Goal: Task Accomplishment & Management: Use online tool/utility

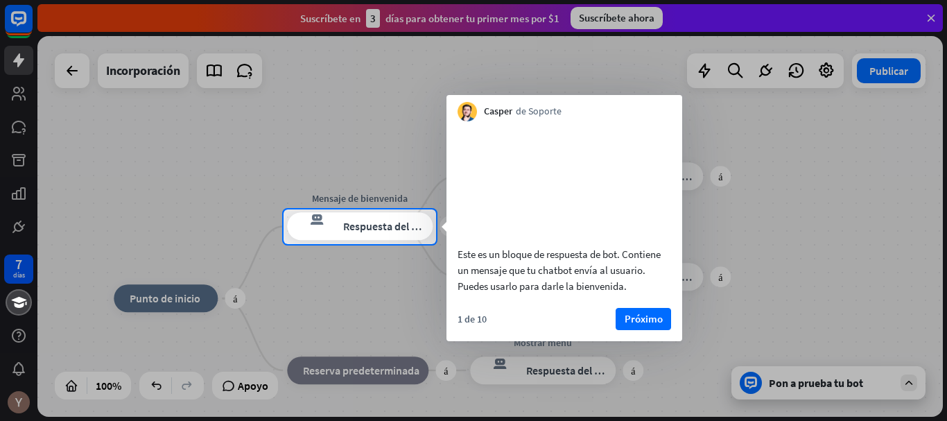
click at [934, 16] on div at bounding box center [473, 104] width 947 height 209
click at [653, 325] on font "Próximo" at bounding box center [644, 318] width 38 height 13
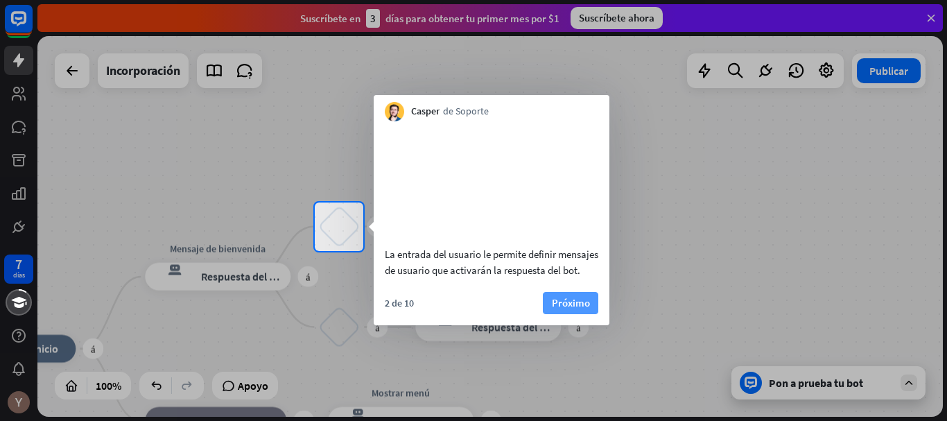
click at [578, 309] on font "Próximo" at bounding box center [571, 302] width 38 height 13
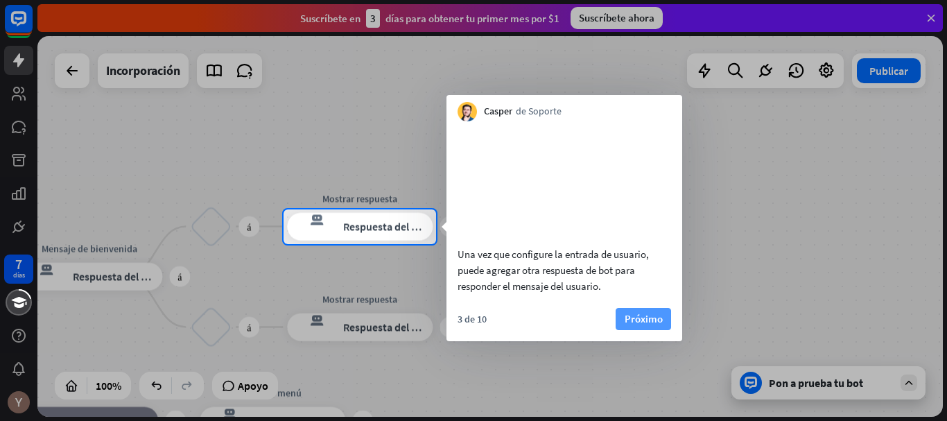
click at [639, 325] on font "Próximo" at bounding box center [644, 318] width 38 height 13
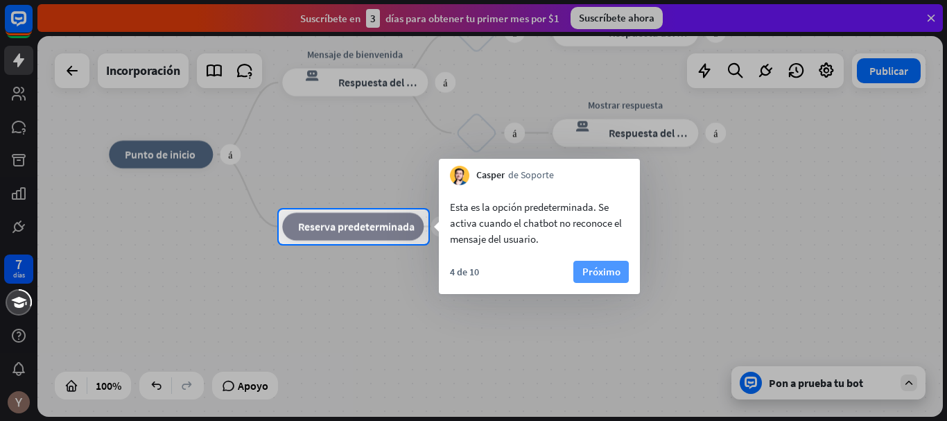
click at [596, 270] on font "Próximo" at bounding box center [602, 271] width 38 height 13
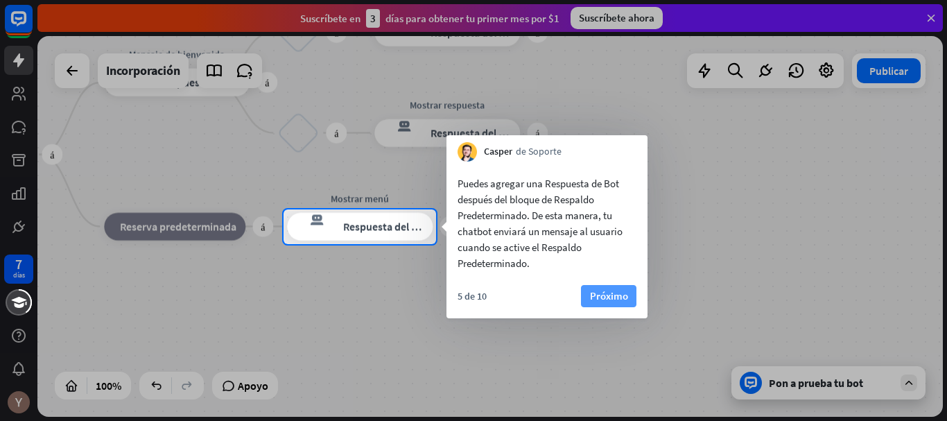
click at [604, 293] on font "Próximo" at bounding box center [609, 295] width 38 height 13
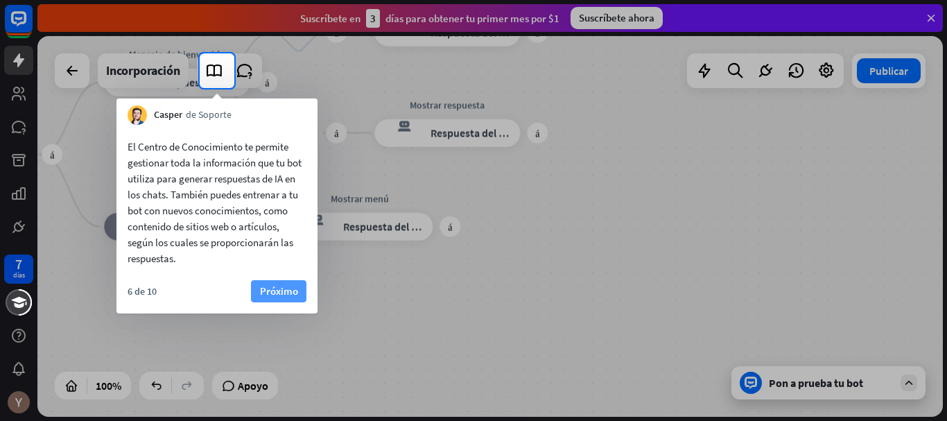
click at [292, 285] on font "Próximo" at bounding box center [279, 290] width 38 height 13
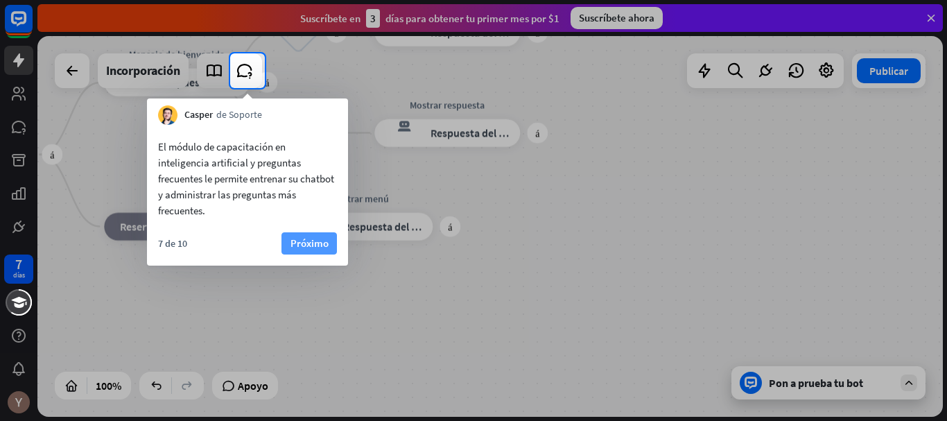
click at [318, 243] on font "Próximo" at bounding box center [310, 243] width 38 height 13
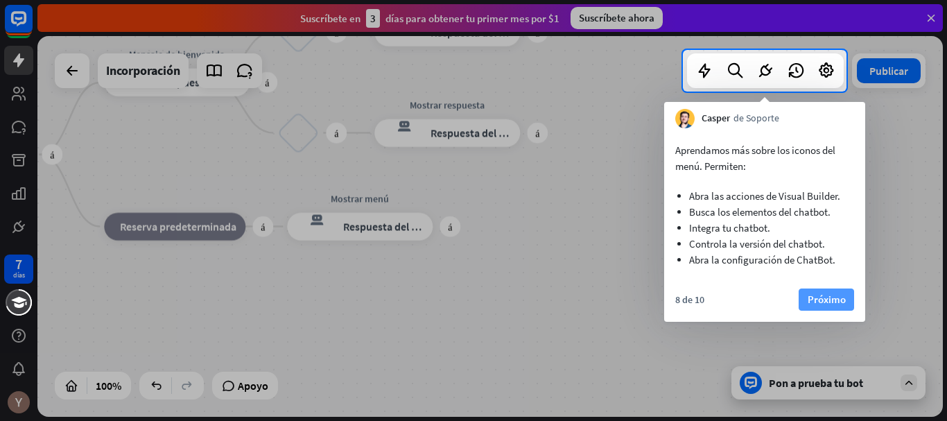
click at [809, 302] on font "Próximo" at bounding box center [827, 299] width 38 height 13
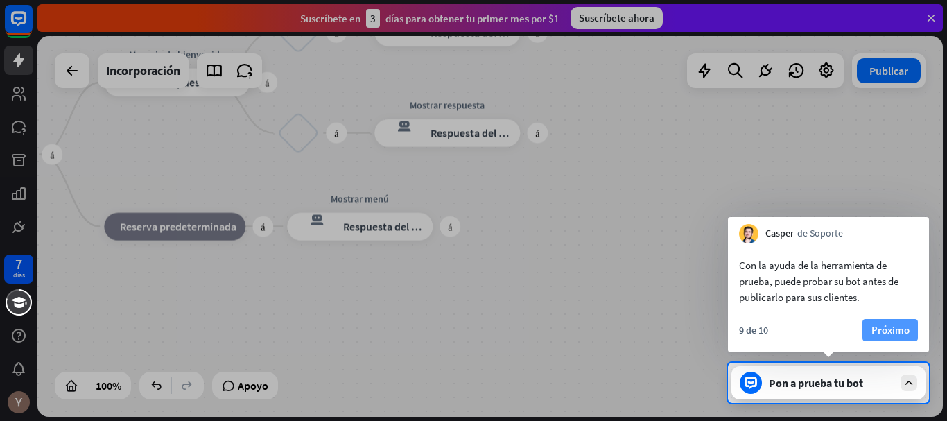
click at [876, 327] on font "Próximo" at bounding box center [891, 329] width 38 height 13
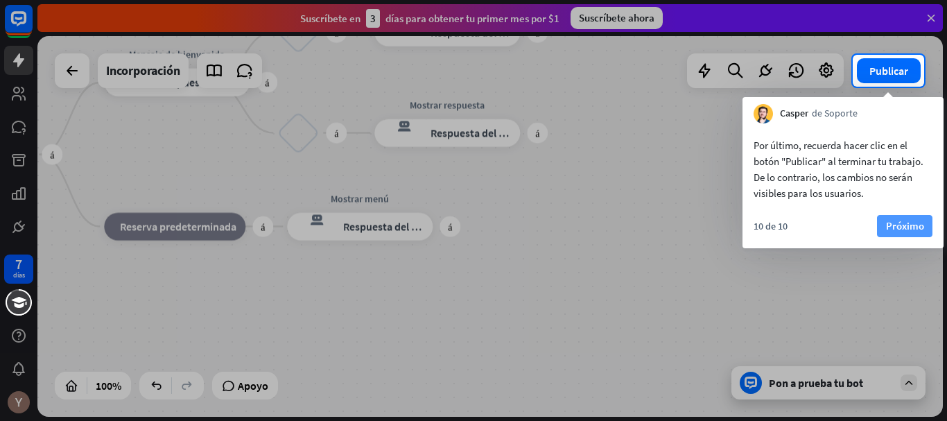
click at [899, 231] on font "Próximo" at bounding box center [905, 225] width 38 height 13
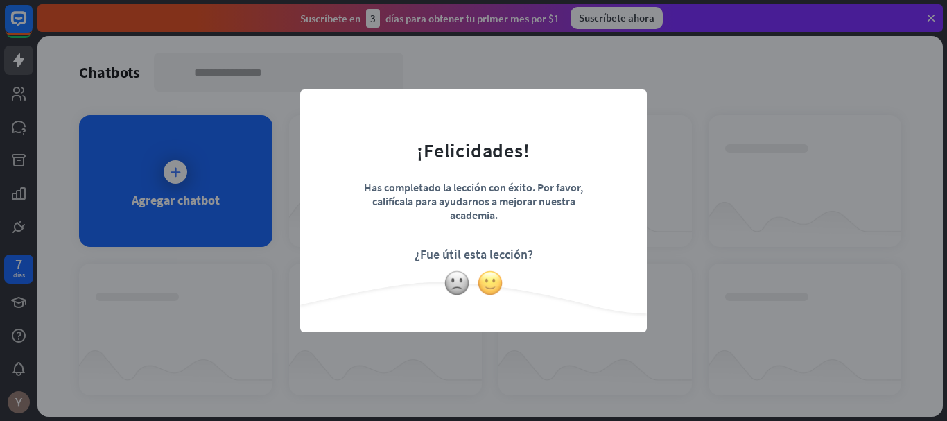
click at [495, 291] on img at bounding box center [490, 283] width 26 height 26
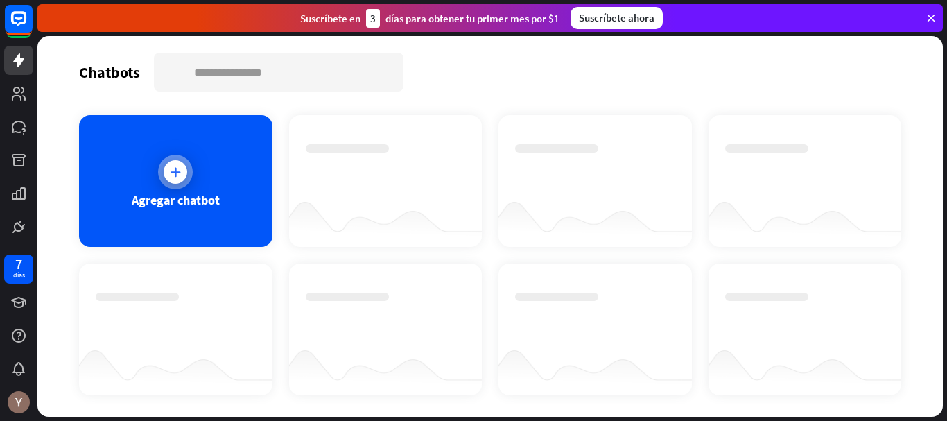
click at [158, 172] on div at bounding box center [175, 172] width 35 height 35
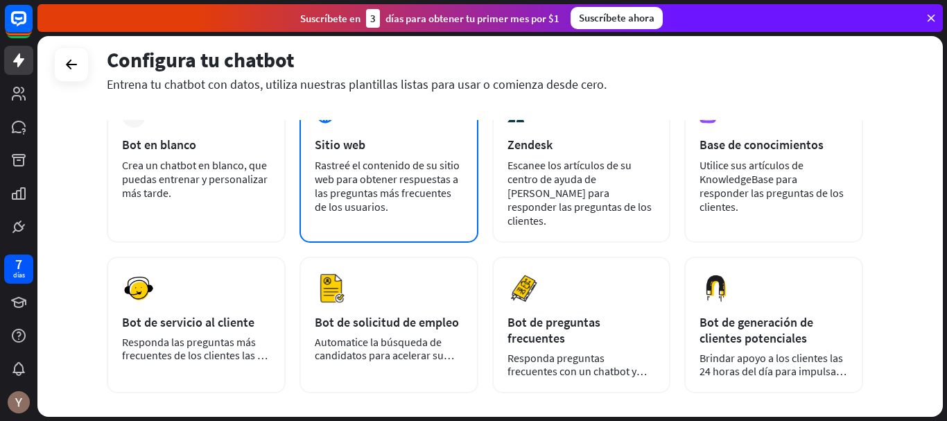
scroll to position [97, 0]
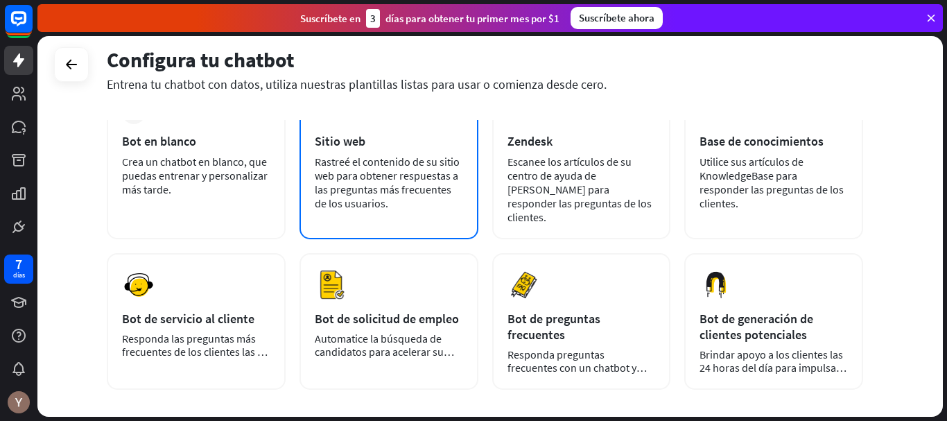
click at [427, 200] on div "Rastreé el contenido de su sitio web para obtener respuestas a las preguntas má…" at bounding box center [389, 182] width 148 height 55
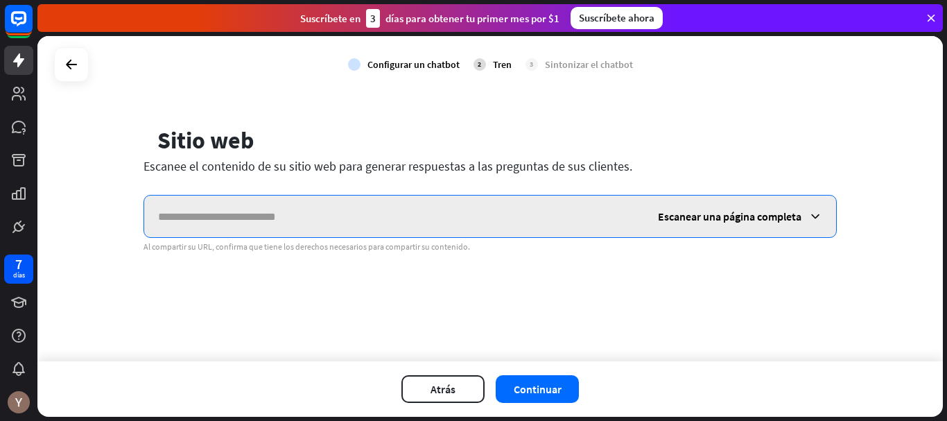
paste input "**********"
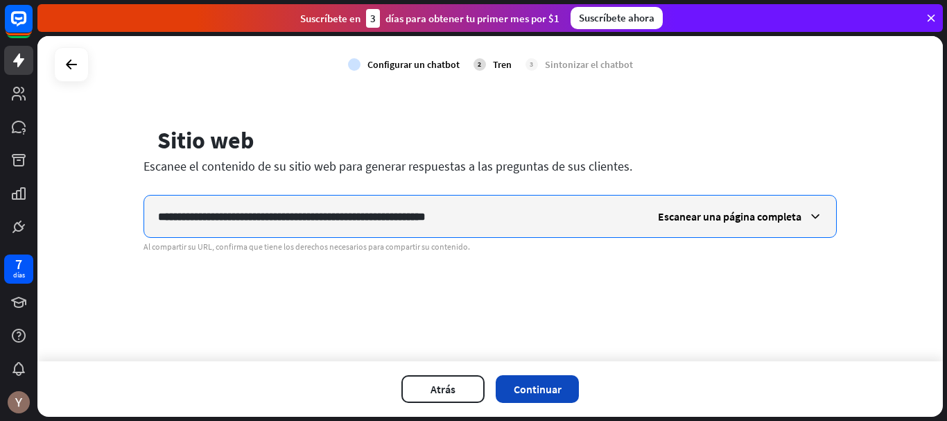
type input "**********"
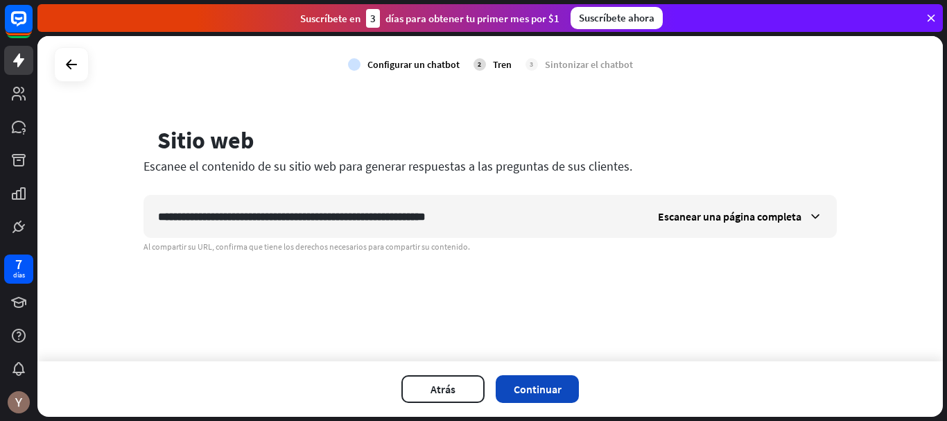
click at [540, 397] on button "Continuar" at bounding box center [537, 389] width 83 height 28
click at [443, 386] on font "Atrás" at bounding box center [443, 389] width 25 height 14
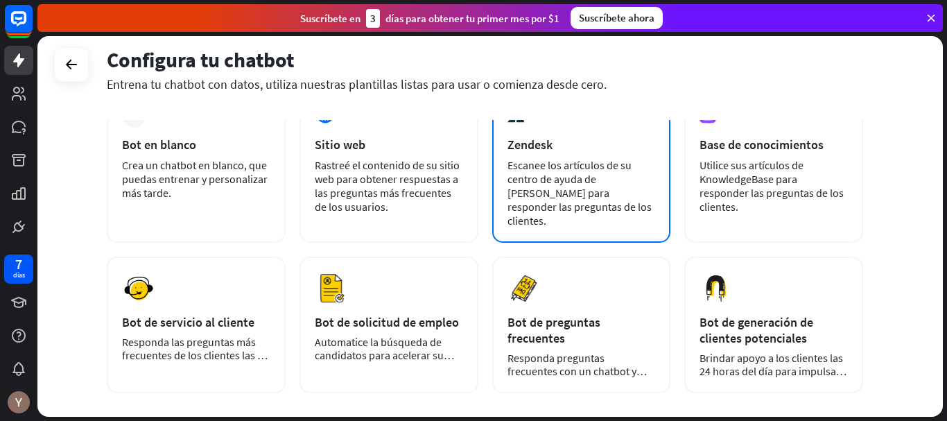
scroll to position [105, 0]
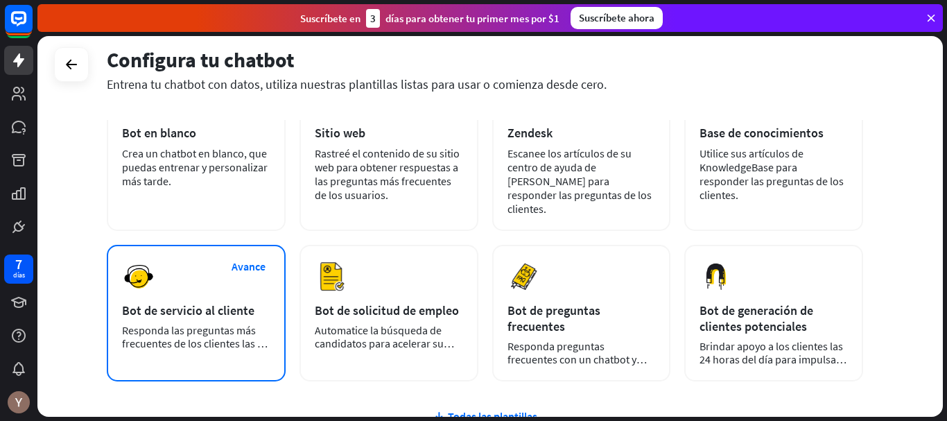
click at [232, 345] on div "Avance Bot de servicio al cliente Responda las preguntas más frecuentes de los …" at bounding box center [196, 313] width 179 height 137
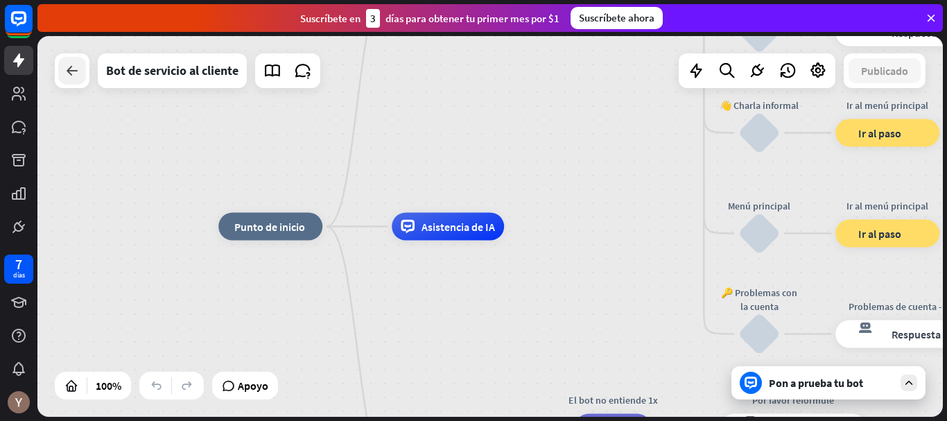
click at [76, 79] on div at bounding box center [72, 71] width 28 height 28
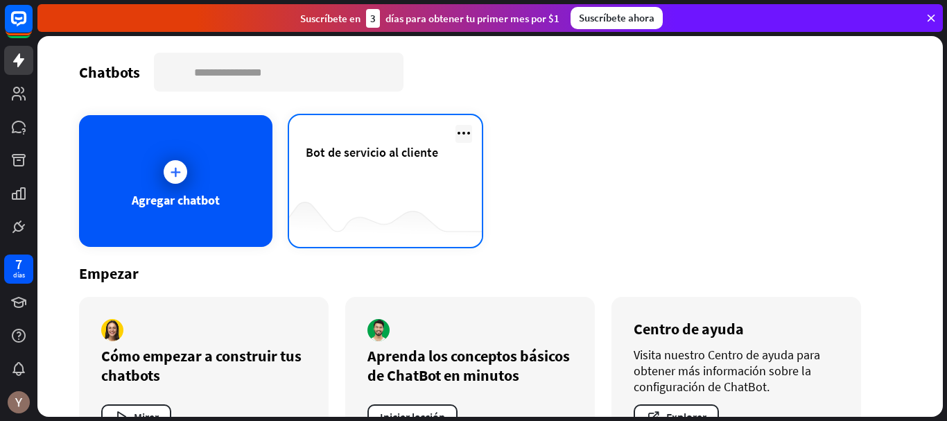
click at [456, 131] on icon at bounding box center [464, 133] width 17 height 17
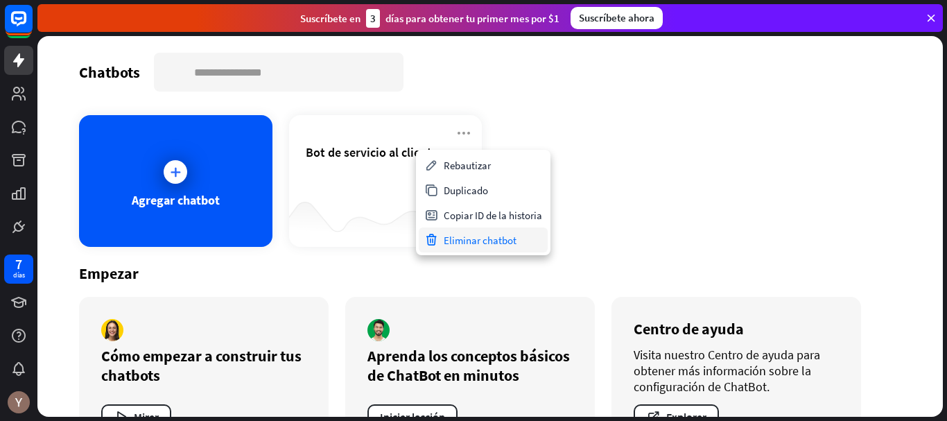
click at [493, 241] on font "Eliminar chatbot" at bounding box center [480, 240] width 73 height 13
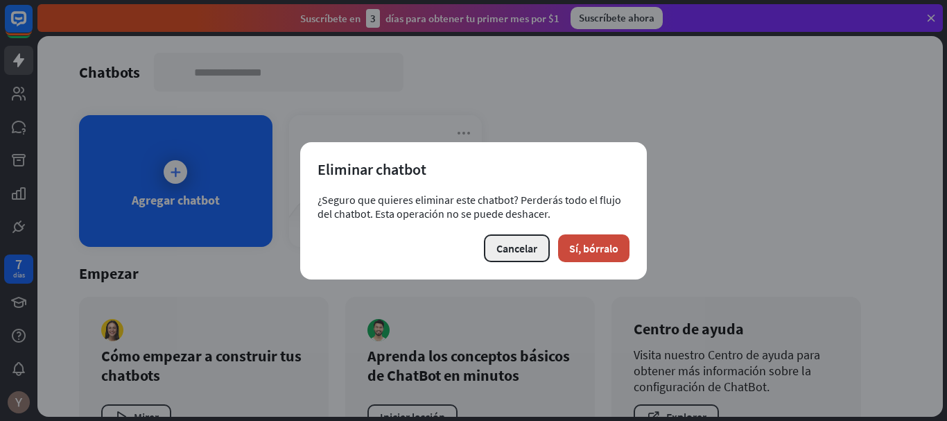
click at [538, 250] on button "Cancelar" at bounding box center [517, 248] width 66 height 28
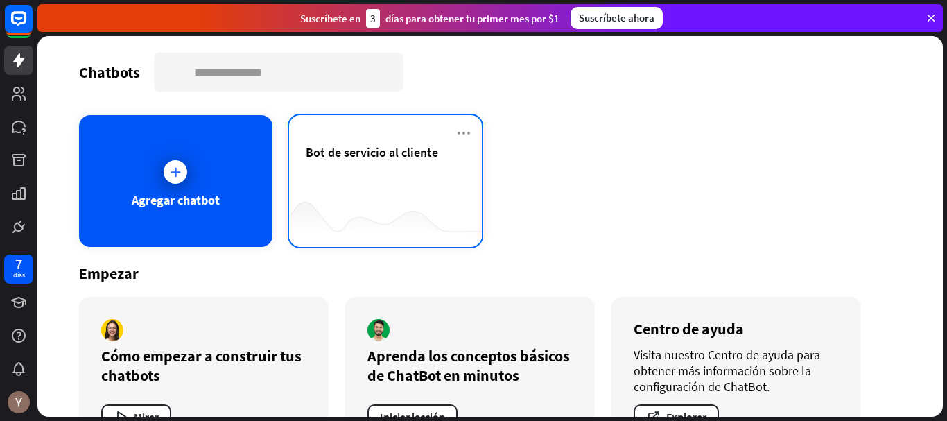
click at [390, 188] on div "Bot de servicio al cliente" at bounding box center [386, 168] width 160 height 49
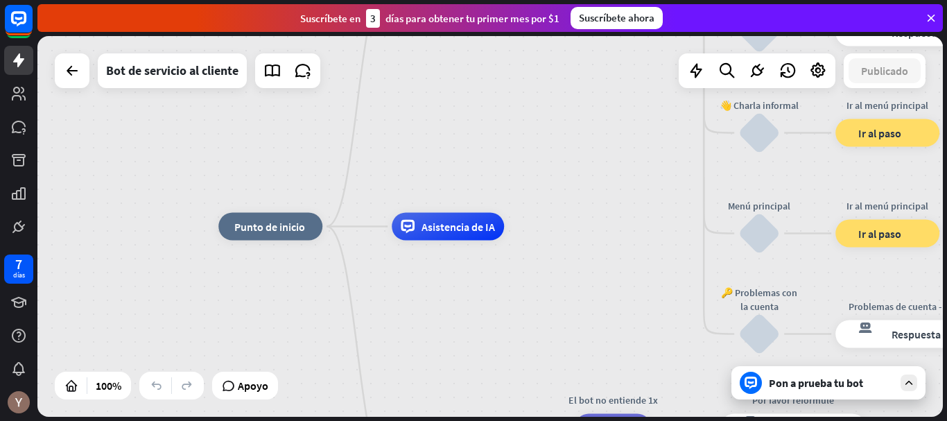
click at [868, 384] on div "Pon a prueba tu bot" at bounding box center [831, 383] width 125 height 14
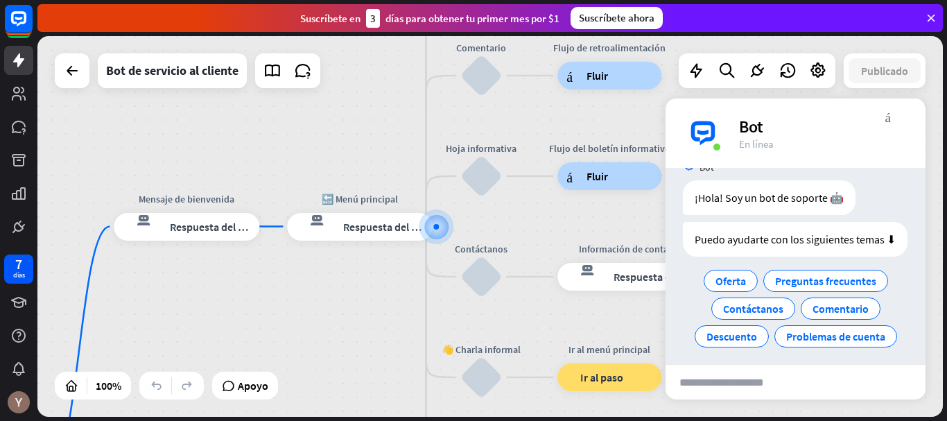
scroll to position [35, 0]
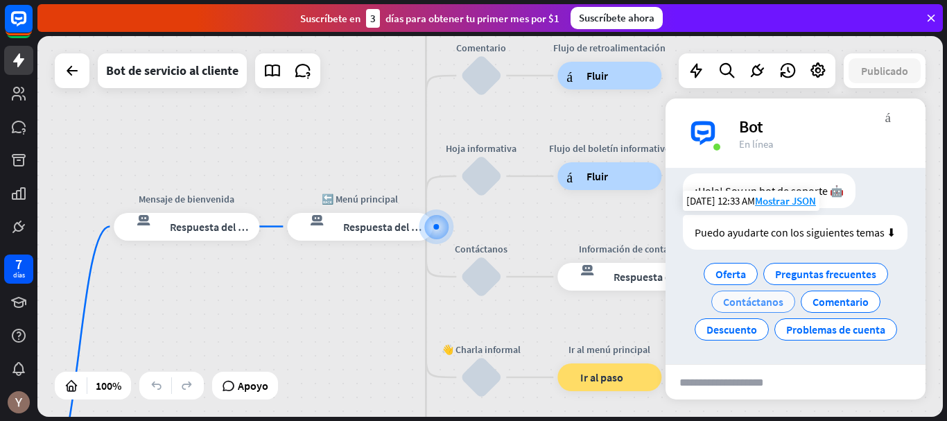
click at [776, 309] on font "Contáctanos" at bounding box center [753, 302] width 60 height 14
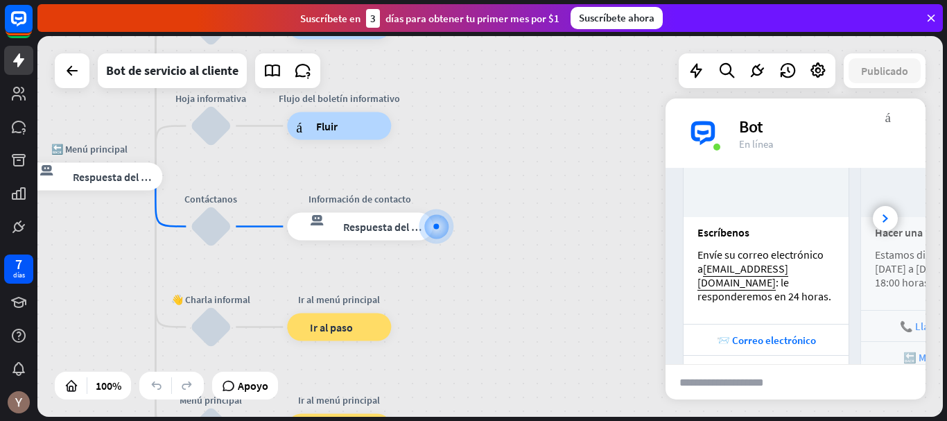
scroll to position [331, 0]
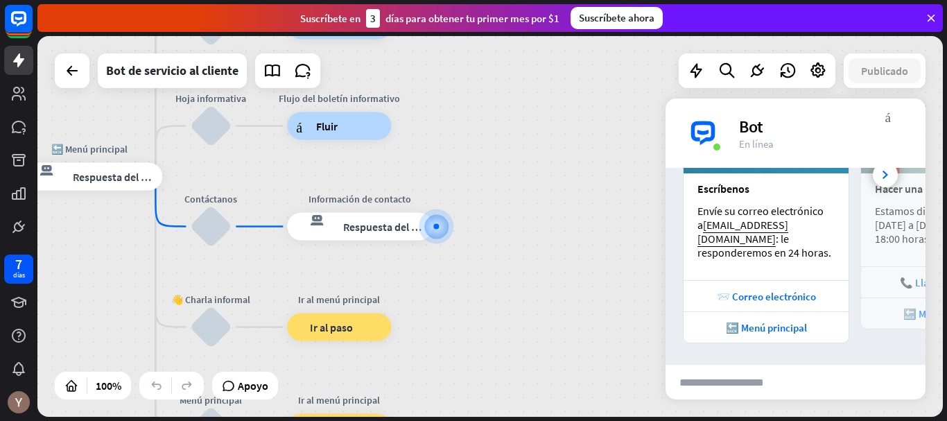
click at [556, 320] on div "inicio_2 Punto de inicio Mensaje de bienvenida respuesta del bot de bloqueo Res…" at bounding box center [490, 226] width 906 height 381
click at [588, 248] on div "inicio_2 Punto de inicio Mensaje de bienvenida respuesta del bot de bloqueo Res…" at bounding box center [490, 226] width 906 height 381
click at [809, 386] on div "archivo adjunto de bloque" at bounding box center [809, 382] width 15 height 32
click at [730, 385] on input "text" at bounding box center [734, 382] width 136 height 35
type input "**"
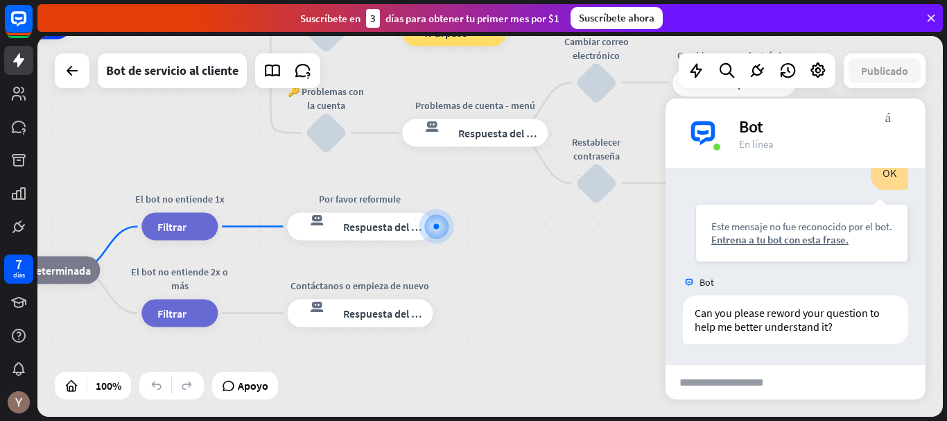
scroll to position [566, 0]
click at [531, 345] on div "inicio_2 Punto de inicio Mensaje de bienvenida respuesta del bot de bloqueo Res…" at bounding box center [238, 216] width 906 height 381
click at [887, 120] on font "más_vert" at bounding box center [889, 116] width 6 height 13
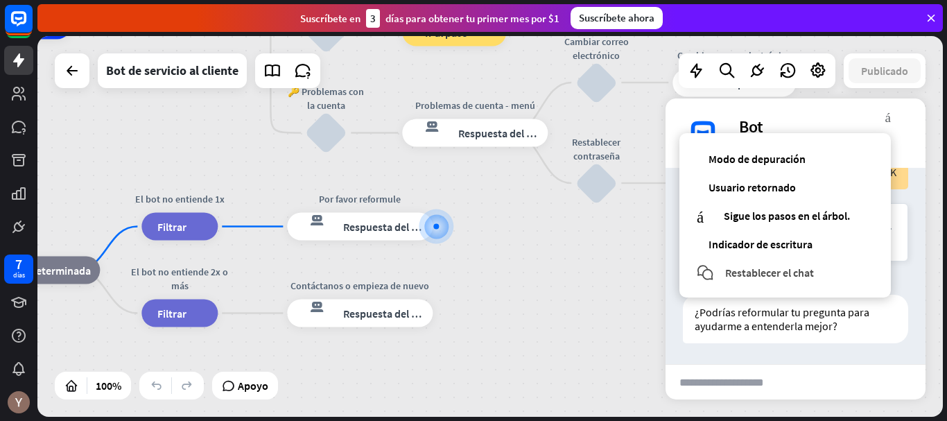
click at [780, 277] on font "Restablecer el chat" at bounding box center [769, 273] width 89 height 14
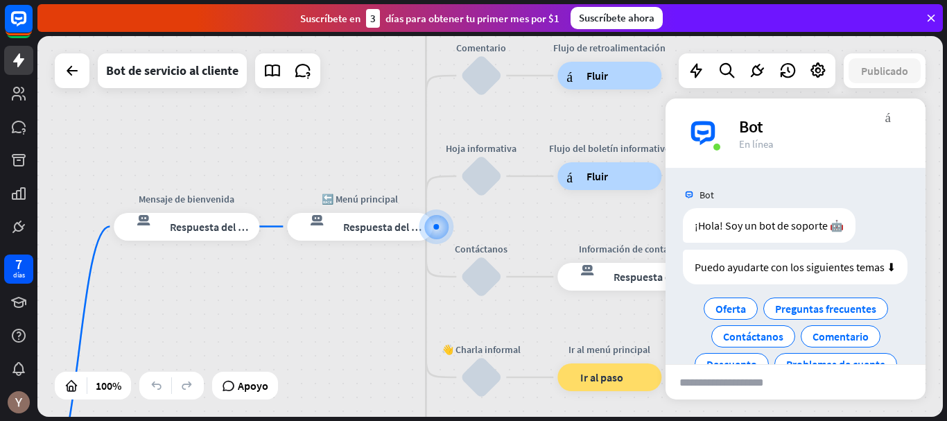
scroll to position [49, 0]
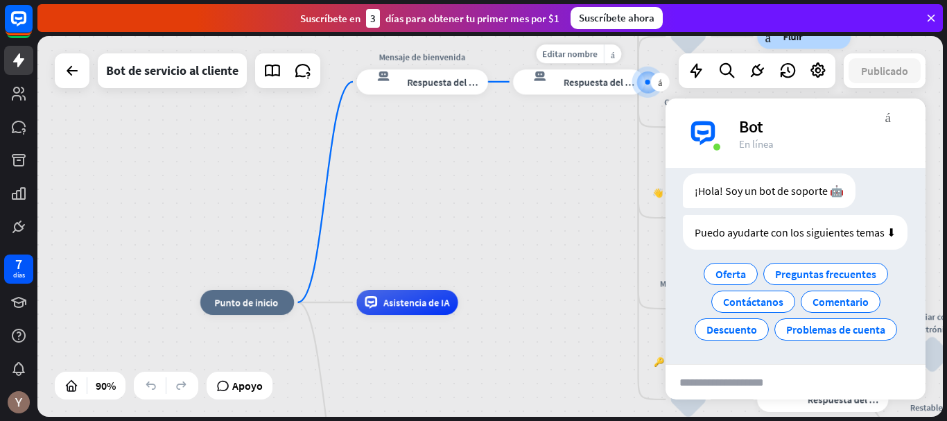
drag, startPoint x: 277, startPoint y: 255, endPoint x: 490, endPoint y: 113, distance: 256.6
click at [513, 94] on div "Editar nombre más_amarillo más respuesta del bot de bloqueo Respuesta del bot" at bounding box center [579, 81] width 132 height 25
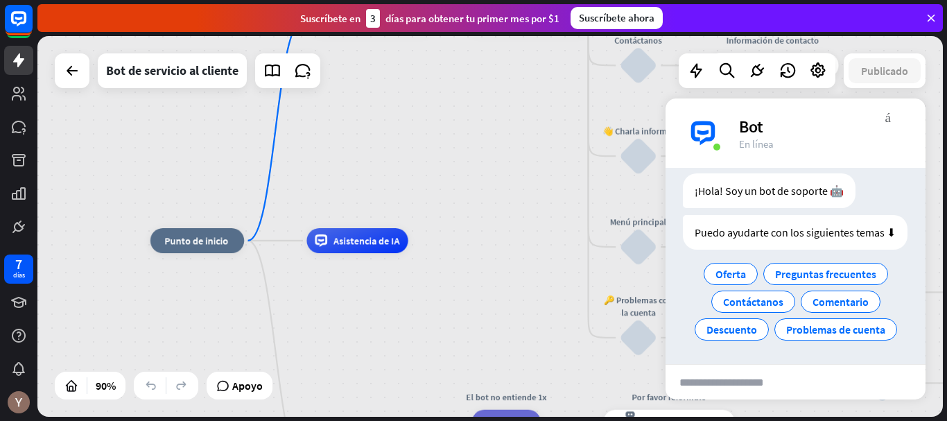
drag, startPoint x: 500, startPoint y: 234, endPoint x: 459, endPoint y: 212, distance: 46.6
click at [459, 212] on div "inicio_2 Punto de inicio Mensaje de bienvenida respuesta del bot de bloqueo Res…" at bounding box center [490, 226] width 906 height 381
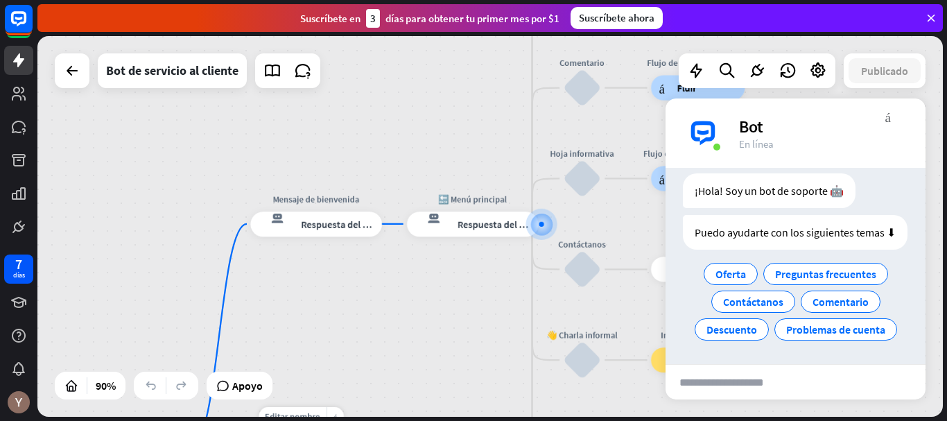
drag, startPoint x: 424, startPoint y: 242, endPoint x: 359, endPoint y: 406, distance: 176.8
click at [317, 191] on font "Editar nombre" at bounding box center [307, 195] width 55 height 11
click at [325, 277] on div "**********" at bounding box center [490, 226] width 906 height 381
click at [822, 72] on icon at bounding box center [818, 71] width 18 height 18
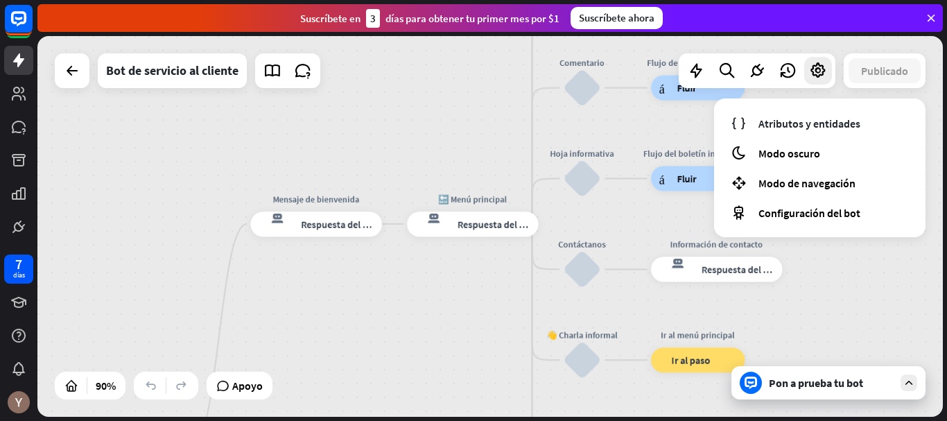
click at [359, 318] on div "inicio_2 Punto de inicio Mensaje de bienvenida respuesta del bot de bloqueo Res…" at bounding box center [490, 226] width 906 height 381
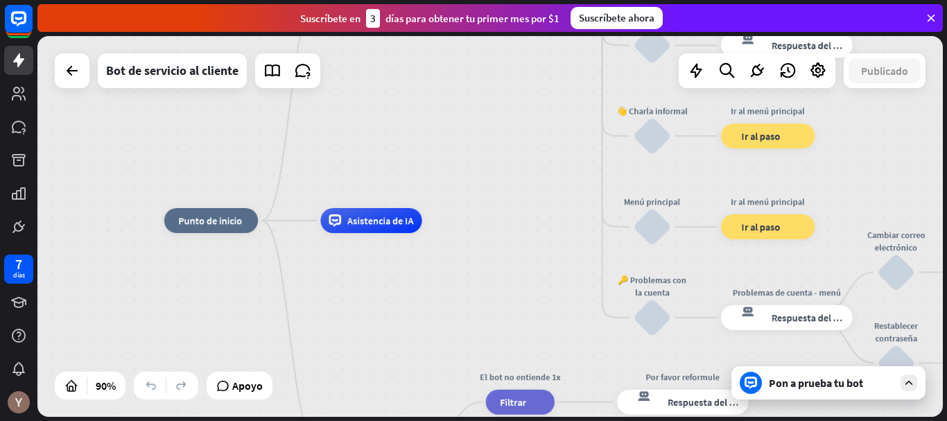
drag, startPoint x: 399, startPoint y: 318, endPoint x: 425, endPoint y: 103, distance: 217.3
click at [425, 103] on div "inicio_2 Punto de inicio Mensaje de bienvenida respuesta del bot de bloqueo Res…" at bounding box center [490, 226] width 906 height 381
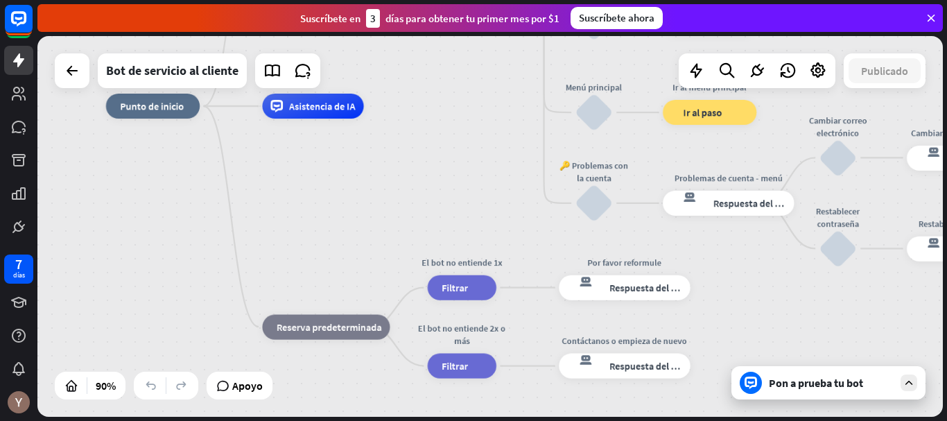
drag, startPoint x: 459, startPoint y: 235, endPoint x: 429, endPoint y: 121, distance: 118.4
click at [429, 121] on div "inicio_2 Punto de inicio Mensaje de bienvenida respuesta del bot de bloqueo Res…" at bounding box center [515, 277] width 818 height 343
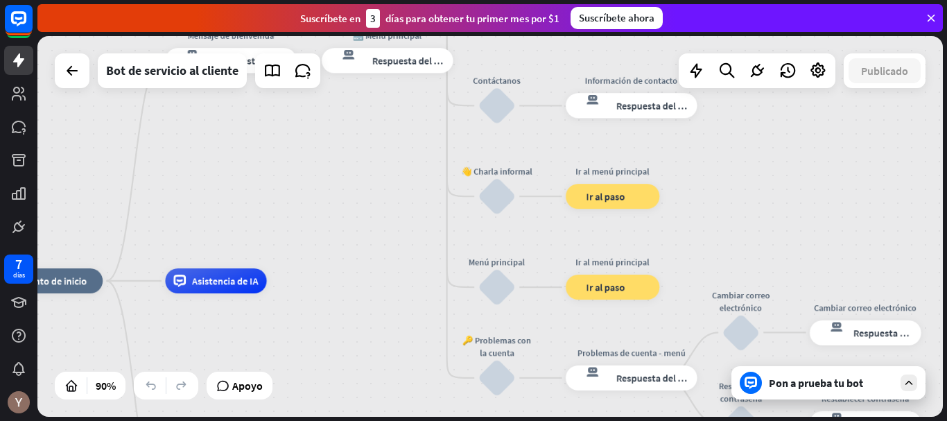
drag, startPoint x: 447, startPoint y: 172, endPoint x: 350, endPoint y: 347, distance: 200.5
drag, startPoint x: 505, startPoint y: 286, endPoint x: 406, endPoint y: 348, distance: 116.6
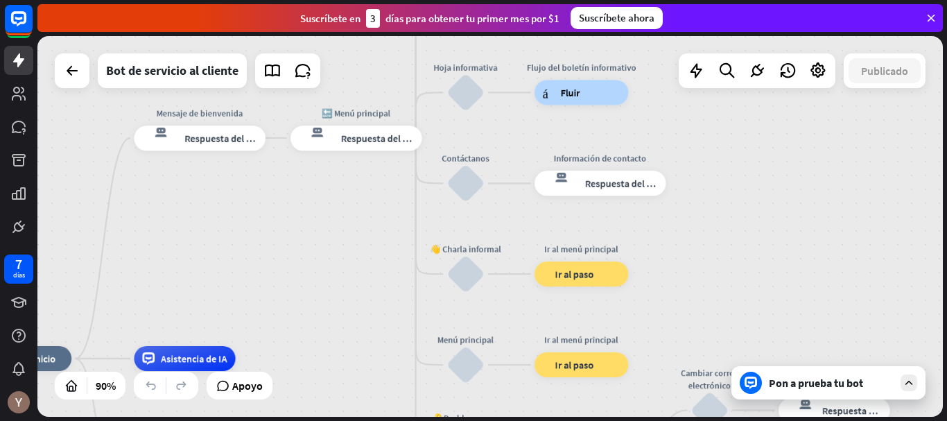
drag, startPoint x: 409, startPoint y: 270, endPoint x: 379, endPoint y: 349, distance: 83.9
click at [379, 349] on div "inicio_2 Punto de inicio Mensaje de bienvenida respuesta del bot de bloqueo Res…" at bounding box center [490, 226] width 906 height 381
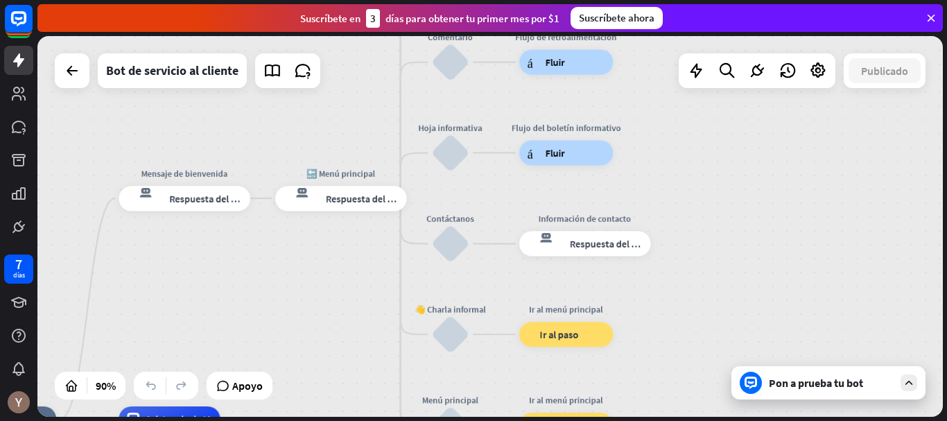
drag, startPoint x: 393, startPoint y: 284, endPoint x: 376, endPoint y: 343, distance: 61.3
click at [376, 343] on div "inicio_2 Punto de inicio Mensaje de bienvenida respuesta del bot de bloqueo Res…" at bounding box center [490, 226] width 906 height 381
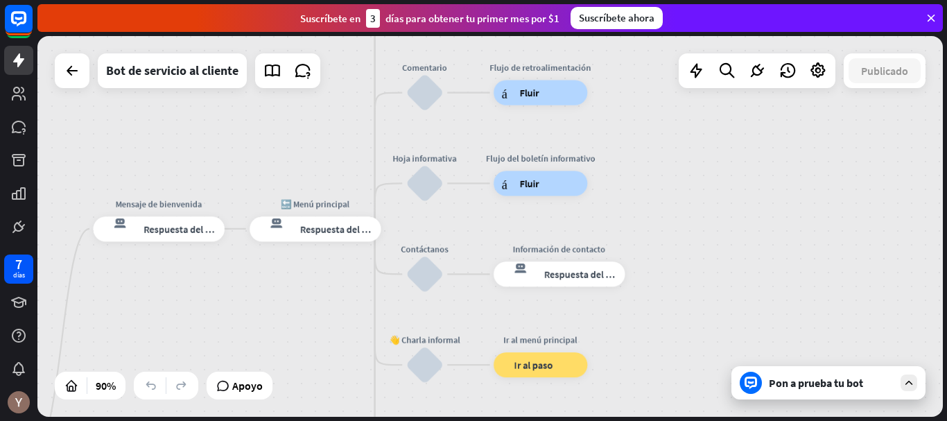
drag, startPoint x: 376, startPoint y: 343, endPoint x: 346, endPoint y: 380, distance: 47.9
click at [346, 380] on div "inicio_2 Punto de inicio Mensaje de bienvenida respuesta del bot de bloqueo Res…" at bounding box center [490, 226] width 906 height 381
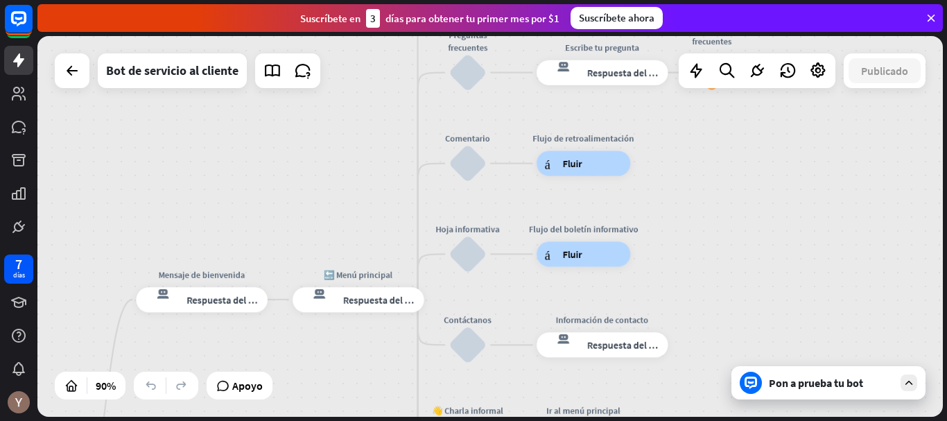
drag, startPoint x: 346, startPoint y: 295, endPoint x: 402, endPoint y: 364, distance: 89.3
click at [402, 364] on div "inicio_2 Punto de inicio Mensaje de bienvenida respuesta del bot de bloqueo Res…" at bounding box center [490, 226] width 906 height 381
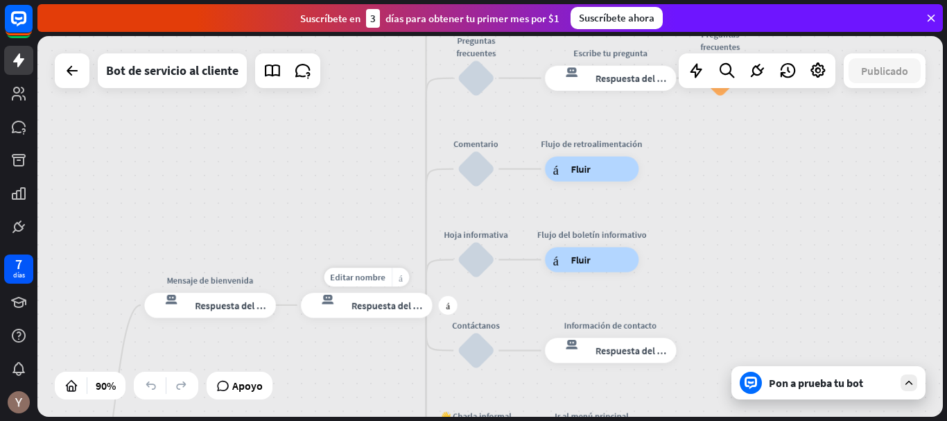
click at [401, 283] on div "más_amarillo" at bounding box center [400, 277] width 17 height 19
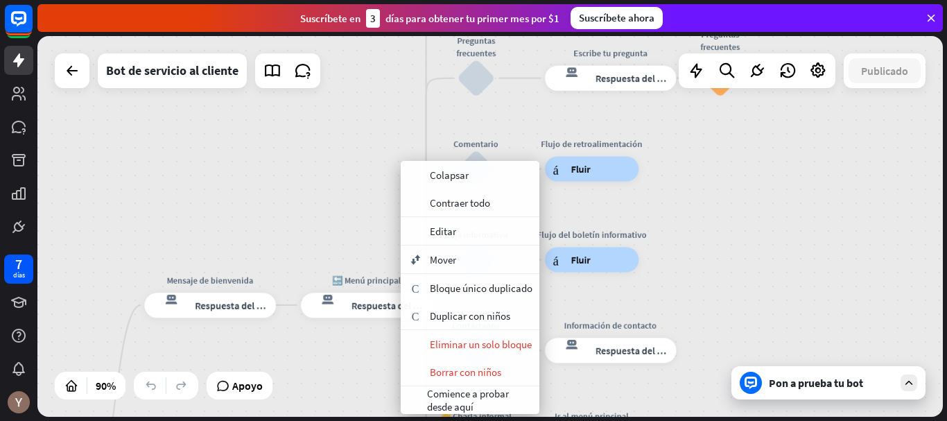
click at [334, 248] on div "inicio_2 Punto de inicio Mensaje de bienvenida respuesta del bot de bloqueo Res…" at bounding box center [490, 226] width 906 height 381
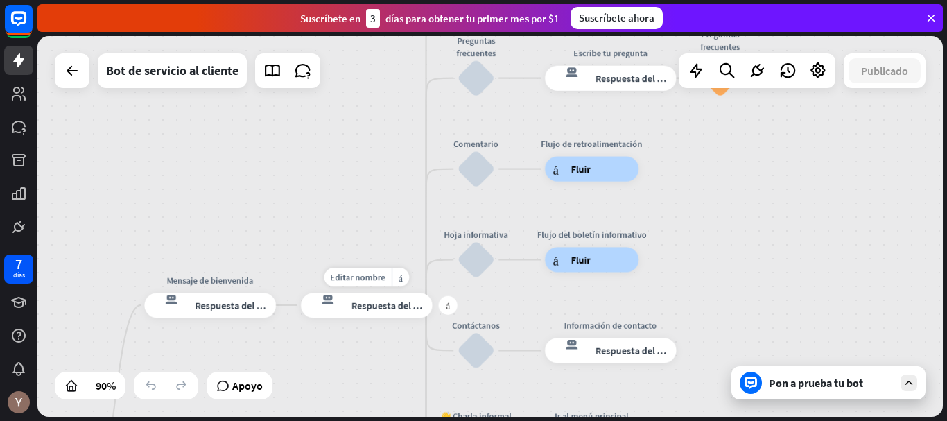
click at [397, 307] on font "Respuesta del bot" at bounding box center [390, 305] width 76 height 12
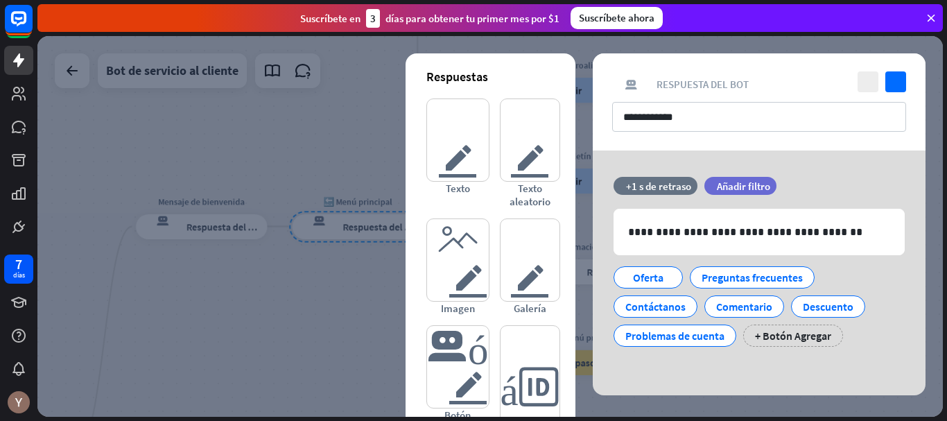
click at [258, 284] on div at bounding box center [490, 226] width 906 height 381
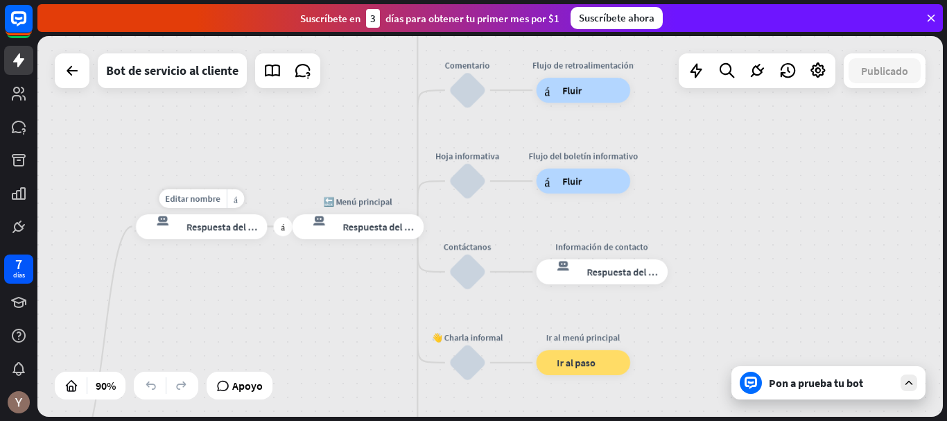
click at [233, 234] on div "respuesta del bot de bloqueo Respuesta del bot" at bounding box center [202, 226] width 132 height 25
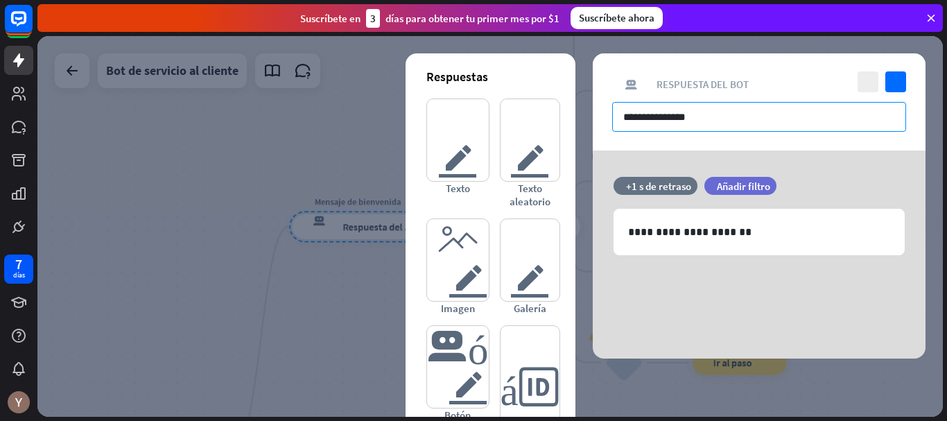
click at [742, 110] on input "**********" at bounding box center [759, 117] width 294 height 30
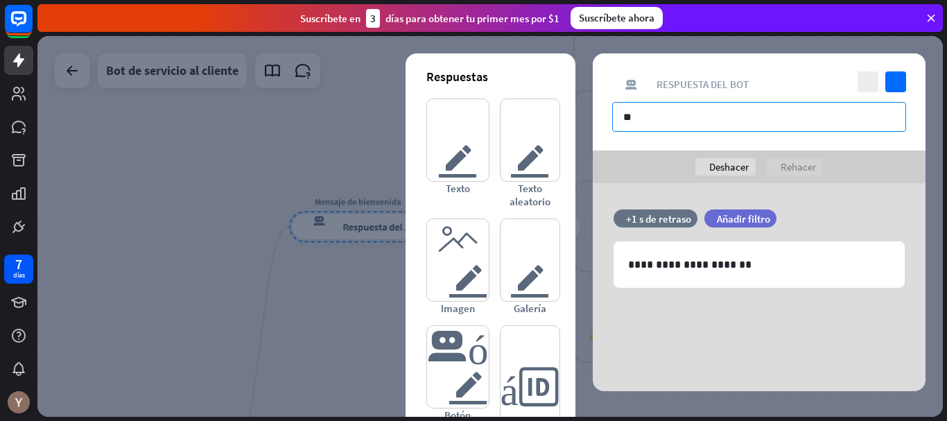
type input "*"
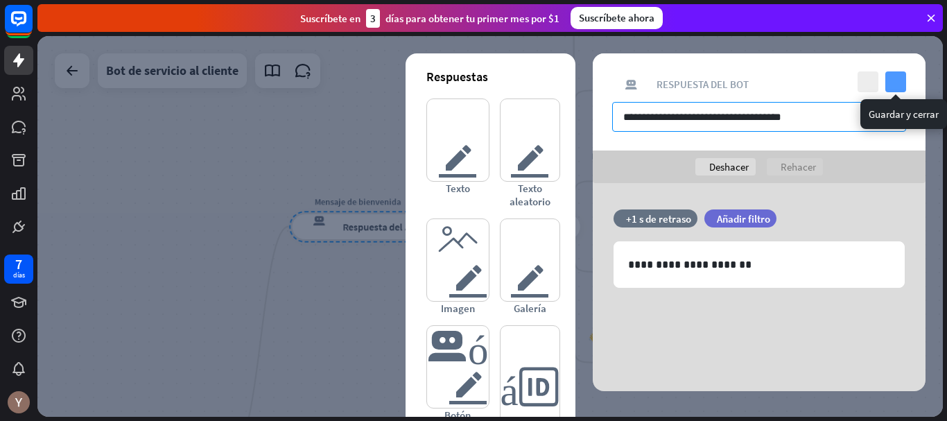
type input "**********"
click at [895, 89] on icon "controlar" at bounding box center [896, 81] width 21 height 21
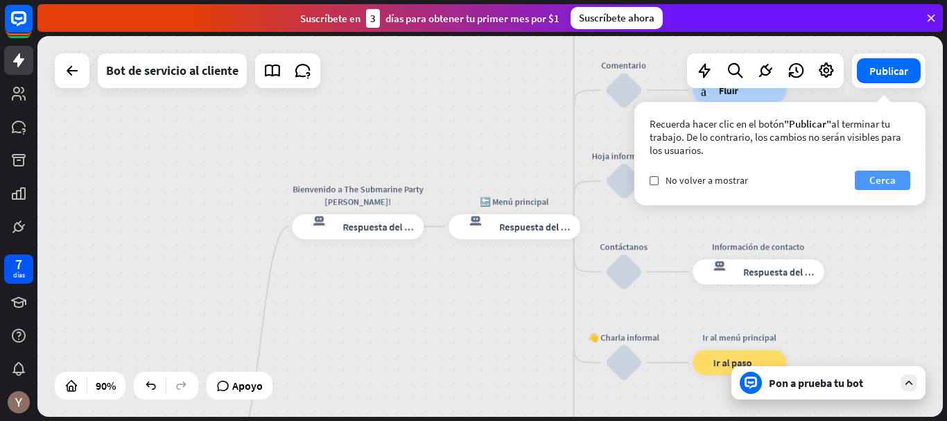
click at [890, 187] on font "Cerca" at bounding box center [883, 180] width 26 height 19
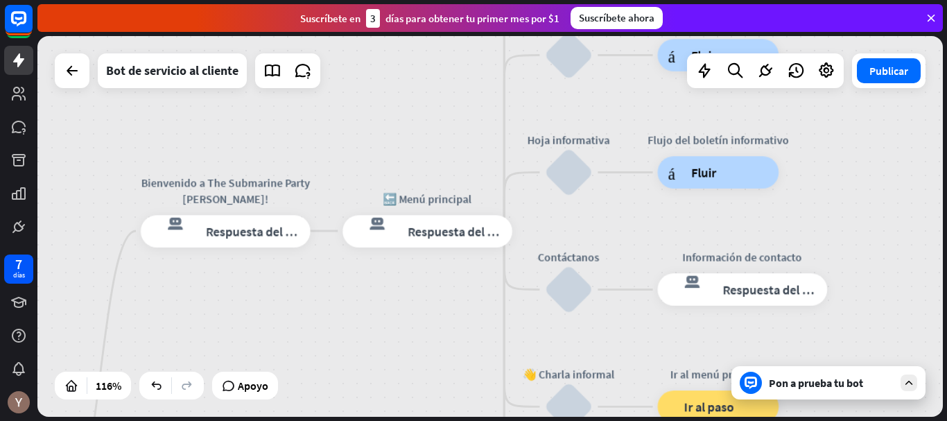
click at [834, 379] on font "Pon a prueba tu bot" at bounding box center [816, 383] width 94 height 14
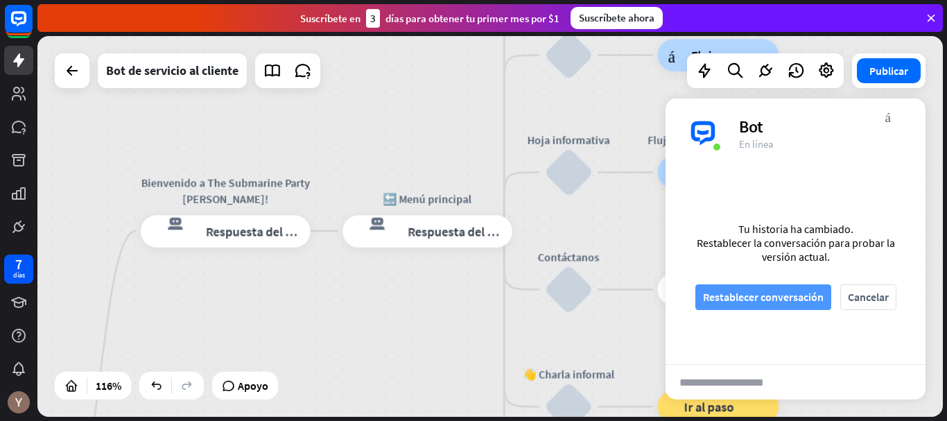
click at [815, 302] on font "Restablecer conversación" at bounding box center [763, 297] width 121 height 14
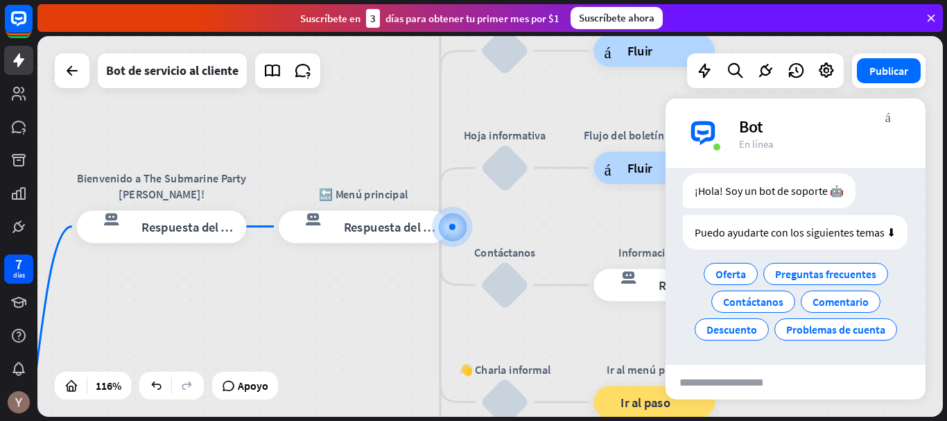
scroll to position [49, 0]
click at [346, 334] on div "inicio_2 Punto de inicio Bienvenido a The Submarine Party [PERSON_NAME]! respue…" at bounding box center [490, 226] width 906 height 381
click at [892, 127] on div "Bot" at bounding box center [824, 127] width 170 height 22
click at [888, 119] on font "más_vert" at bounding box center [889, 116] width 6 height 13
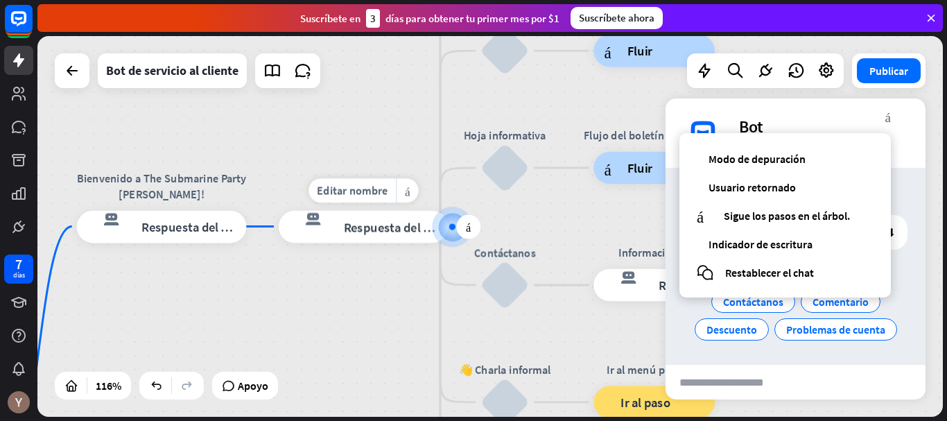
click at [387, 243] on div "Editar nombre más_amarillo más 🔙 Menú principal respuesta del bot de bloqueo Re…" at bounding box center [364, 226] width 170 height 33
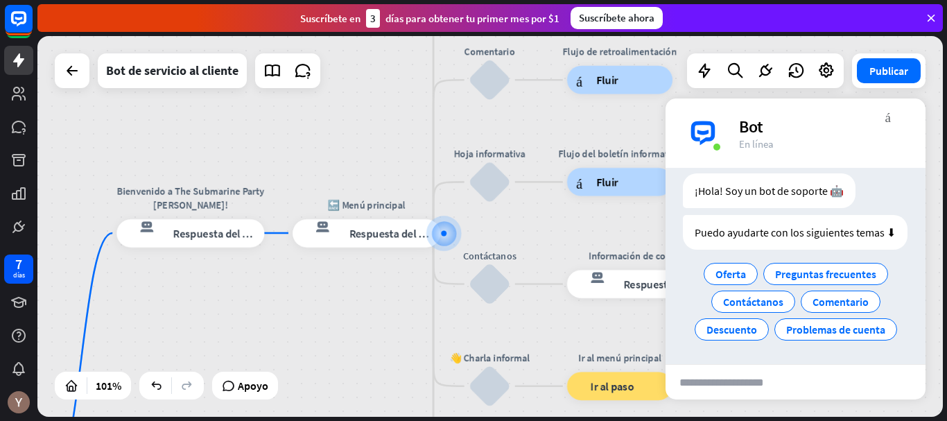
click at [395, 137] on div "inicio_2 Punto de inicio Bienvenido a The Submarine Party [PERSON_NAME]! respue…" at bounding box center [490, 226] width 906 height 381
click at [361, 204] on font "Editar nombre" at bounding box center [357, 201] width 62 height 12
click at [374, 248] on div "**********" at bounding box center [367, 233] width 148 height 28
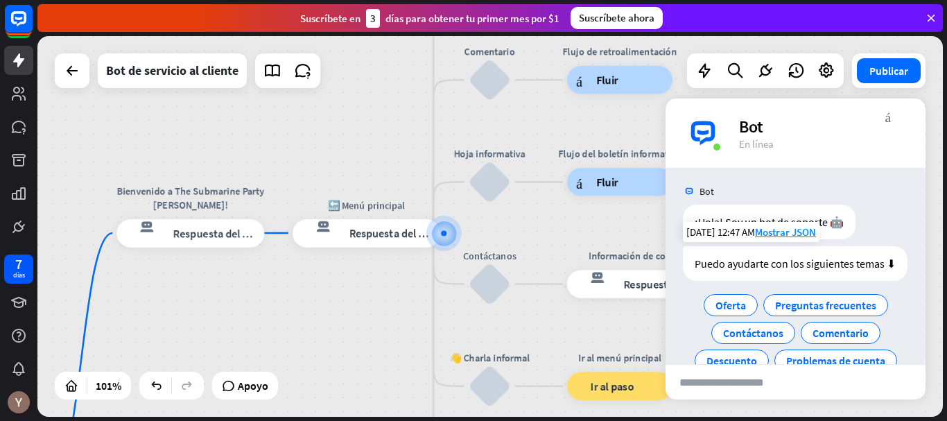
scroll to position [0, 0]
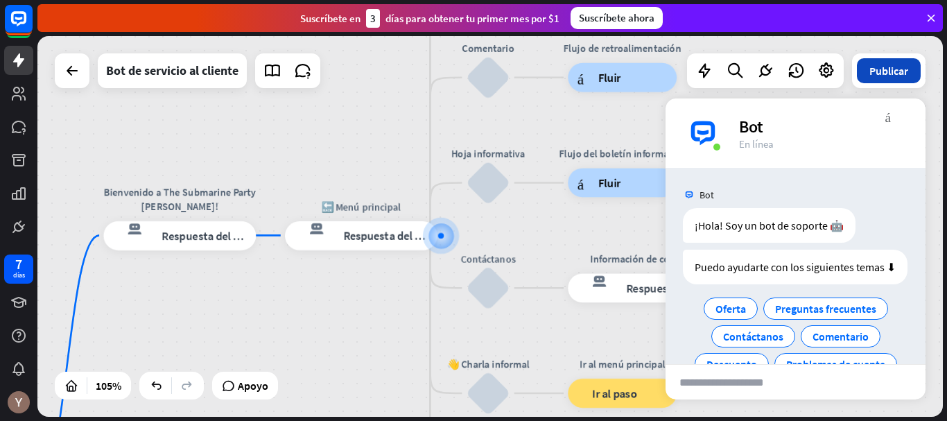
click at [909, 76] on button "Publicar" at bounding box center [889, 70] width 64 height 25
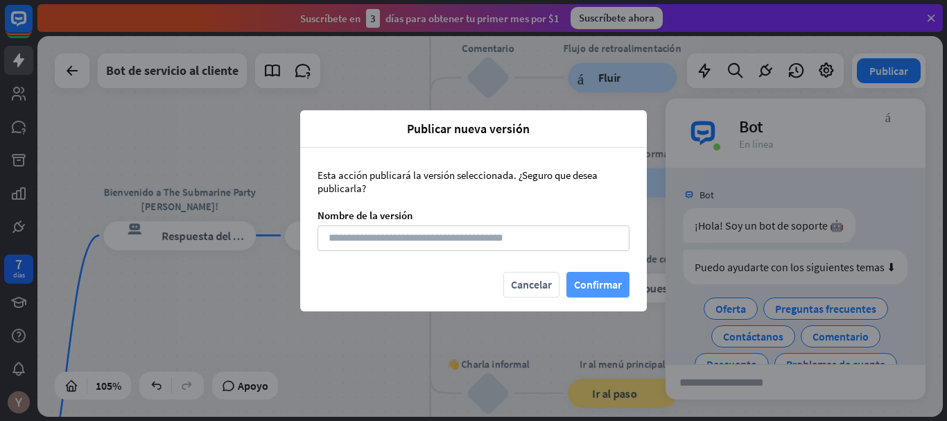
click at [605, 278] on font "Confirmar" at bounding box center [598, 284] width 48 height 14
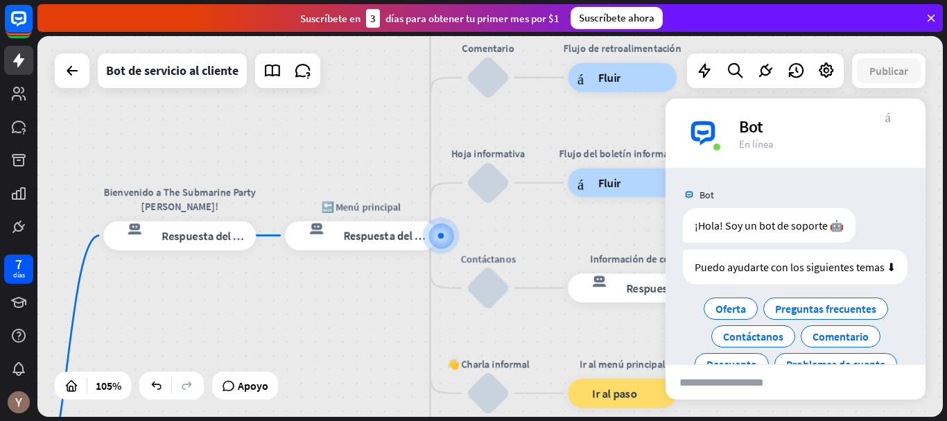
click at [886, 114] on font "más_vert" at bounding box center [889, 116] width 6 height 13
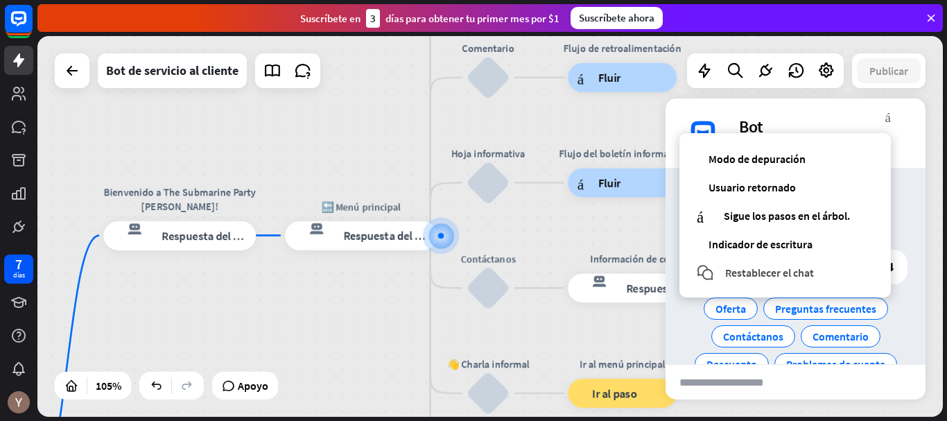
click at [794, 277] on font "Restablecer el chat" at bounding box center [769, 273] width 89 height 14
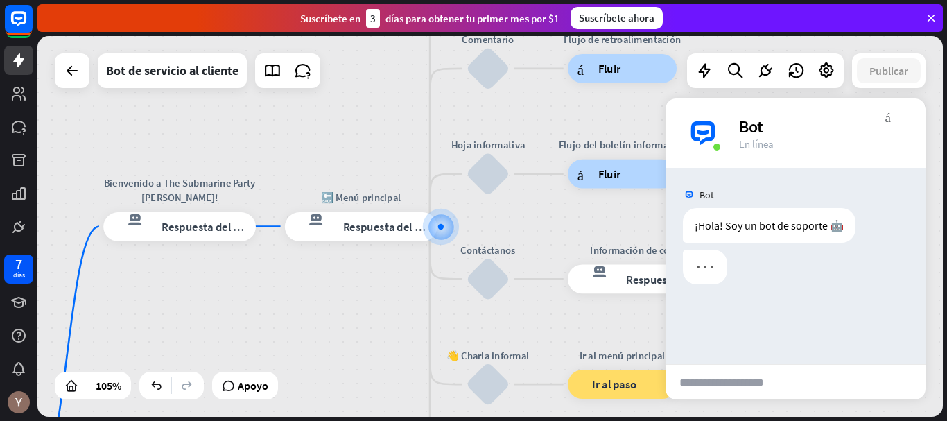
click at [370, 344] on div "inicio_2 Punto de inicio Bienvenido a The Submarine Party [PERSON_NAME]! respue…" at bounding box center [490, 226] width 906 height 381
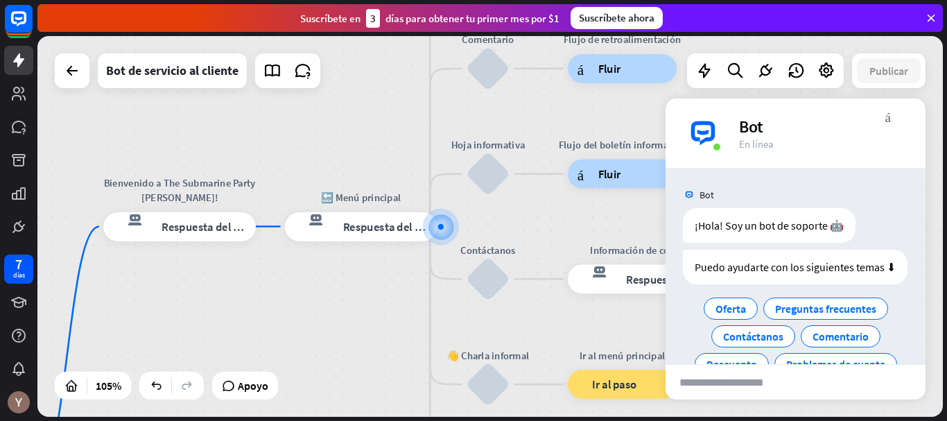
scroll to position [49, 0]
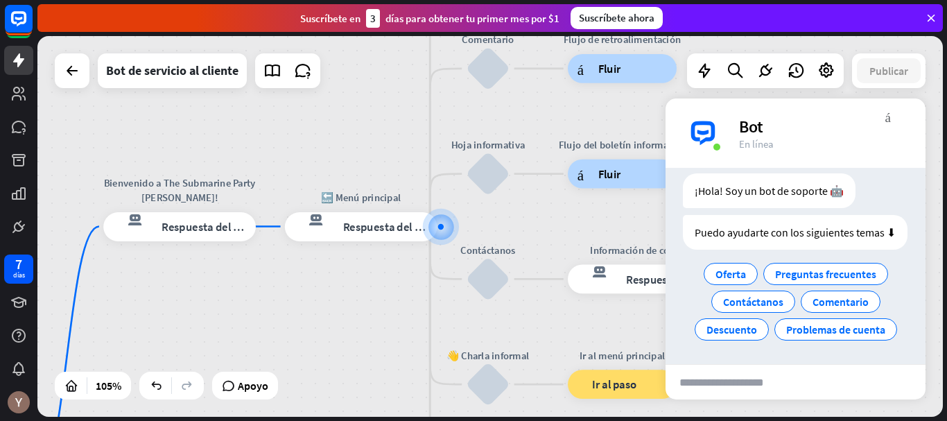
click at [370, 344] on div "inicio_2 Punto de inicio Bienvenido a The Submarine Party [PERSON_NAME]! respue…" at bounding box center [490, 226] width 906 height 381
click at [298, 115] on div "inicio_2 Punto de inicio Bienvenido a The Submarine Party [PERSON_NAME]! respue…" at bounding box center [490, 226] width 906 height 381
click at [467, 196] on div "Editar nombre más_amarillo más Hoja informativa bloquear_entrada_de_usuario" at bounding box center [489, 174] width 44 height 44
click at [218, 233] on font "Respuesta del bot" at bounding box center [206, 226] width 89 height 15
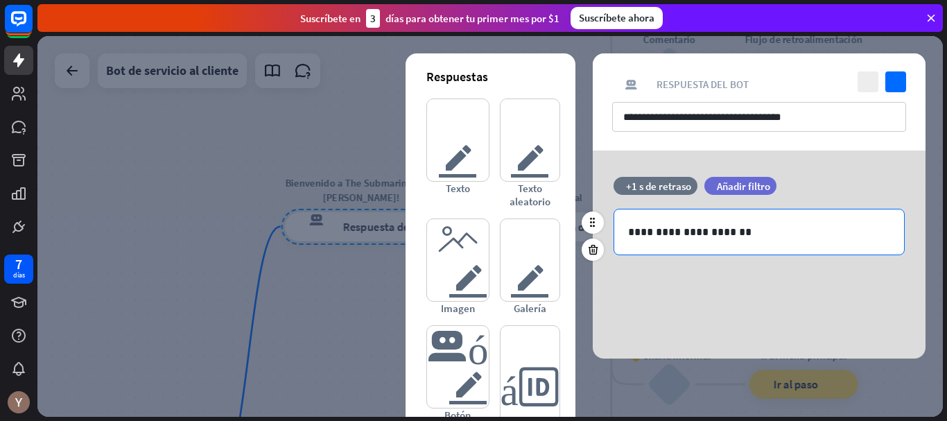
click at [766, 227] on p "**********" at bounding box center [759, 231] width 262 height 17
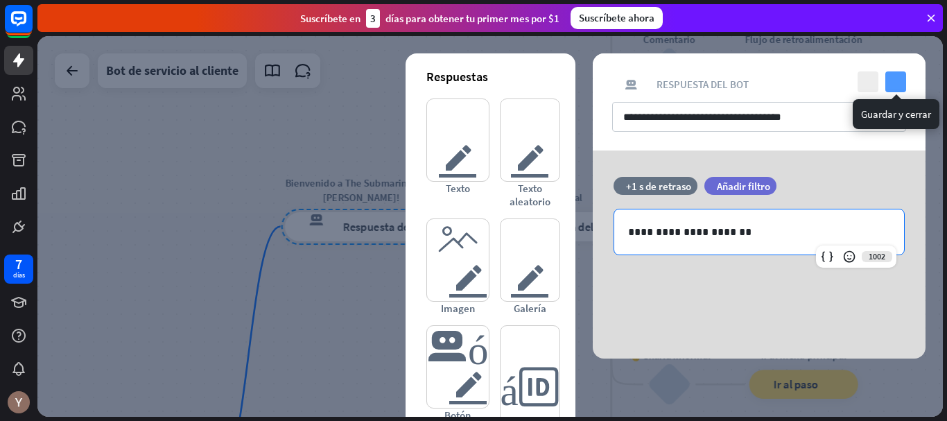
click at [903, 79] on icon "controlar" at bounding box center [896, 81] width 21 height 21
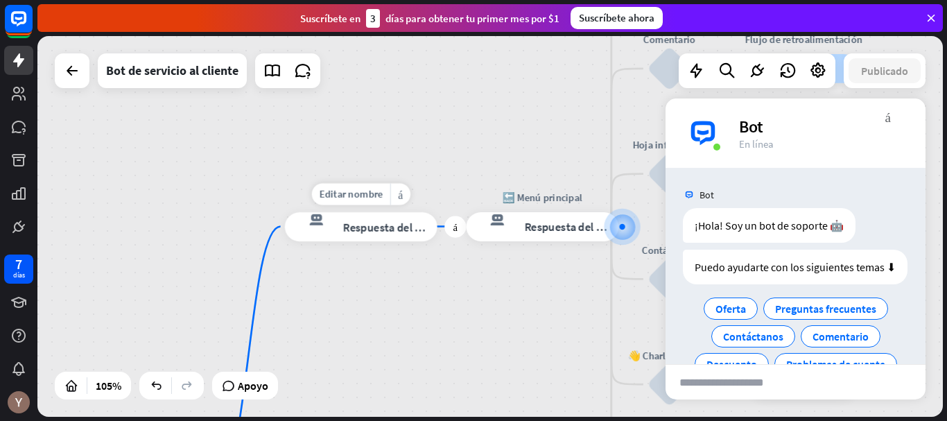
click at [392, 239] on div "respuesta del bot de bloqueo Respuesta del bot" at bounding box center [361, 226] width 153 height 29
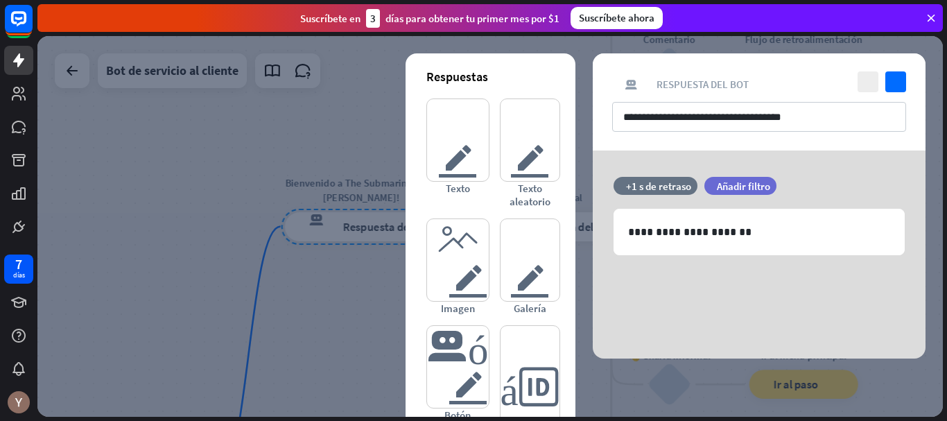
click at [277, 234] on div at bounding box center [490, 226] width 906 height 381
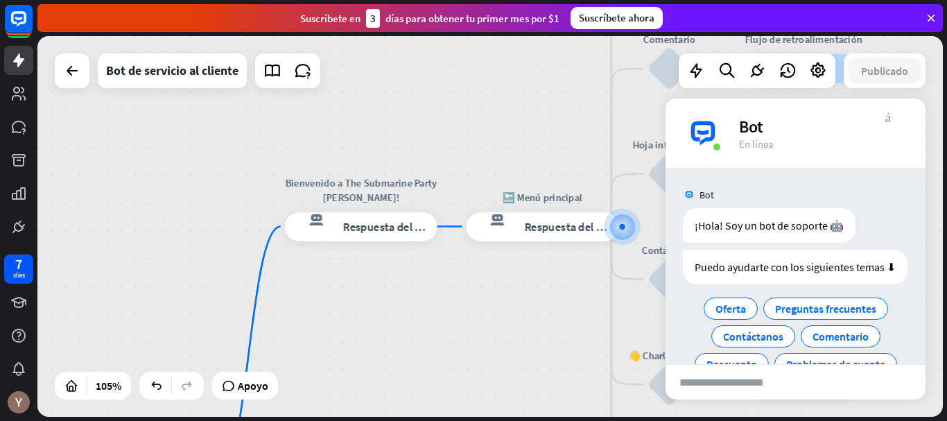
click at [888, 117] on font "más_vert" at bounding box center [889, 116] width 6 height 13
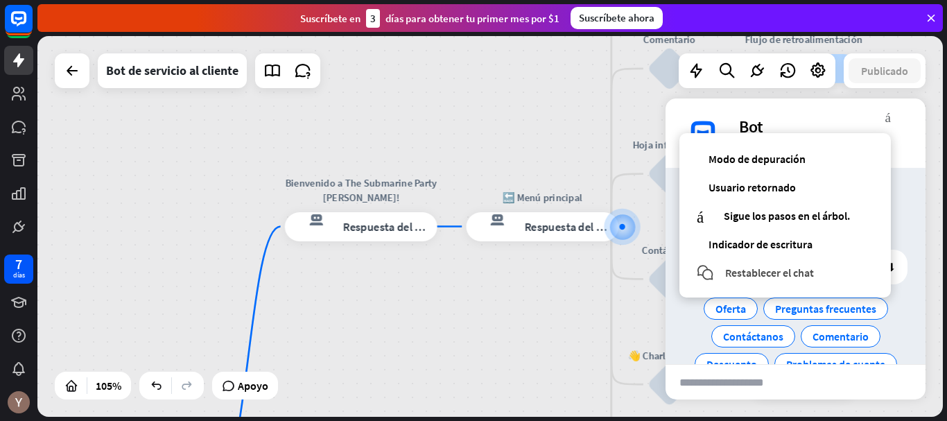
click at [766, 275] on font "Restablecer el chat" at bounding box center [769, 273] width 89 height 14
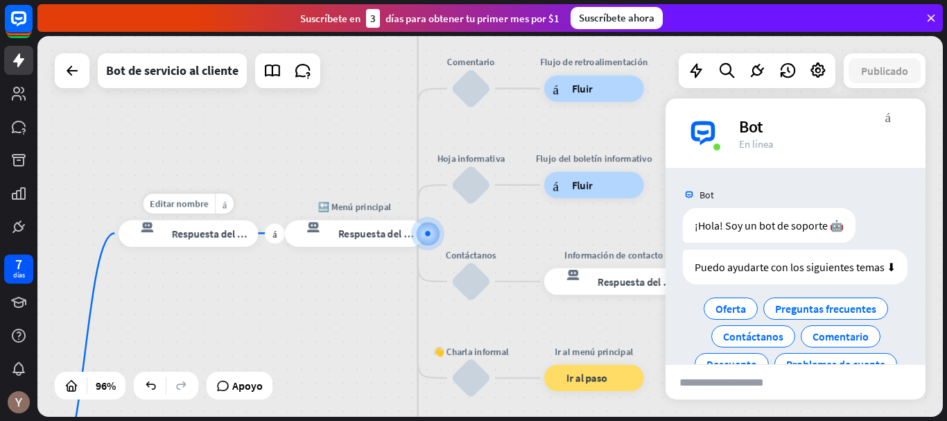
click at [202, 226] on div "respuesta del bot de bloqueo Respuesta del bot" at bounding box center [188, 233] width 139 height 26
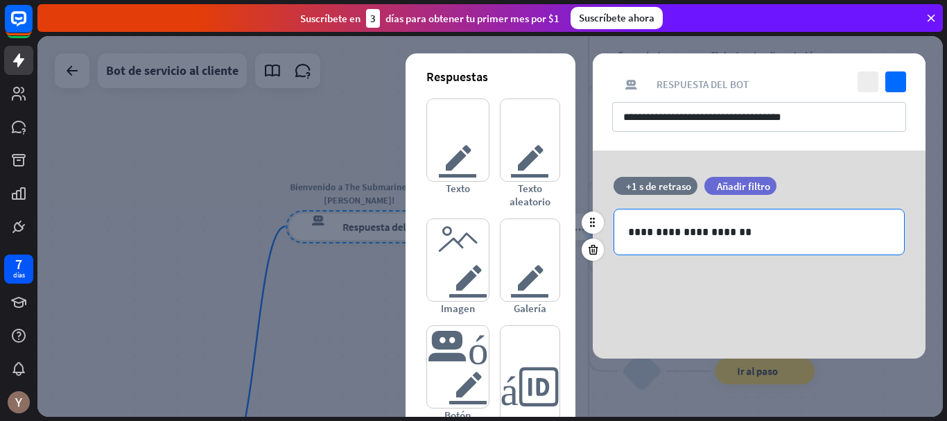
click at [737, 225] on p "**********" at bounding box center [759, 231] width 262 height 17
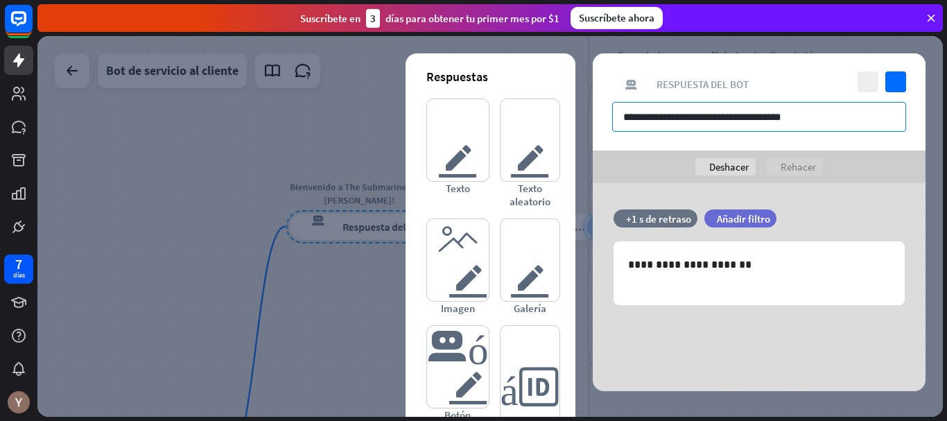
drag, startPoint x: 624, startPoint y: 117, endPoint x: 814, endPoint y: 115, distance: 190.0
click at [814, 115] on input "**********" at bounding box center [759, 117] width 294 height 30
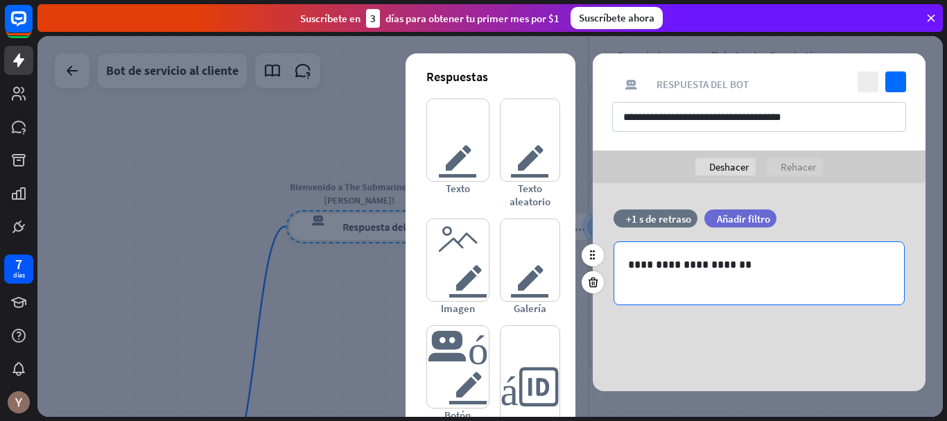
click at [680, 279] on p at bounding box center [759, 281] width 262 height 17
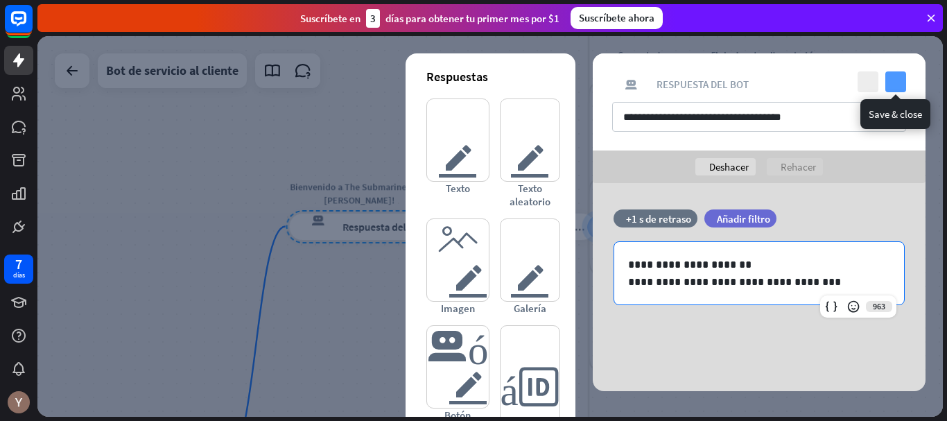
click at [893, 87] on icon "controlar" at bounding box center [896, 81] width 21 height 21
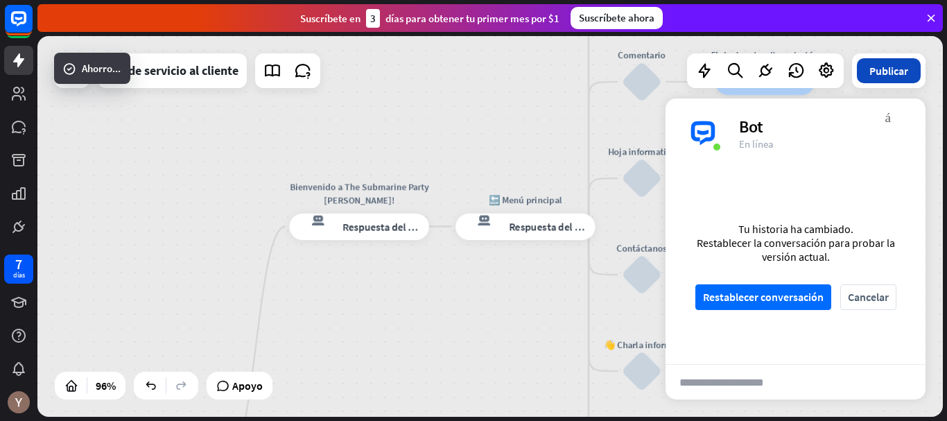
click at [900, 71] on font "Publicar" at bounding box center [889, 71] width 39 height 14
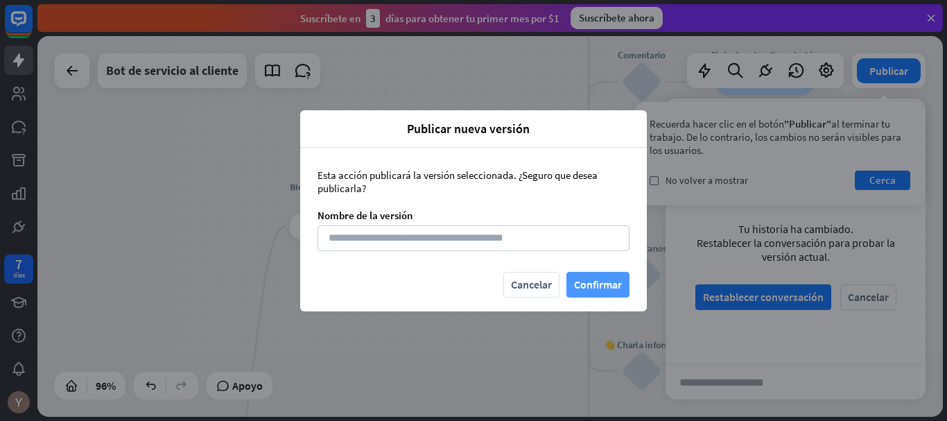
click at [603, 287] on font "Confirmar" at bounding box center [598, 284] width 48 height 14
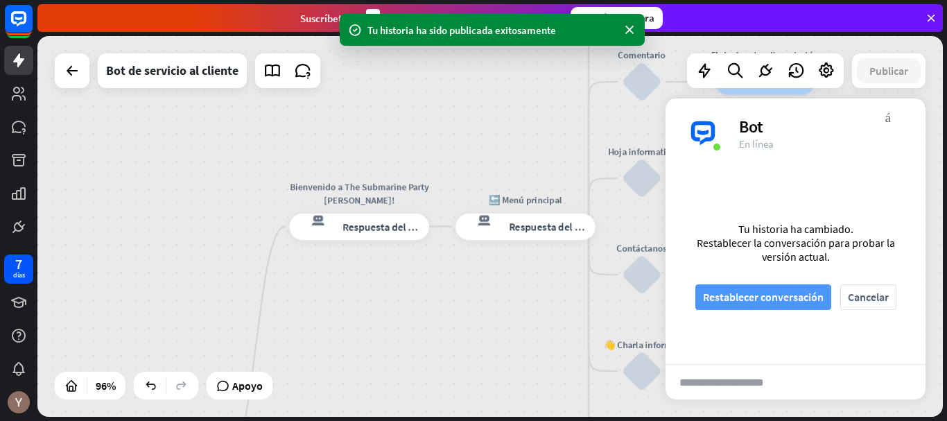
click at [768, 293] on font "Restablecer conversación" at bounding box center [763, 297] width 121 height 14
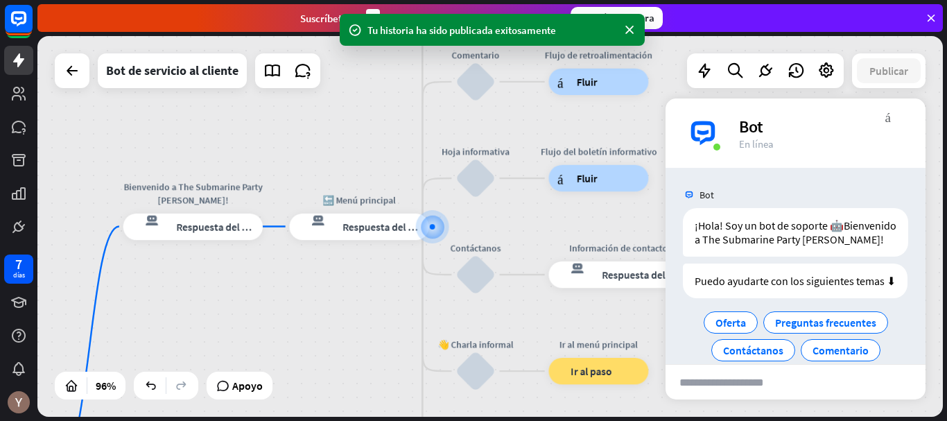
scroll to position [49, 0]
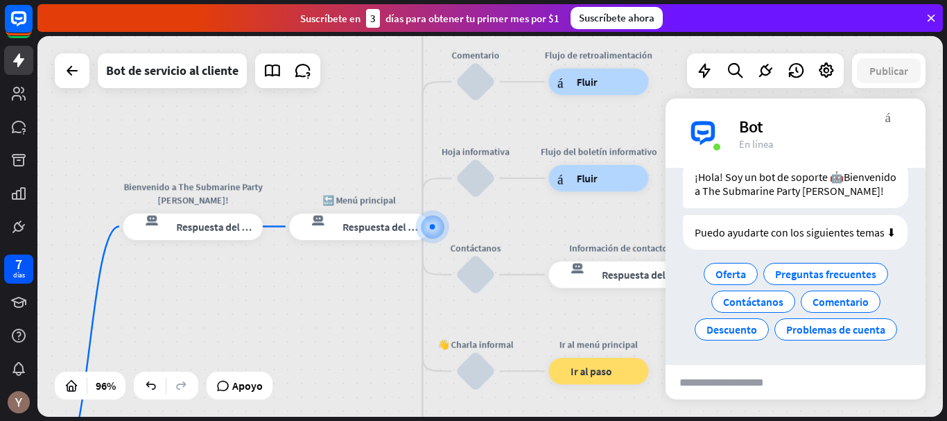
click at [679, 319] on div "Puedo ayudarte con los siguientes temas ⬇ Oferta Preguntas frecuentes Contáctan…" at bounding box center [796, 282] width 260 height 135
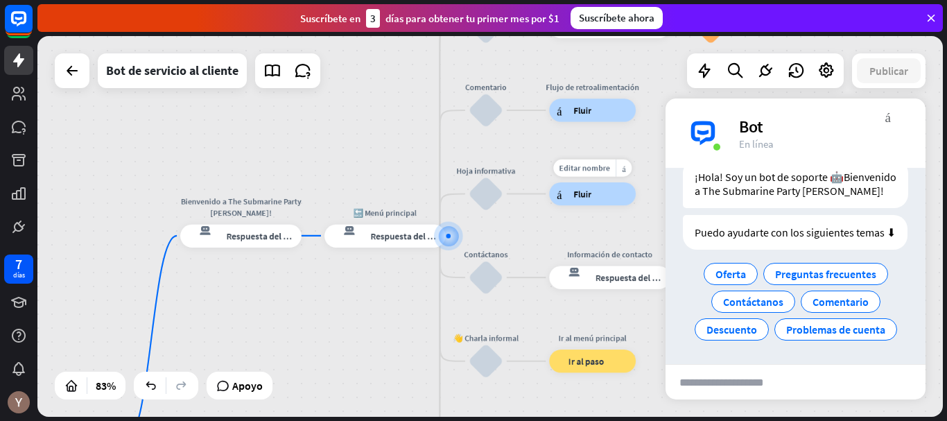
click at [585, 205] on div "Editar nombre más_amarillo árbol constructor Fluir" at bounding box center [592, 193] width 87 height 23
click at [412, 247] on div "Editar nombre más_amarillo más respuesta del bot de bloqueo Respuesta del bot" at bounding box center [385, 235] width 121 height 23
click at [385, 211] on font "Editar nombre" at bounding box center [377, 210] width 51 height 10
click at [352, 325] on div "**********" at bounding box center [490, 226] width 906 height 381
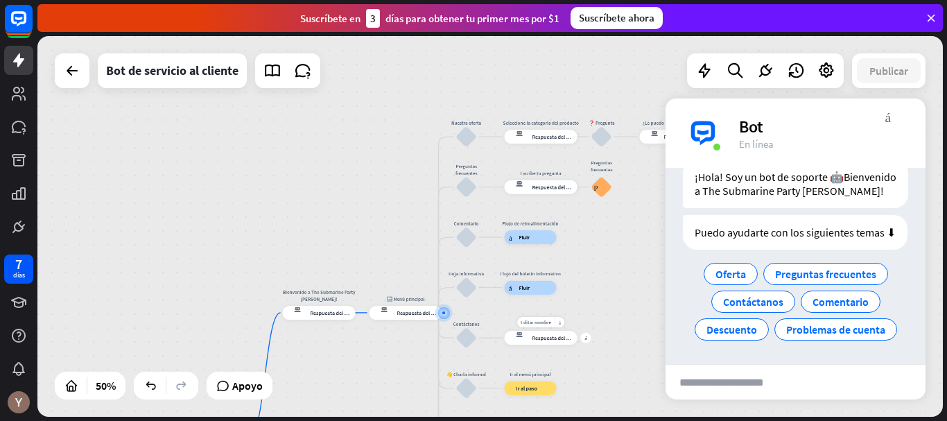
drag, startPoint x: 519, startPoint y: 251, endPoint x: 508, endPoint y: 282, distance: 32.9
click at [505, 332] on div "Editar nombre más_amarillo más Información de contacto respuesta del bot de blo…" at bounding box center [541, 338] width 73 height 14
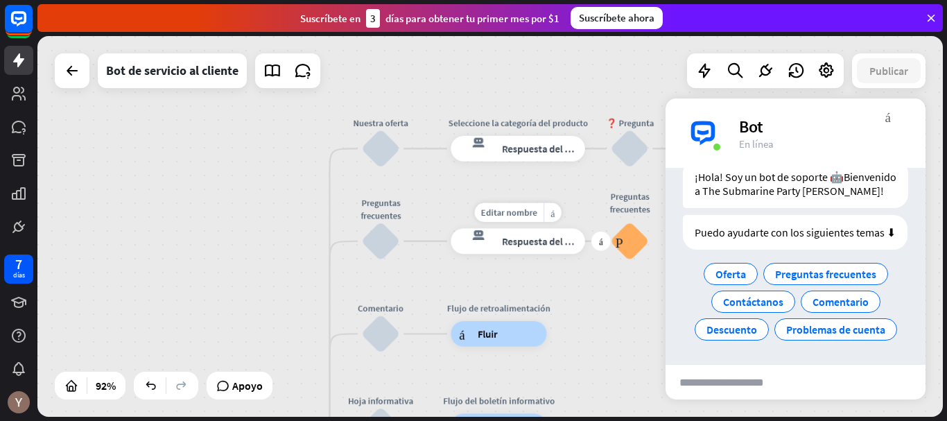
drag, startPoint x: 523, startPoint y: 158, endPoint x: 485, endPoint y: 261, distance: 109.9
click at [485, 254] on div "Editar nombre más_amarillo más respuesta del bot de bloqueo Respuesta del bot" at bounding box center [518, 241] width 134 height 26
click at [392, 121] on div "Editar nombre" at bounding box center [371, 114] width 69 height 19
type input "*"
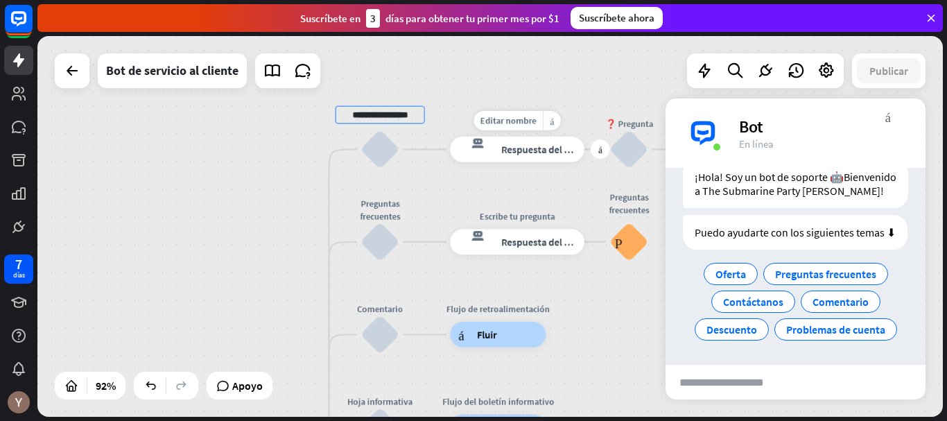
type input "**********"
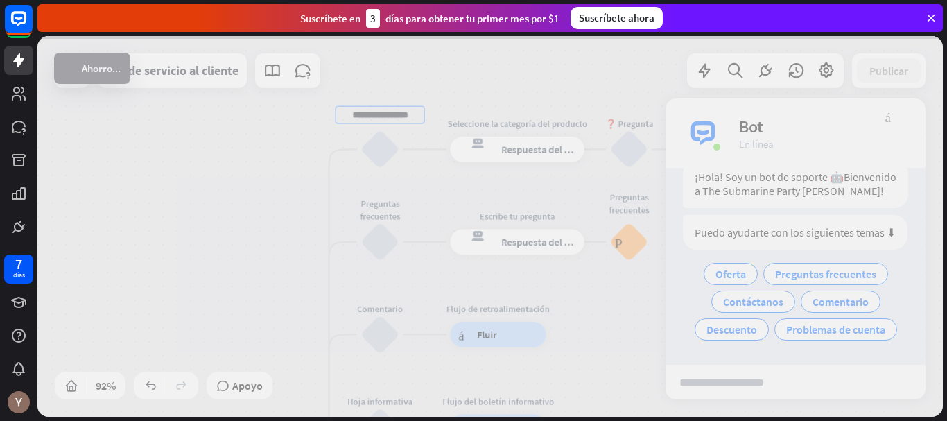
click at [521, 160] on div "**********" at bounding box center [490, 226] width 906 height 381
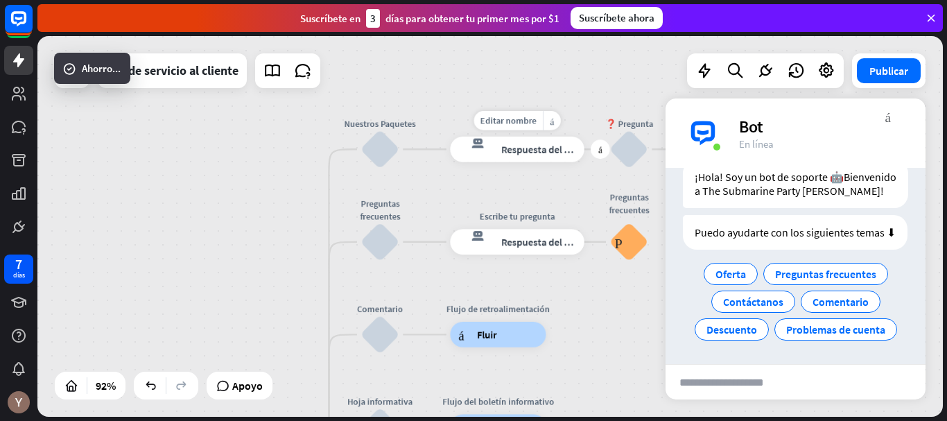
click at [521, 160] on div "respuesta del bot de bloqueo Respuesta del bot" at bounding box center [517, 150] width 134 height 26
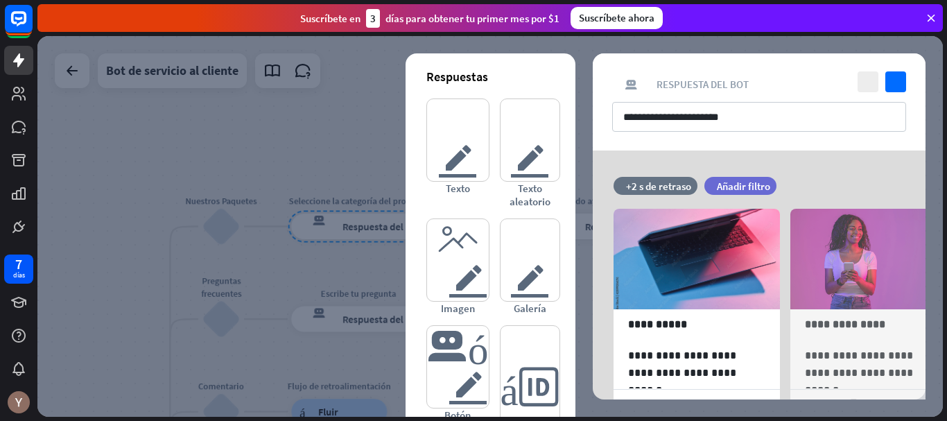
click at [330, 175] on div at bounding box center [490, 226] width 906 height 381
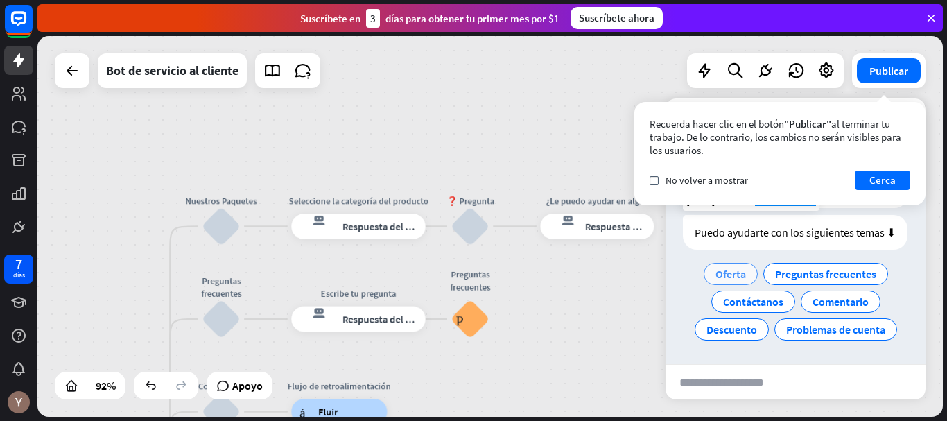
click at [728, 273] on font "Oferta" at bounding box center [731, 274] width 31 height 14
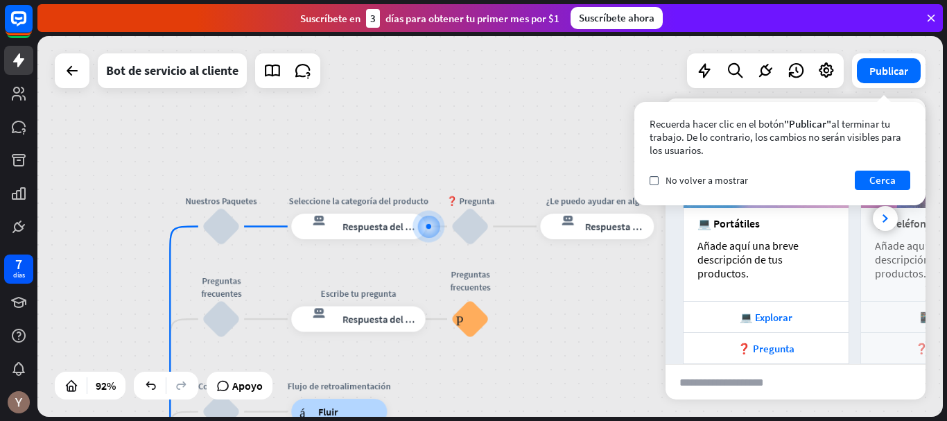
scroll to position [296, 0]
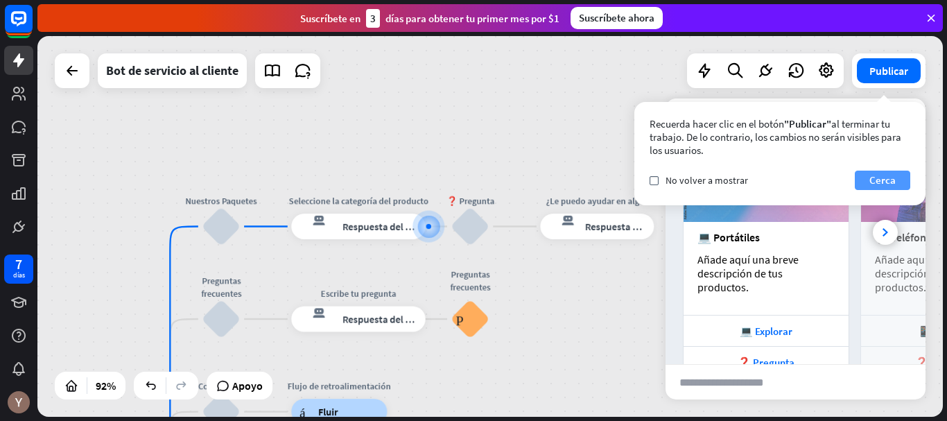
click at [874, 181] on font "Cerca" at bounding box center [883, 179] width 26 height 13
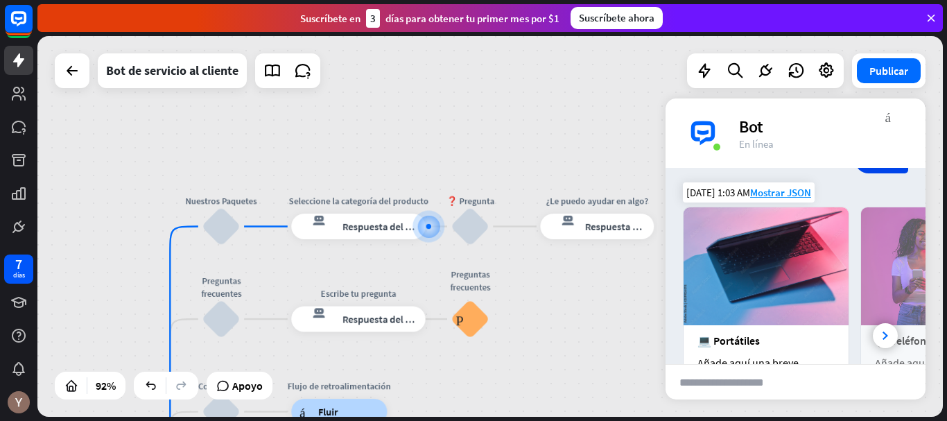
scroll to position [185, 0]
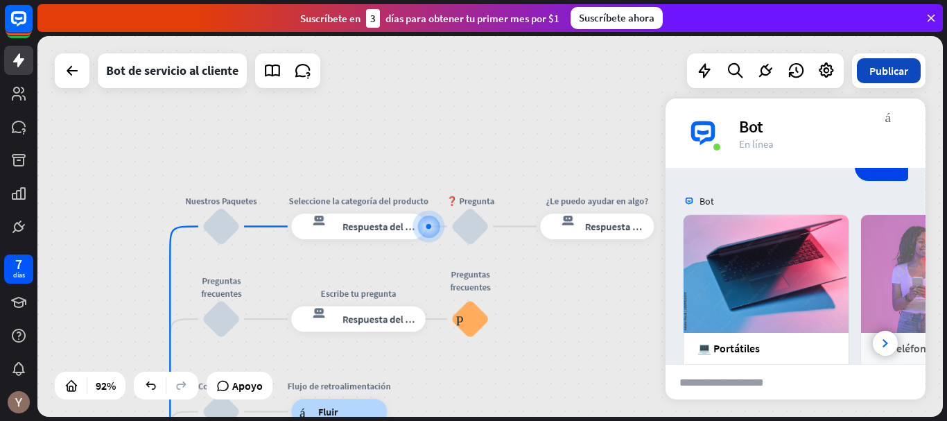
click at [904, 79] on button "Publicar" at bounding box center [889, 70] width 64 height 25
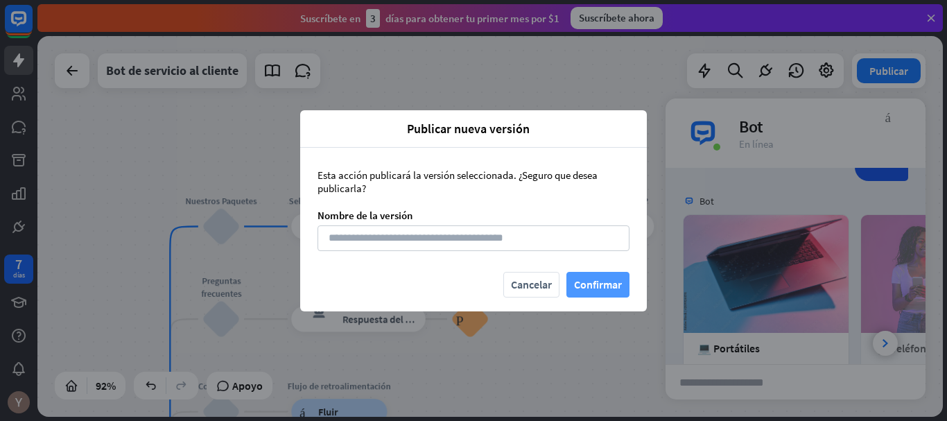
click at [604, 275] on font "Confirmar" at bounding box center [598, 285] width 48 height 24
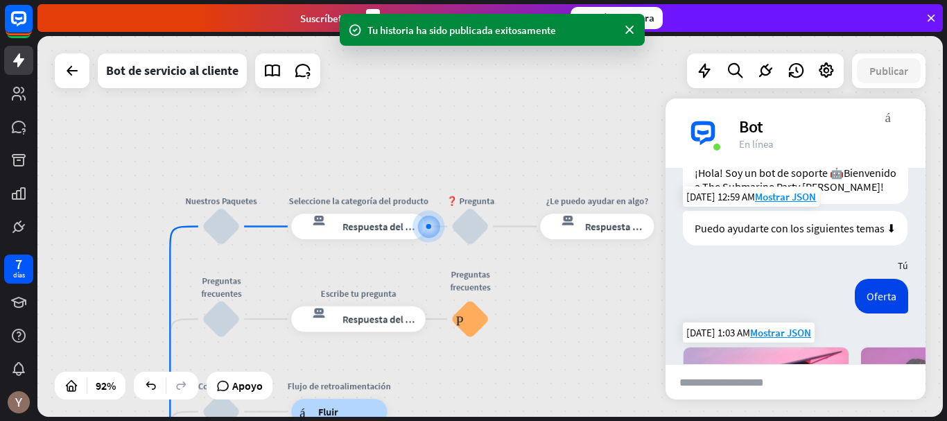
scroll to position [0, 0]
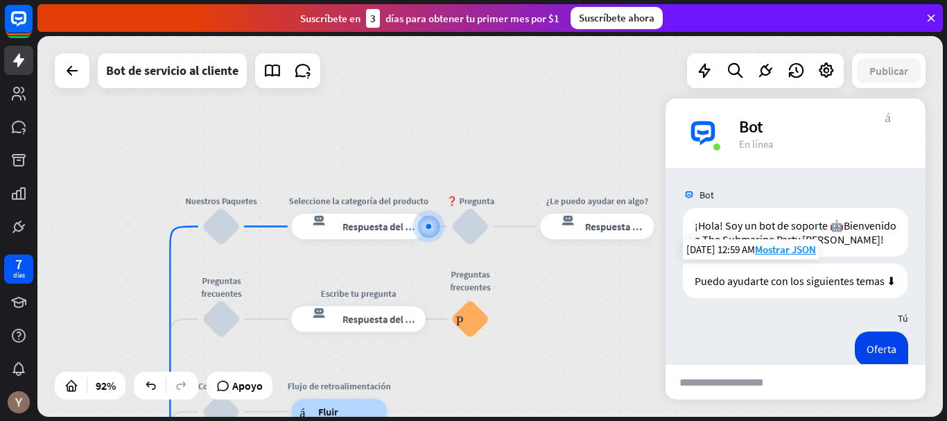
click at [891, 121] on font "más_vert" at bounding box center [889, 116] width 6 height 13
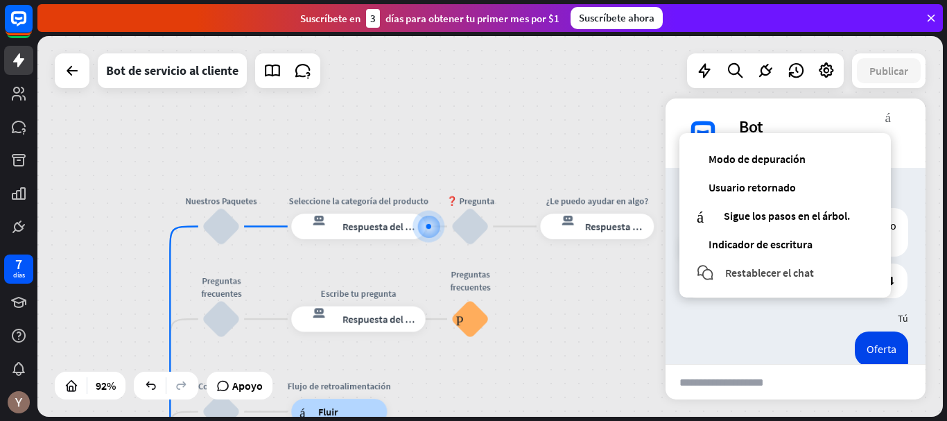
click at [766, 267] on font "Restablecer el chat" at bounding box center [769, 273] width 89 height 14
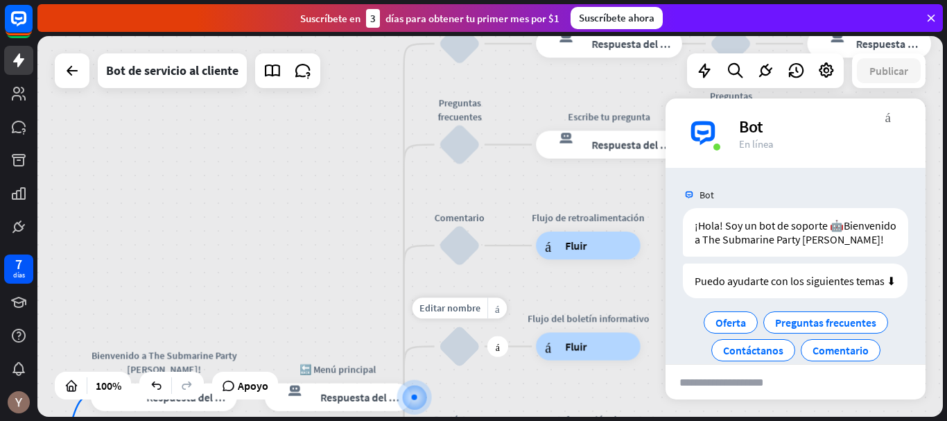
drag, startPoint x: 443, startPoint y: 177, endPoint x: 433, endPoint y: 347, distance: 170.2
click at [439, 347] on div "Editar nombre más_amarillo más bloquear_entrada_de_usuario" at bounding box center [460, 346] width 42 height 42
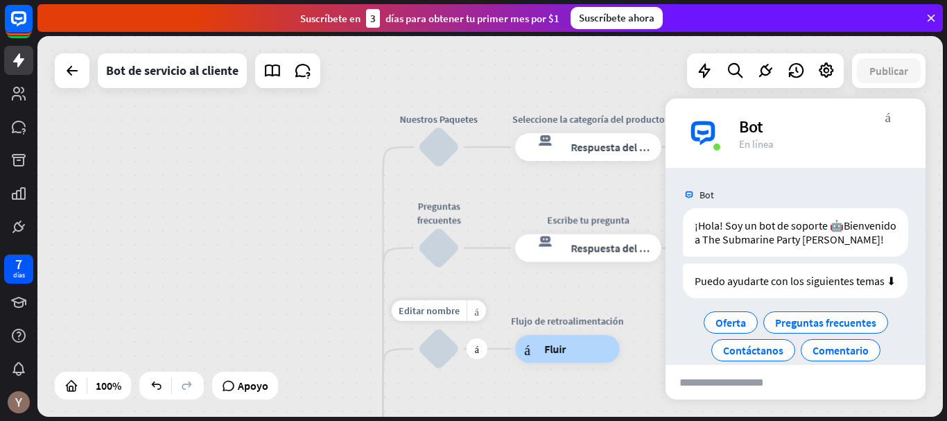
drag, startPoint x: 483, startPoint y: 239, endPoint x: 461, endPoint y: 330, distance: 93.7
click at [460, 330] on div "Editar nombre más_amarillo más bloquear_entrada_de_usuario" at bounding box center [439, 349] width 42 height 42
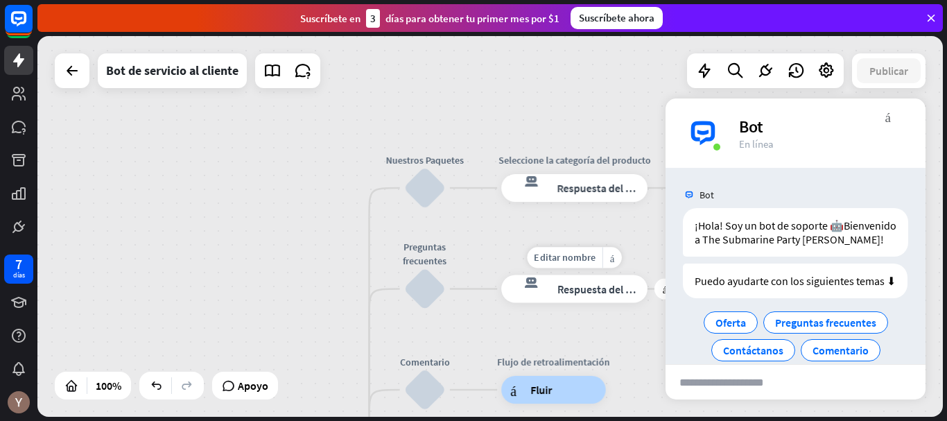
drag, startPoint x: 483, startPoint y: 244, endPoint x: 478, endPoint y: 261, distance: 17.5
click at [501, 275] on div "Editar nombre más_amarillo más respuesta del bot de bloqueo Respuesta del bot" at bounding box center [574, 289] width 146 height 28
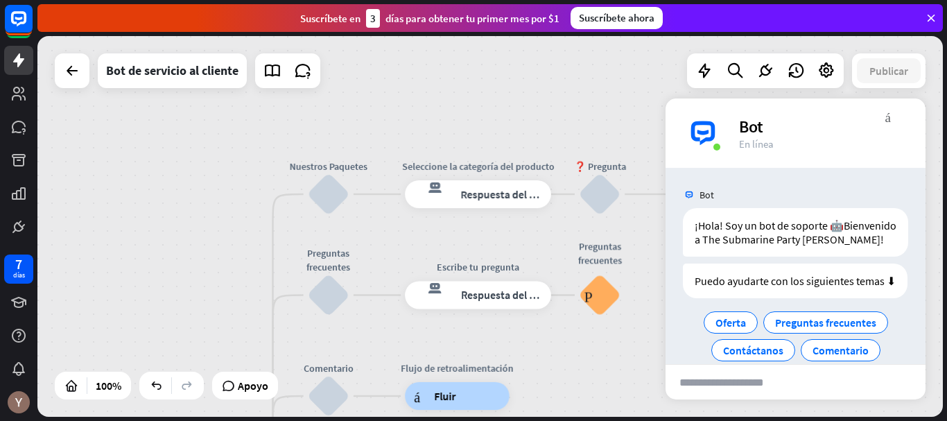
drag, startPoint x: 540, startPoint y: 232, endPoint x: 444, endPoint y: 239, distance: 96.6
click at [444, 239] on div "inicio_2 Punto de inicio Bienvenido a The Submarine Party [PERSON_NAME]! respue…" at bounding box center [490, 226] width 906 height 381
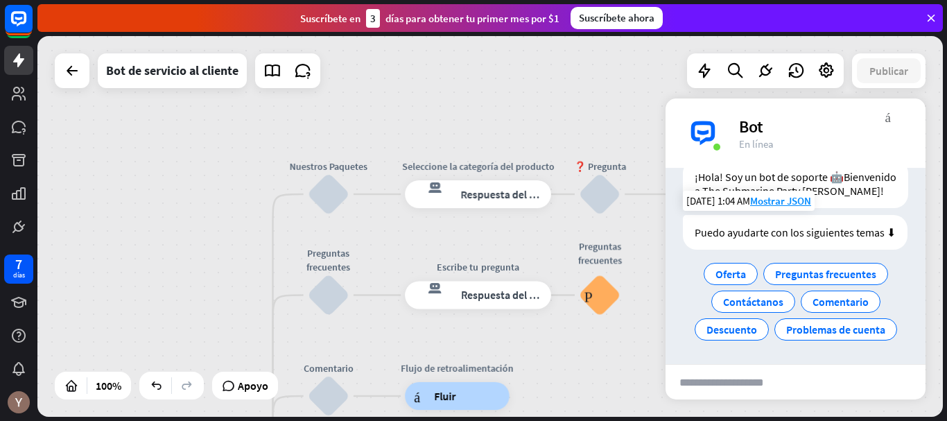
scroll to position [62, 0]
click at [486, 293] on font "Respuesta del bot" at bounding box center [503, 295] width 85 height 14
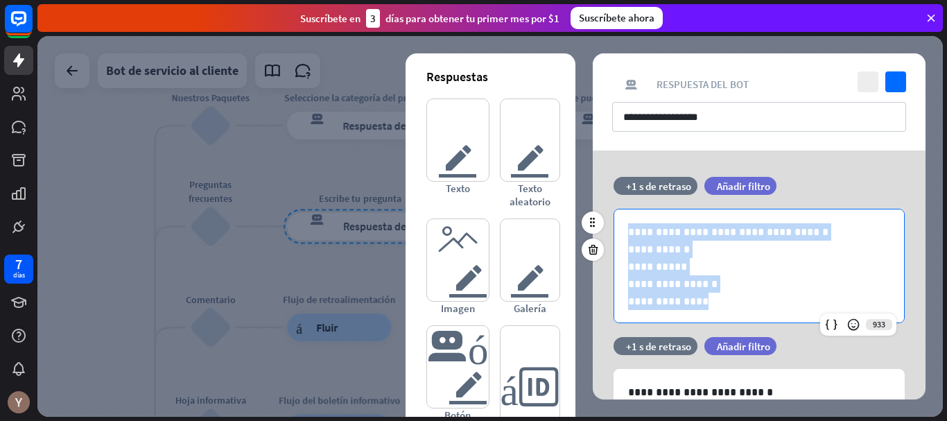
drag, startPoint x: 629, startPoint y: 234, endPoint x: 734, endPoint y: 307, distance: 127.2
click at [734, 307] on div "**********" at bounding box center [759, 266] width 290 height 114
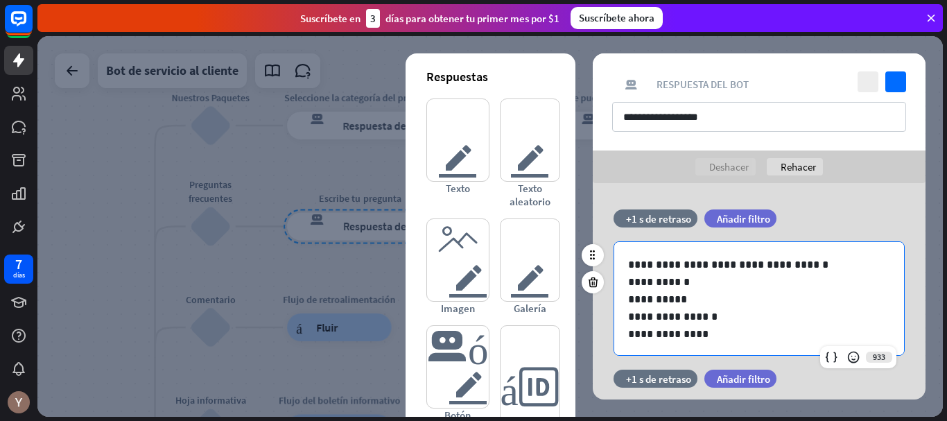
click at [699, 284] on p "**********" at bounding box center [754, 281] width 252 height 17
click at [700, 303] on p "**********" at bounding box center [754, 299] width 252 height 17
click at [724, 318] on p "**********" at bounding box center [754, 316] width 252 height 17
click at [722, 343] on div "**********" at bounding box center [759, 299] width 290 height 114
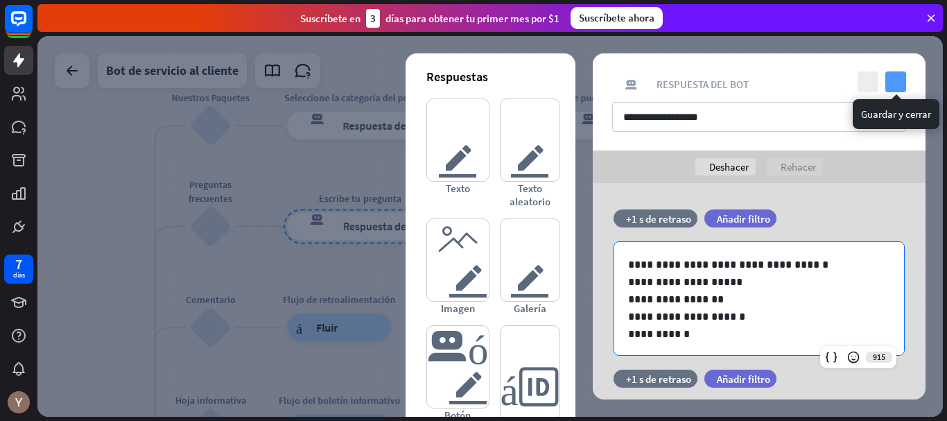
click at [893, 80] on icon "controlar" at bounding box center [896, 81] width 21 height 21
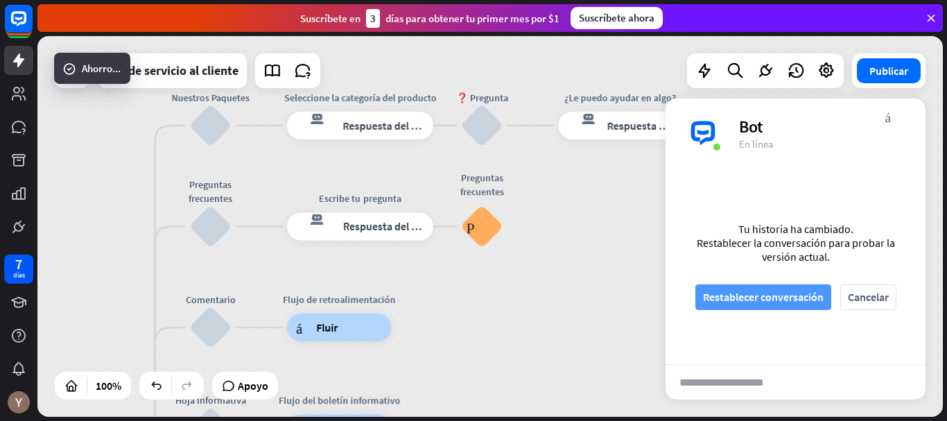
click at [796, 289] on font "Restablecer conversación" at bounding box center [763, 297] width 121 height 24
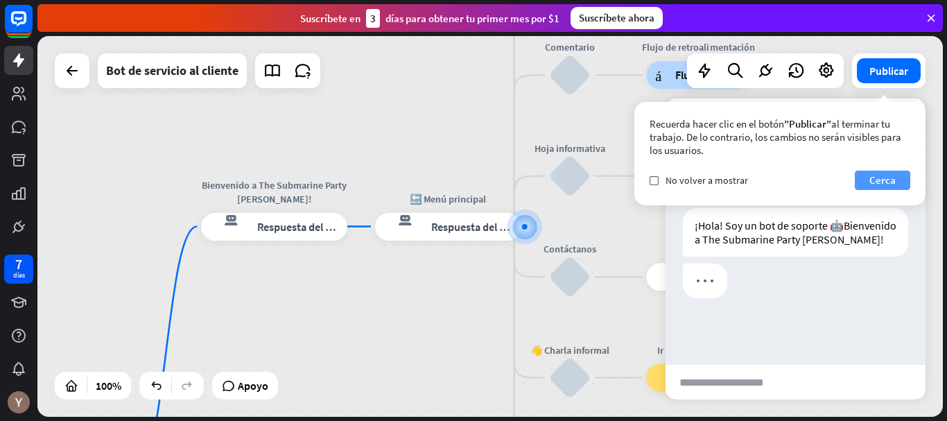
click at [882, 182] on font "Cerca" at bounding box center [883, 179] width 26 height 13
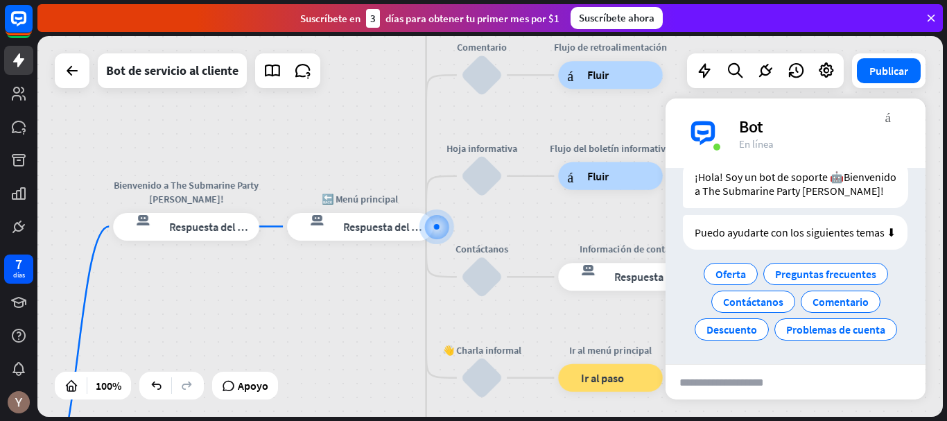
scroll to position [62, 0]
click at [817, 270] on font "Preguntas frecuentes" at bounding box center [825, 274] width 101 height 14
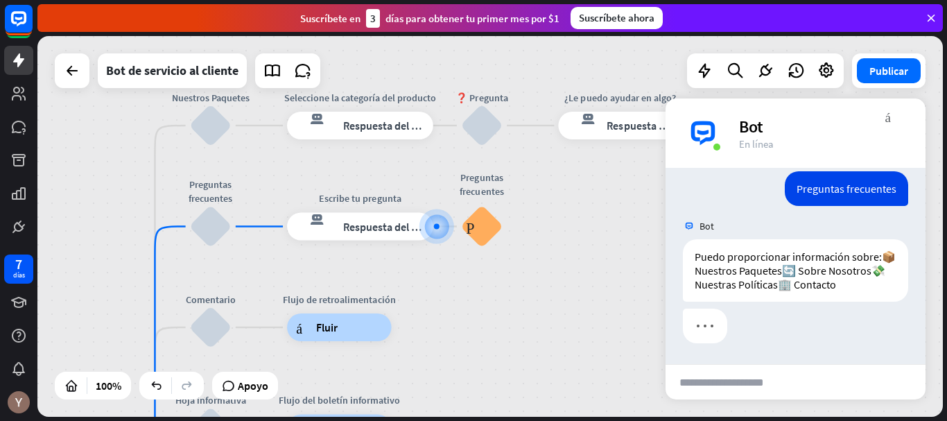
scroll to position [202, 0]
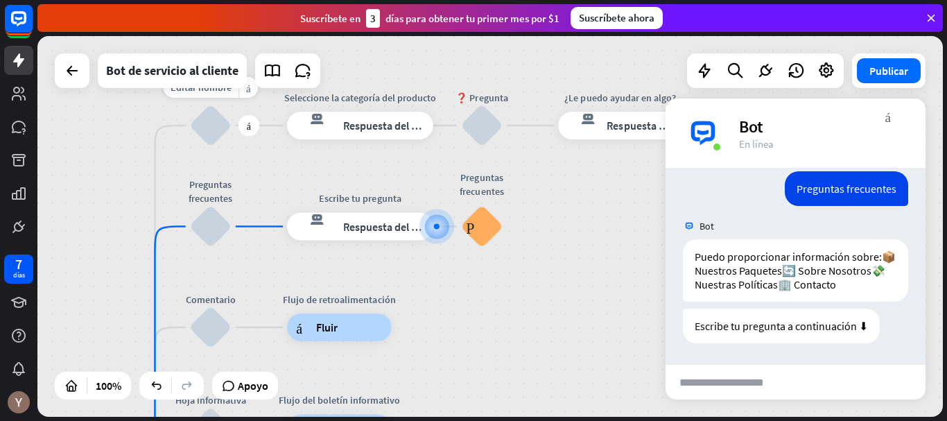
click at [215, 133] on div "bloquear_entrada_de_usuario" at bounding box center [211, 126] width 42 height 42
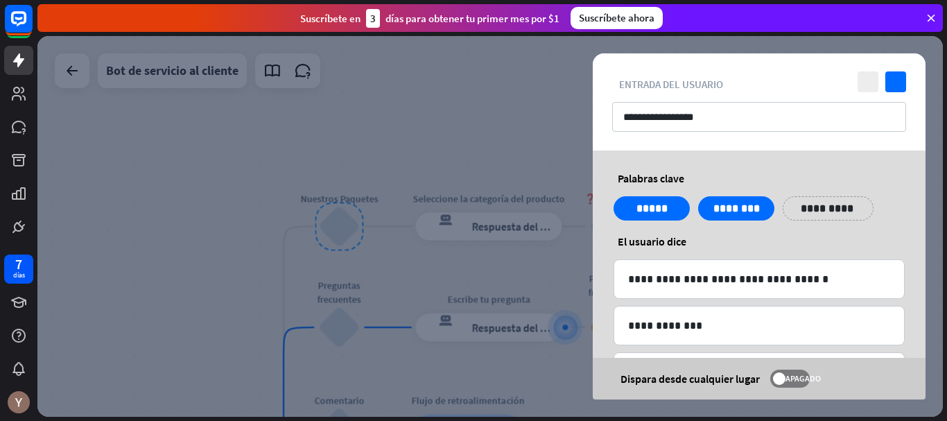
click at [500, 132] on div at bounding box center [490, 226] width 906 height 381
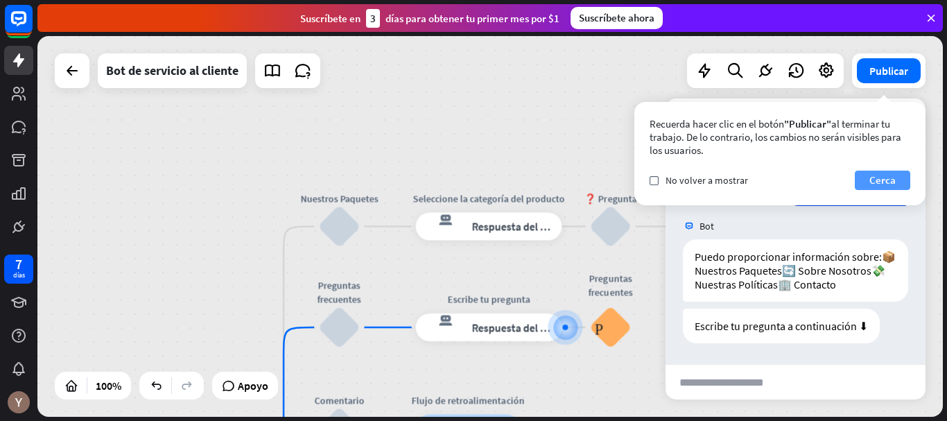
click at [882, 172] on font "Cerca" at bounding box center [883, 180] width 26 height 19
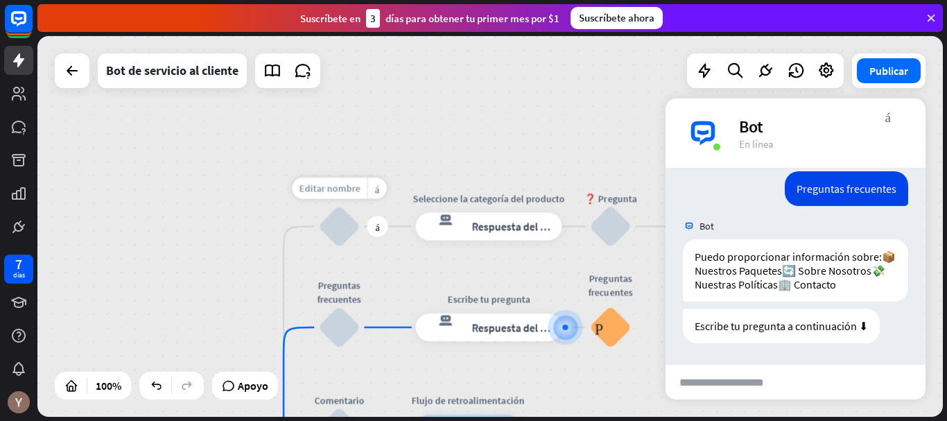
click at [353, 194] on font "Editar nombre" at bounding box center [329, 188] width 61 height 12
click at [353, 218] on div "bloquear_entrada_de_usuario" at bounding box center [339, 226] width 42 height 42
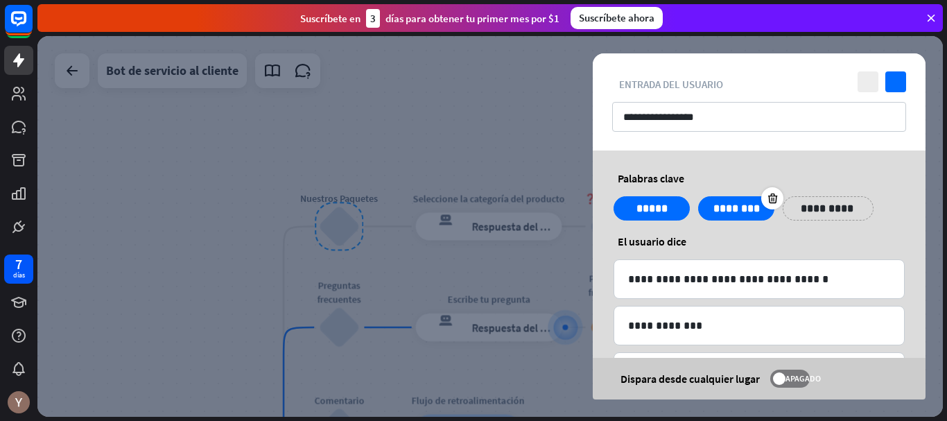
click at [729, 212] on p "********" at bounding box center [736, 208] width 55 height 17
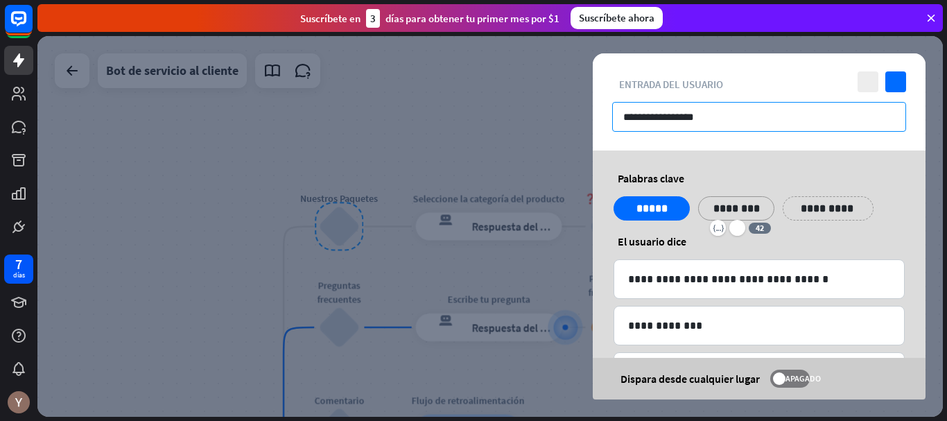
click at [713, 120] on input "**********" at bounding box center [759, 117] width 294 height 30
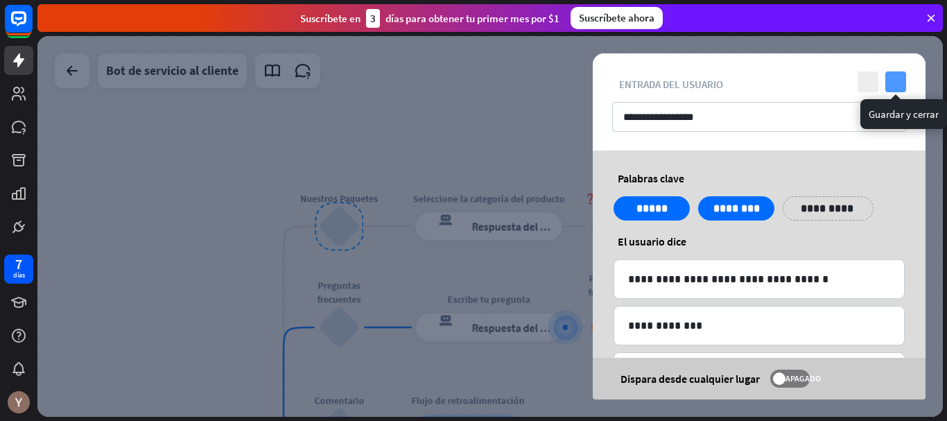
click at [894, 85] on icon "controlar" at bounding box center [896, 81] width 21 height 21
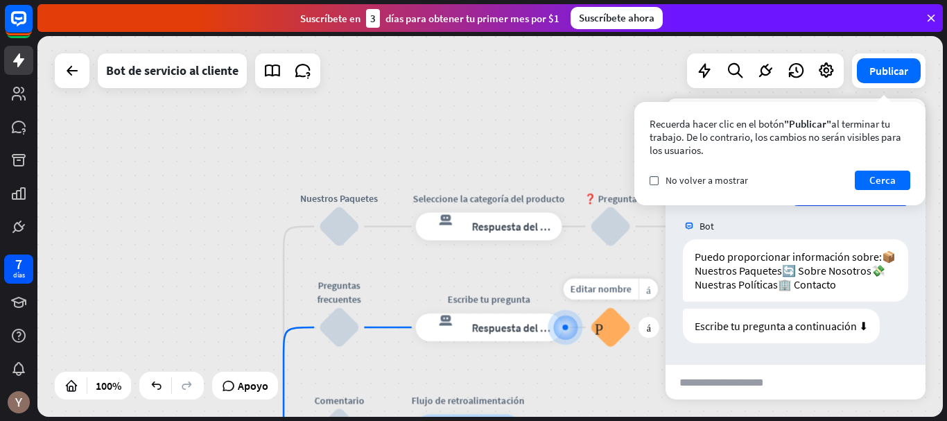
click at [598, 348] on div "Editar nombre más_amarillo más Preguntas frecuentes Preguntas frecuentes sobre …" at bounding box center [611, 328] width 42 height 42
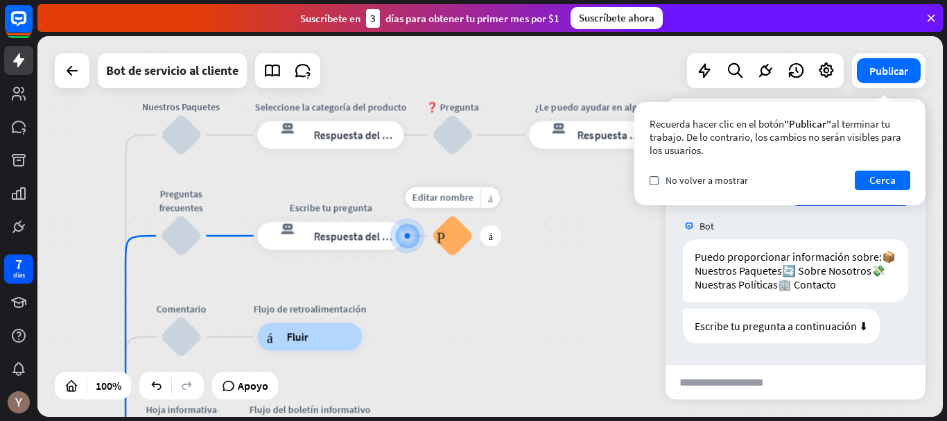
drag, startPoint x: 598, startPoint y: 369, endPoint x: 440, endPoint y: 277, distance: 182.7
click at [440, 257] on div "Editar nombre más_amarillo más Preguntas frecuentes sobre bloques" at bounding box center [453, 236] width 42 height 42
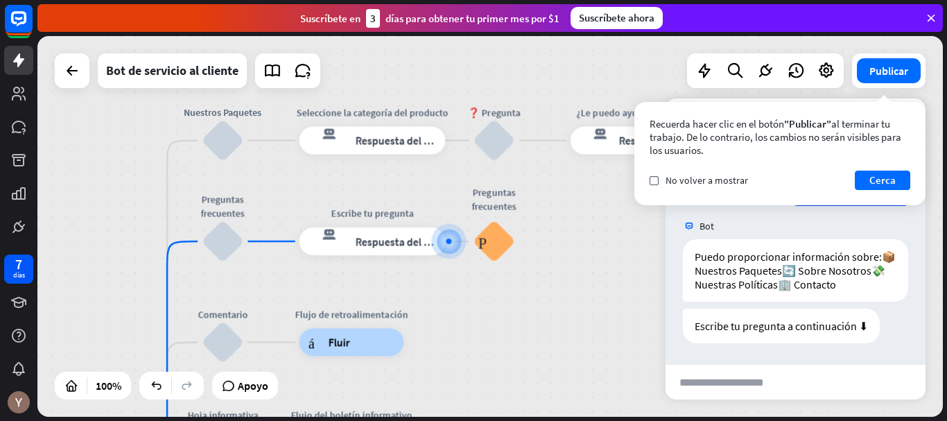
drag, startPoint x: 509, startPoint y: 311, endPoint x: 551, endPoint y: 317, distance: 42.0
click at [551, 317] on div "inicio_2 Punto de inicio Bienvenido a The Submarine Party [PERSON_NAME]! respue…" at bounding box center [490, 226] width 906 height 381
click at [755, 392] on input "text" at bounding box center [734, 382] width 136 height 35
type input "********"
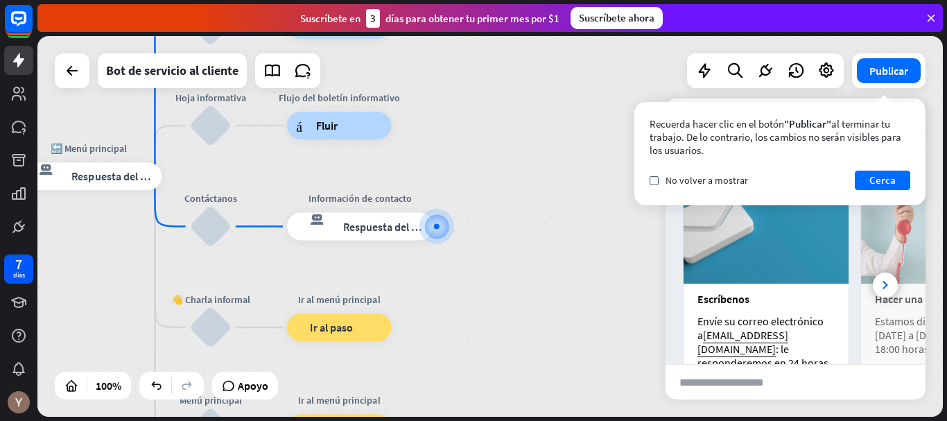
scroll to position [472, 0]
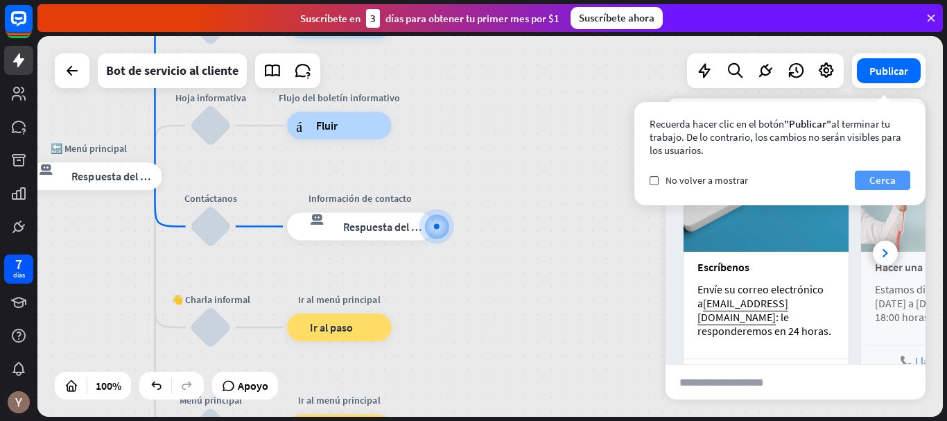
click at [887, 188] on font "Cerca" at bounding box center [883, 180] width 26 height 19
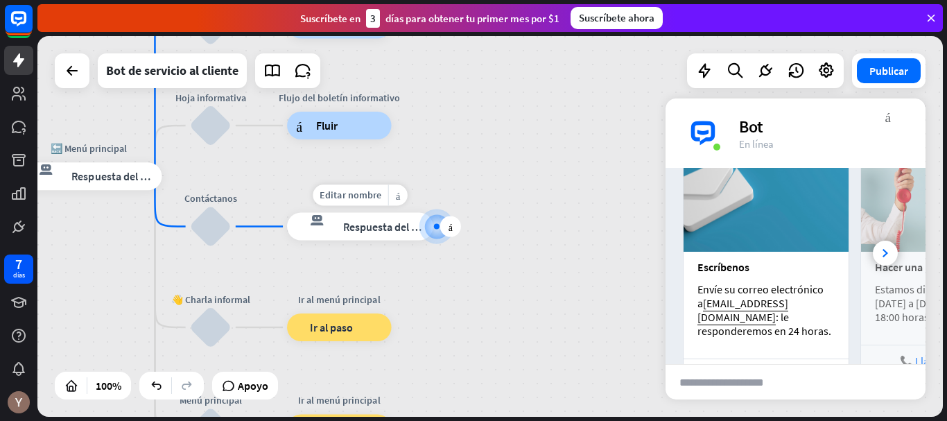
click at [379, 224] on font "Respuesta del bot" at bounding box center [385, 226] width 85 height 14
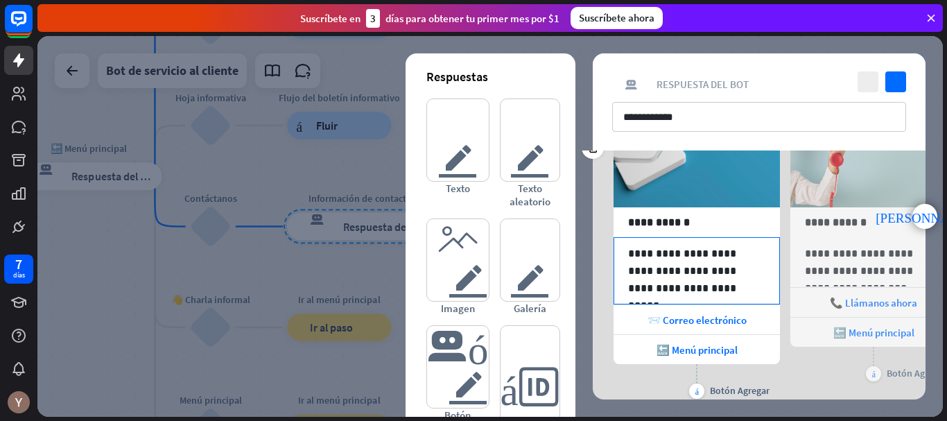
scroll to position [95, 0]
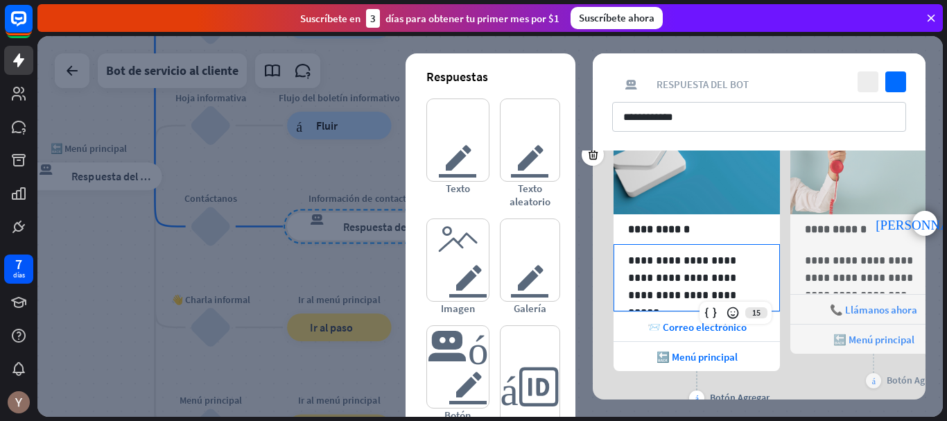
click at [670, 280] on p "**********" at bounding box center [696, 278] width 137 height 52
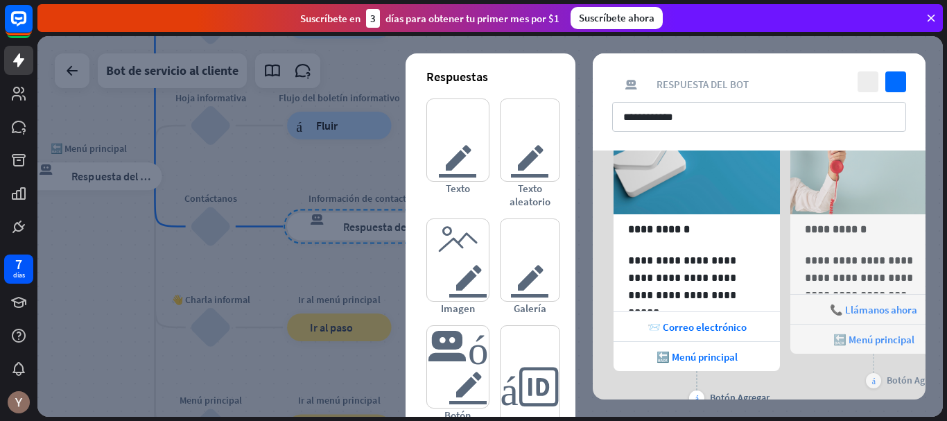
click at [367, 216] on div at bounding box center [490, 226] width 906 height 381
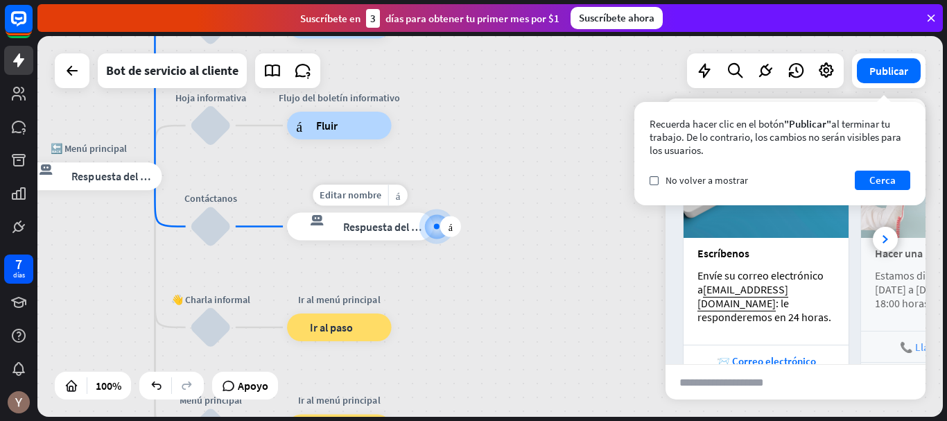
click at [391, 232] on font "Respuesta del bot" at bounding box center [385, 226] width 85 height 14
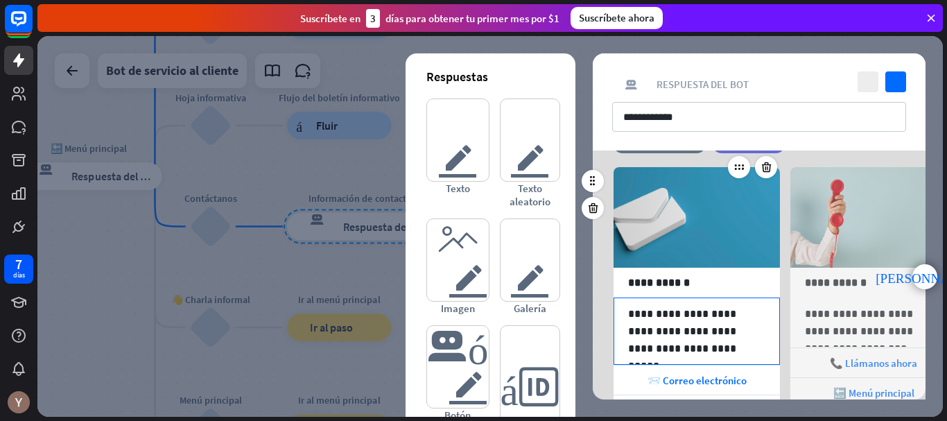
scroll to position [50, 0]
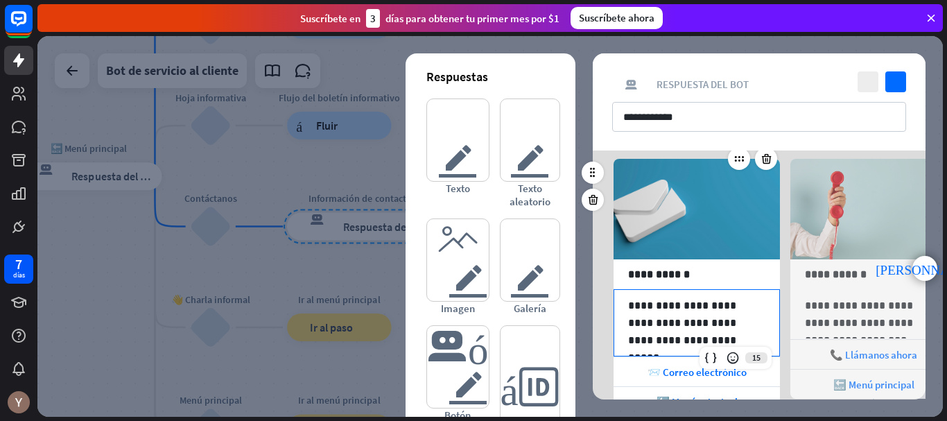
click at [718, 307] on p "**********" at bounding box center [696, 323] width 137 height 52
click at [319, 286] on div at bounding box center [490, 226] width 906 height 381
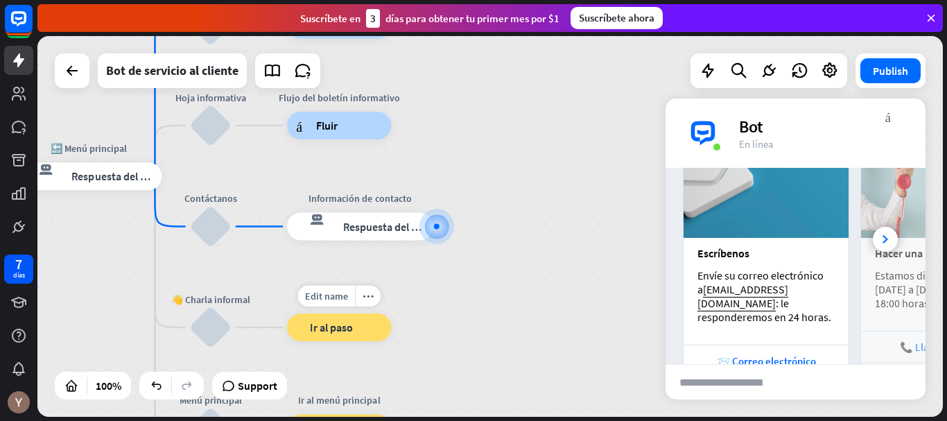
scroll to position [499, 0]
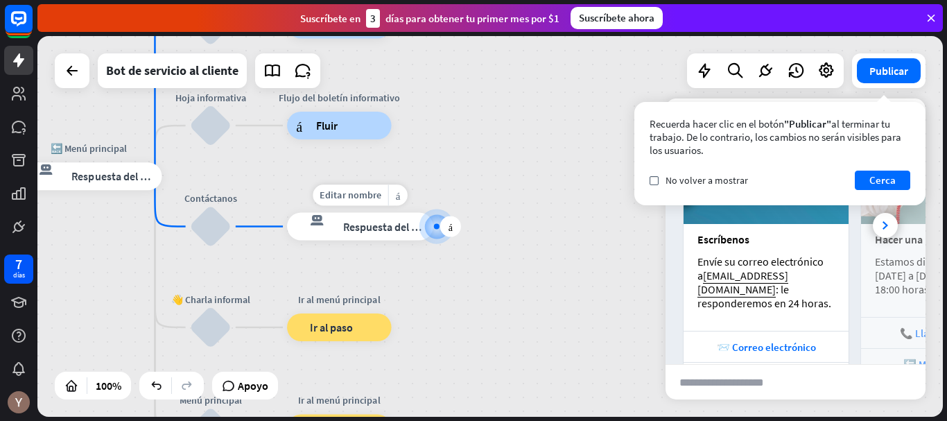
click at [384, 239] on div "respuesta del bot de bloqueo Respuesta del bot" at bounding box center [360, 226] width 146 height 28
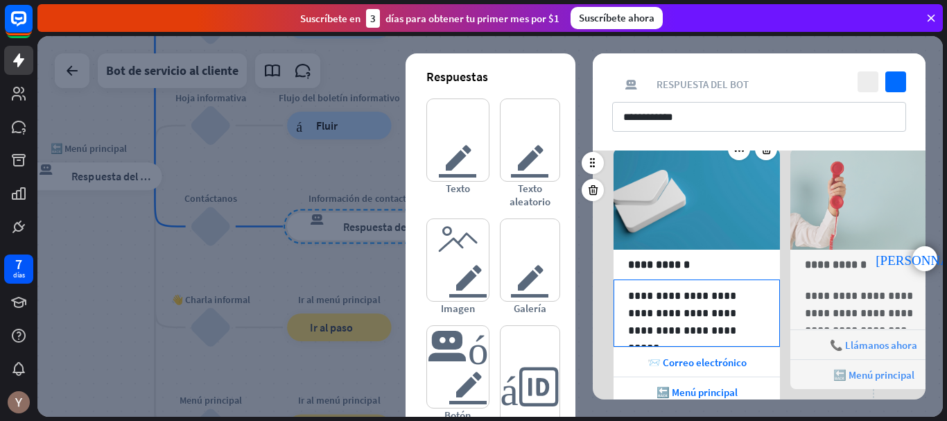
scroll to position [68, 0]
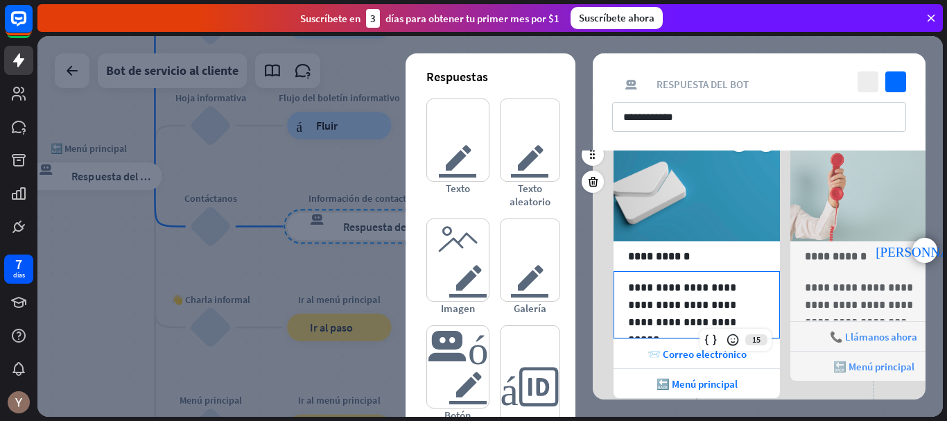
click at [733, 318] on p "**********" at bounding box center [696, 305] width 137 height 52
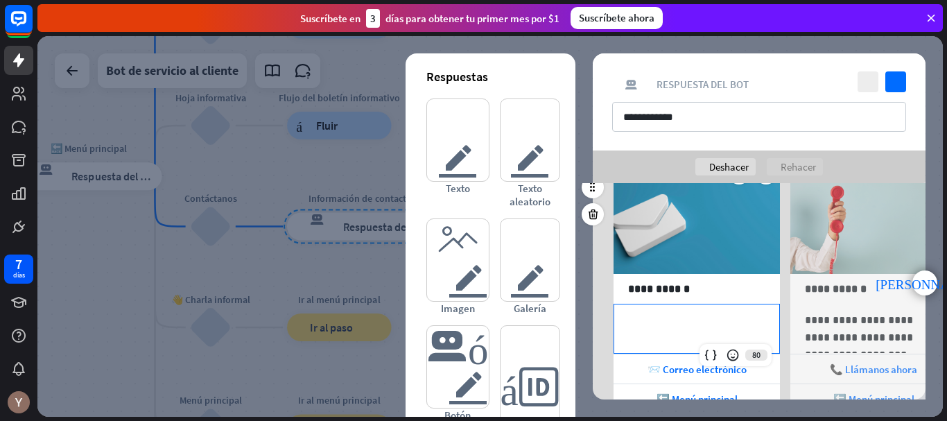
scroll to position [0, 0]
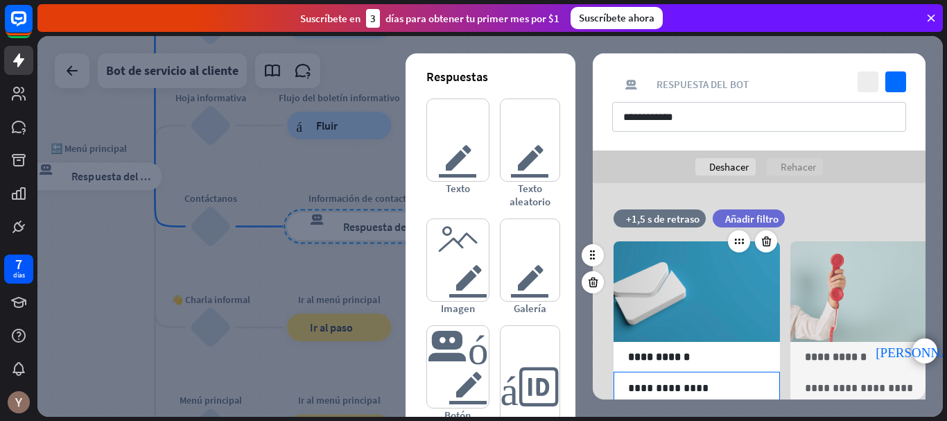
click at [712, 379] on p "**********" at bounding box center [696, 387] width 137 height 17
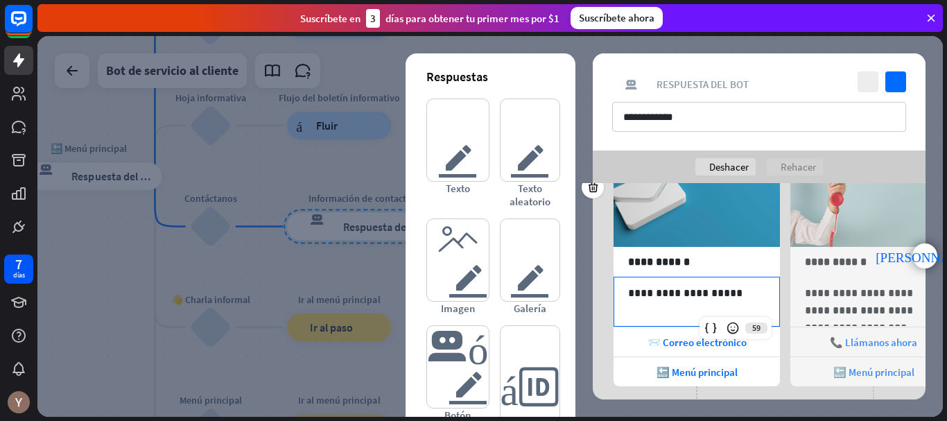
scroll to position [101, 0]
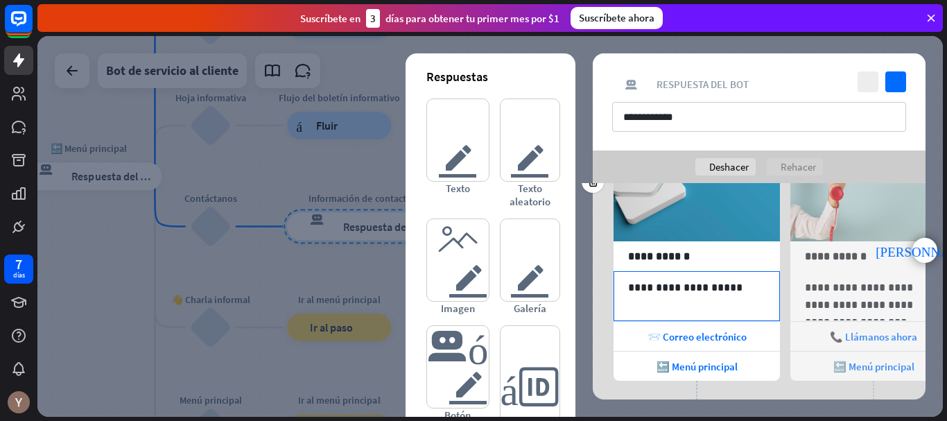
click at [737, 290] on p "**********" at bounding box center [696, 287] width 137 height 17
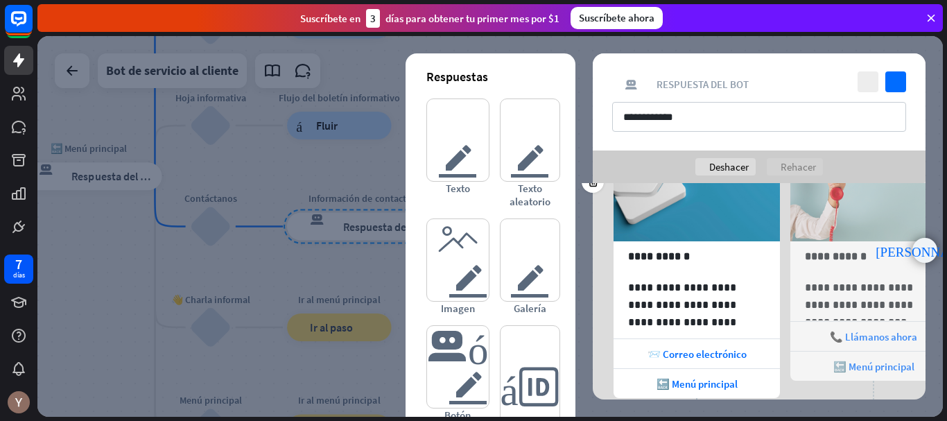
click at [922, 257] on div "punta [PERSON_NAME] derecha" at bounding box center [925, 250] width 25 height 25
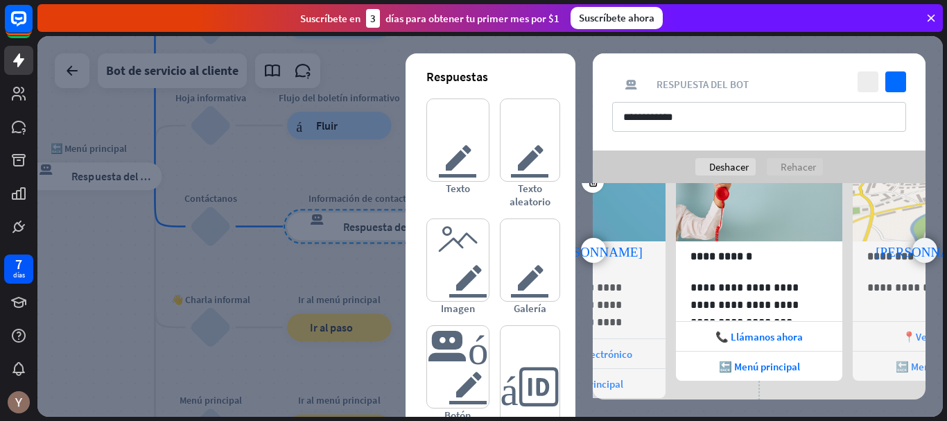
scroll to position [0, 114]
click at [922, 257] on div "punta [PERSON_NAME] derecha" at bounding box center [925, 250] width 25 height 25
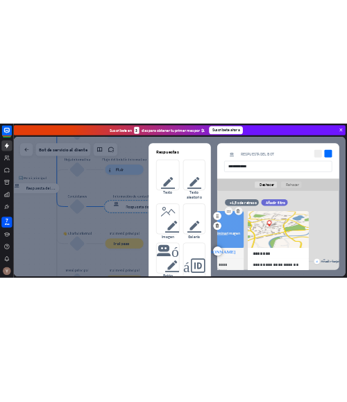
scroll to position [0, 0]
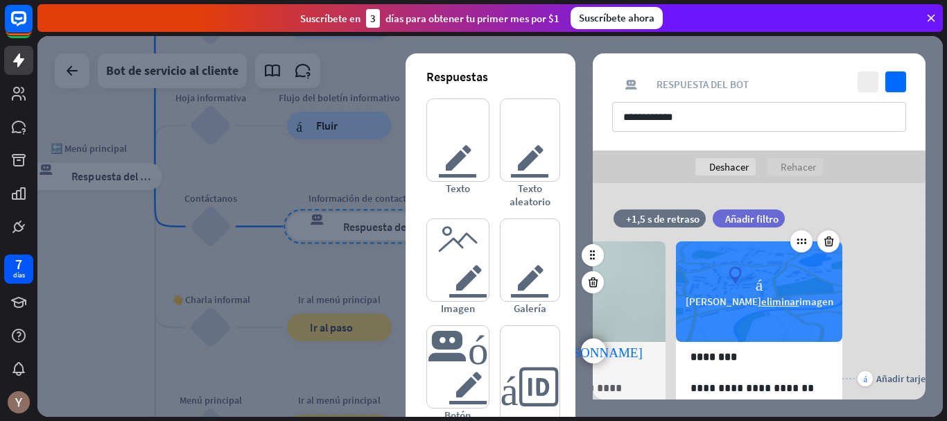
click at [737, 299] on font "[PERSON_NAME]" at bounding box center [724, 301] width 76 height 13
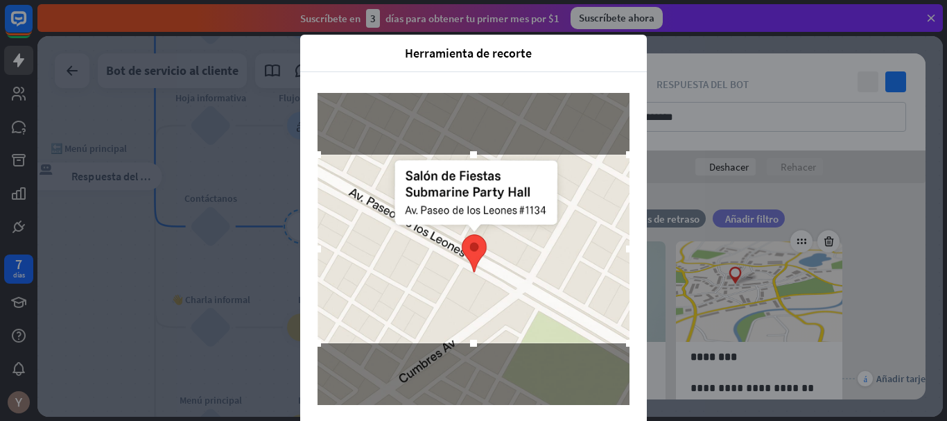
drag, startPoint x: 499, startPoint y: 232, endPoint x: 488, endPoint y: 232, distance: 10.4
click at [488, 232] on div at bounding box center [474, 249] width 312 height 189
drag, startPoint x: 472, startPoint y: 342, endPoint x: 466, endPoint y: 379, distance: 37.9
click at [466, 379] on div at bounding box center [474, 249] width 312 height 312
drag, startPoint x: 471, startPoint y: 346, endPoint x: 470, endPoint y: 368, distance: 22.2
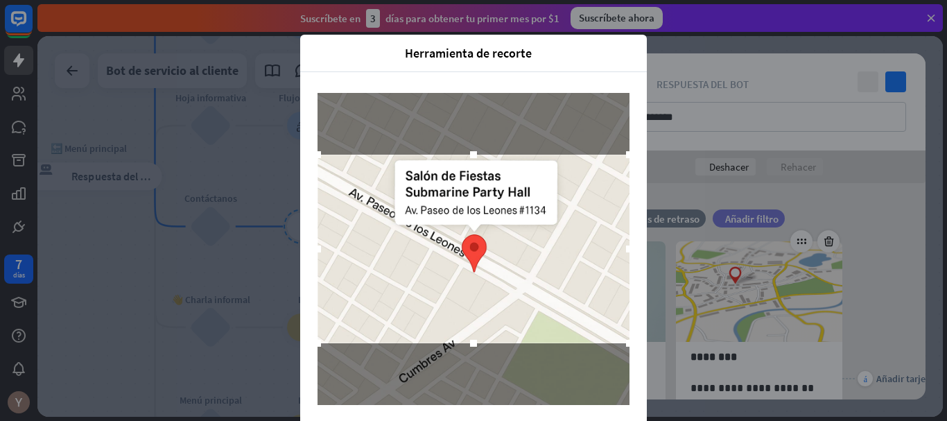
click at [470, 368] on div at bounding box center [474, 249] width 312 height 312
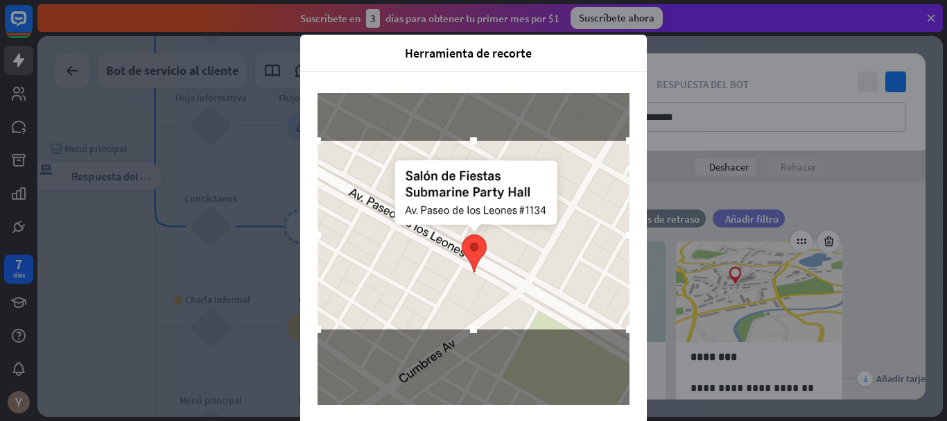
drag, startPoint x: 528, startPoint y: 280, endPoint x: 532, endPoint y: 266, distance: 14.3
click at [532, 266] on div at bounding box center [474, 235] width 312 height 189
click at [488, 290] on div at bounding box center [474, 235] width 312 height 189
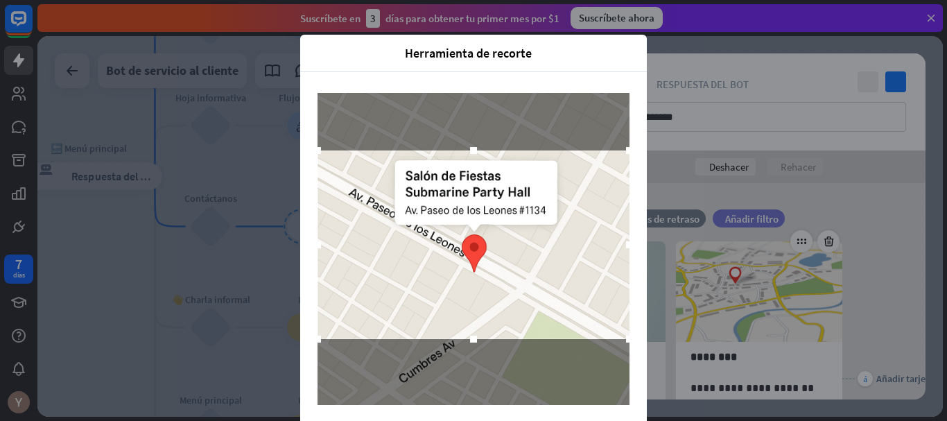
drag, startPoint x: 494, startPoint y: 291, endPoint x: 674, endPoint y: 300, distance: 180.6
click at [674, 300] on div "Herramienta de recorte cerca Cancelar Recortar imagen" at bounding box center [473, 210] width 947 height 421
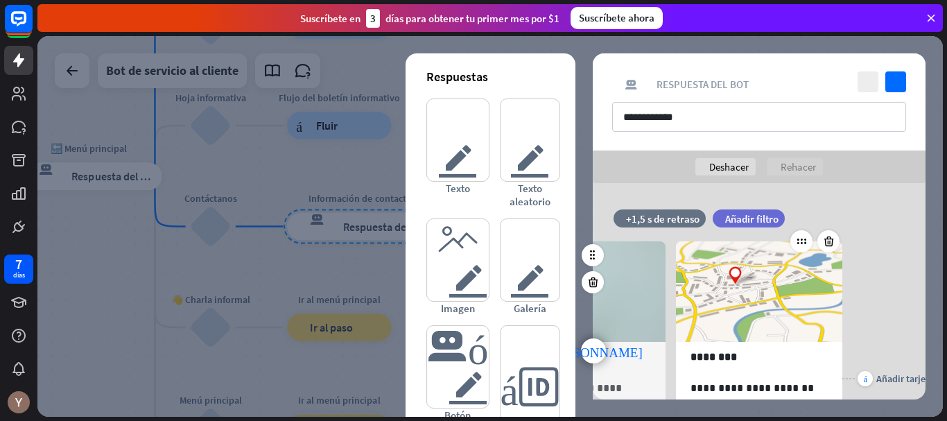
click at [751, 280] on div "Herramienta de recorte cerca Cancelar Recortar imagen" at bounding box center [473, 210] width 947 height 421
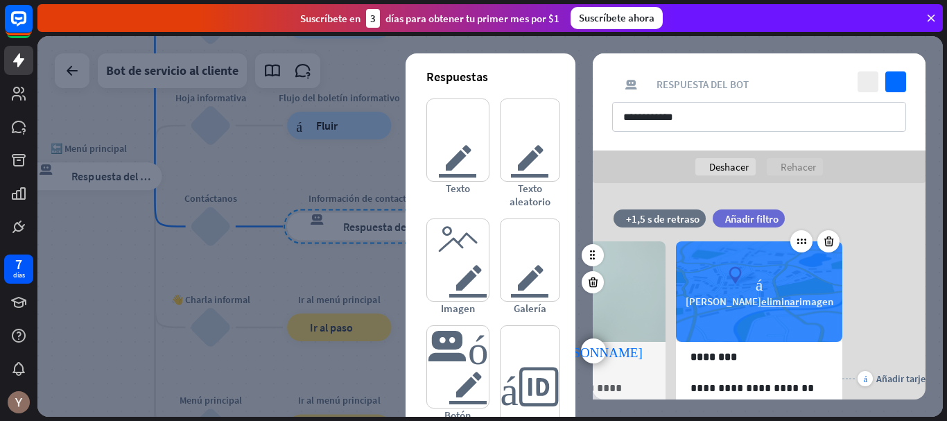
click at [773, 303] on font "eliminar" at bounding box center [781, 301] width 38 height 13
click at [764, 300] on font "Arrastrar y soltar o navegar" at bounding box center [759, 301] width 122 height 13
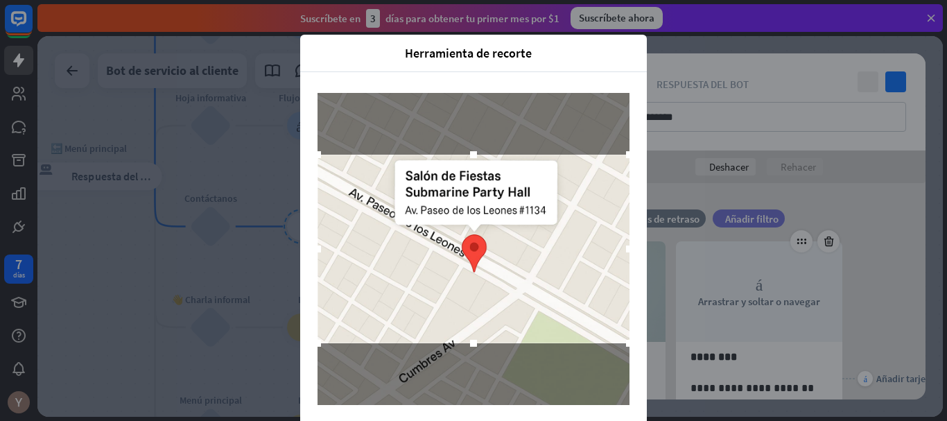
click at [493, 230] on div at bounding box center [474, 249] width 312 height 189
drag, startPoint x: 624, startPoint y: 151, endPoint x: 653, endPoint y: 155, distance: 29.3
click at [653, 155] on div "Herramienta de recorte cerca Cancelar Recortar imagen" at bounding box center [473, 210] width 947 height 421
click at [497, 81] on div at bounding box center [473, 249] width 347 height 354
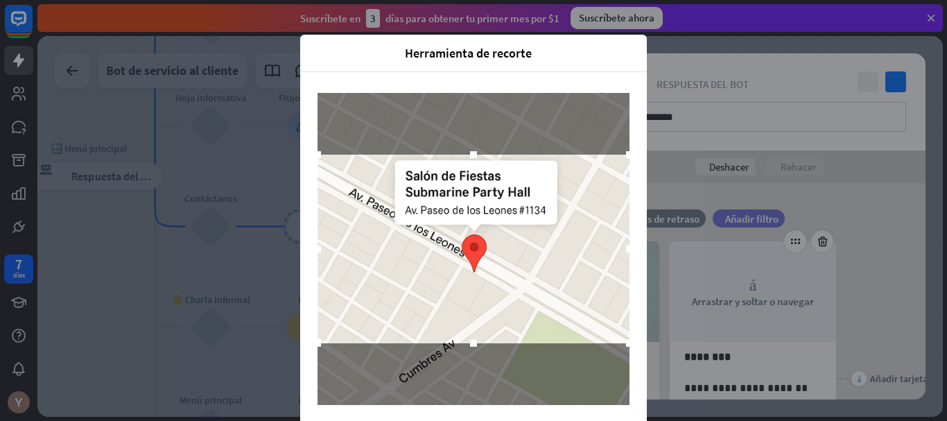
scroll to position [0, 291]
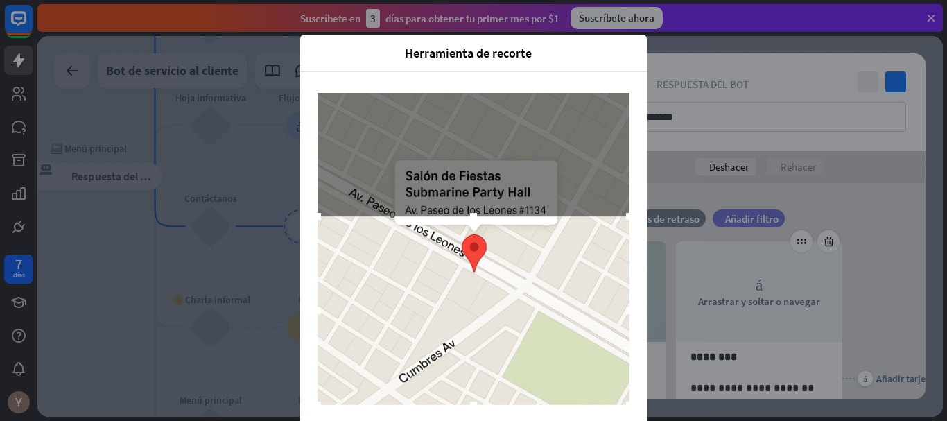
drag, startPoint x: 460, startPoint y: 229, endPoint x: 766, endPoint y: 296, distance: 313.2
click at [765, 296] on div "Herramienta de recorte cerca Cancelar Recortar imagen" at bounding box center [473, 210] width 947 height 421
click at [596, 298] on div at bounding box center [474, 310] width 312 height 189
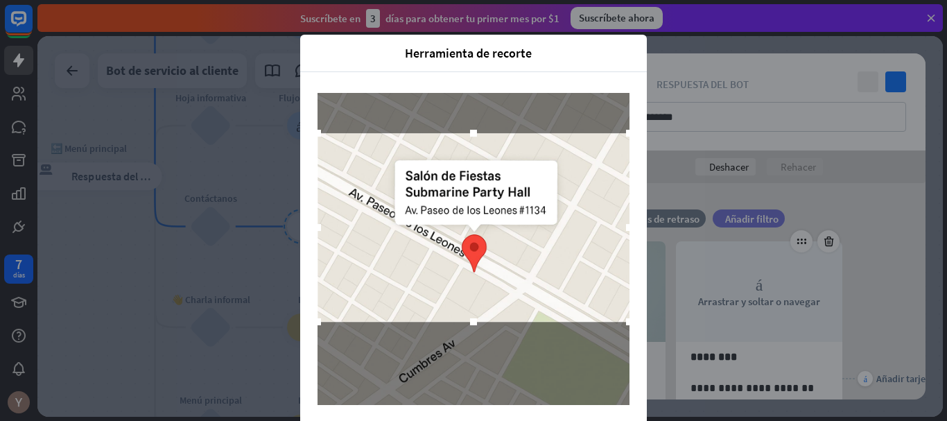
drag, startPoint x: 517, startPoint y: 282, endPoint x: 532, endPoint y: 196, distance: 86.5
click at [532, 196] on div at bounding box center [474, 227] width 312 height 189
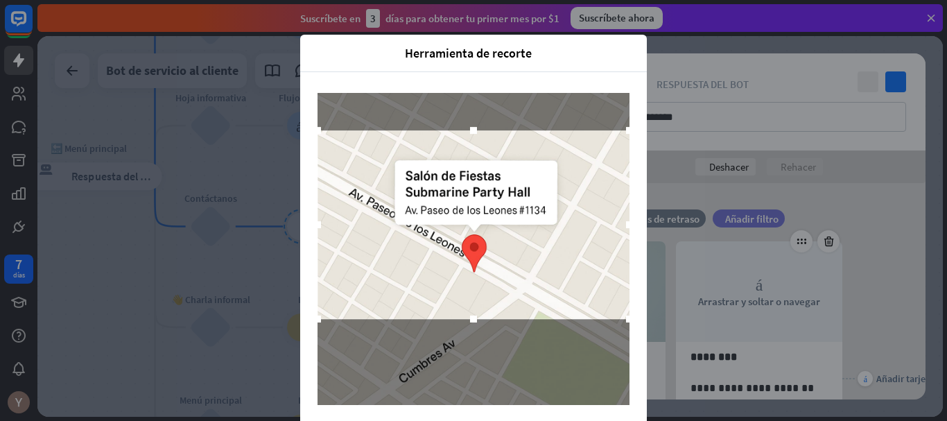
click at [532, 196] on div at bounding box center [474, 224] width 312 height 189
click at [473, 320] on div at bounding box center [473, 319] width 21 height 21
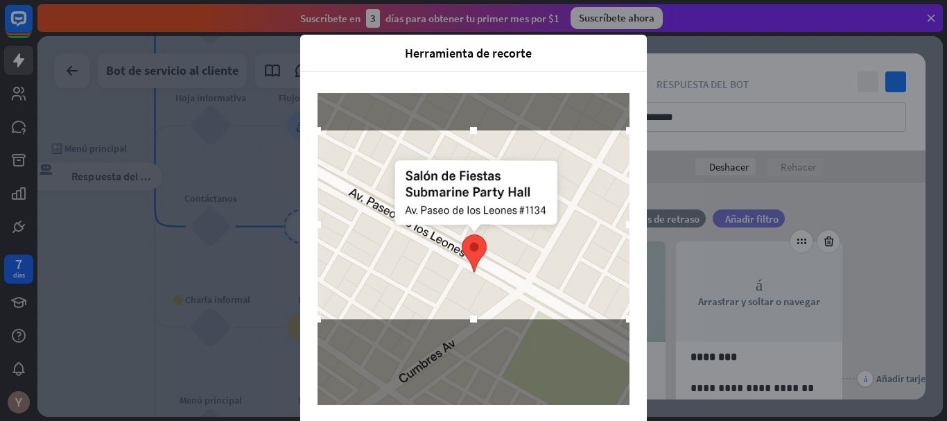
click at [518, 326] on div at bounding box center [474, 249] width 312 height 312
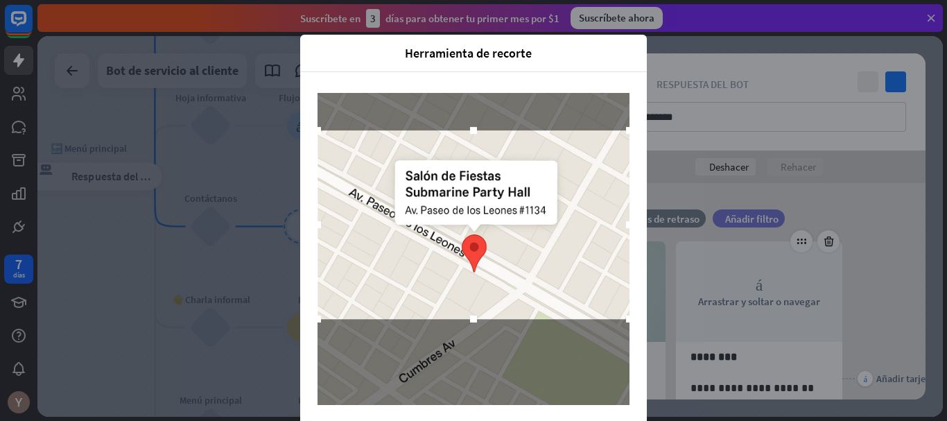
click at [670, 247] on div "Herramienta de recorte cerca Cancelar Recortar imagen" at bounding box center [473, 210] width 947 height 421
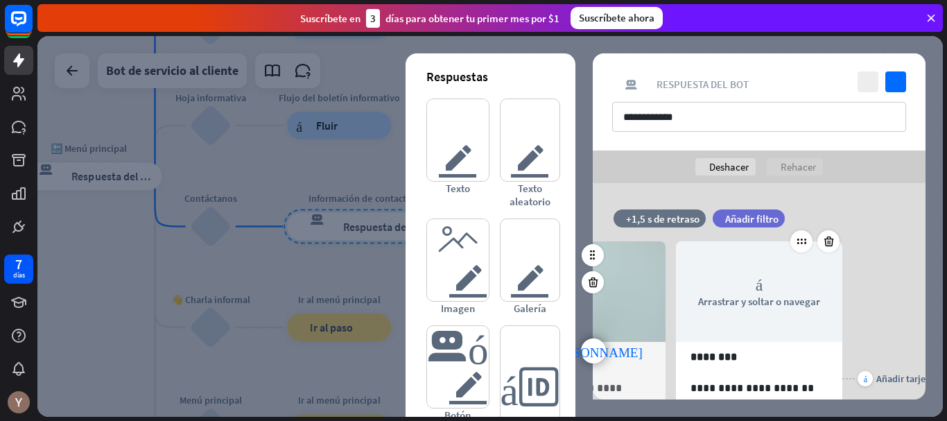
click at [861, 218] on div "tiempo +1,5 s de retraso filtrar Añadir filtro" at bounding box center [759, 225] width 333 height 32
click at [800, 241] on icon at bounding box center [802, 241] width 12 height 12
click at [665, 354] on div "**********" at bounding box center [582, 357] width 166 height 30
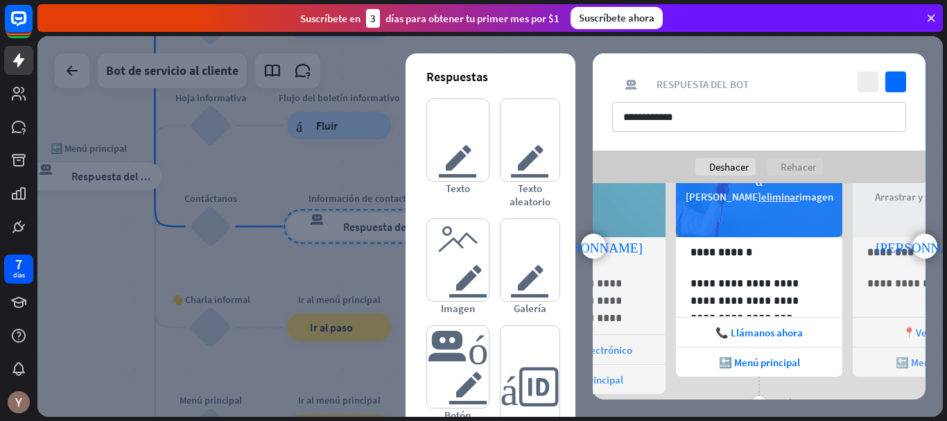
scroll to position [144, 0]
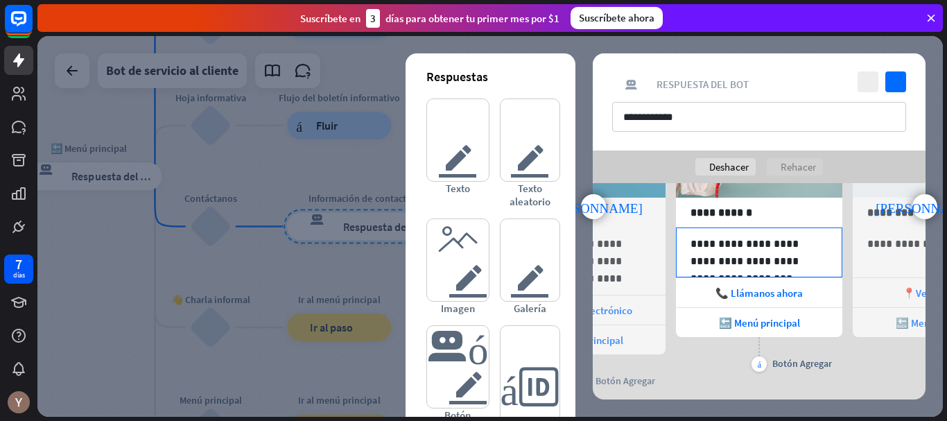
click at [829, 266] on div "**********" at bounding box center [759, 252] width 165 height 49
click at [790, 266] on p "**********" at bounding box center [759, 252] width 137 height 35
click at [739, 267] on p "**********" at bounding box center [759, 252] width 137 height 35
click at [744, 266] on p "**********" at bounding box center [759, 252] width 137 height 35
click at [918, 203] on font "punta [PERSON_NAME] derecha" at bounding box center [925, 206] width 98 height 13
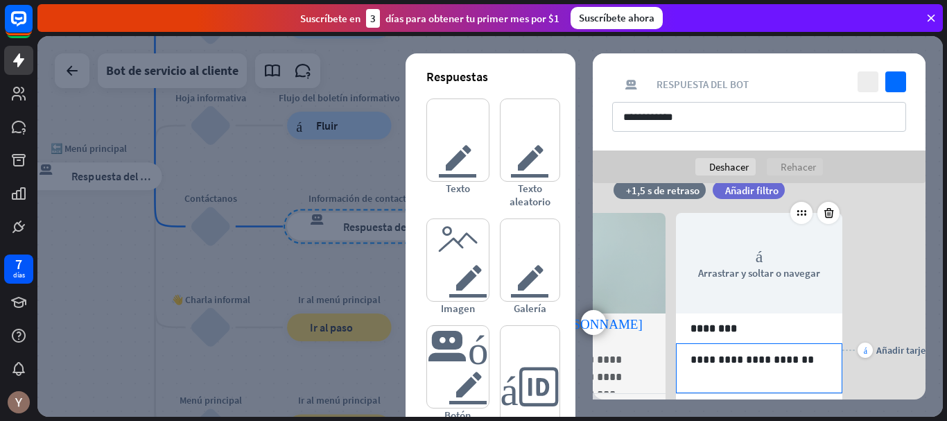
scroll to position [29, 0]
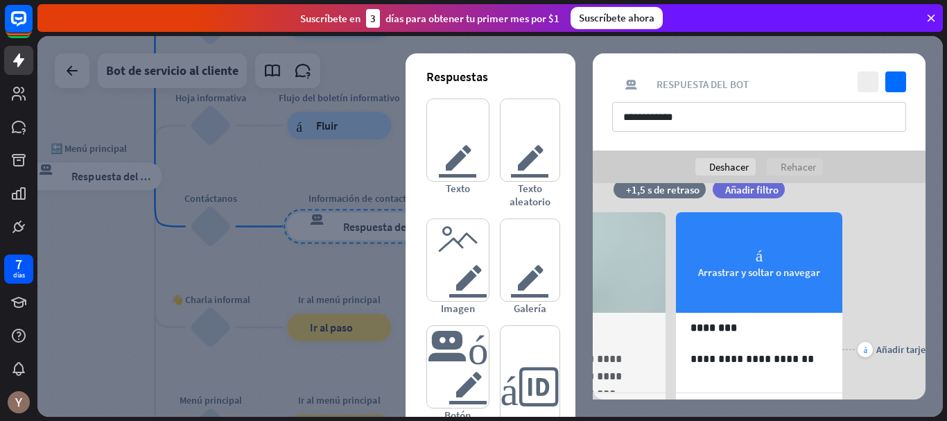
click at [754, 257] on div "cámara Arrastrar y soltar o navegar" at bounding box center [759, 262] width 166 height 101
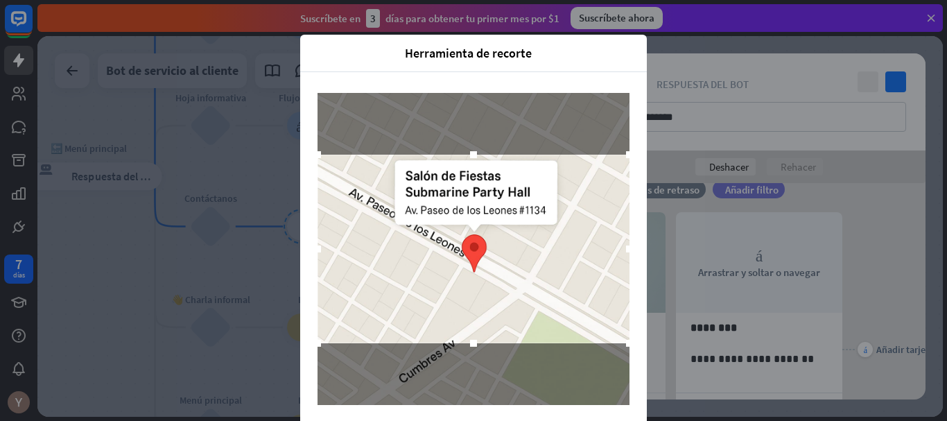
scroll to position [44, 0]
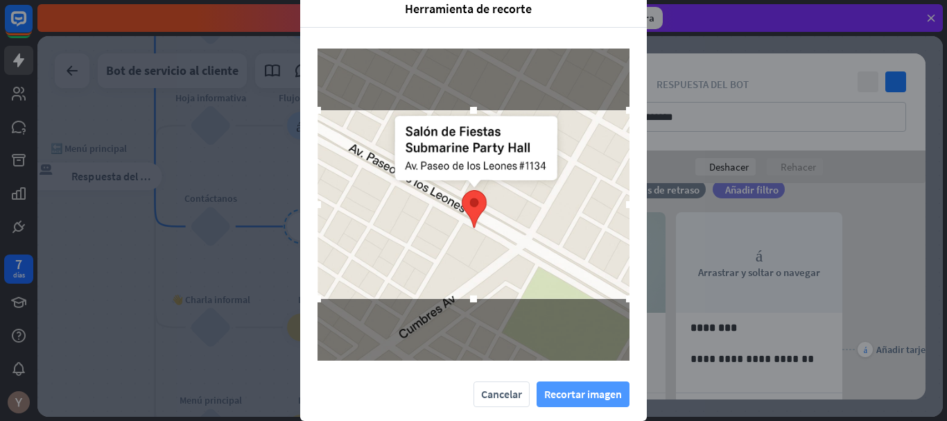
click at [587, 398] on font "Recortar imagen" at bounding box center [583, 394] width 78 height 14
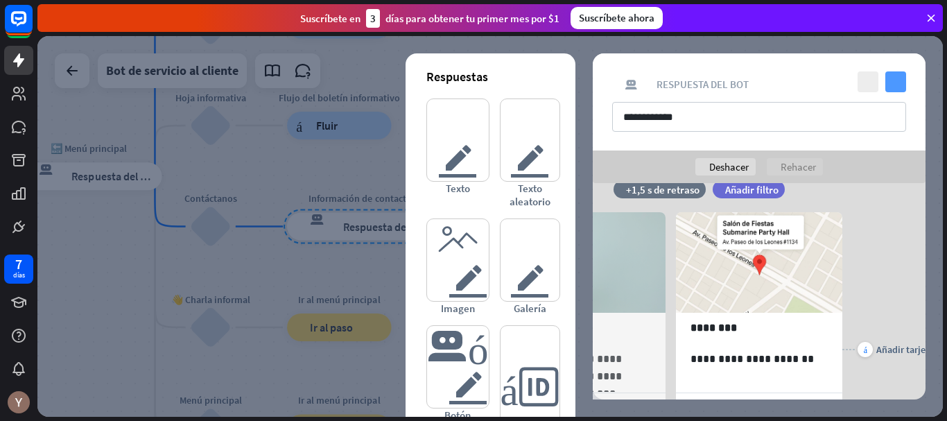
click at [896, 89] on icon "controlar" at bounding box center [896, 81] width 21 height 21
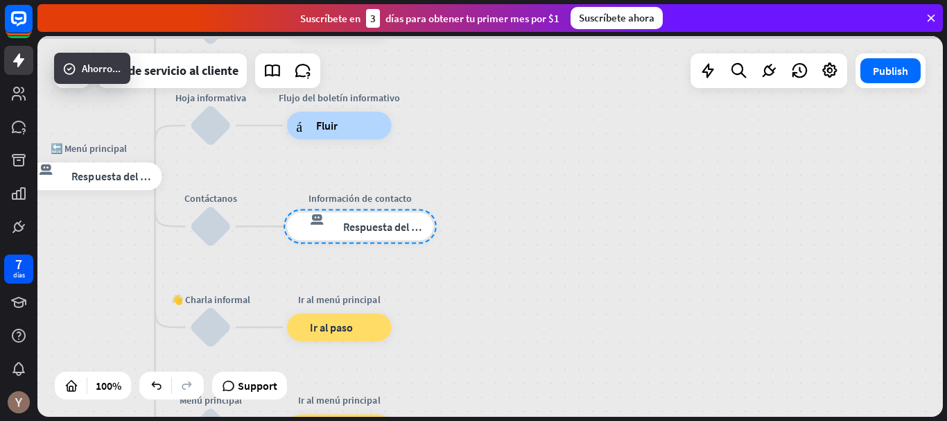
scroll to position [513, 0]
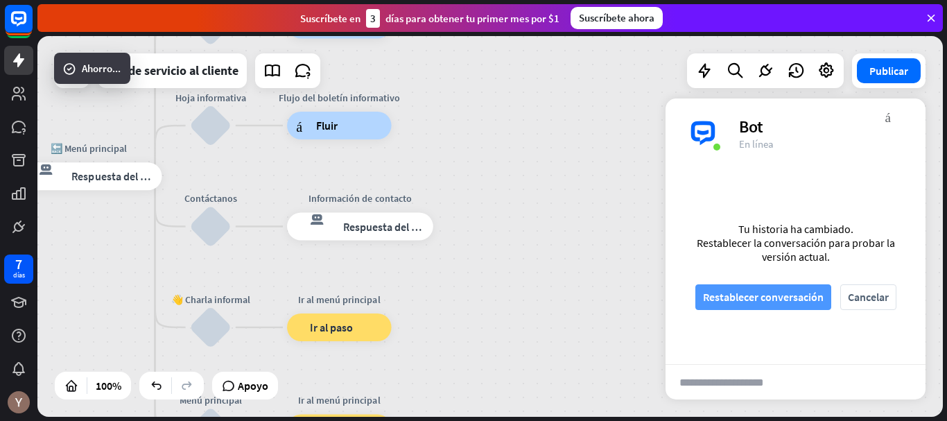
click at [755, 296] on font "Restablecer conversación" at bounding box center [763, 297] width 121 height 14
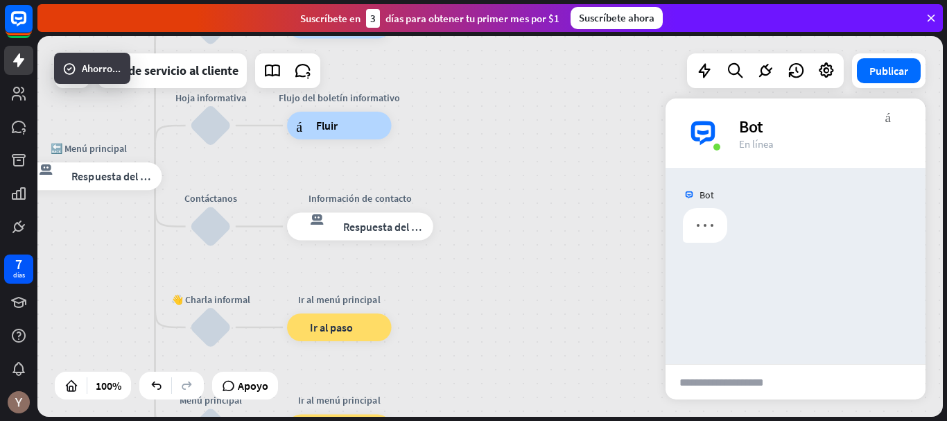
scroll to position [0, 0]
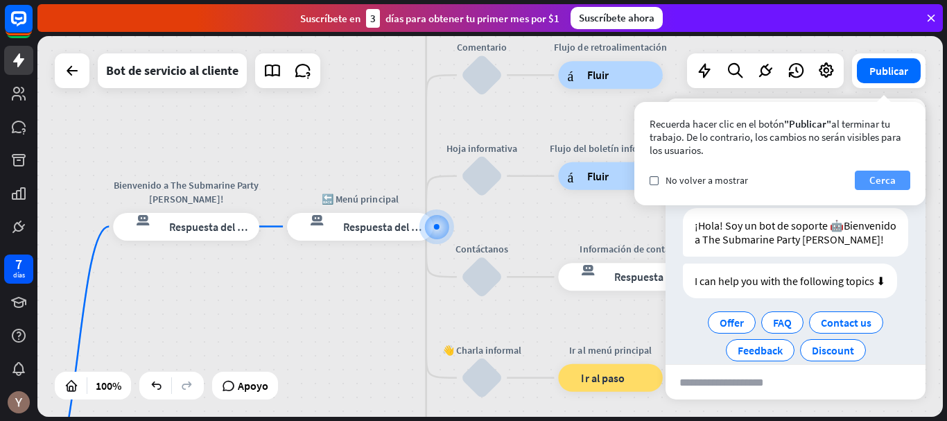
click at [889, 179] on font "Cerca" at bounding box center [883, 179] width 26 height 13
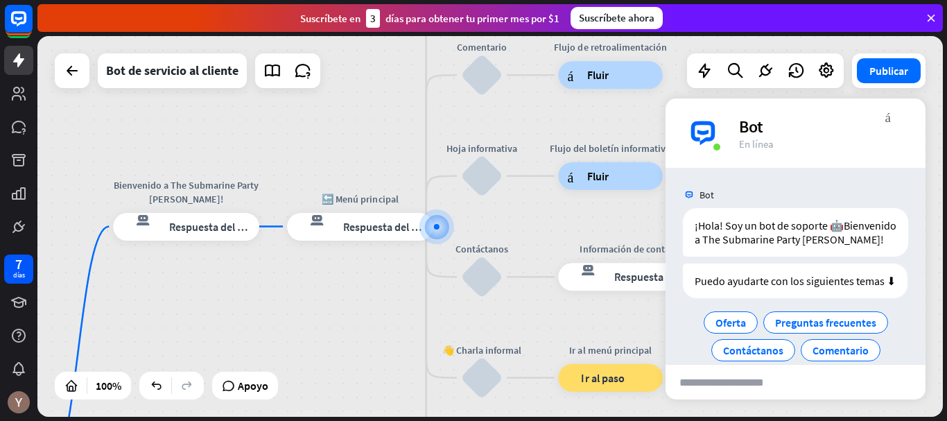
scroll to position [49, 0]
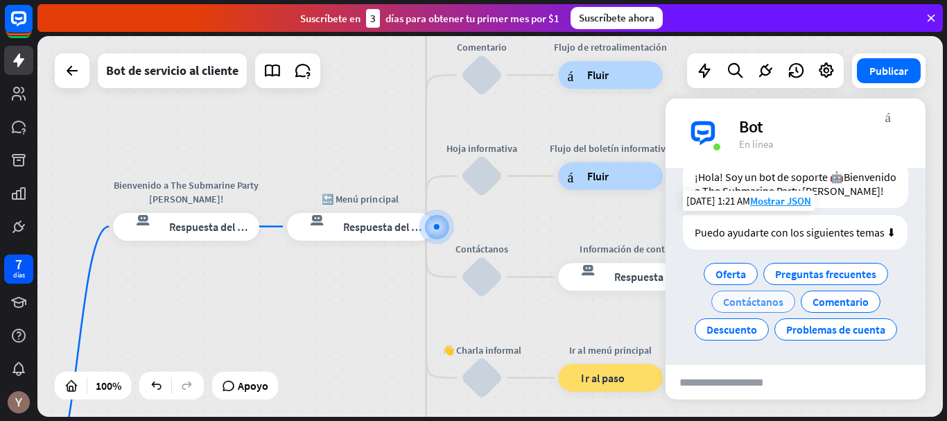
click at [756, 309] on font "Contáctanos" at bounding box center [753, 302] width 60 height 14
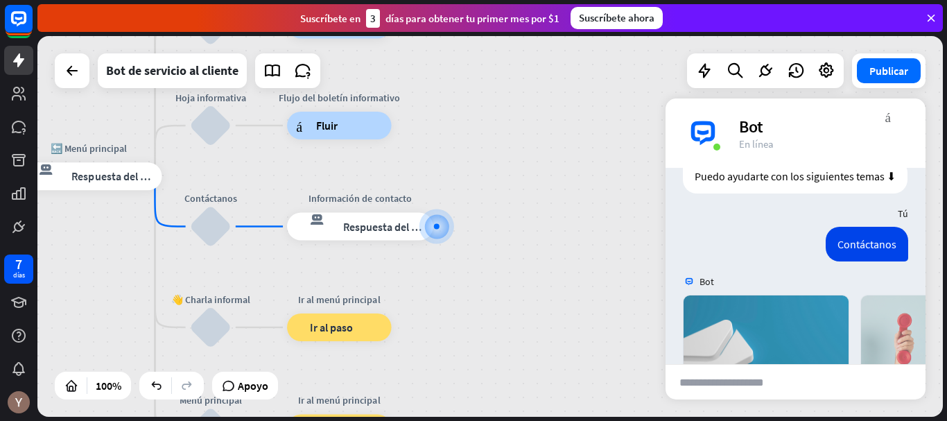
scroll to position [345, 0]
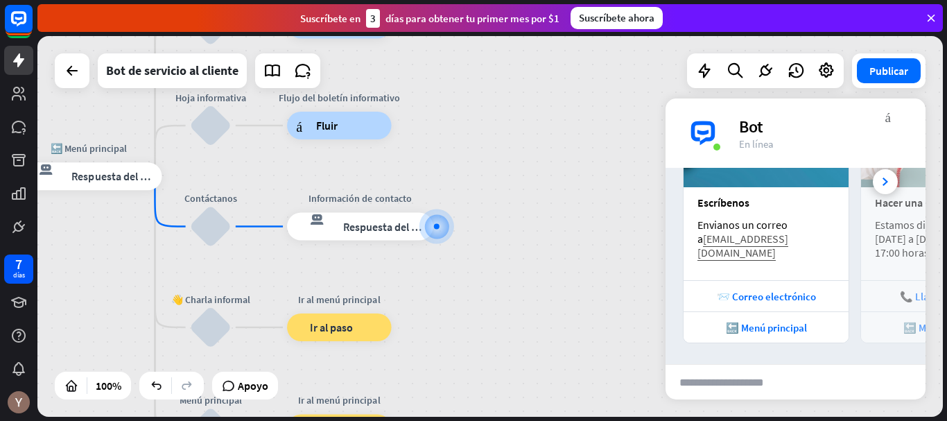
click at [789, 239] on link "[EMAIL_ADDRESS][DOMAIN_NAME]" at bounding box center [743, 246] width 91 height 28
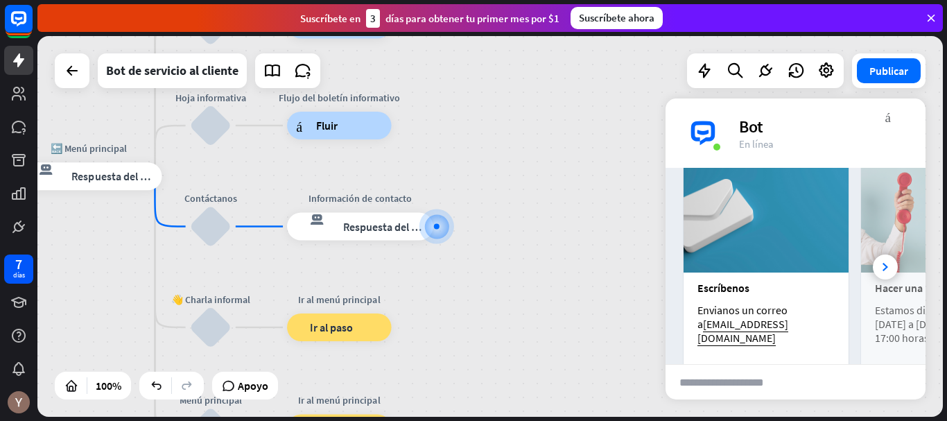
scroll to position [250, 0]
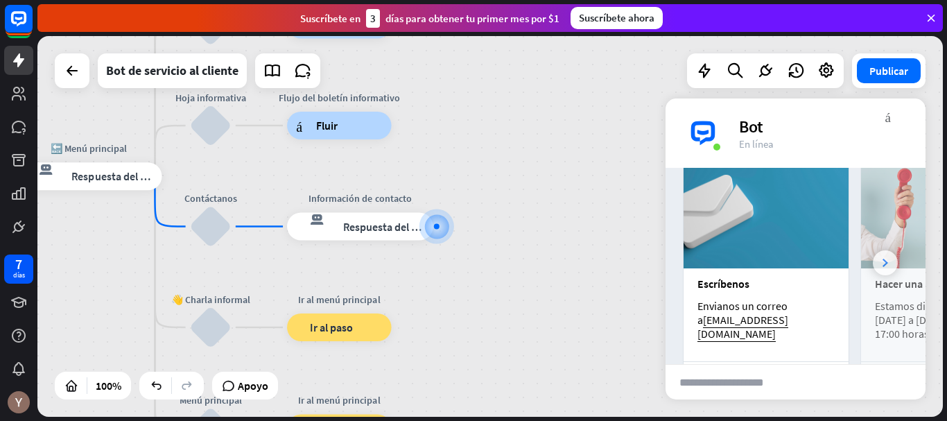
click at [873, 273] on div at bounding box center [885, 262] width 25 height 25
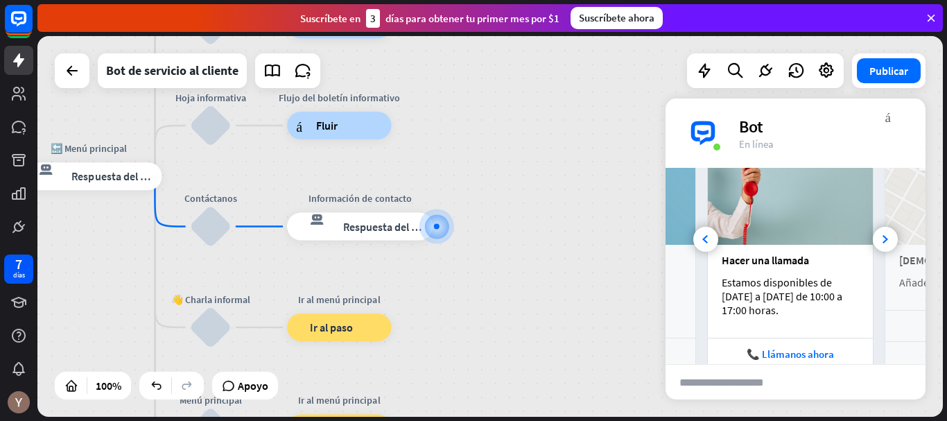
scroll to position [287, 0]
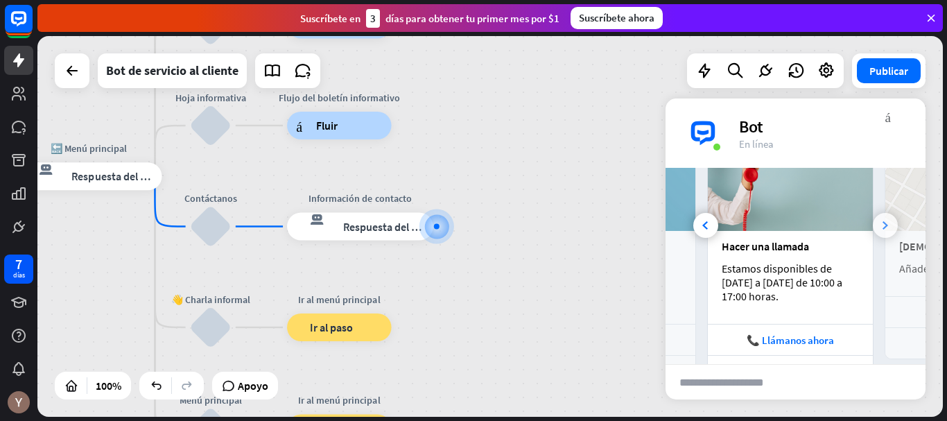
click at [884, 236] on div at bounding box center [885, 225] width 25 height 25
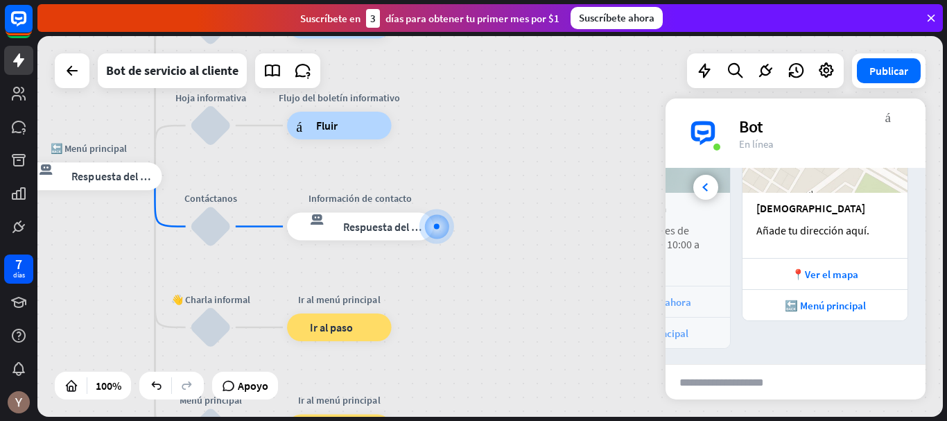
scroll to position [327, 0]
click at [830, 275] on div "📍Ver el mapa" at bounding box center [825, 271] width 165 height 31
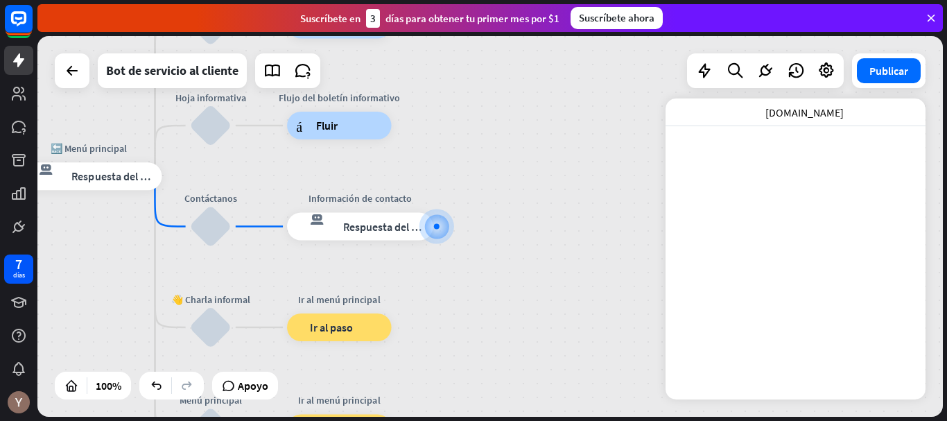
click at [556, 251] on div "inicio_2 Punto de inicio Bienvenido a The Submarine Party [PERSON_NAME]! respue…" at bounding box center [490, 226] width 906 height 381
click at [398, 232] on font "Respuesta del bot" at bounding box center [385, 226] width 85 height 14
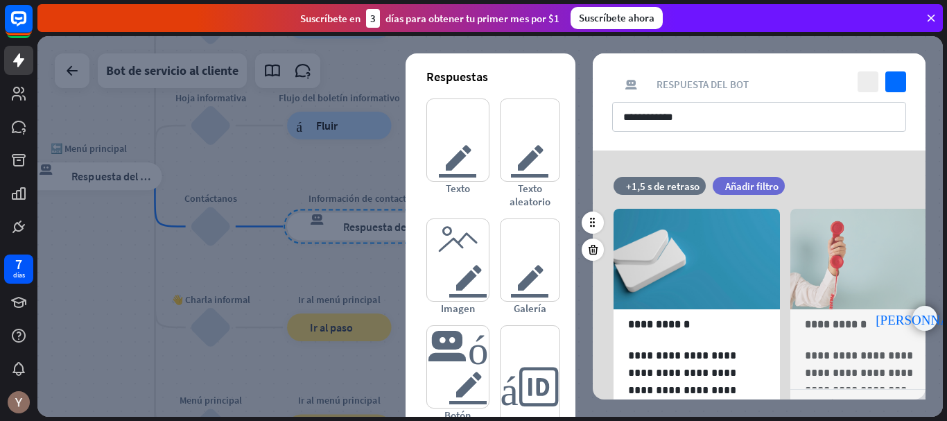
click at [928, 316] on font "punta [PERSON_NAME] derecha" at bounding box center [925, 318] width 98 height 13
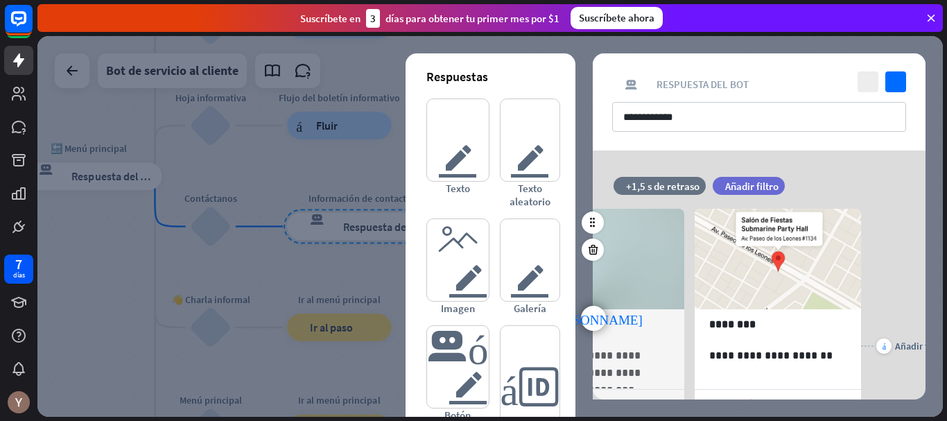
scroll to position [0, 291]
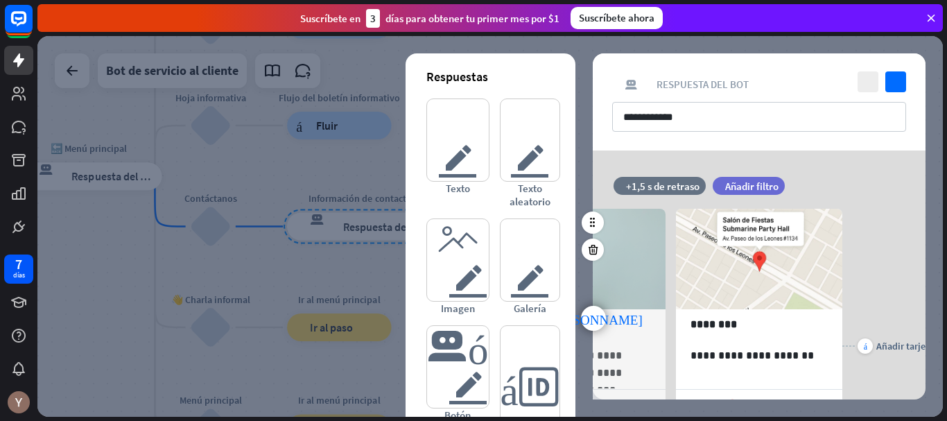
click at [928, 316] on div "**********" at bounding box center [760, 275] width 368 height 249
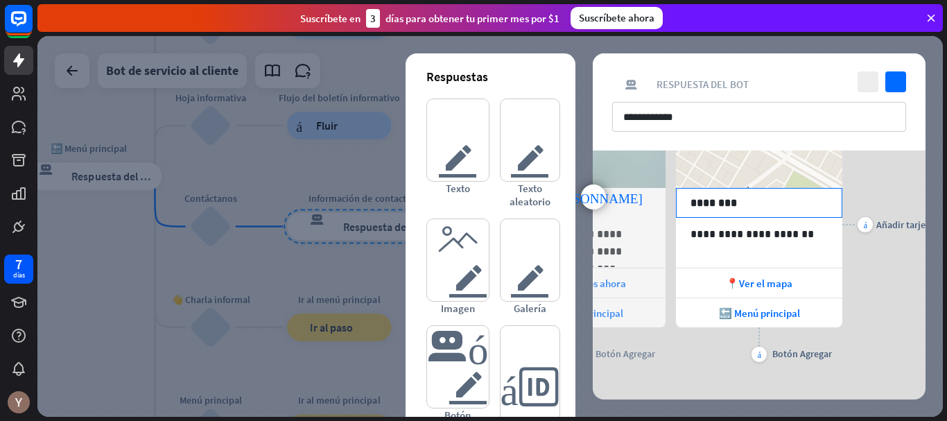
scroll to position [120, 0]
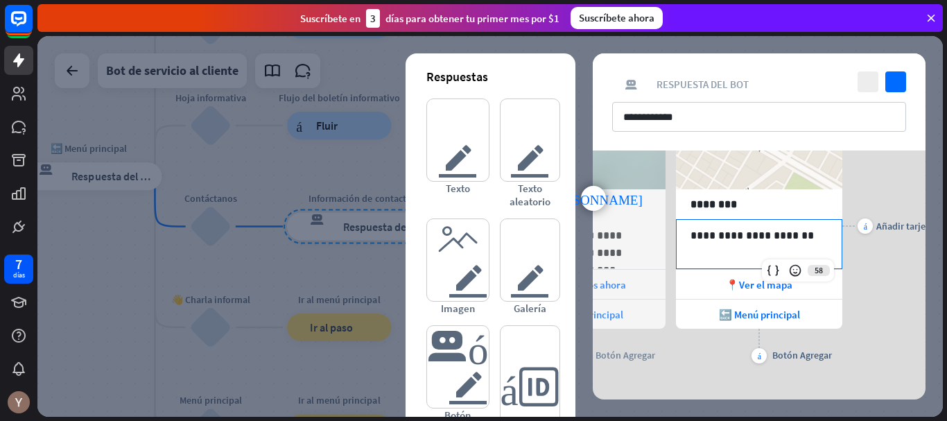
click at [805, 243] on p "**********" at bounding box center [759, 235] width 137 height 17
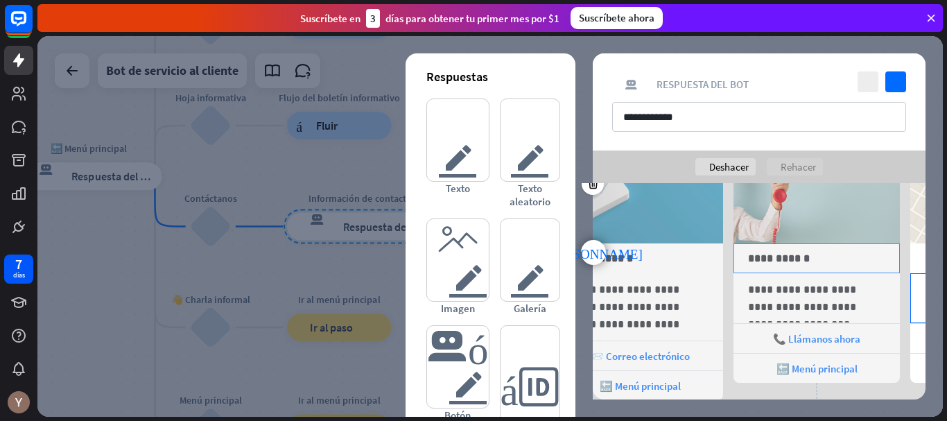
scroll to position [110, 0]
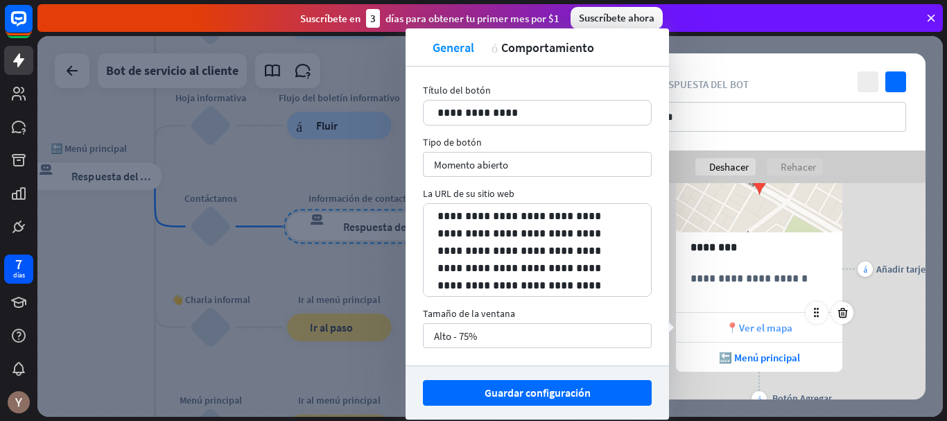
scroll to position [0, 291]
click at [767, 239] on p "********" at bounding box center [759, 247] width 137 height 17
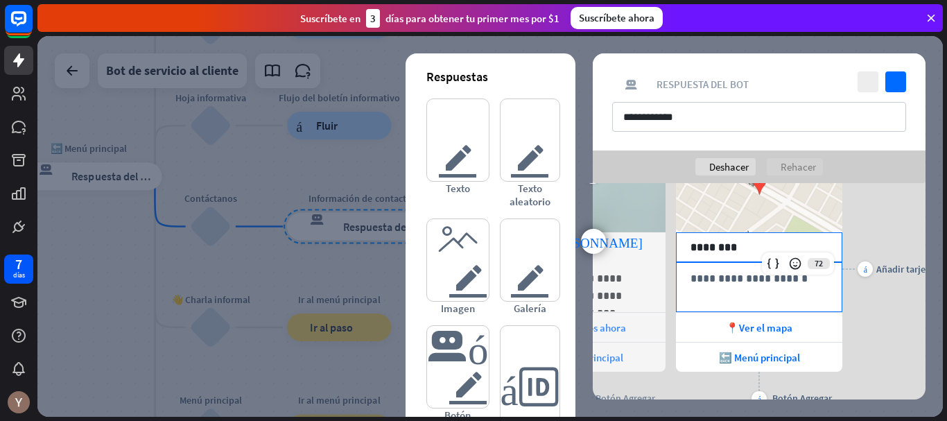
click at [745, 273] on p "**********" at bounding box center [759, 278] width 137 height 17
click at [762, 292] on div "**********" at bounding box center [759, 287] width 165 height 49
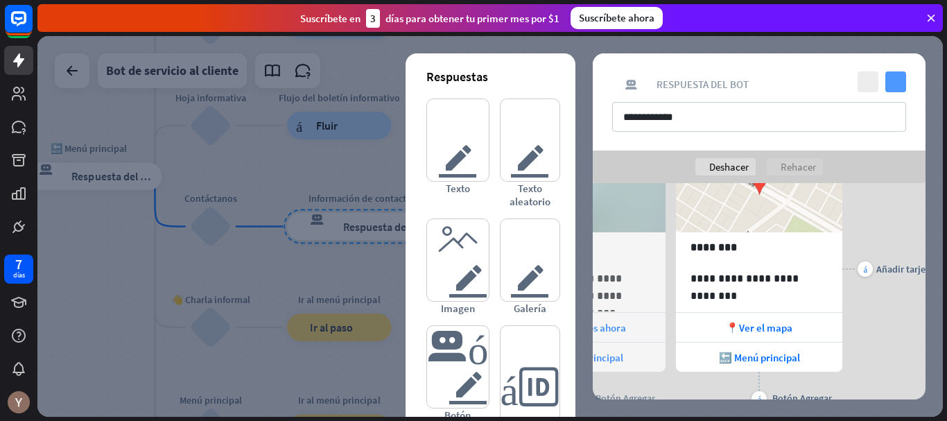
click at [900, 80] on icon "controlar" at bounding box center [896, 81] width 21 height 21
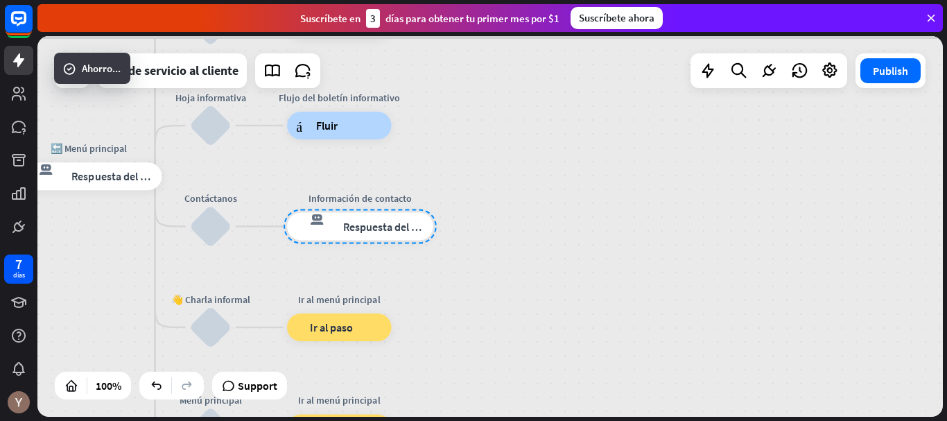
scroll to position [341, 0]
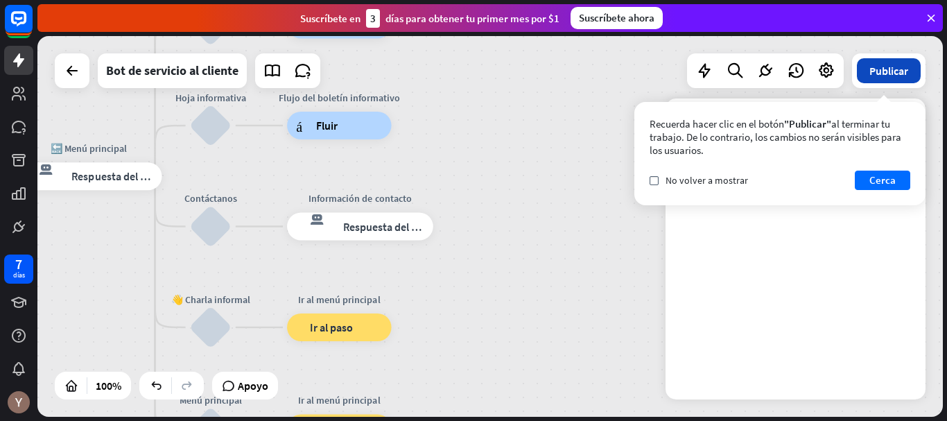
click at [901, 81] on button "Publicar" at bounding box center [889, 70] width 64 height 25
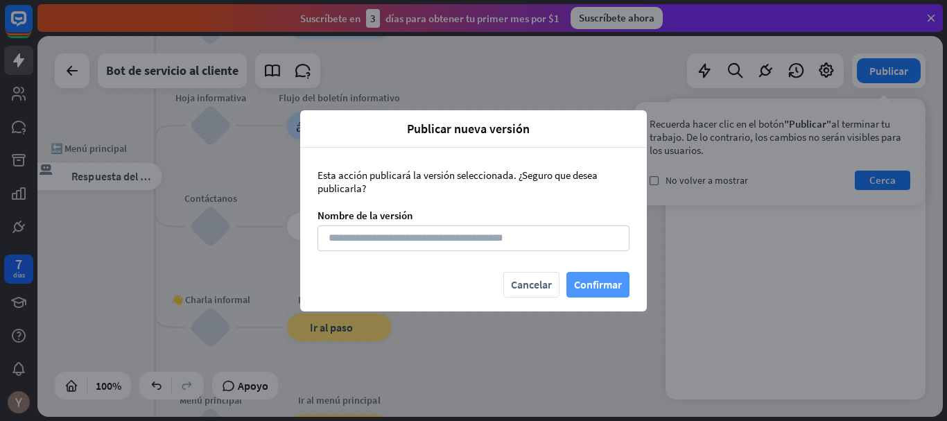
click at [613, 282] on font "Confirmar" at bounding box center [598, 284] width 48 height 14
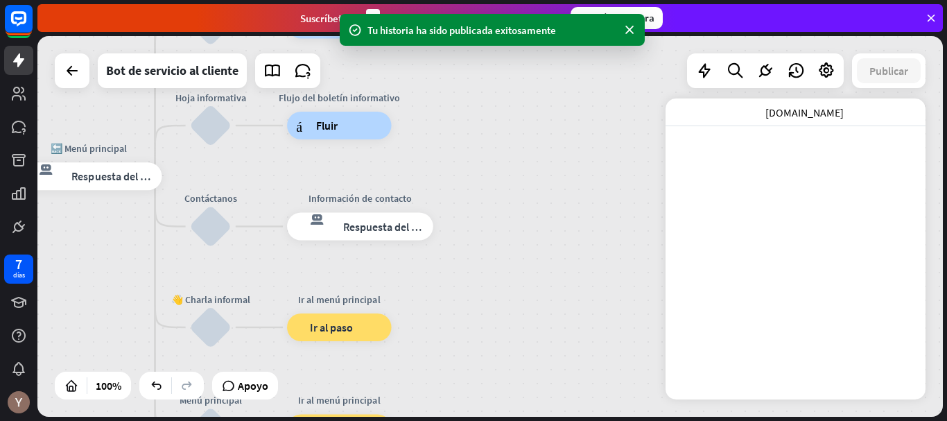
click at [861, 121] on div "[DOMAIN_NAME] cerca" at bounding box center [796, 112] width 260 height 28
click at [888, 112] on div "[DOMAIN_NAME]" at bounding box center [804, 112] width 215 height 14
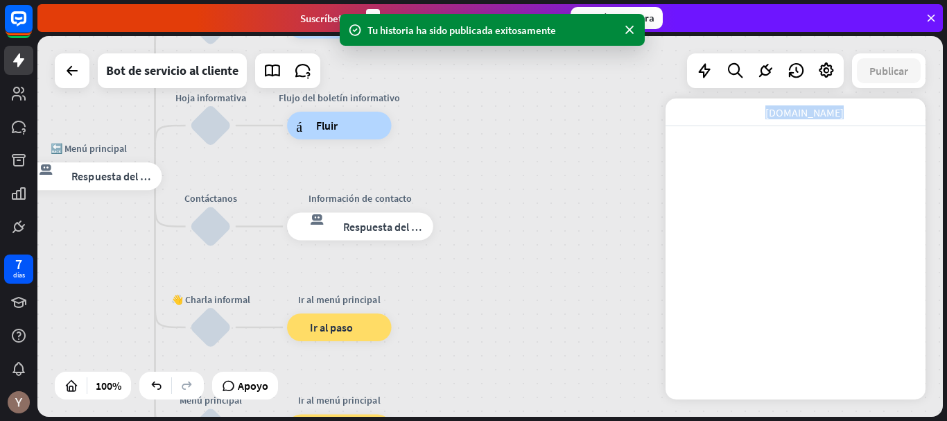
click at [888, 112] on div "[DOMAIN_NAME]" at bounding box center [804, 112] width 215 height 14
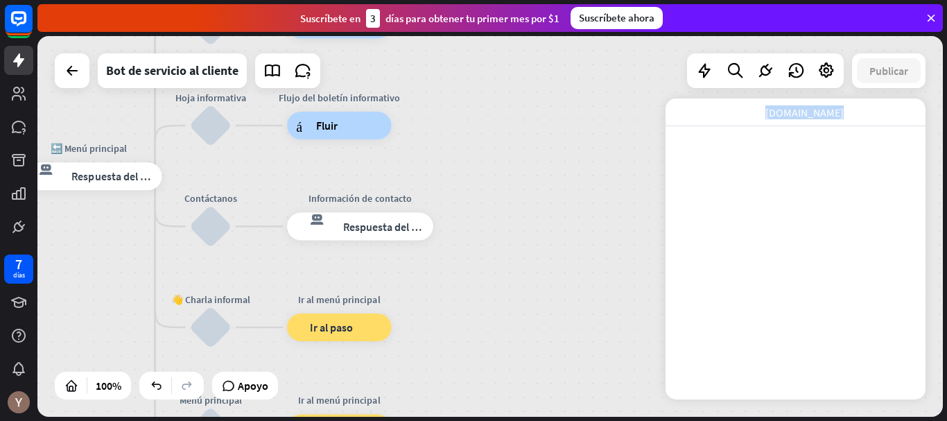
click at [886, 105] on div "[DOMAIN_NAME]" at bounding box center [804, 112] width 215 height 14
click at [687, 121] on div "[DOMAIN_NAME] cerca" at bounding box center [796, 112] width 260 height 28
click at [682, 120] on div "[DOMAIN_NAME] cerca" at bounding box center [796, 112] width 260 height 28
click at [553, 280] on div "inicio_2 Punto de inicio Bienvenido a The Submarine Party [PERSON_NAME]! respue…" at bounding box center [490, 226] width 906 height 381
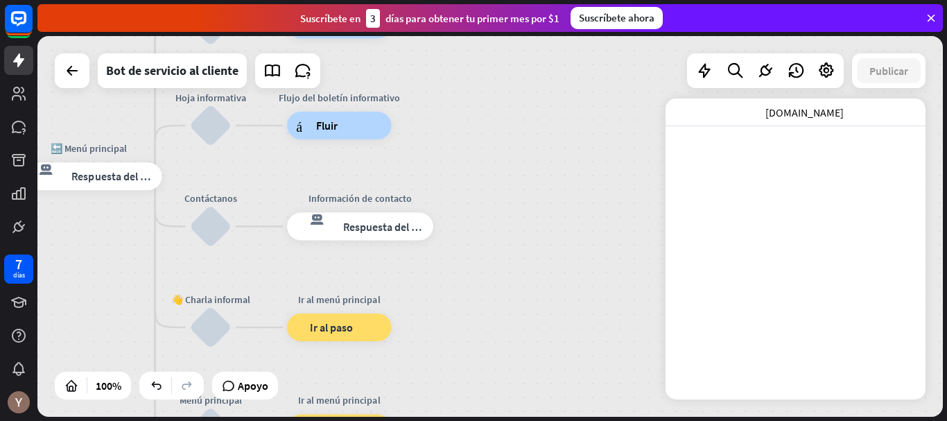
click at [553, 280] on div "inicio_2 Punto de inicio Bienvenido a The Submarine Party [PERSON_NAME]! respue…" at bounding box center [490, 226] width 906 height 381
click at [162, 388] on icon at bounding box center [156, 386] width 14 height 14
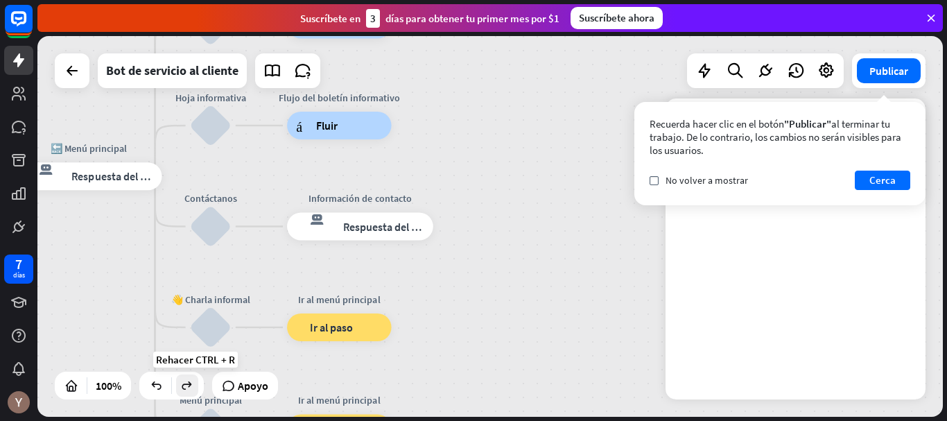
click at [190, 386] on icon at bounding box center [187, 386] width 14 height 14
click at [876, 179] on font "Cerca" at bounding box center [883, 179] width 26 height 13
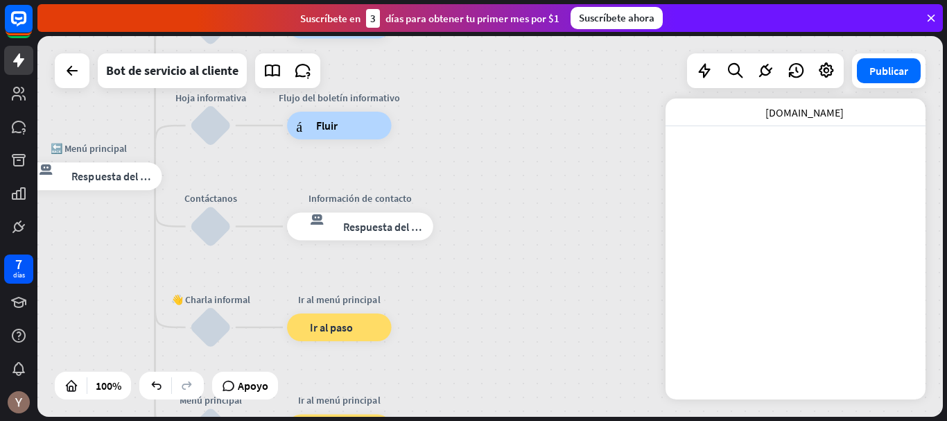
click at [810, 121] on div "[DOMAIN_NAME] cerca" at bounding box center [796, 112] width 260 height 28
click at [894, 72] on font "Publicar" at bounding box center [889, 71] width 39 height 14
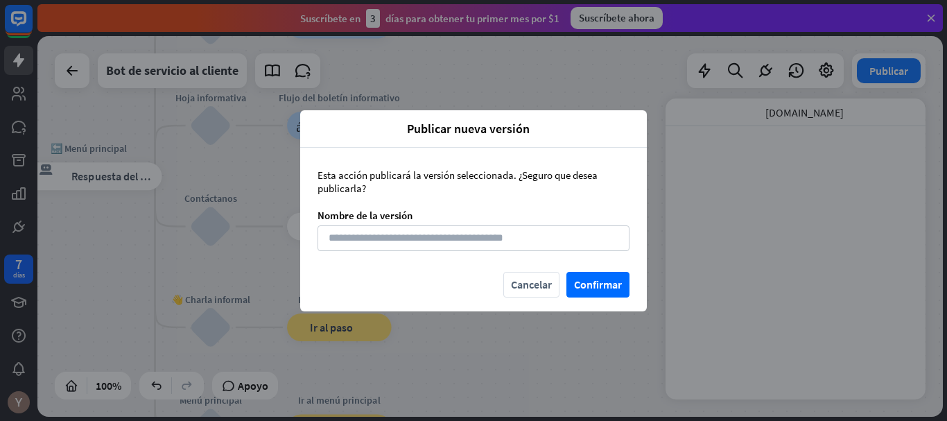
click at [614, 268] on div "Esta acción publicará la versión seleccionada. ¿Seguro que desea publicarla? No…" at bounding box center [473, 210] width 347 height 124
click at [592, 283] on font "Confirmar" at bounding box center [598, 284] width 48 height 14
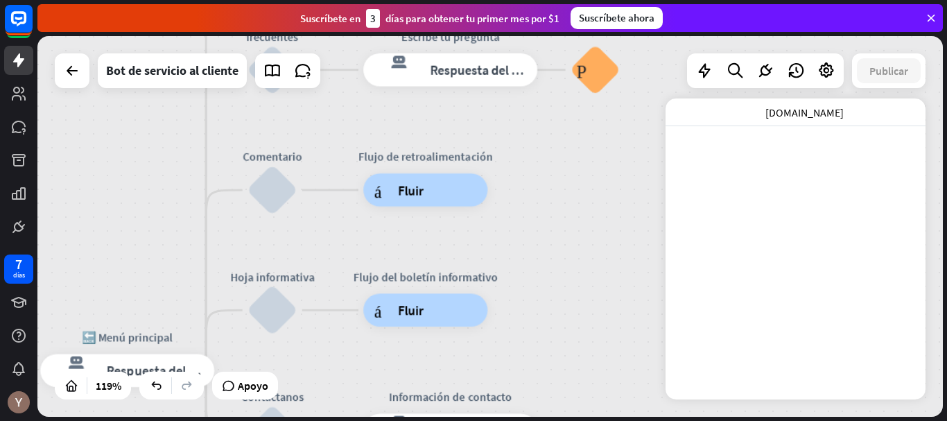
drag, startPoint x: 542, startPoint y: 257, endPoint x: 336, endPoint y: 448, distance: 280.7
click at [336, 420] on html "7 días cerca Ayuda del producto Pinitos Comience a usar ChatBot Centro de ayuda…" at bounding box center [473, 210] width 947 height 421
click at [571, 216] on div "inicio_2 Punto de inicio Bienvenido a The Submarine Party [PERSON_NAME]! respue…" at bounding box center [490, 226] width 906 height 381
click at [830, 64] on icon at bounding box center [827, 71] width 18 height 18
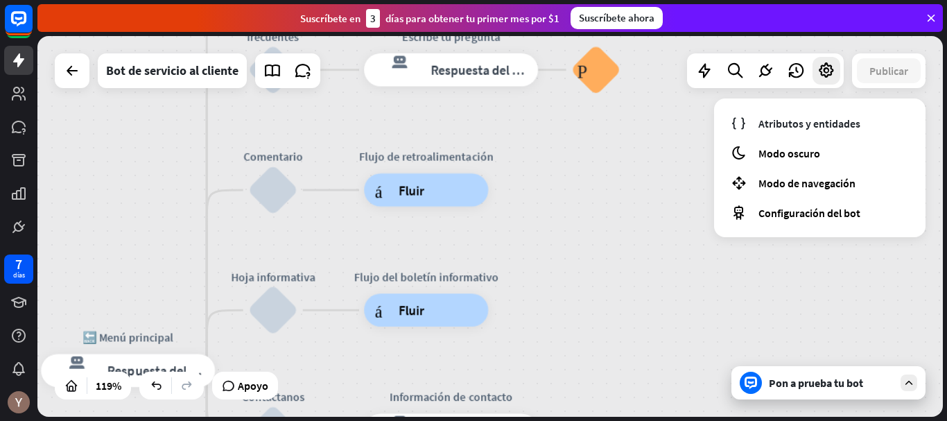
click at [848, 387] on font "Pon a prueba tu bot" at bounding box center [816, 383] width 94 height 14
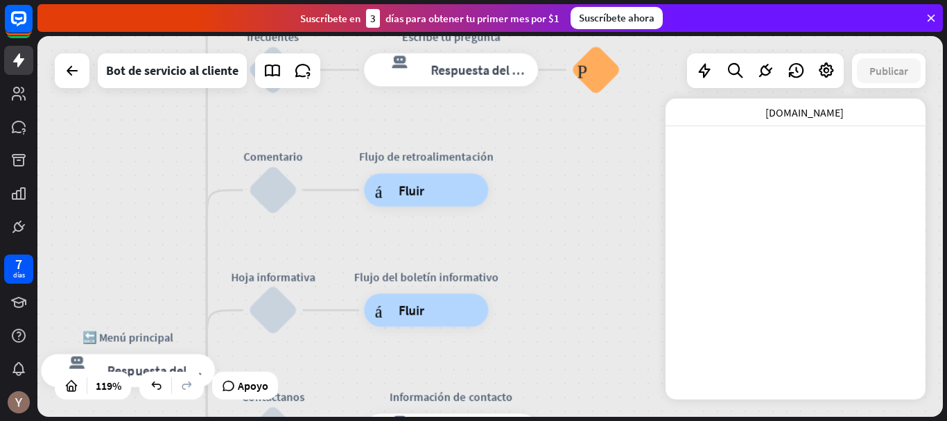
scroll to position [345, 0]
click at [828, 60] on div at bounding box center [827, 71] width 28 height 28
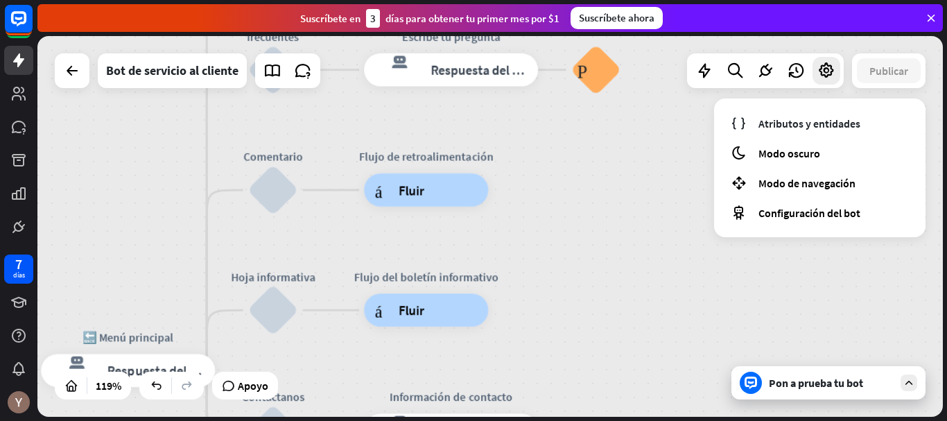
click at [902, 396] on div "Pon a prueba tu bot" at bounding box center [829, 382] width 194 height 33
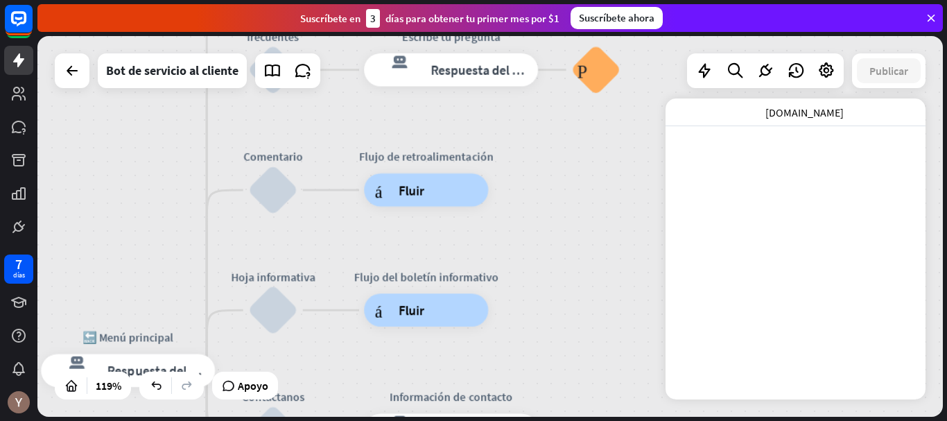
click at [82, 84] on div at bounding box center [72, 70] width 35 height 35
click at [77, 76] on icon at bounding box center [72, 70] width 17 height 17
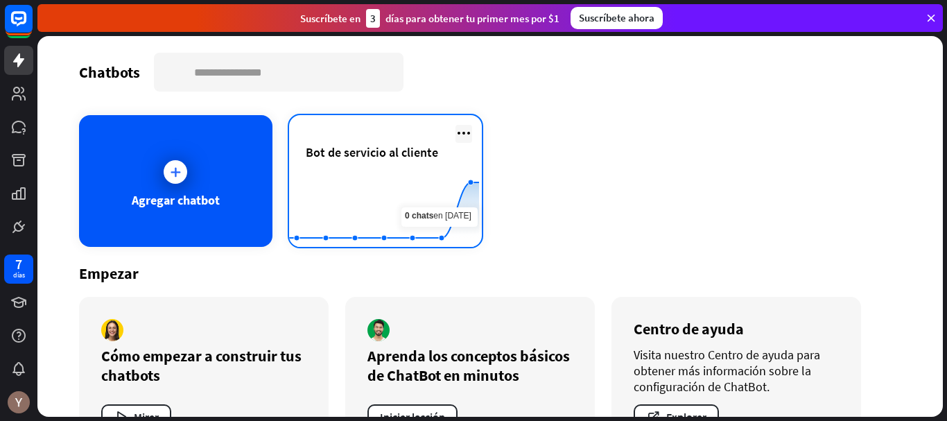
click at [459, 131] on icon at bounding box center [464, 133] width 17 height 17
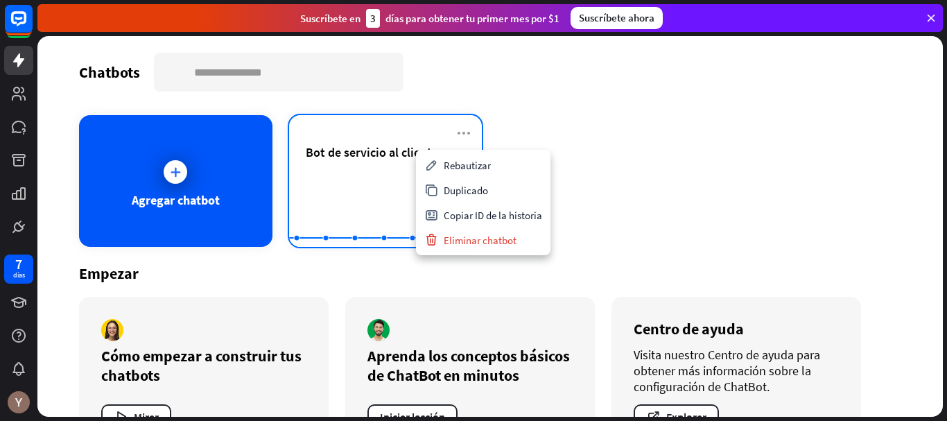
click at [367, 162] on div "Bot de servicio al cliente" at bounding box center [386, 168] width 160 height 49
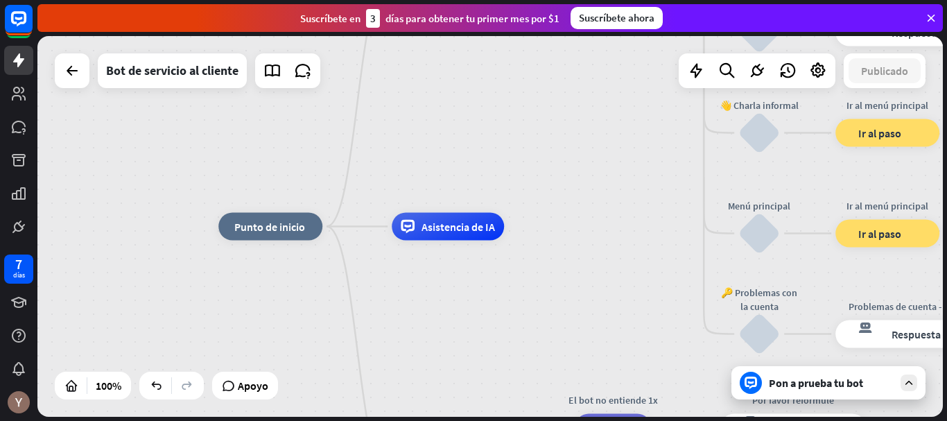
click at [825, 387] on font "Pon a prueba tu bot" at bounding box center [816, 383] width 94 height 14
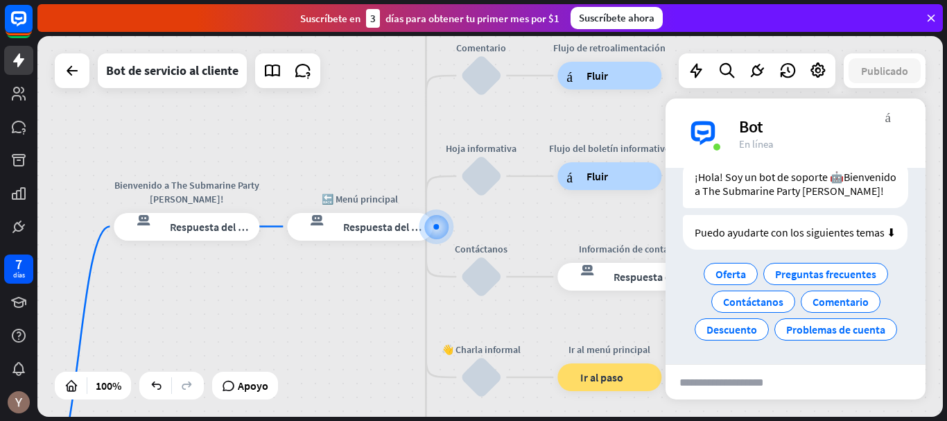
scroll to position [62, 0]
click at [771, 296] on font "Contáctanos" at bounding box center [753, 302] width 60 height 14
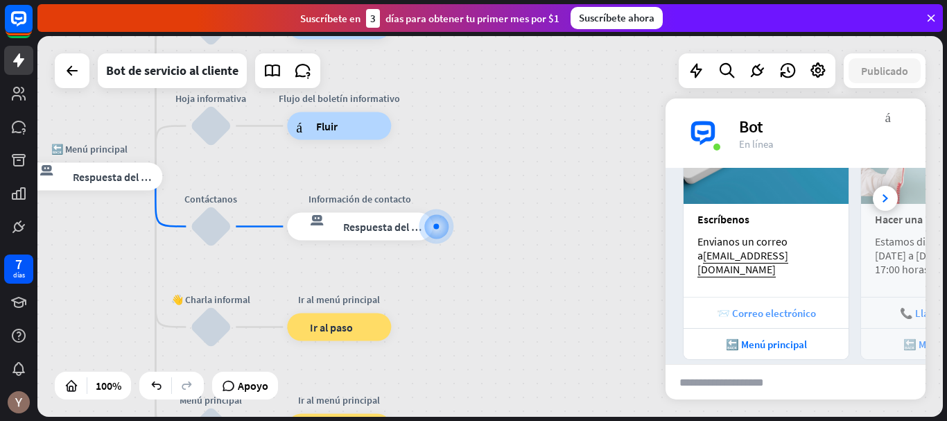
scroll to position [309, 0]
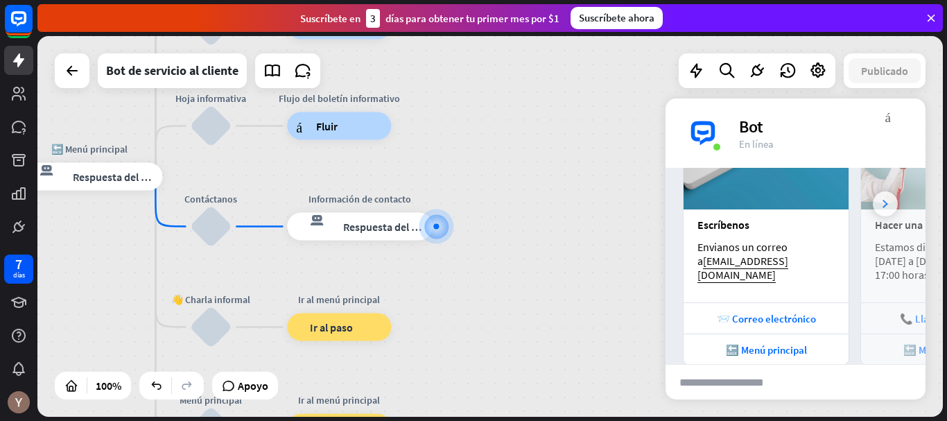
click at [883, 208] on icon at bounding box center [886, 204] width 6 height 8
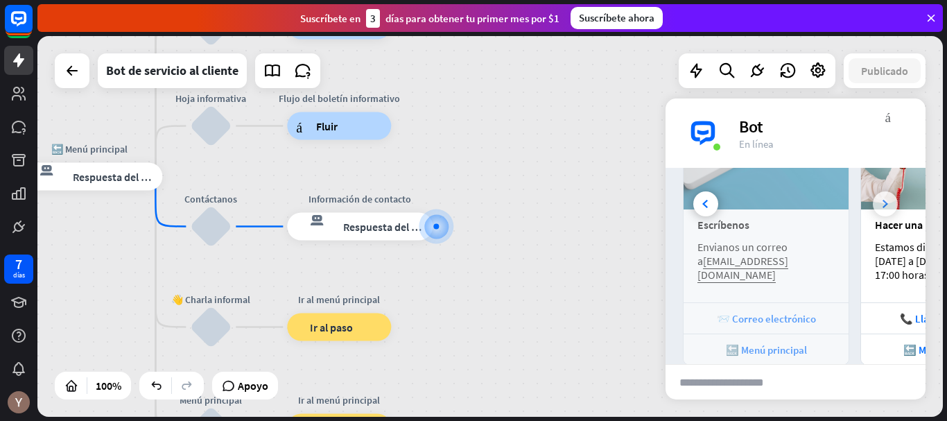
scroll to position [0, 153]
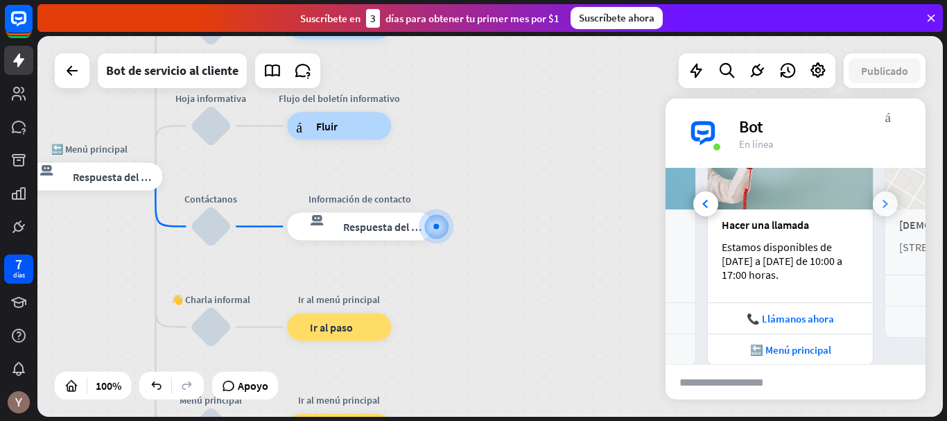
click at [883, 208] on icon at bounding box center [886, 204] width 6 height 8
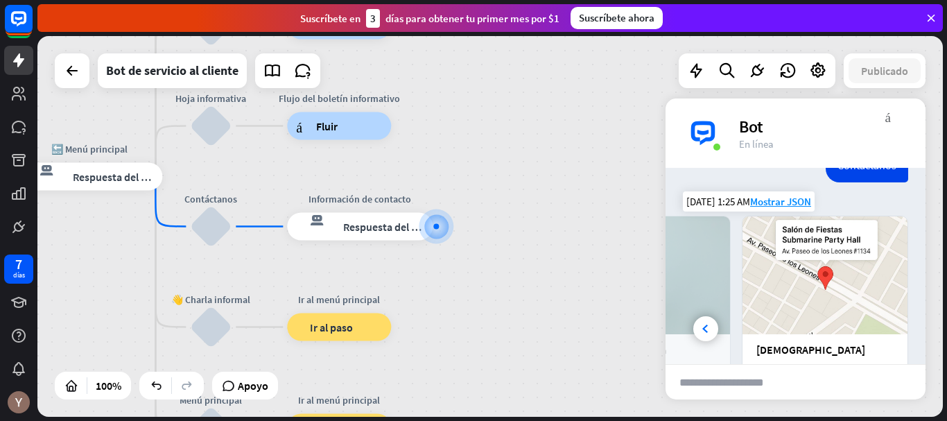
scroll to position [183, 0]
click at [703, 335] on div at bounding box center [706, 329] width 25 height 25
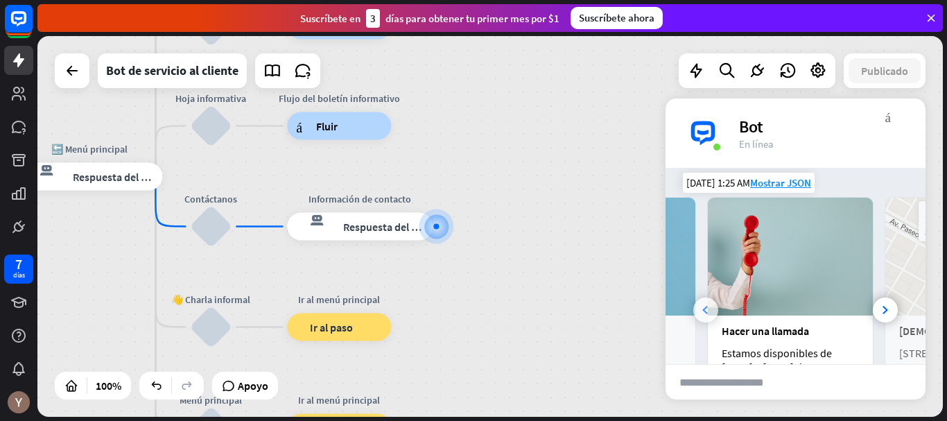
scroll to position [204, 0]
click at [703, 335] on div "Escríbenos Envianos un correo a [EMAIL_ADDRESS][DOMAIN_NAME] 📨 Correo electróni…" at bounding box center [796, 333] width 260 height 275
click at [704, 321] on div at bounding box center [706, 308] width 25 height 25
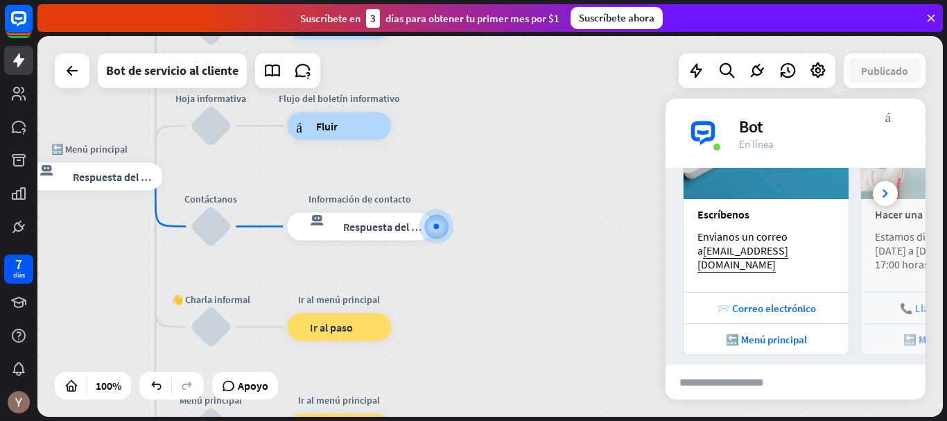
scroll to position [345, 0]
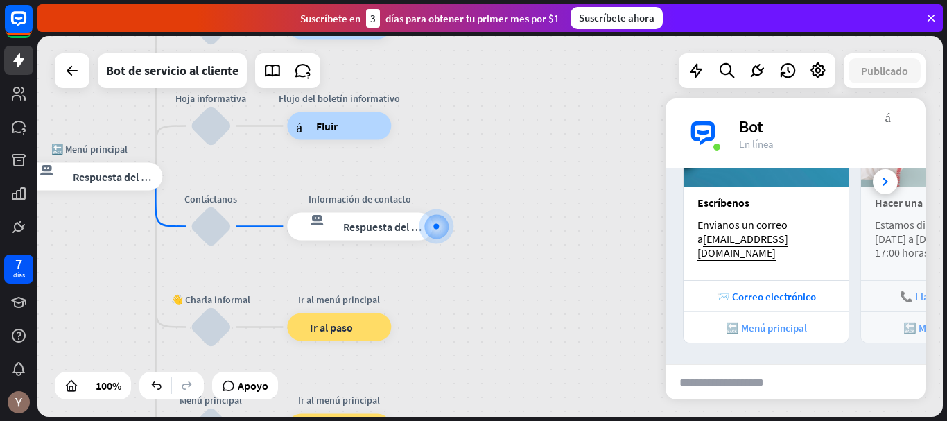
click at [768, 331] on font "🔙 Menú principal" at bounding box center [766, 327] width 81 height 13
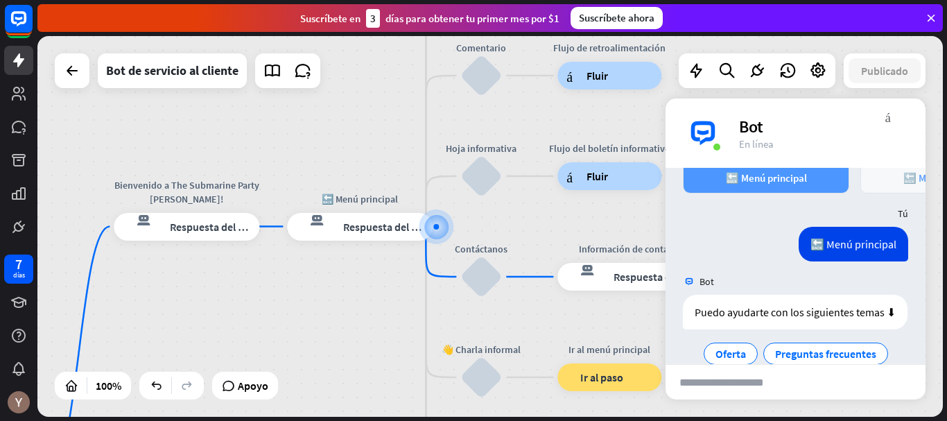
scroll to position [588, 0]
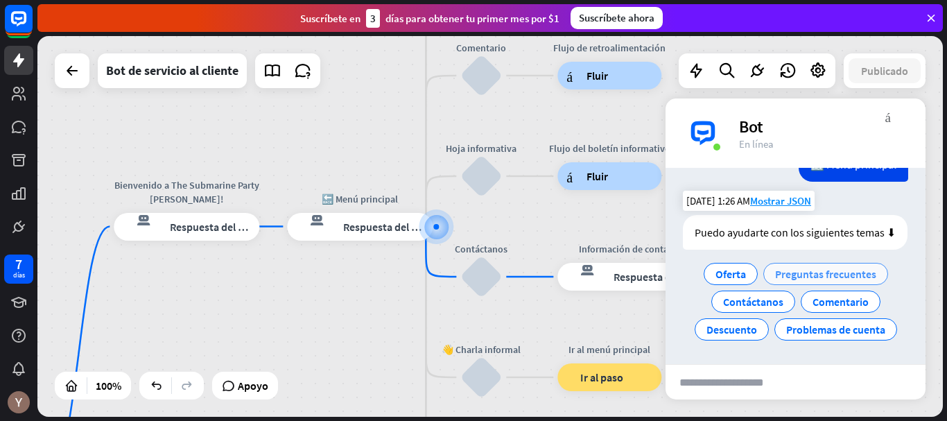
click at [857, 283] on div "Preguntas frecuentes" at bounding box center [826, 274] width 125 height 22
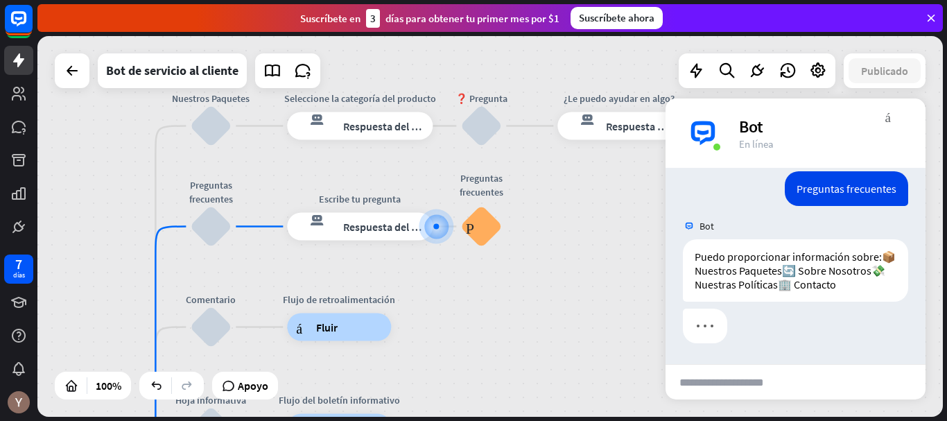
scroll to position [728, 0]
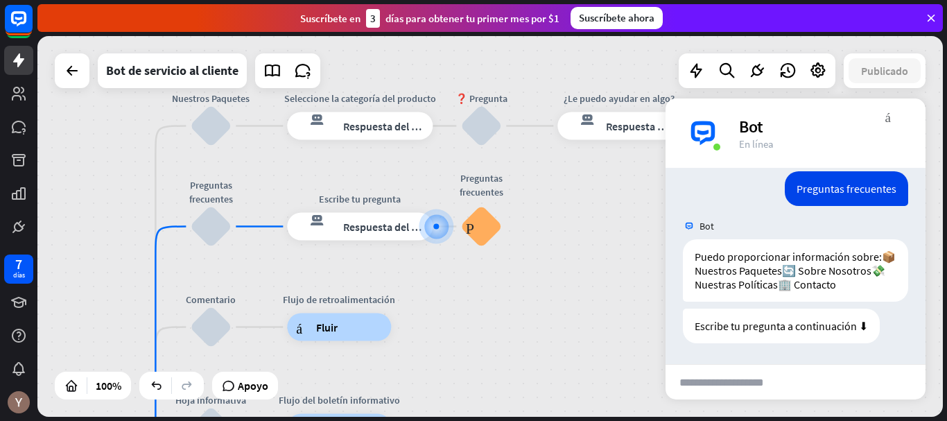
click at [732, 388] on input "text" at bounding box center [734, 382] width 136 height 35
click at [776, 387] on input "**********" at bounding box center [734, 382] width 136 height 35
type input "**********"
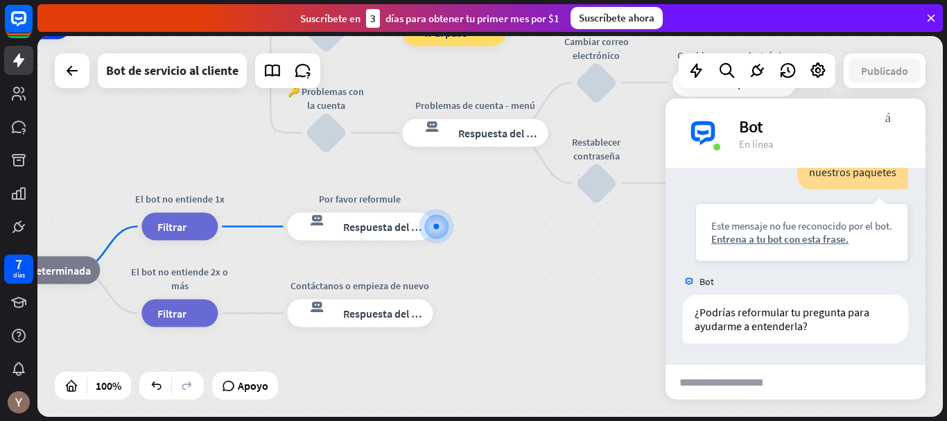
scroll to position [963, 0]
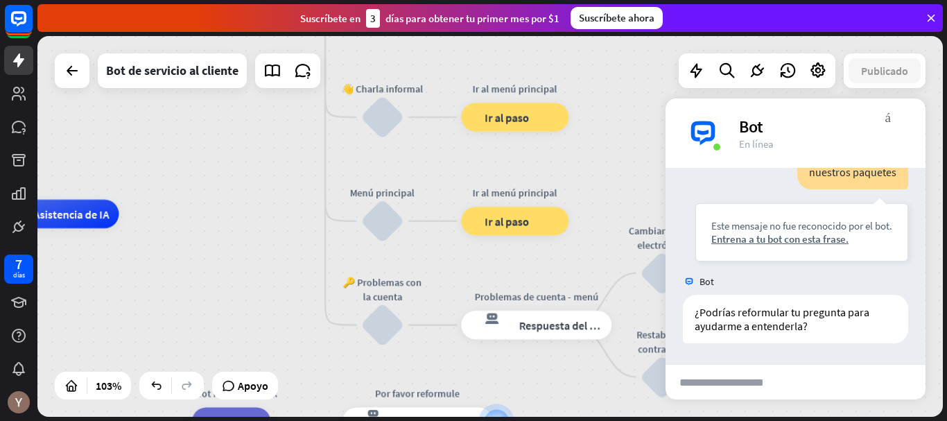
drag, startPoint x: 471, startPoint y: 218, endPoint x: 537, endPoint y: 419, distance: 211.0
click at [537, 419] on div "inicio_2 Punto de inicio Bienvenido a The Submarine Party [PERSON_NAME]! respue…" at bounding box center [492, 228] width 910 height 385
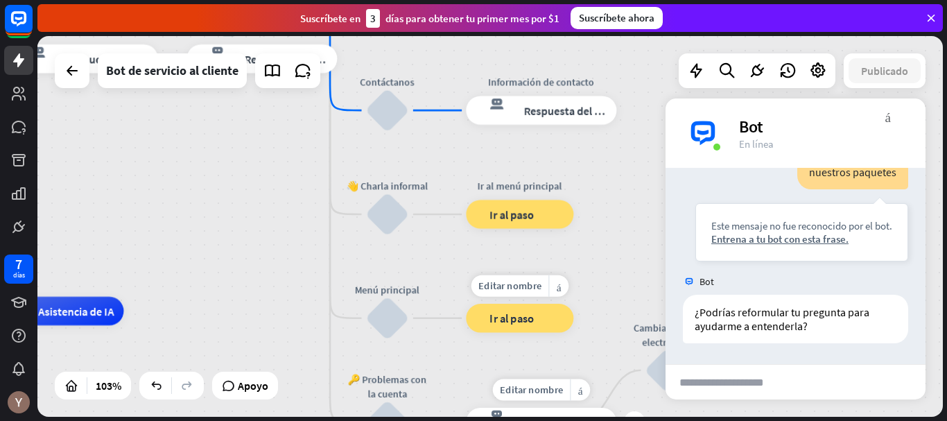
drag, startPoint x: 461, startPoint y: 187, endPoint x: 464, endPoint y: 279, distance: 92.3
click at [466, 304] on div "Editar nombre más_amarillo bloque_ir a Ir al paso" at bounding box center [520, 318] width 108 height 28
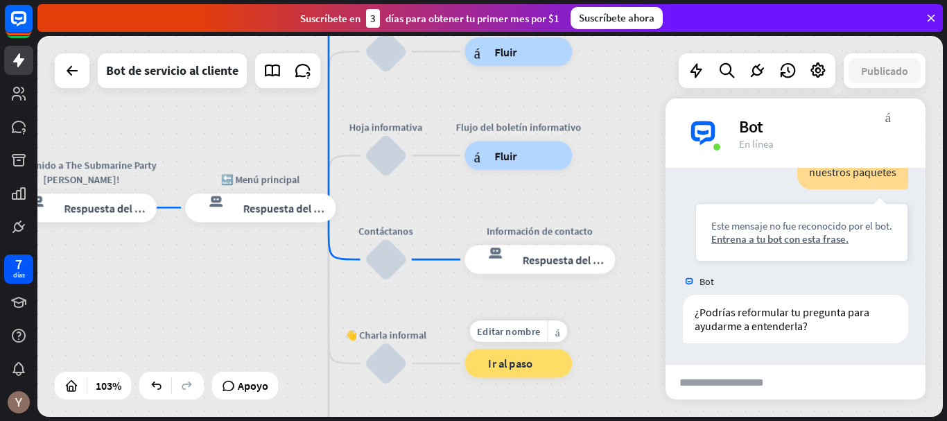
drag, startPoint x: 450, startPoint y: 192, endPoint x: 449, endPoint y: 341, distance: 149.1
click at [465, 349] on div "Editar nombre más_amarillo bloque_ir a Ir al paso" at bounding box center [519, 363] width 108 height 28
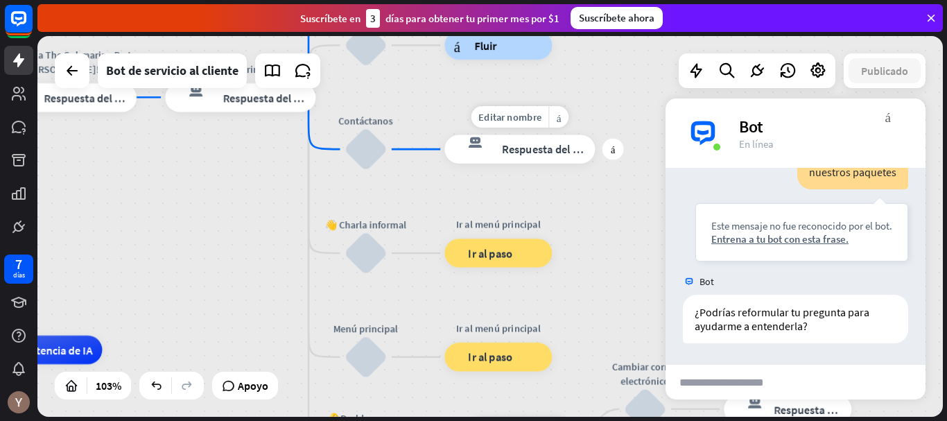
drag, startPoint x: 440, startPoint y: 217, endPoint x: 420, endPoint y: 107, distance: 112.1
click at [445, 135] on div "Editar nombre más_amarillo más Información de contacto respuesta del bot de blo…" at bounding box center [520, 149] width 151 height 28
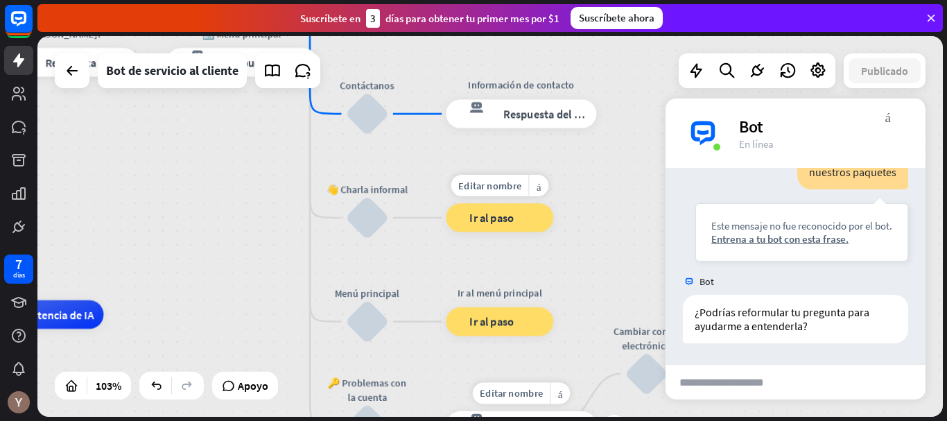
drag, startPoint x: 419, startPoint y: 229, endPoint x: 420, endPoint y: 193, distance: 36.1
click at [446, 203] on div "Editar nombre más_amarillo bloque_ir a Ir al paso" at bounding box center [500, 217] width 108 height 28
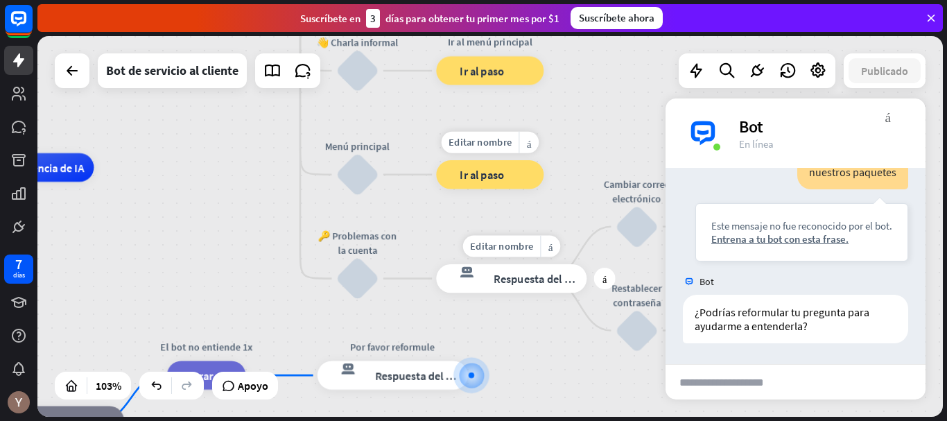
drag, startPoint x: 421, startPoint y: 299, endPoint x: 411, endPoint y: 152, distance: 147.4
click at [436, 160] on div "Editar nombre más_amarillo bloque_ir a Ir al paso" at bounding box center [490, 174] width 108 height 28
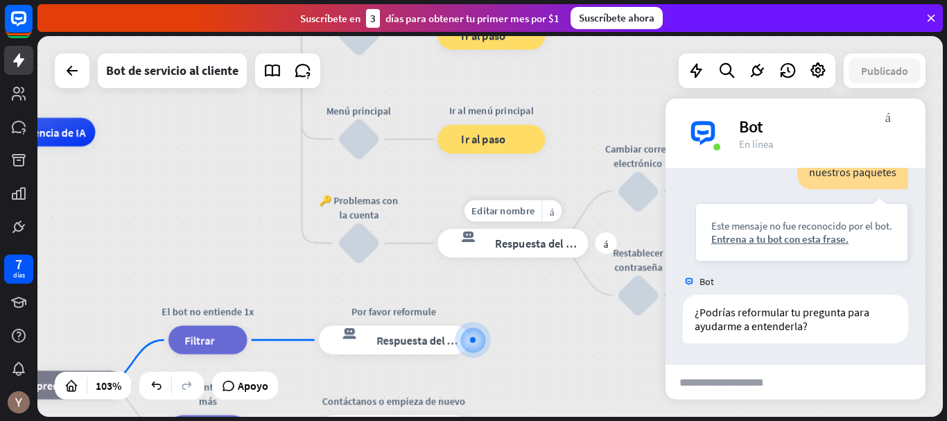
drag, startPoint x: 422, startPoint y: 247, endPoint x: 424, endPoint y: 212, distance: 35.4
click at [438, 229] on div "Editar nombre más_amarillo más Problemas de cuenta - menú respuesta del bot de …" at bounding box center [513, 243] width 151 height 28
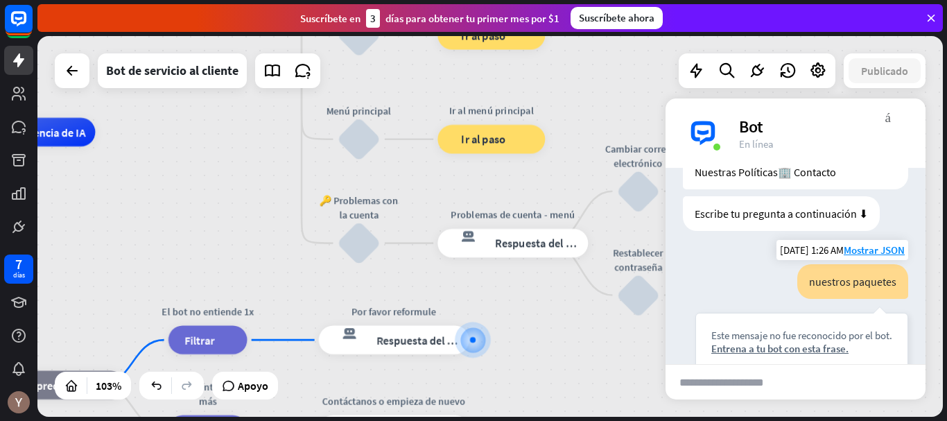
scroll to position [760, 0]
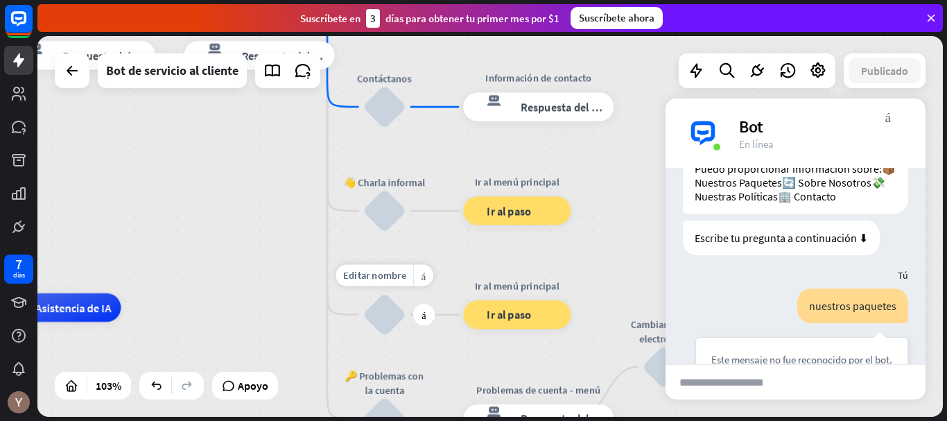
drag, startPoint x: 400, startPoint y: 166, endPoint x: 426, endPoint y: 342, distance: 177.3
click at [406, 336] on div "Editar nombre más_amarillo más bloquear_entrada_de_usuario" at bounding box center [384, 314] width 43 height 43
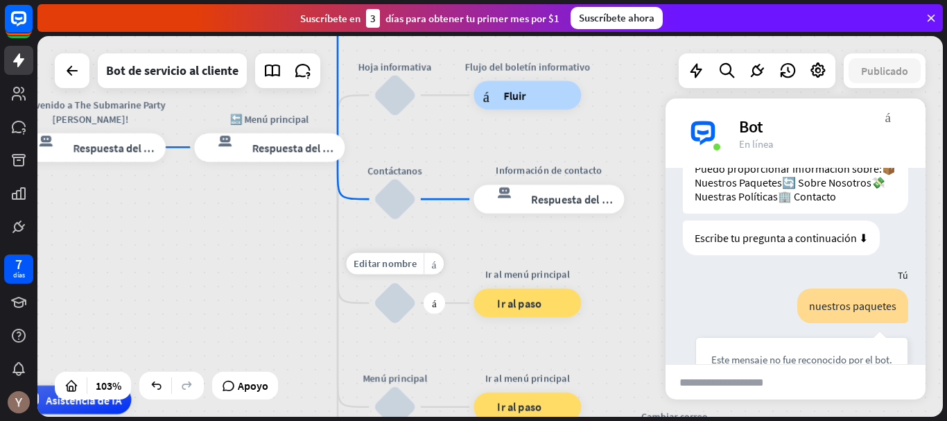
drag, startPoint x: 417, startPoint y: 237, endPoint x: 427, endPoint y: 330, distance: 94.2
click at [417, 325] on div "Editar nombre más_amarillo más 👋 Small talk bloquear_entrada_de_usuario" at bounding box center [395, 303] width 43 height 43
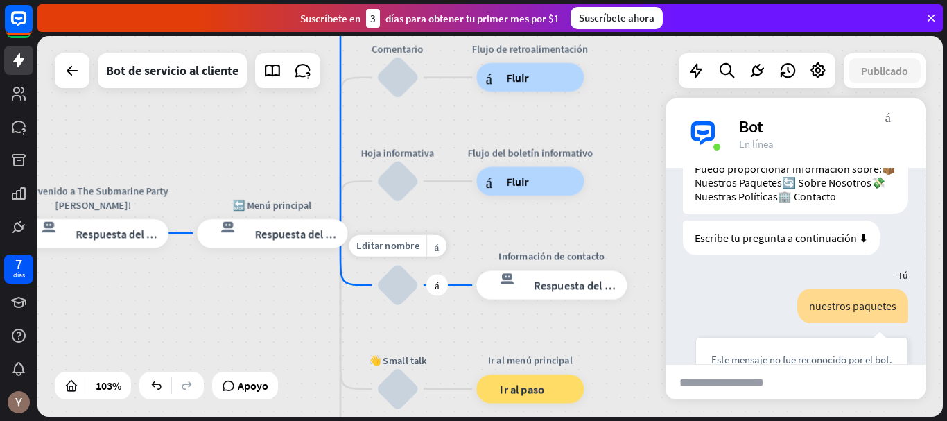
drag, startPoint x: 431, startPoint y: 239, endPoint x: 434, endPoint y: 324, distance: 84.7
click at [420, 307] on div "Editar nombre más_amarillo más Contáctanos bloquear_entrada_de_usuario" at bounding box center [398, 285] width 43 height 43
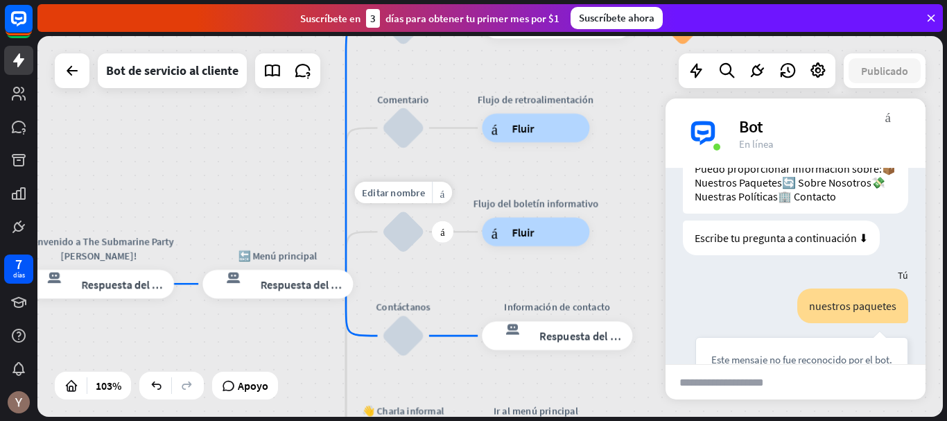
drag, startPoint x: 445, startPoint y: 225, endPoint x: 450, endPoint y: 276, distance: 50.9
click at [425, 253] on div "Editar nombre más_amarillo más Hoja informativa bloquear_entrada_de_usuario" at bounding box center [403, 231] width 43 height 43
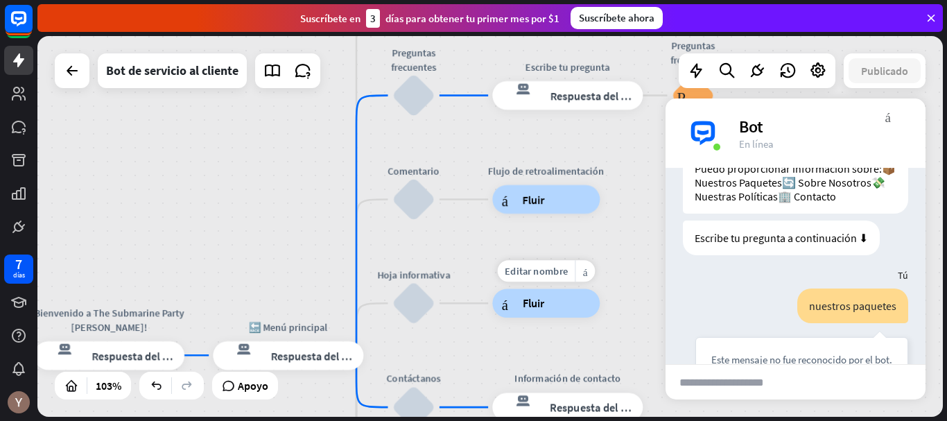
drag, startPoint x: 467, startPoint y: 218, endPoint x: 476, endPoint y: 290, distance: 72.1
click at [492, 290] on div "Editar nombre más_amarillo Flujo del boletín informativo árbol constructor Fluir" at bounding box center [546, 303] width 108 height 28
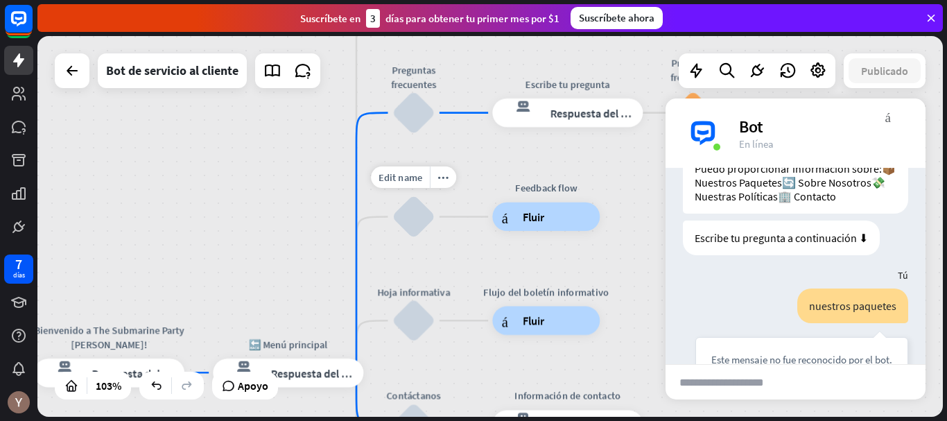
drag, startPoint x: 464, startPoint y: 228, endPoint x: 463, endPoint y: 261, distance: 33.3
click at [492, 231] on div "Editar nombre más_amarillo Feedback flow árbol constructor Fluir" at bounding box center [546, 217] width 108 height 28
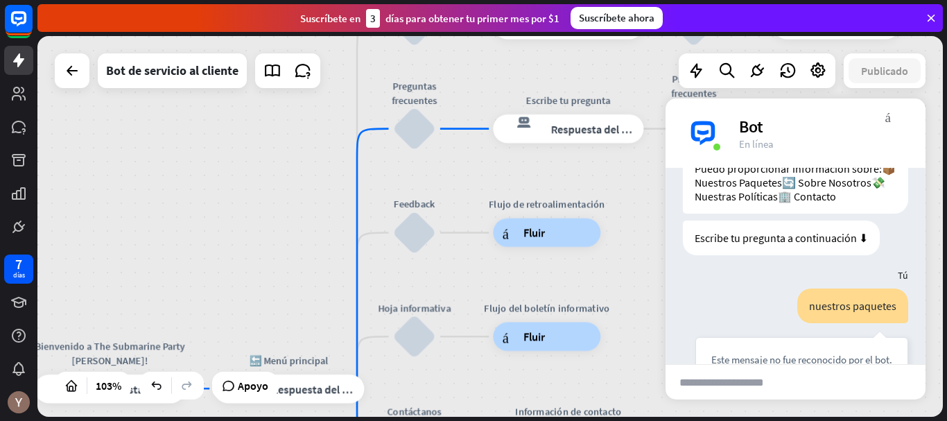
click at [415, 180] on div "inicio_2 Punto de inicio Bienvenido a The Submarine Party [PERSON_NAME]! respue…" at bounding box center [490, 226] width 906 height 381
click at [414, 205] on font "Comentario" at bounding box center [413, 204] width 51 height 13
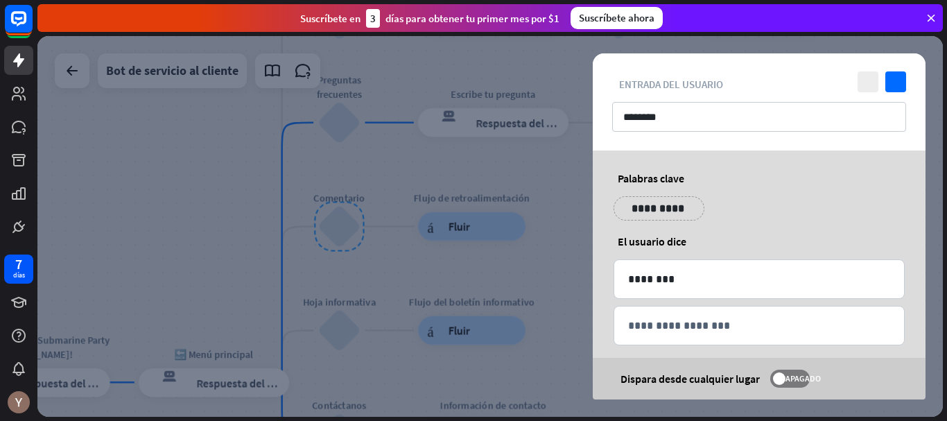
click at [369, 179] on div at bounding box center [490, 226] width 906 height 381
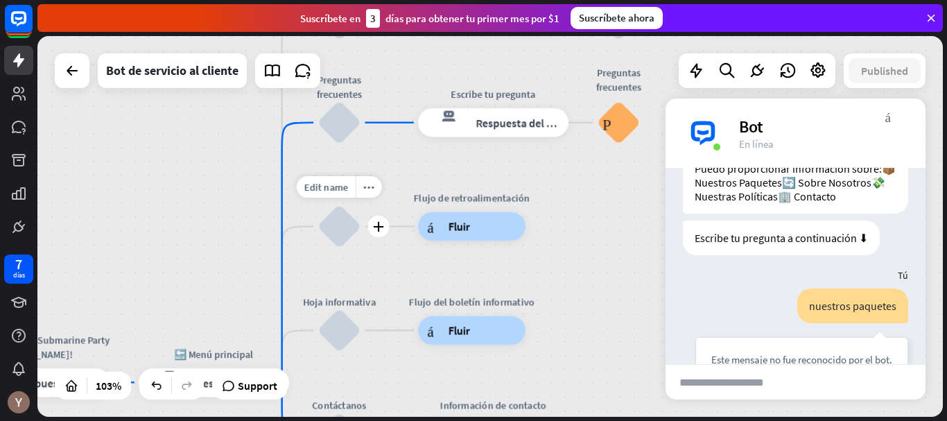
scroll to position [788, 0]
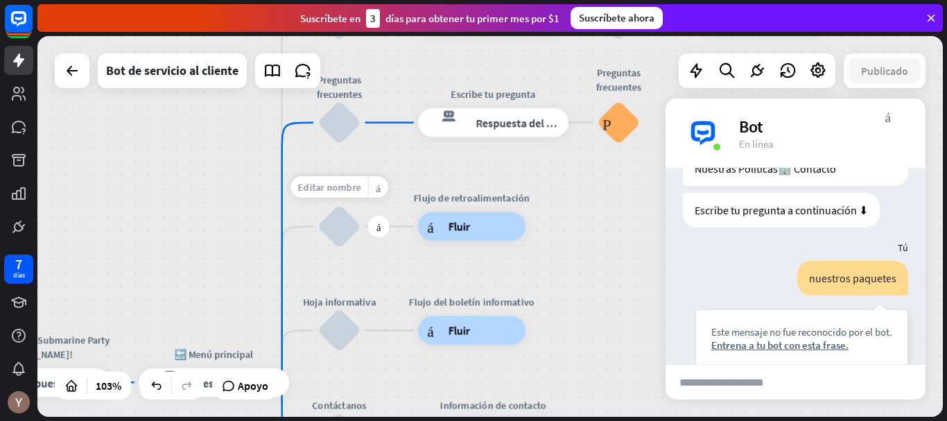
click at [345, 182] on font "Editar nombre" at bounding box center [329, 186] width 63 height 13
click at [349, 230] on div "bloquear_entrada_de_usuario" at bounding box center [339, 226] width 43 height 43
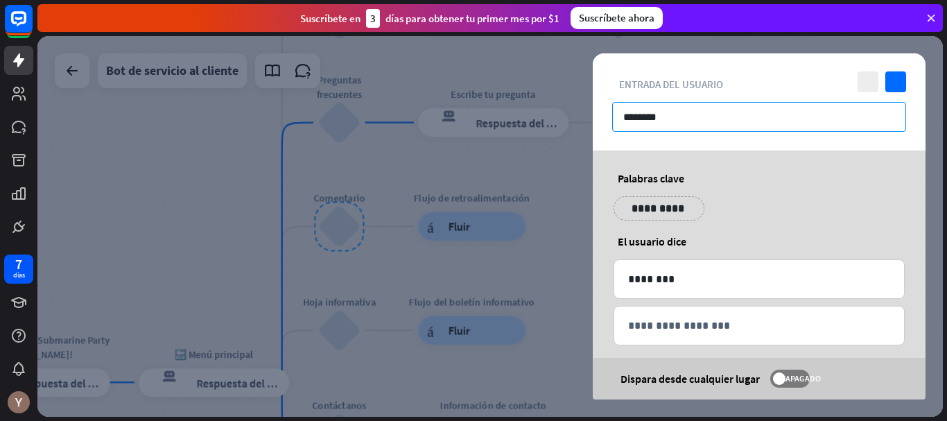
click at [706, 125] on input "********" at bounding box center [759, 117] width 294 height 30
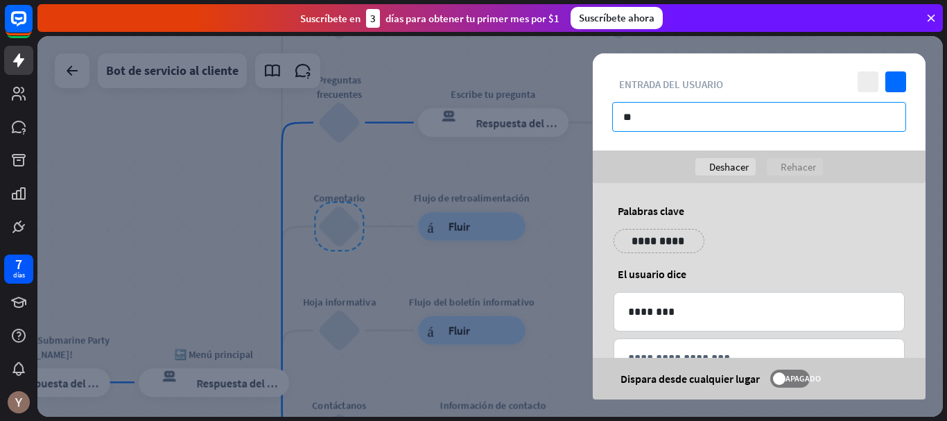
type input "*"
type input "********"
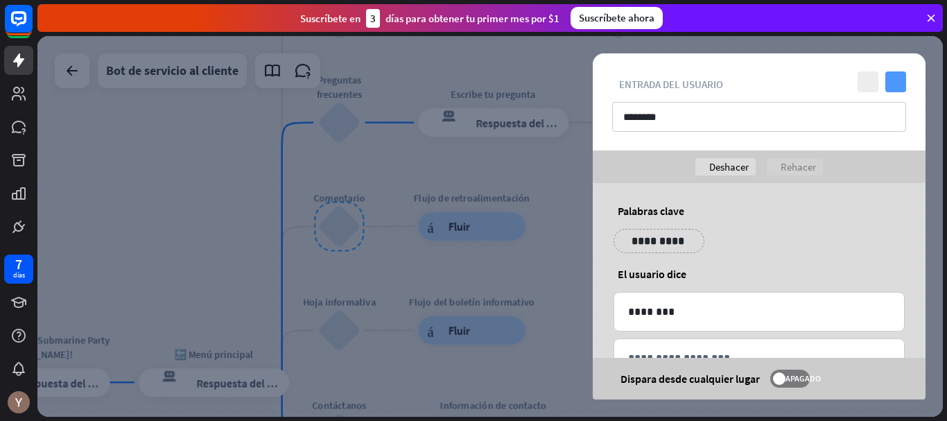
click at [895, 90] on icon "controlar" at bounding box center [896, 81] width 21 height 21
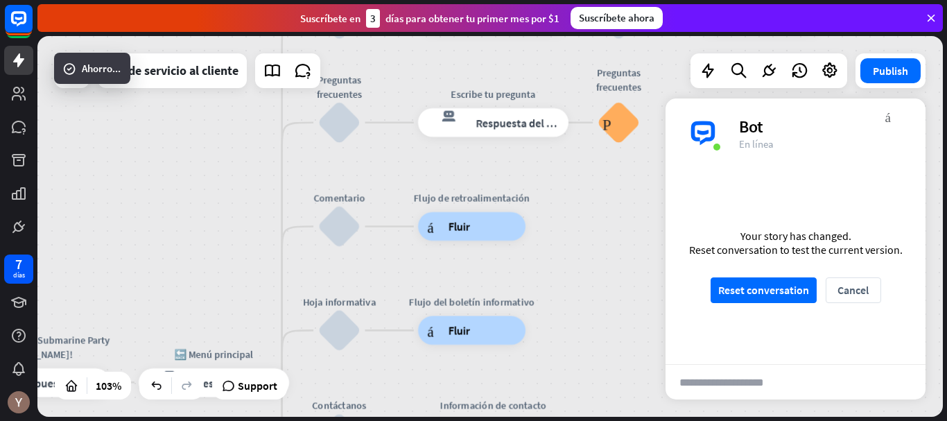
scroll to position [816, 0]
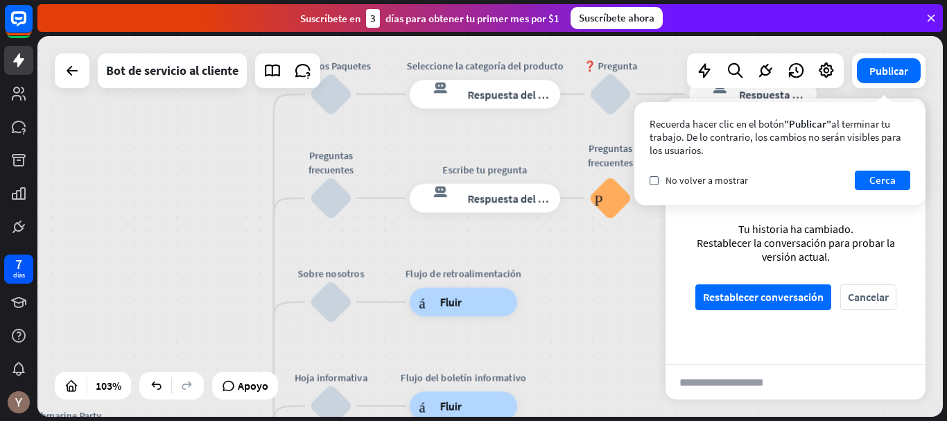
drag, startPoint x: 406, startPoint y: 168, endPoint x: 397, endPoint y: 244, distance: 76.7
click at [397, 244] on div "inicio_2 Punto de inicio Bienvenido a The Submarine Party [PERSON_NAME]! respue…" at bounding box center [490, 226] width 906 height 381
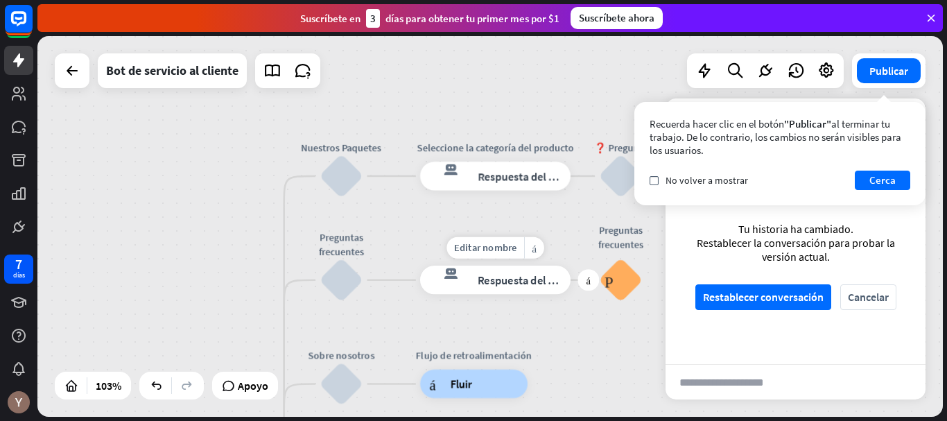
drag, startPoint x: 388, startPoint y: 162, endPoint x: 398, endPoint y: 244, distance: 82.5
click at [420, 266] on div "Editar nombre más_amarillo más respuesta del bot de bloqueo Respuesta del bot" at bounding box center [495, 280] width 151 height 28
click at [358, 144] on div "Editar nombre" at bounding box center [332, 137] width 78 height 22
click at [336, 185] on div "bloquear_entrada_de_usuario" at bounding box center [341, 176] width 43 height 43
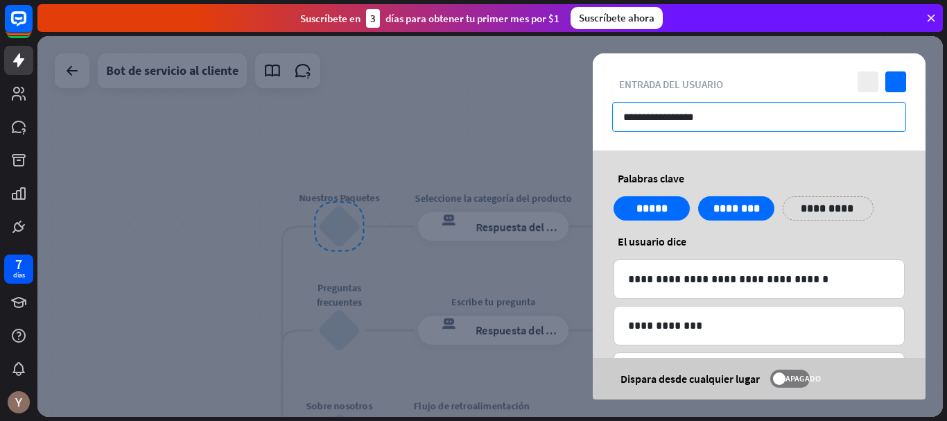
click at [748, 119] on input "**********" at bounding box center [759, 117] width 294 height 30
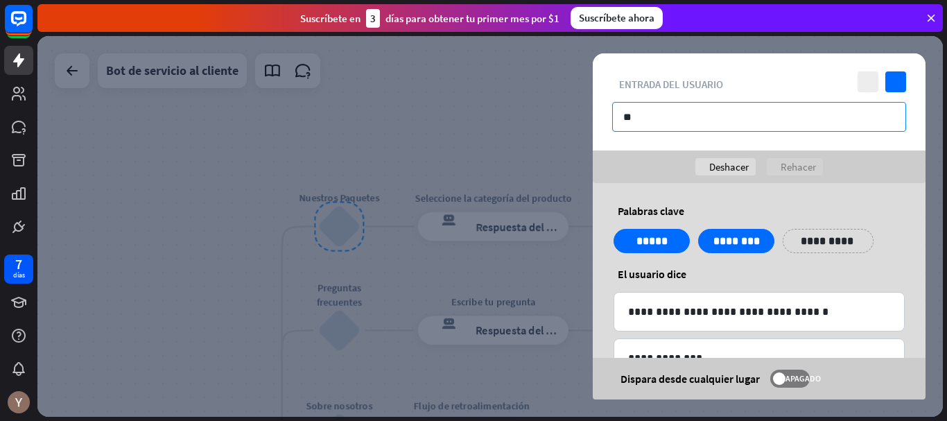
type input "*"
click at [748, 119] on input "text" at bounding box center [759, 117] width 294 height 30
type input "**********"
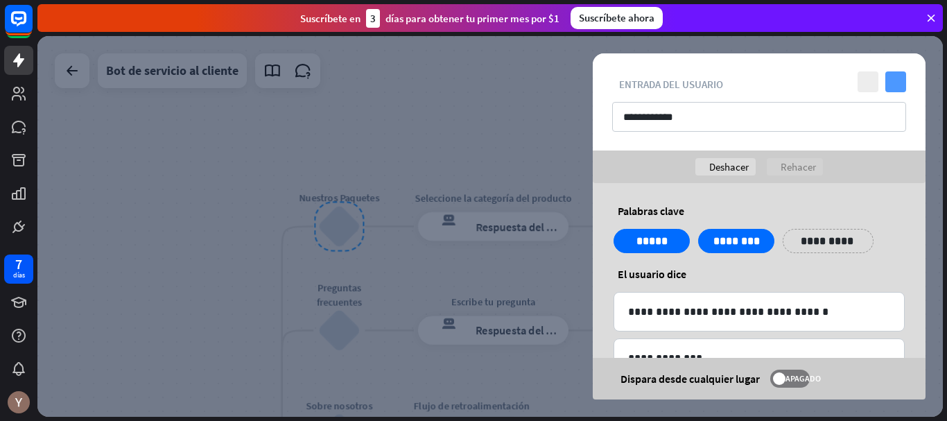
click at [899, 85] on icon "controlar" at bounding box center [896, 81] width 21 height 21
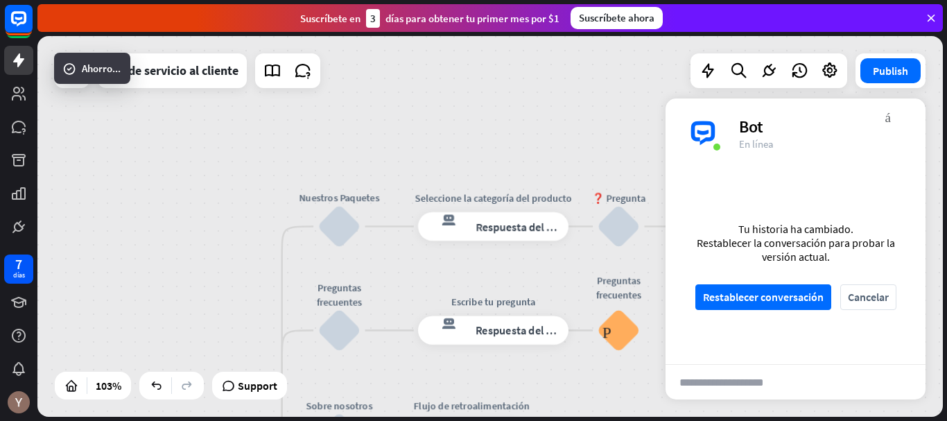
scroll to position [843, 0]
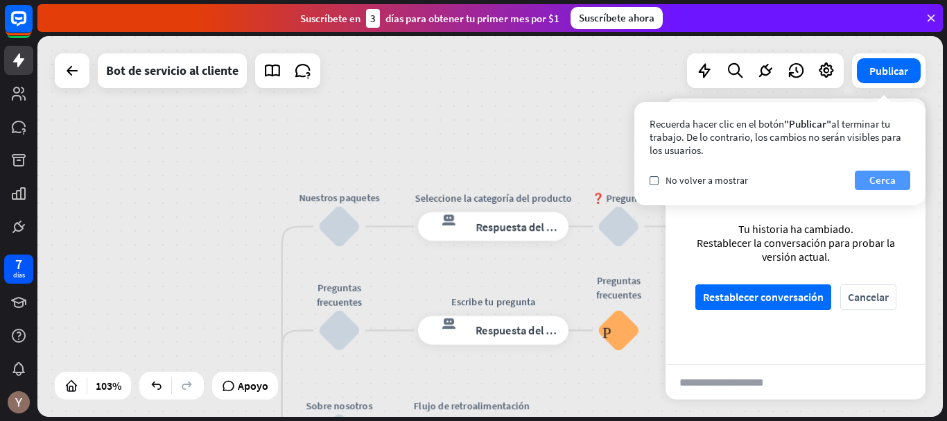
click at [877, 186] on font "Cerca" at bounding box center [883, 179] width 26 height 13
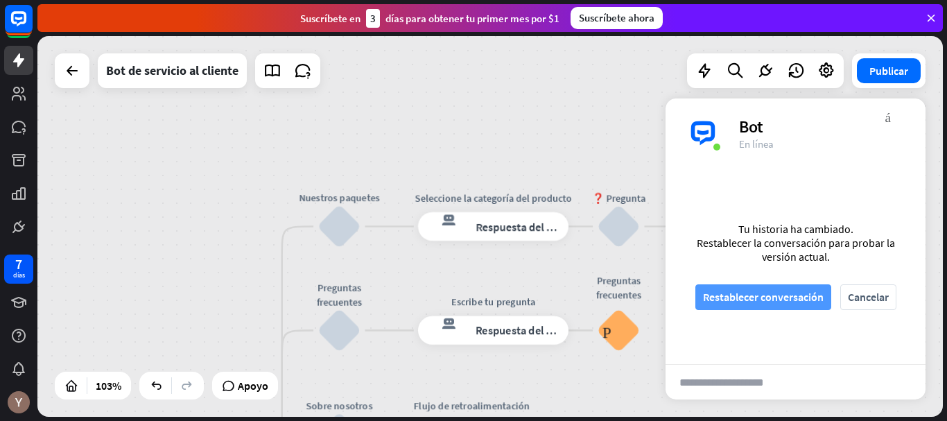
click at [789, 291] on font "Restablecer conversación" at bounding box center [763, 297] width 121 height 14
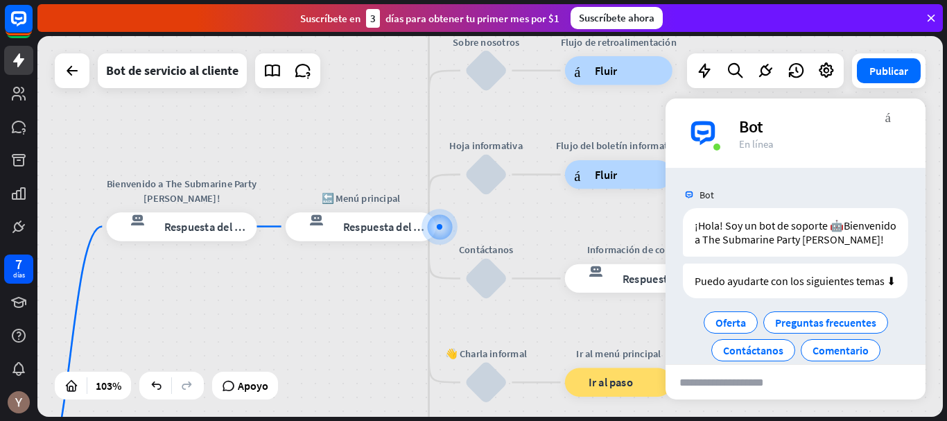
scroll to position [62, 0]
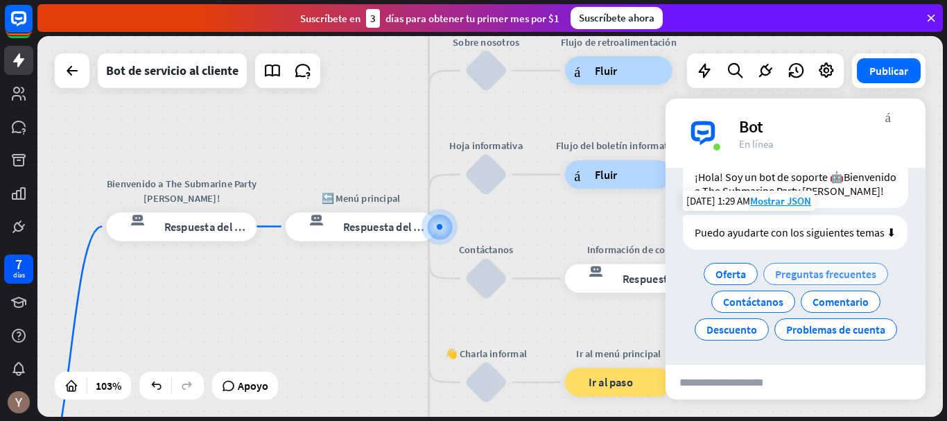
click at [832, 280] on font "Preguntas frecuentes" at bounding box center [825, 274] width 101 height 14
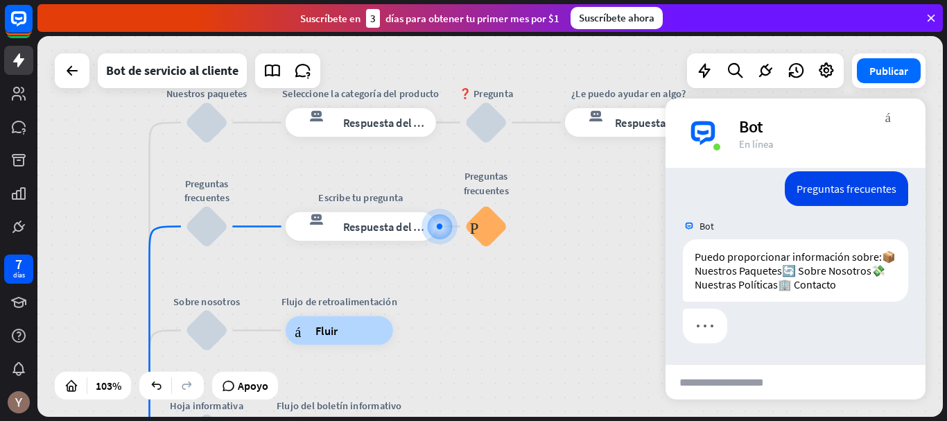
scroll to position [202, 0]
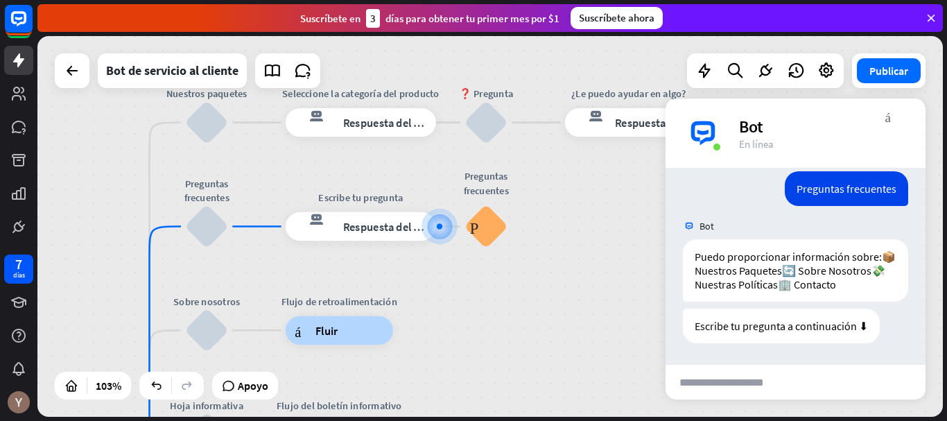
click at [714, 381] on input "text" at bounding box center [734, 382] width 136 height 35
type input "*"
type input "**********"
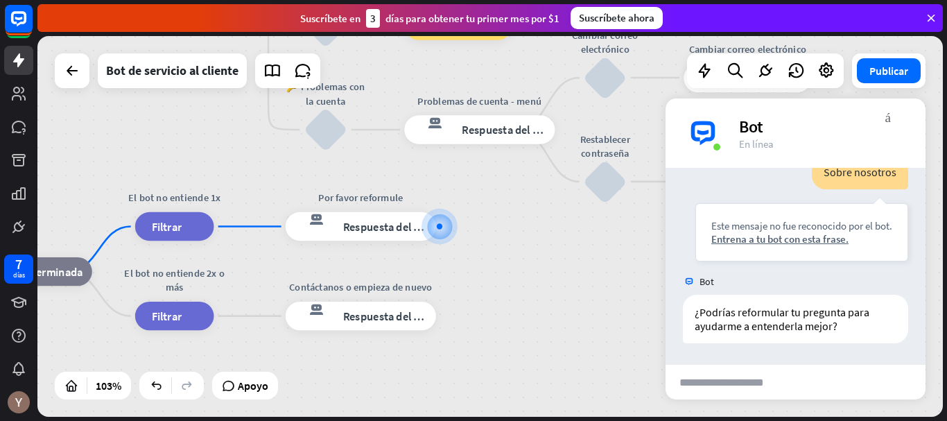
scroll to position [437, 0]
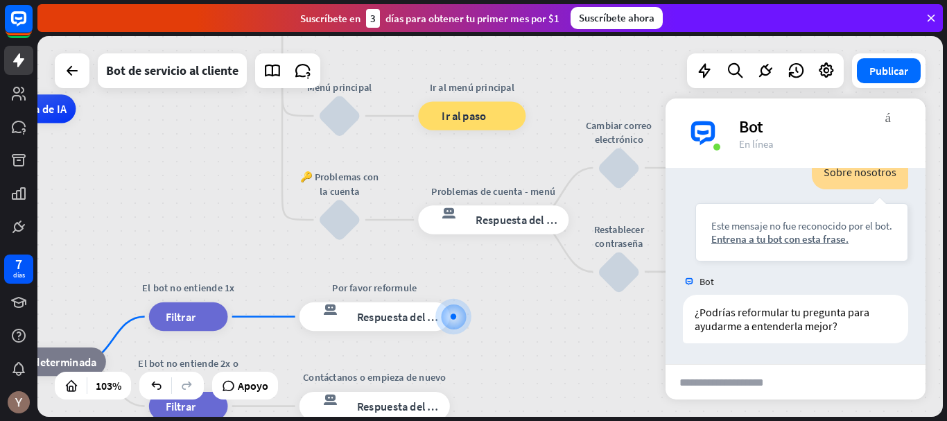
drag, startPoint x: 492, startPoint y: 225, endPoint x: 506, endPoint y: 316, distance: 91.2
click at [506, 316] on div "inicio_2 Punto de inicio Bienvenido a The Submarine Party [PERSON_NAME]! respue…" at bounding box center [249, 305] width 936 height 393
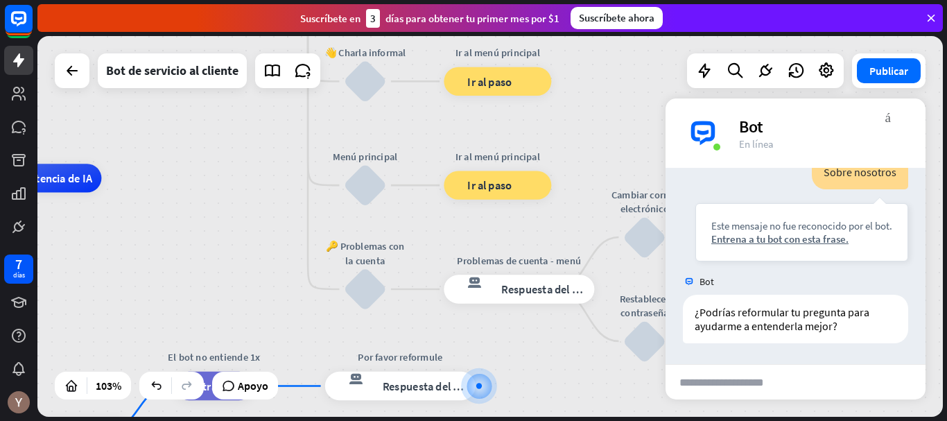
drag, startPoint x: 515, startPoint y: 325, endPoint x: 535, endPoint y: 390, distance: 68.2
click at [535, 390] on div "inicio_2 Punto de inicio Bienvenido a The Submarine Party [PERSON_NAME]! respue…" at bounding box center [274, 374] width 936 height 393
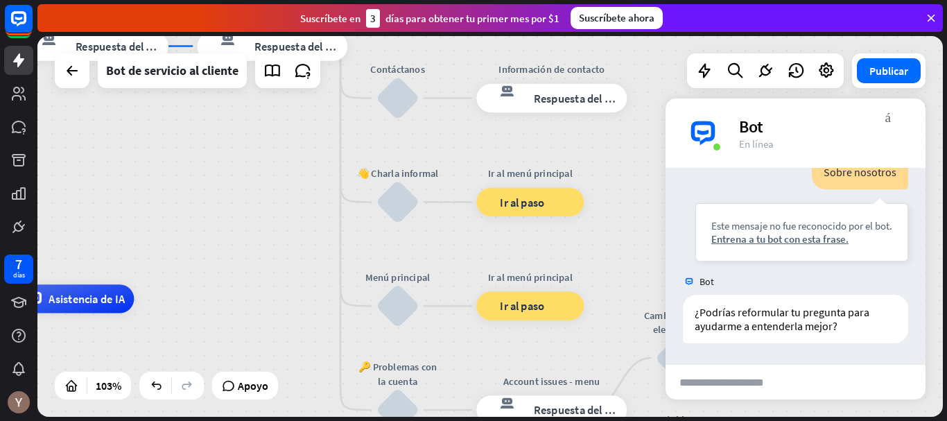
drag, startPoint x: 467, startPoint y: 249, endPoint x: 498, endPoint y: 361, distance: 116.4
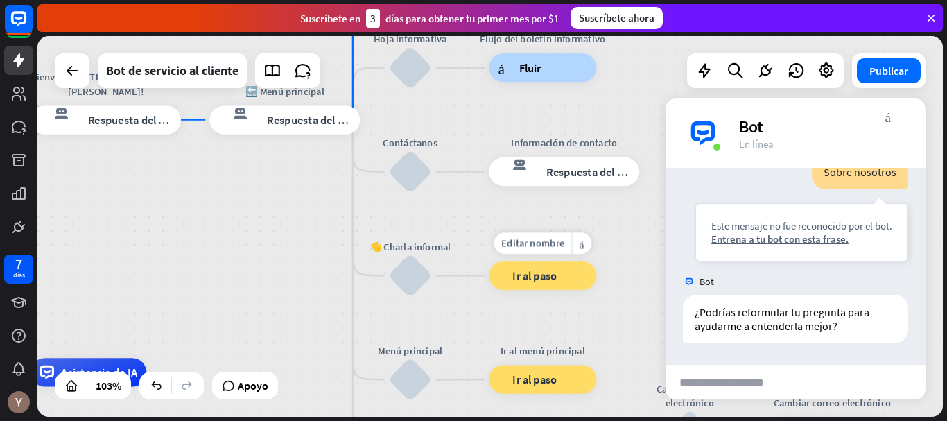
drag, startPoint x: 457, startPoint y: 237, endPoint x: 463, endPoint y: 318, distance: 82.0
click at [489, 290] on div "Editar nombre más_amarillo Ir al menú principal bloque_ir a Ir al paso" at bounding box center [543, 275] width 108 height 28
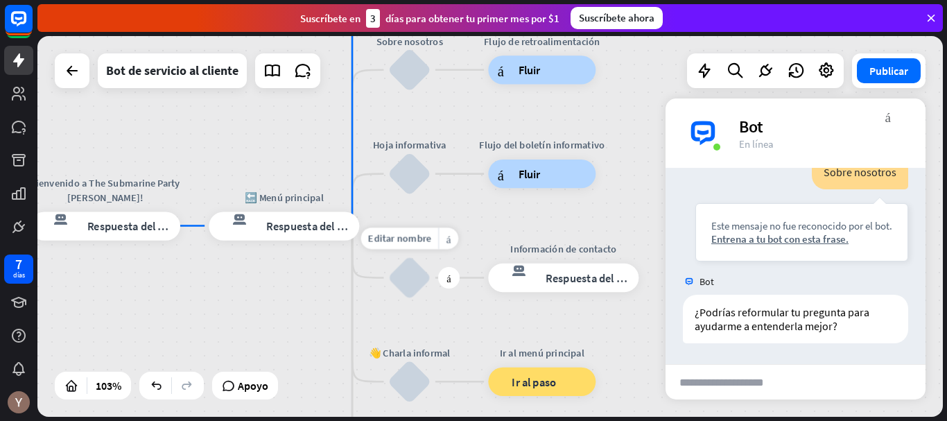
drag, startPoint x: 456, startPoint y: 230, endPoint x: 462, endPoint y: 255, distance: 25.6
click at [431, 299] on div "Editar nombre más_amarillo más Contáctanos bloquear_entrada_de_usuario" at bounding box center [409, 277] width 43 height 43
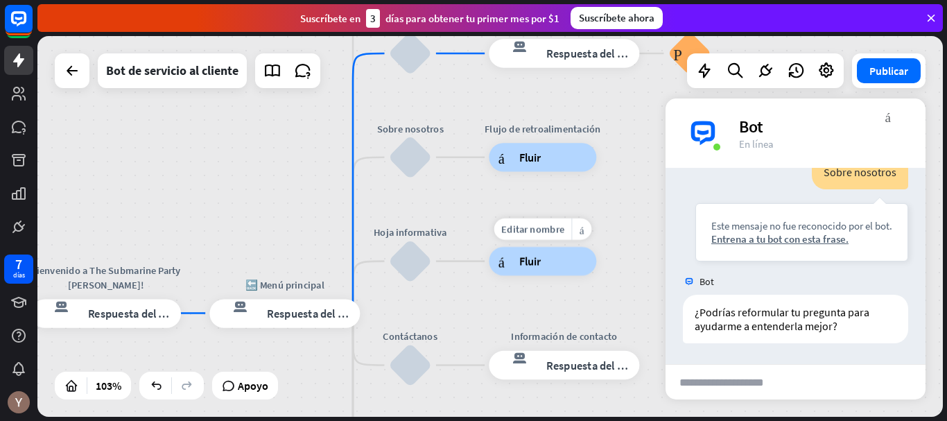
drag, startPoint x: 468, startPoint y: 207, endPoint x: 470, endPoint y: 290, distance: 82.5
click at [489, 275] on div "Editar nombre más_amarillo Flujo del boletín informativo árbol constructor Fluir" at bounding box center [543, 261] width 108 height 28
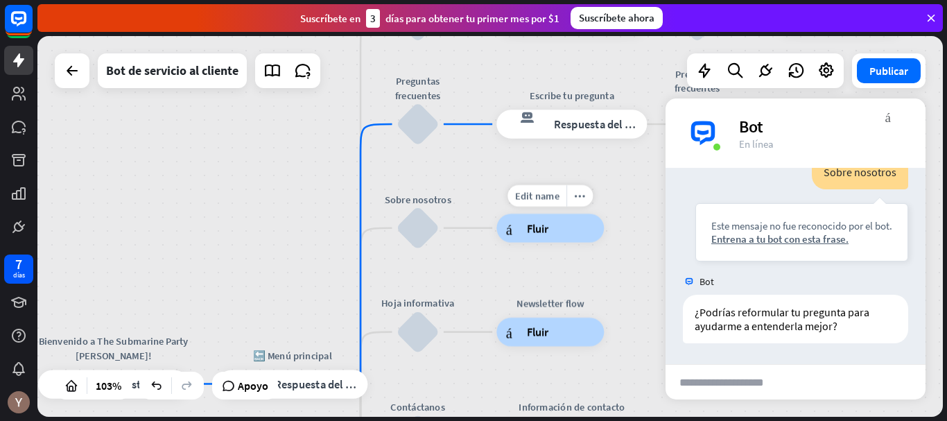
drag, startPoint x: 463, startPoint y: 195, endPoint x: 471, endPoint y: 266, distance: 71.8
click at [497, 242] on div "Edit name more_horiz Feedback flow árbol constructor Fluir" at bounding box center [551, 228] width 108 height 28
click at [542, 227] on font "Fluir" at bounding box center [538, 229] width 22 height 15
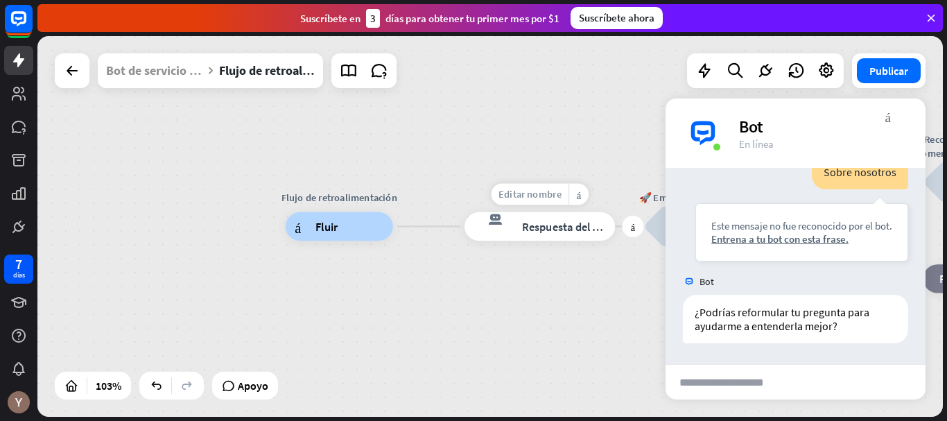
click at [540, 199] on font "Editar nombre" at bounding box center [530, 194] width 63 height 13
click at [554, 216] on div "respuesta del bot de bloqueo Respuesta del bot" at bounding box center [540, 226] width 151 height 28
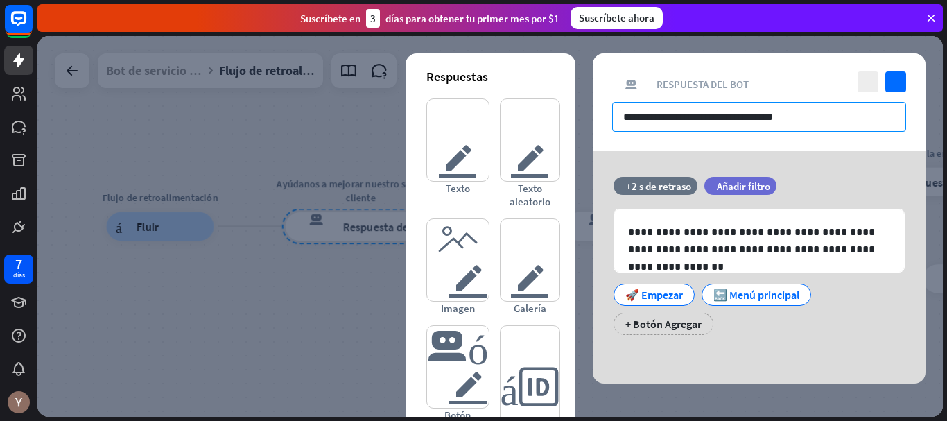
click at [812, 115] on input "**********" at bounding box center [759, 117] width 294 height 30
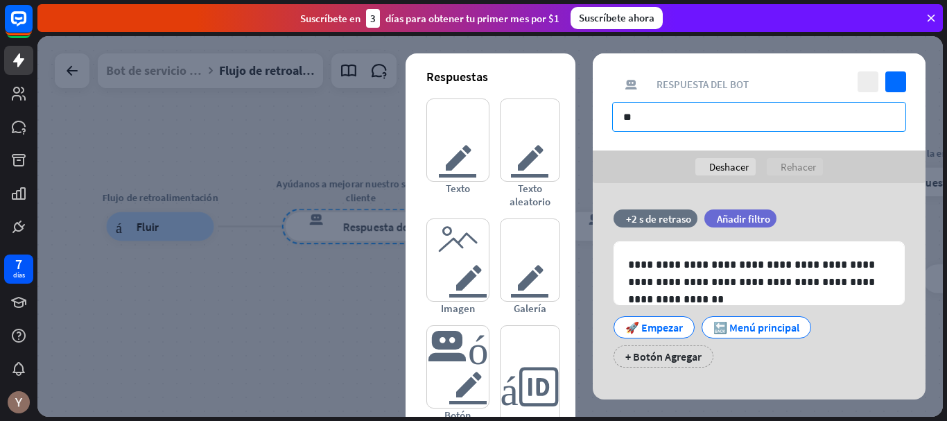
type input "*"
type input "**********"
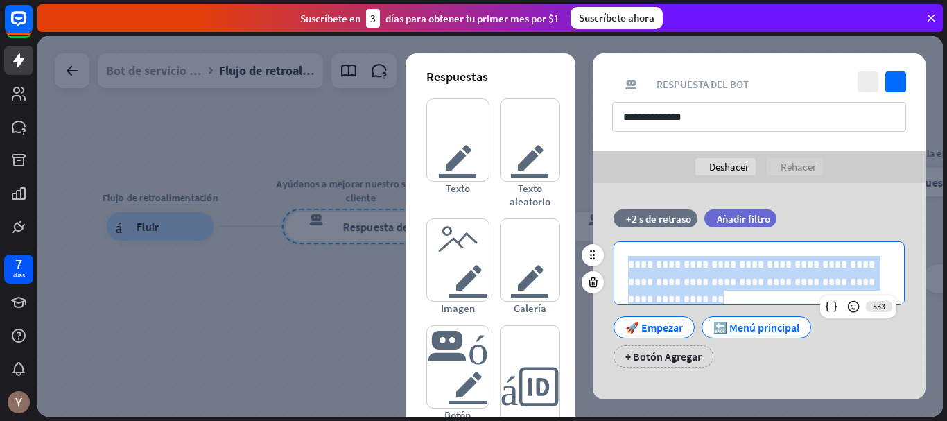
drag, startPoint x: 625, startPoint y: 260, endPoint x: 870, endPoint y: 283, distance: 246.6
click at [870, 283] on div "**********" at bounding box center [759, 273] width 290 height 62
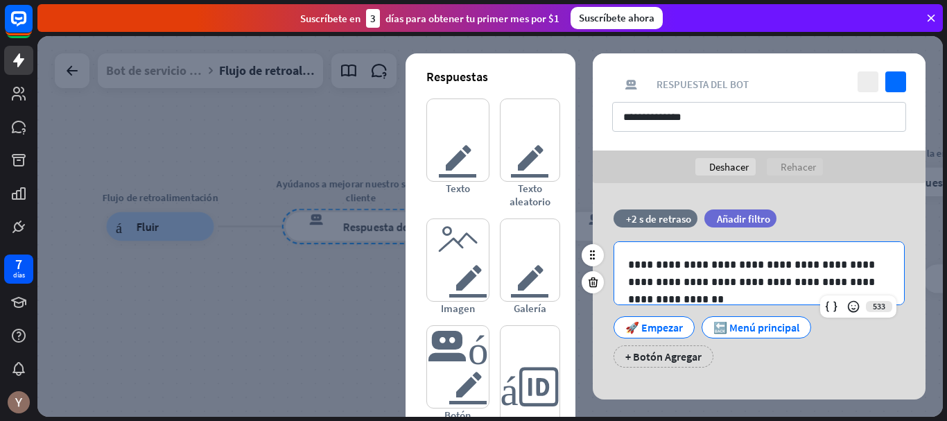
scroll to position [42, 0]
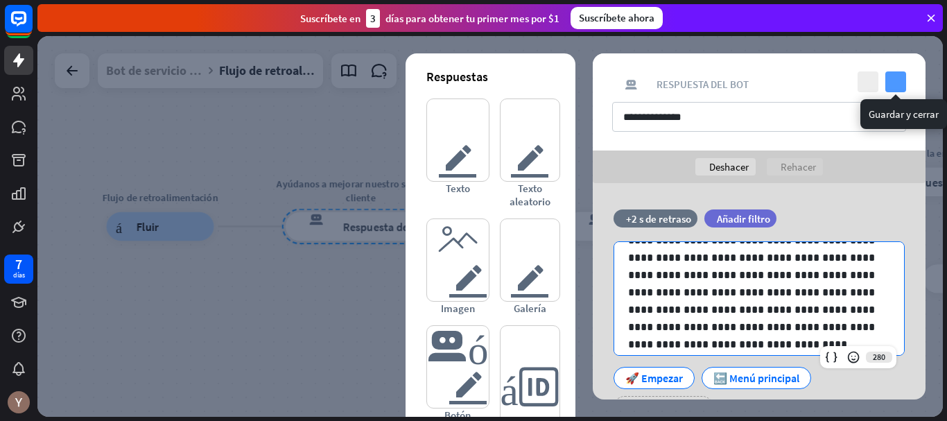
click at [893, 79] on icon "controlar" at bounding box center [896, 81] width 21 height 21
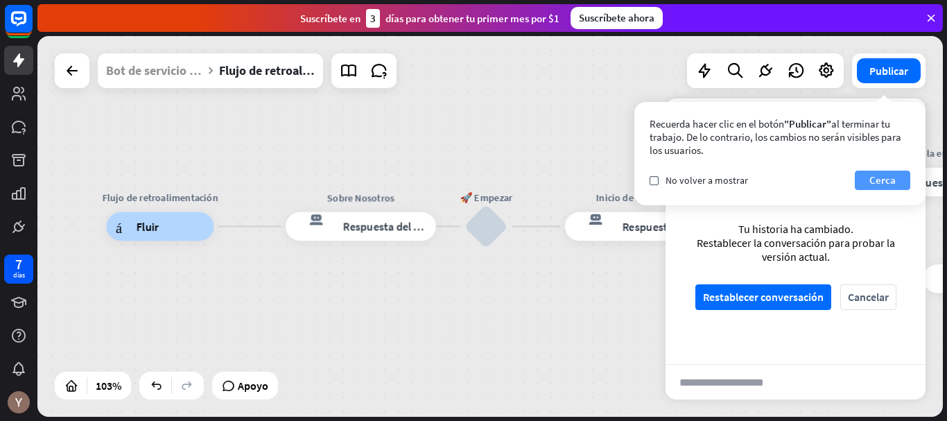
click at [873, 184] on font "Cerca" at bounding box center [883, 179] width 26 height 13
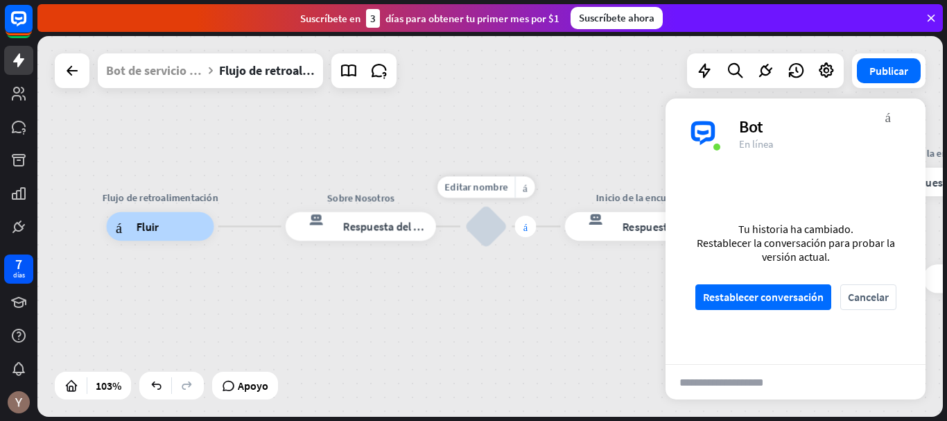
click at [522, 227] on div "más" at bounding box center [526, 227] width 22 height 22
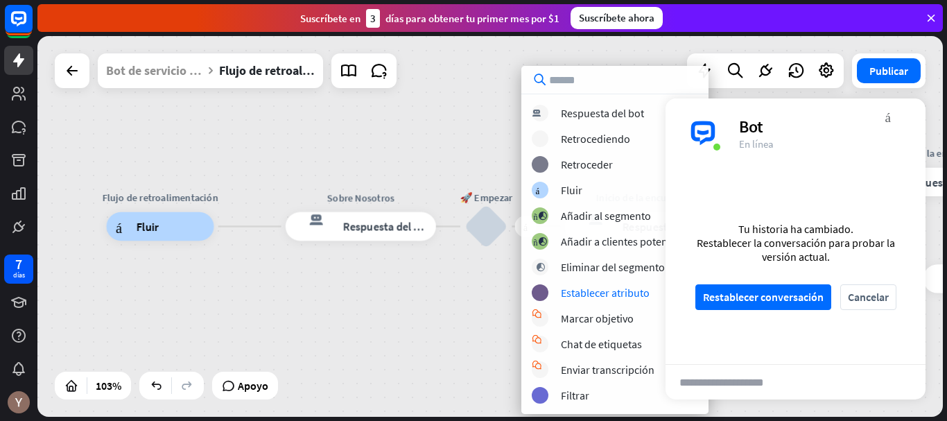
click at [461, 302] on div "Flujo de retroalimentación árbol constructor Fluir Sobre Nosotros respuesta del…" at bounding box center [575, 423] width 936 height 393
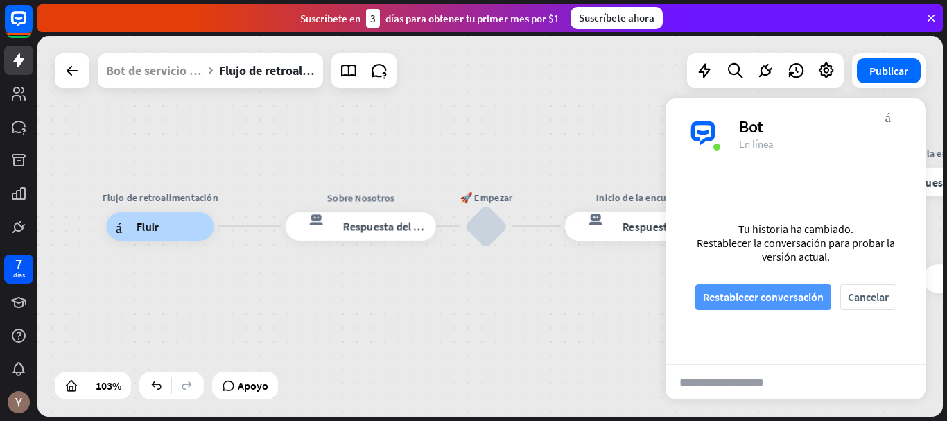
click at [739, 296] on font "Restablecer conversación" at bounding box center [763, 297] width 121 height 14
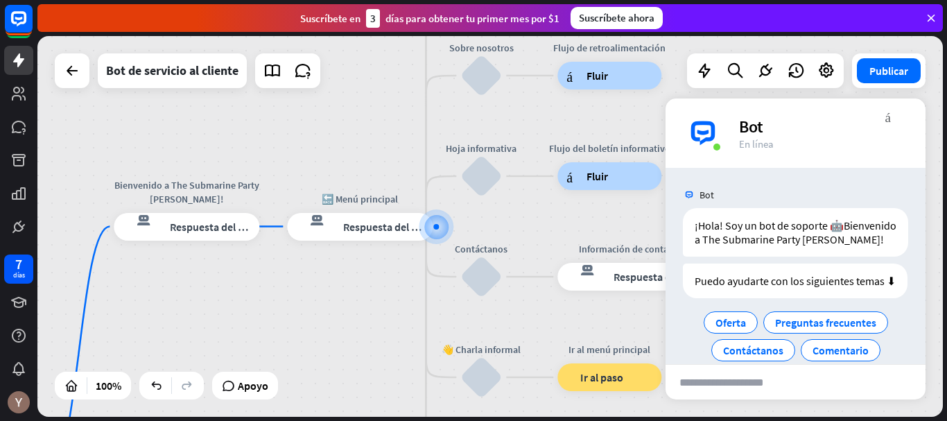
scroll to position [62, 0]
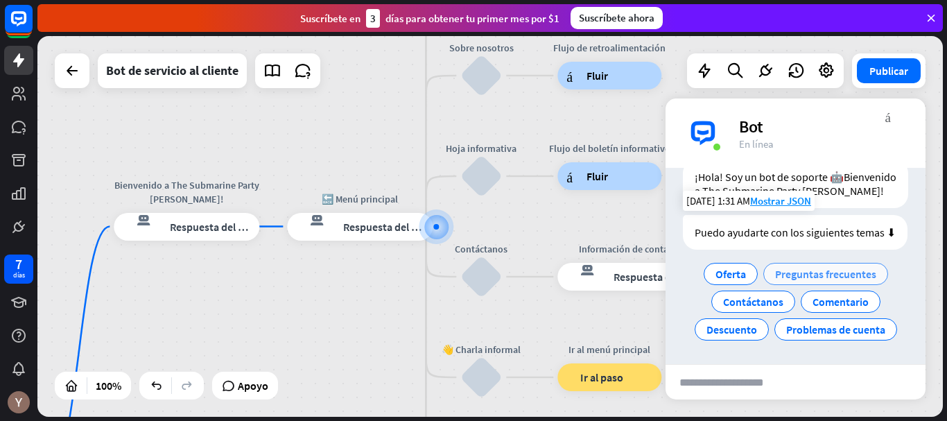
click at [819, 278] on font "Preguntas frecuentes" at bounding box center [825, 274] width 101 height 14
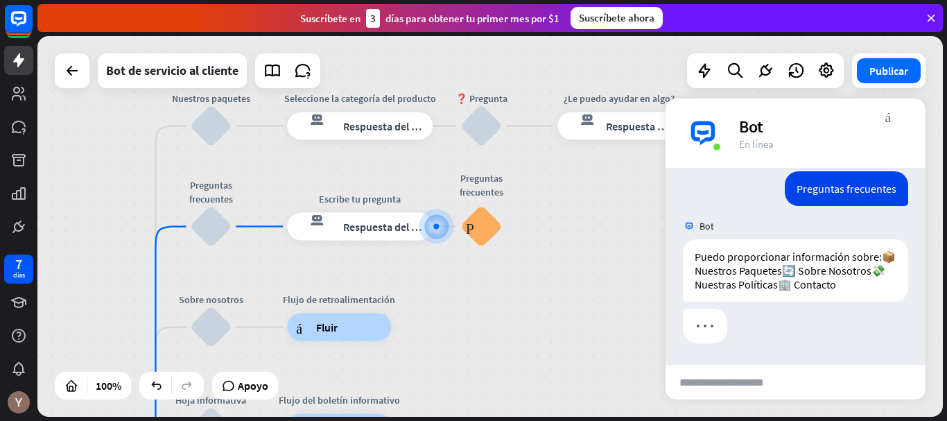
scroll to position [202, 0]
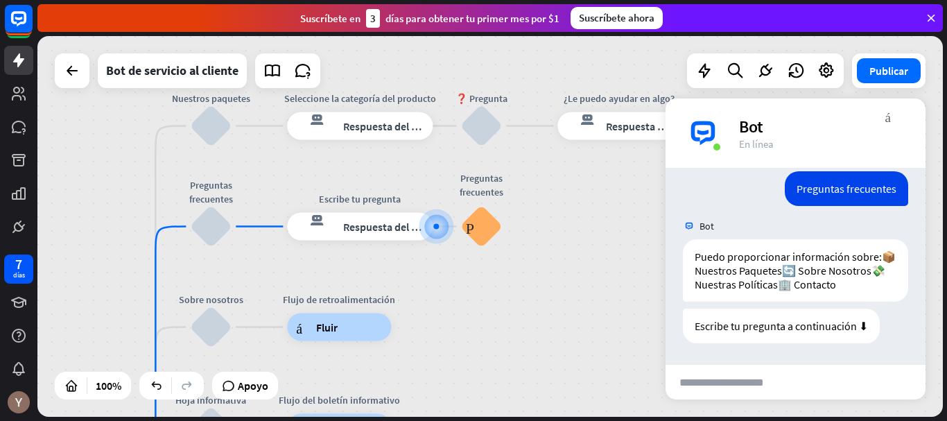
click at [726, 379] on input "text" at bounding box center [734, 382] width 136 height 35
type input "**********"
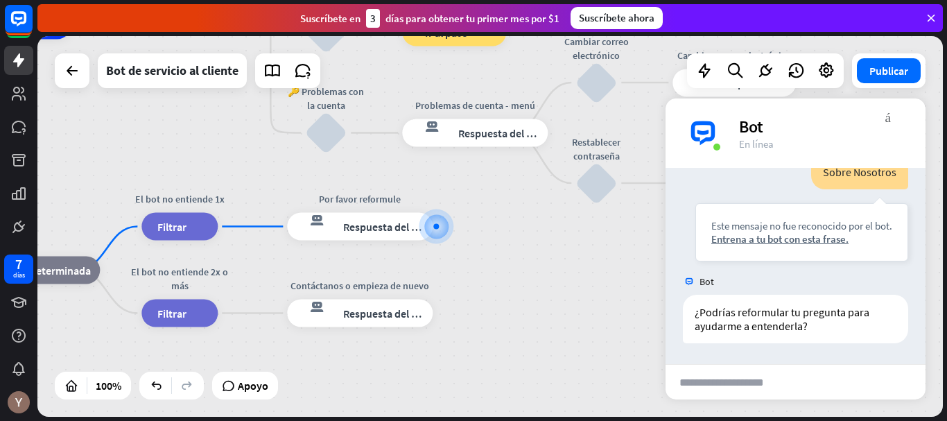
scroll to position [437, 0]
click at [411, 230] on font "Respuesta del bot" at bounding box center [385, 227] width 85 height 14
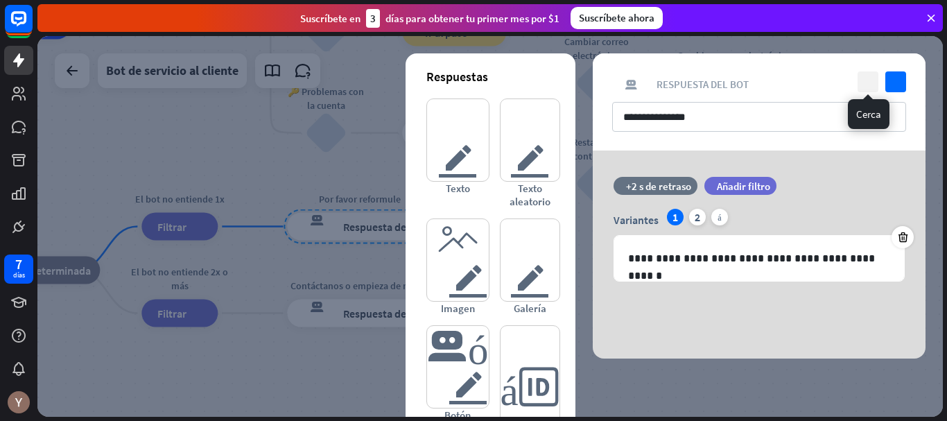
click at [863, 78] on icon "cerca" at bounding box center [868, 81] width 21 height 21
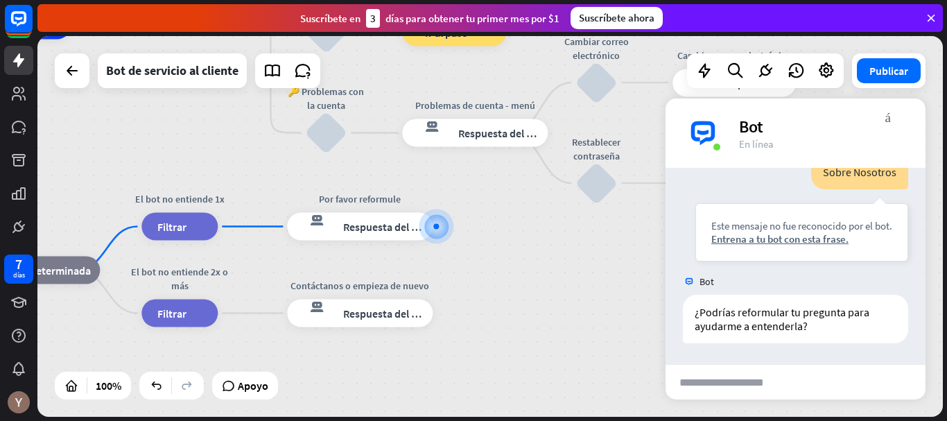
scroll to position [404, 0]
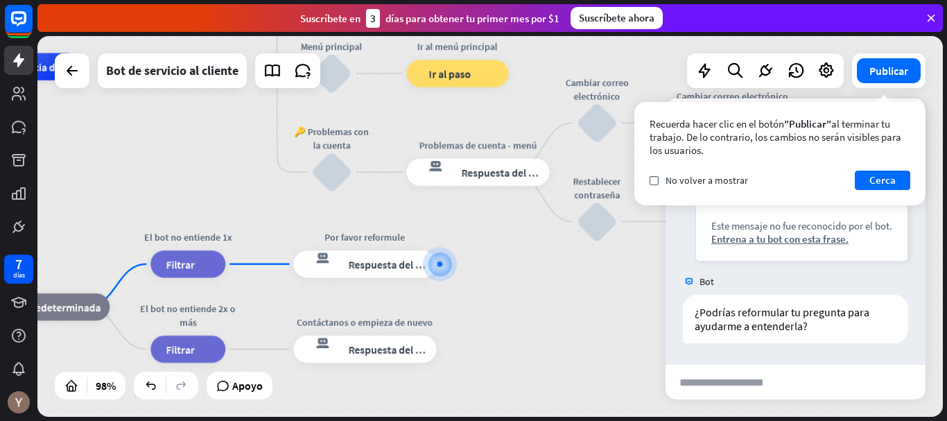
click at [501, 289] on div "inicio_2 Punto de inicio Bienvenido a The Submarine Party [PERSON_NAME]! respue…" at bounding box center [245, 254] width 889 height 374
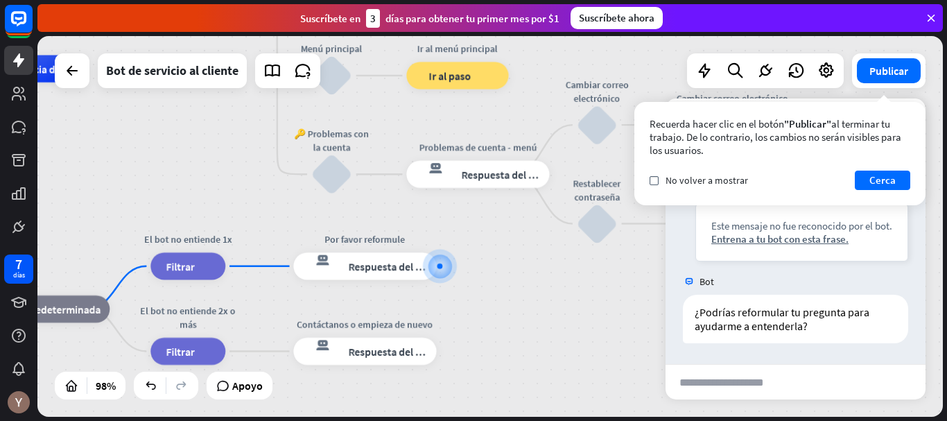
drag, startPoint x: 465, startPoint y: 168, endPoint x: 491, endPoint y: 276, distance: 111.2
click at [491, 276] on div "inicio_2 Punto de inicio Bienvenido a The Submarine Party [PERSON_NAME]! respue…" at bounding box center [245, 256] width 889 height 374
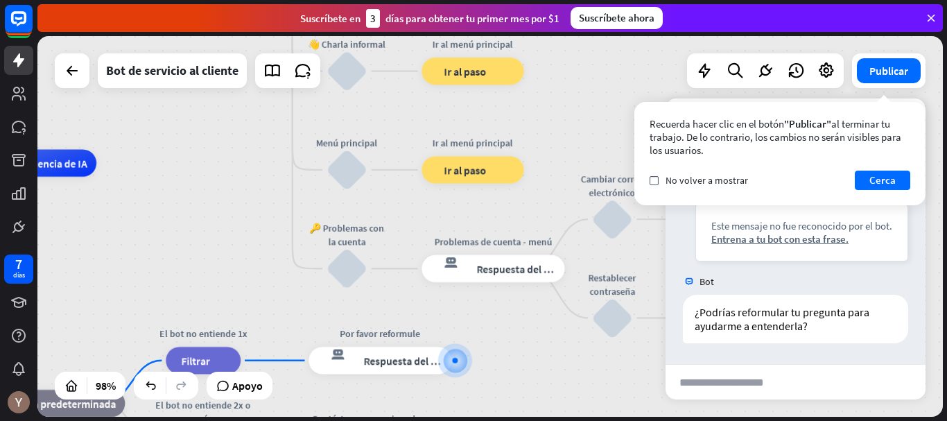
drag, startPoint x: 491, startPoint y: 276, endPoint x: 488, endPoint y: 352, distance: 75.6
click at [506, 371] on div "inicio_2 Punto de inicio Bienvenido a The Submarine Party [PERSON_NAME]! respue…" at bounding box center [260, 350] width 889 height 374
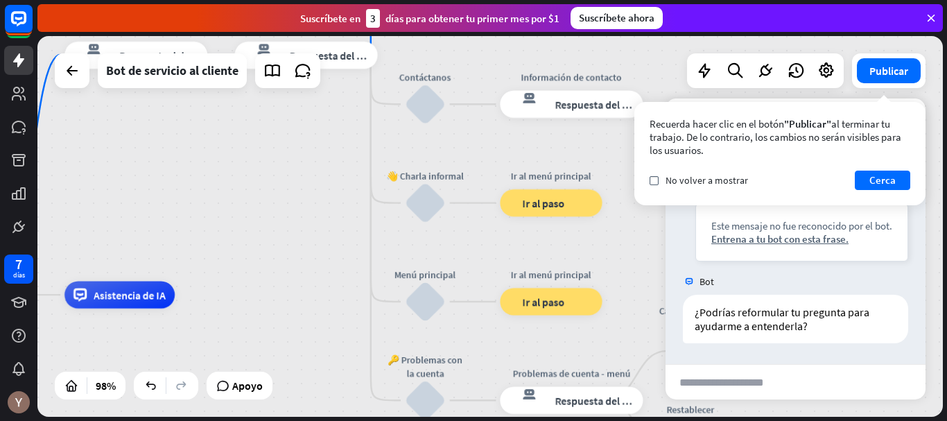
drag, startPoint x: 206, startPoint y: 234, endPoint x: 284, endPoint y: 365, distance: 152.7
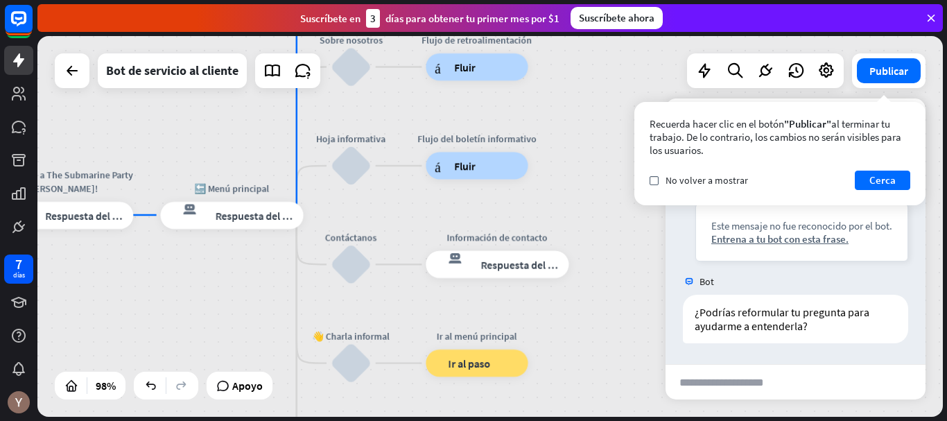
drag, startPoint x: 303, startPoint y: 188, endPoint x: 228, endPoint y: 347, distance: 175.6
click at [228, 347] on div "inicio_2 Punto de inicio Bienvenido a The Submarine Party [PERSON_NAME]! respue…" at bounding box center [490, 226] width 906 height 381
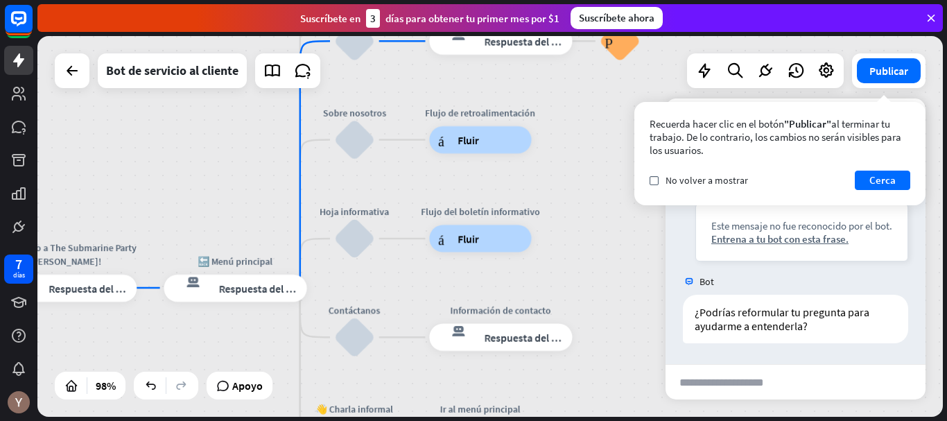
drag, startPoint x: 243, startPoint y: 289, endPoint x: 246, endPoint y: 361, distance: 72.2
click at [246, 361] on div "inicio_2 Punto de inicio Bienvenido a The Submarine Party [PERSON_NAME]! respue…" at bounding box center [490, 226] width 906 height 381
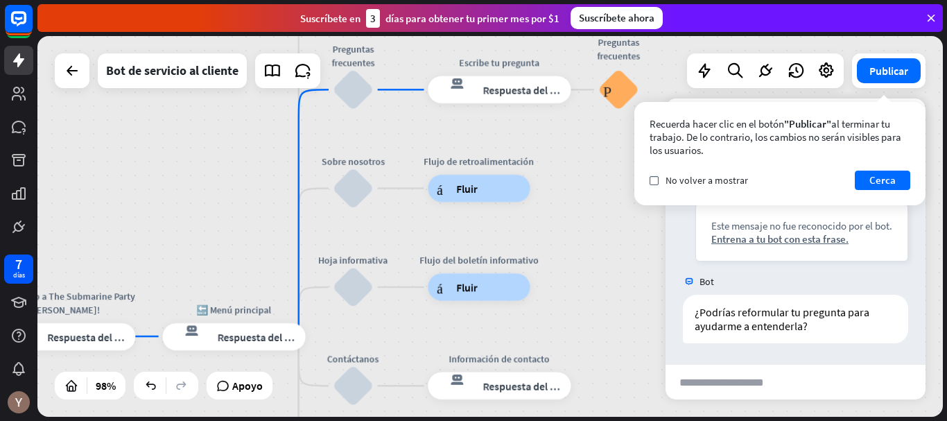
drag, startPoint x: 257, startPoint y: 211, endPoint x: 256, endPoint y: 259, distance: 48.6
click at [256, 259] on div "inicio_2 Punto de inicio Bienvenido a The Submarine Party [PERSON_NAME]! respue…" at bounding box center [490, 226] width 906 height 381
click at [879, 175] on font "Cerca" at bounding box center [883, 179] width 26 height 13
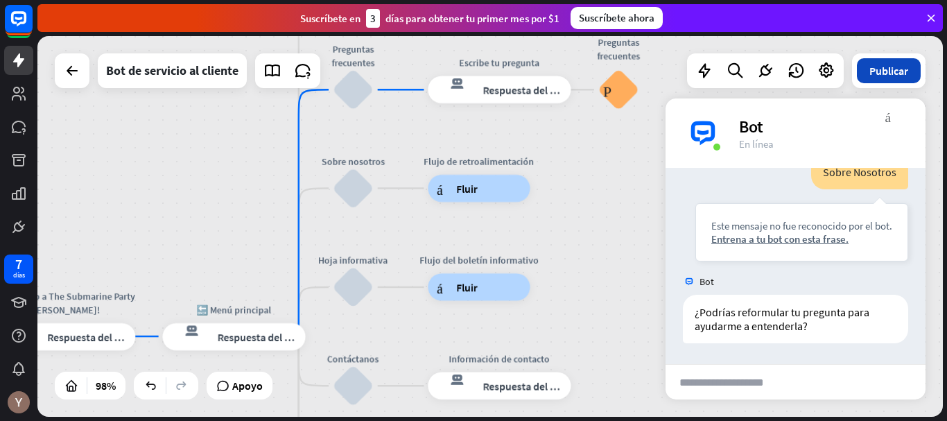
click at [891, 78] on button "Publicar" at bounding box center [889, 70] width 64 height 25
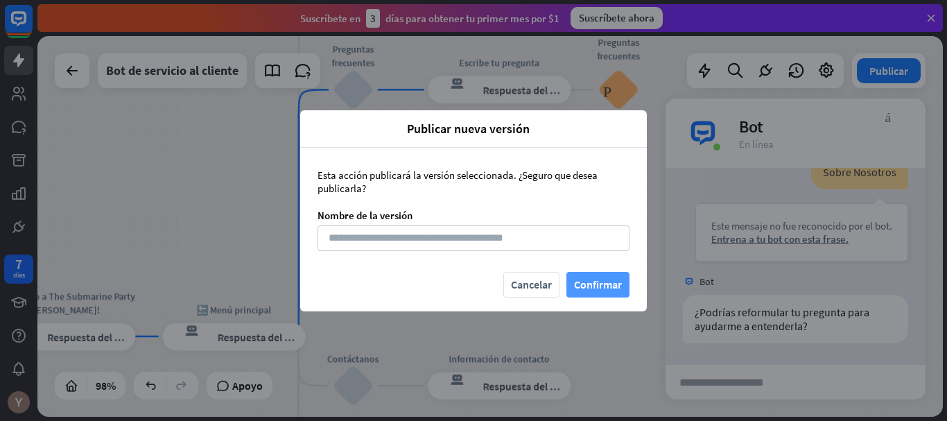
click at [596, 279] on font "Confirmar" at bounding box center [598, 284] width 48 height 14
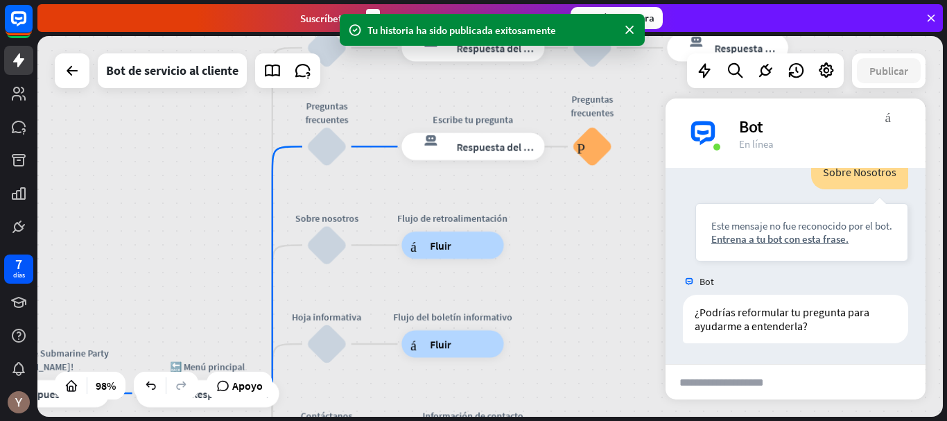
drag, startPoint x: 596, startPoint y: 258, endPoint x: 570, endPoint y: 319, distance: 66.5
click at [570, 319] on div "inicio_2 Punto de inicio Bienvenido a The Submarine Party [PERSON_NAME]! respue…" at bounding box center [490, 226] width 906 height 381
click at [417, 255] on div "árbol constructor Fluir" at bounding box center [453, 245] width 102 height 27
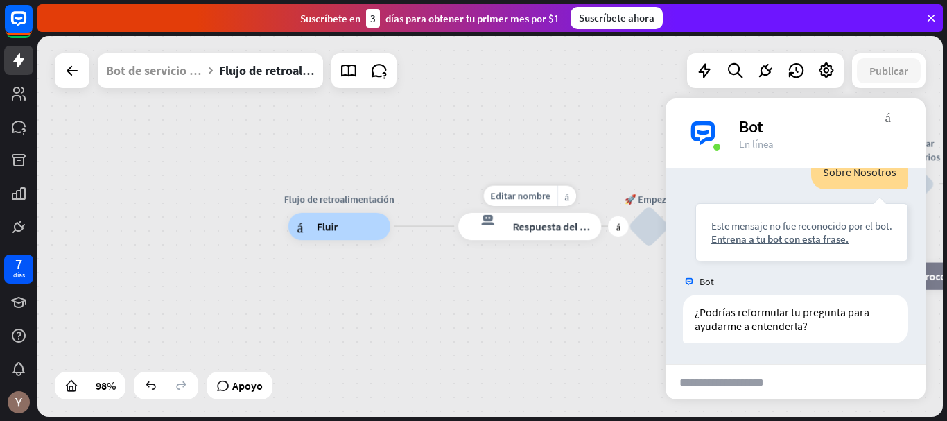
click at [553, 240] on div "Editar nombre más_amarillo más Sobre Nosotros respuesta del bot de bloqueo Resp…" at bounding box center [529, 226] width 143 height 27
click at [403, 233] on div "más" at bounding box center [407, 226] width 20 height 20
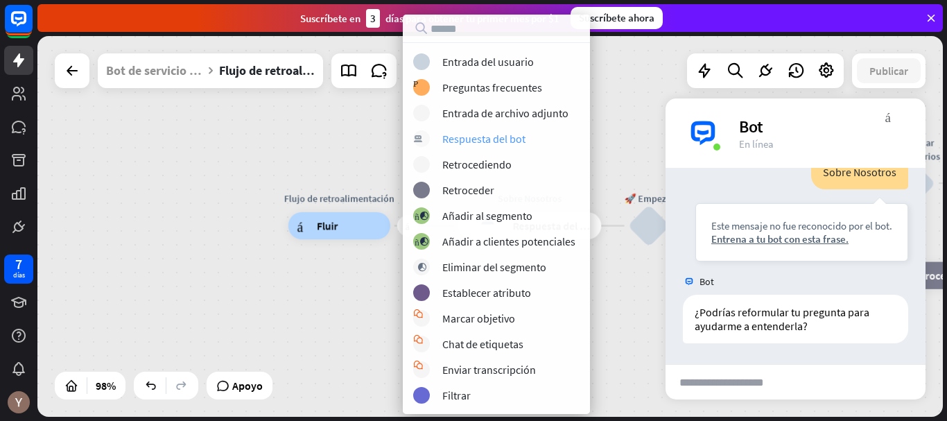
click at [485, 130] on div "respuesta del bot de bloqueo Respuesta del bot" at bounding box center [496, 138] width 166 height 17
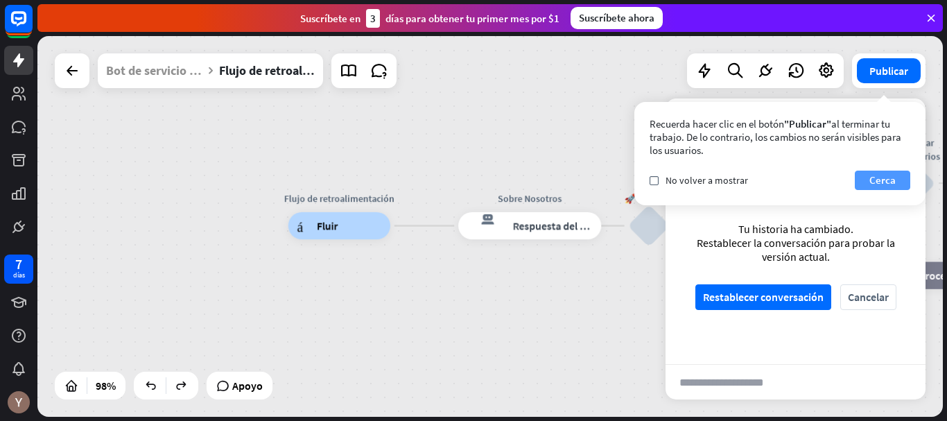
click at [871, 175] on font "Cerca" at bounding box center [883, 179] width 26 height 13
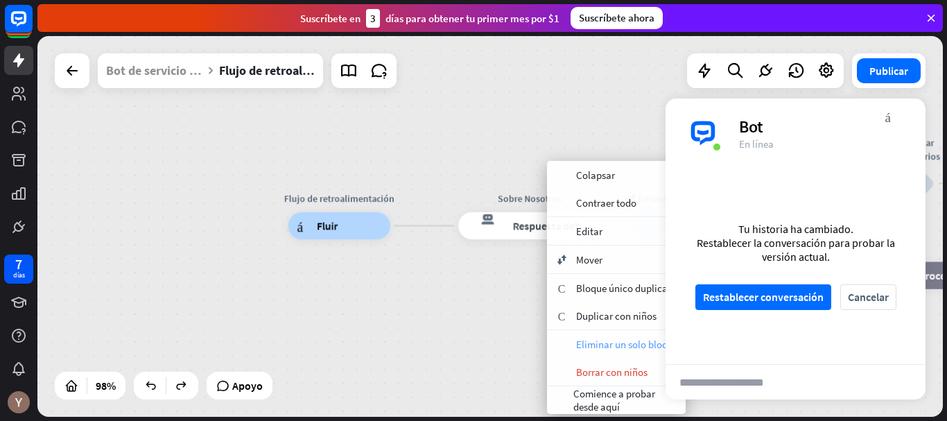
click at [644, 350] on span "Eliminar un solo bloque" at bounding box center [627, 344] width 102 height 13
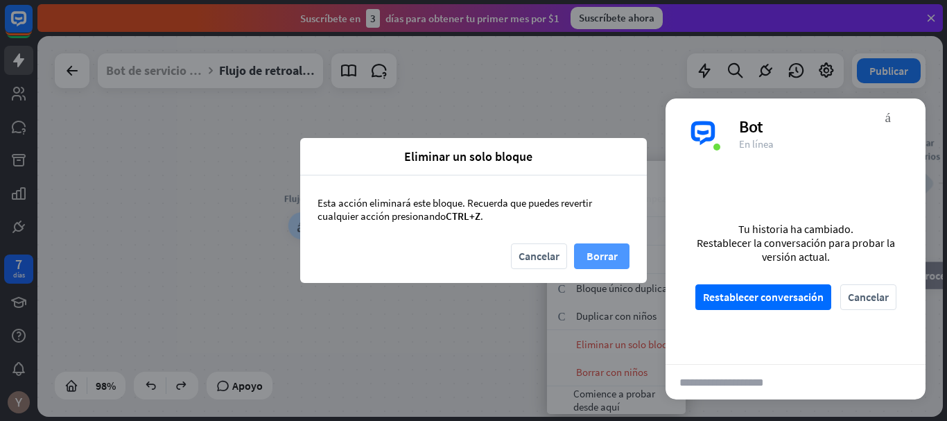
click at [609, 255] on font "Borrar" at bounding box center [602, 256] width 31 height 14
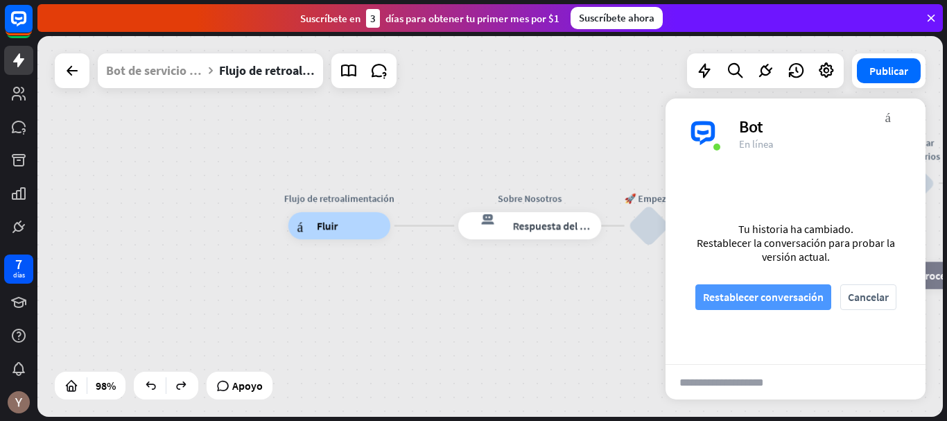
click at [796, 298] on font "Restablecer conversación" at bounding box center [763, 297] width 121 height 14
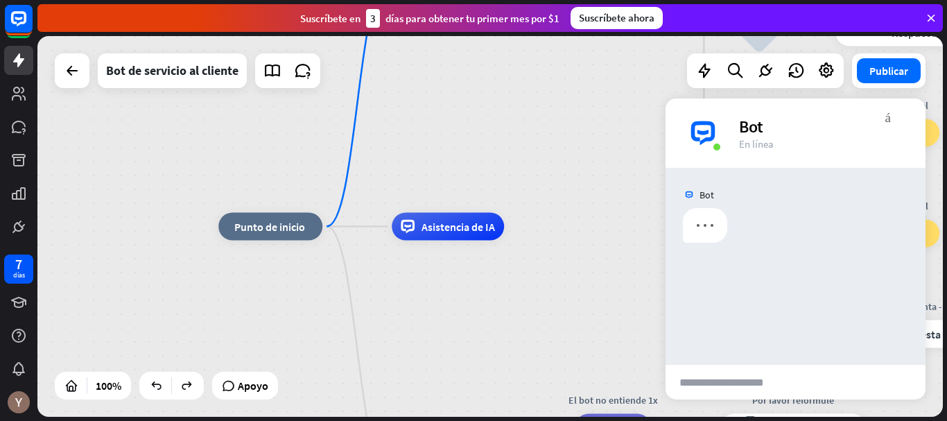
drag, startPoint x: 617, startPoint y: 309, endPoint x: 353, endPoint y: 286, distance: 265.2
click at [353, 286] on div "inicio_2 Punto de inicio Bienvenido a The Submarine Party [PERSON_NAME]! respue…" at bounding box center [671, 417] width 906 height 381
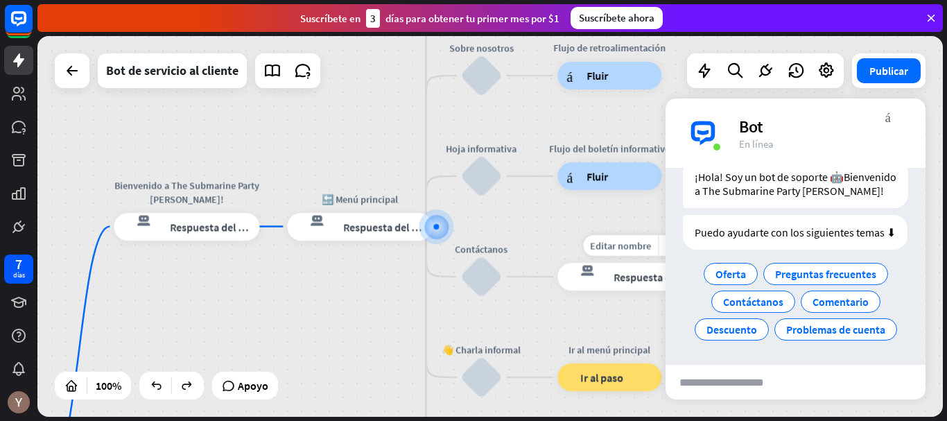
scroll to position [62, 0]
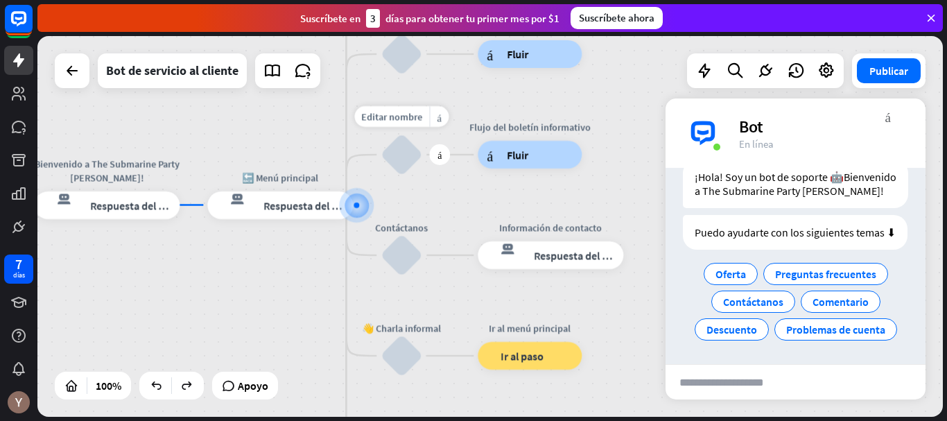
drag, startPoint x: 522, startPoint y: 223, endPoint x: 442, endPoint y: 202, distance: 82.6
click at [422, 175] on div "Editar nombre más_amarillo más Hoja informativa bloquear_entrada_de_usuario" at bounding box center [402, 155] width 42 height 42
drag, startPoint x: 448, startPoint y: 254, endPoint x: 433, endPoint y: 340, distance: 87.2
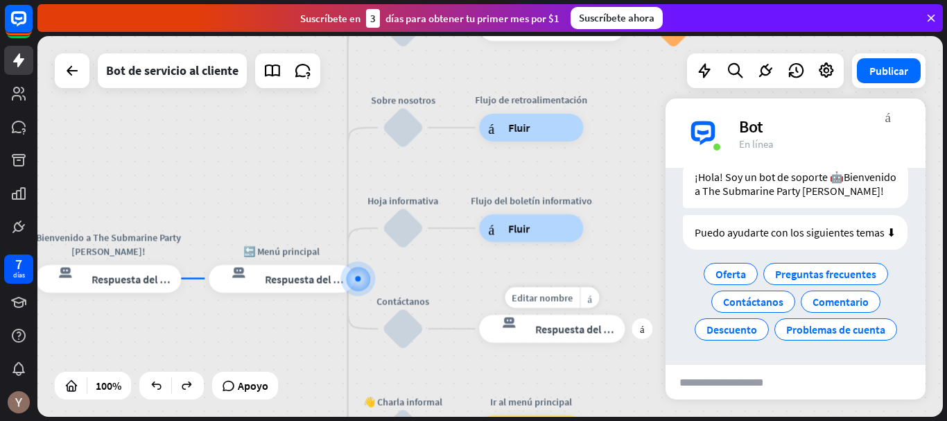
drag, startPoint x: 453, startPoint y: 235, endPoint x: 452, endPoint y: 329, distance: 94.3
click at [479, 329] on div "Editar nombre más_amarillo más Información de contacto respuesta del bot de blo…" at bounding box center [552, 329] width 146 height 28
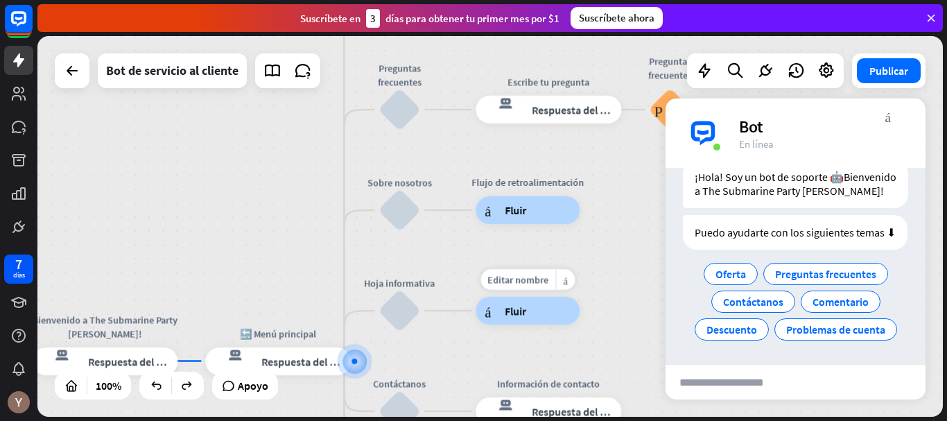
drag, startPoint x: 454, startPoint y: 263, endPoint x: 452, endPoint y: 304, distance: 41.6
click at [476, 304] on div "Editar nombre más_amarillo árbol constructor Fluir" at bounding box center [528, 311] width 104 height 28
click at [492, 210] on font "árbol constructor" at bounding box center [491, 212] width 13 height 14
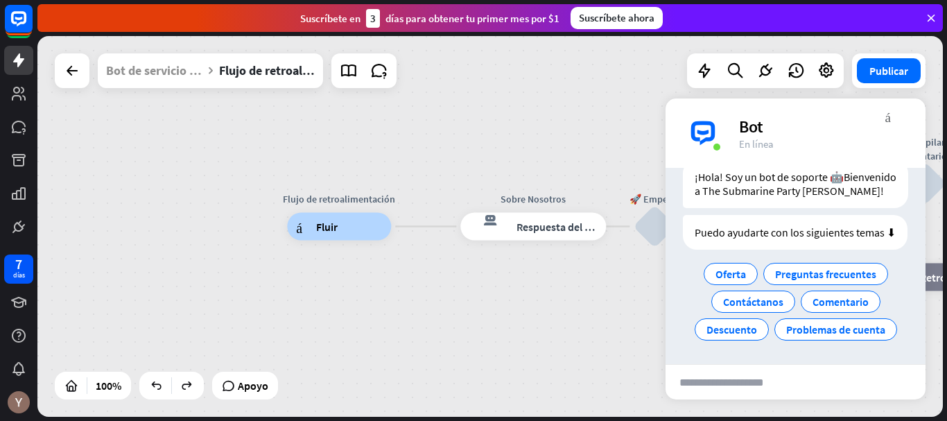
click at [67, 89] on div "Flujo de retroalimentación árbol constructor Fluir Sobre Nosotros respuesta del…" at bounding box center [490, 226] width 906 height 381
click at [327, 232] on font "Fluir" at bounding box center [327, 226] width 22 height 14
click at [341, 230] on div "árbol constructor Fluir" at bounding box center [339, 226] width 104 height 28
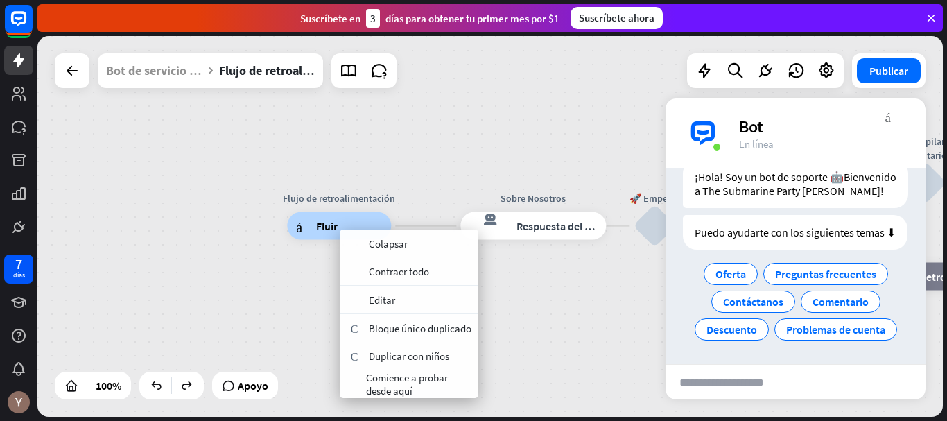
click at [326, 227] on font "Fluir" at bounding box center [327, 226] width 22 height 14
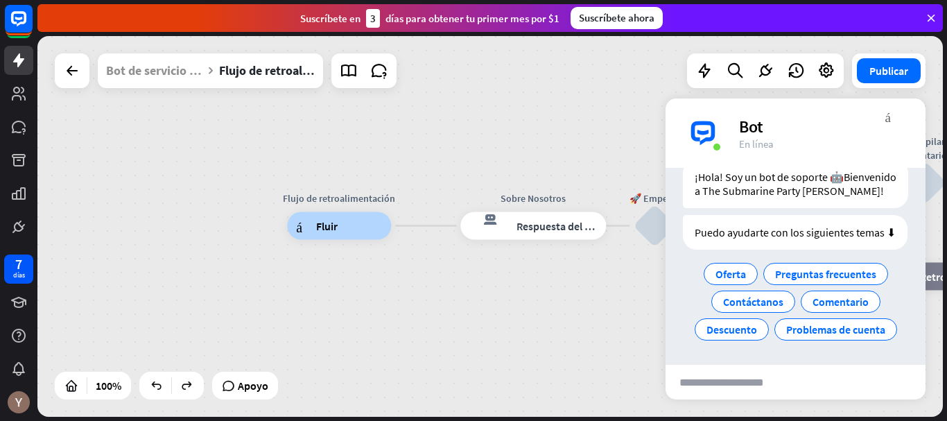
click at [326, 227] on font "Fluir" at bounding box center [327, 226] width 22 height 14
click at [306, 224] on font "árbol constructor" at bounding box center [302, 226] width 13 height 14
click at [300, 225] on font "árbol constructor" at bounding box center [302, 226] width 13 height 14
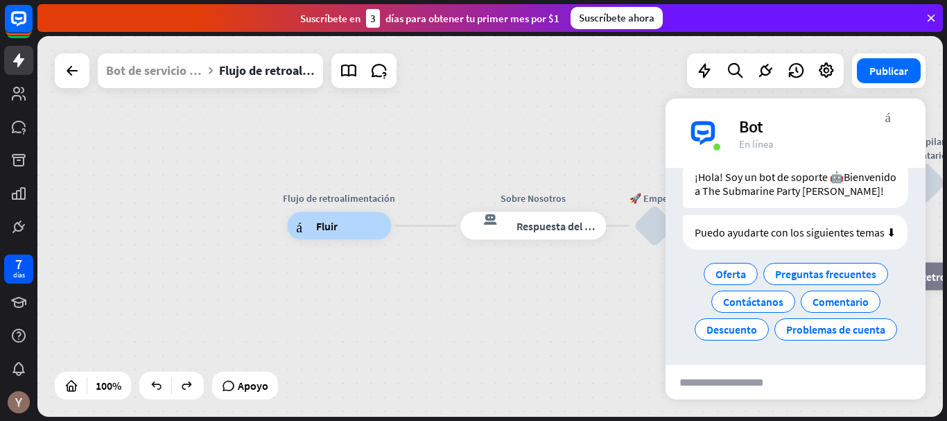
click at [300, 225] on font "árbol constructor" at bounding box center [302, 226] width 13 height 14
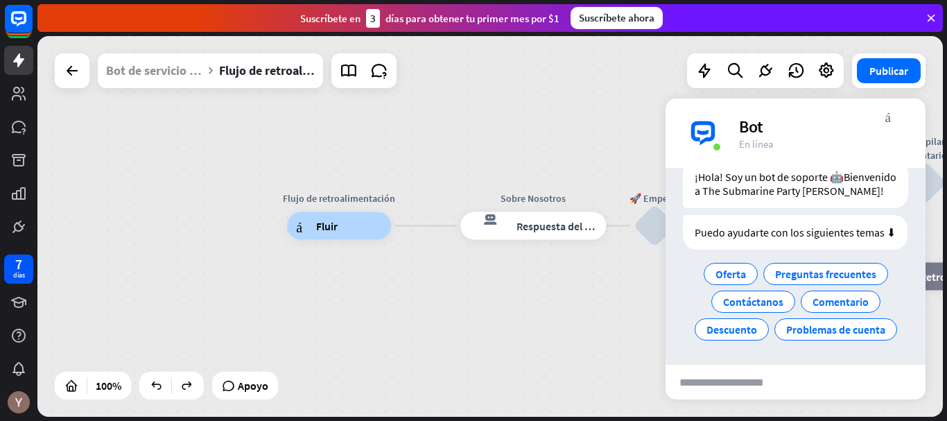
click at [300, 225] on font "árbol constructor" at bounding box center [302, 226] width 13 height 14
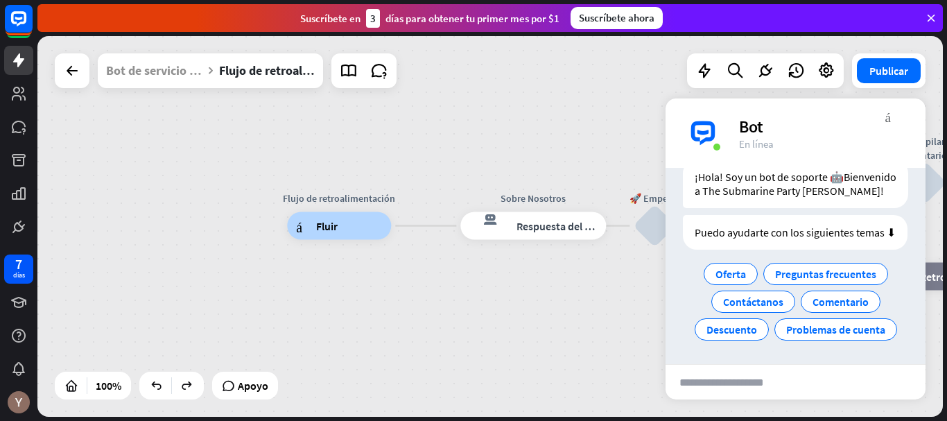
click at [304, 225] on font "árbol constructor" at bounding box center [302, 226] width 13 height 14
click at [305, 225] on font "árbol constructor" at bounding box center [302, 226] width 13 height 14
click at [307, 225] on font "árbol constructor" at bounding box center [302, 226] width 13 height 14
click at [309, 225] on font "árbol constructor" at bounding box center [302, 226] width 13 height 14
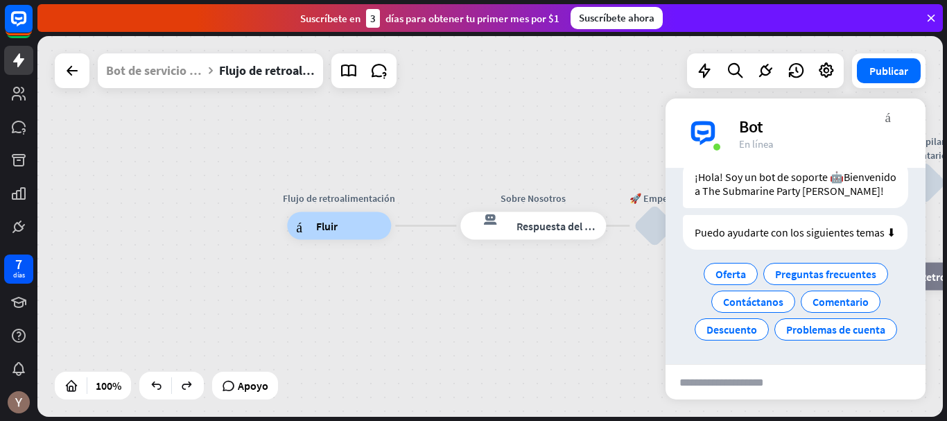
click at [309, 225] on font "árbol constructor" at bounding box center [302, 226] width 13 height 14
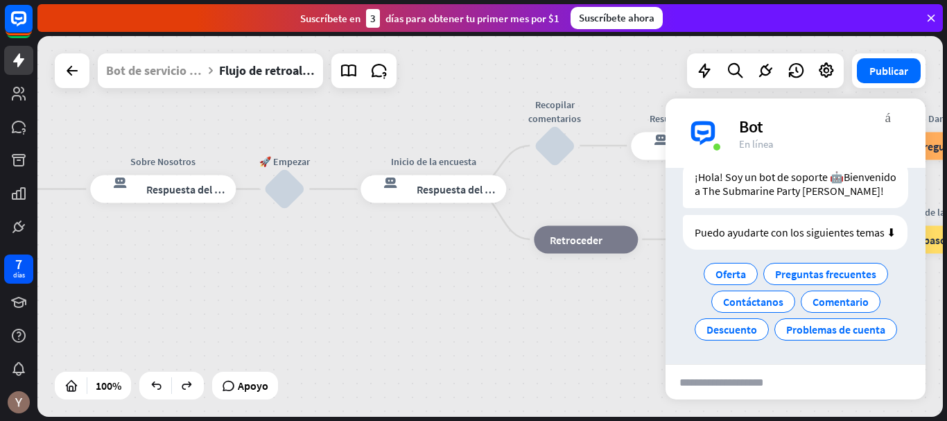
drag, startPoint x: 510, startPoint y: 325, endPoint x: 138, endPoint y: 288, distance: 374.3
click at [139, 288] on div "Flujo de retroalimentación árbol constructor Fluir Sobre Nosotros respuesta del…" at bounding box center [370, 379] width 906 height 381
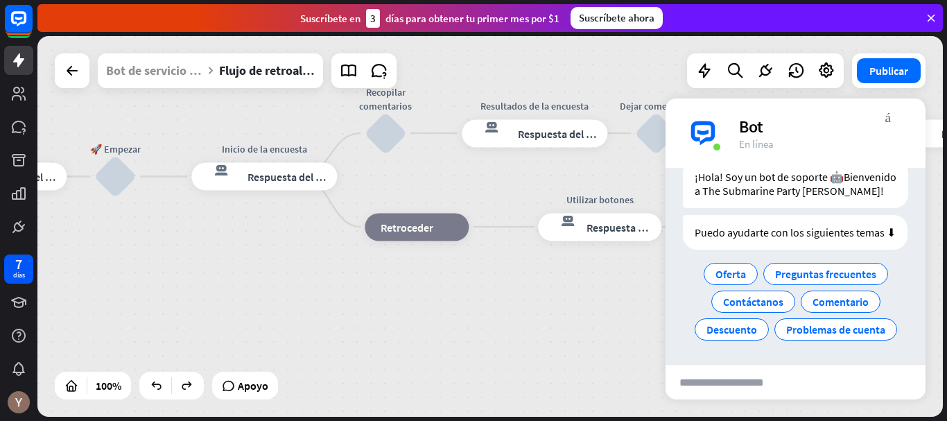
drag, startPoint x: 344, startPoint y: 282, endPoint x: 176, endPoint y: 270, distance: 168.3
click at [176, 270] on div "Flujo de retroalimentación árbol constructor Fluir Sobre Nosotros respuesta del…" at bounding box center [201, 367] width 906 height 381
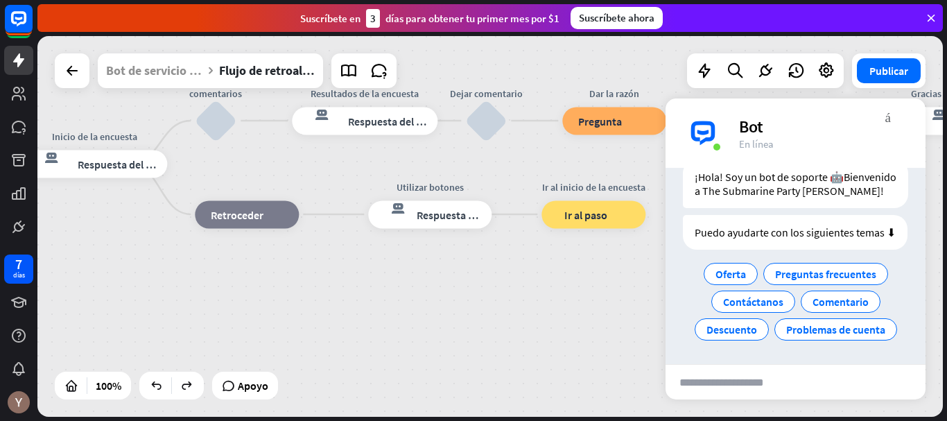
drag, startPoint x: 345, startPoint y: 274, endPoint x: 175, endPoint y: 261, distance: 171.1
click at [175, 261] on div "Flujo de retroalimentación árbol constructor Fluir Sobre Nosotros respuesta del…" at bounding box center [31, 354] width 906 height 381
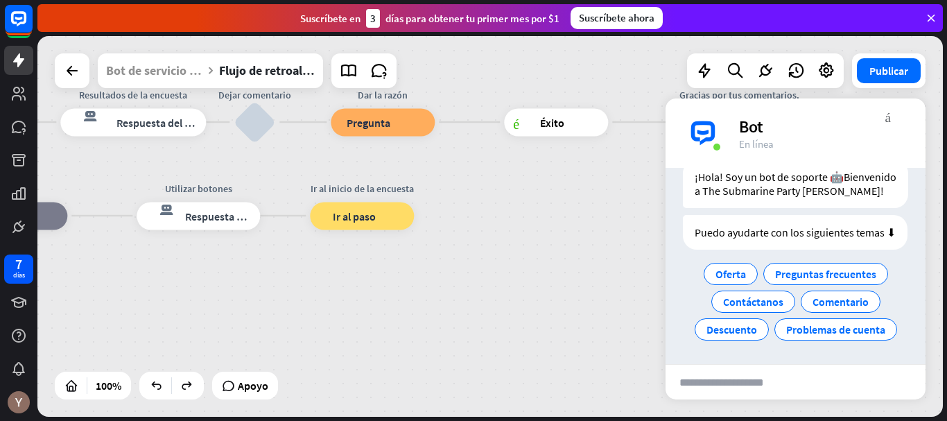
drag, startPoint x: 422, startPoint y: 289, endPoint x: 184, endPoint y: 292, distance: 237.2
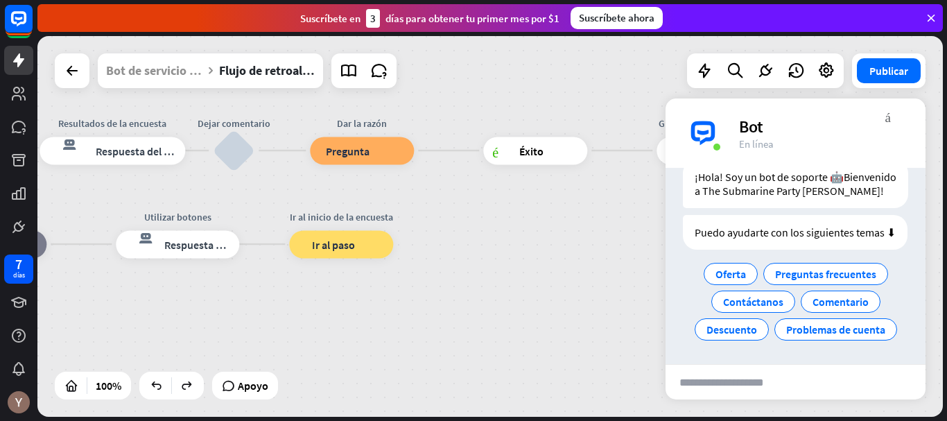
drag, startPoint x: 547, startPoint y: 262, endPoint x: 571, endPoint y: 285, distance: 33.9
click at [571, 285] on div "Flujo de retroalimentación árbol constructor Fluir Sobre Nosotros respuesta del…" at bounding box center [490, 226] width 906 height 381
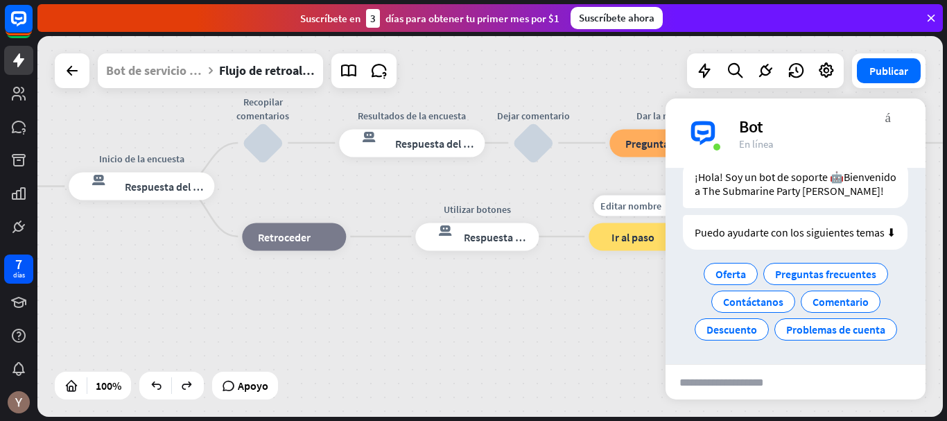
drag, startPoint x: 337, startPoint y: 251, endPoint x: 278, endPoint y: 239, distance: 60.3
click at [539, 250] on div "Utilizar botones respuesta del bot de bloqueo Respuesta del bot" at bounding box center [476, 237] width 123 height 28
drag, startPoint x: 257, startPoint y: 239, endPoint x: 503, endPoint y: 245, distance: 246.3
click at [503, 245] on div "Flujo de retroalimentación árbol constructor Fluir Sobre Nosotros respuesta del…" at bounding box center [76, 377] width 906 height 381
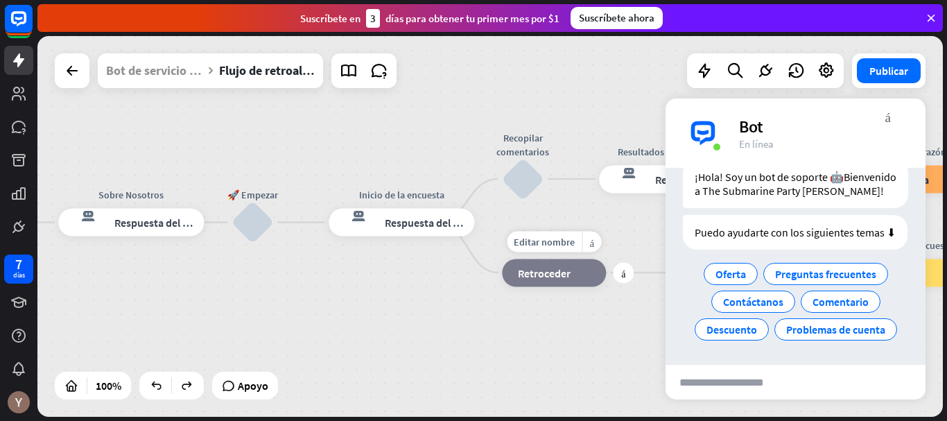
drag, startPoint x: 204, startPoint y: 246, endPoint x: 499, endPoint y: 289, distance: 298.6
click at [499, 289] on div "Flujo de retroalimentación árbol constructor Fluir Sobre Nosotros respuesta del…" at bounding box center [338, 413] width 906 height 381
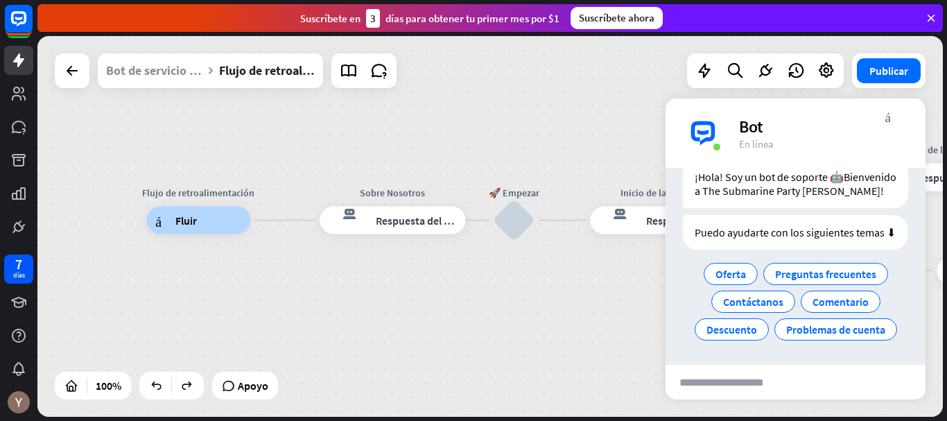
drag, startPoint x: 259, startPoint y: 286, endPoint x: 486, endPoint y: 277, distance: 227.7
click at [486, 277] on div "Flujo de retroalimentación árbol constructor Fluir Sobre Nosotros respuesta del…" at bounding box center [599, 411] width 906 height 381
click at [218, 194] on font "Editar nombre" at bounding box center [188, 189] width 61 height 12
click at [215, 234] on div "**********" at bounding box center [198, 221] width 104 height 28
click at [213, 231] on div "árbol constructor Fluir" at bounding box center [198, 221] width 104 height 28
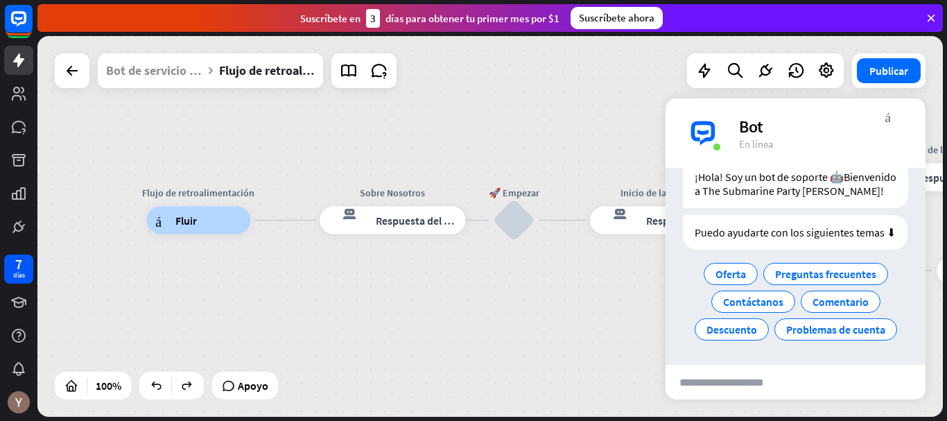
click at [225, 218] on div "árbol constructor Fluir" at bounding box center [198, 221] width 104 height 28
click at [224, 218] on div "árbol constructor Fluir" at bounding box center [198, 221] width 104 height 28
click at [160, 219] on font "árbol constructor" at bounding box center [161, 221] width 13 height 14
click at [285, 224] on div "Flujo de retroalimentación árbol constructor Fluir Sobre Nosotros respuesta del…" at bounding box center [599, 411] width 906 height 381
click at [225, 224] on div "árbol constructor Fluir" at bounding box center [198, 221] width 104 height 28
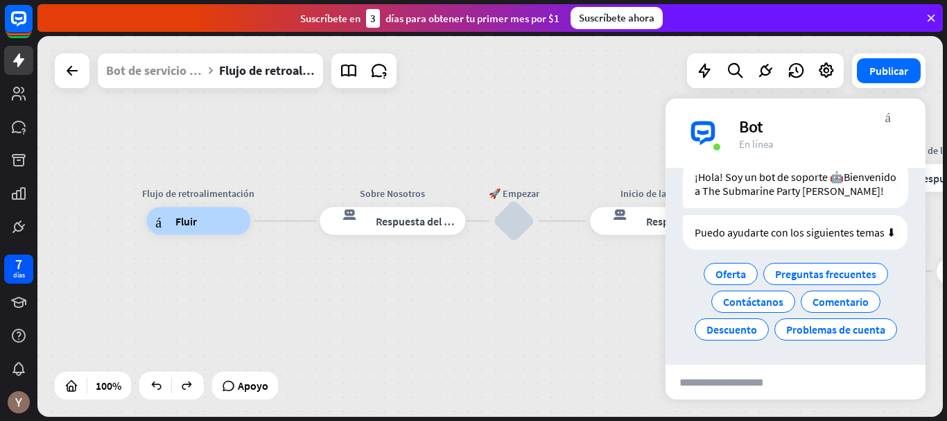
drag, startPoint x: 254, startPoint y: 221, endPoint x: 231, endPoint y: 219, distance: 22.9
click at [232, 219] on div "Flujo de retroalimentación árbol constructor Fluir" at bounding box center [198, 221] width 104 height 28
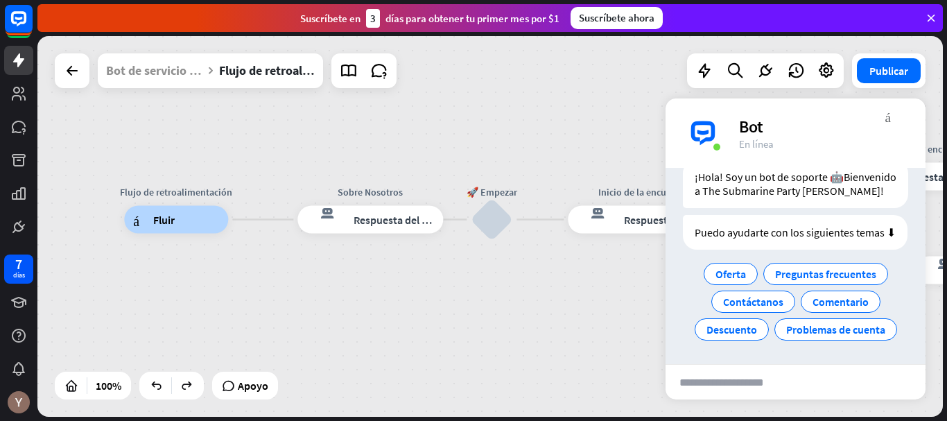
click at [209, 221] on div "árbol constructor Fluir" at bounding box center [176, 220] width 104 height 28
click at [243, 218] on font "más" at bounding box center [245, 220] width 4 height 10
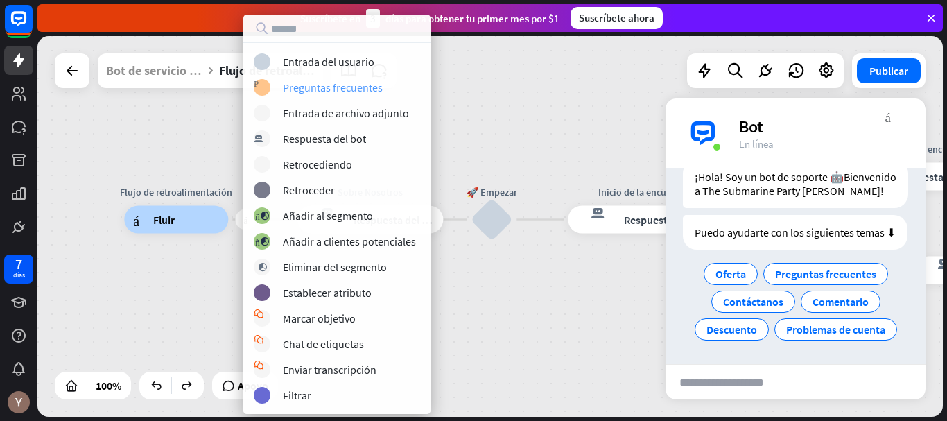
click at [327, 92] on font "Preguntas frecuentes" at bounding box center [333, 87] width 100 height 14
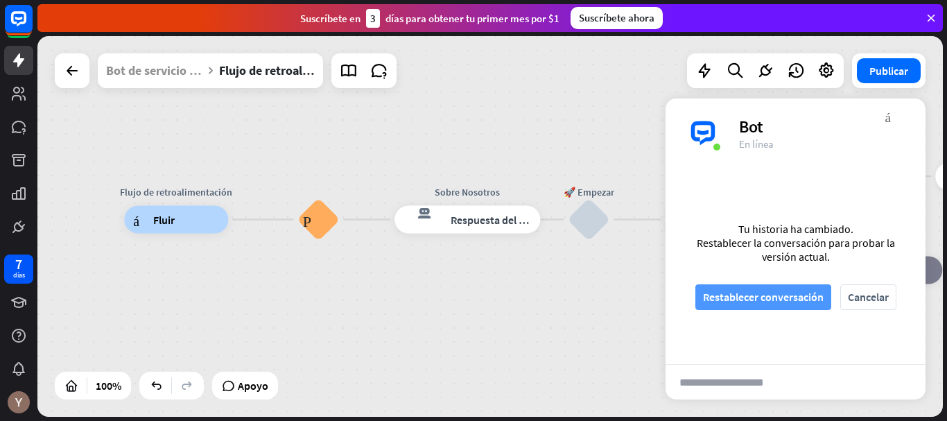
click at [744, 296] on font "Restablecer conversación" at bounding box center [763, 297] width 121 height 14
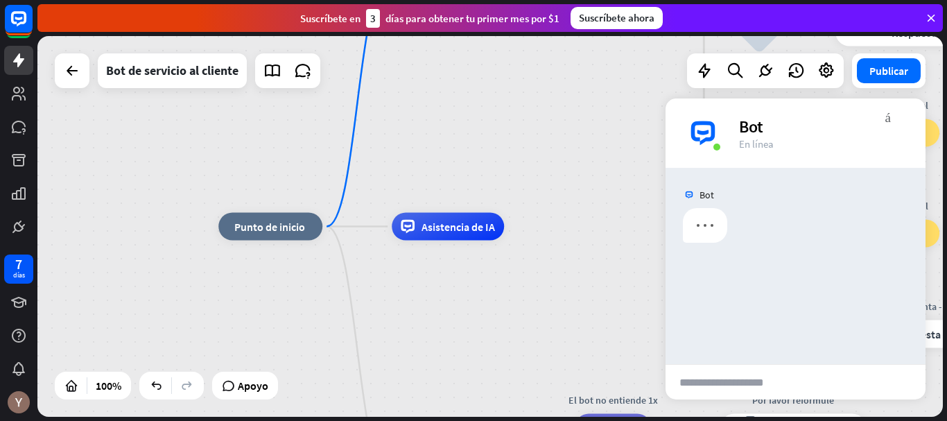
click at [882, 83] on div "Publicar" at bounding box center [889, 70] width 74 height 35
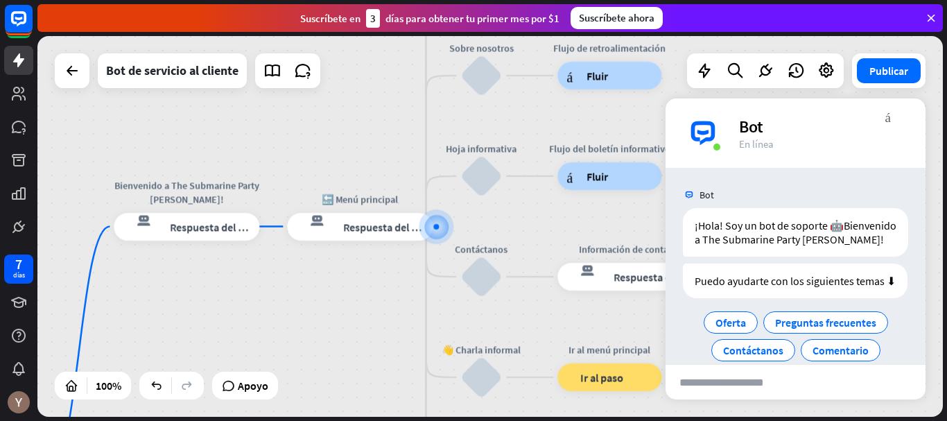
scroll to position [62, 0]
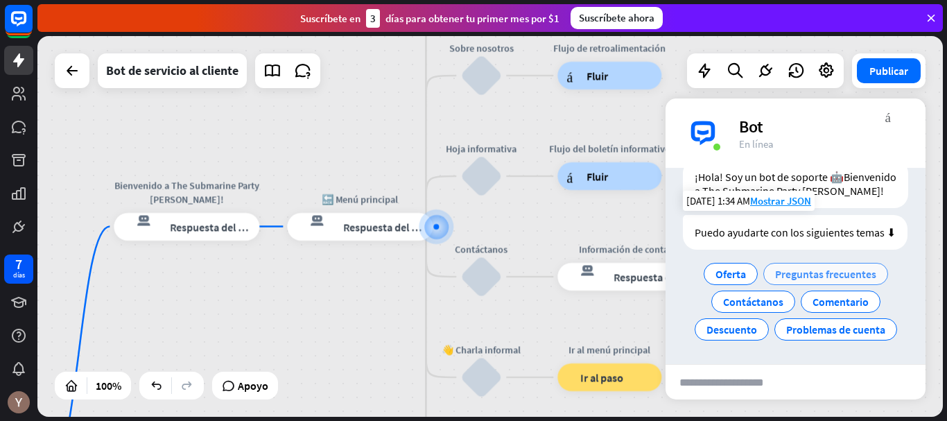
click at [824, 266] on div "Preguntas frecuentes" at bounding box center [826, 274] width 125 height 22
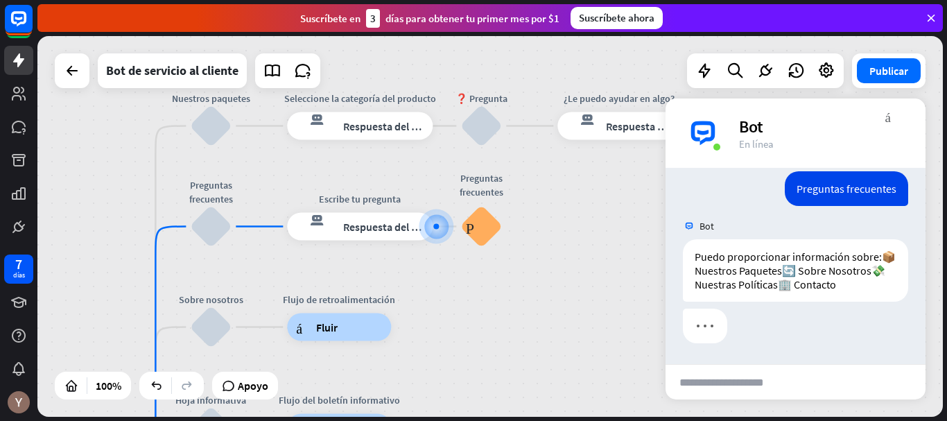
scroll to position [202, 0]
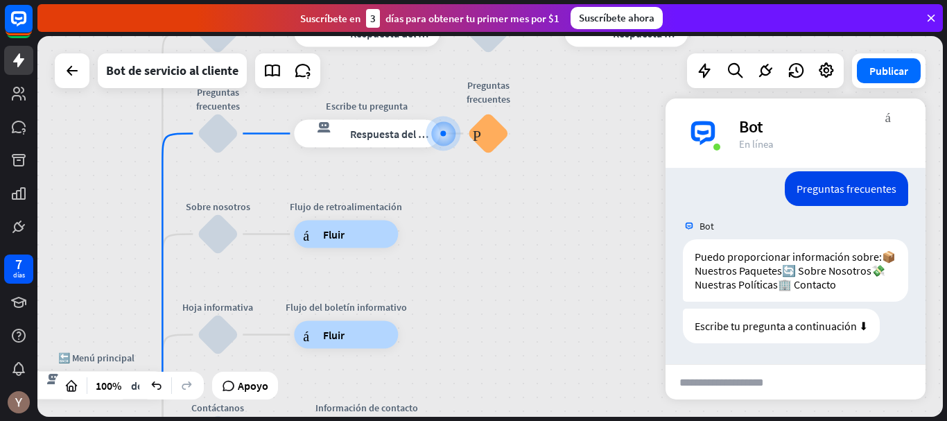
drag, startPoint x: 516, startPoint y: 301, endPoint x: 523, endPoint y: 208, distance: 93.2
click at [523, 208] on div "inicio_2 Punto de inicio Bienvenido a The Submarine Party [PERSON_NAME]! respue…" at bounding box center [490, 226] width 906 height 381
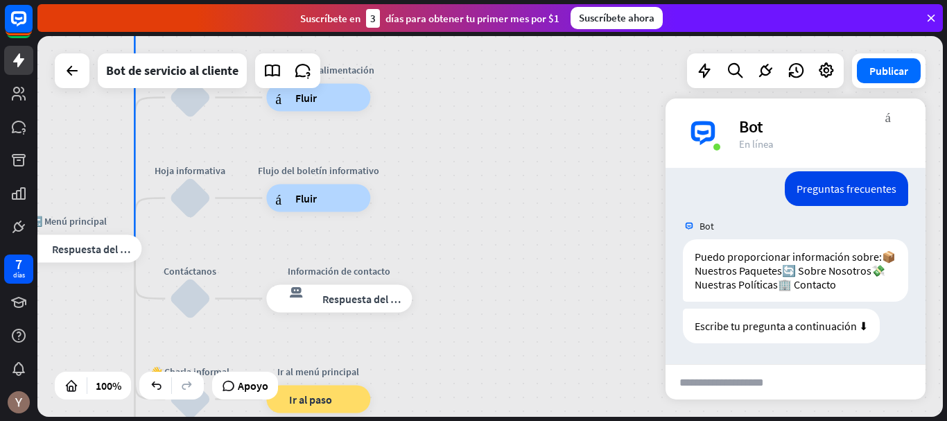
drag, startPoint x: 489, startPoint y: 295, endPoint x: 450, endPoint y: 114, distance: 184.5
click at [450, 114] on div "inicio_2 Punto de inicio Bienvenido a The Submarine Party [PERSON_NAME]! respue…" at bounding box center [490, 226] width 906 height 381
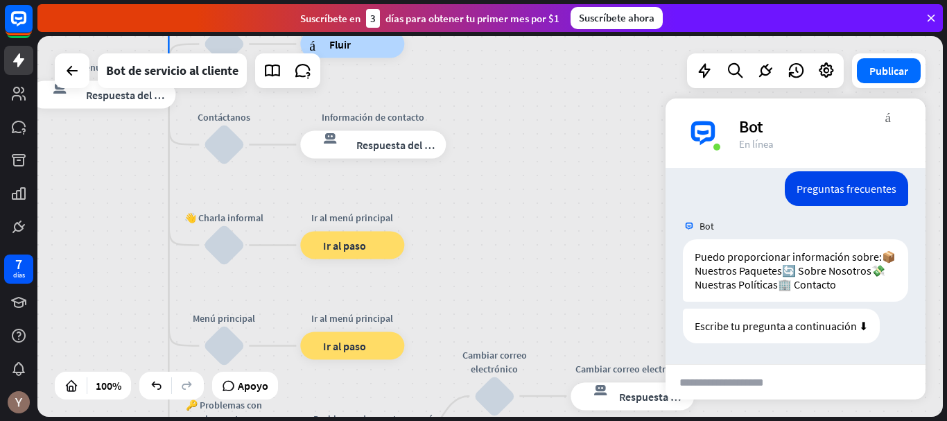
drag, startPoint x: 470, startPoint y: 244, endPoint x: 526, endPoint y: 98, distance: 156.8
click at [526, 98] on div "inicio_2 Punto de inicio Bienvenido a The Submarine Party [PERSON_NAME]! respue…" at bounding box center [490, 226] width 906 height 381
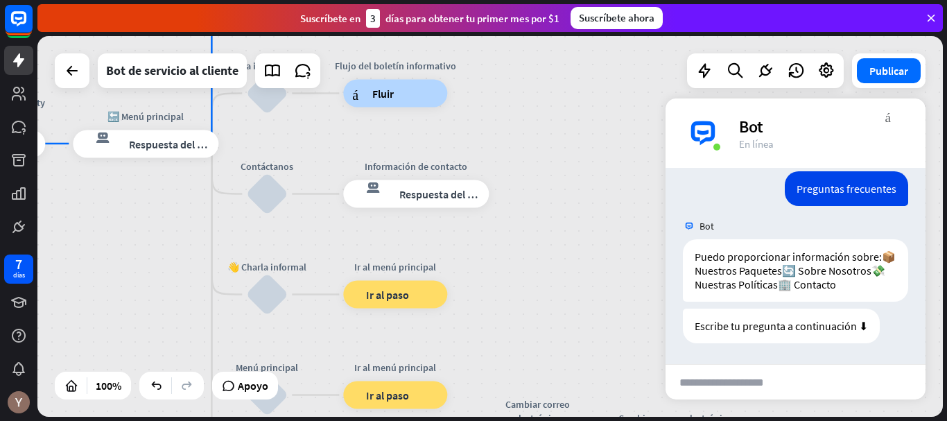
drag, startPoint x: 501, startPoint y: 217, endPoint x: 533, endPoint y: 300, distance: 89.1
click at [533, 300] on div "inicio_2 Punto de inicio Bienvenido a The Submarine Party [PERSON_NAME]! respue…" at bounding box center [490, 226] width 906 height 381
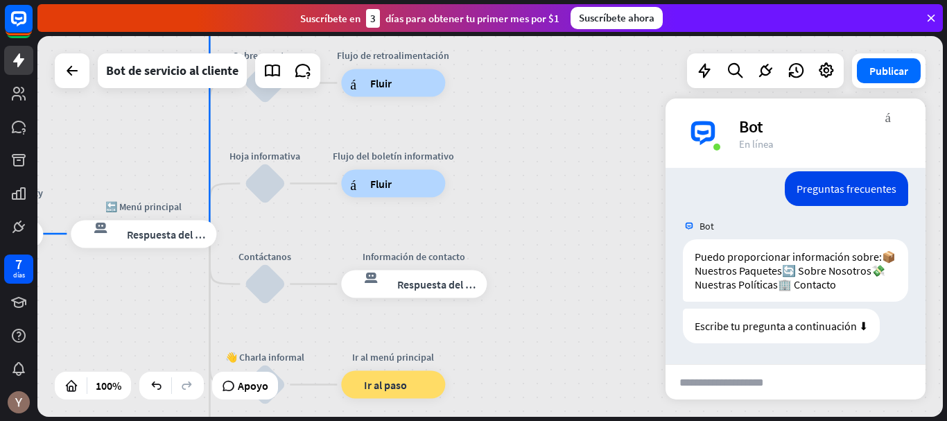
drag, startPoint x: 540, startPoint y: 233, endPoint x: 546, endPoint y: 267, distance: 34.4
click at [538, 324] on div "inicio_2 Punto de inicio Bienvenido a The Submarine Party [PERSON_NAME]! respue…" at bounding box center [490, 226] width 906 height 381
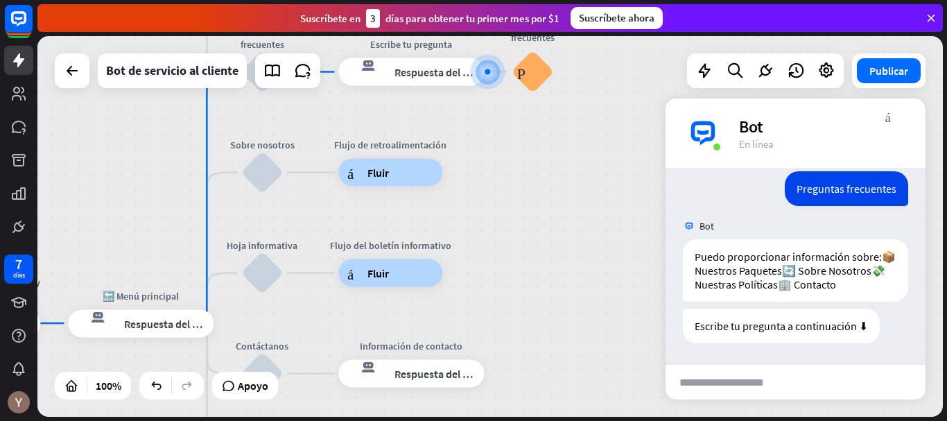
drag, startPoint x: 549, startPoint y: 219, endPoint x: 547, endPoint y: 308, distance: 88.8
click at [547, 308] on div "inicio_2 Punto de inicio Bienvenido a The Submarine Party [PERSON_NAME]! respue…" at bounding box center [490, 226] width 906 height 381
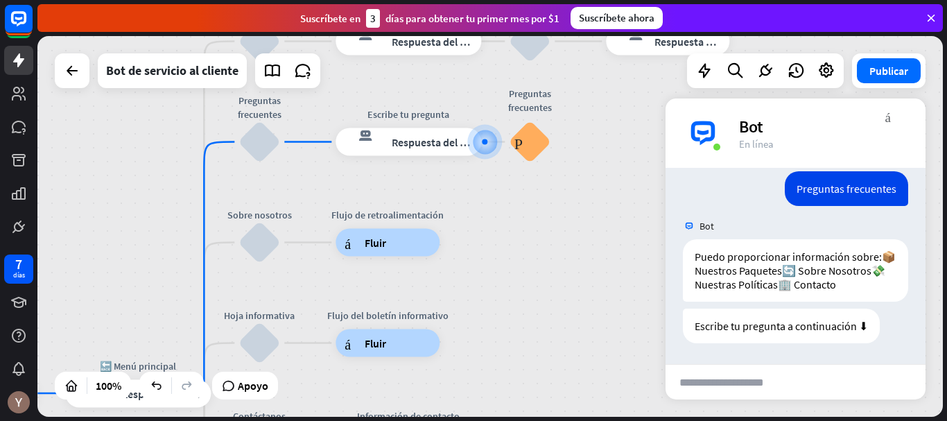
drag, startPoint x: 550, startPoint y: 210, endPoint x: 547, endPoint y: 280, distance: 70.1
click at [547, 280] on div "inicio_2 Punto de inicio Bienvenido a The Submarine Party [PERSON_NAME]! respue…" at bounding box center [490, 226] width 906 height 381
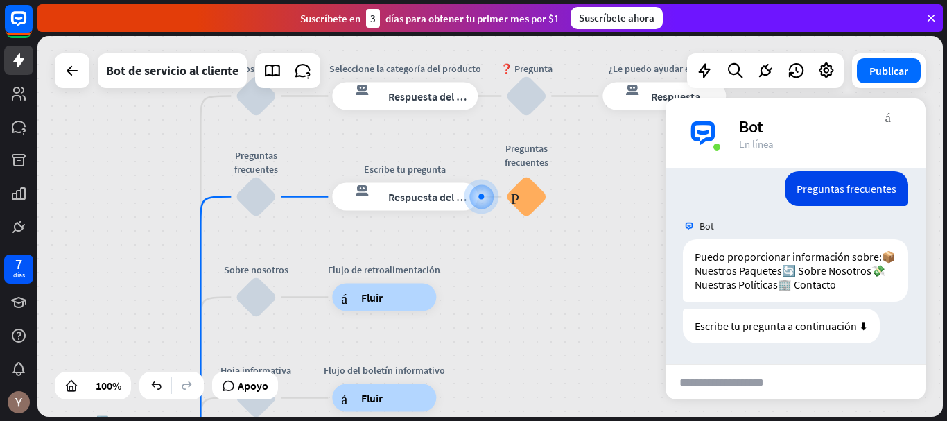
drag, startPoint x: 557, startPoint y: 230, endPoint x: 553, endPoint y: 266, distance: 36.9
click at [553, 266] on div "inicio_2 Punto de inicio Bienvenido a The Submarine Party [PERSON_NAME]! respue…" at bounding box center [490, 226] width 906 height 381
click at [747, 379] on input "text" at bounding box center [734, 382] width 136 height 35
click at [732, 395] on input "text" at bounding box center [734, 382] width 136 height 35
type input "**********"
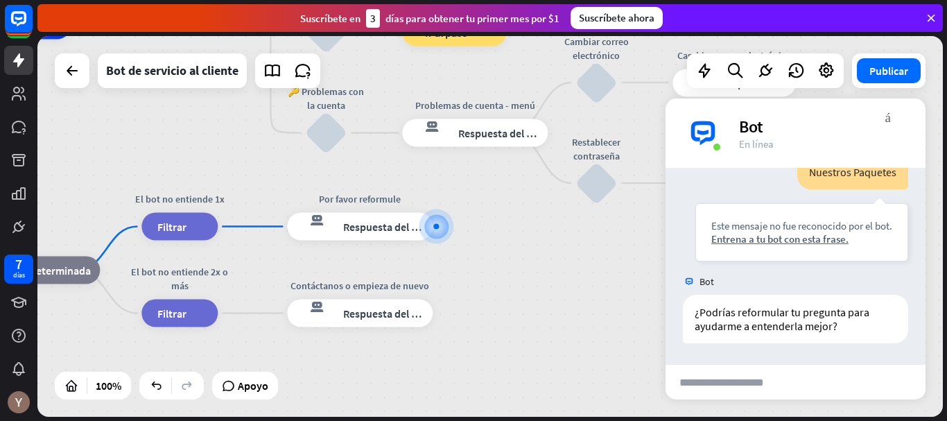
scroll to position [437, 0]
click at [440, 227] on div "más" at bounding box center [450, 226] width 21 height 21
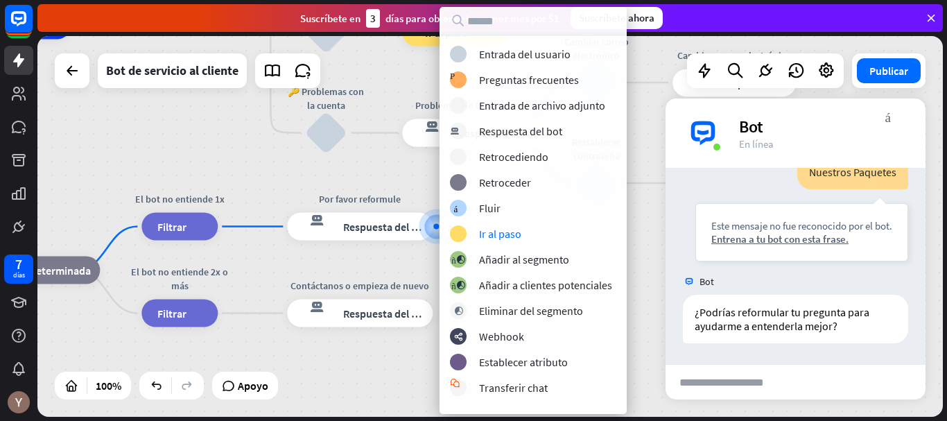
click at [254, 170] on div "inicio_2 Punto de inicio Bienvenido a The Submarine Party [PERSON_NAME]! respue…" at bounding box center [238, 216] width 906 height 381
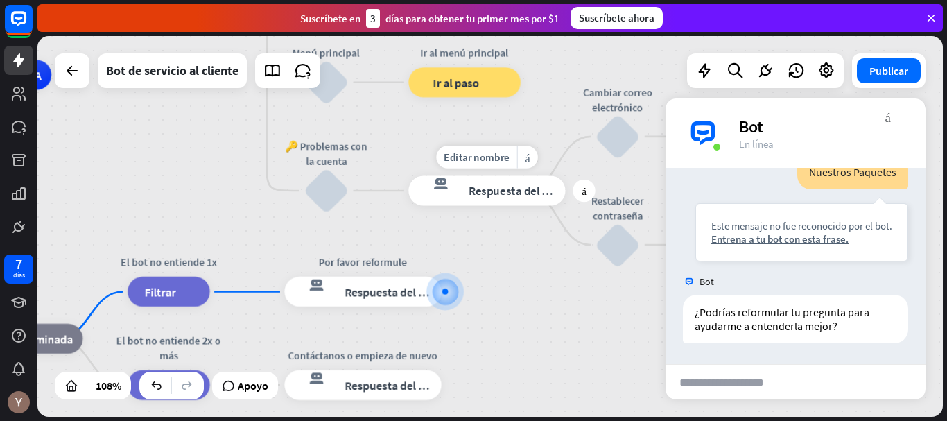
drag, startPoint x: 382, startPoint y: 112, endPoint x: 393, endPoint y: 287, distance: 175.1
click at [409, 205] on div "Editar nombre más_amarillo más respuesta del bot de bloqueo Respuesta del bot" at bounding box center [487, 190] width 157 height 30
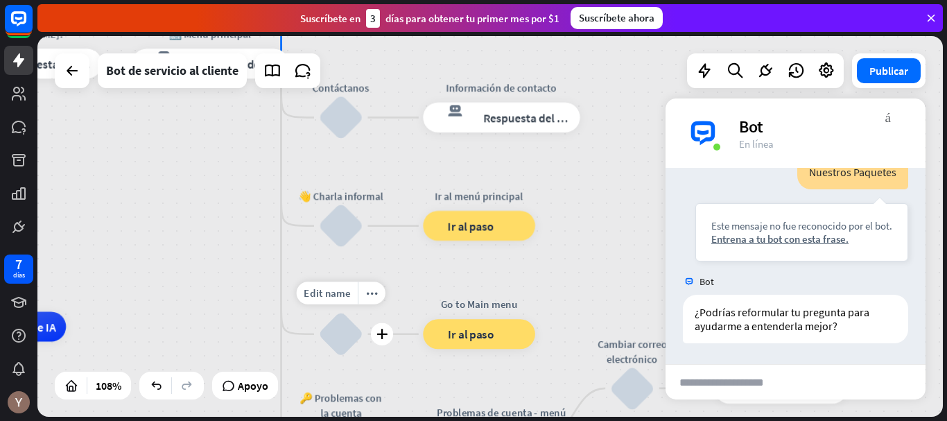
drag, startPoint x: 376, startPoint y: 166, endPoint x: 393, endPoint y: 308, distance: 142.5
click at [363, 311] on div "Edit name more_horiz plus Main menu bloquear_entrada_de_usuario" at bounding box center [340, 333] width 45 height 45
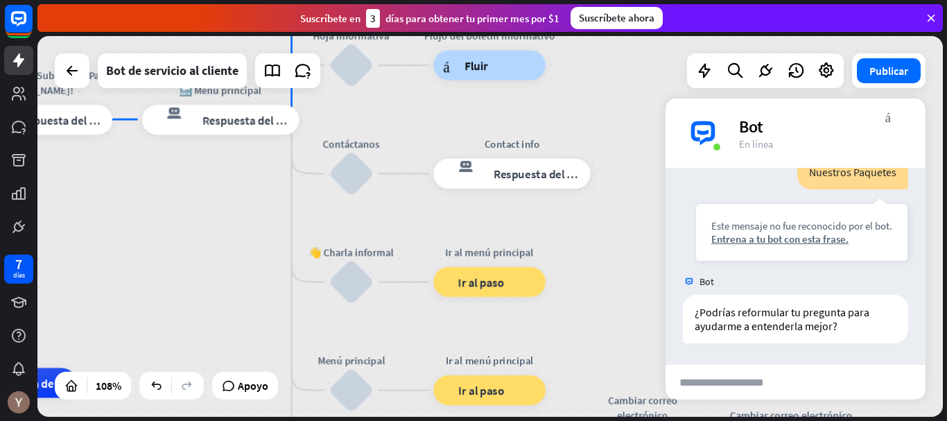
drag, startPoint x: 394, startPoint y: 157, endPoint x: 405, endPoint y: 278, distance: 121.2
click at [433, 189] on div "Editar nombre más_amarillo Contact info respuesta del bot de bloqueo Respuesta …" at bounding box center [511, 174] width 157 height 30
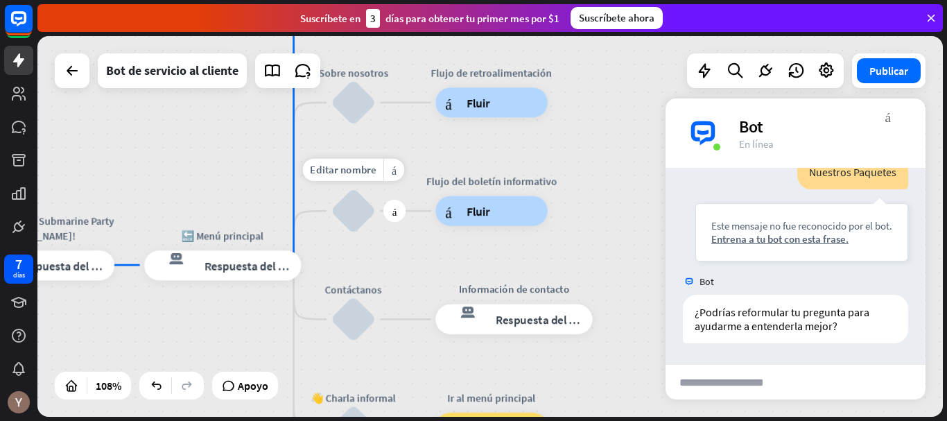
drag, startPoint x: 399, startPoint y: 158, endPoint x: 404, endPoint y: 254, distance: 95.8
click at [376, 234] on div "Editar nombre más_amarillo más Hoja informativa bloquear_entrada_de_usuario" at bounding box center [353, 211] width 45 height 45
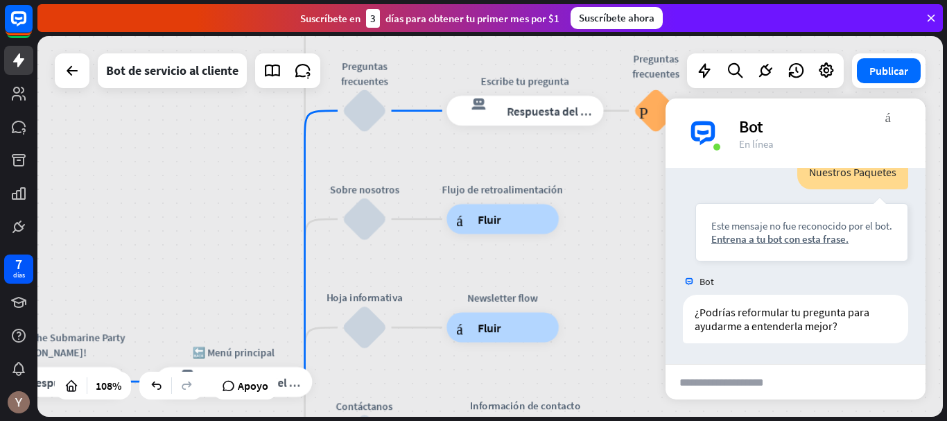
drag, startPoint x: 418, startPoint y: 216, endPoint x: 421, endPoint y: 276, distance: 59.7
click at [421, 276] on div "inicio_2 Punto de inicio Bienvenido a The Submarine Party [PERSON_NAME]! respue…" at bounding box center [490, 226] width 906 height 381
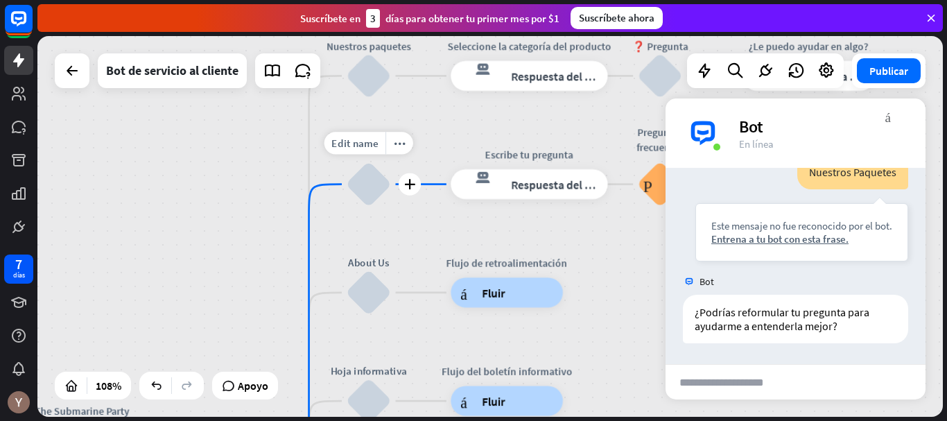
drag, startPoint x: 403, startPoint y: 151, endPoint x: 407, endPoint y: 230, distance: 79.2
click at [391, 207] on div "Edit name more_horiz plus Preguntas frecuentes bloquear_entrada_de_usuario" at bounding box center [368, 184] width 45 height 45
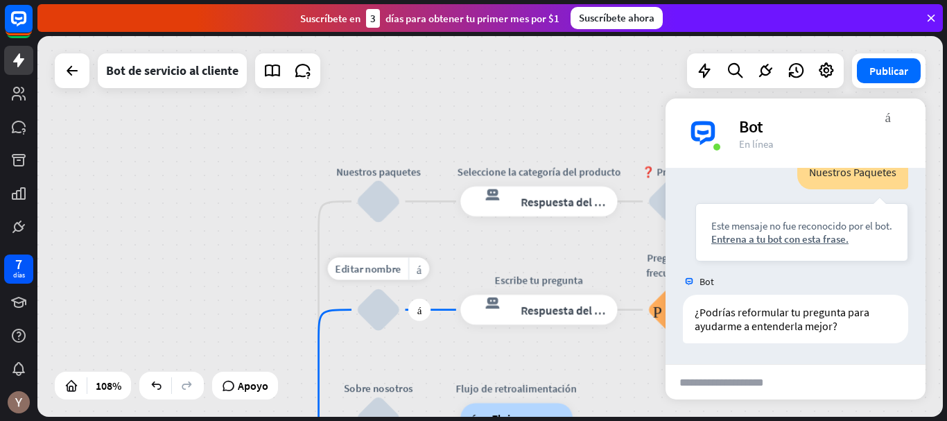
drag, startPoint x: 416, startPoint y: 161, endPoint x: 425, endPoint y: 282, distance: 121.0
click at [401, 287] on div "Editar nombre más_amarillo más Preguntas frecuentes bloquear_entrada_de_usuario" at bounding box center [378, 309] width 45 height 45
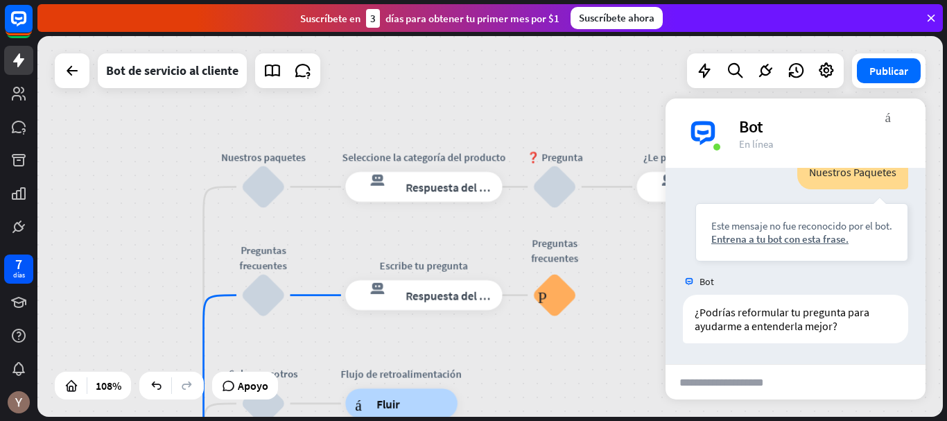
drag, startPoint x: 475, startPoint y: 256, endPoint x: 361, endPoint y: 241, distance: 115.5
click at [361, 241] on div "inicio_2 Punto de inicio Bienvenido a The Submarine Party [PERSON_NAME]! respue…" at bounding box center [490, 226] width 906 height 381
click at [886, 126] on div "Bot" at bounding box center [824, 127] width 170 height 22
click at [893, 123] on div "Bot" at bounding box center [824, 127] width 170 height 22
click at [884, 121] on div "Bot" at bounding box center [824, 127] width 170 height 22
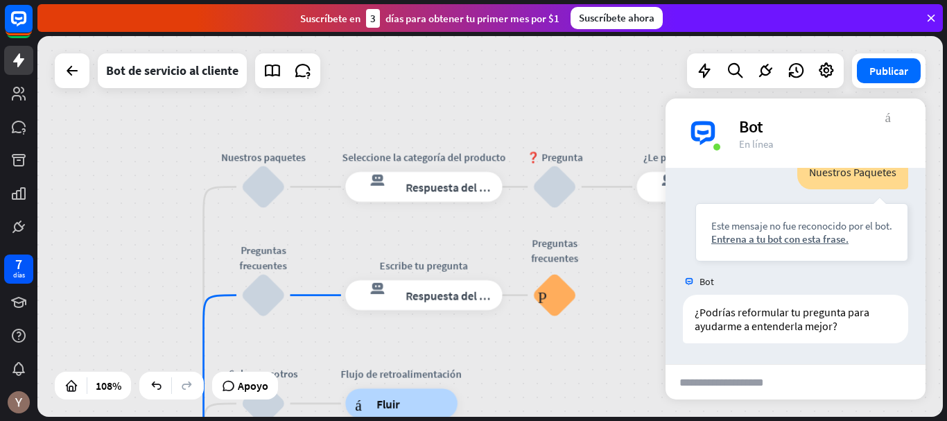
click at [890, 120] on font "más_vert" at bounding box center [889, 116] width 6 height 13
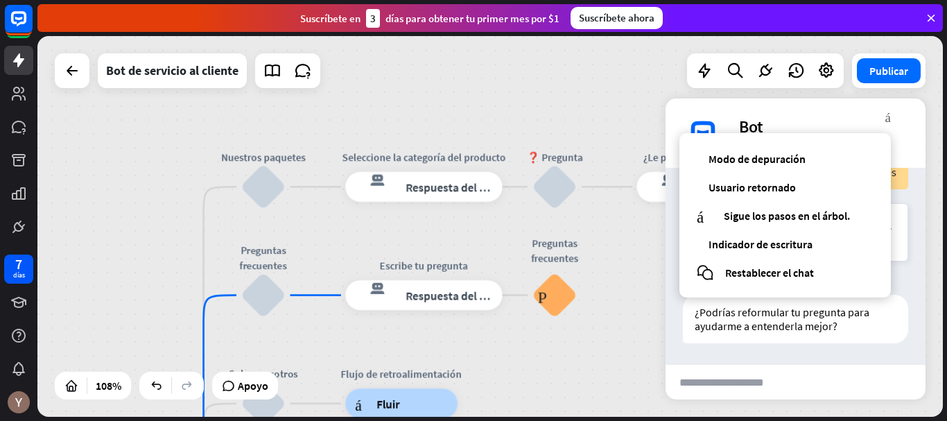
click at [780, 263] on div "depurar Modo de depuración usuarios Usuario retornado controlar árbol construct…" at bounding box center [786, 215] width 212 height 164
click at [784, 269] on font "Restablecer el chat" at bounding box center [769, 273] width 89 height 14
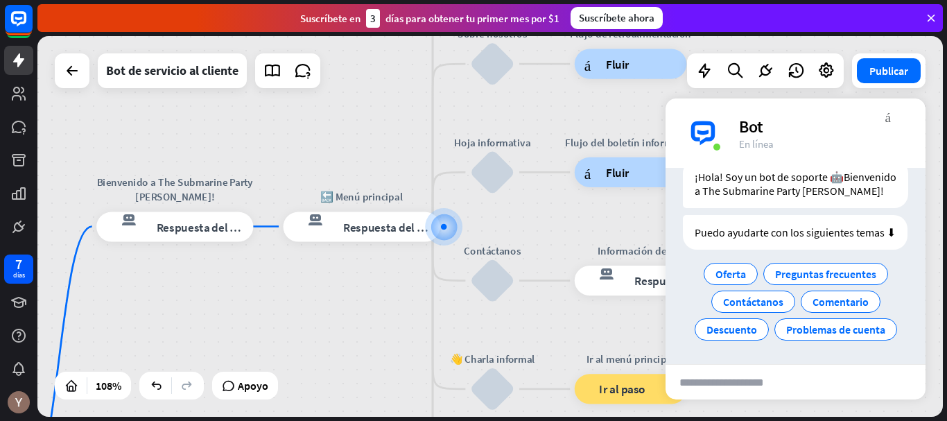
scroll to position [62, 0]
click at [722, 273] on font "Oferta" at bounding box center [731, 274] width 31 height 14
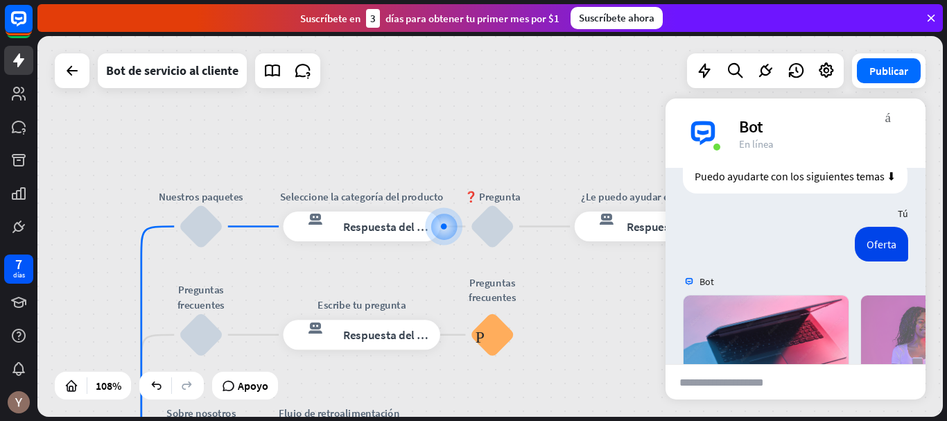
scroll to position [362, 0]
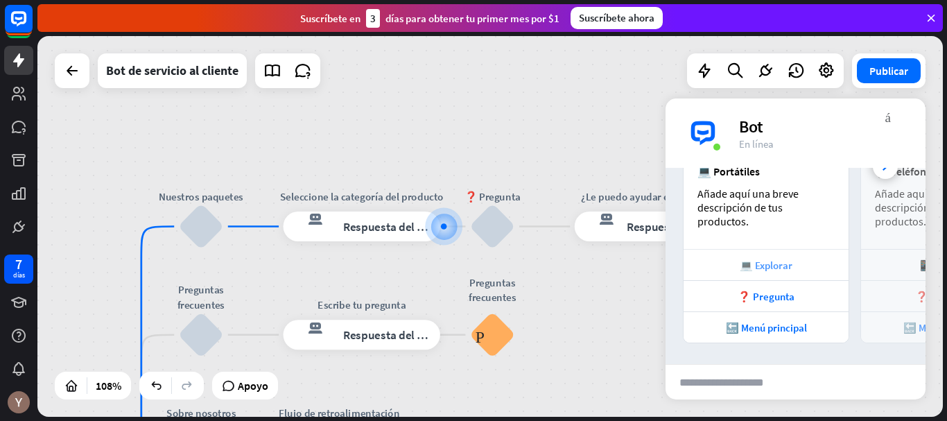
drag, startPoint x: 795, startPoint y: 187, endPoint x: 820, endPoint y: 255, distance: 72.7
click at [818, 255] on div "💻 Portátiles Añade aquí una breve descripción de tus productos. 💻 Explorar ❓ Pr…" at bounding box center [766, 190] width 166 height 306
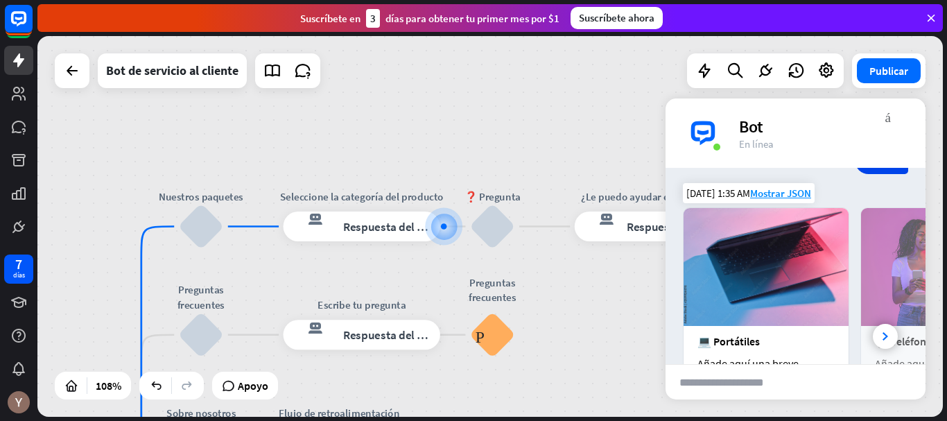
scroll to position [201, 0]
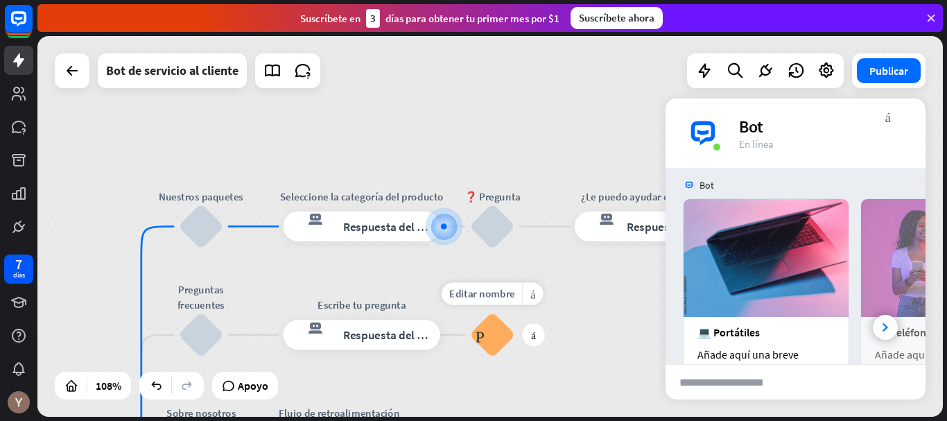
click at [483, 336] on font "Preguntas frecuentes sobre bloques" at bounding box center [493, 335] width 34 height 17
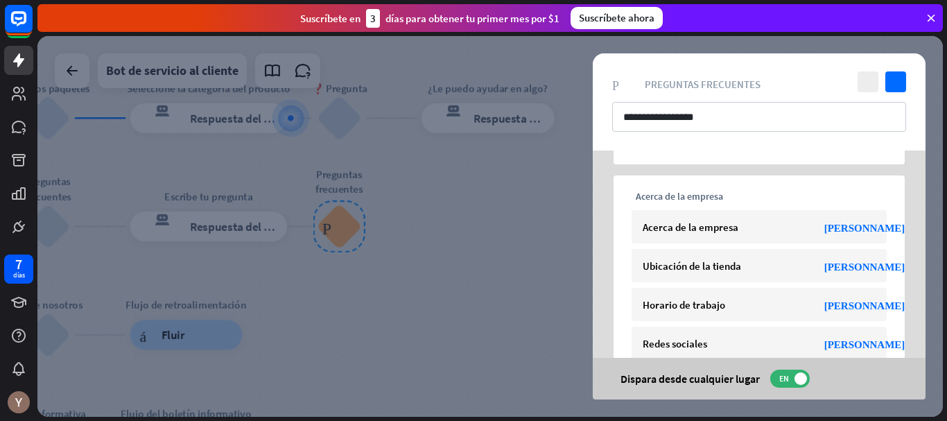
scroll to position [355, 0]
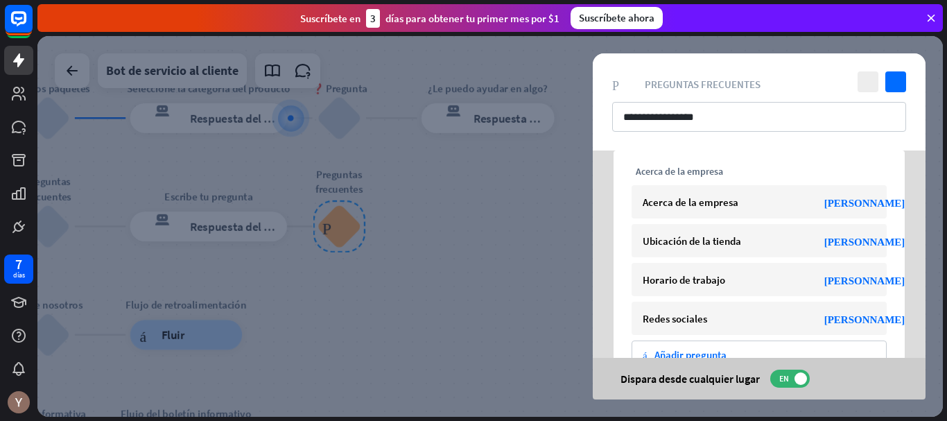
click at [428, 307] on div at bounding box center [490, 226] width 906 height 381
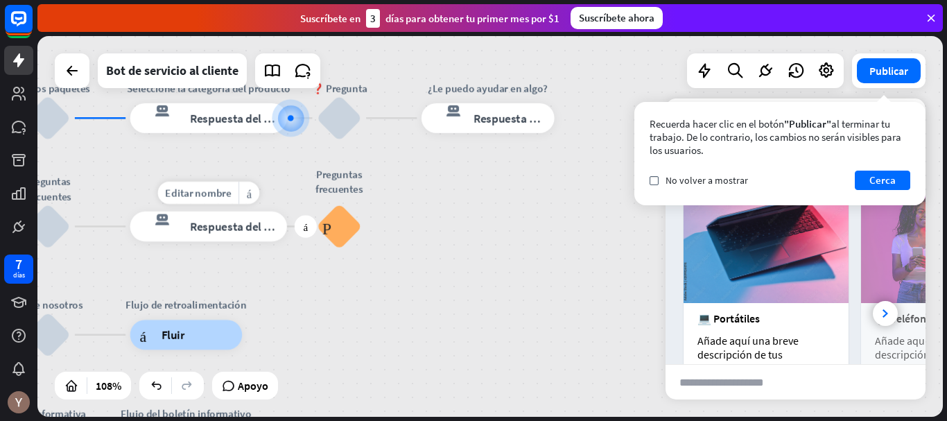
click at [227, 221] on font "Respuesta del bot" at bounding box center [235, 226] width 91 height 15
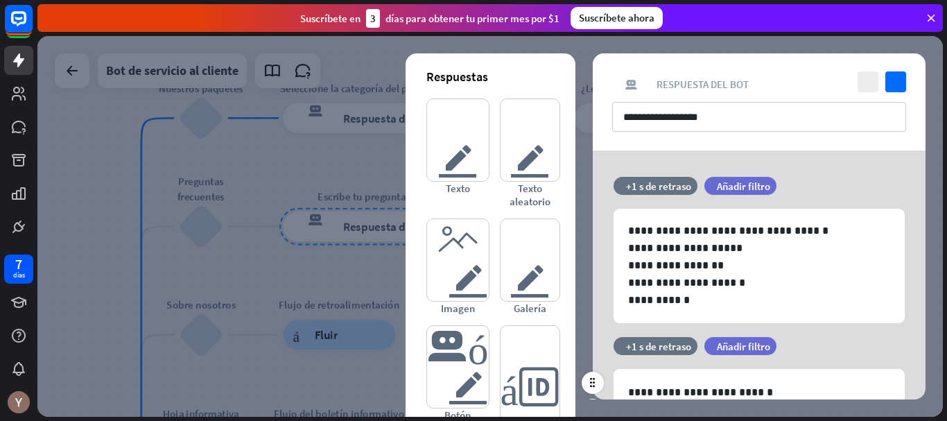
scroll to position [65, 0]
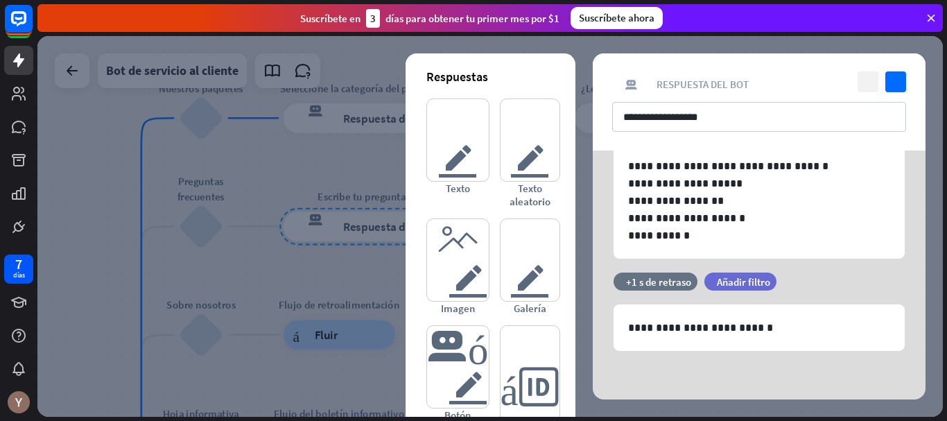
click at [877, 79] on icon "cerca" at bounding box center [868, 81] width 21 height 21
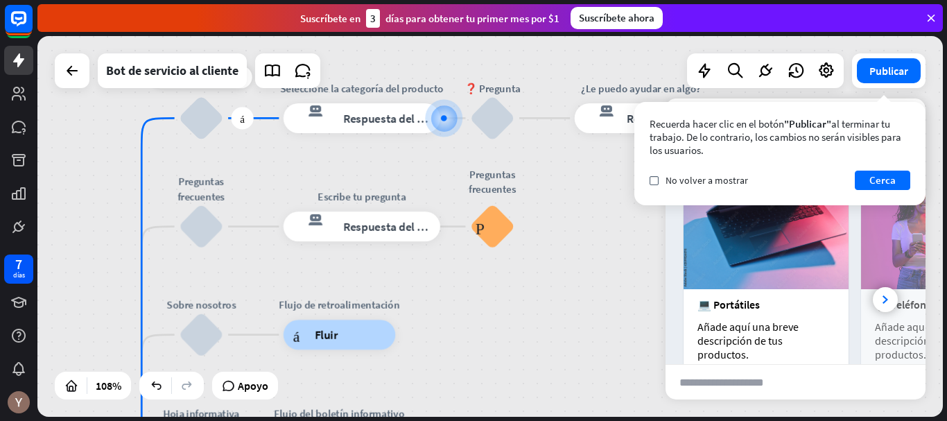
click at [210, 135] on div "bloquear_entrada_de_usuario" at bounding box center [201, 118] width 45 height 45
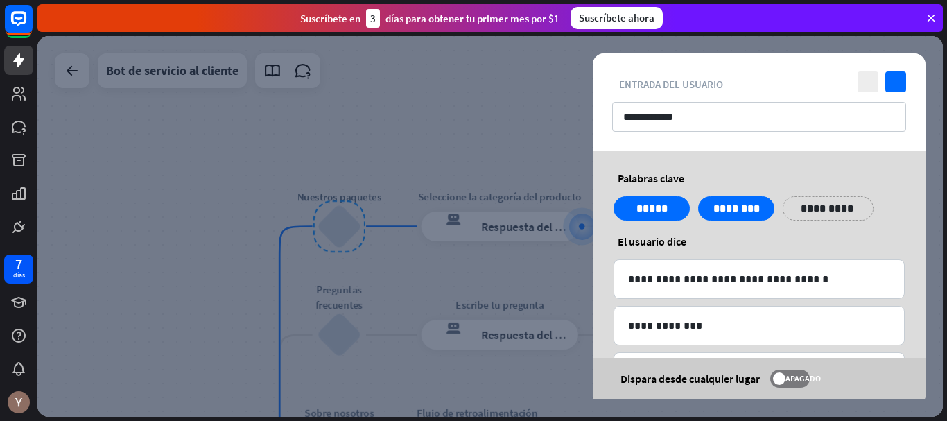
click at [510, 268] on div at bounding box center [490, 226] width 906 height 381
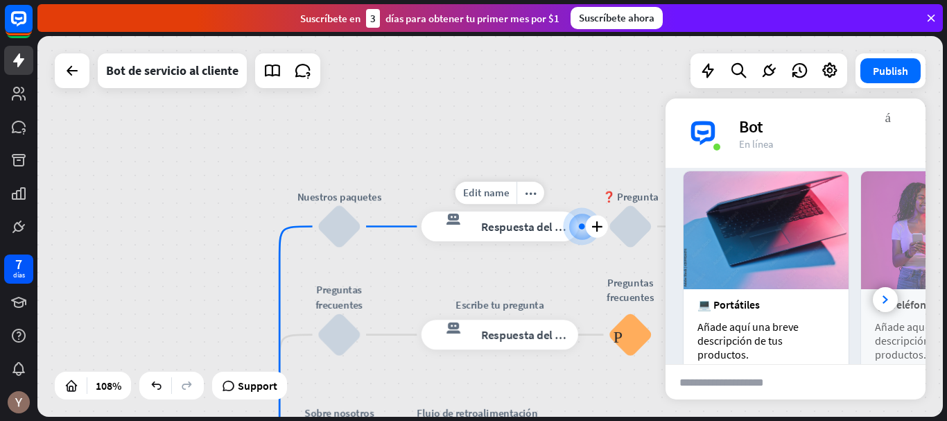
scroll to position [243, 0]
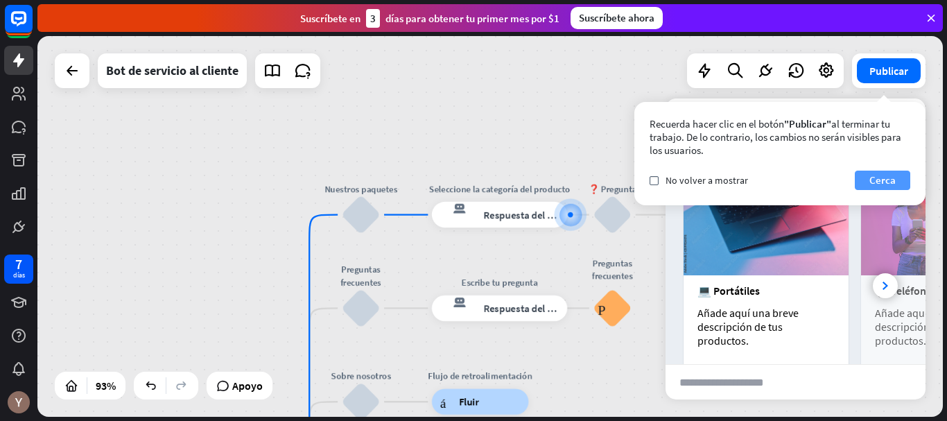
click at [885, 188] on font "Cerca" at bounding box center [883, 180] width 26 height 19
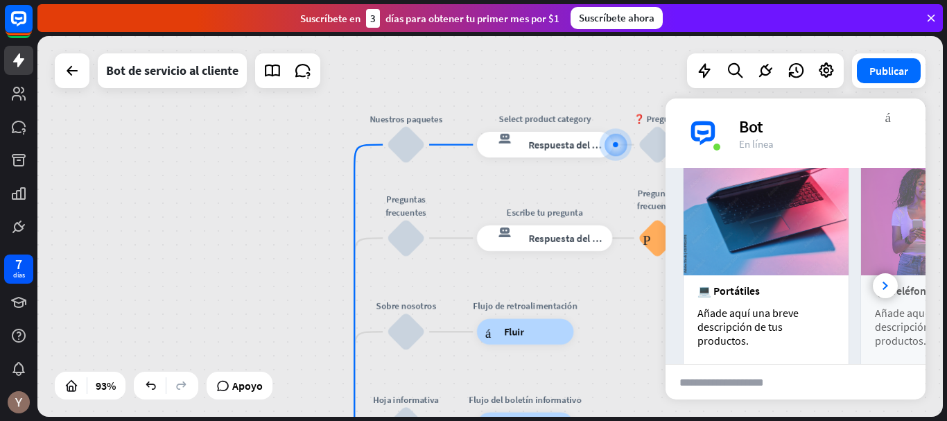
drag, startPoint x: 427, startPoint y: 266, endPoint x: 476, endPoint y: 186, distance: 94.3
click at [476, 186] on div "inicio_2 Punto de inicio Bienvenido a The Submarine Party [PERSON_NAME]! respue…" at bounding box center [490, 226] width 906 height 381
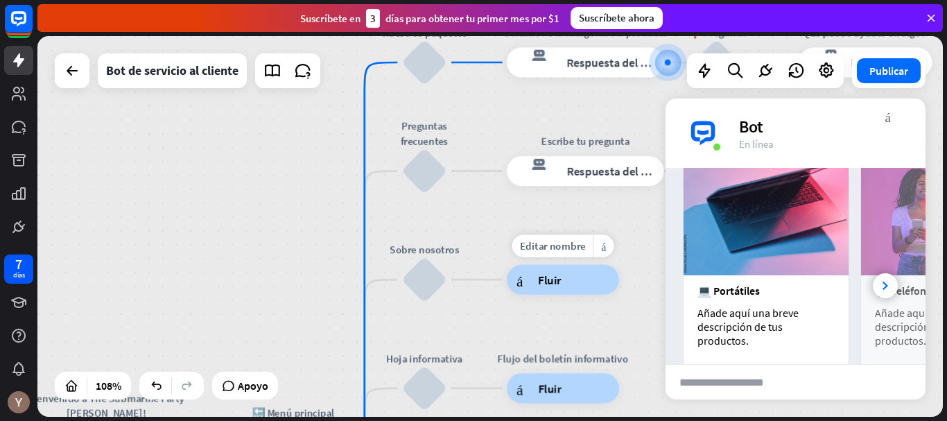
drag, startPoint x: 491, startPoint y: 290, endPoint x: 506, endPoint y: 190, distance: 101.0
click at [507, 265] on div "Editar nombre más_amarillo Flujo de retroalimentación árbol constructor Fluir" at bounding box center [563, 280] width 112 height 30
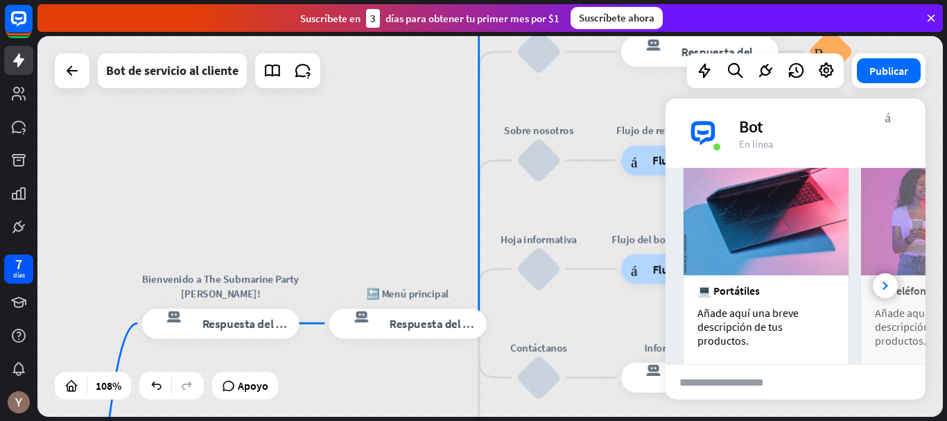
drag, startPoint x: 253, startPoint y: 289, endPoint x: 354, endPoint y: 261, distance: 104.3
click at [354, 261] on div "inicio_2 Punto de inicio Bienvenido a The Submarine Party [PERSON_NAME]! respue…" at bounding box center [490, 226] width 906 height 381
click at [433, 338] on div "respuesta del bot de bloqueo Respuesta del bot" at bounding box center [407, 323] width 157 height 30
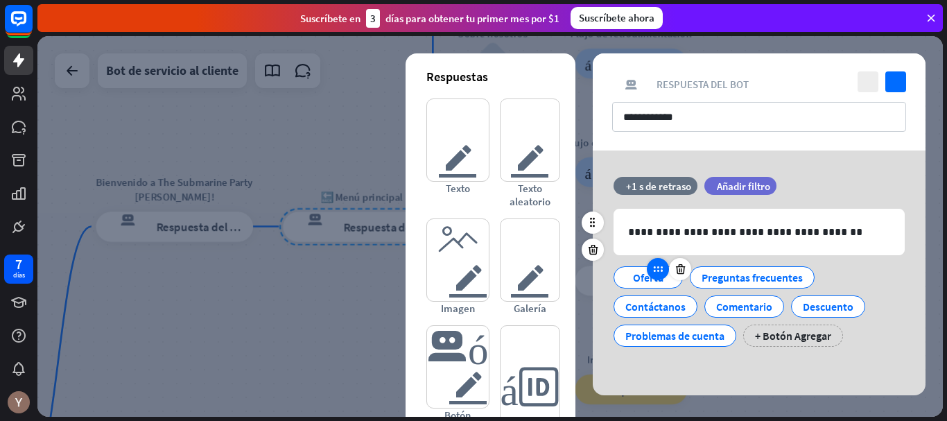
click at [656, 279] on div at bounding box center [658, 269] width 22 height 22
click at [640, 289] on div "Contáctanos" at bounding box center [655, 303] width 91 height 29
click at [655, 285] on div "Oferta" at bounding box center [649, 277] width 46 height 21
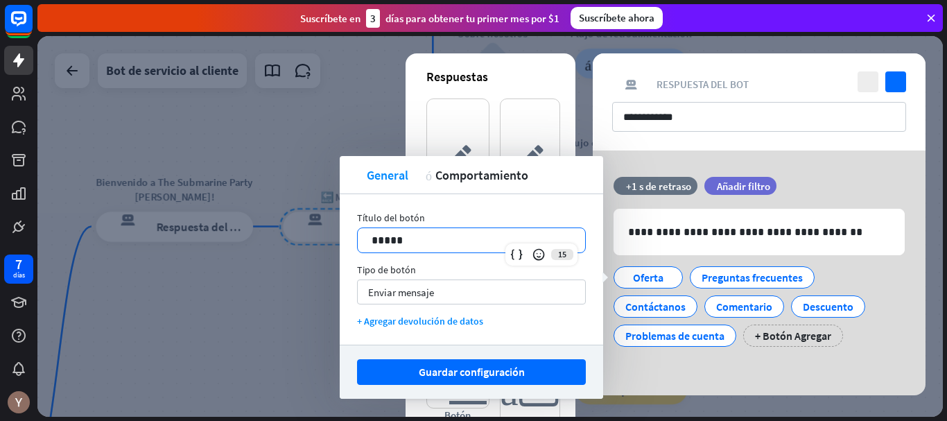
click at [462, 246] on p "*****" at bounding box center [472, 240] width 200 height 17
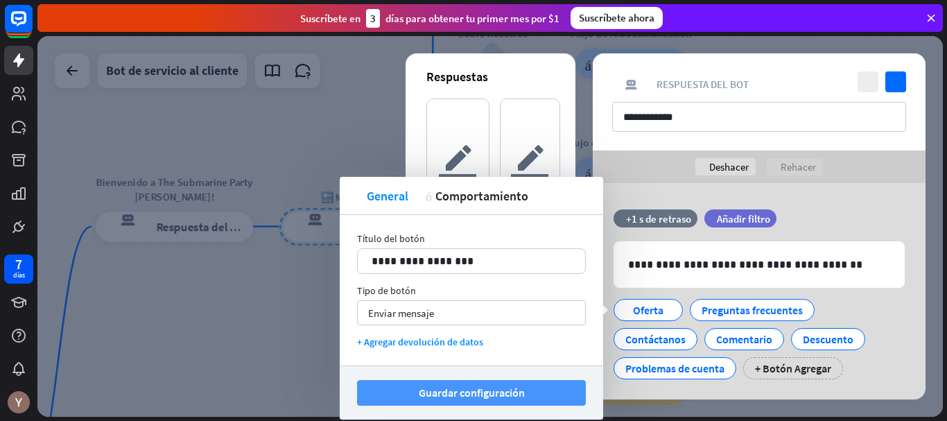
click at [547, 397] on button "Guardar configuración" at bounding box center [471, 393] width 229 height 26
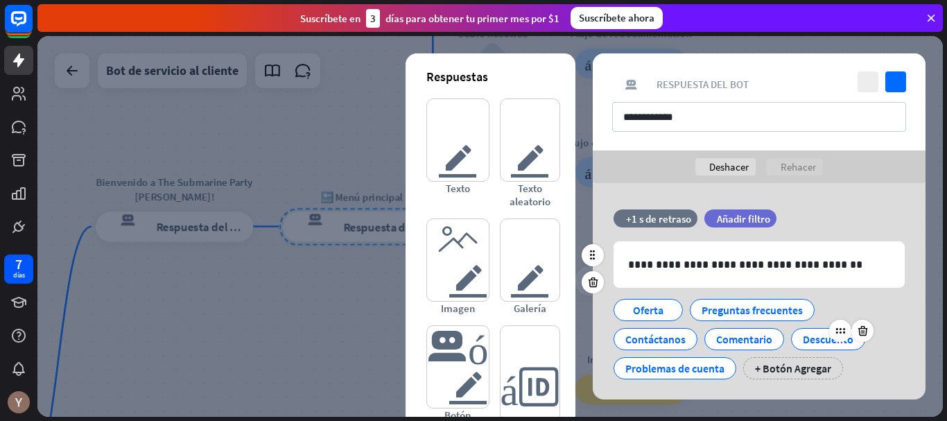
click at [830, 343] on font "Descuento" at bounding box center [828, 339] width 51 height 14
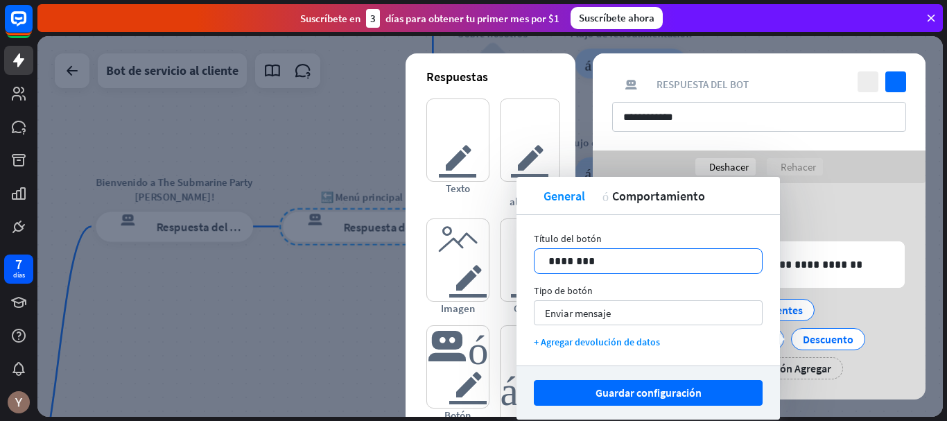
click at [641, 267] on p "********" at bounding box center [649, 260] width 200 height 17
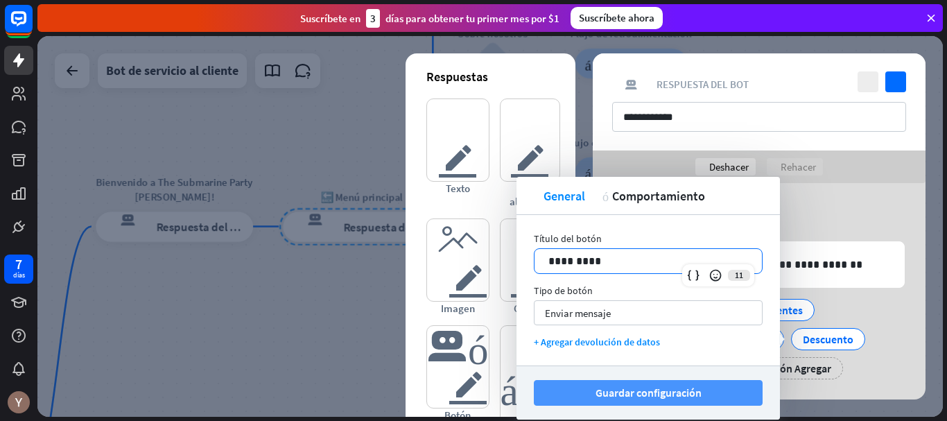
click at [687, 384] on font "Guardar configuración" at bounding box center [649, 393] width 106 height 24
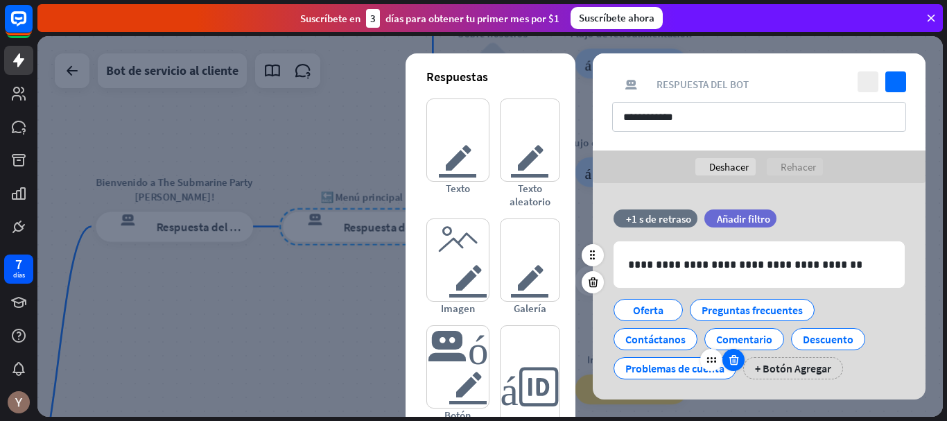
click at [731, 361] on icon at bounding box center [734, 360] width 13 height 12
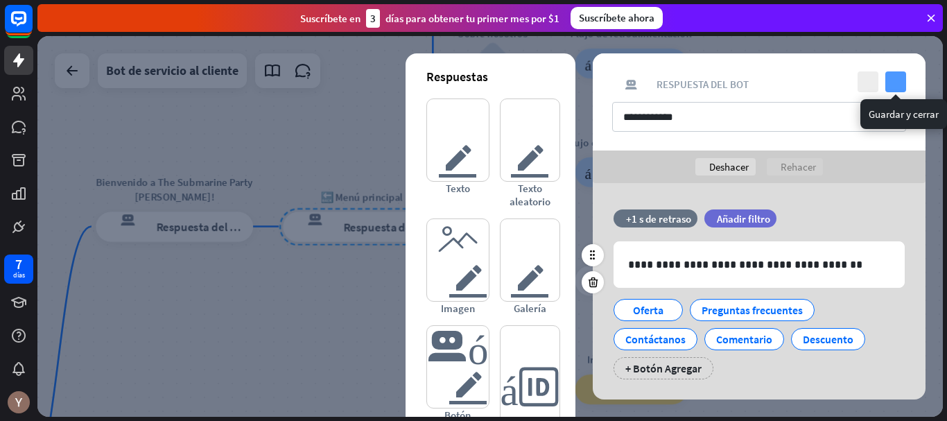
click at [897, 85] on icon "controlar" at bounding box center [896, 81] width 21 height 21
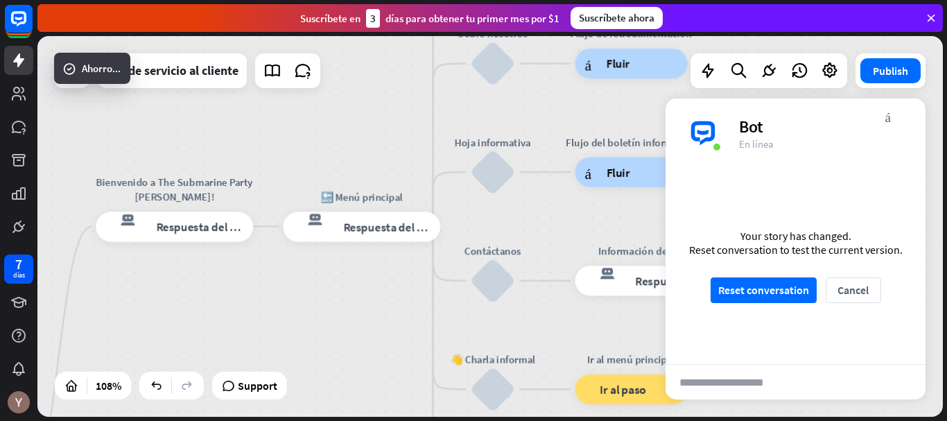
scroll to position [257, 0]
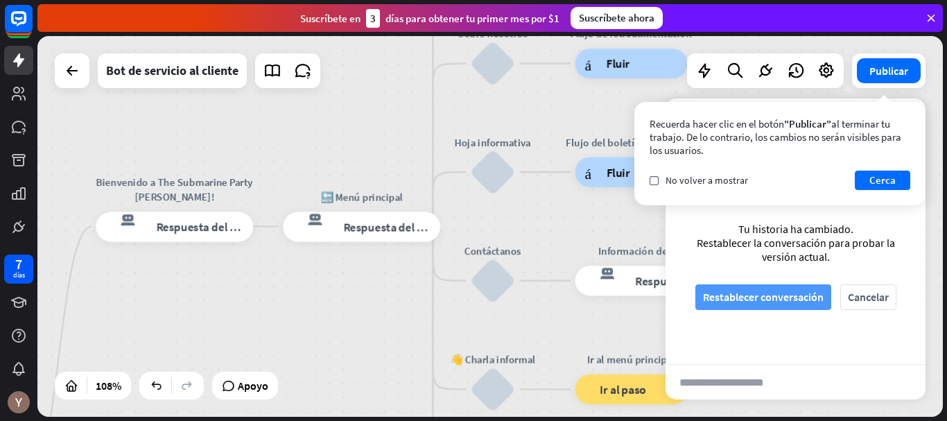
click at [786, 309] on font "Restablecer conversación" at bounding box center [763, 297] width 121 height 24
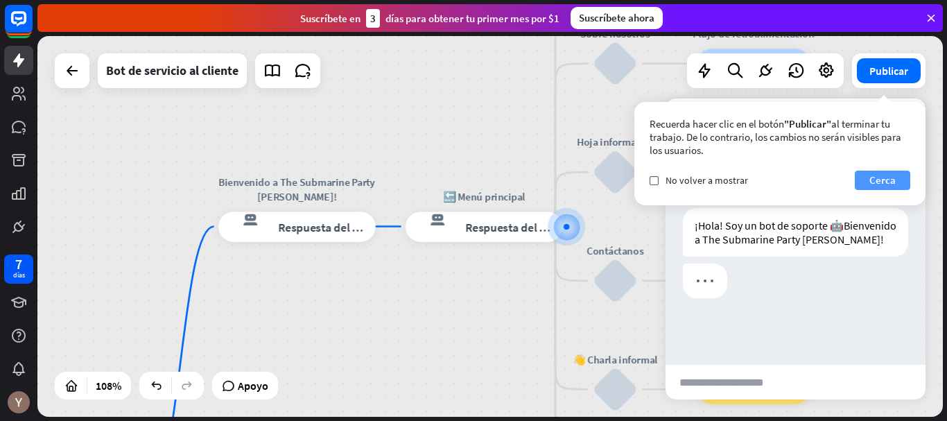
click at [889, 183] on font "Cerca" at bounding box center [883, 179] width 26 height 13
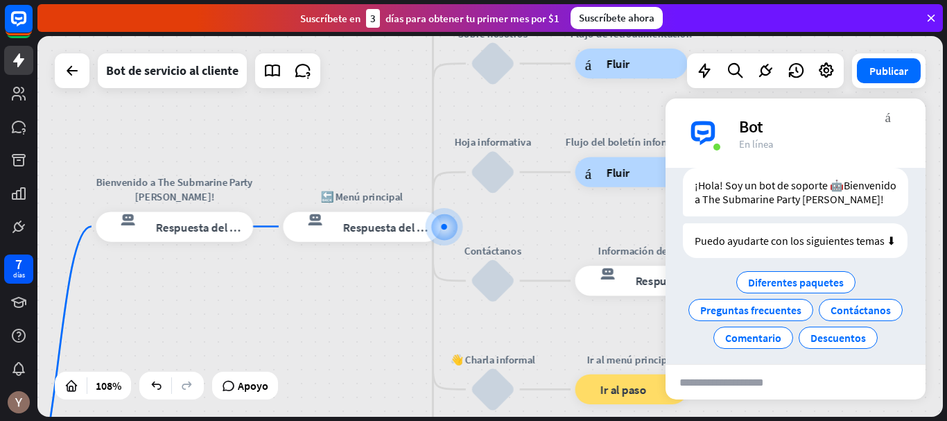
scroll to position [49, 0]
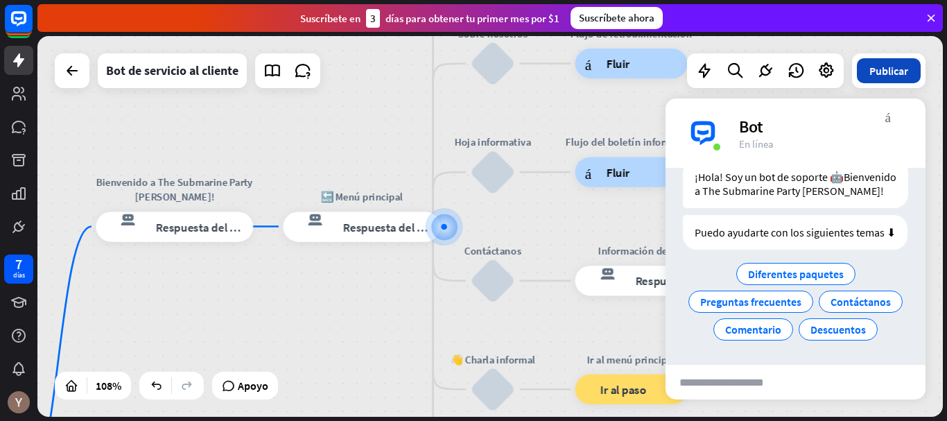
click at [902, 83] on button "Publicar" at bounding box center [889, 70] width 64 height 25
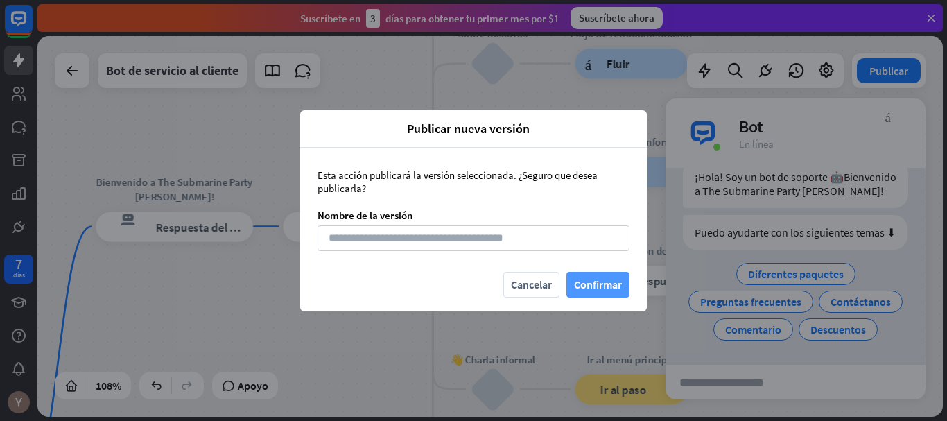
click at [601, 273] on font "Confirmar" at bounding box center [598, 285] width 48 height 24
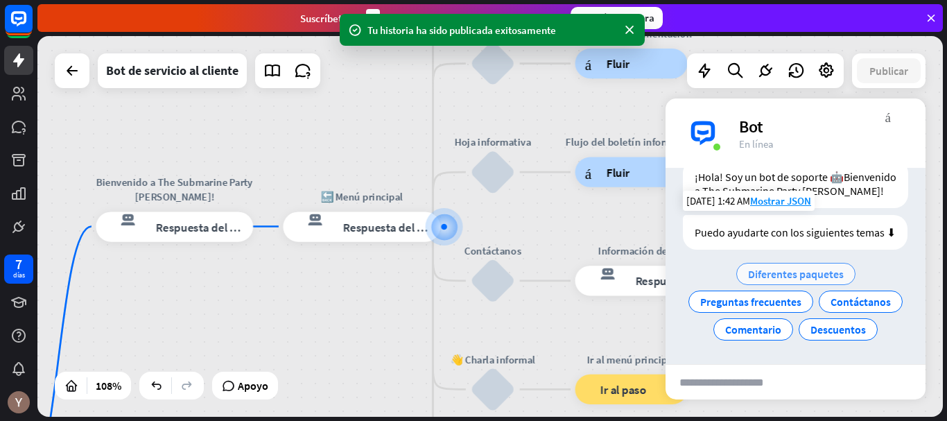
scroll to position [90, 0]
click at [819, 267] on font "Diferentes paquetes" at bounding box center [796, 274] width 96 height 14
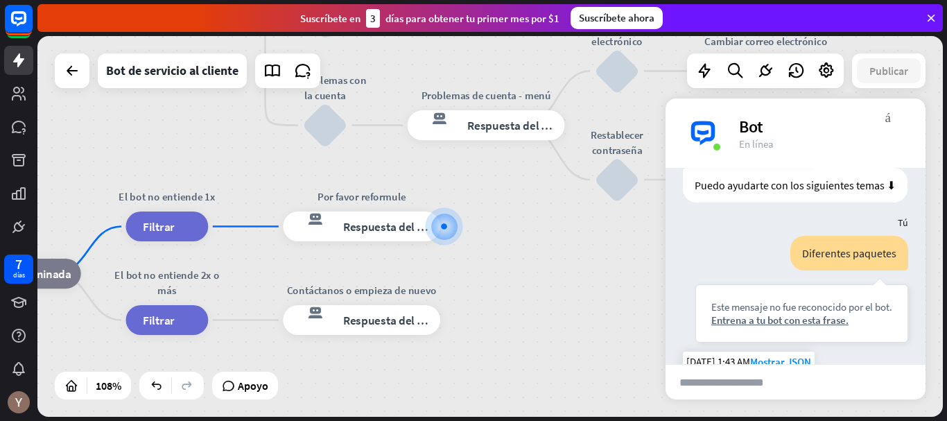
scroll to position [74, 0]
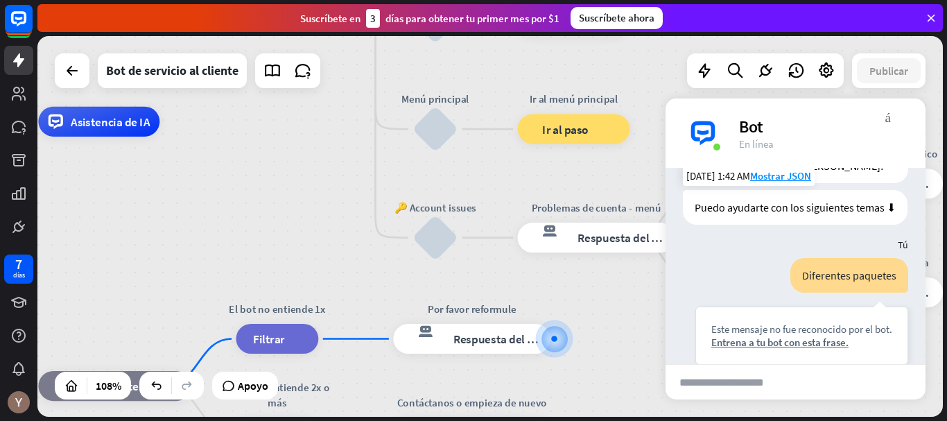
drag, startPoint x: 266, startPoint y: 162, endPoint x: 377, endPoint y: 274, distance: 157.4
click at [377, 274] on div "inicio_2 Punto de inicio Bienvenido a The Submarine Party [PERSON_NAME]! respue…" at bounding box center [340, 326] width 978 height 411
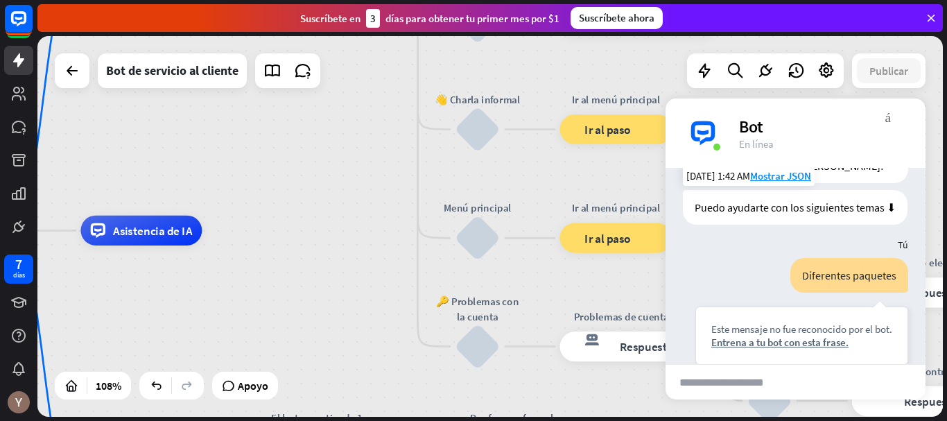
drag, startPoint x: 373, startPoint y: 226, endPoint x: 424, endPoint y: 359, distance: 141.8
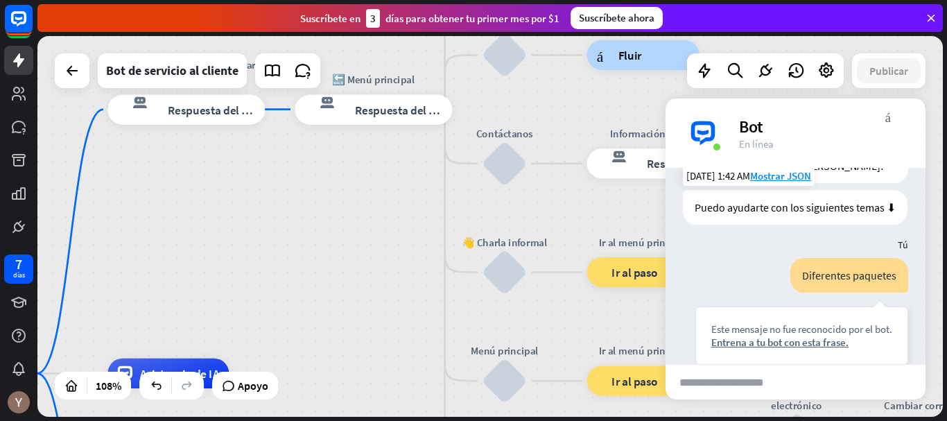
drag, startPoint x: 381, startPoint y: 191, endPoint x: 399, endPoint y: 318, distance: 128.3
click at [399, 318] on div "inicio_2 Punto de inicio Bienvenido a The Submarine Party [PERSON_NAME]! respue…" at bounding box center [490, 226] width 906 height 381
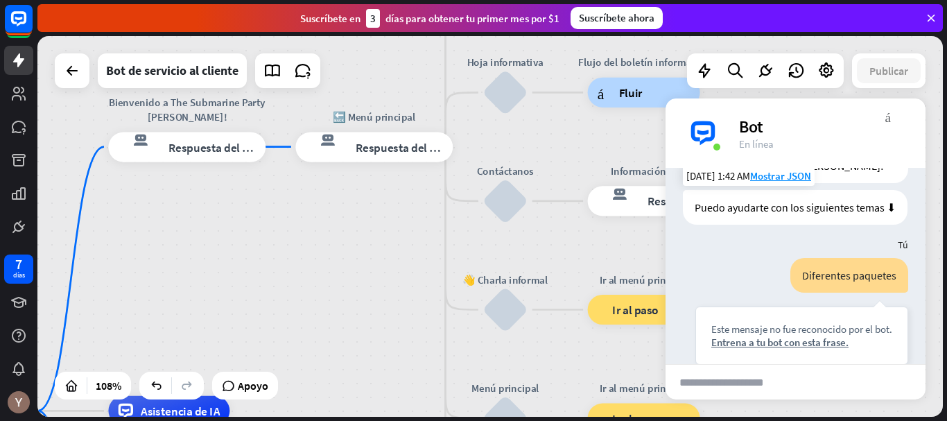
drag, startPoint x: 412, startPoint y: 187, endPoint x: 409, endPoint y: 275, distance: 88.1
click at [409, 275] on div "inicio_2 Punto de inicio Bienvenido a The Submarine Party [PERSON_NAME]! respue…" at bounding box center [490, 226] width 906 height 381
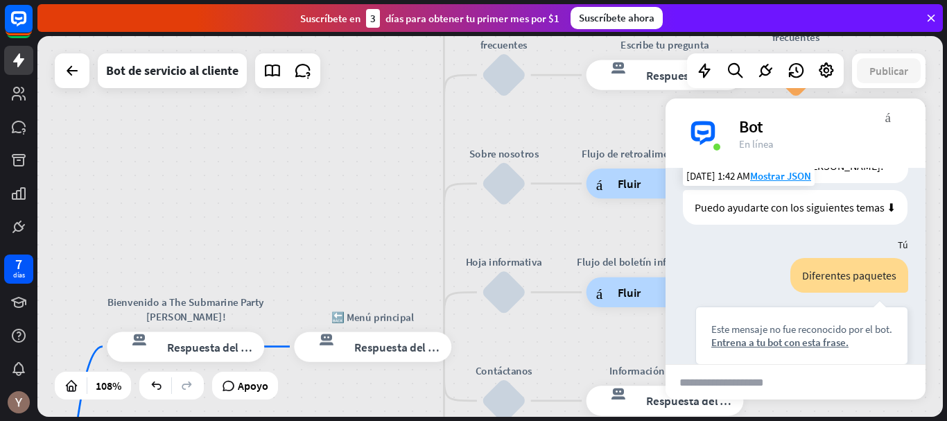
drag, startPoint x: 433, startPoint y: 141, endPoint x: 436, endPoint y: 282, distance: 140.8
click at [436, 282] on div "inicio_2 Punto de inicio Bienvenido a The Submarine Party [PERSON_NAME]! respue…" at bounding box center [490, 226] width 906 height 381
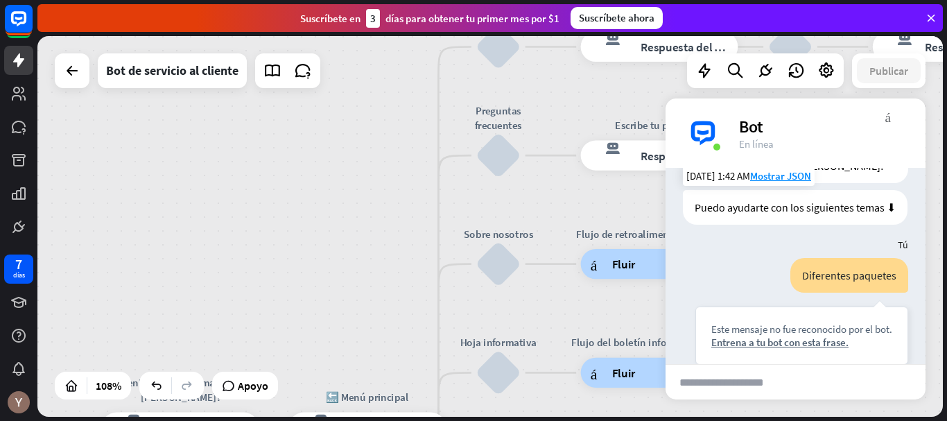
drag, startPoint x: 420, startPoint y: 214, endPoint x: 420, endPoint y: 226, distance: 12.5
click at [420, 226] on div "inicio_2 Punto de inicio Bienvenido a The Submarine Party [PERSON_NAME]! respue…" at bounding box center [490, 226] width 906 height 381
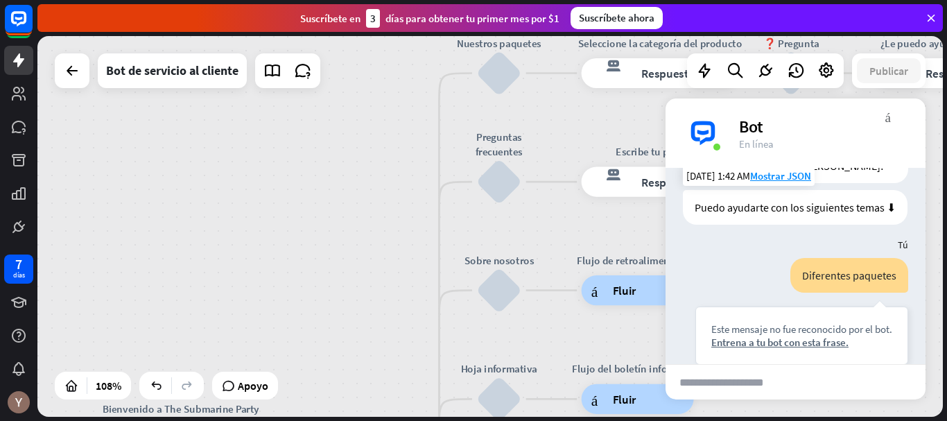
drag, startPoint x: 420, startPoint y: 226, endPoint x: 420, endPoint y: 280, distance: 54.1
click at [421, 280] on div "inicio_2 Punto de inicio Bienvenido a The Submarine Party [PERSON_NAME]! respue…" at bounding box center [490, 226] width 906 height 381
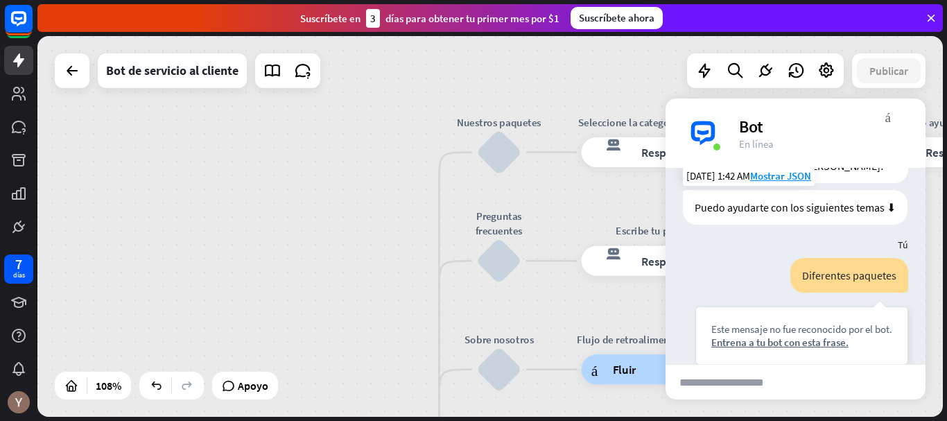
drag, startPoint x: 422, startPoint y: 171, endPoint x: 422, endPoint y: 222, distance: 51.3
click at [422, 222] on div "inicio_2 Punto de inicio Bienvenido a The Submarine Party [PERSON_NAME]! respue…" at bounding box center [490, 226] width 906 height 381
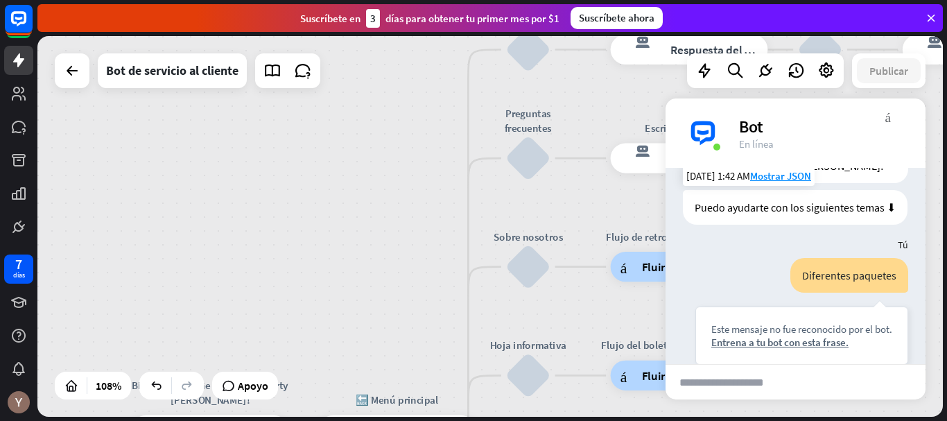
drag, startPoint x: 409, startPoint y: 259, endPoint x: 439, endPoint y: 154, distance: 109.1
click at [439, 154] on div "inicio_2 Punto de inicio Bienvenido a The Submarine Party [PERSON_NAME]! respue…" at bounding box center [490, 226] width 906 height 381
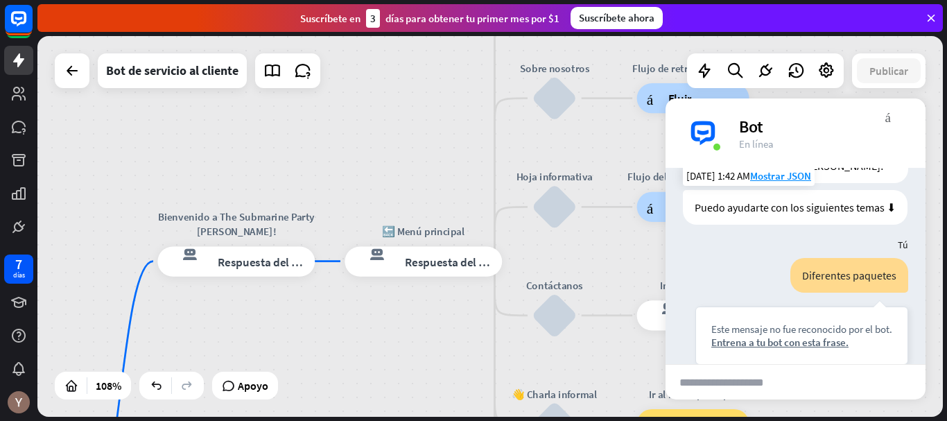
drag, startPoint x: 375, startPoint y: 311, endPoint x: 399, endPoint y: 143, distance: 169.7
click at [399, 143] on div "inicio_2 Punto de inicio Bienvenido a The Submarine Party [PERSON_NAME]! respue…" at bounding box center [490, 226] width 906 height 381
click at [453, 263] on font "Respuesta del bot" at bounding box center [451, 259] width 92 height 15
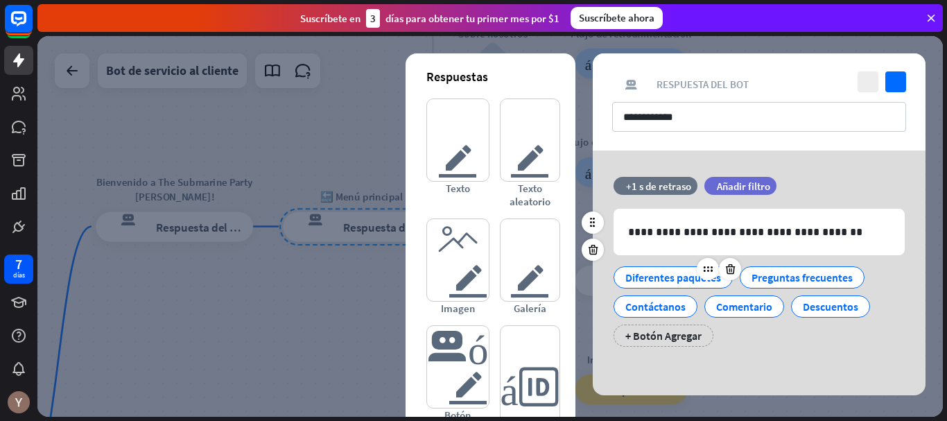
click at [651, 286] on div "Diferentes paquetes" at bounding box center [674, 277] width 96 height 21
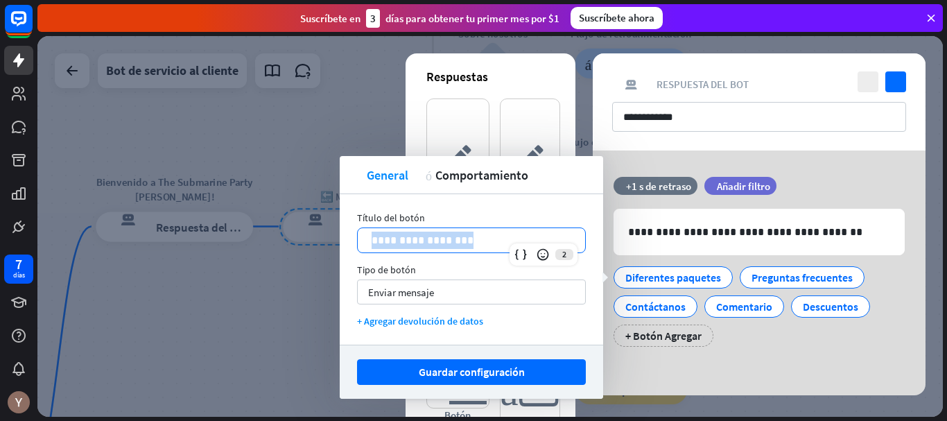
drag, startPoint x: 372, startPoint y: 241, endPoint x: 471, endPoint y: 241, distance: 98.5
click at [471, 241] on p "**********" at bounding box center [472, 240] width 200 height 17
copy p "**********"
click at [366, 112] on div at bounding box center [490, 226] width 906 height 381
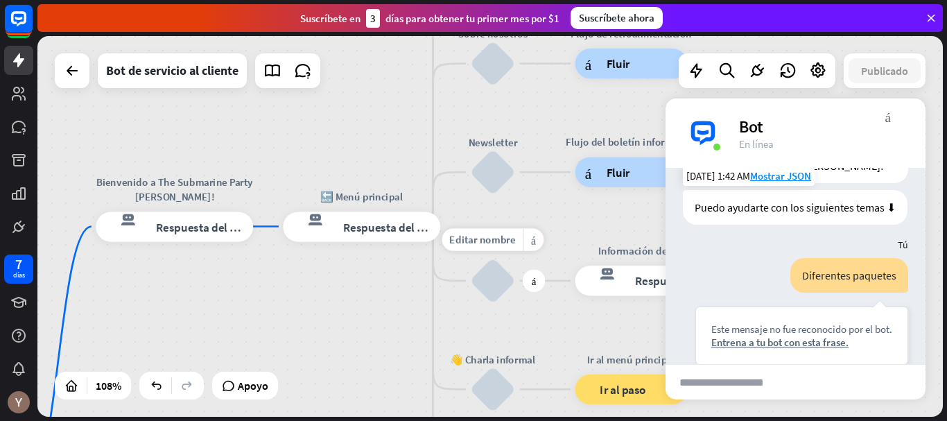
drag, startPoint x: 508, startPoint y: 176, endPoint x: 517, endPoint y: 251, distance: 75.5
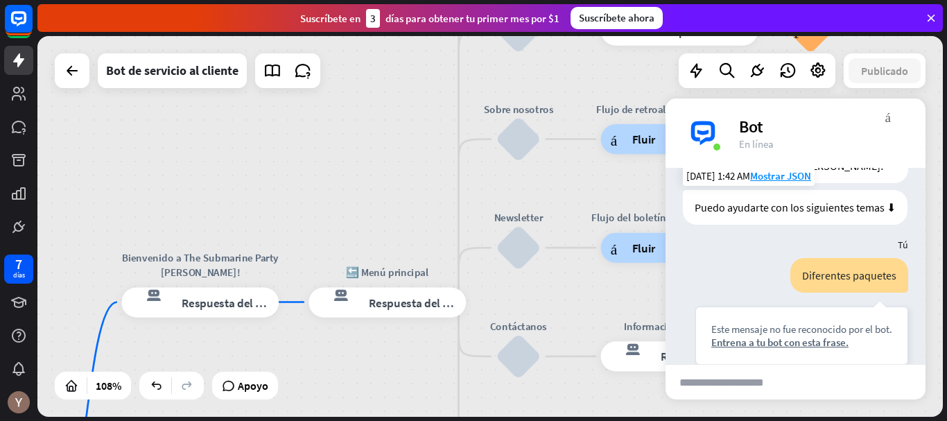
drag, startPoint x: 435, startPoint y: 161, endPoint x: 461, endPoint y: 237, distance: 80.5
click at [461, 237] on div "inicio_2 Punto de inicio Bienvenido a The Submarine Party [PERSON_NAME]! respue…" at bounding box center [490, 226] width 906 height 381
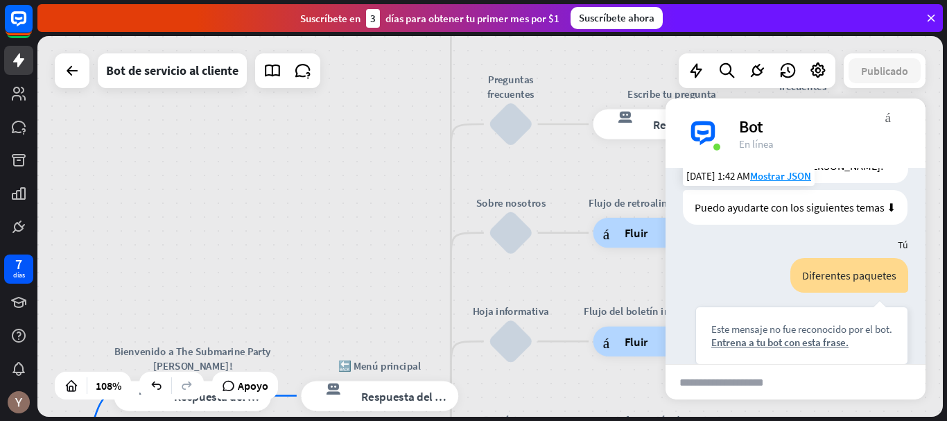
drag, startPoint x: 462, startPoint y: 151, endPoint x: 442, endPoint y: 186, distance: 40.1
click at [454, 245] on div "inicio_2 Punto de inicio Bienvenido a The Submarine Party [PERSON_NAME]! respue…" at bounding box center [490, 226] width 906 height 381
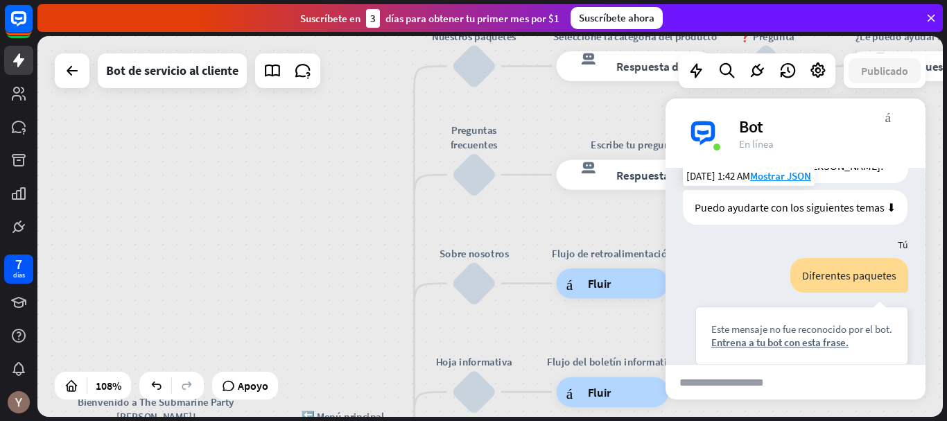
drag, startPoint x: 434, startPoint y: 164, endPoint x: 390, endPoint y: 223, distance: 73.8
click at [390, 223] on div "inicio_2 Punto de inicio Bienvenido a The Submarine Party [PERSON_NAME]! respue…" at bounding box center [490, 226] width 906 height 381
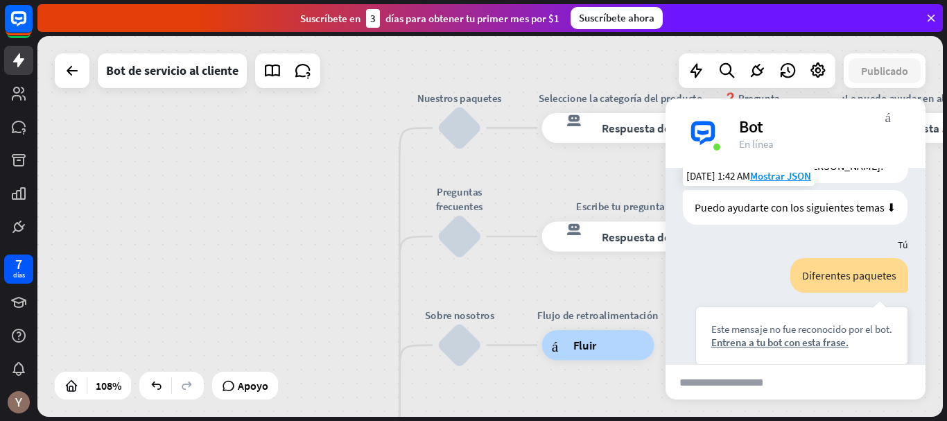
drag, startPoint x: 389, startPoint y: 223, endPoint x: 383, endPoint y: 276, distance: 53.1
click at [383, 276] on div "inicio_2 Punto de inicio Bienvenido a The Submarine Party [PERSON_NAME]! respue…" at bounding box center [490, 226] width 906 height 381
click at [472, 82] on font "Editar nombre" at bounding box center [449, 86] width 66 height 13
type input "*"
type input "**********"
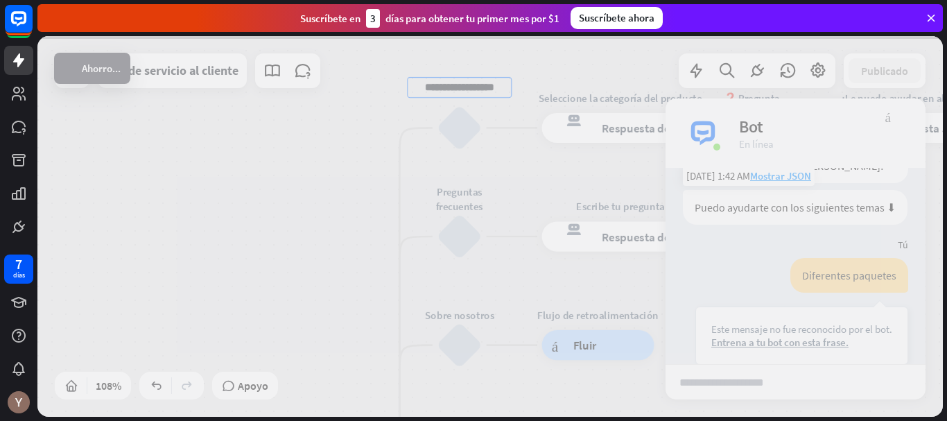
click at [381, 144] on div "**********" at bounding box center [490, 226] width 906 height 381
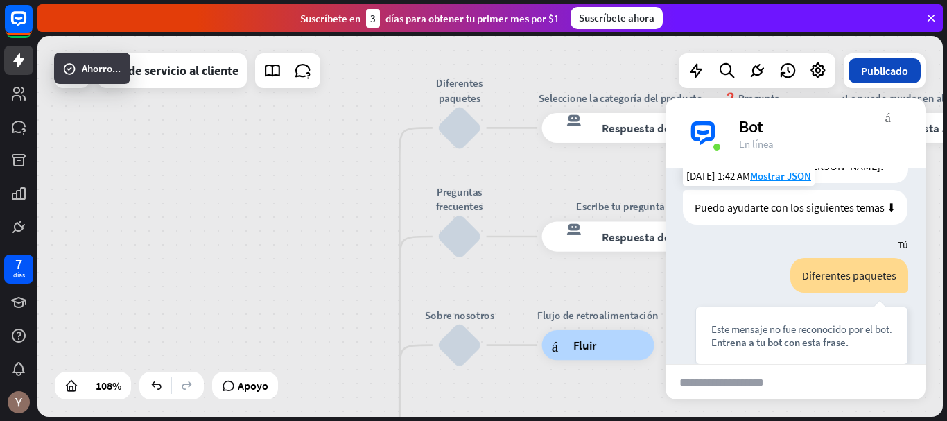
click at [904, 76] on font "Publicado" at bounding box center [884, 71] width 47 height 14
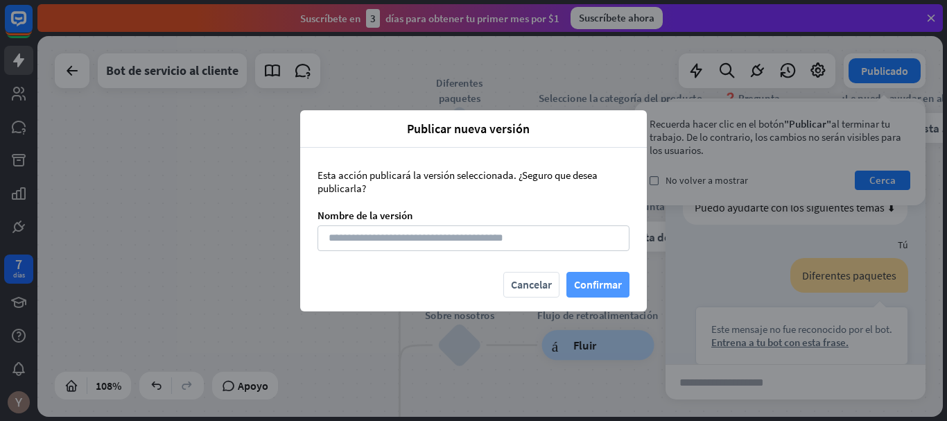
click at [592, 291] on font "Confirmar" at bounding box center [598, 284] width 48 height 14
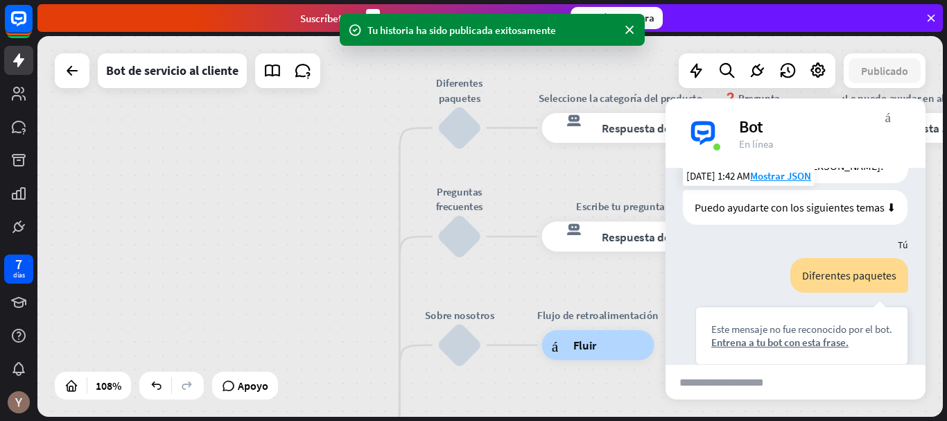
click at [885, 123] on div "Bot" at bounding box center [824, 127] width 170 height 22
click at [890, 115] on font "más_vert" at bounding box center [889, 116] width 6 height 13
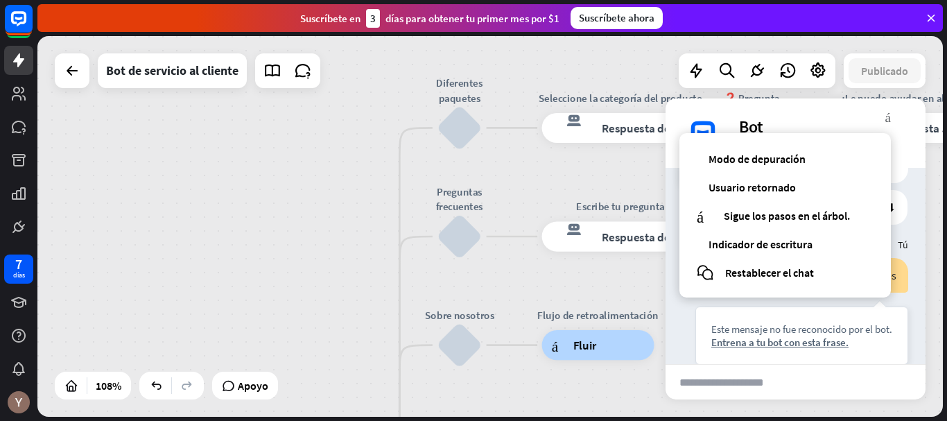
click at [773, 261] on div "depurar Modo de depuración usuarios Usuario retornado controlar árbol construct…" at bounding box center [786, 215] width 212 height 164
click at [789, 270] on font "Restablecer el chat" at bounding box center [769, 273] width 89 height 14
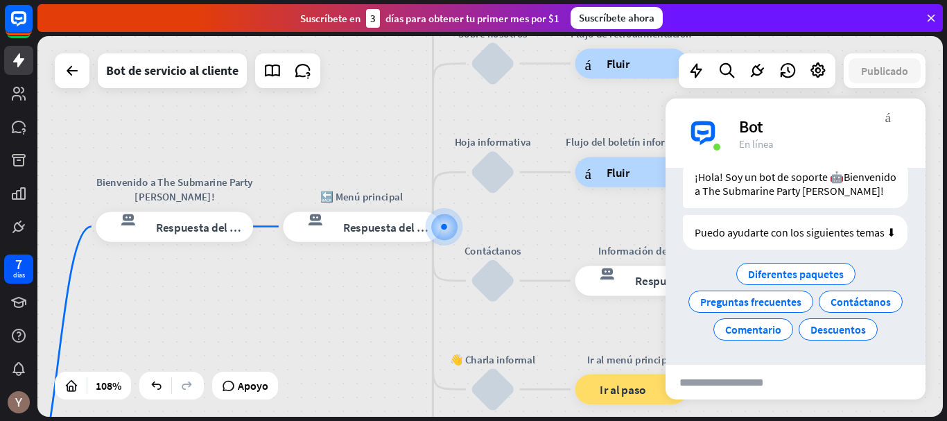
scroll to position [90, 0]
click at [818, 267] on font "Diferentes paquetes" at bounding box center [796, 274] width 96 height 14
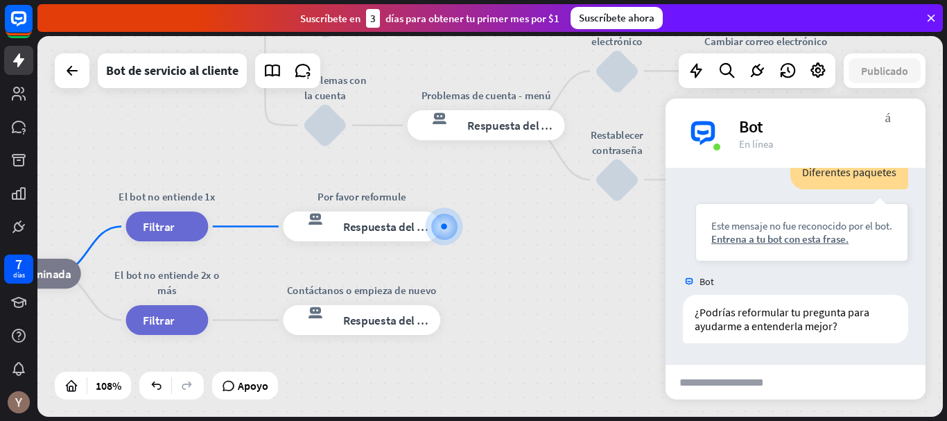
scroll to position [204, 0]
click at [746, 377] on input "text" at bounding box center [734, 382] width 136 height 35
type input "*******"
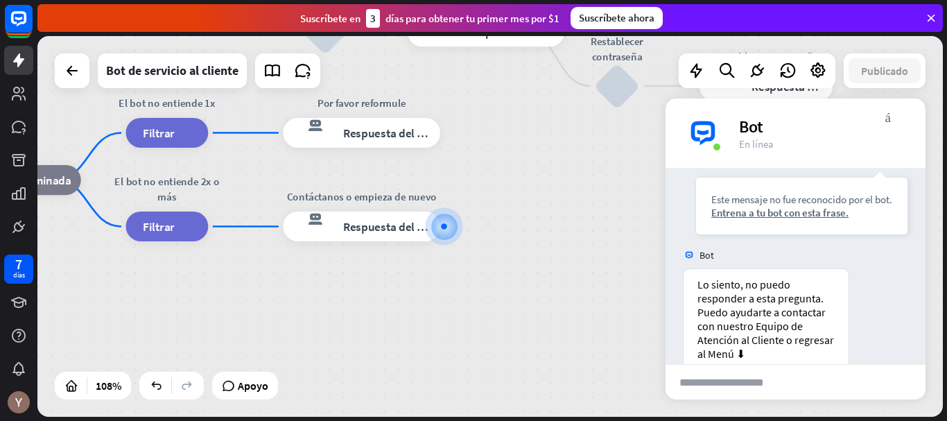
scroll to position [553, 0]
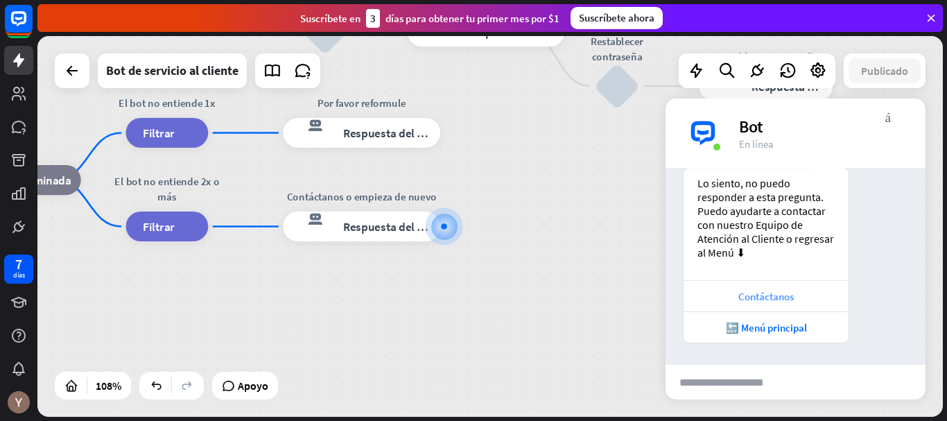
click at [820, 303] on div "Contáctanos" at bounding box center [766, 296] width 151 height 13
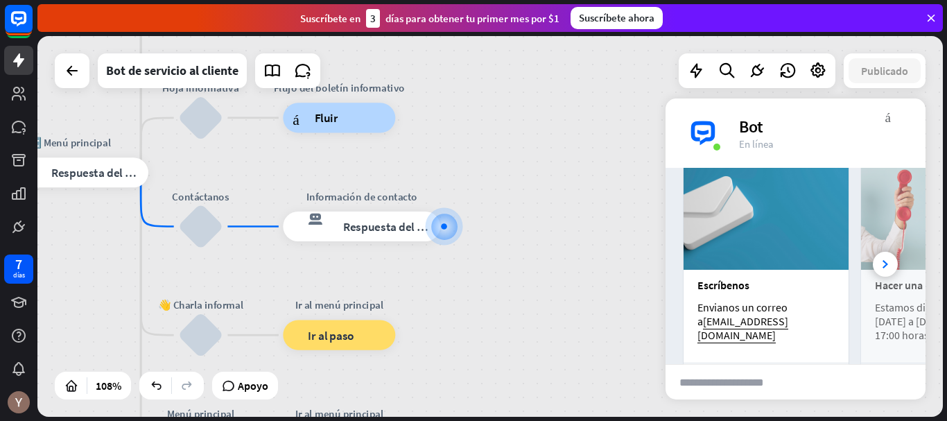
scroll to position [819, 0]
click at [881, 277] on div at bounding box center [885, 264] width 25 height 25
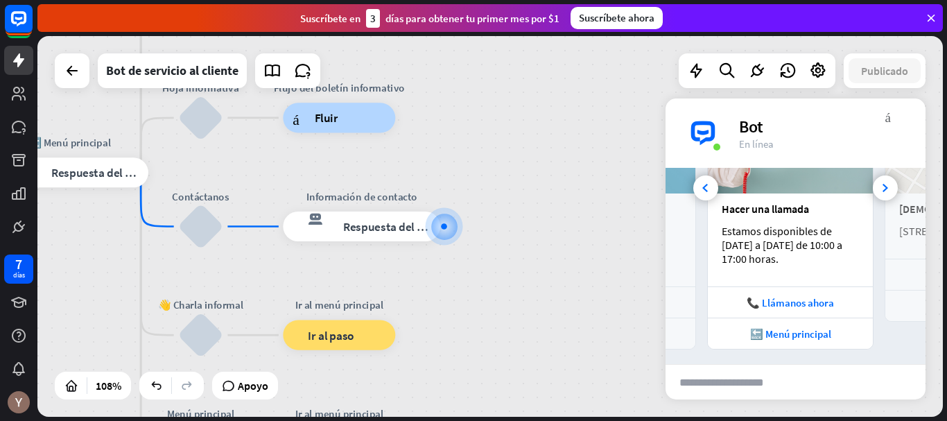
scroll to position [900, 0]
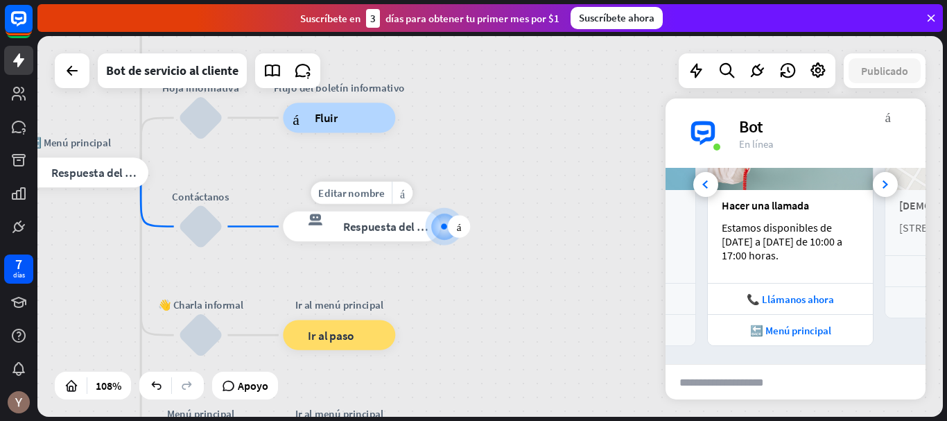
click at [404, 235] on div "respuesta del bot de bloqueo Respuesta del bot" at bounding box center [361, 227] width 157 height 30
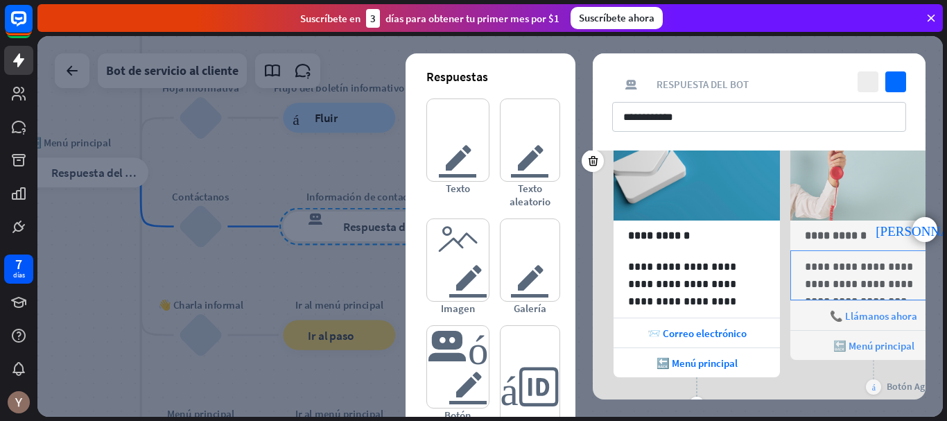
scroll to position [109, 0]
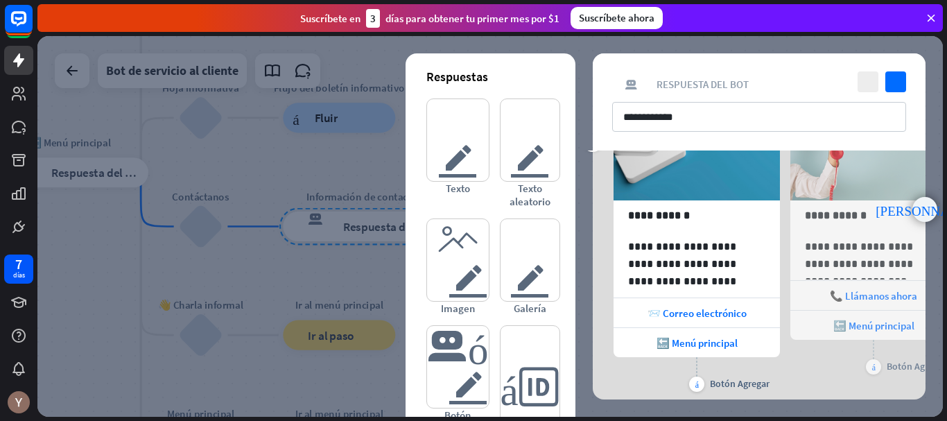
click at [923, 218] on div "punta [PERSON_NAME] derecha" at bounding box center [925, 209] width 25 height 25
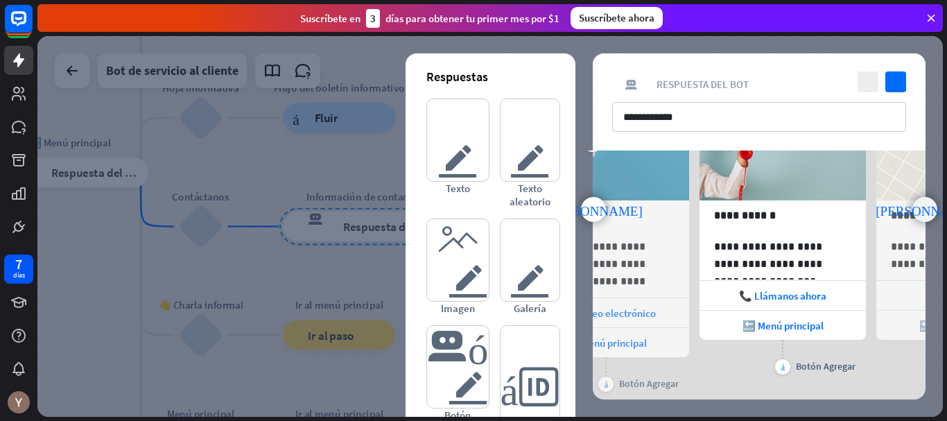
scroll to position [0, 114]
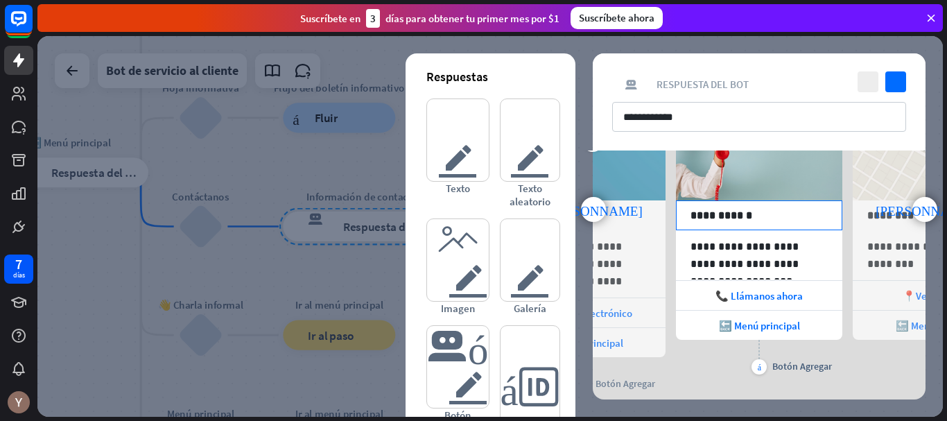
click at [758, 221] on p "**********" at bounding box center [759, 215] width 137 height 17
click at [309, 260] on div at bounding box center [490, 226] width 906 height 381
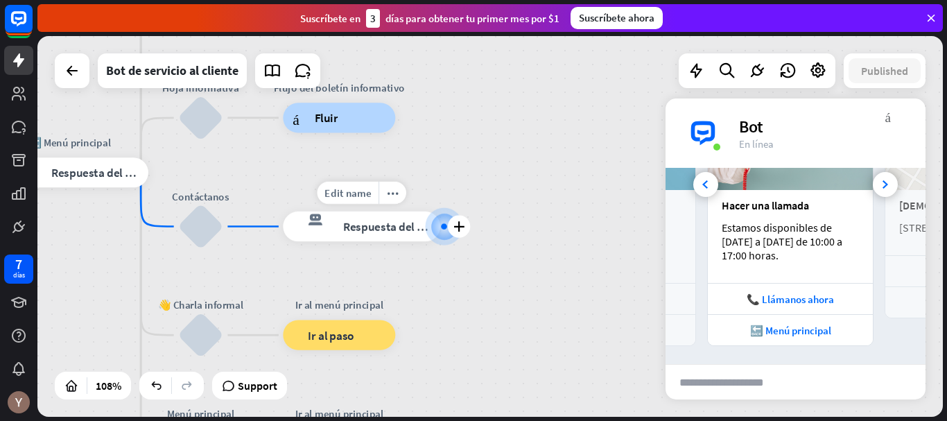
scroll to position [940, 0]
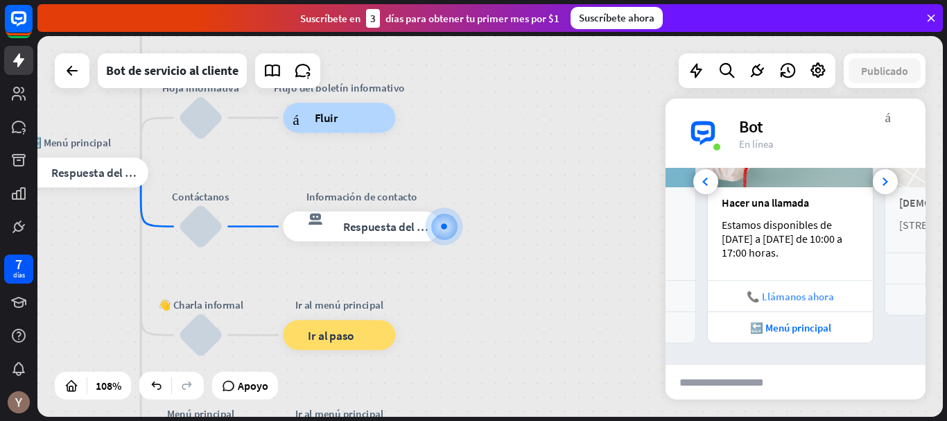
click at [802, 306] on div "📞 Llámanos ahora" at bounding box center [790, 295] width 165 height 31
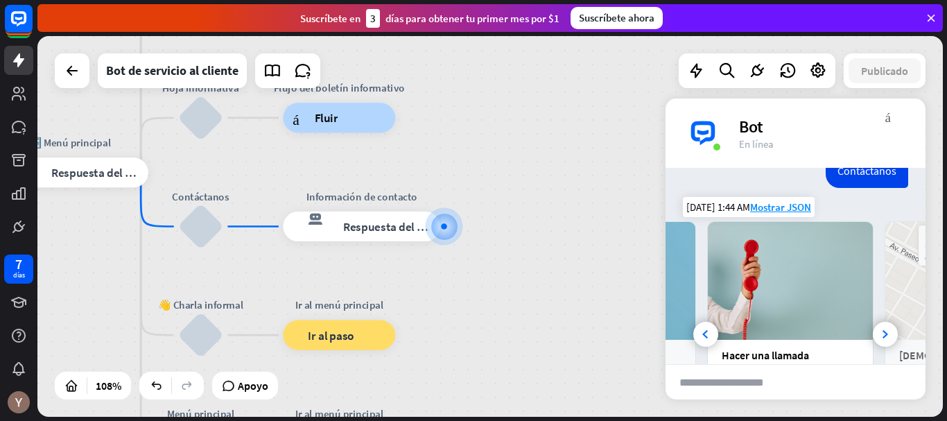
scroll to position [749, 0]
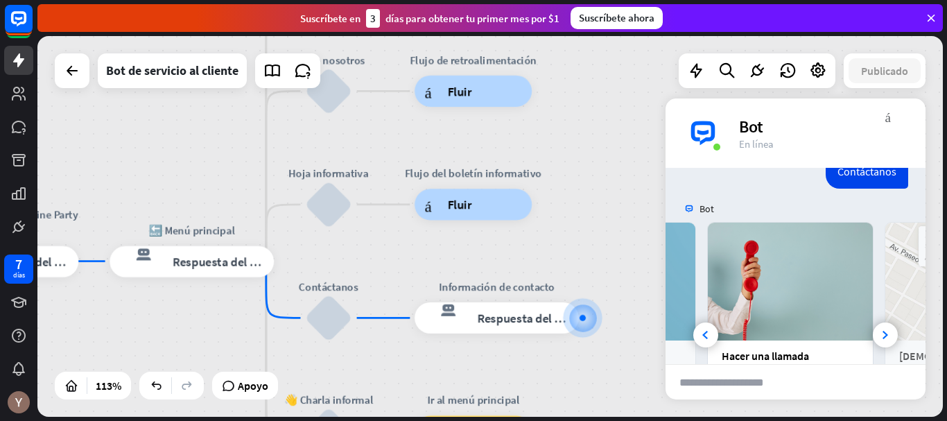
drag, startPoint x: 463, startPoint y: 168, endPoint x: 605, endPoint y: 257, distance: 167.4
click at [605, 257] on div "inicio_2 Punto de inicio Bienvenido a The Submarine Party [PERSON_NAME]! respue…" at bounding box center [490, 226] width 906 height 381
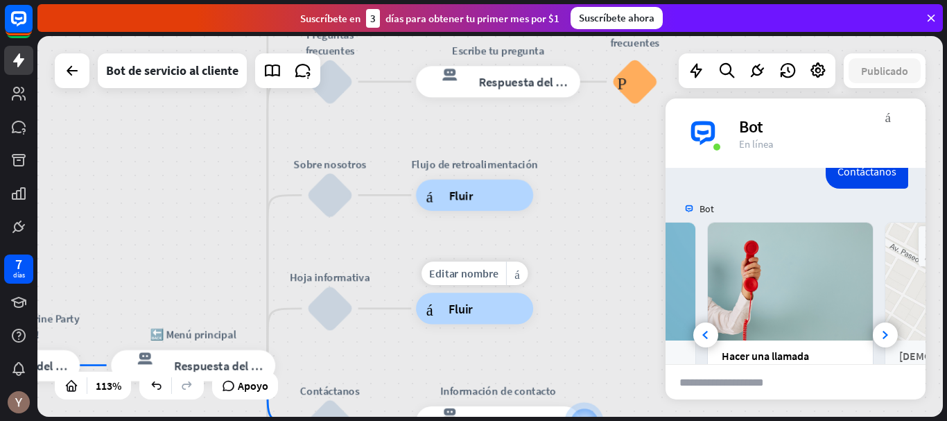
drag, startPoint x: 397, startPoint y: 178, endPoint x: 398, endPoint y: 284, distance: 106.8
click at [416, 293] on div "Editar nombre más_amarillo Flujo del boletín informativo árbol constructor Fluir" at bounding box center [474, 308] width 117 height 31
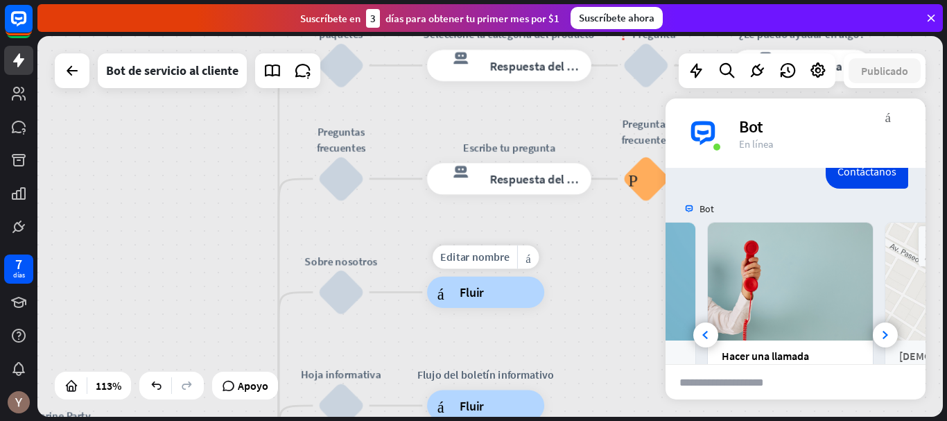
drag, startPoint x: 387, startPoint y: 184, endPoint x: 398, endPoint y: 280, distance: 95.7
click at [427, 280] on div "Editar nombre más_amarillo Flujo de retroalimentación árbol constructor Fluir" at bounding box center [485, 292] width 117 height 31
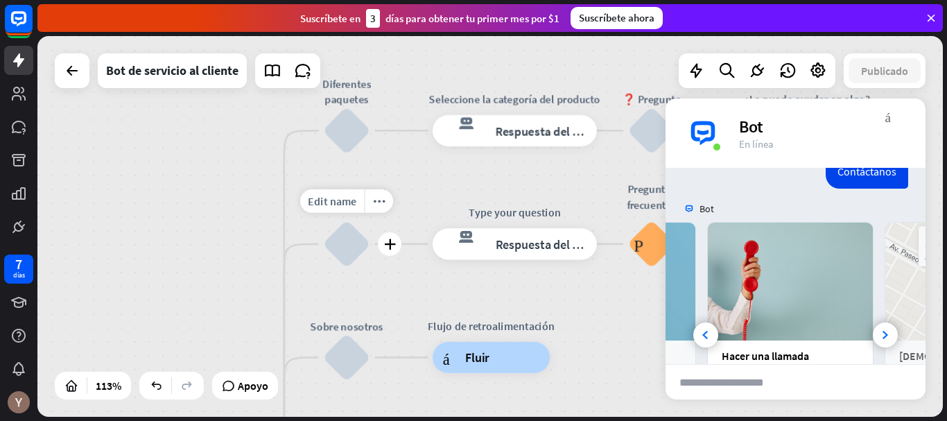
drag, startPoint x: 395, startPoint y: 216, endPoint x: 400, endPoint y: 286, distance: 70.3
click at [370, 268] on div "Edit name more_horiz plus Preguntas frecuentes bloquear_entrada_de_usuario" at bounding box center [346, 244] width 47 height 47
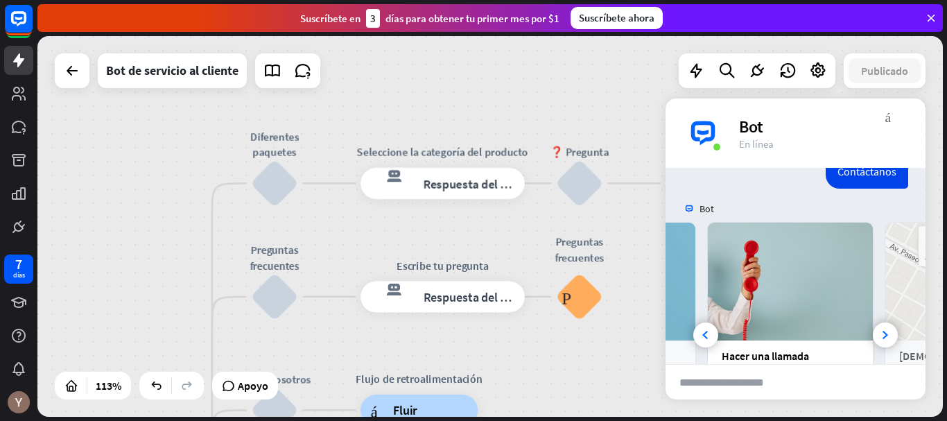
drag, startPoint x: 420, startPoint y: 242, endPoint x: 343, endPoint y: 248, distance: 77.9
click at [343, 248] on div "inicio_2 Punto de inicio Bienvenido a The Submarine Party [PERSON_NAME]! respue…" at bounding box center [490, 226] width 906 height 381
click at [266, 201] on div "bloquear_entrada_de_usuario" at bounding box center [274, 183] width 47 height 47
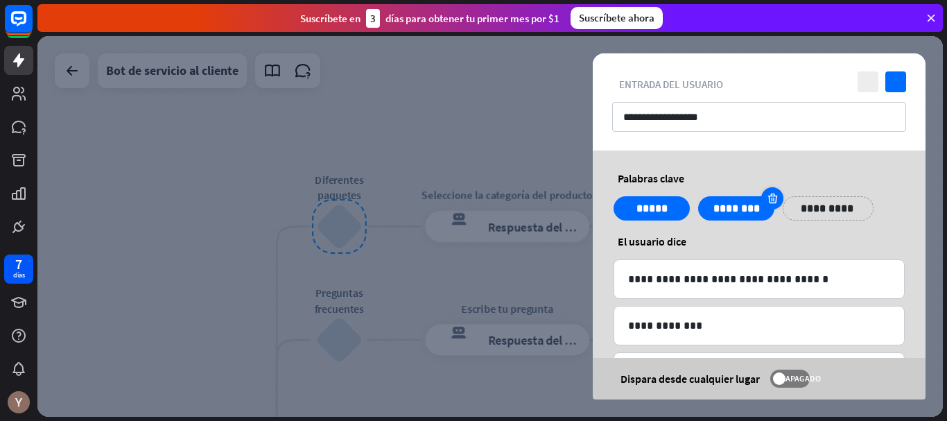
click at [773, 200] on icon at bounding box center [772, 198] width 13 height 12
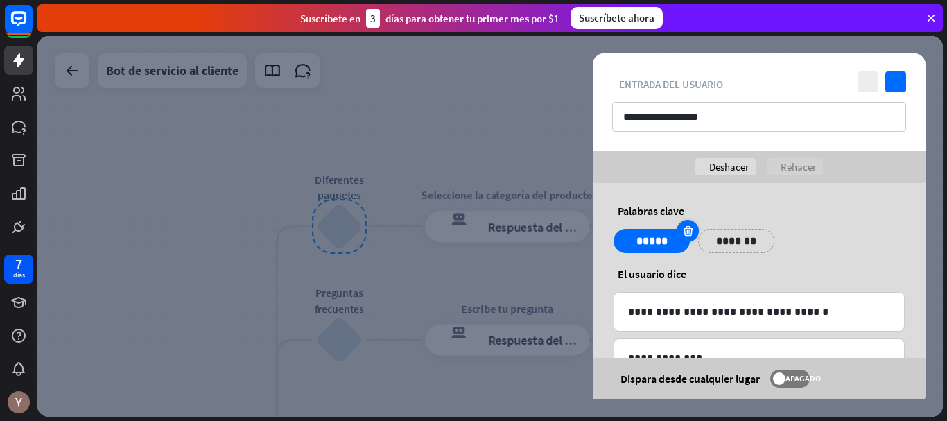
click at [686, 234] on icon at bounding box center [688, 231] width 13 height 12
click at [676, 241] on p "*******" at bounding box center [651, 240] width 55 height 17
click at [834, 273] on div "ayuda El usuario dice" at bounding box center [759, 274] width 291 height 14
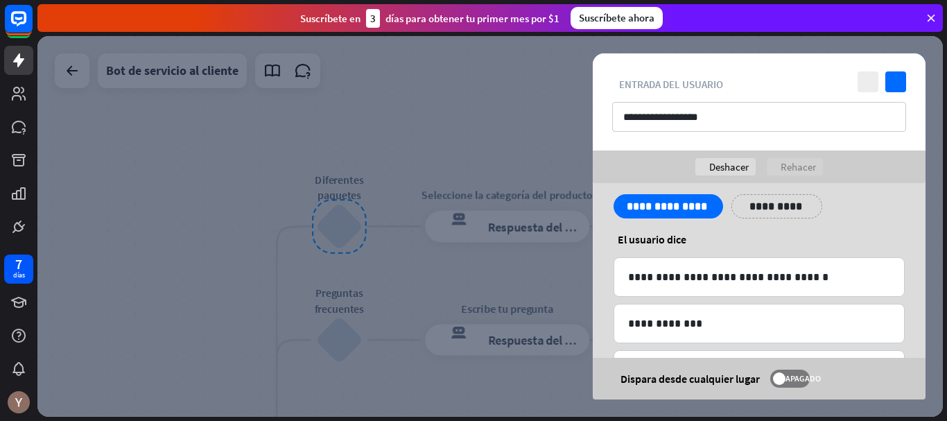
scroll to position [36, 0]
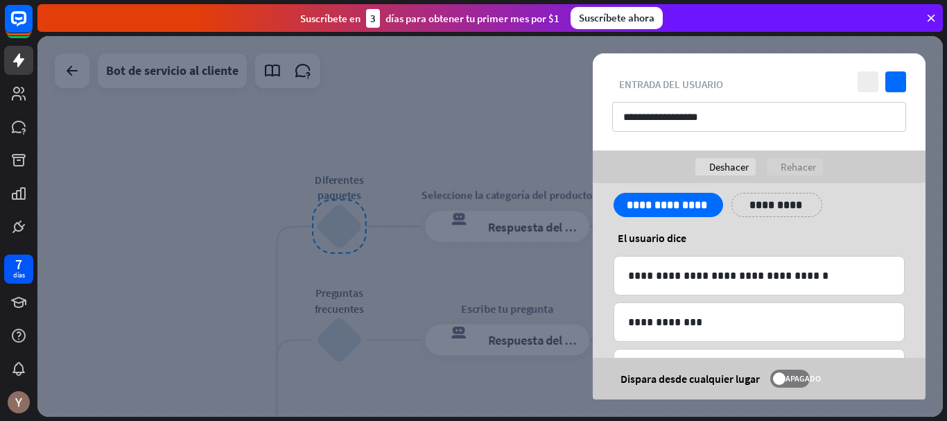
click at [605, 268] on div "**********" at bounding box center [759, 395] width 333 height 497
click at [593, 267] on icon at bounding box center [593, 267] width 13 height 12
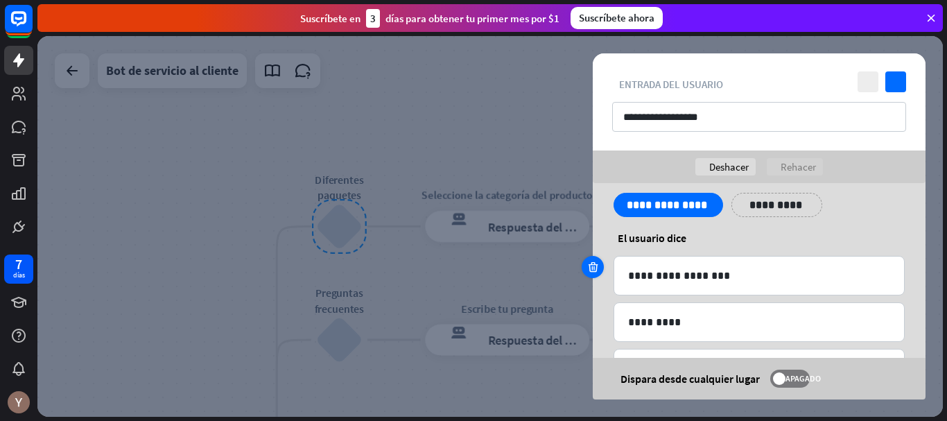
click at [593, 267] on icon at bounding box center [593, 267] width 13 height 12
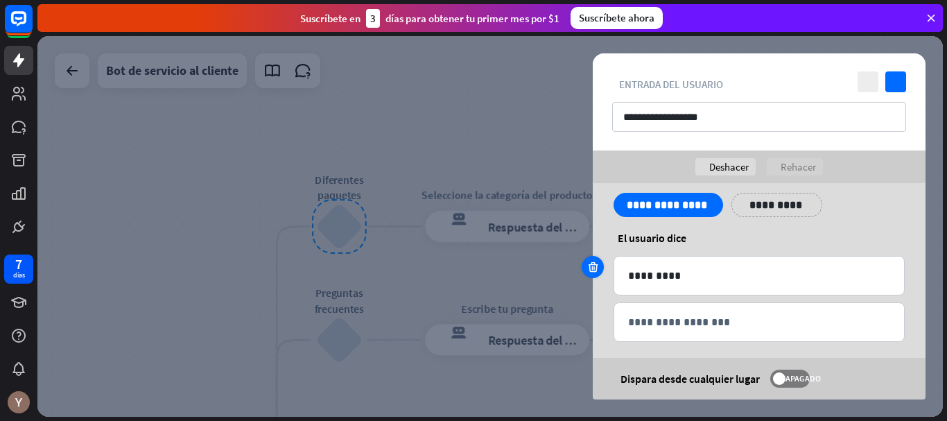
click at [593, 267] on icon at bounding box center [593, 267] width 13 height 12
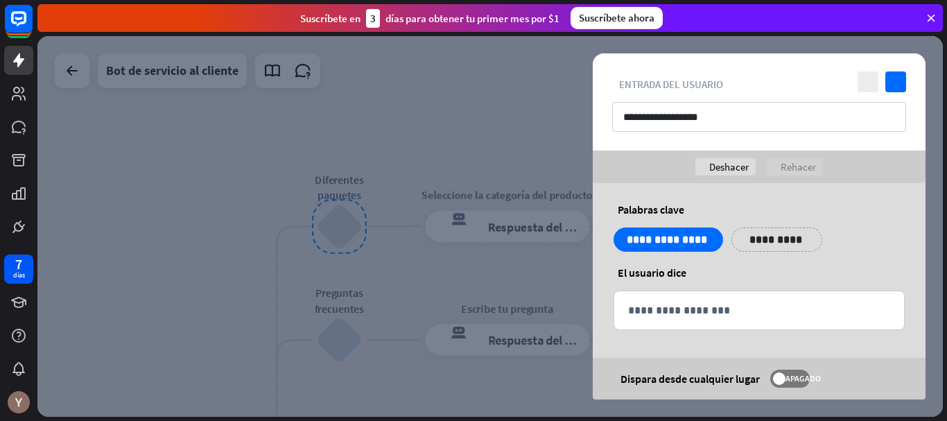
scroll to position [1, 0]
click at [593, 267] on div "**********" at bounding box center [759, 291] width 333 height 218
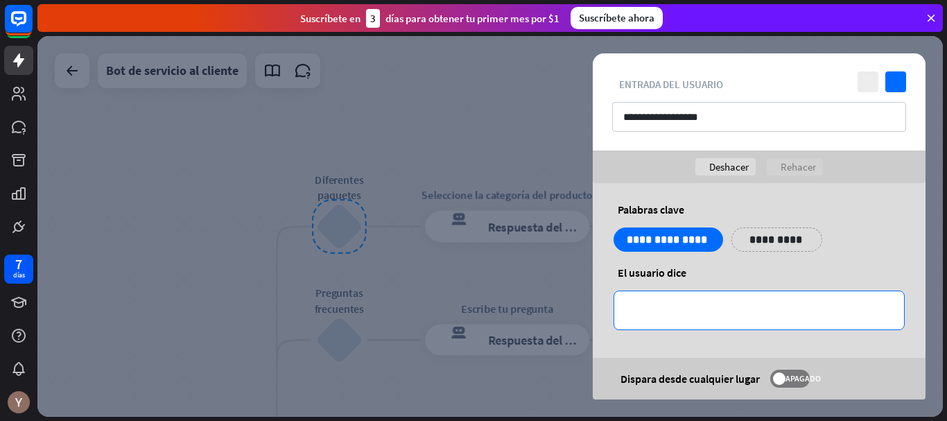
click at [646, 316] on p "**********" at bounding box center [759, 310] width 262 height 17
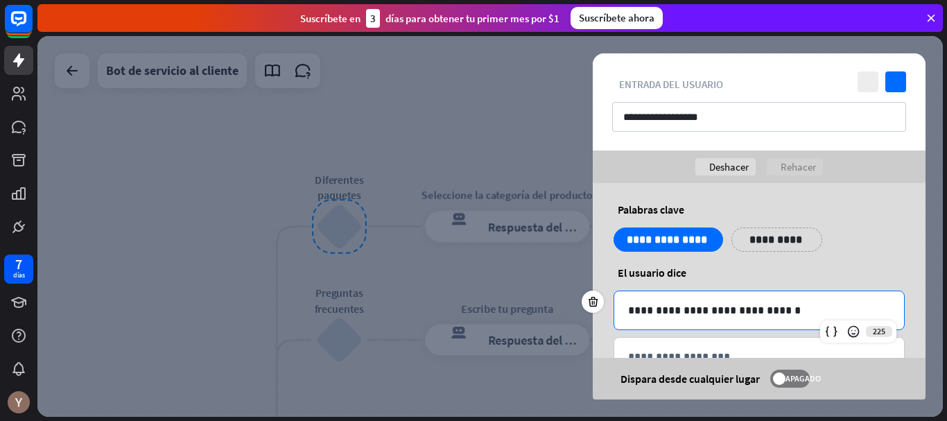
click at [692, 313] on p "**********" at bounding box center [759, 310] width 262 height 17
click at [734, 309] on p "**********" at bounding box center [759, 310] width 262 height 17
click at [777, 310] on p "**********" at bounding box center [759, 310] width 262 height 17
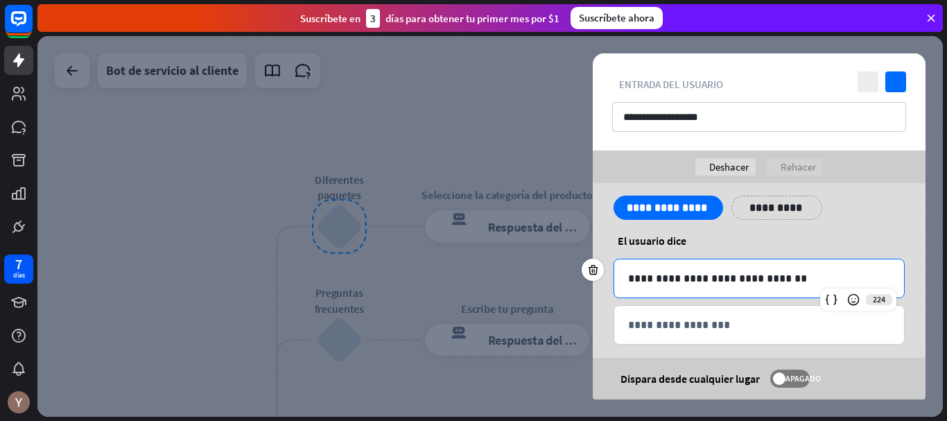
scroll to position [48, 0]
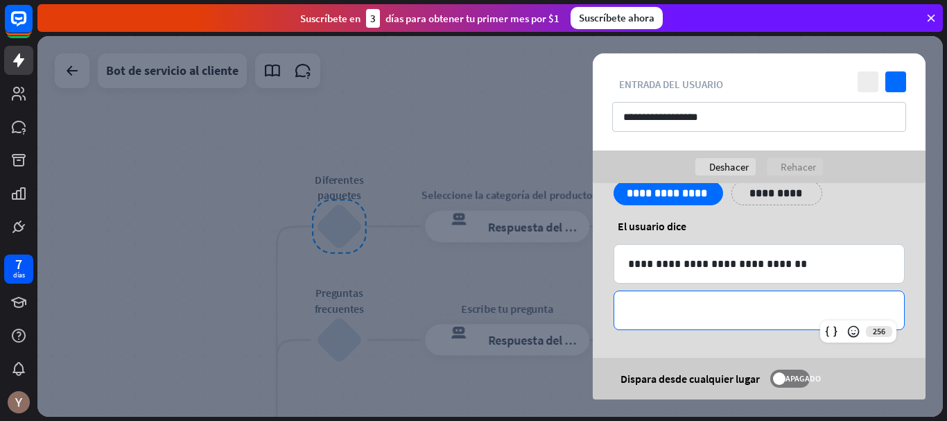
click at [720, 320] on div "**********" at bounding box center [759, 310] width 290 height 38
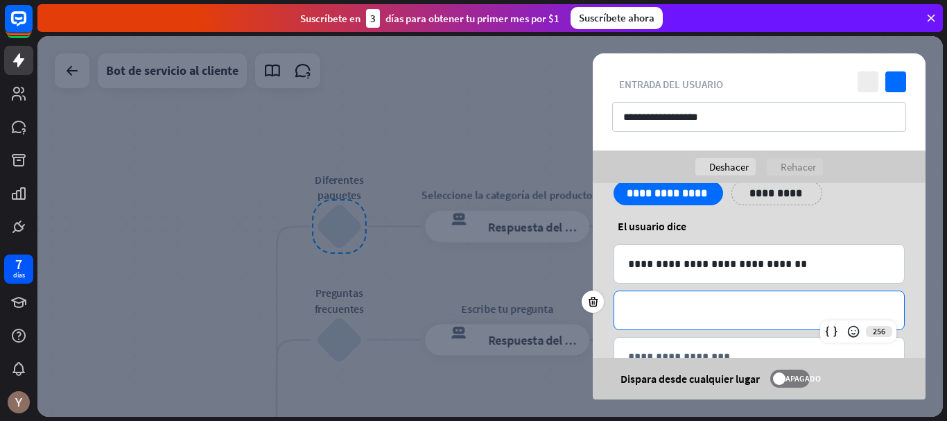
scroll to position [0, 0]
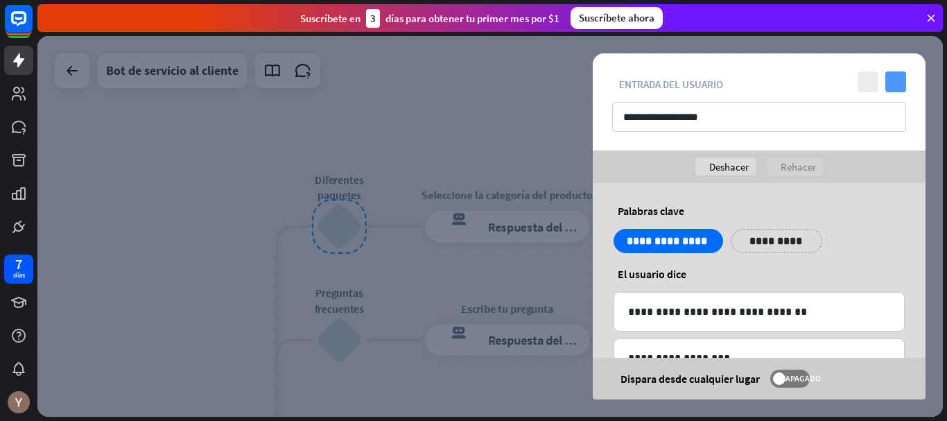
click at [897, 85] on icon "controlar" at bounding box center [896, 81] width 21 height 21
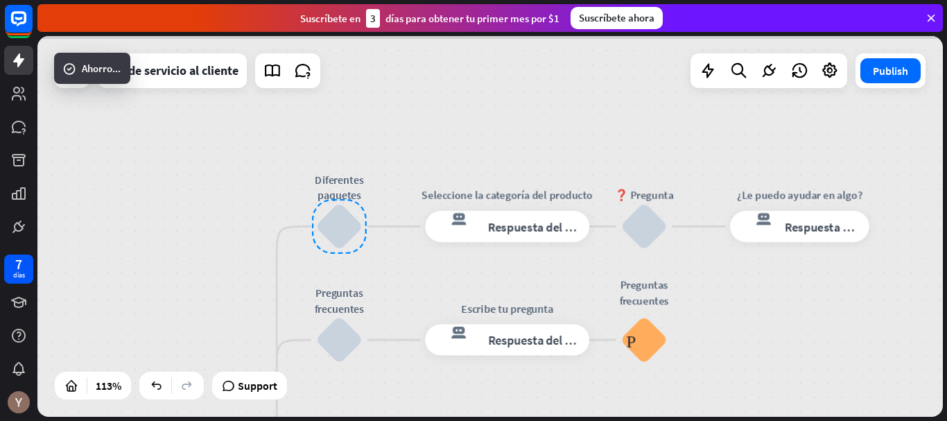
scroll to position [789, 0]
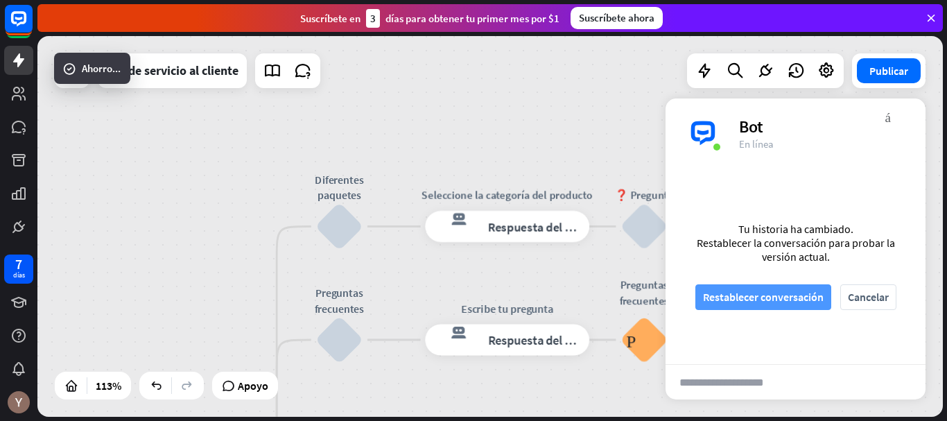
click at [775, 291] on font "Restablecer conversación" at bounding box center [763, 297] width 121 height 14
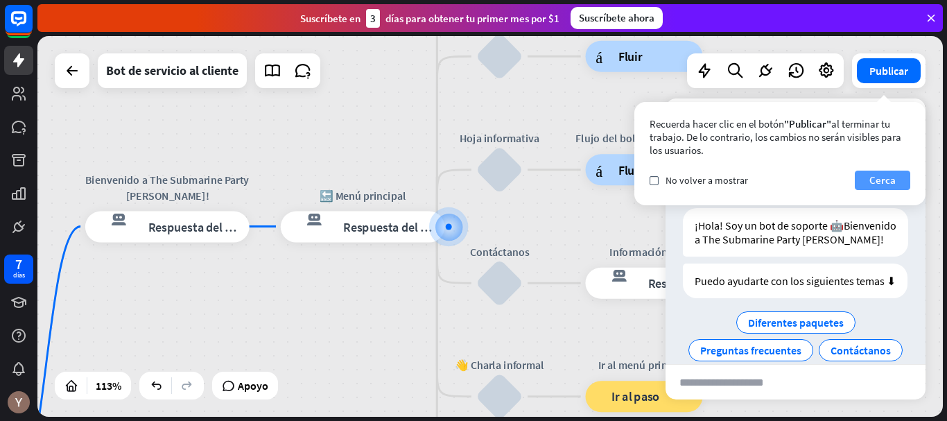
click at [873, 184] on font "Cerca" at bounding box center [883, 179] width 26 height 13
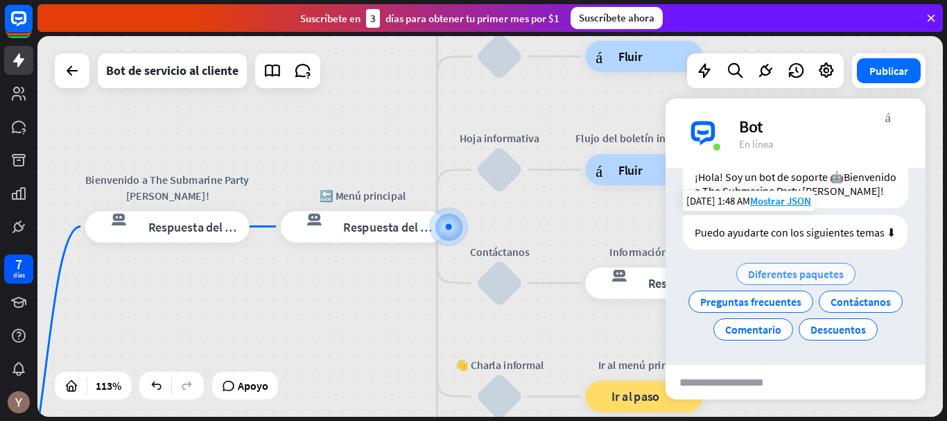
click at [806, 267] on font "Diferentes paquetes" at bounding box center [796, 274] width 96 height 14
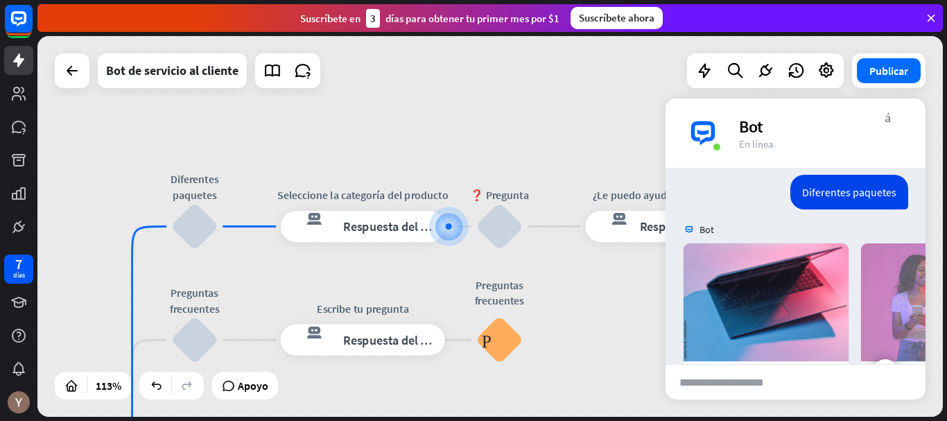
scroll to position [156, 0]
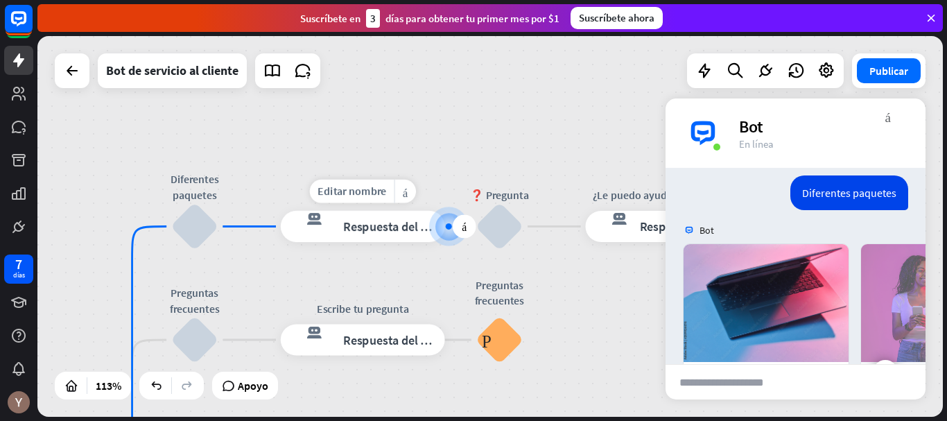
click at [390, 234] on font "Respuesta del bot" at bounding box center [391, 226] width 96 height 16
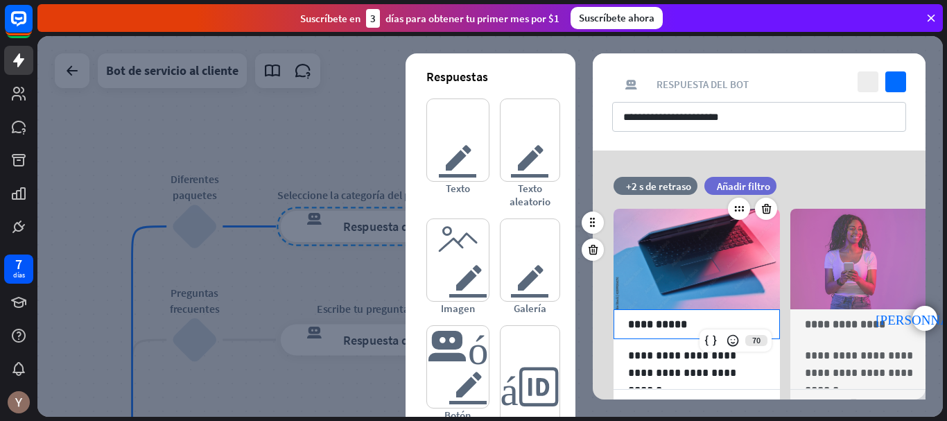
click at [702, 322] on p "**********" at bounding box center [696, 324] width 137 height 17
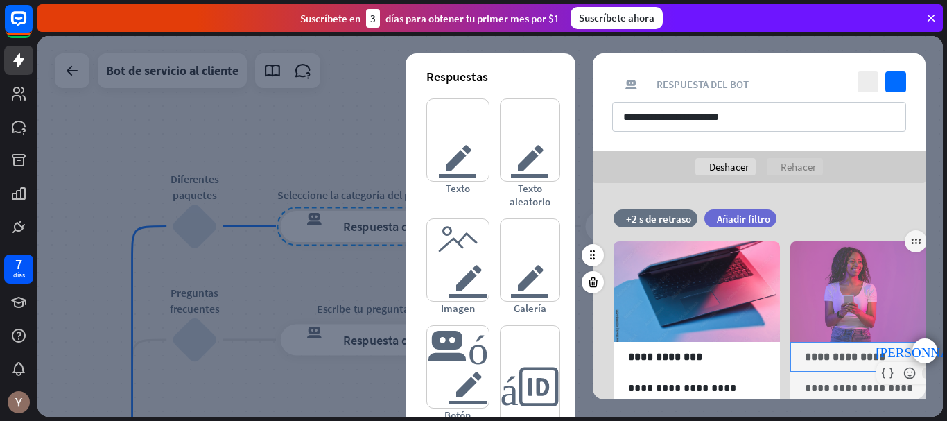
click at [887, 358] on p "**********" at bounding box center [873, 356] width 137 height 17
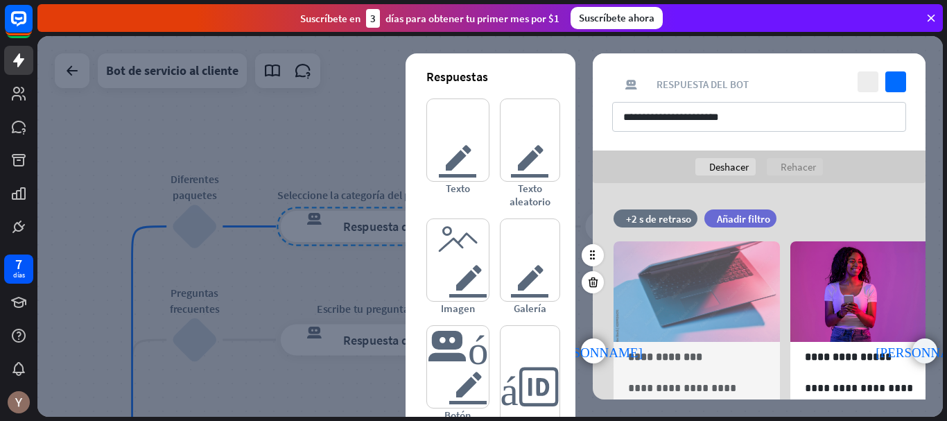
click at [925, 353] on font "punta [PERSON_NAME] derecha" at bounding box center [925, 351] width 98 height 13
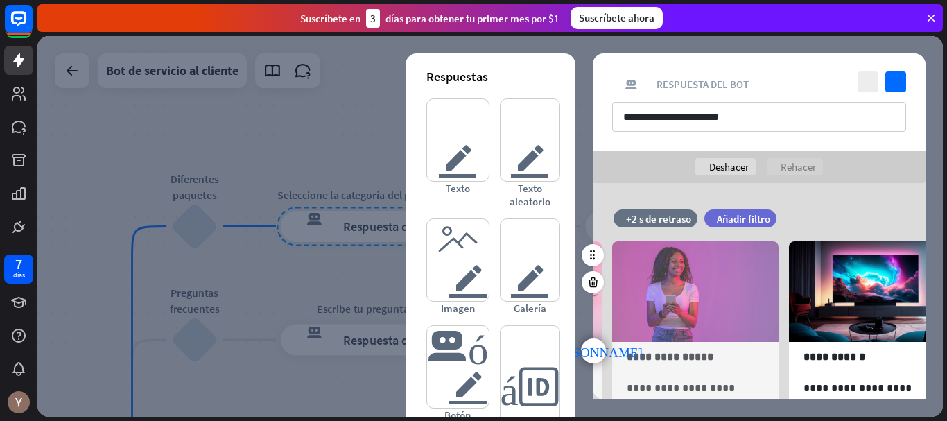
scroll to position [0, 291]
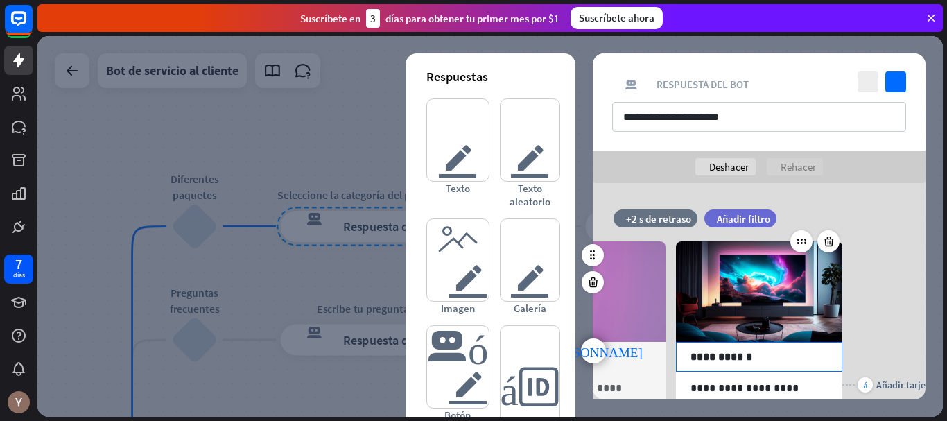
click at [798, 359] on p "**********" at bounding box center [759, 356] width 137 height 17
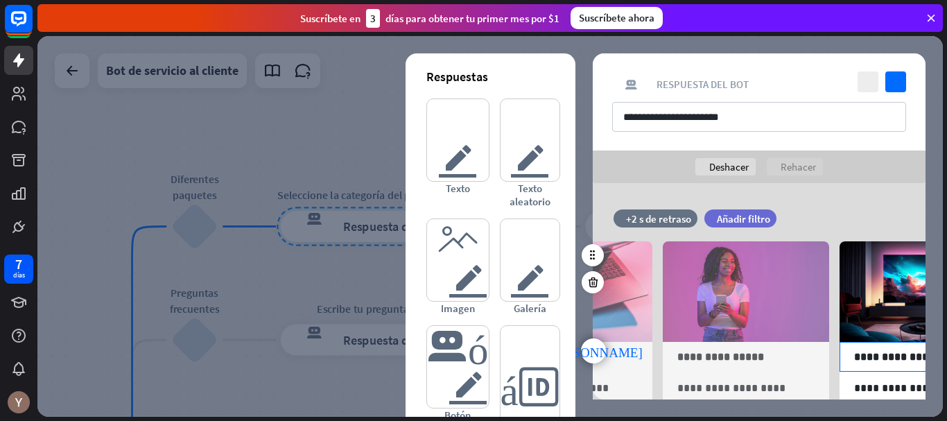
scroll to position [0, 133]
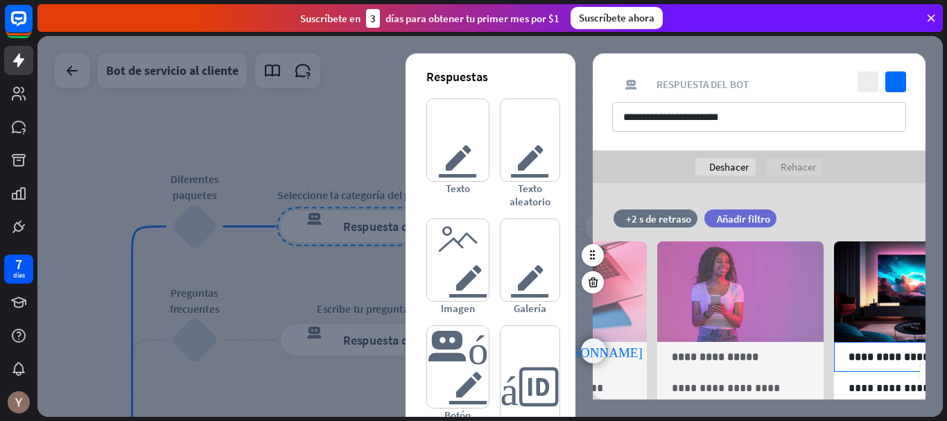
click at [595, 345] on font "punta [PERSON_NAME] izquierda" at bounding box center [593, 351] width 98 height 13
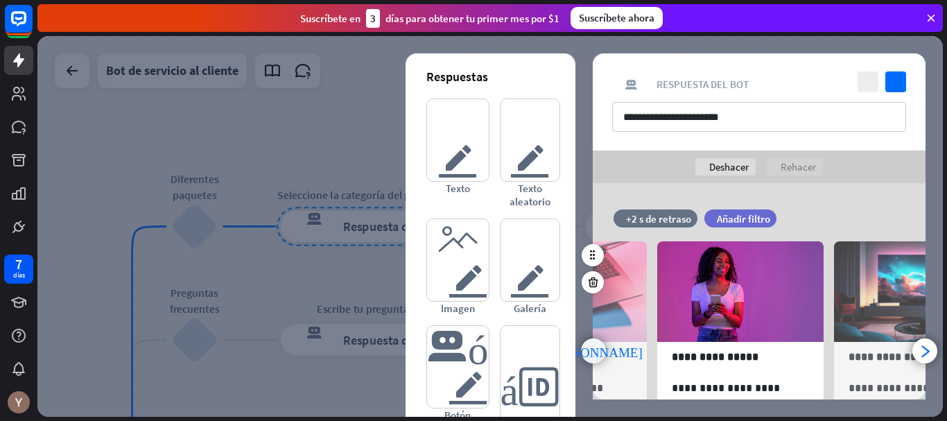
scroll to position [0, 114]
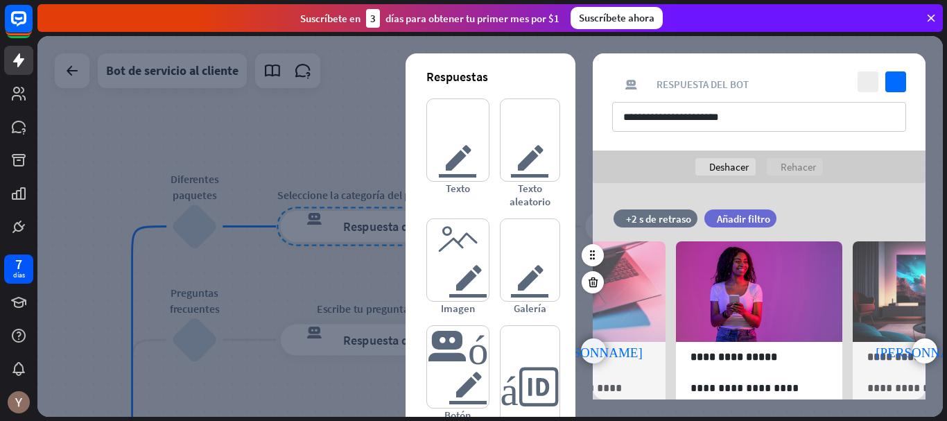
click at [594, 354] on font "punta [PERSON_NAME] izquierda" at bounding box center [593, 351] width 98 height 13
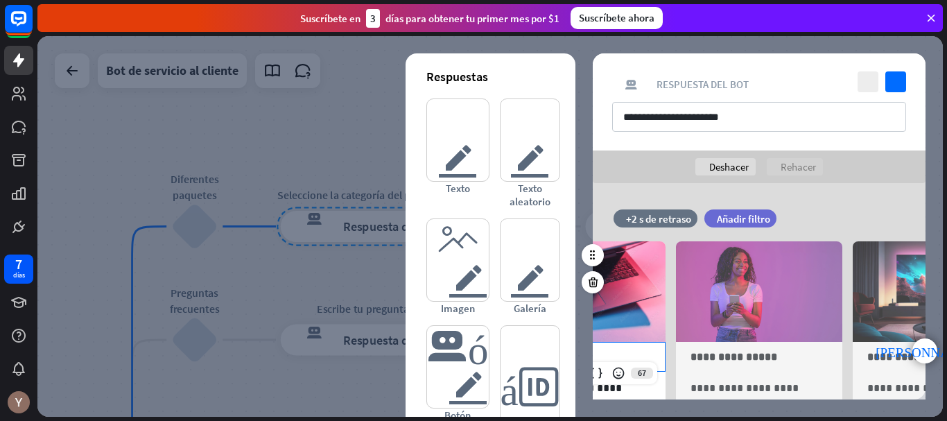
click at [594, 354] on p "**********" at bounding box center [582, 356] width 137 height 17
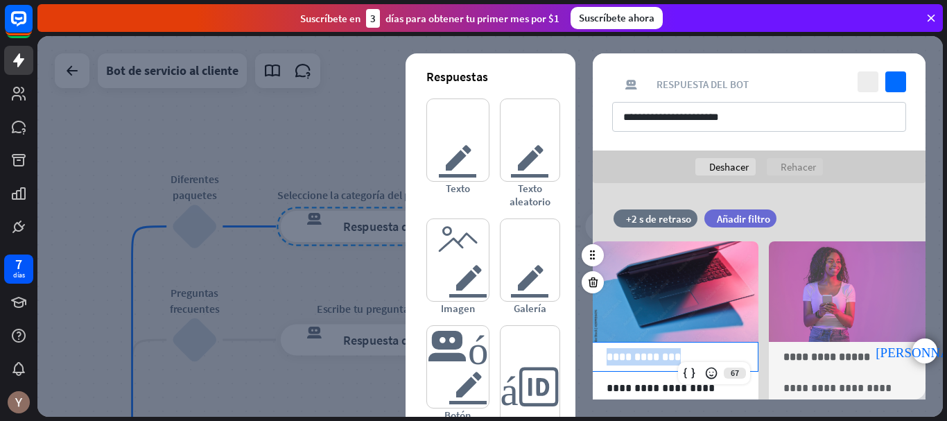
scroll to position [0, 0]
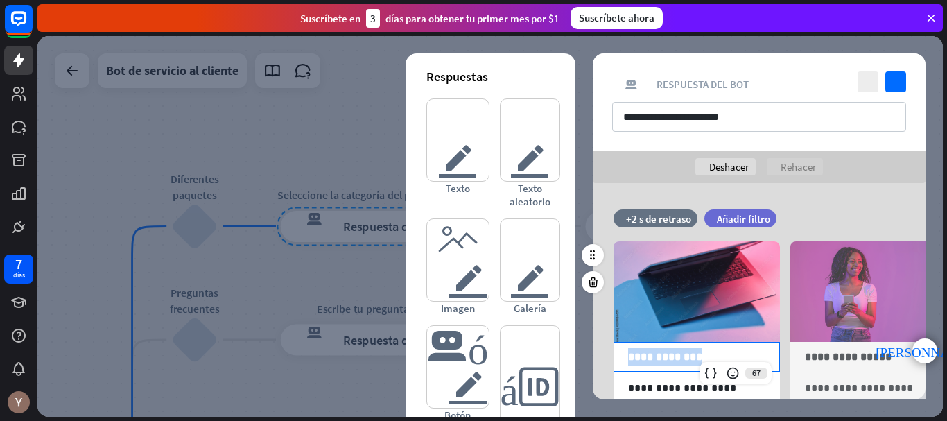
click at [594, 354] on div "**********" at bounding box center [759, 385] width 333 height 329
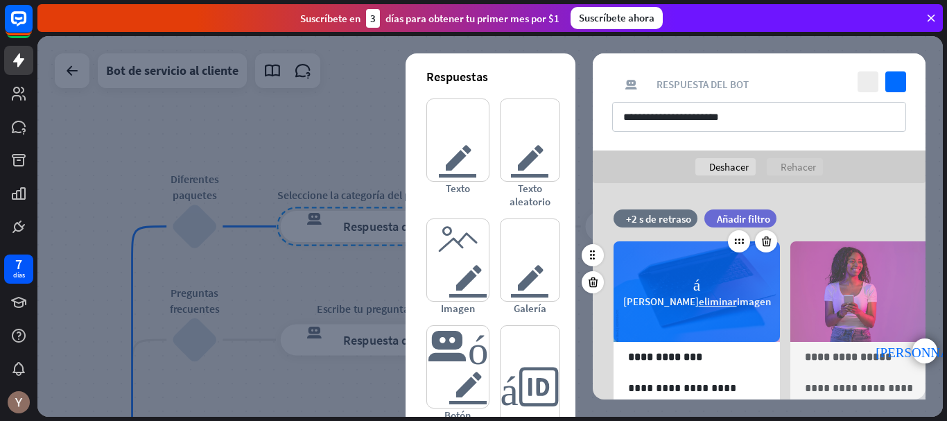
click at [700, 286] on font "cámara" at bounding box center [698, 283] width 8 height 17
click at [700, 302] on font "eliminar" at bounding box center [718, 301] width 38 height 13
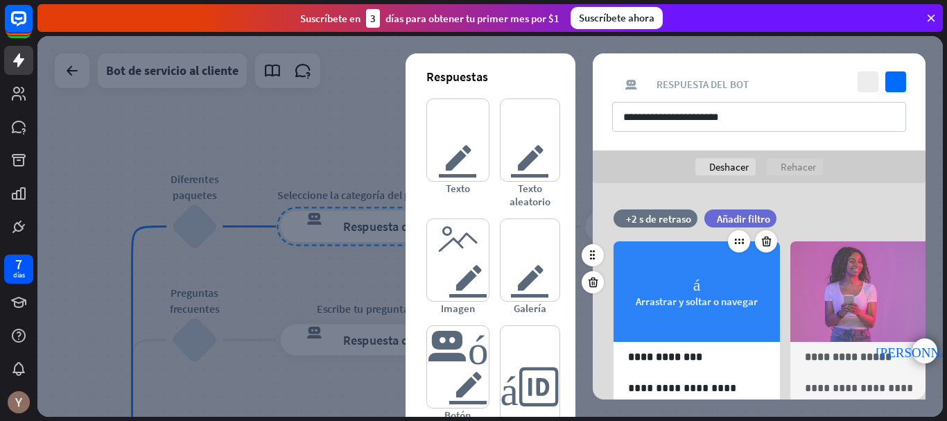
click at [699, 298] on font "Arrastrar y soltar o navegar" at bounding box center [697, 301] width 122 height 13
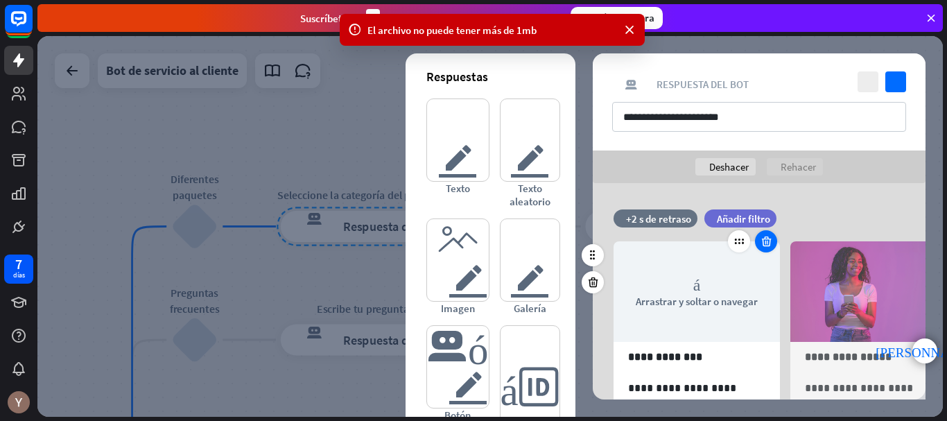
click at [766, 244] on icon at bounding box center [766, 241] width 13 height 12
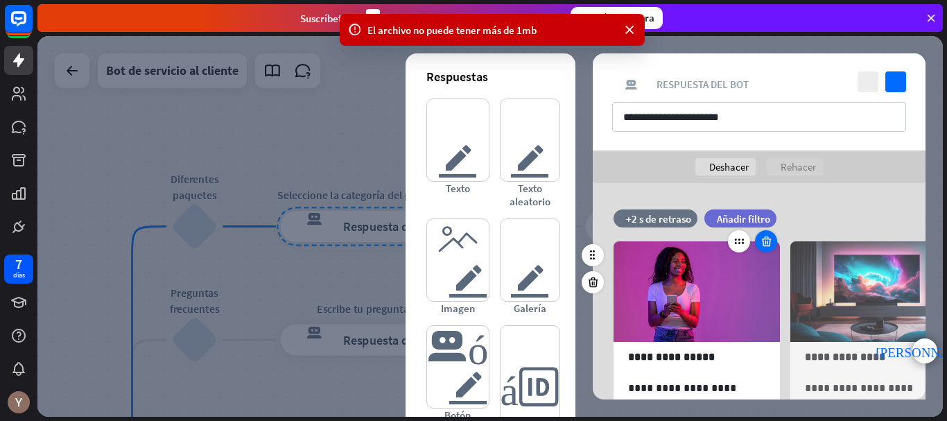
click at [766, 244] on icon at bounding box center [766, 241] width 13 height 12
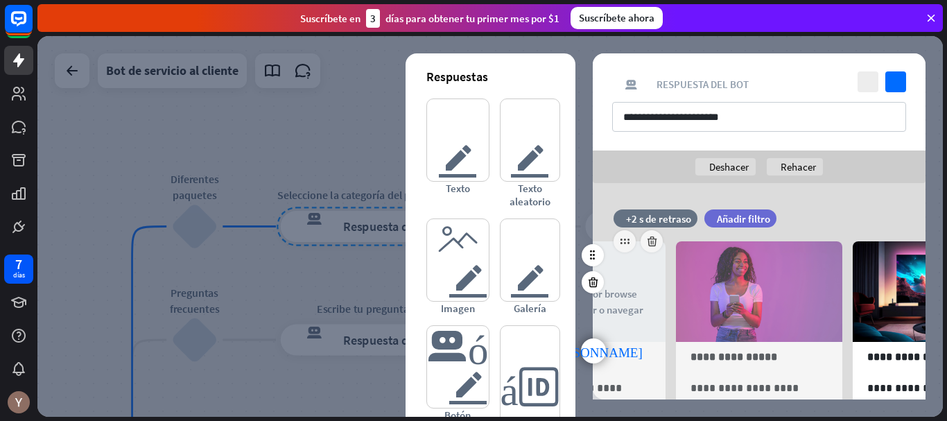
scroll to position [0, 291]
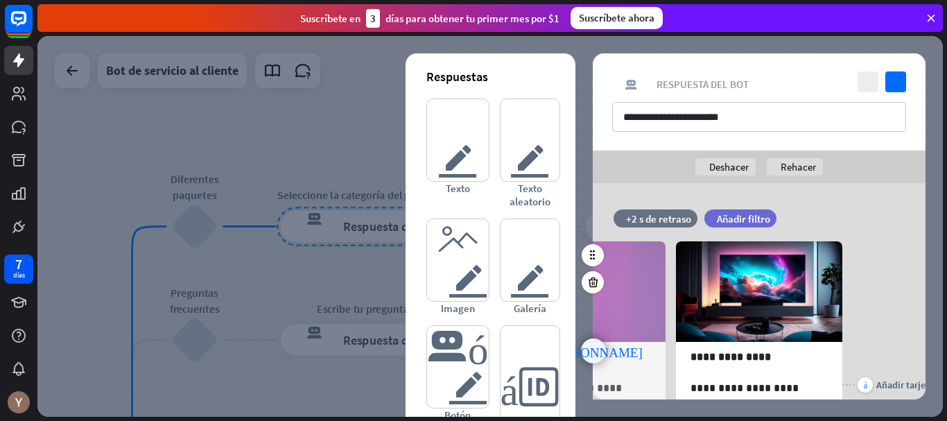
click at [586, 354] on font "punta [PERSON_NAME] izquierda" at bounding box center [593, 351] width 98 height 13
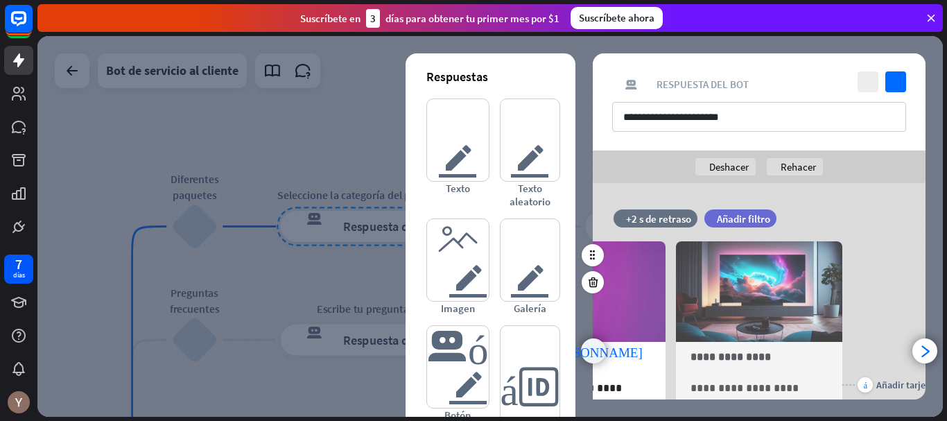
click at [586, 354] on font "punta [PERSON_NAME] izquierda" at bounding box center [593, 351] width 98 height 13
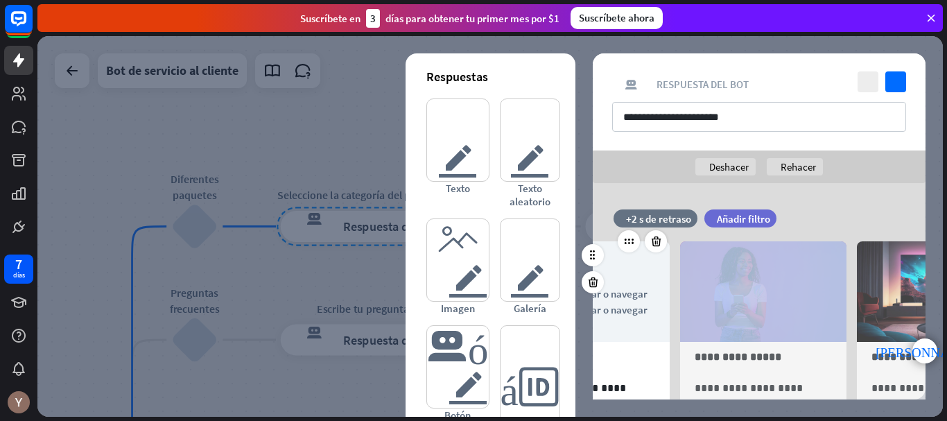
scroll to position [0, 0]
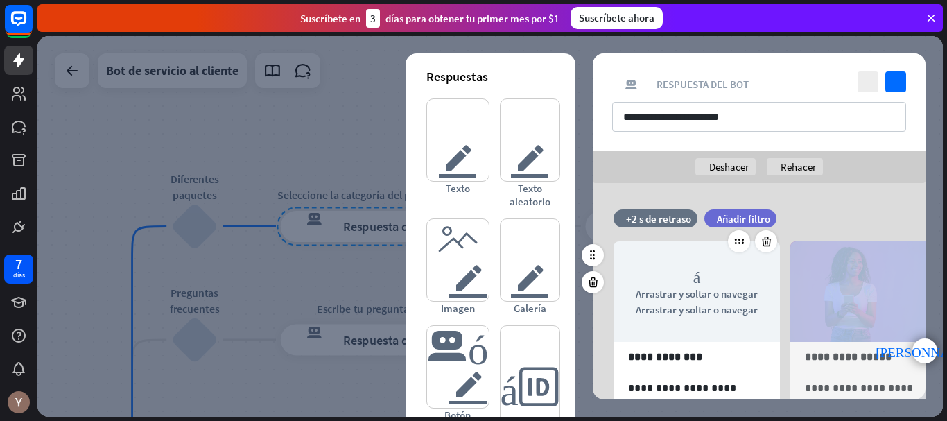
click at [586, 354] on div "**********" at bounding box center [760, 291] width 368 height 216
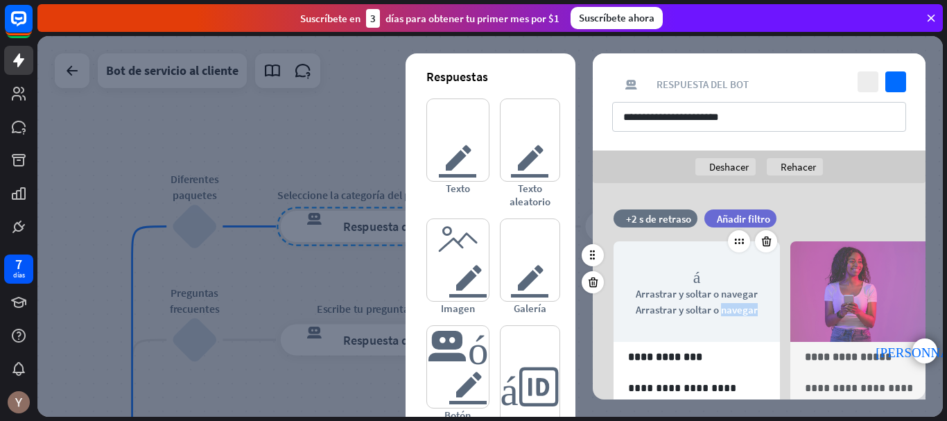
click at [586, 354] on div "**********" at bounding box center [760, 291] width 368 height 216
click at [829, 223] on div "**********" at bounding box center [874, 385] width 166 height 329
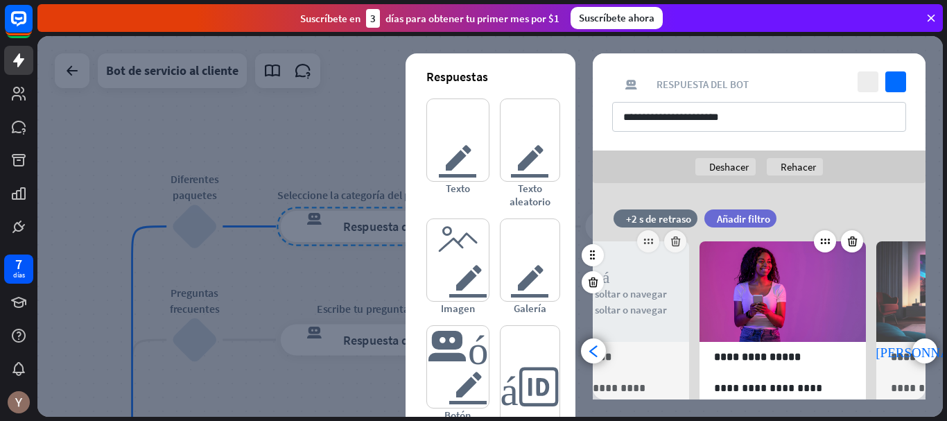
scroll to position [0, 114]
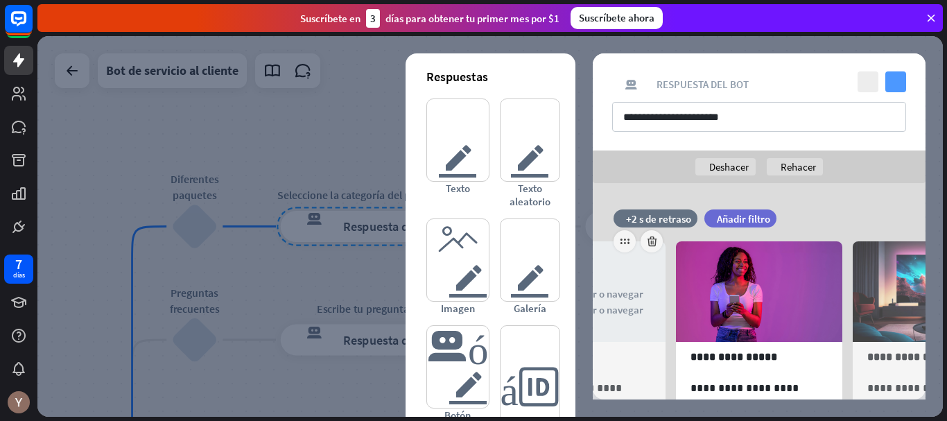
click at [897, 84] on icon "controlar" at bounding box center [896, 81] width 21 height 21
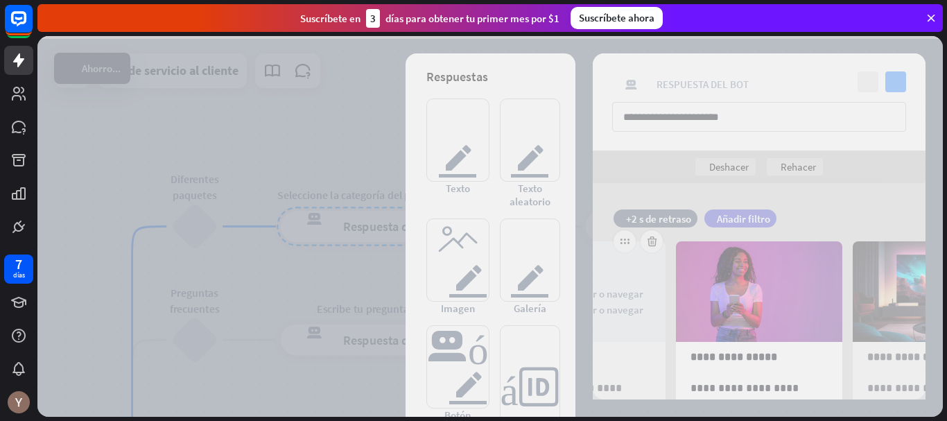
scroll to position [170, 0]
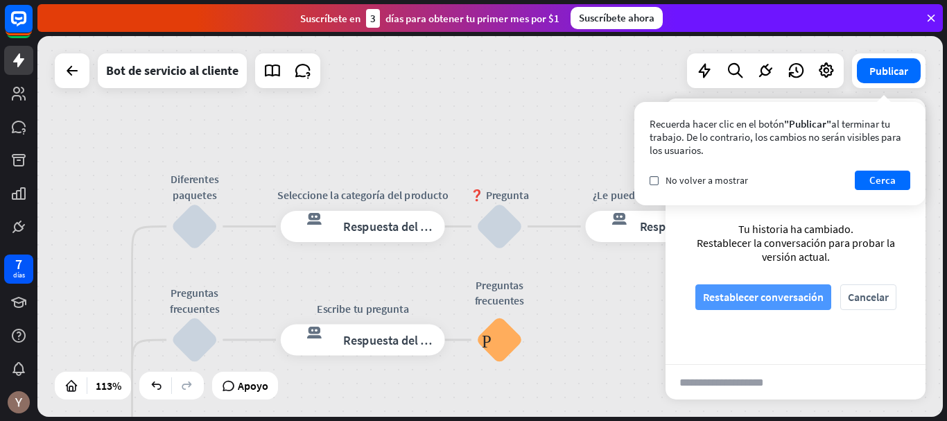
click at [760, 300] on font "Restablecer conversación" at bounding box center [763, 297] width 121 height 14
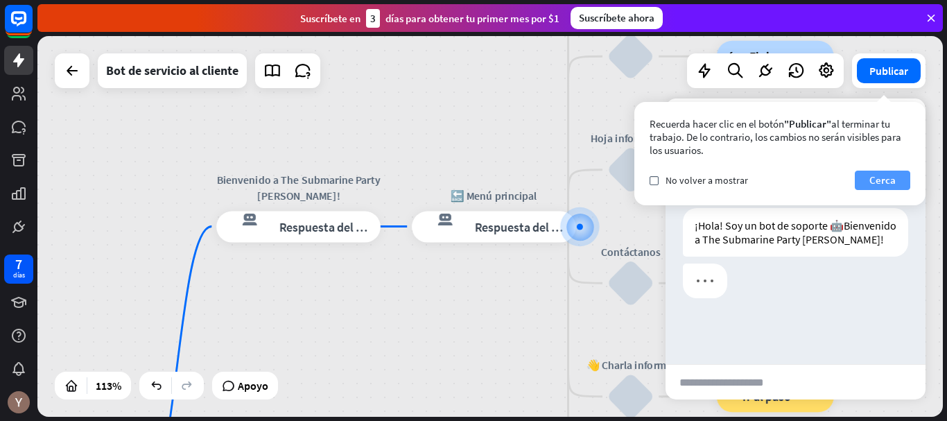
click at [895, 186] on font "Cerca" at bounding box center [883, 179] width 26 height 13
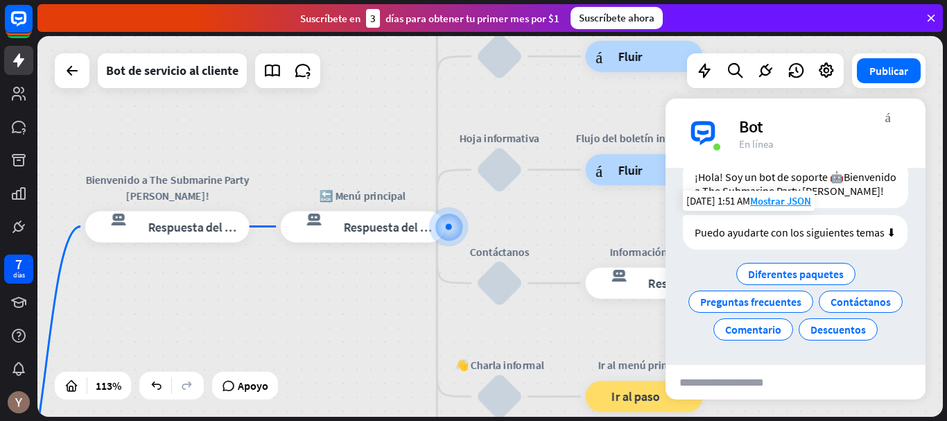
scroll to position [90, 0]
click at [794, 267] on font "Diferentes paquetes" at bounding box center [796, 274] width 96 height 14
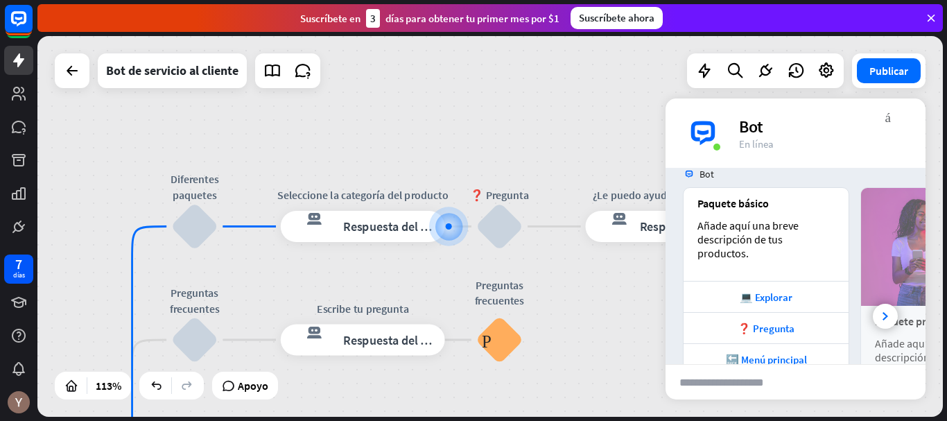
scroll to position [222, 0]
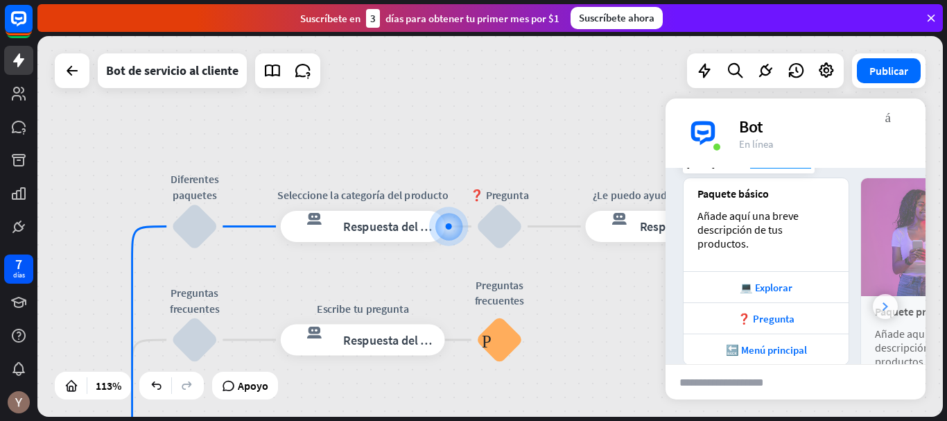
click at [876, 306] on div at bounding box center [885, 306] width 25 height 25
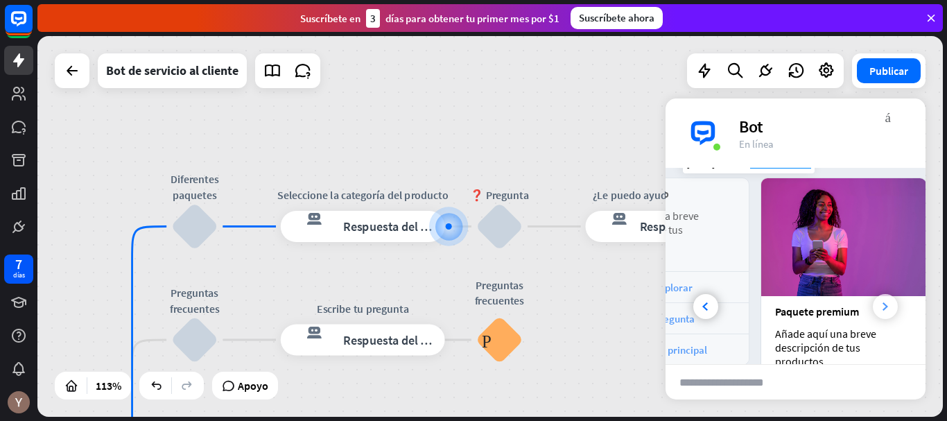
scroll to position [0, 153]
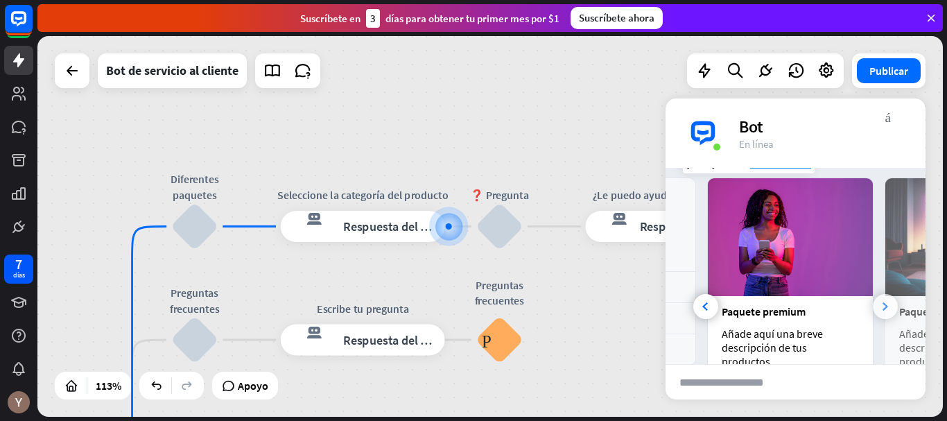
click at [876, 306] on div at bounding box center [885, 306] width 25 height 25
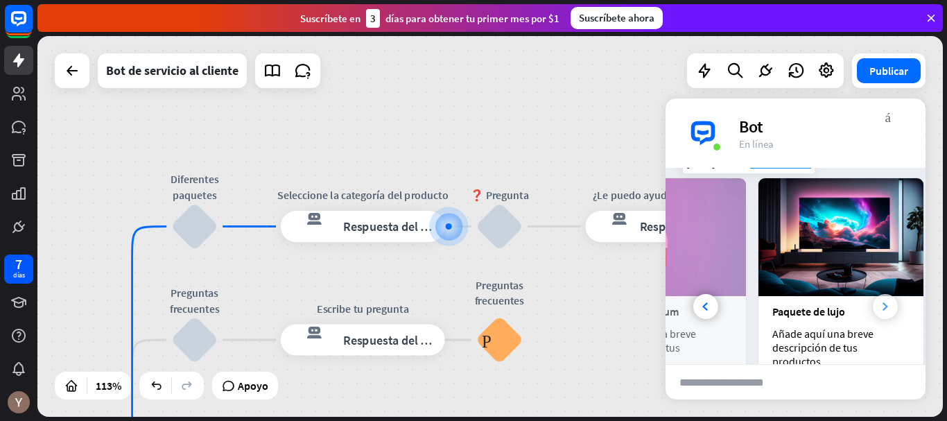
scroll to position [0, 307]
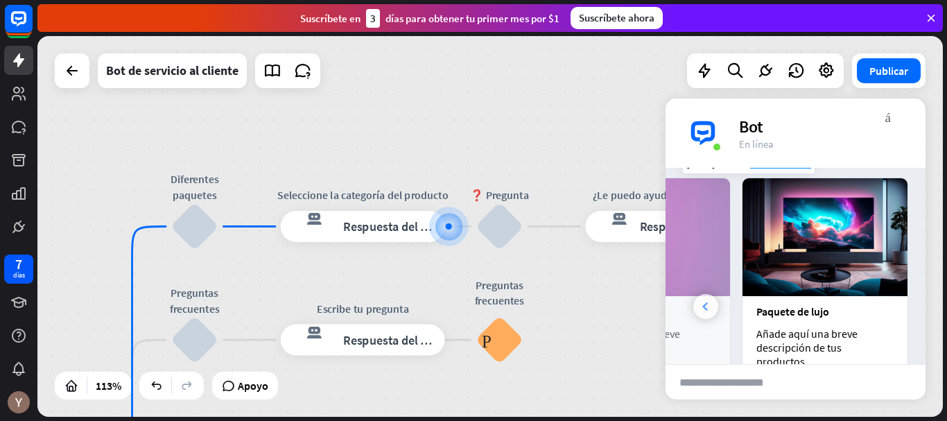
click at [701, 312] on div at bounding box center [706, 306] width 25 height 25
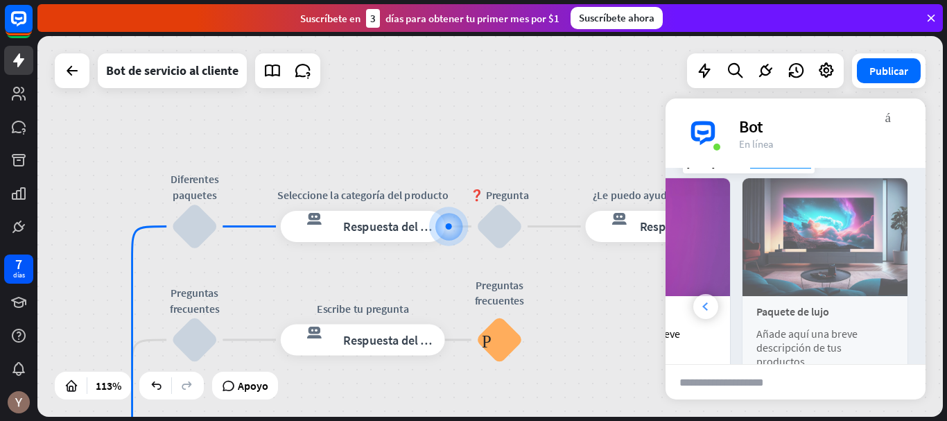
scroll to position [0, 153]
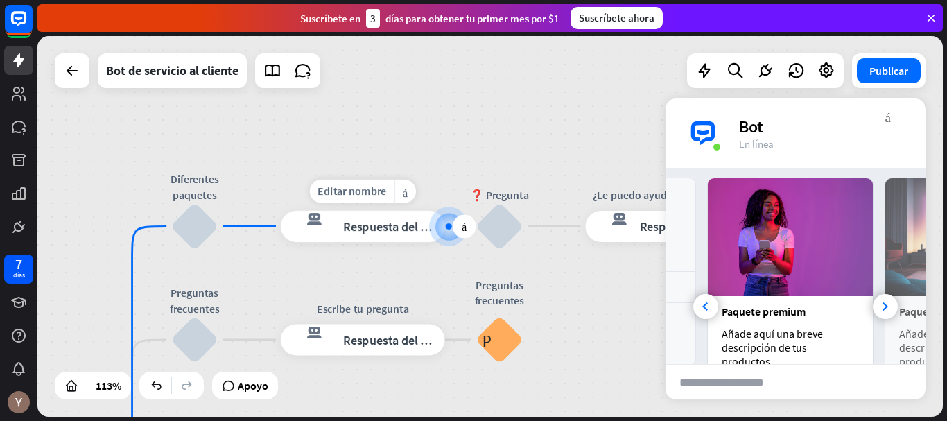
click at [412, 235] on div "respuesta del bot de bloqueo Respuesta del bot" at bounding box center [363, 226] width 164 height 31
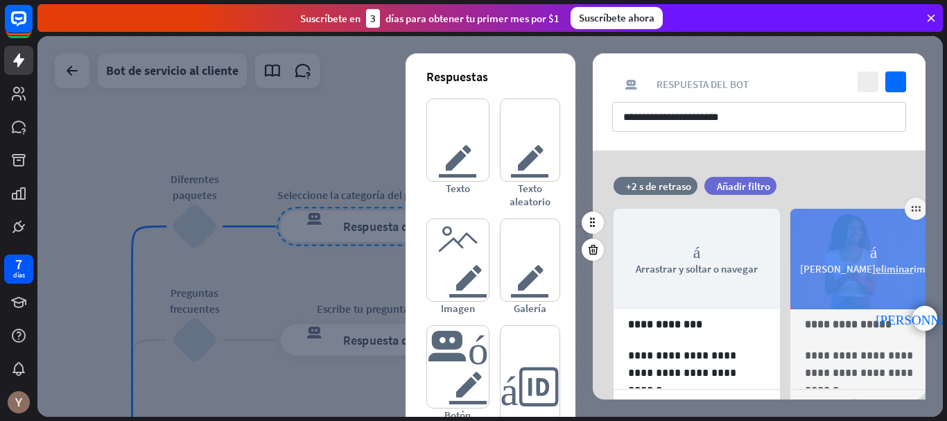
click at [876, 268] on font "eliminar" at bounding box center [895, 268] width 38 height 13
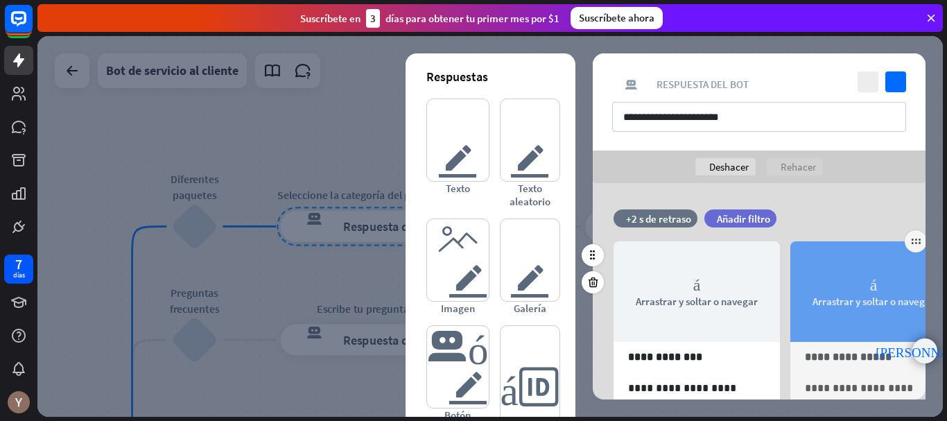
click at [929, 347] on font "punta [PERSON_NAME] derecha" at bounding box center [925, 351] width 98 height 13
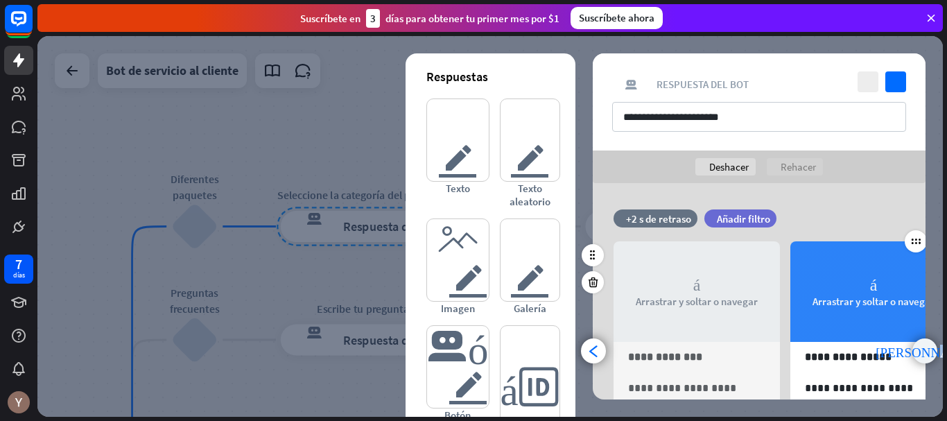
click at [929, 347] on font "punta [PERSON_NAME] derecha" at bounding box center [925, 351] width 98 height 13
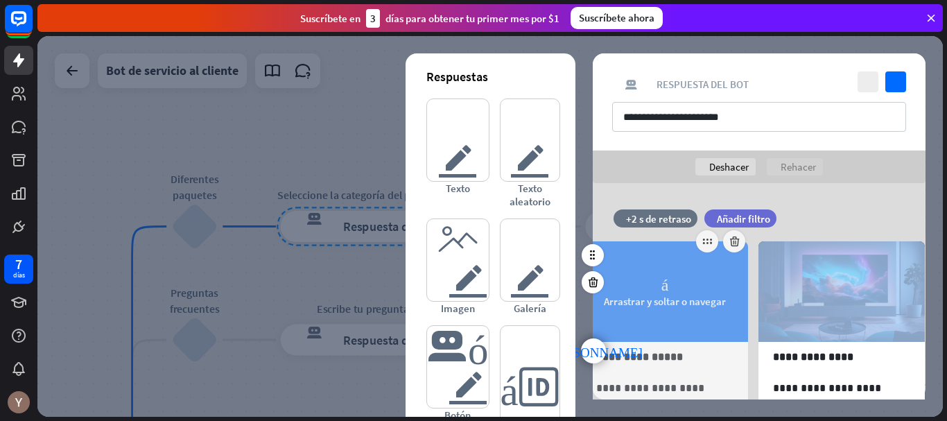
scroll to position [0, 291]
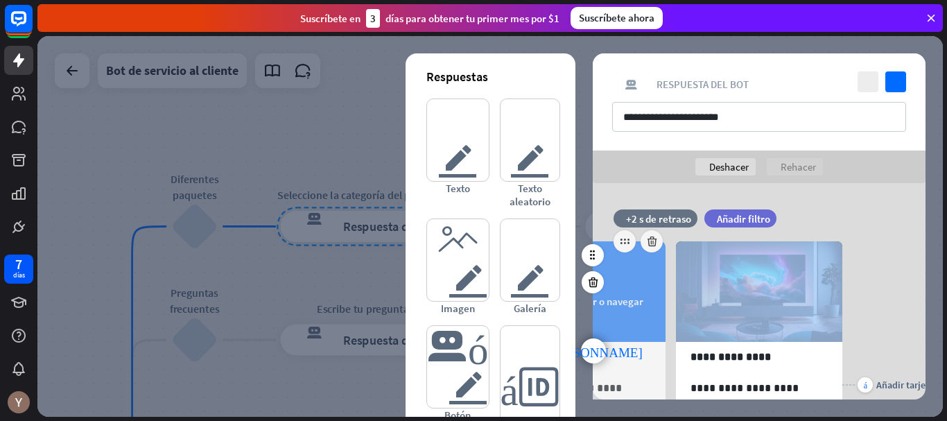
click at [929, 347] on div "**********" at bounding box center [760, 291] width 368 height 216
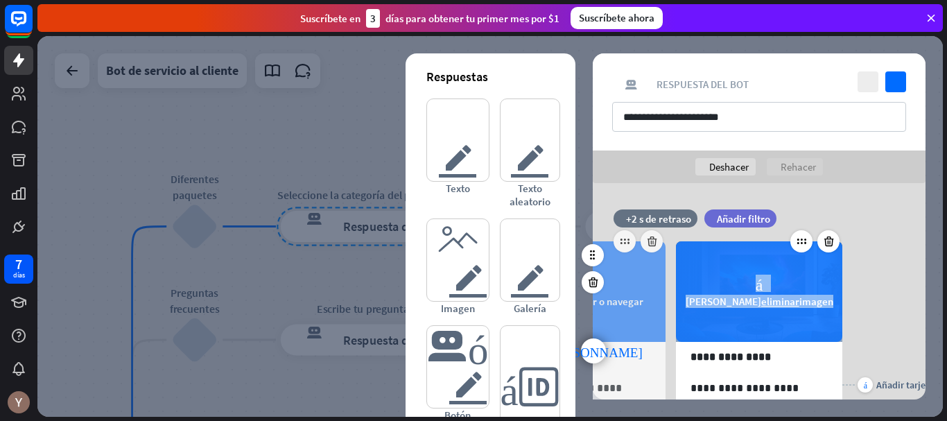
click at [768, 300] on font "eliminar" at bounding box center [781, 301] width 38 height 13
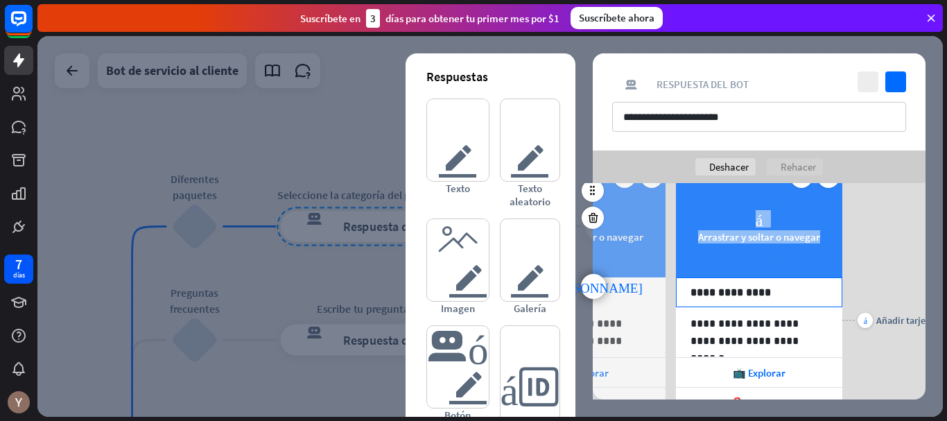
scroll to position [61, 0]
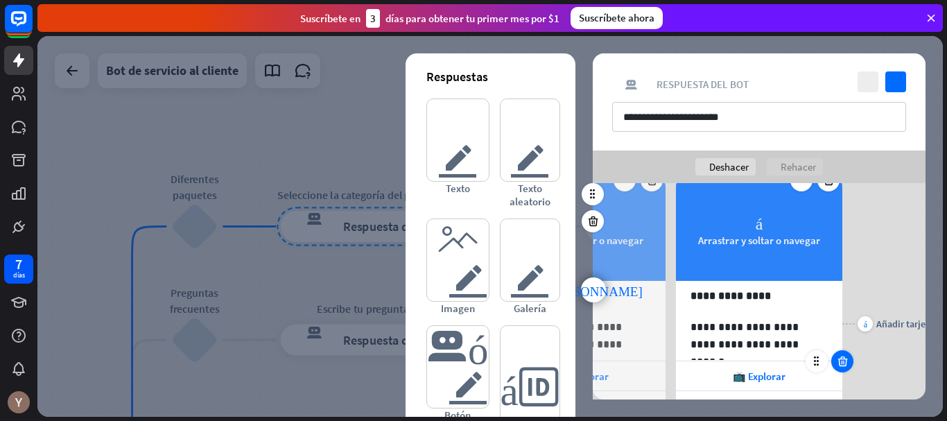
click at [847, 363] on icon at bounding box center [842, 361] width 13 height 12
click at [839, 359] on icon at bounding box center [842, 361] width 13 height 12
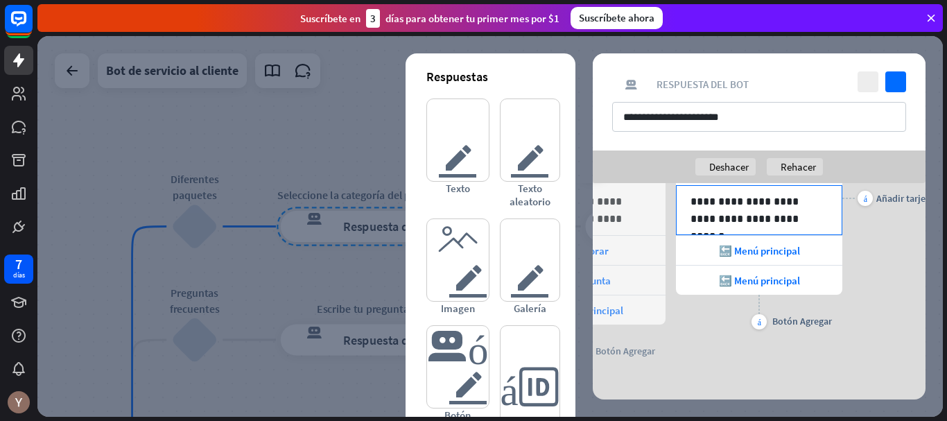
scroll to position [178, 0]
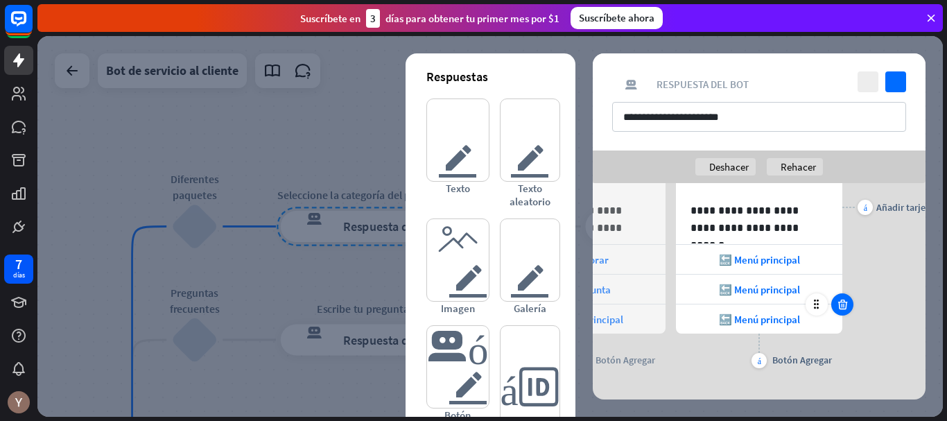
click at [839, 309] on icon at bounding box center [842, 304] width 13 height 12
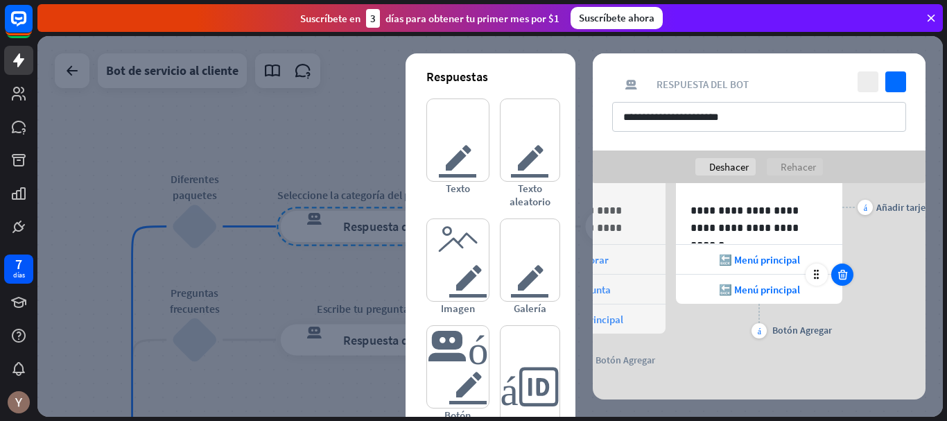
click at [844, 278] on icon at bounding box center [842, 274] width 13 height 12
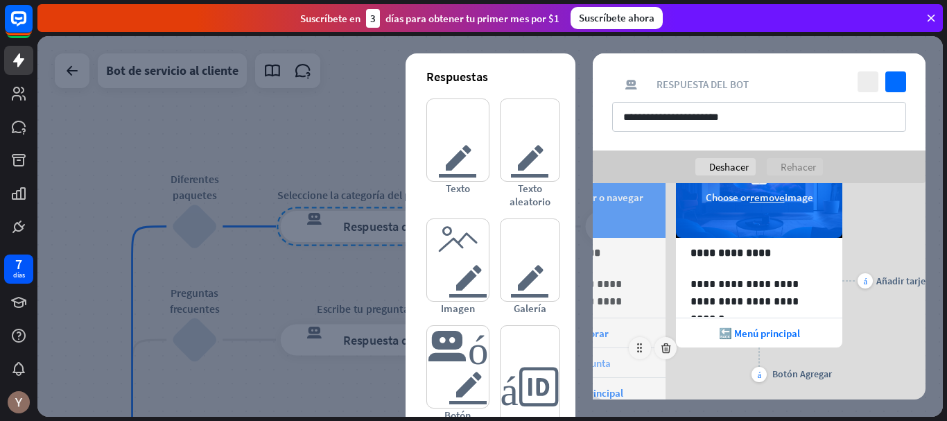
scroll to position [94, 0]
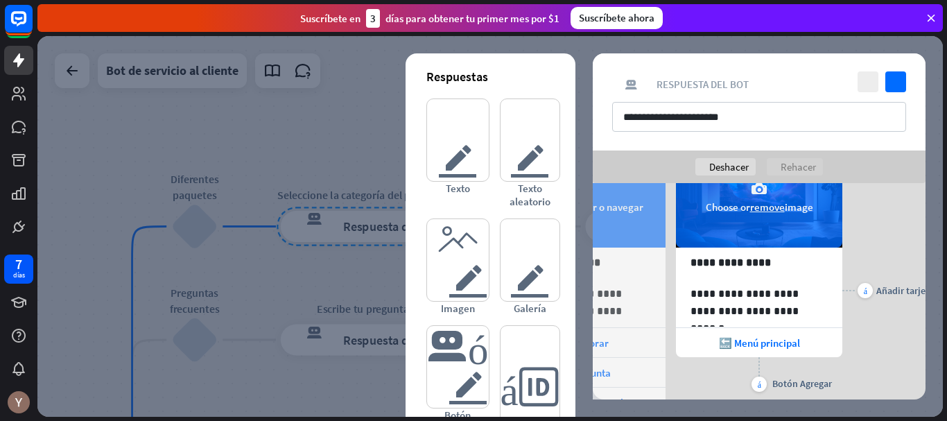
click at [597, 264] on div "punta [PERSON_NAME] izquierda" at bounding box center [593, 256] width 25 height 25
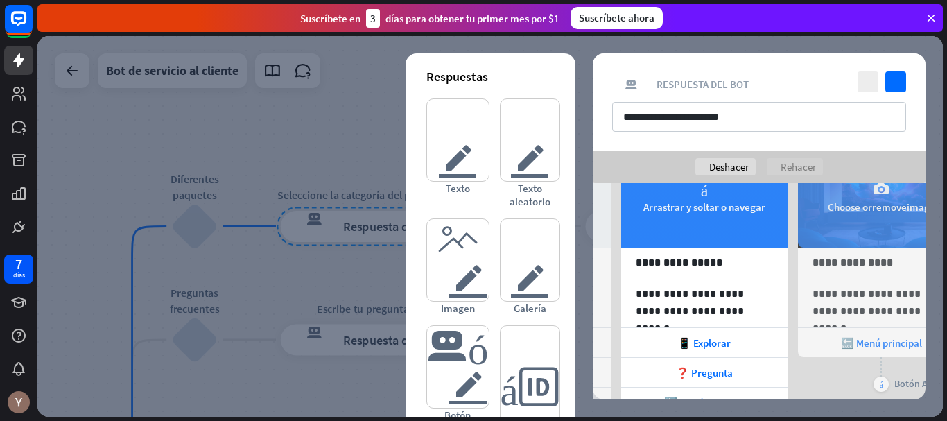
scroll to position [0, 114]
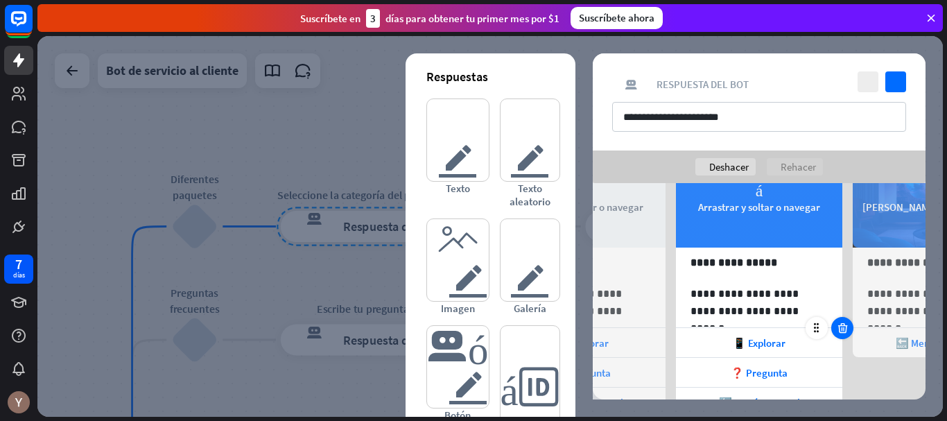
click at [839, 326] on icon at bounding box center [842, 328] width 13 height 12
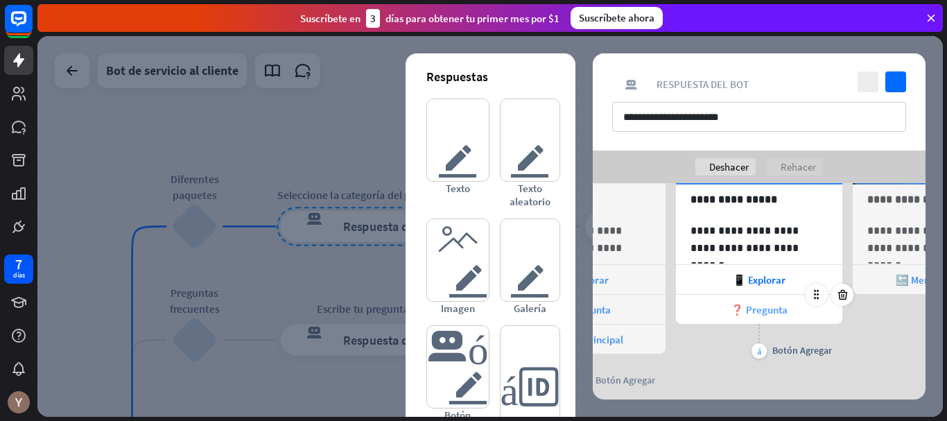
scroll to position [158, 0]
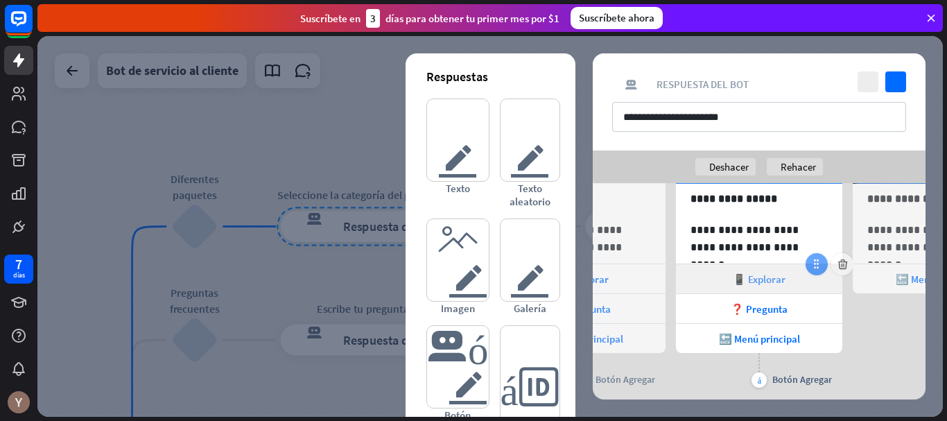
click at [815, 267] on icon at bounding box center [817, 264] width 12 height 12
click at [815, 269] on icon at bounding box center [817, 264] width 12 height 12
click at [815, 270] on div at bounding box center [817, 264] width 22 height 22
drag, startPoint x: 810, startPoint y: 274, endPoint x: 770, endPoint y: 289, distance: 42.8
click at [770, 289] on div "📱 Explorar" at bounding box center [759, 278] width 166 height 29
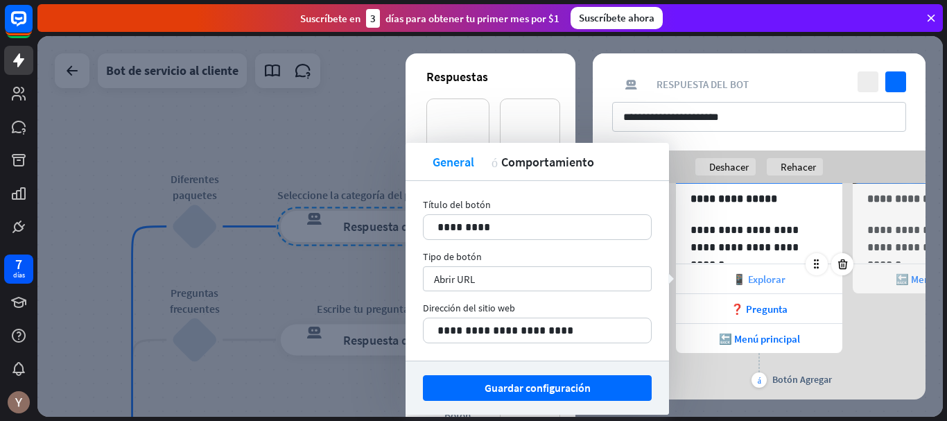
click at [762, 280] on font "📱 Explorar" at bounding box center [759, 279] width 53 height 13
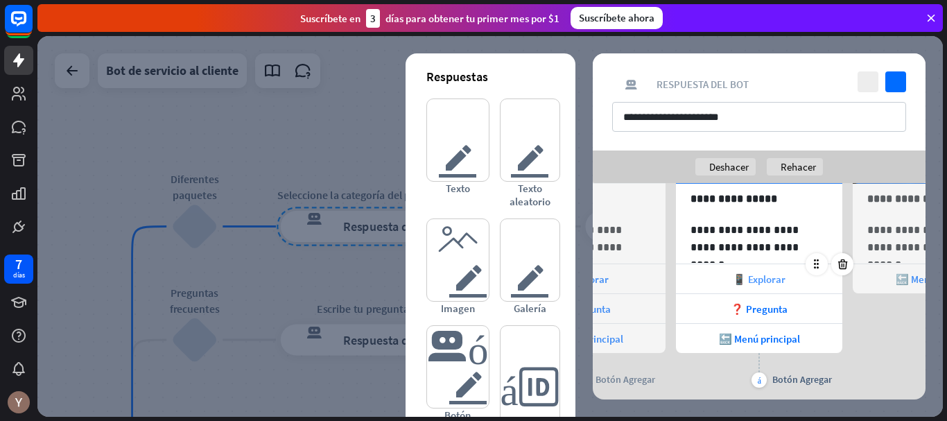
click at [781, 280] on font "📱 Explorar" at bounding box center [759, 279] width 53 height 13
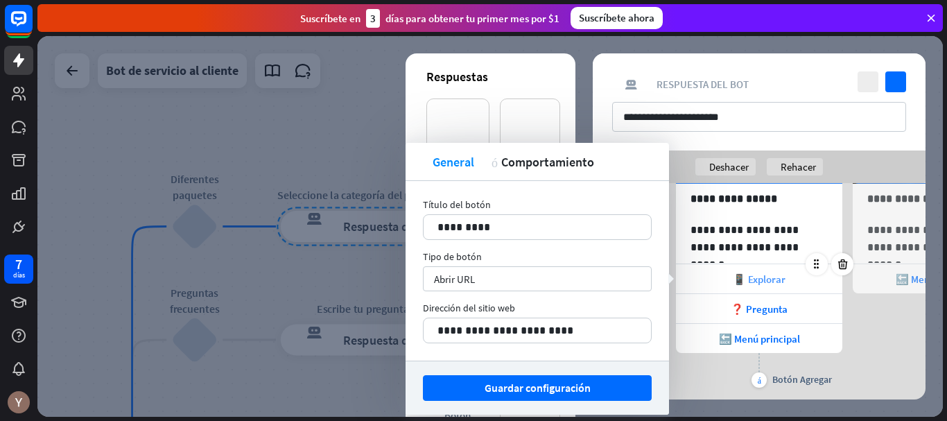
click at [814, 281] on div "📱 Explorar" at bounding box center [759, 278] width 166 height 29
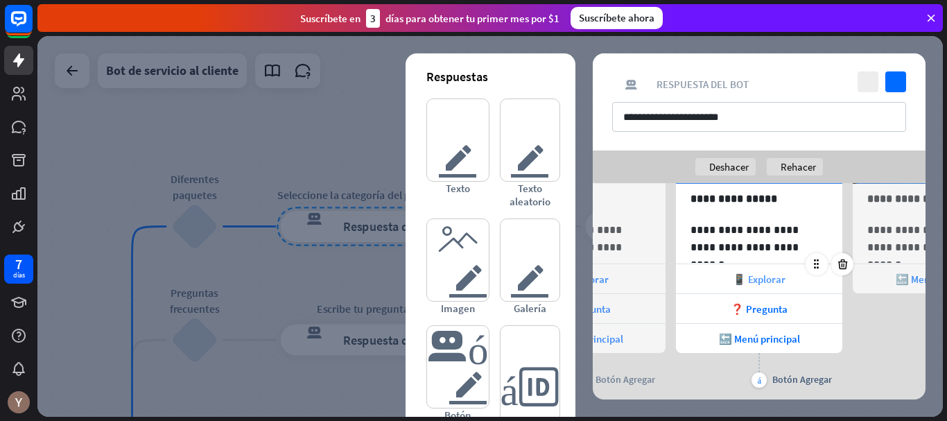
click at [800, 283] on div "📱 Explorar" at bounding box center [759, 278] width 166 height 29
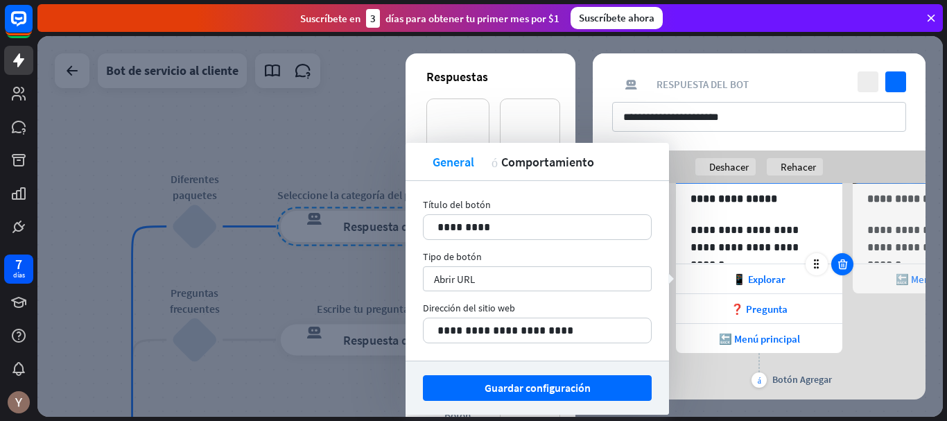
click at [839, 263] on icon at bounding box center [842, 264] width 13 height 12
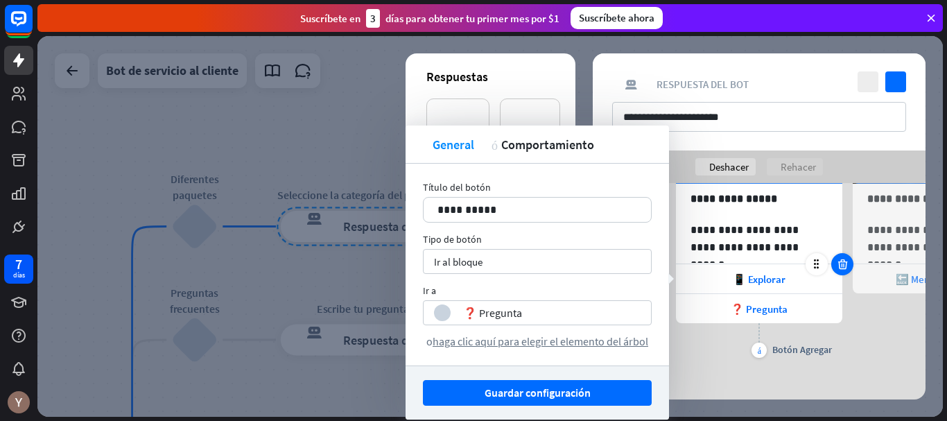
click at [839, 263] on icon at bounding box center [842, 264] width 13 height 12
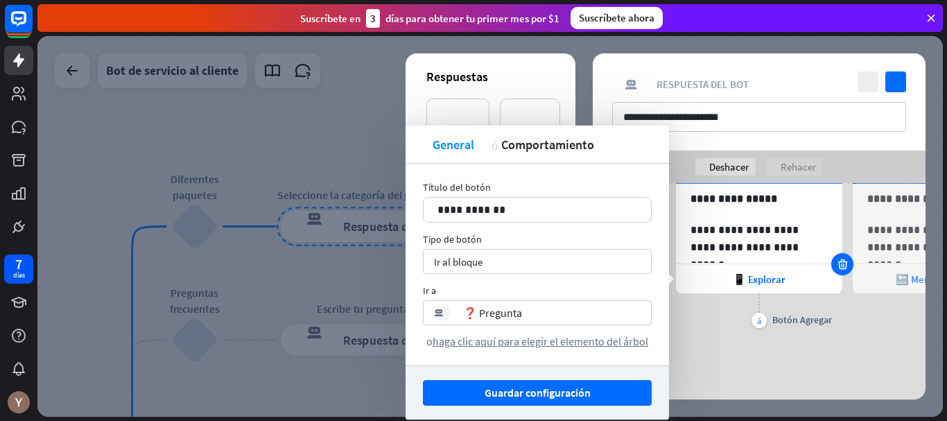
click at [839, 263] on icon at bounding box center [842, 264] width 13 height 12
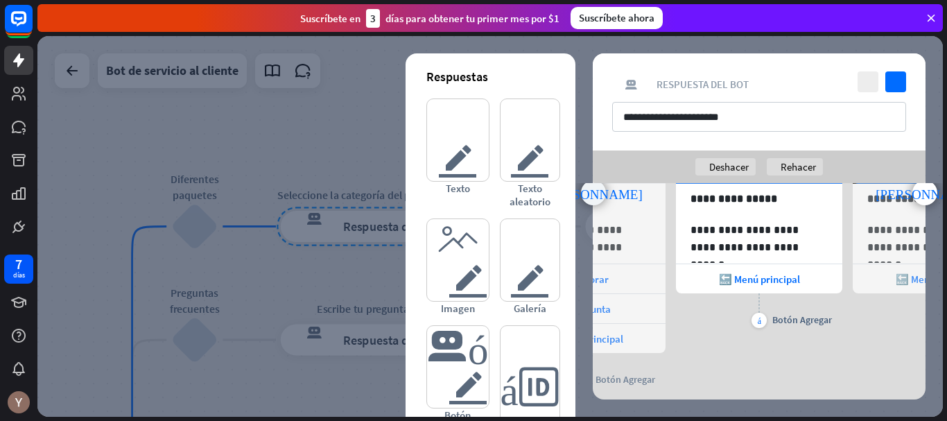
click at [585, 196] on font "punta [PERSON_NAME] izquierda" at bounding box center [593, 193] width 98 height 13
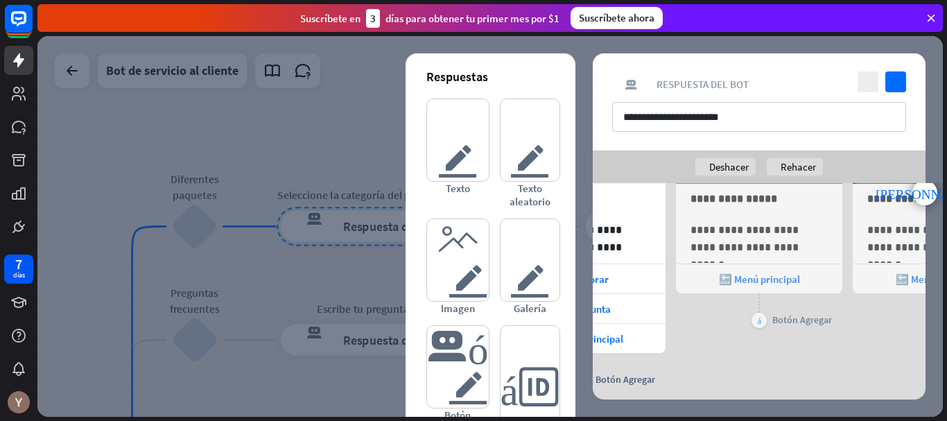
scroll to position [0, 0]
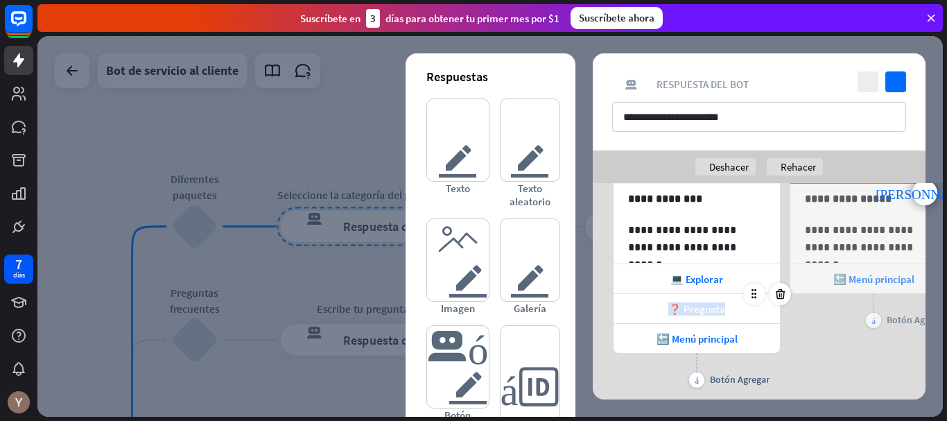
drag, startPoint x: 675, startPoint y: 309, endPoint x: 730, endPoint y: 313, distance: 55.0
click at [730, 313] on div "❓ Pregunta" at bounding box center [697, 308] width 166 height 29
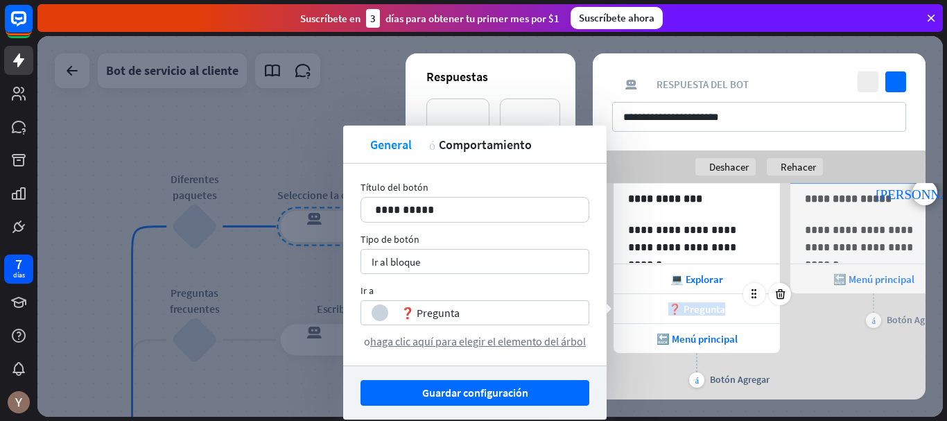
copy font "❓ Pregunta"
click at [783, 296] on icon at bounding box center [780, 294] width 13 height 12
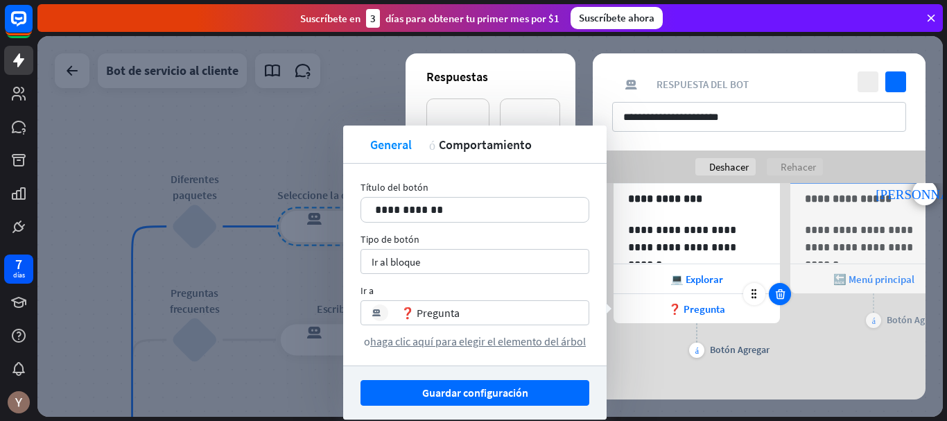
click at [783, 296] on icon at bounding box center [780, 294] width 13 height 12
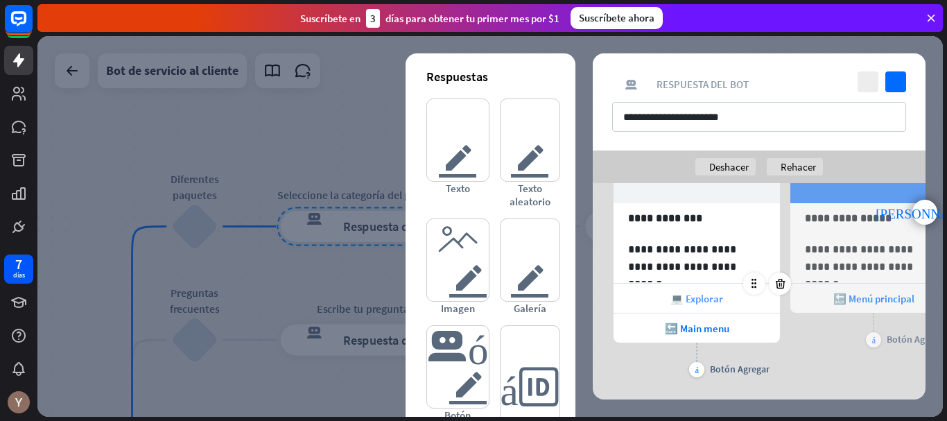
scroll to position [158, 0]
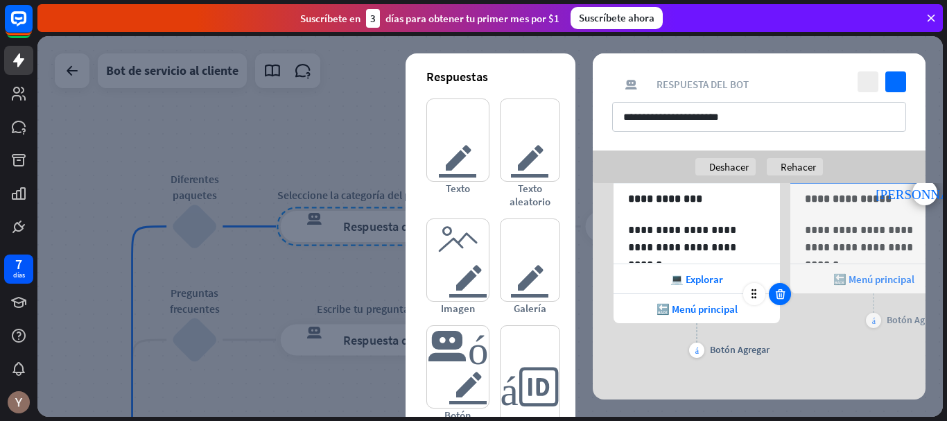
click at [779, 294] on icon at bounding box center [780, 294] width 13 height 12
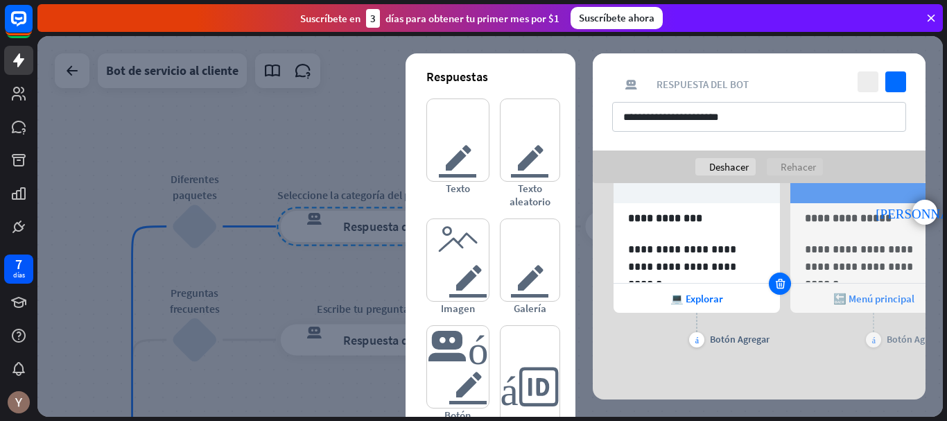
scroll to position [139, 0]
click at [779, 294] on div at bounding box center [780, 284] width 22 height 22
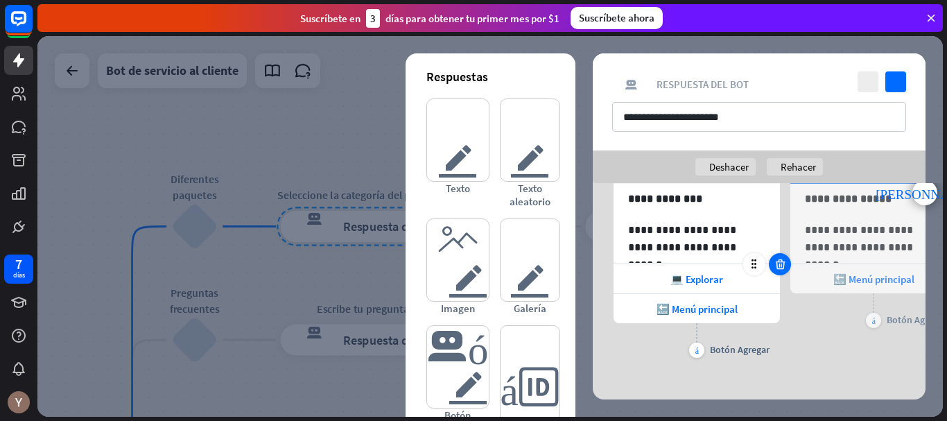
click at [776, 264] on icon at bounding box center [780, 264] width 13 height 12
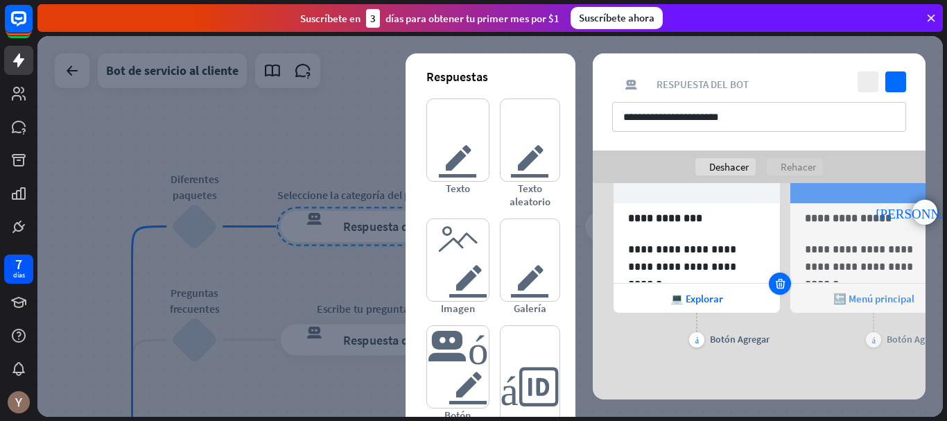
scroll to position [139, 0]
click at [784, 279] on icon at bounding box center [780, 283] width 13 height 12
click at [700, 337] on div "más" at bounding box center [696, 339] width 15 height 15
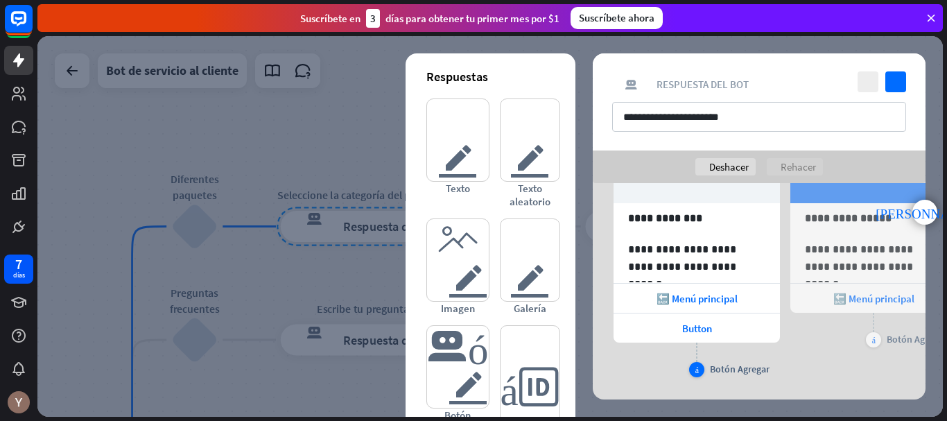
scroll to position [158, 0]
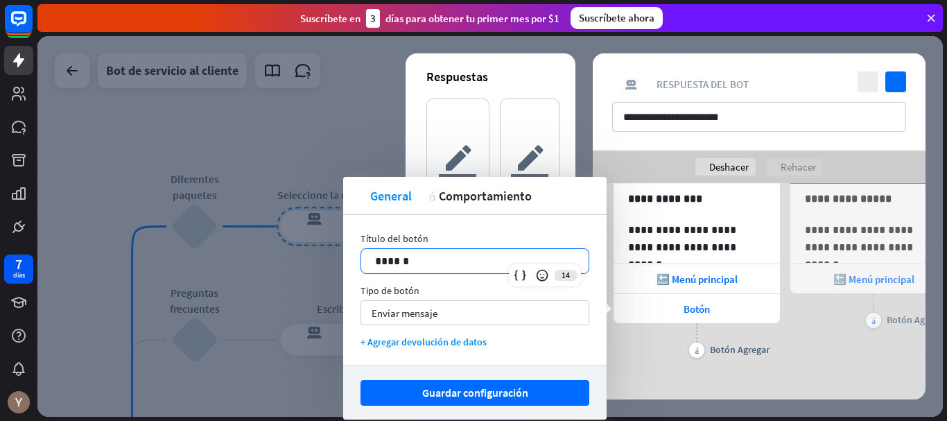
click at [506, 262] on p "******" at bounding box center [475, 260] width 200 height 17
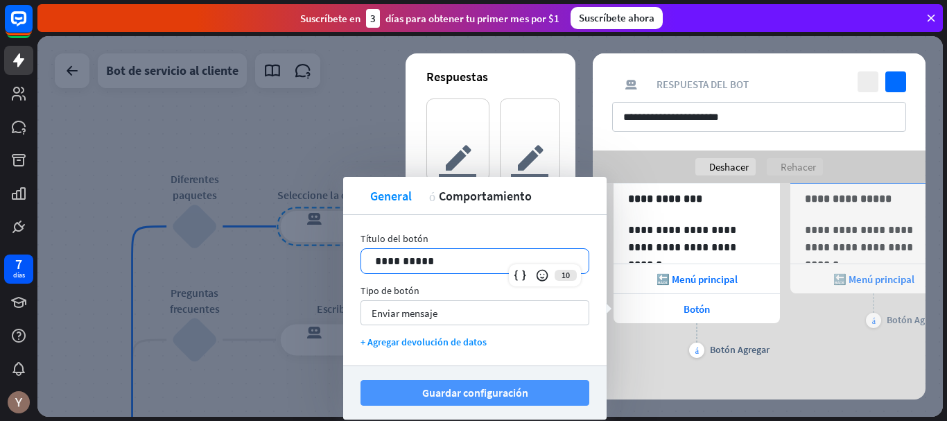
click at [499, 386] on font "Guardar configuración" at bounding box center [475, 393] width 106 height 14
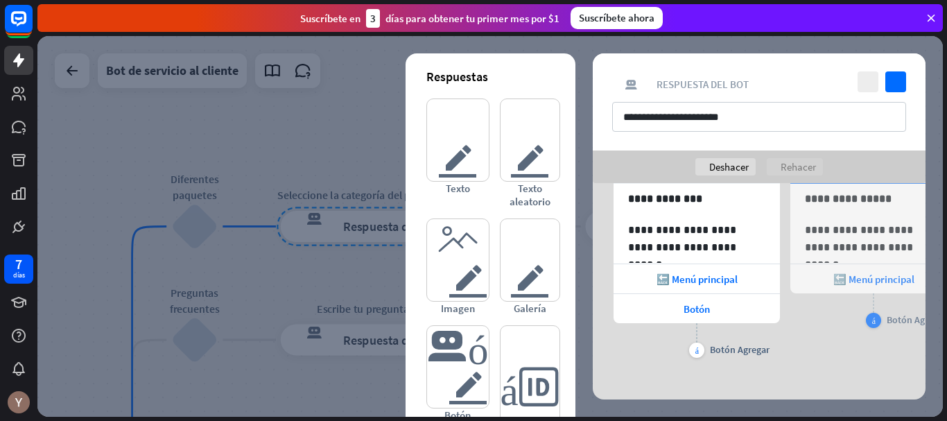
click at [877, 322] on div "más" at bounding box center [873, 320] width 15 height 15
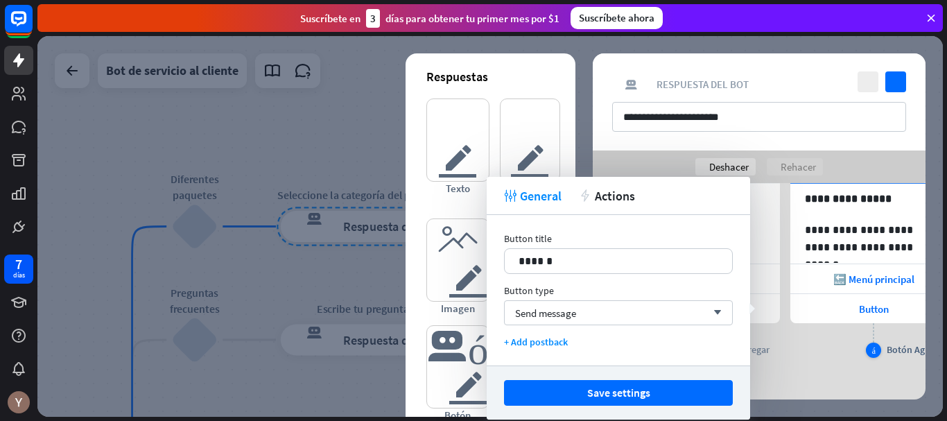
scroll to position [0, 114]
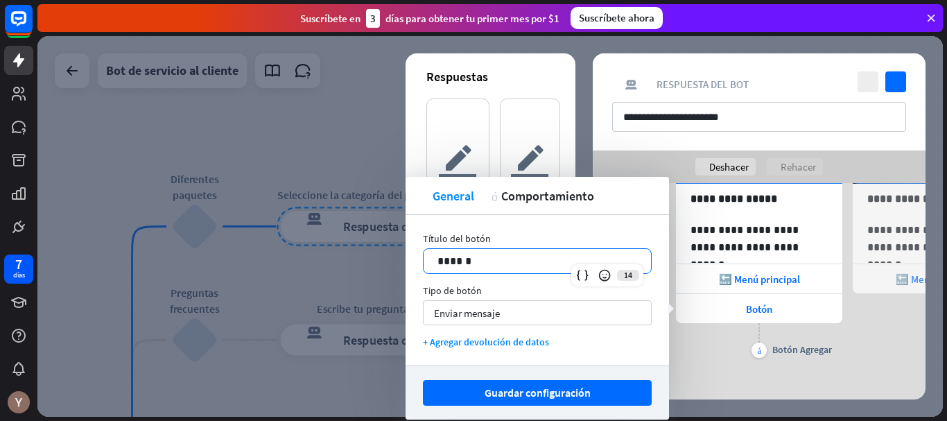
click at [603, 265] on div "14 ******" at bounding box center [537, 261] width 229 height 26
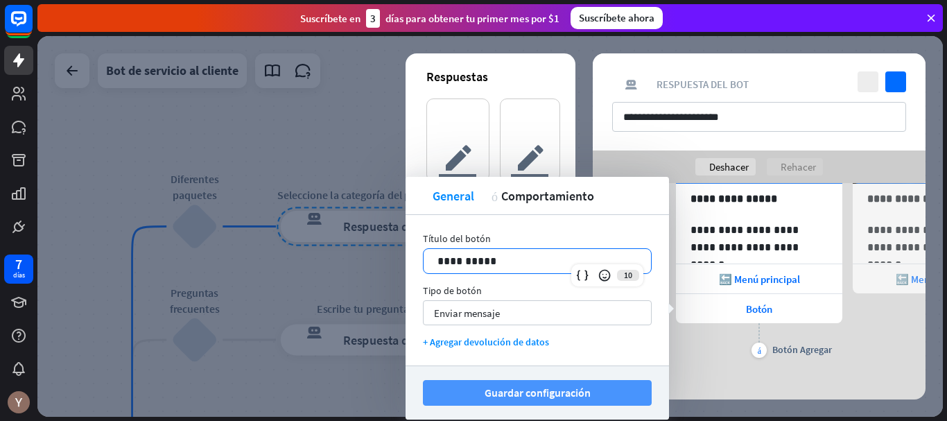
click at [556, 387] on font "Guardar configuración" at bounding box center [538, 393] width 106 height 14
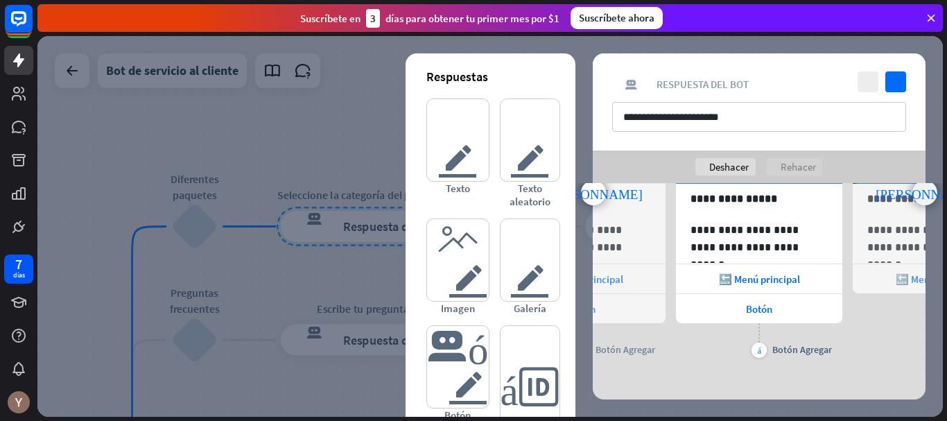
click at [918, 195] on font "punta [PERSON_NAME] derecha" at bounding box center [925, 193] width 98 height 13
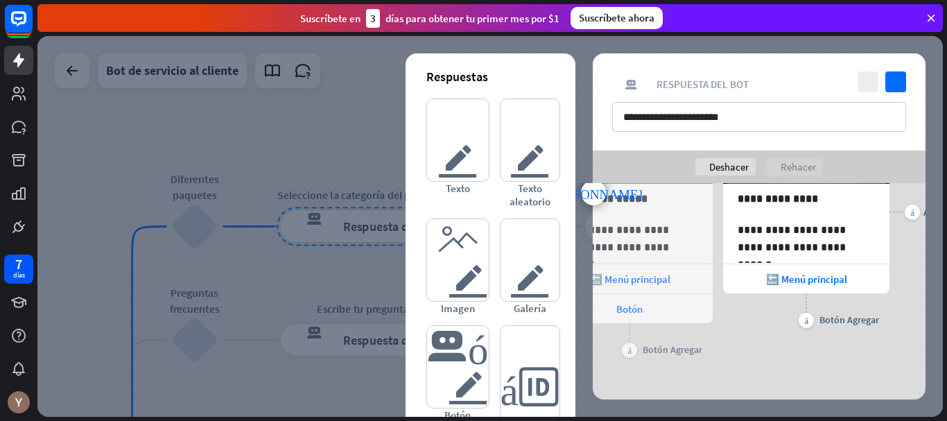
scroll to position [0, 291]
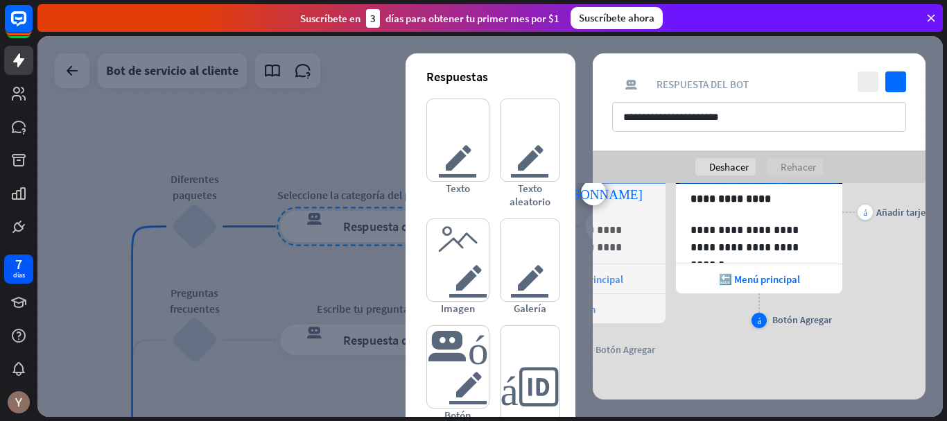
click at [757, 318] on div "más" at bounding box center [759, 320] width 15 height 15
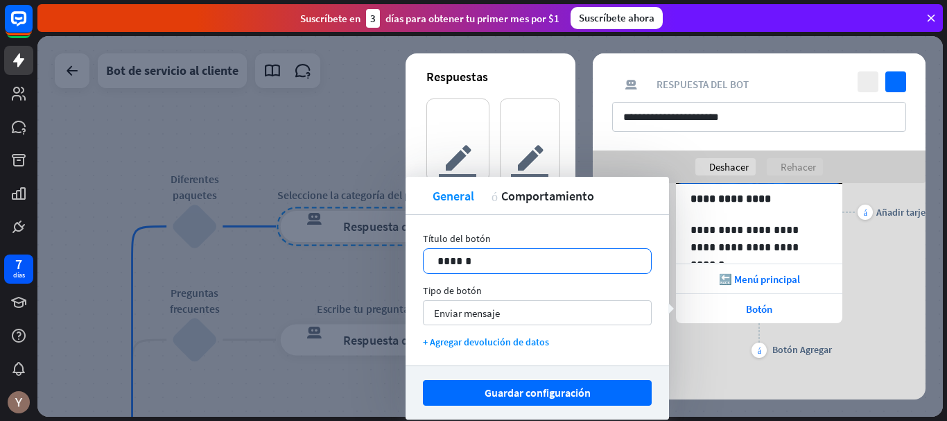
click at [586, 269] on div "14 ******" at bounding box center [537, 261] width 229 height 26
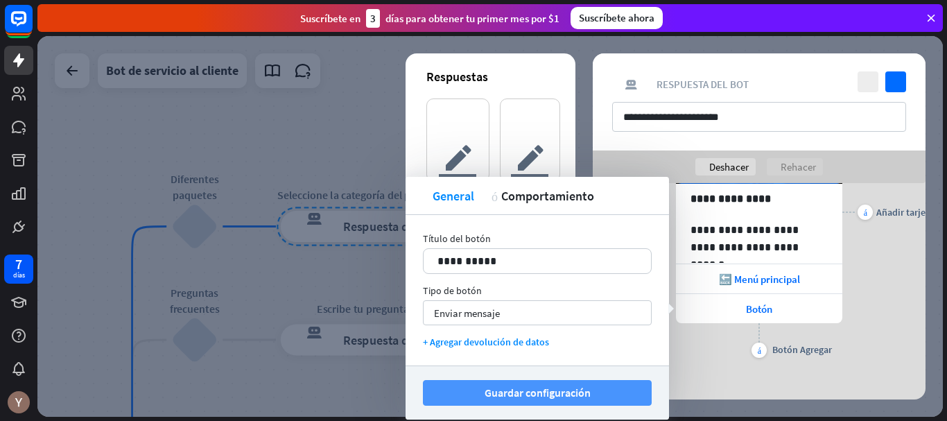
click at [569, 392] on font "Guardar configuración" at bounding box center [538, 393] width 106 height 14
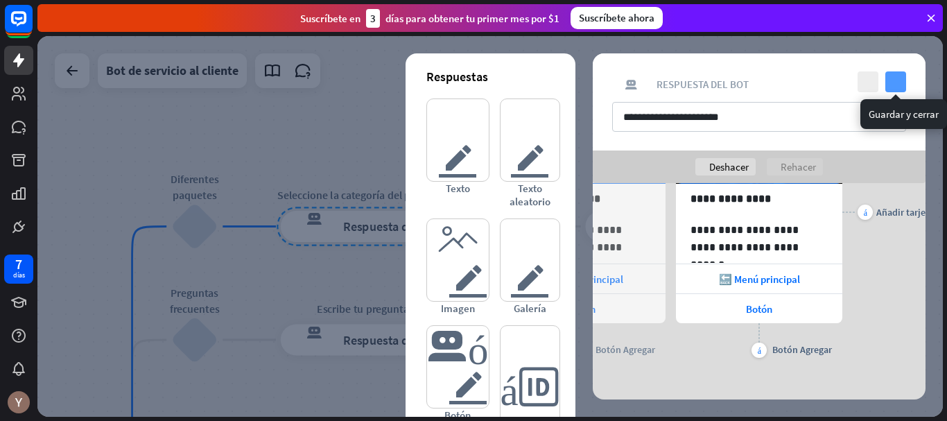
click at [900, 83] on icon "controlar" at bounding box center [896, 81] width 21 height 21
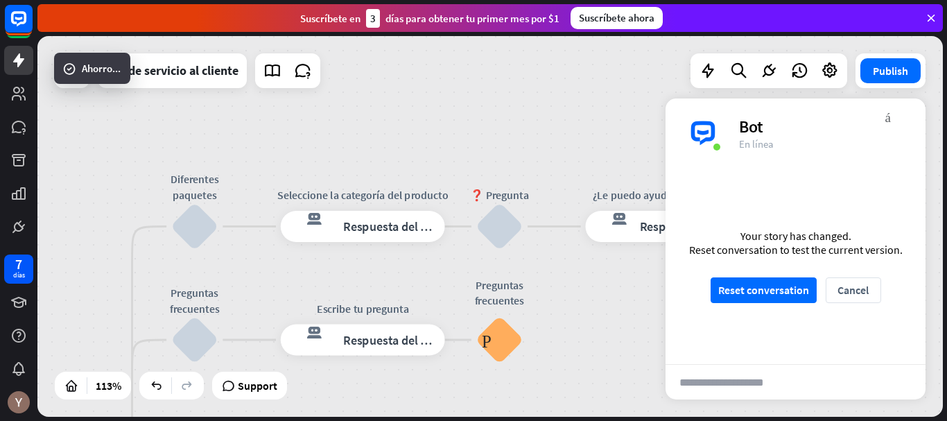
scroll to position [236, 0]
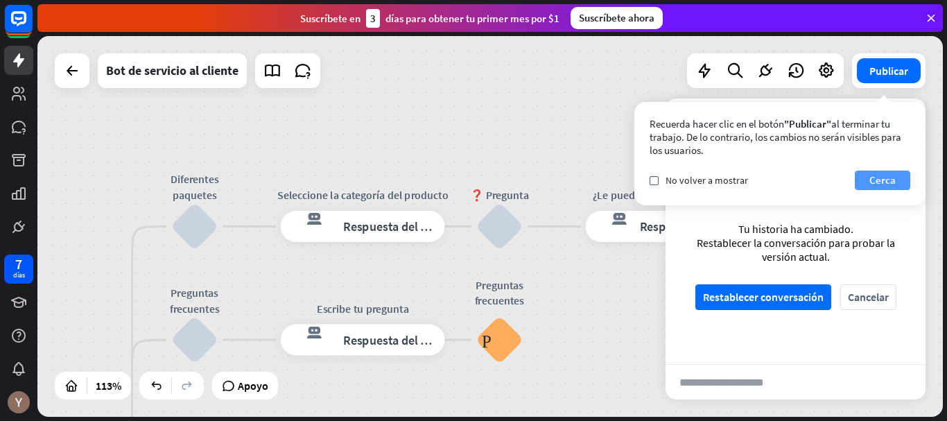
click at [882, 174] on font "Cerca" at bounding box center [883, 179] width 26 height 13
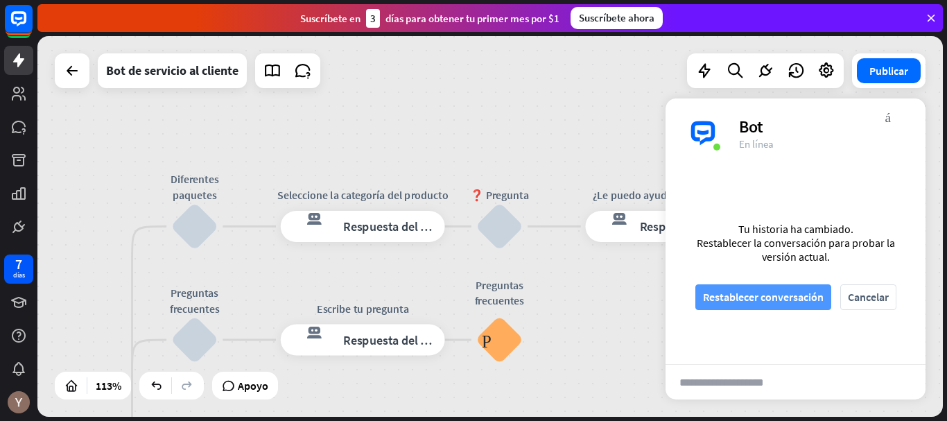
click at [779, 293] on font "Restablecer conversación" at bounding box center [763, 297] width 121 height 14
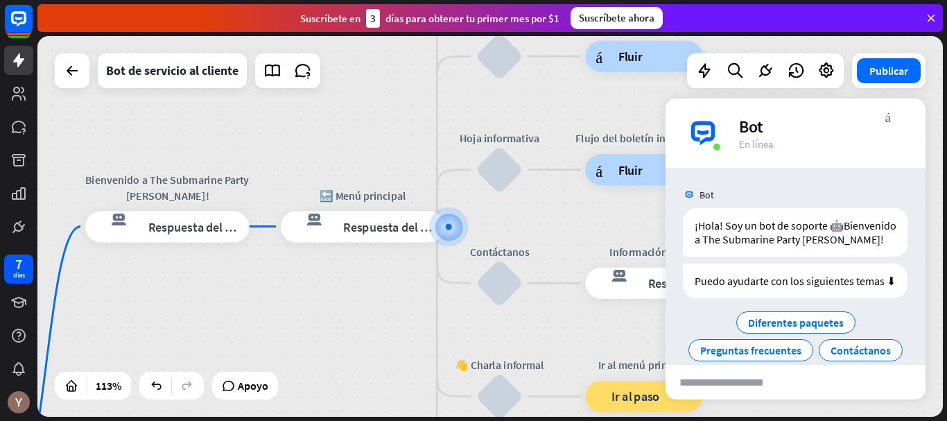
scroll to position [90, 0]
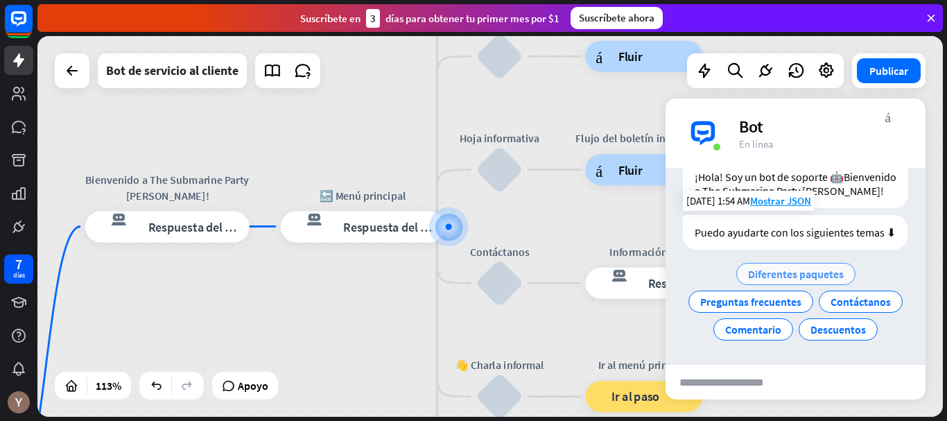
click at [827, 267] on font "Diferentes paquetes" at bounding box center [796, 274] width 96 height 14
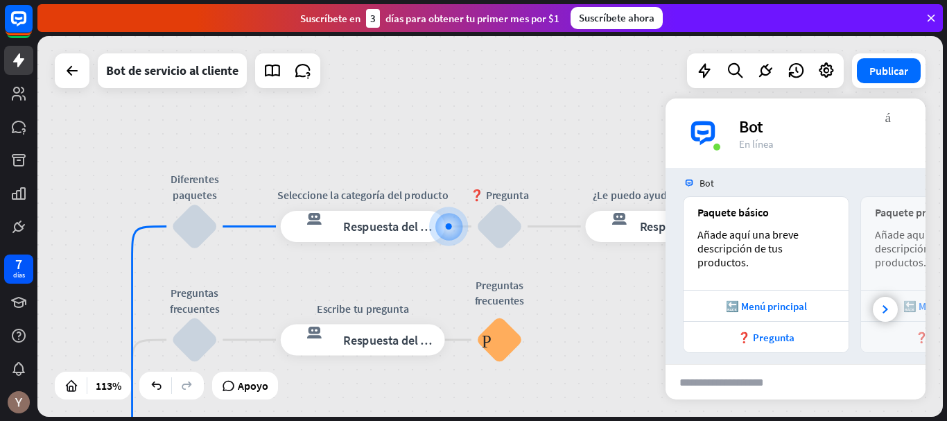
scroll to position [201, 0]
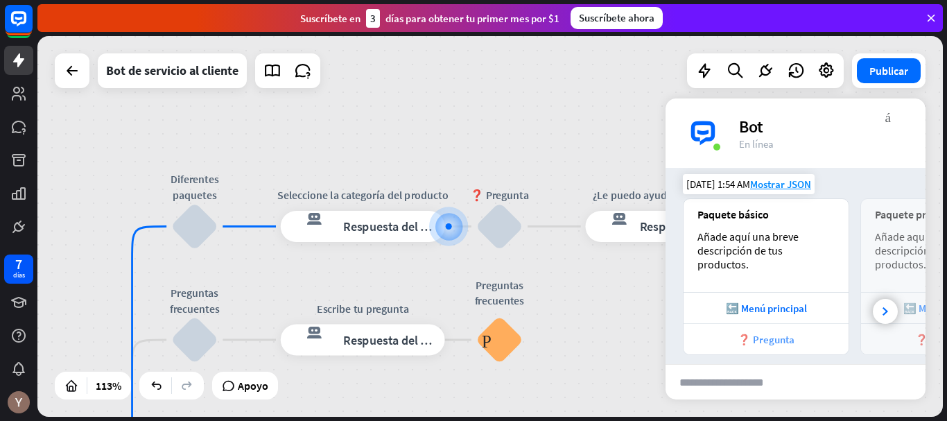
click at [791, 329] on div "❓ Pregunta" at bounding box center [766, 338] width 165 height 31
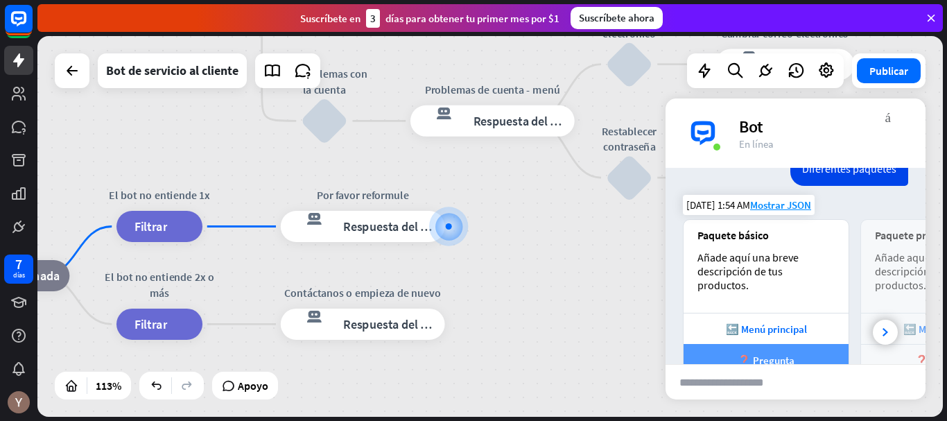
scroll to position [167, 0]
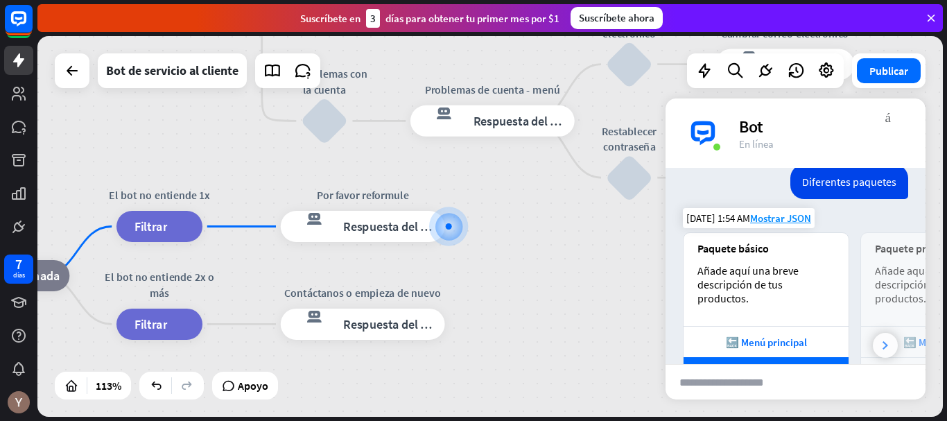
click at [883, 350] on icon at bounding box center [886, 345] width 6 height 8
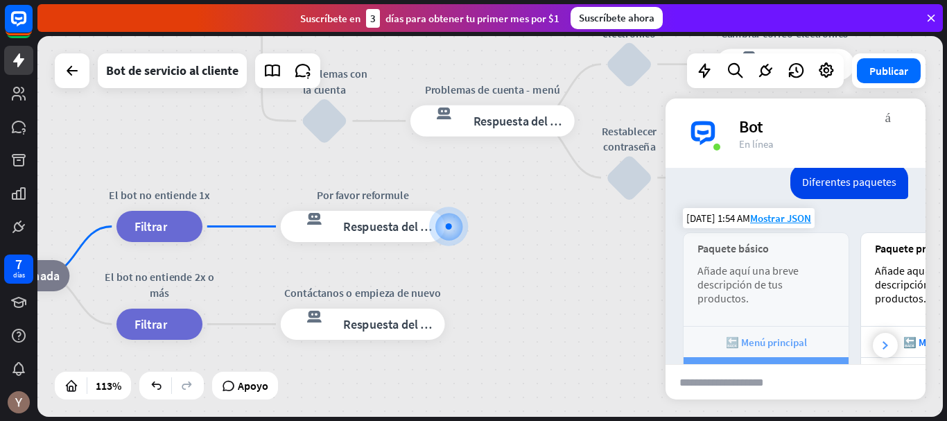
scroll to position [0, 153]
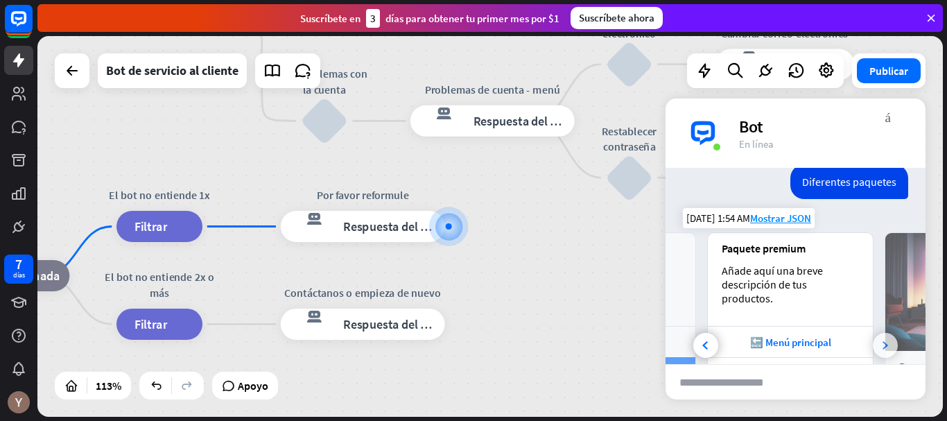
click at [883, 350] on icon at bounding box center [886, 345] width 6 height 8
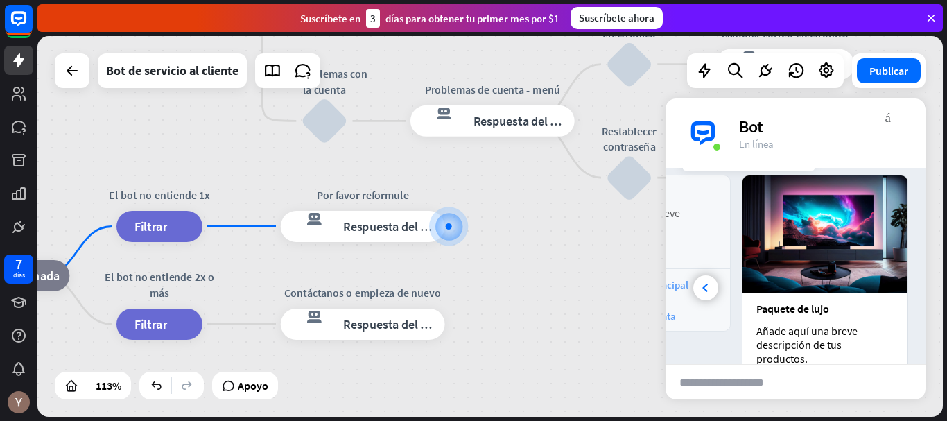
scroll to position [226, 0]
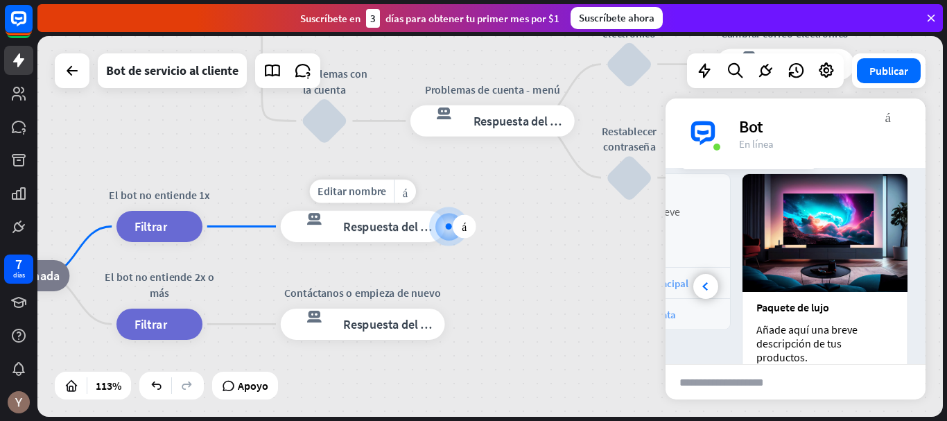
click at [414, 230] on font "Respuesta del bot" at bounding box center [391, 226] width 96 height 16
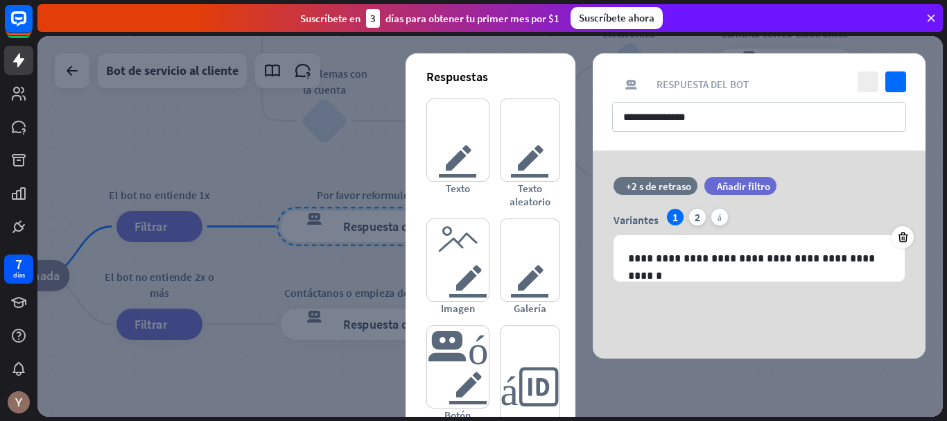
click at [254, 235] on div at bounding box center [490, 226] width 906 height 381
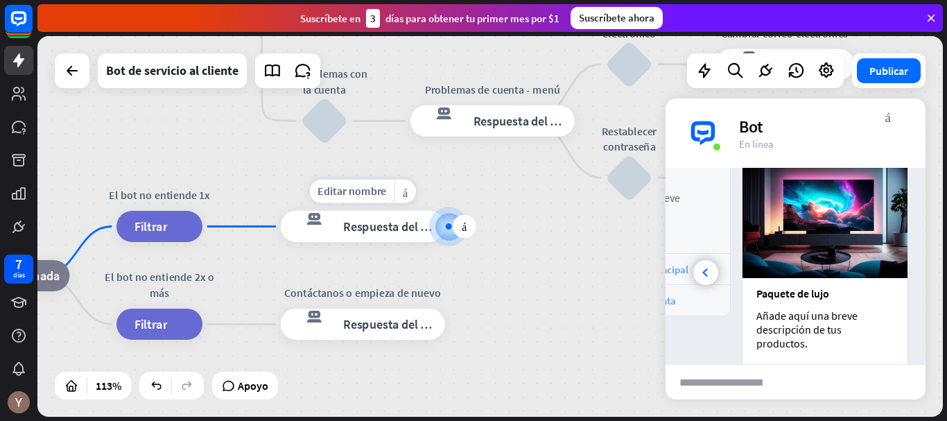
click at [392, 223] on font "Respuesta del bot" at bounding box center [391, 226] width 96 height 16
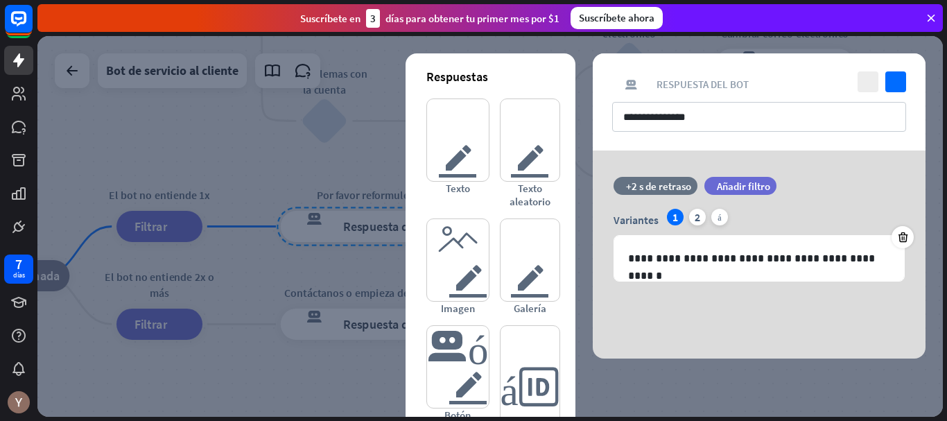
click at [386, 179] on div at bounding box center [490, 226] width 906 height 381
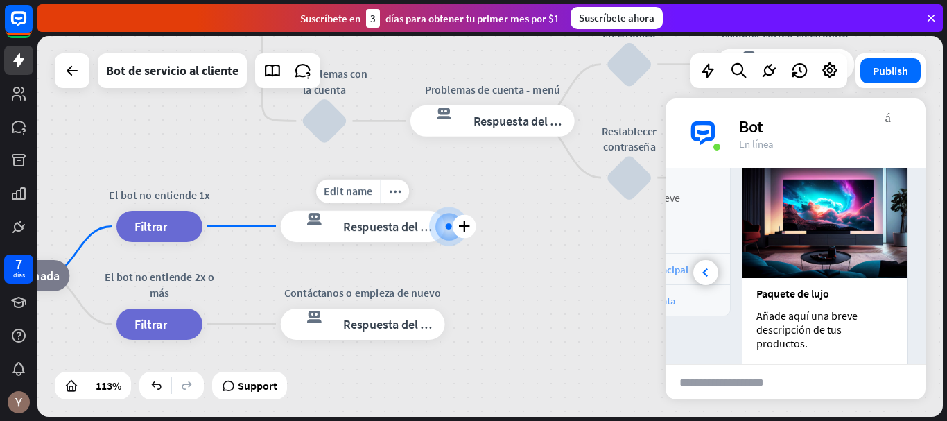
scroll to position [254, 0]
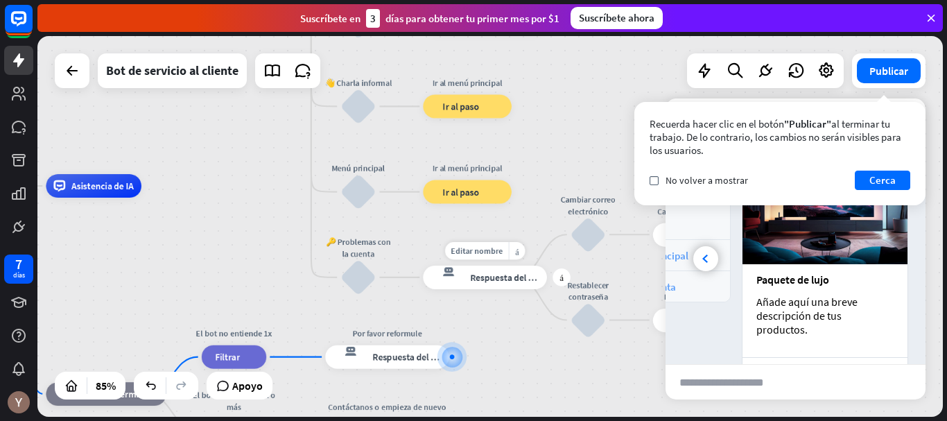
drag, startPoint x: 390, startPoint y: 134, endPoint x: 409, endPoint y: 276, distance: 143.4
click at [423, 276] on div "Editar nombre más_amarillo más Problemas de cuenta - menú respuesta del bot de …" at bounding box center [485, 278] width 124 height 24
drag, startPoint x: 440, startPoint y: 185, endPoint x: 421, endPoint y: 343, distance: 159.2
click at [421, 343] on div "inicio_2 Punto de inicio Bienvenido a The Submarine Party [PERSON_NAME]! respue…" at bounding box center [284, 348] width 770 height 324
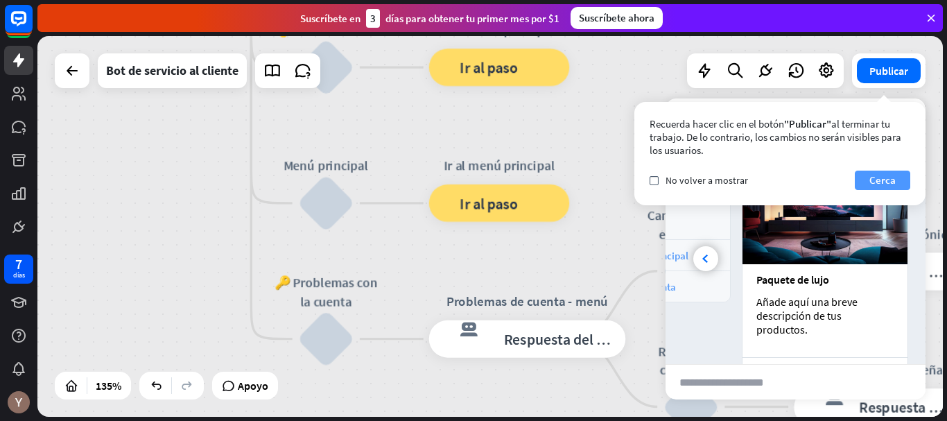
click at [882, 179] on font "Cerca" at bounding box center [883, 179] width 26 height 13
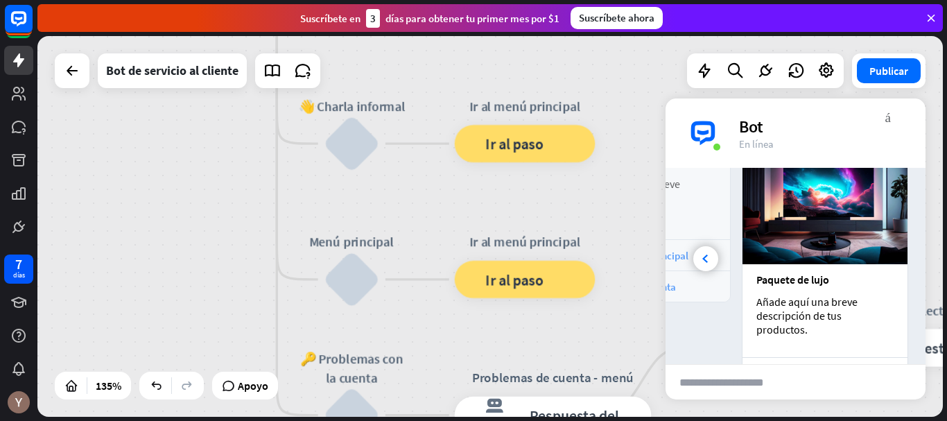
drag, startPoint x: 552, startPoint y: 125, endPoint x: 581, endPoint y: 293, distance: 170.4
click at [585, 298] on div "inicio_2 Punto de inicio Bienvenido a The Submarine Party [PERSON_NAME]! respue…" at bounding box center [490, 226] width 906 height 381
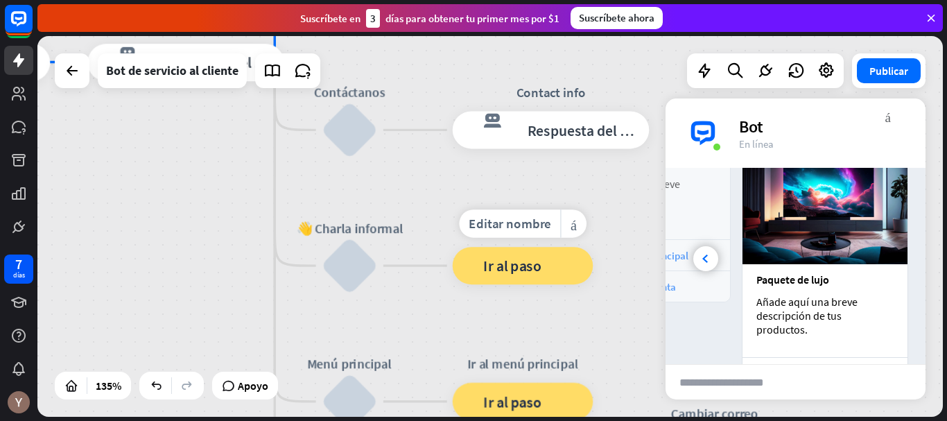
drag, startPoint x: 476, startPoint y: 268, endPoint x: 465, endPoint y: 295, distance: 29.5
click at [465, 284] on div "Editar nombre más_amarillo Ir al menú principal bloque_ir a Ir al paso" at bounding box center [523, 265] width 141 height 37
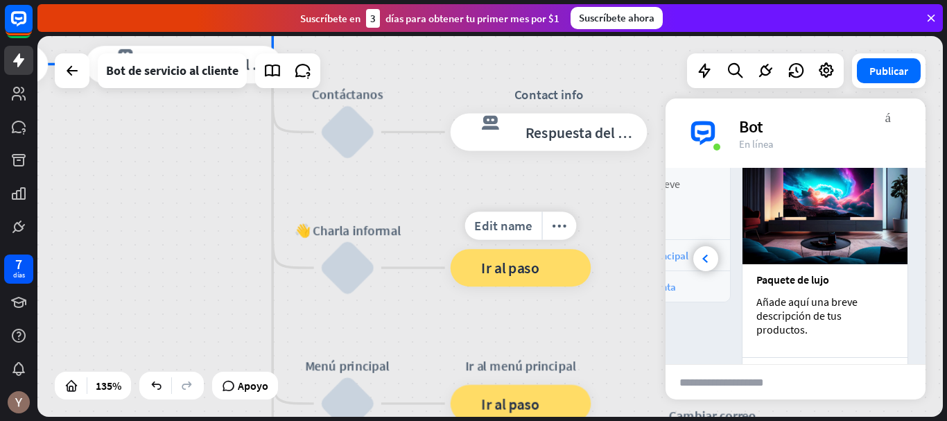
drag, startPoint x: 435, startPoint y: 286, endPoint x: 435, endPoint y: 293, distance: 7.6
click at [451, 286] on div "Edit name more_horiz Ir al menú principal bloque_ir a Ir al paso" at bounding box center [521, 267] width 141 height 37
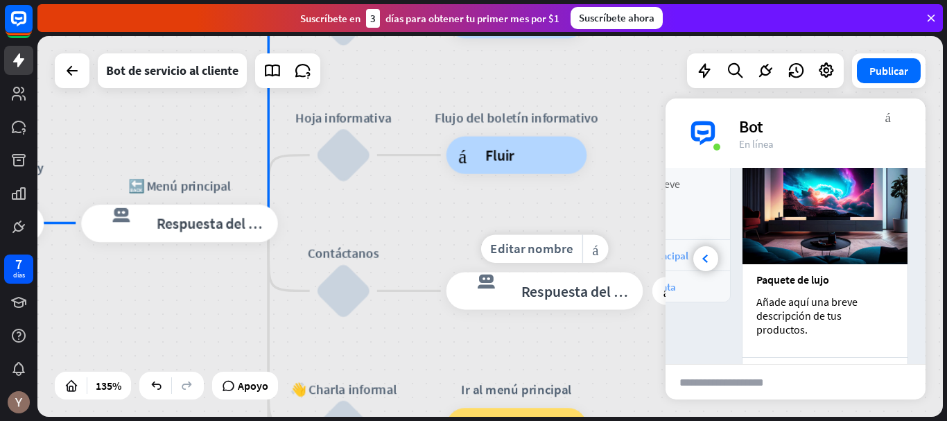
drag, startPoint x: 430, startPoint y: 161, endPoint x: 422, endPoint y: 263, distance: 102.3
click at [447, 272] on div "Editar nombre más_amarillo más respuesta del bot de bloqueo Respuesta del bot" at bounding box center [545, 290] width 197 height 37
drag, startPoint x: 450, startPoint y: 156, endPoint x: 411, endPoint y: 280, distance: 130.1
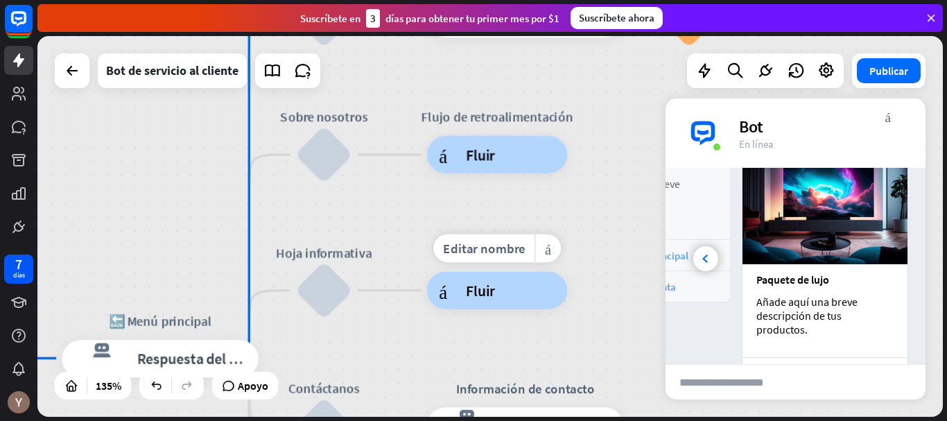
drag, startPoint x: 433, startPoint y: 148, endPoint x: 413, endPoint y: 268, distance: 121.0
click at [427, 272] on div "Editar nombre más_amarillo Flujo del boletín informativo árbol constructor Fluir" at bounding box center [497, 290] width 141 height 37
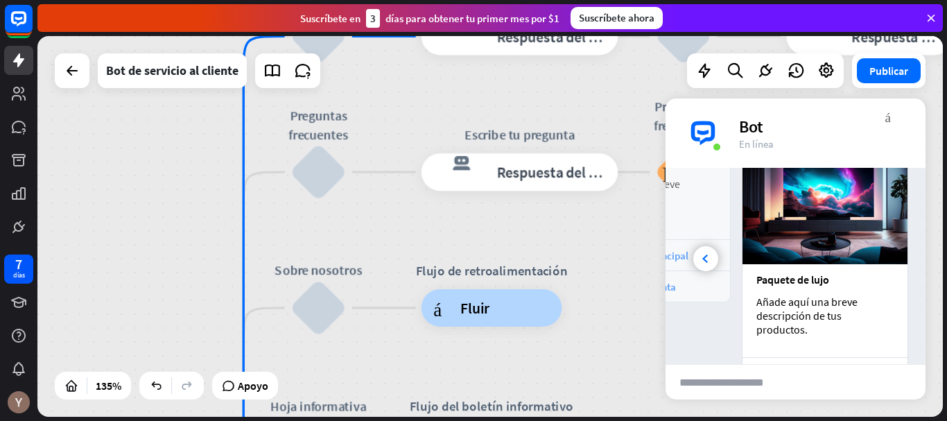
drag, startPoint x: 425, startPoint y: 128, endPoint x: 413, endPoint y: 233, distance: 106.1
click at [413, 233] on div "inicio_2 Punto de inicio Bienvenido a The Submarine Party [PERSON_NAME]! respue…" at bounding box center [490, 226] width 906 height 381
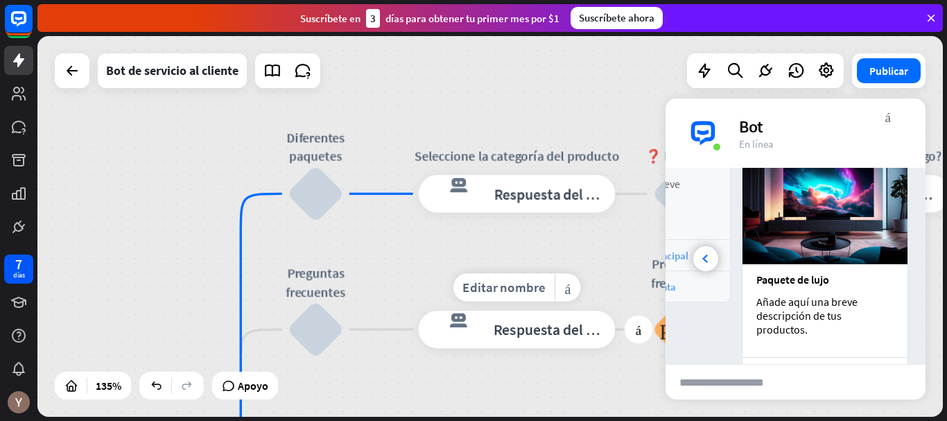
drag, startPoint x: 386, startPoint y: 269, endPoint x: 379, endPoint y: 339, distance: 70.4
click at [419, 339] on div "Editar nombre más_amarillo más respuesta del bot de bloqueo Respuesta del bot" at bounding box center [517, 329] width 197 height 37
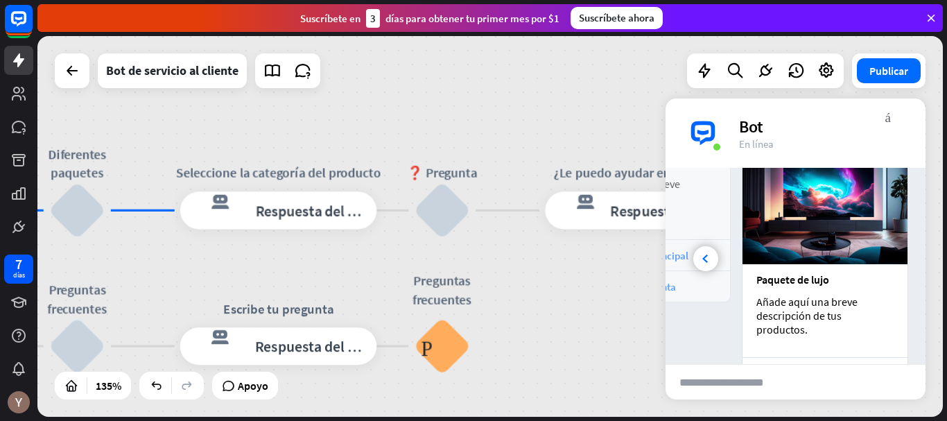
drag, startPoint x: 524, startPoint y: 276, endPoint x: 289, endPoint y: 273, distance: 235.1
click at [289, 273] on div "inicio_2 Punto de inicio Bienvenido a The Submarine Party [PERSON_NAME]! respue…" at bounding box center [490, 226] width 906 height 381
click at [326, 220] on div "respuesta del bot de bloqueo Respuesta del bot" at bounding box center [278, 209] width 197 height 37
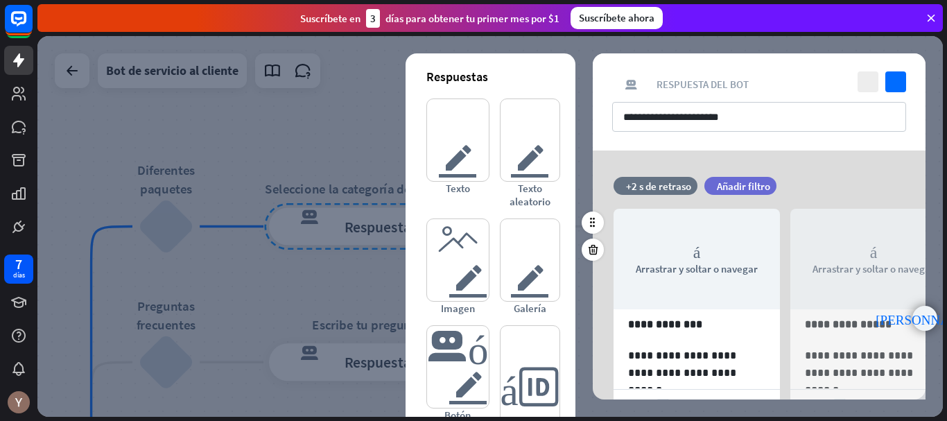
click at [929, 324] on font "punta [PERSON_NAME] derecha" at bounding box center [925, 318] width 98 height 13
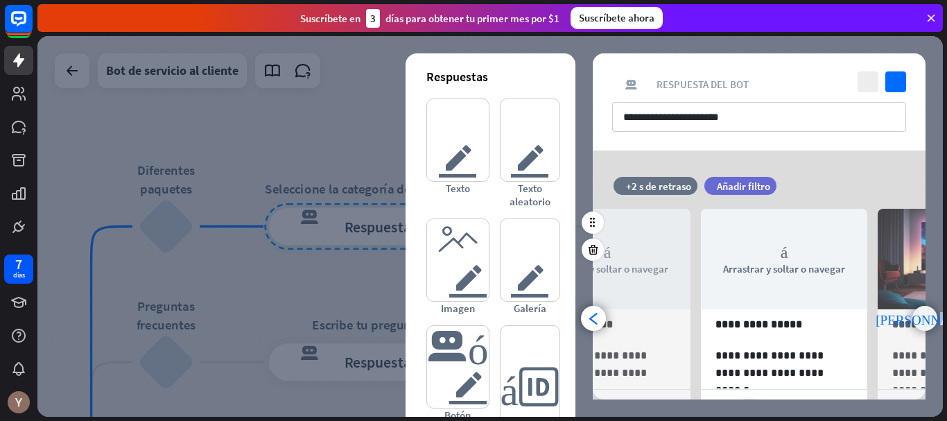
click at [929, 324] on font "punta [PERSON_NAME] derecha" at bounding box center [925, 318] width 98 height 13
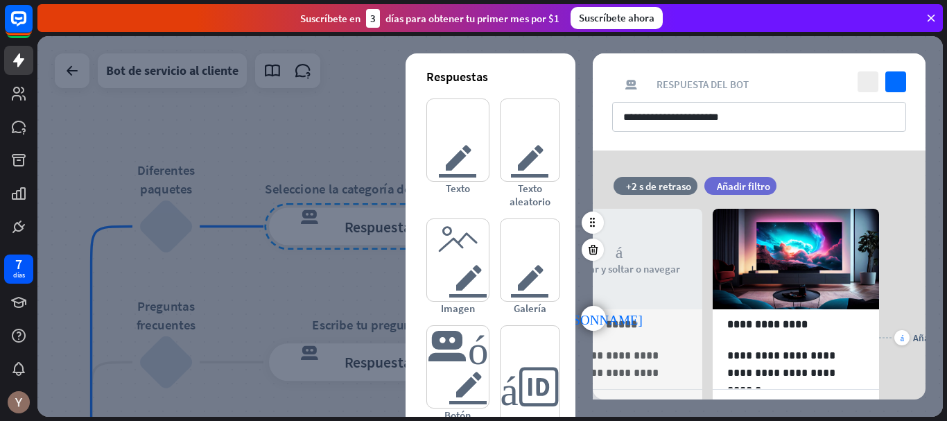
scroll to position [0, 291]
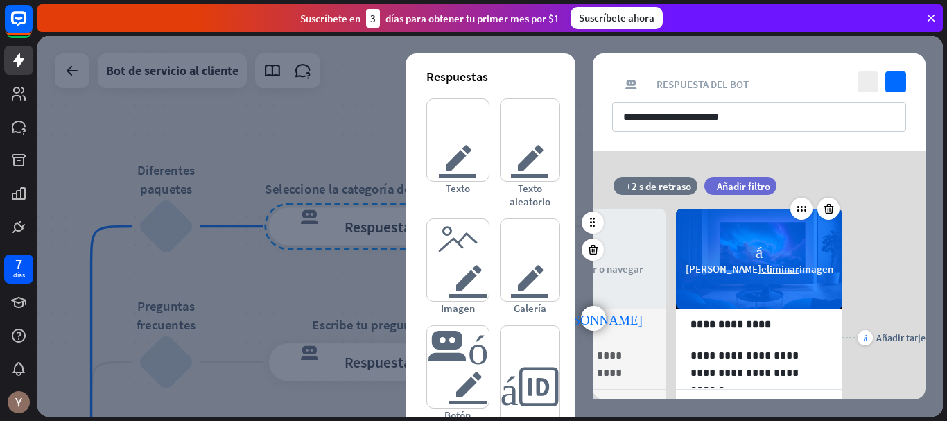
click at [762, 268] on font "eliminar" at bounding box center [781, 268] width 38 height 13
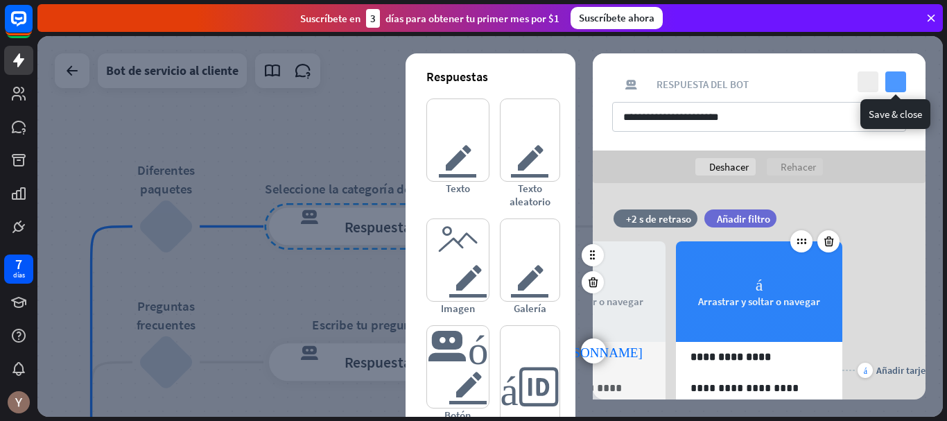
click at [904, 83] on icon "controlar" at bounding box center [896, 81] width 21 height 21
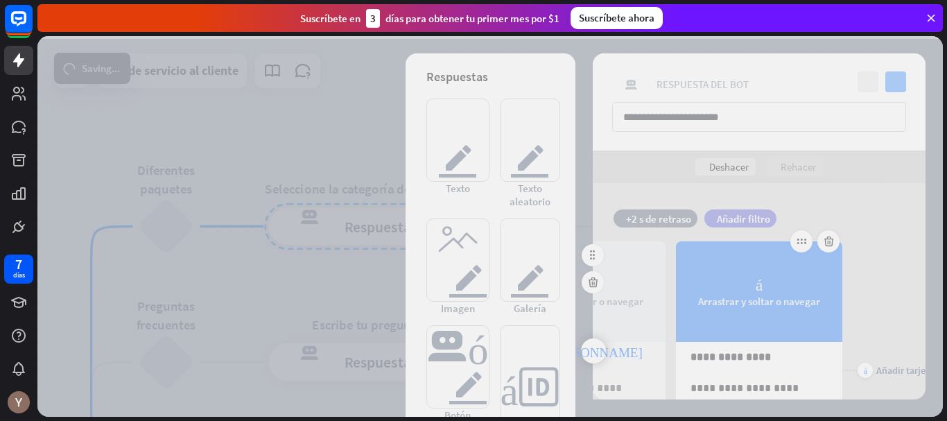
scroll to position [268, 0]
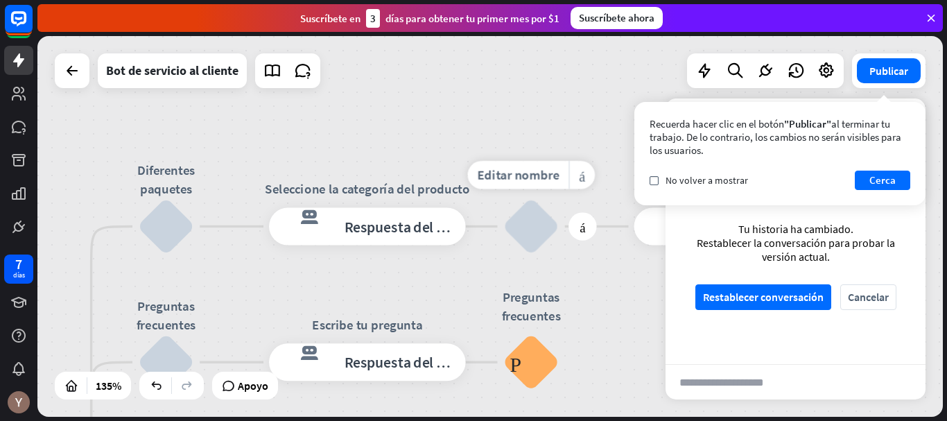
click at [518, 217] on div "bloquear_entrada_de_usuario" at bounding box center [532, 226] width 56 height 56
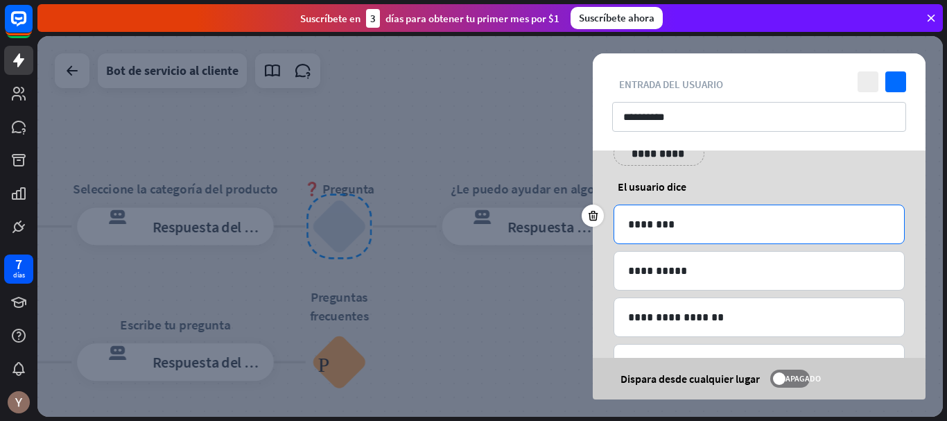
scroll to position [62, 0]
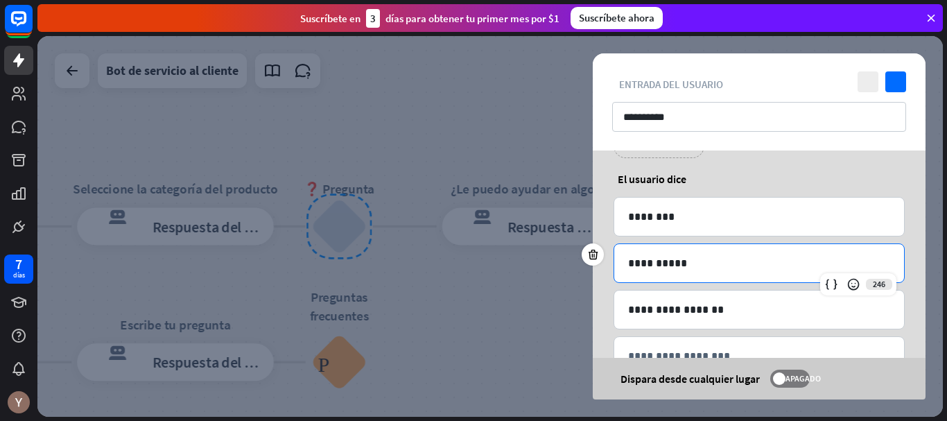
click at [705, 275] on div "**********" at bounding box center [759, 263] width 290 height 38
click at [741, 189] on div "**********" at bounding box center [759, 266] width 333 height 357
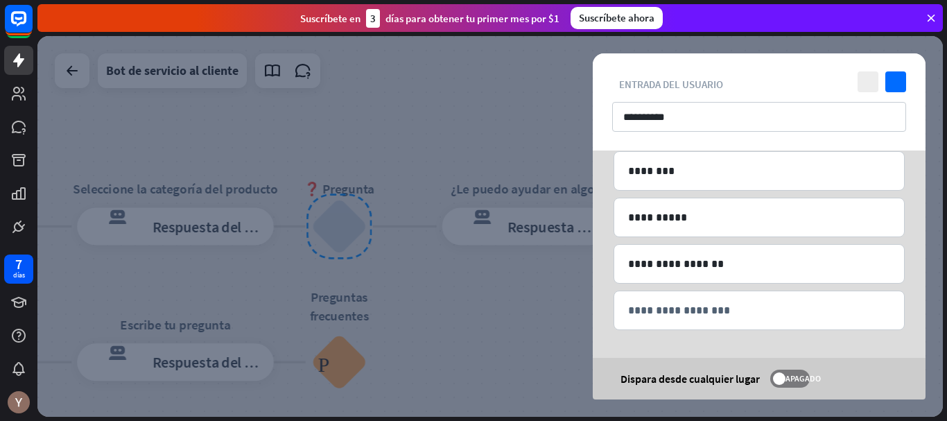
scroll to position [0, 0]
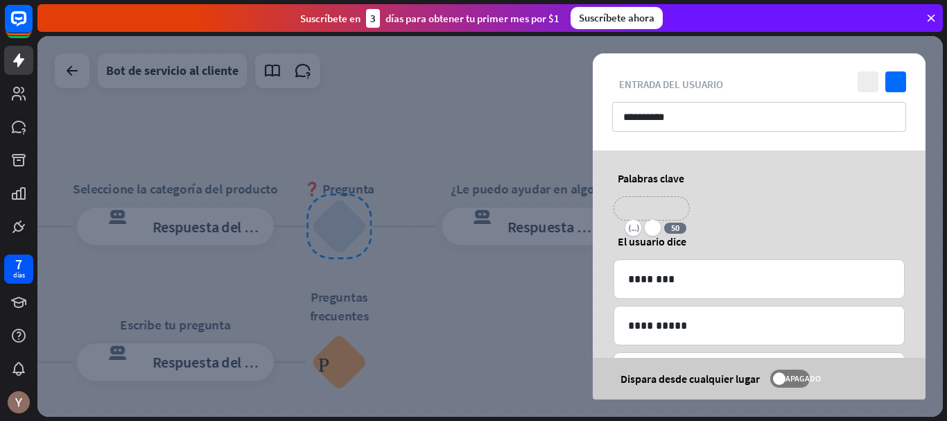
click at [680, 202] on div "**********" at bounding box center [652, 208] width 76 height 24
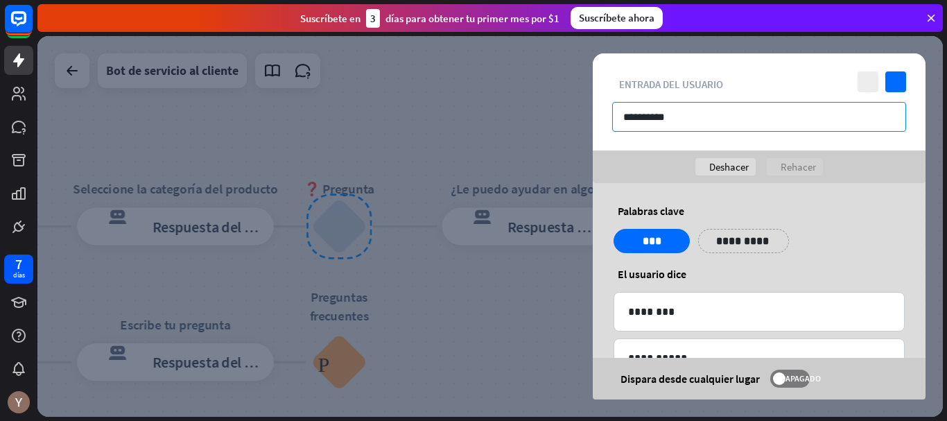
drag, startPoint x: 627, startPoint y: 117, endPoint x: 686, endPoint y: 119, distance: 59.0
click at [685, 119] on input "**********" at bounding box center [759, 117] width 294 height 30
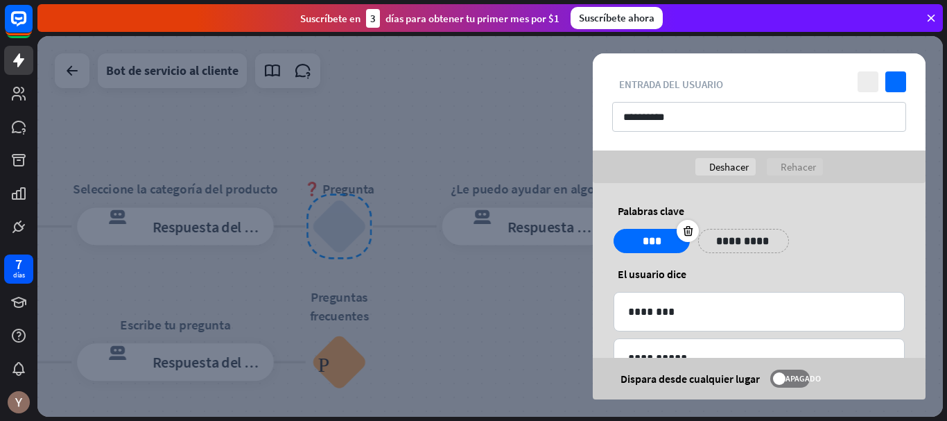
click at [657, 239] on p "***" at bounding box center [651, 240] width 55 height 17
click at [858, 234] on div "**********" at bounding box center [760, 246] width 300 height 35
click at [900, 84] on icon "controlar" at bounding box center [896, 81] width 21 height 21
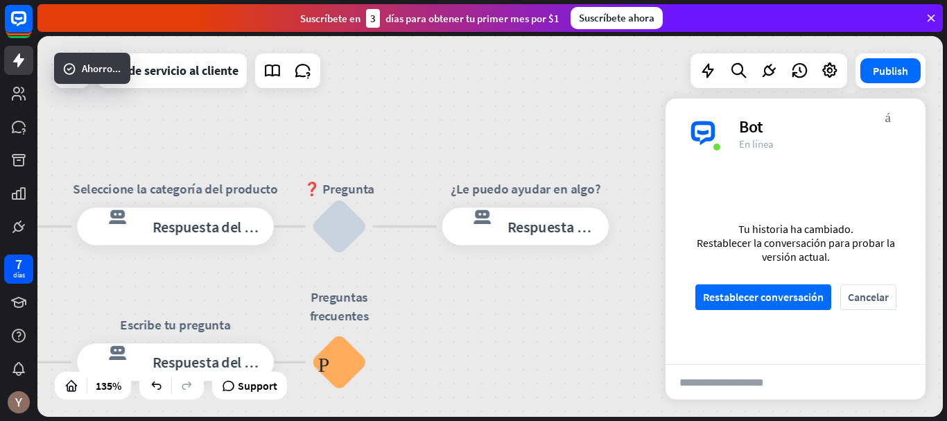
scroll to position [282, 0]
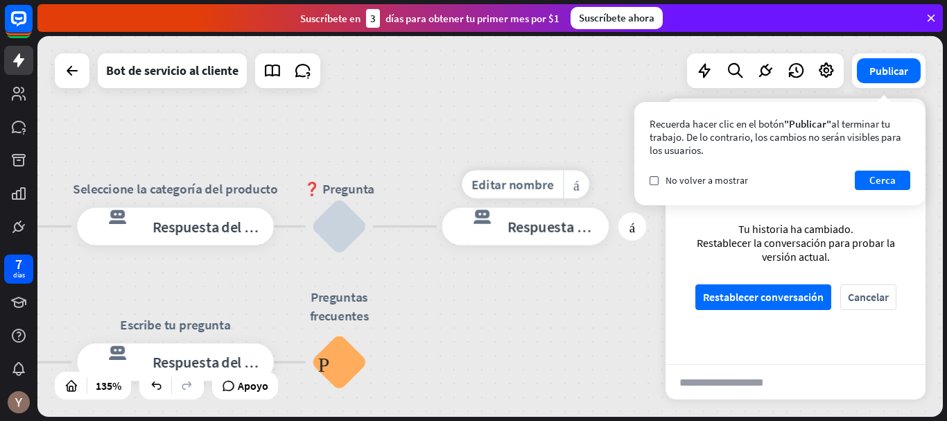
click at [542, 232] on font "Respuesta del bot" at bounding box center [565, 226] width 114 height 19
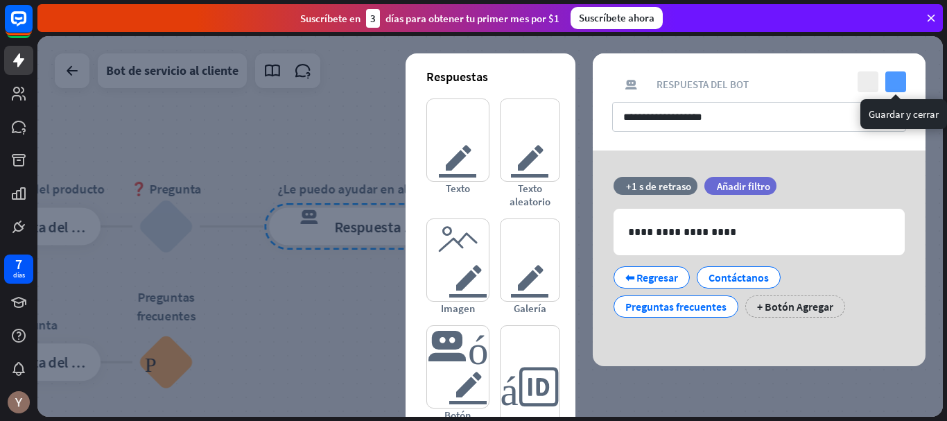
click at [902, 81] on icon "controlar" at bounding box center [896, 81] width 21 height 21
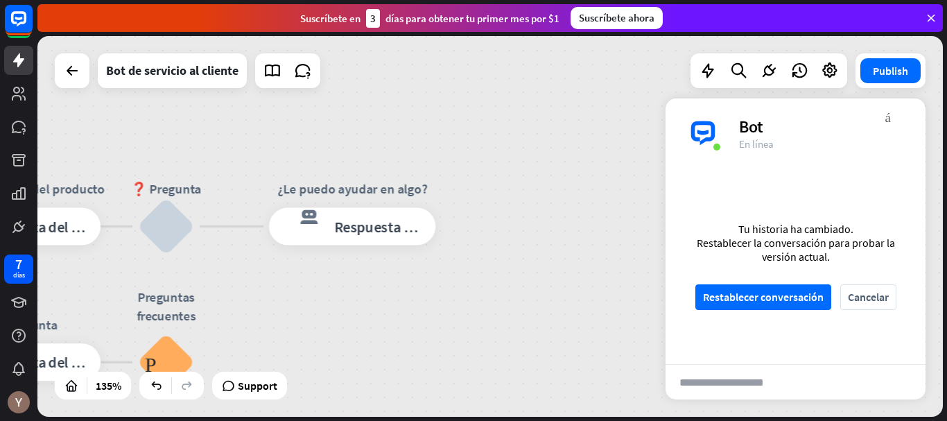
scroll to position [295, 0]
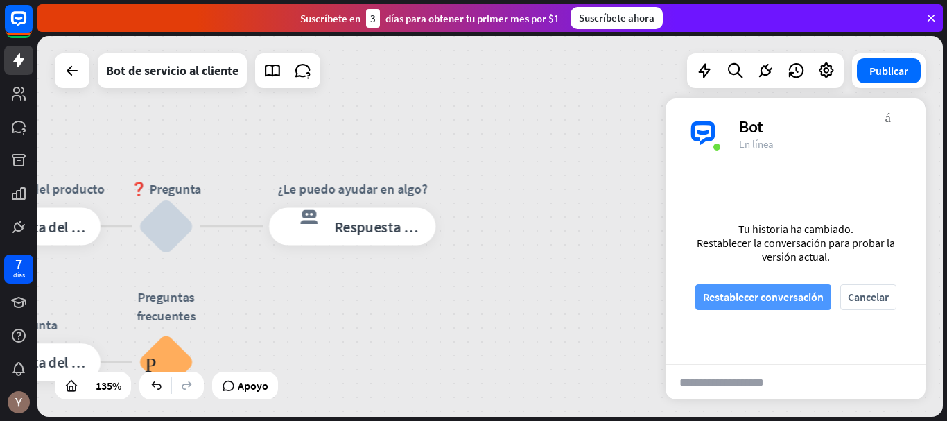
click at [748, 292] on font "Restablecer conversación" at bounding box center [763, 297] width 121 height 14
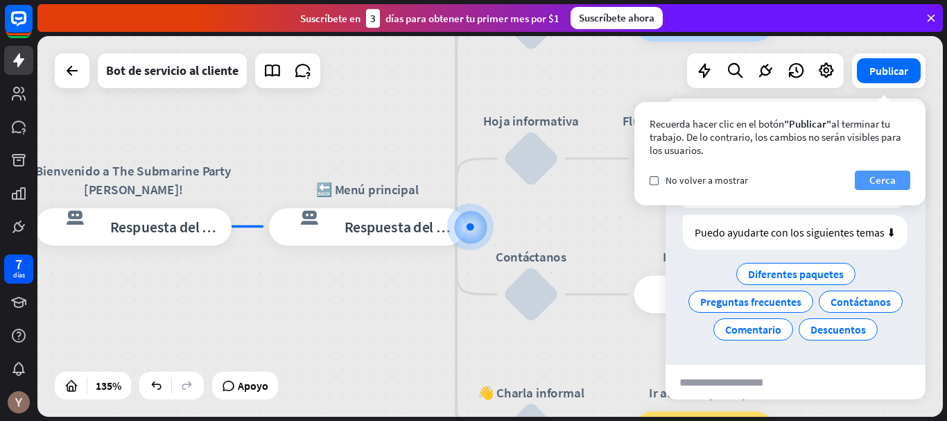
click at [866, 173] on button "Cerca" at bounding box center [882, 180] width 55 height 19
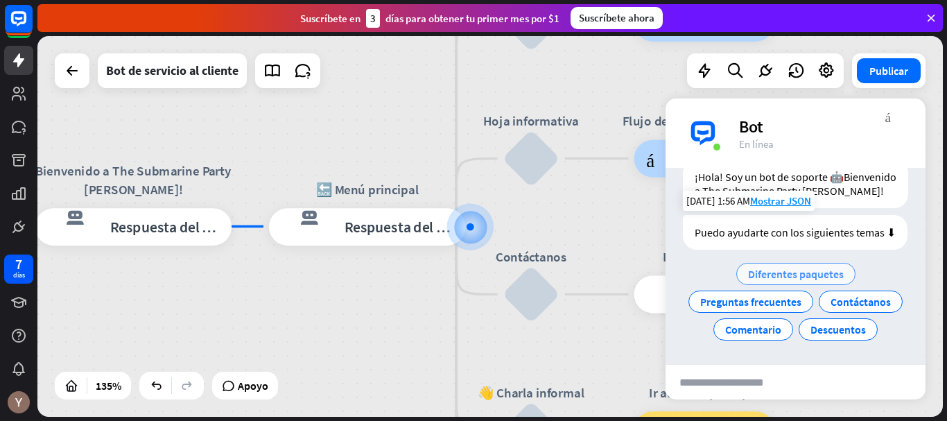
click at [807, 267] on font "Diferentes paquetes" at bounding box center [796, 274] width 96 height 14
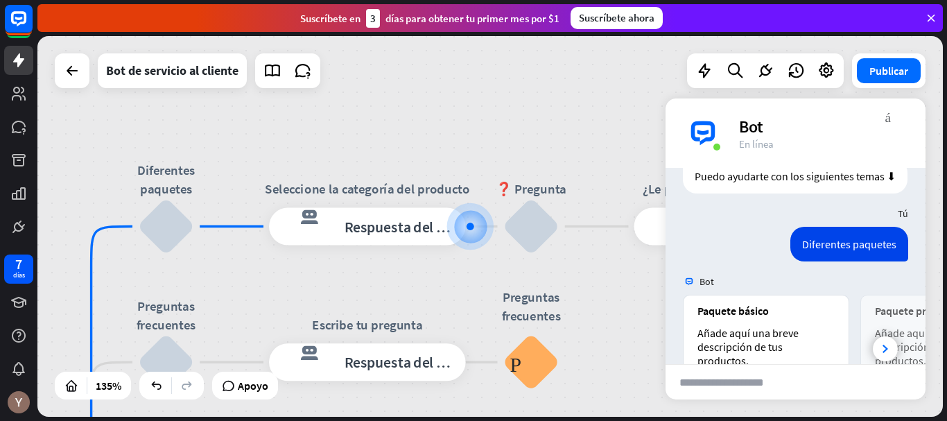
scroll to position [213, 0]
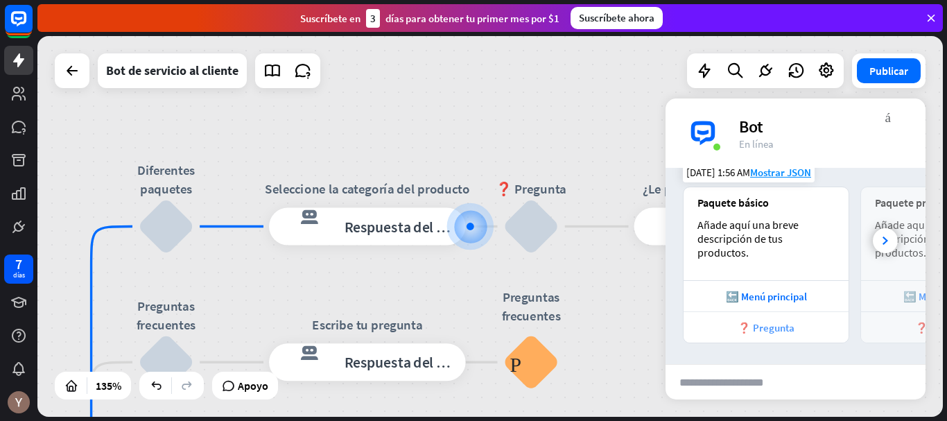
click at [787, 329] on font "❓ Pregunta" at bounding box center [766, 327] width 57 height 13
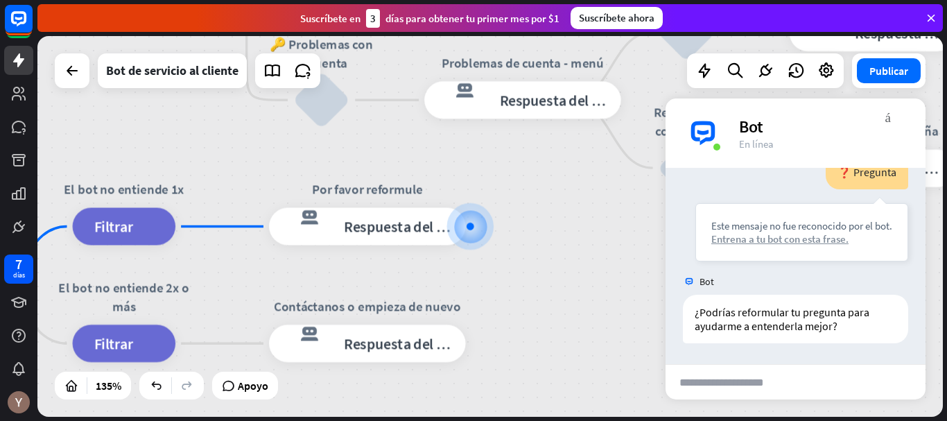
scroll to position [448, 0]
click at [558, 236] on div "inicio_2 Punto de inicio Bienvenido a The Submarine Party [PERSON_NAME]! respue…" at bounding box center [202, 212] width 1223 height 514
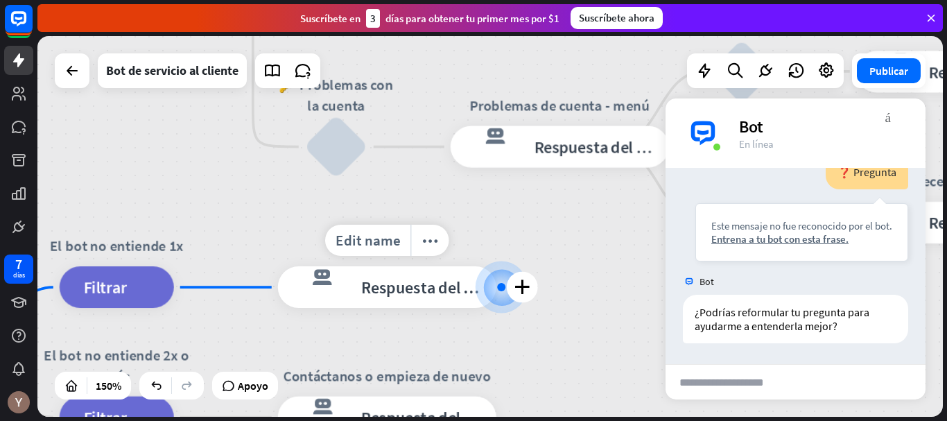
drag, startPoint x: 397, startPoint y: 156, endPoint x: 465, endPoint y: 348, distance: 203.6
click at [479, 380] on div "inicio_2 Punto de inicio Bienvenido a The Submarine Party [PERSON_NAME]! respue…" at bounding box center [204, 270] width 1359 height 571
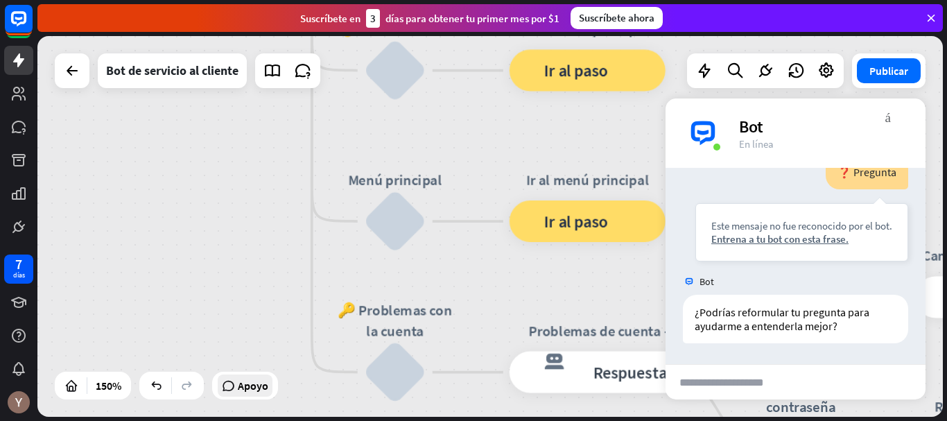
drag, startPoint x: 219, startPoint y: 259, endPoint x: 231, endPoint y: 385, distance: 126.8
click at [231, 384] on div "inicio_2 Punto de inicio Bienvenido a The Submarine Party [PERSON_NAME]! respue…" at bounding box center [490, 226] width 906 height 381
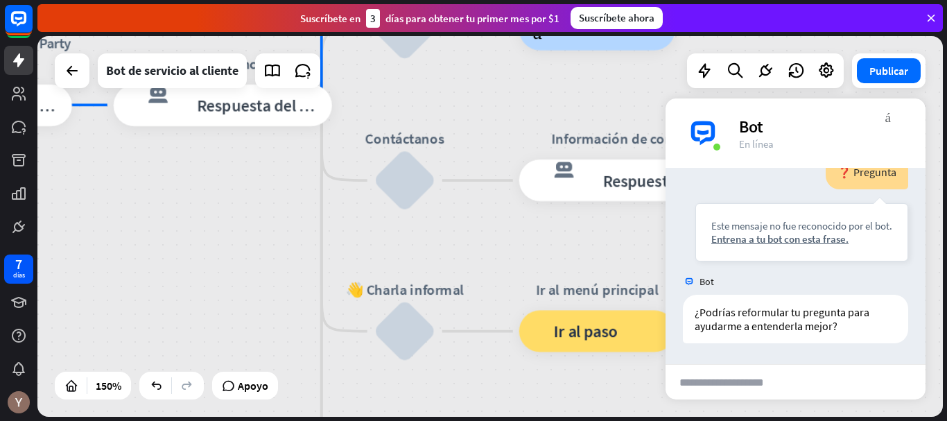
drag, startPoint x: 249, startPoint y: 128, endPoint x: 262, endPoint y: 325, distance: 197.4
click at [262, 325] on div "inicio_2 Punto de inicio Bienvenido a The Submarine Party [PERSON_NAME]! respue…" at bounding box center [490, 226] width 906 height 381
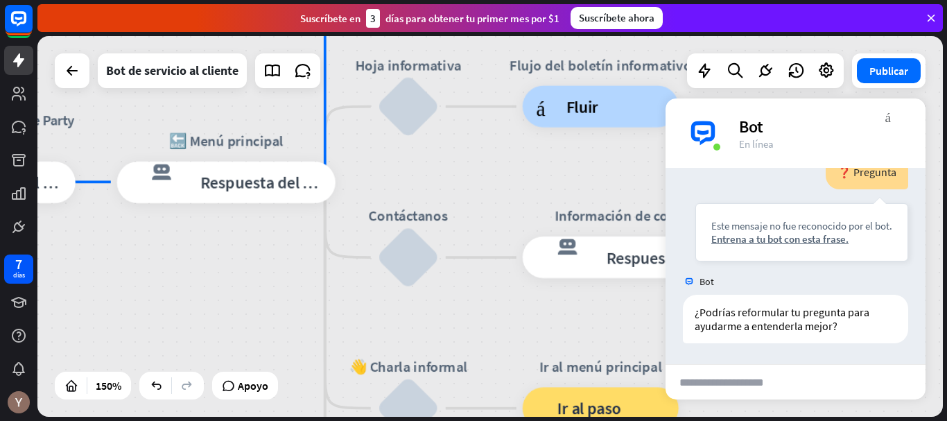
click at [291, 248] on div "inicio_2 Punto de inicio Bienvenido a The Submarine Party [PERSON_NAME]! respue…" at bounding box center [490, 226] width 906 height 381
drag, startPoint x: 304, startPoint y: 130, endPoint x: 294, endPoint y: 309, distance: 179.2
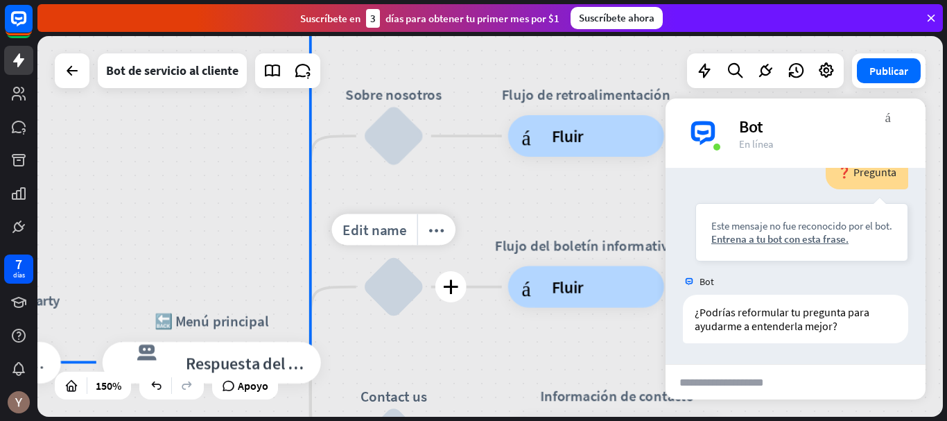
drag, startPoint x: 379, startPoint y: 143, endPoint x: 363, endPoint y: 336, distance: 193.4
click at [363, 318] on div "Edit name more_horiz plus Newsletter bloquear_entrada_de_usuario" at bounding box center [394, 287] width 62 height 62
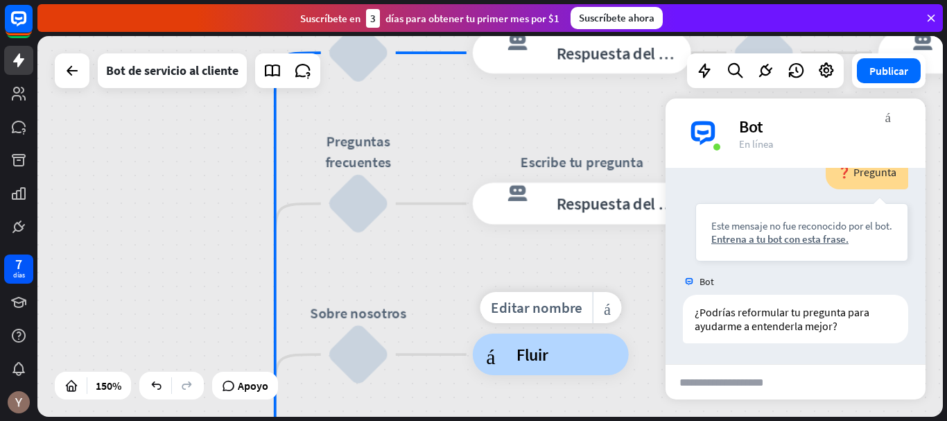
drag, startPoint x: 474, startPoint y: 105, endPoint x: 439, endPoint y: 311, distance: 208.9
click at [473, 334] on div "Editar nombre más_amarillo árbol constructor Fluir" at bounding box center [551, 355] width 156 height 42
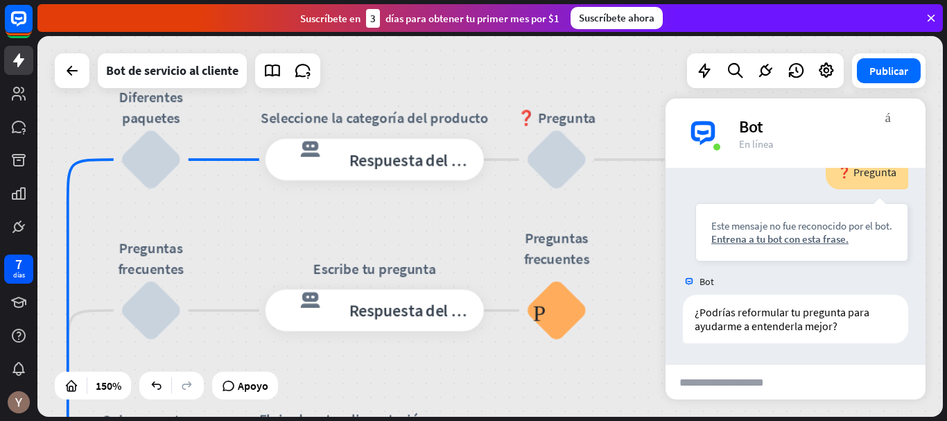
drag, startPoint x: 434, startPoint y: 119, endPoint x: 227, endPoint y: 225, distance: 233.3
click at [227, 225] on div "inicio_2 Punto de inicio Bienvenido a The Submarine Party [PERSON_NAME]! respue…" at bounding box center [490, 226] width 906 height 381
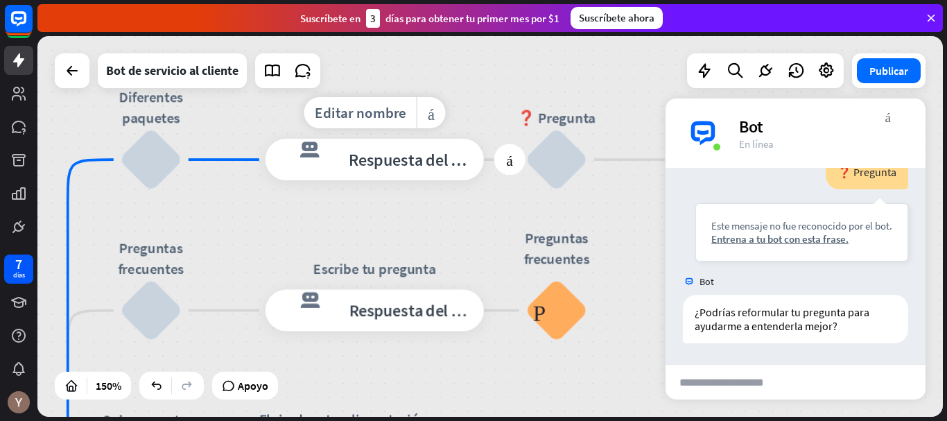
click at [438, 155] on font "Respuesta del bot" at bounding box center [412, 159] width 127 height 21
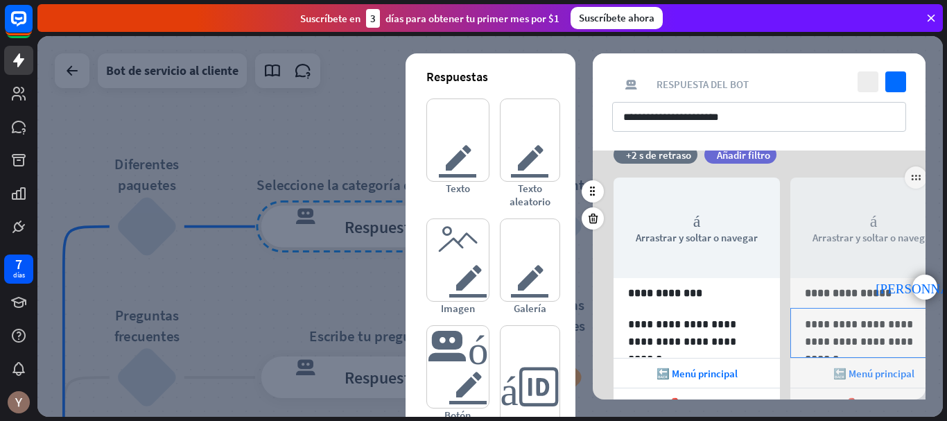
scroll to position [35, 0]
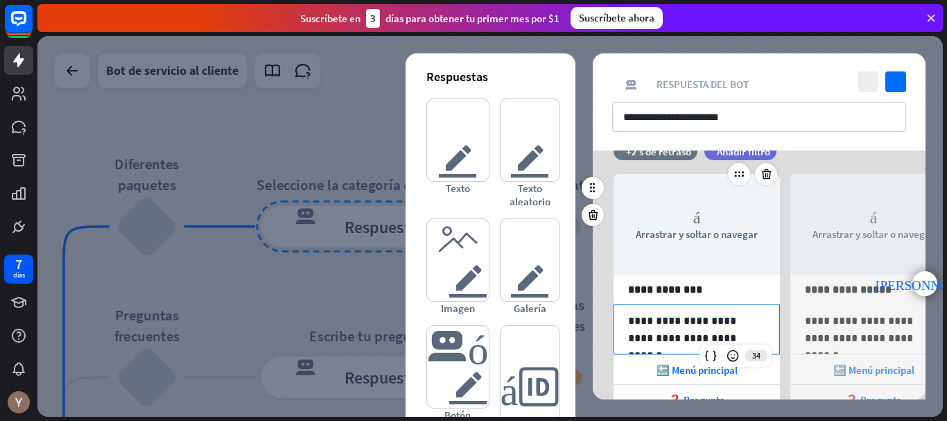
click at [728, 338] on p "**********" at bounding box center [696, 329] width 137 height 35
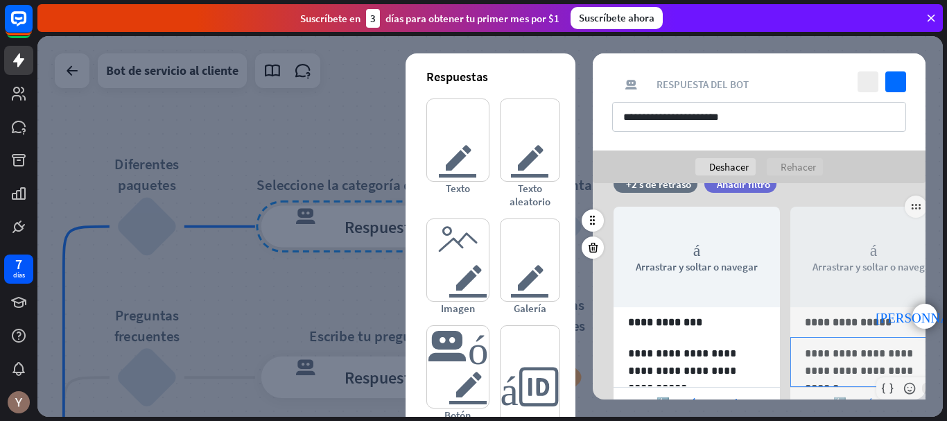
click at [851, 354] on p "**********" at bounding box center [873, 362] width 137 height 35
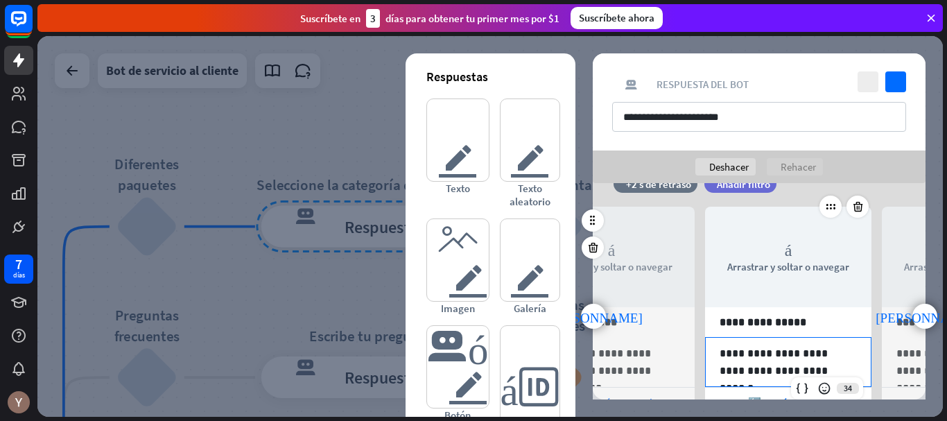
scroll to position [0, 114]
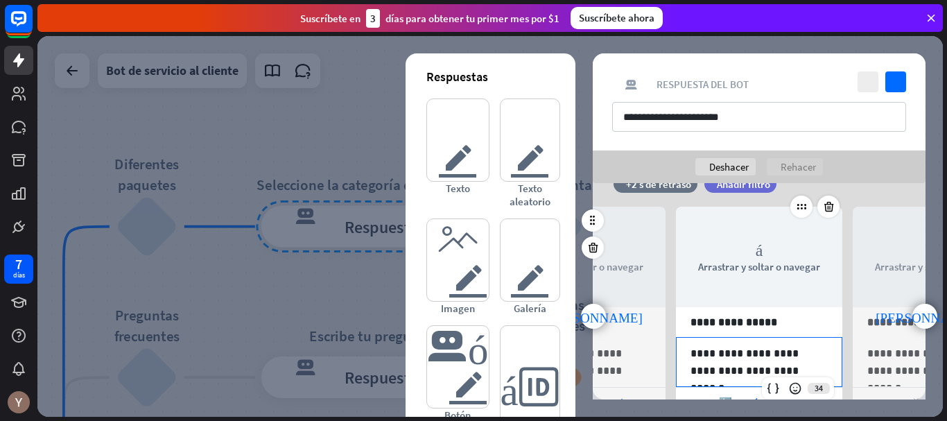
click at [788, 379] on div at bounding box center [795, 388] width 19 height 19
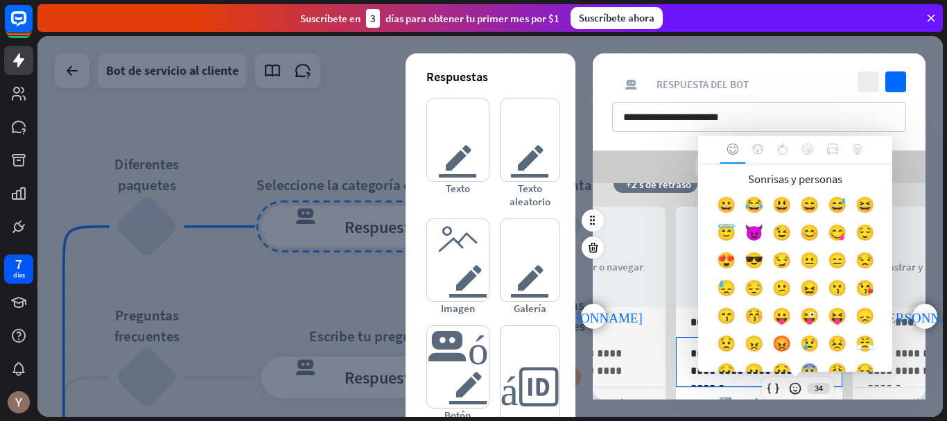
click at [688, 366] on div "**********" at bounding box center [759, 362] width 165 height 49
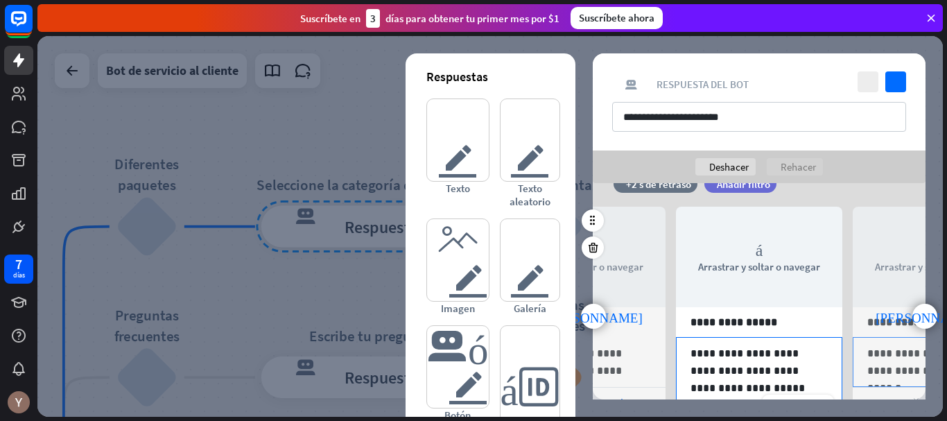
click at [877, 372] on p "**********" at bounding box center [936, 362] width 137 height 35
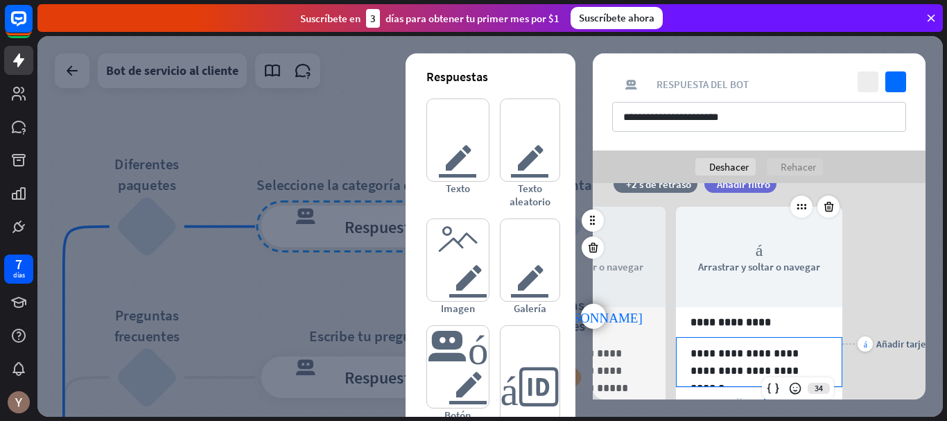
scroll to position [0, 291]
click at [776, 366] on p "**********" at bounding box center [759, 362] width 137 height 35
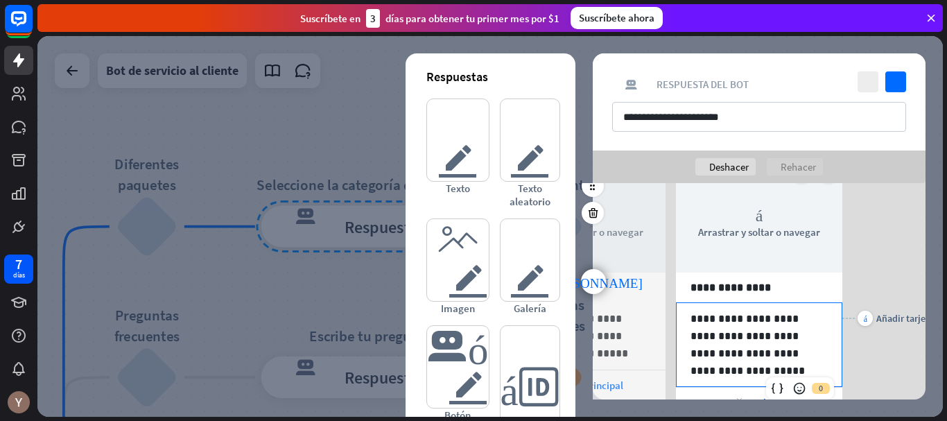
scroll to position [73, 0]
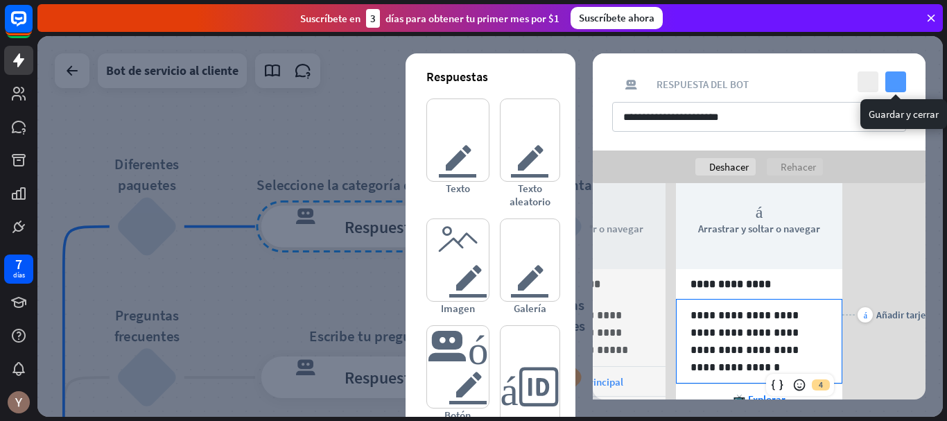
click at [900, 87] on icon "controlar" at bounding box center [896, 81] width 21 height 21
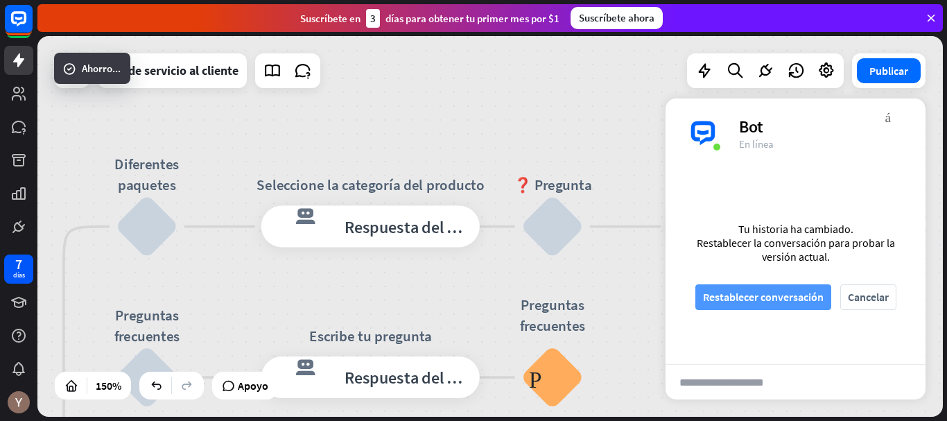
click at [778, 298] on font "Restablecer conversación" at bounding box center [763, 297] width 121 height 14
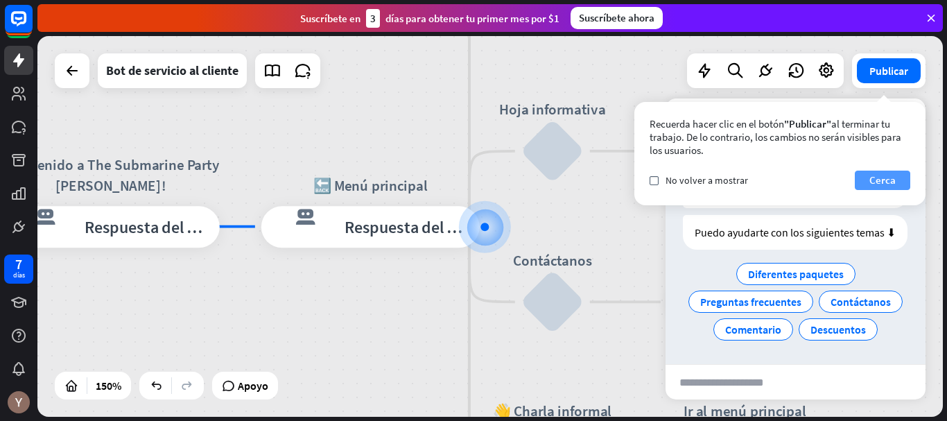
scroll to position [90, 0]
click at [895, 187] on font "Cerca" at bounding box center [883, 180] width 26 height 19
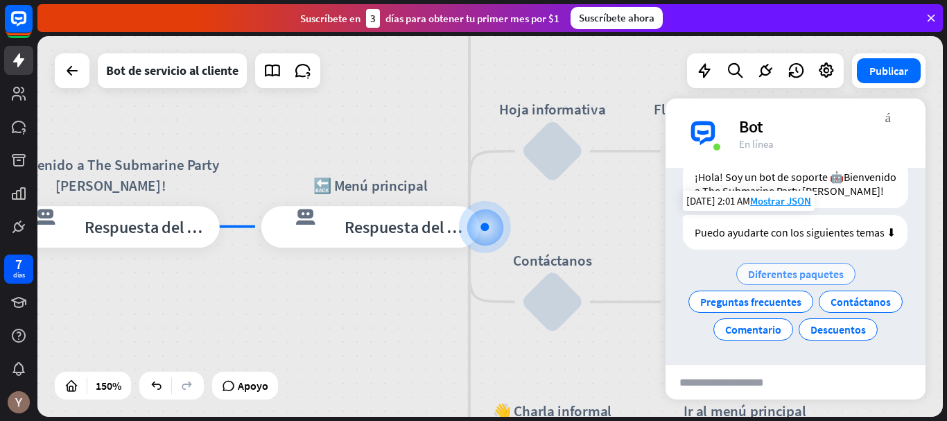
click at [800, 267] on font "Diferentes paquetes" at bounding box center [796, 274] width 96 height 14
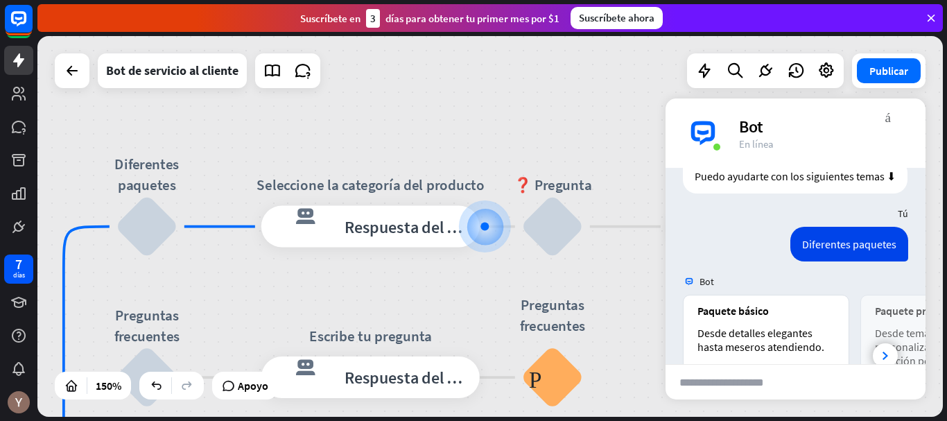
scroll to position [241, 0]
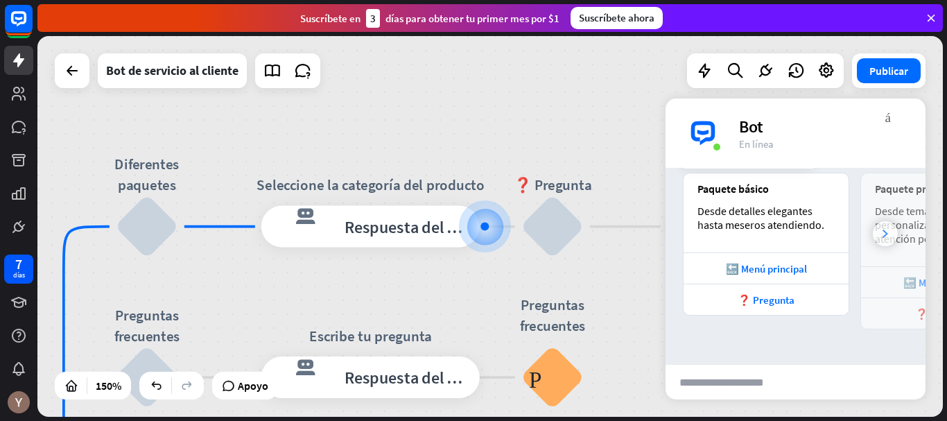
click at [877, 225] on div at bounding box center [885, 233] width 25 height 25
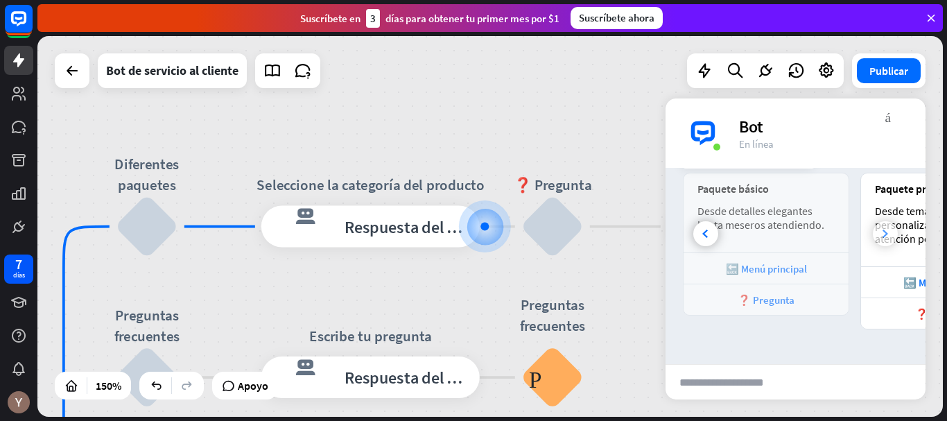
scroll to position [0, 153]
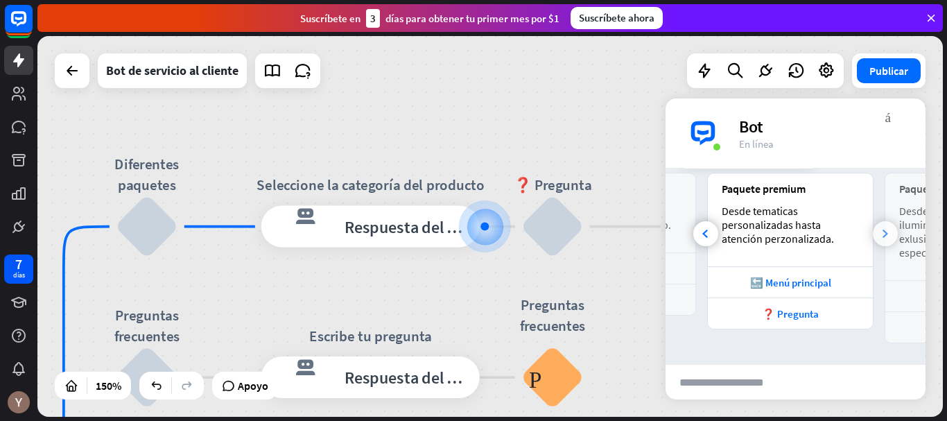
click at [877, 225] on div at bounding box center [885, 233] width 25 height 25
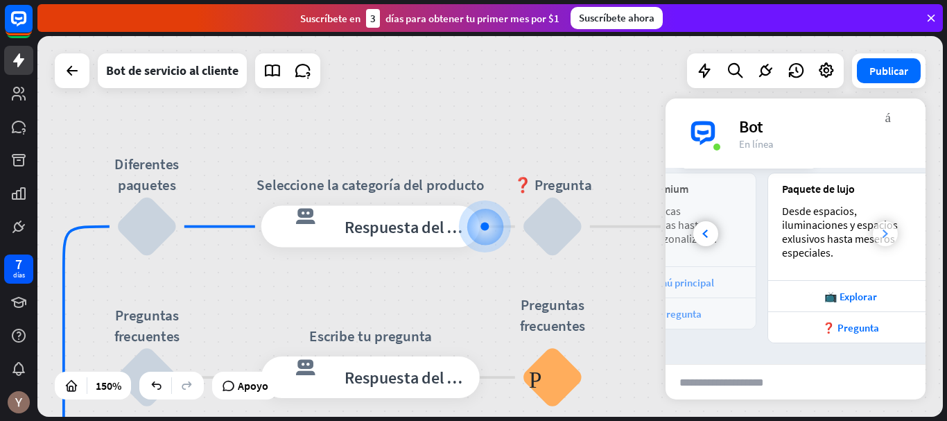
scroll to position [0, 307]
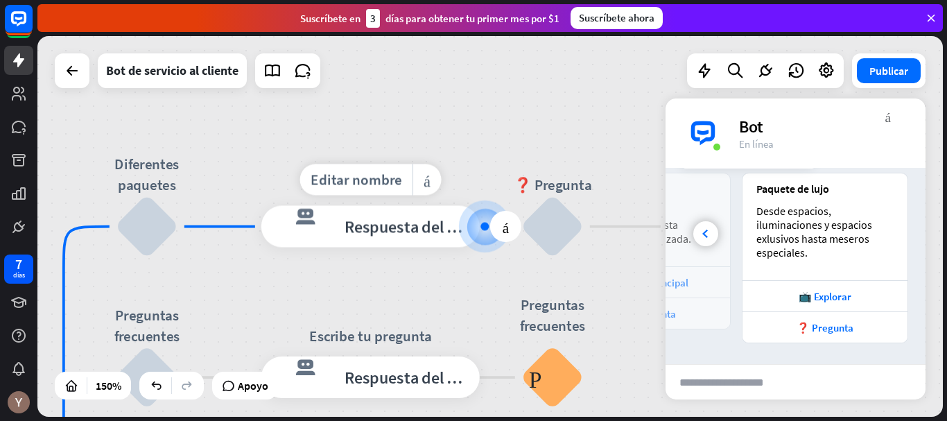
click at [428, 237] on div "respuesta del bot de bloqueo Respuesta del bot" at bounding box center [370, 227] width 218 height 42
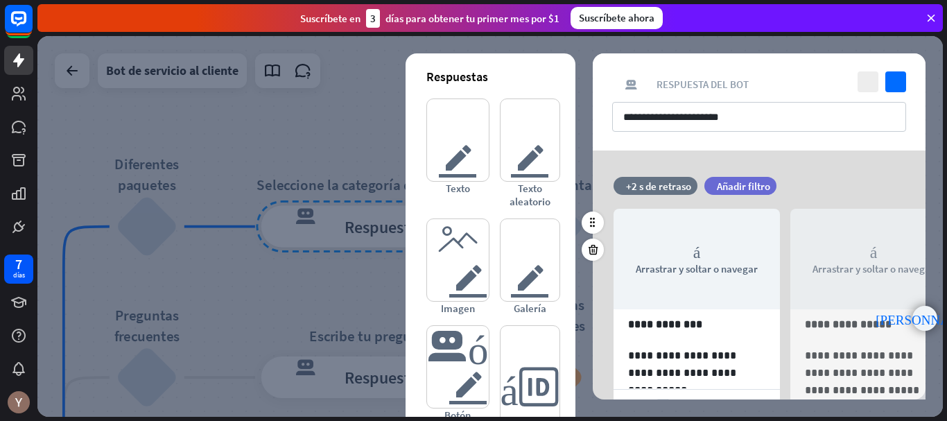
click at [920, 318] on font "punta [PERSON_NAME] derecha" at bounding box center [925, 318] width 98 height 13
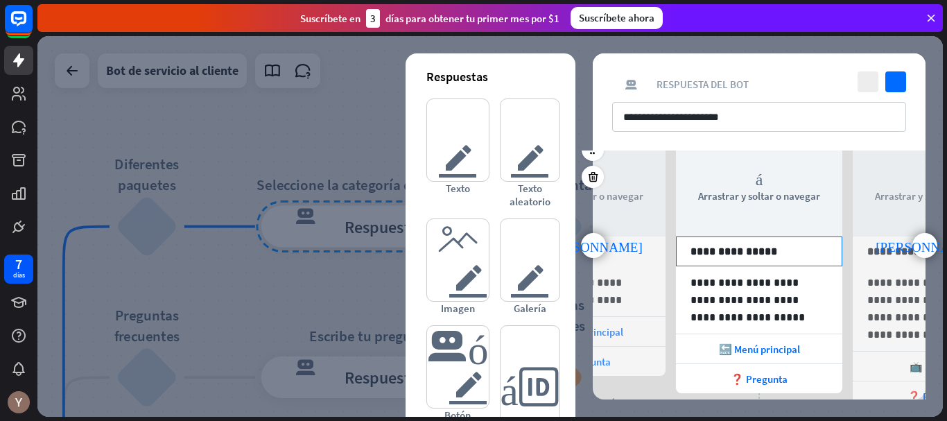
scroll to position [75, 0]
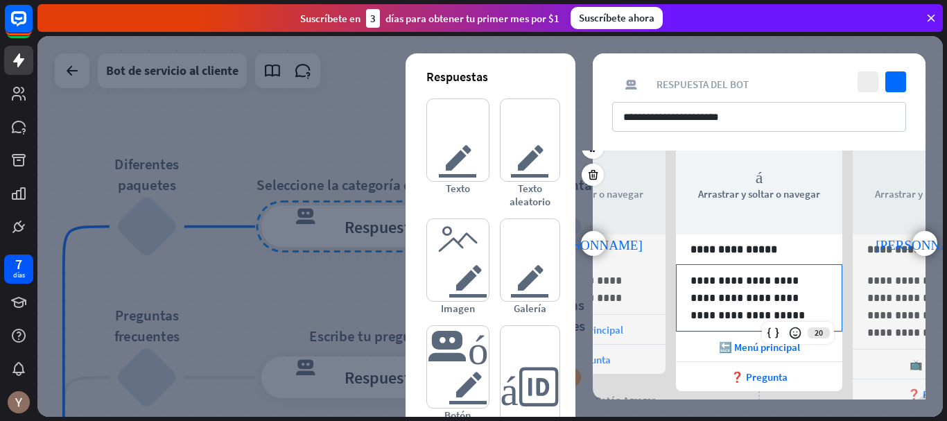
click at [755, 318] on p "**********" at bounding box center [759, 298] width 137 height 52
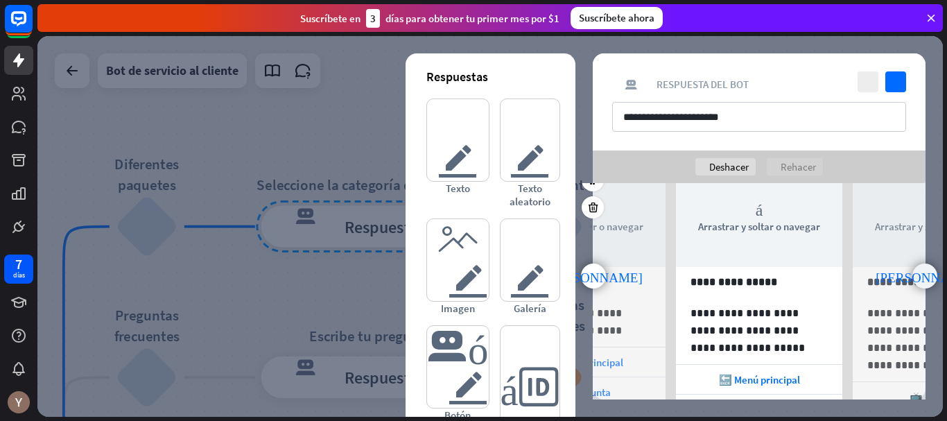
click at [925, 280] on font "punta [PERSON_NAME] derecha" at bounding box center [925, 276] width 98 height 13
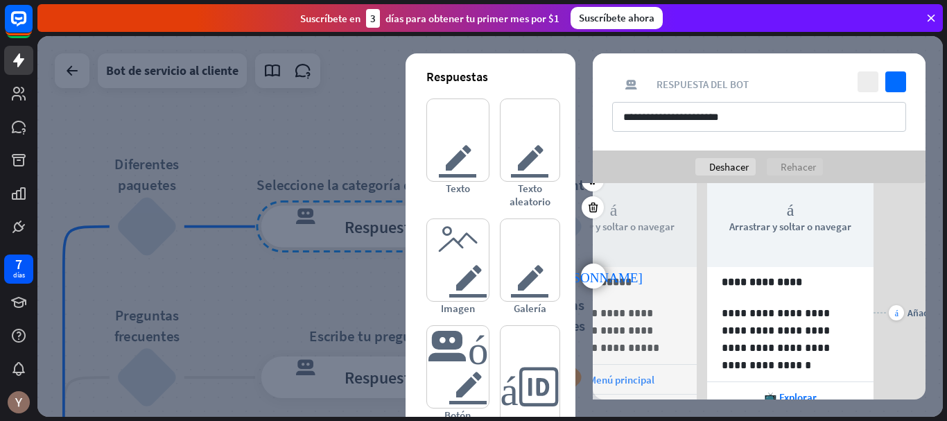
scroll to position [0, 291]
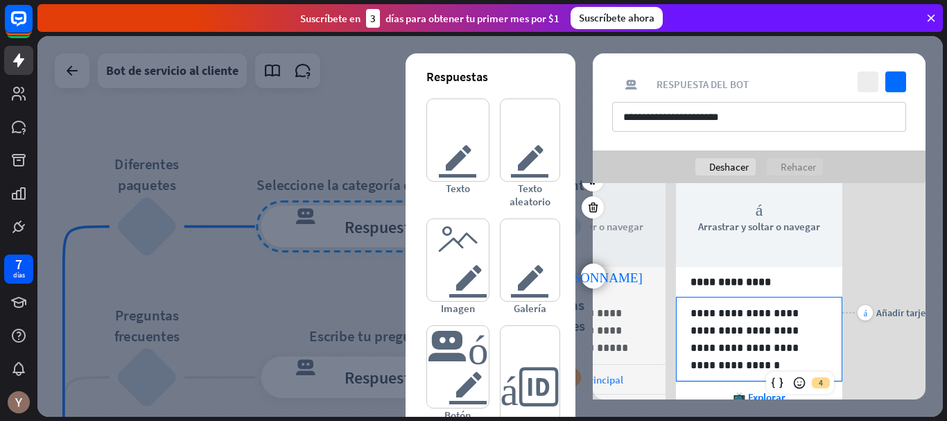
click at [807, 331] on p "**********" at bounding box center [759, 338] width 137 height 69
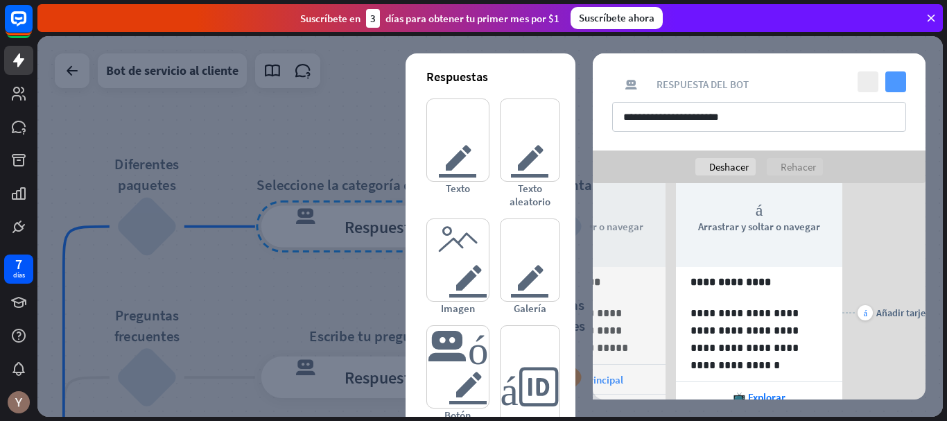
click at [894, 86] on icon "controlar" at bounding box center [896, 81] width 21 height 21
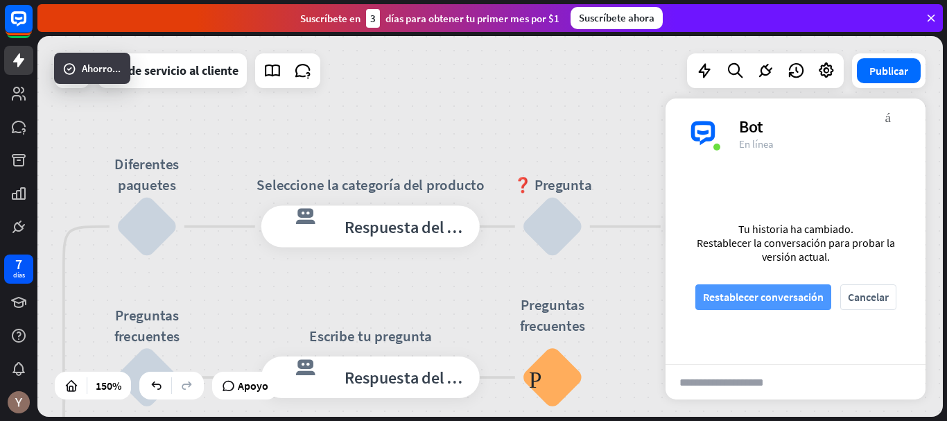
click at [754, 294] on font "Restablecer conversación" at bounding box center [763, 297] width 121 height 14
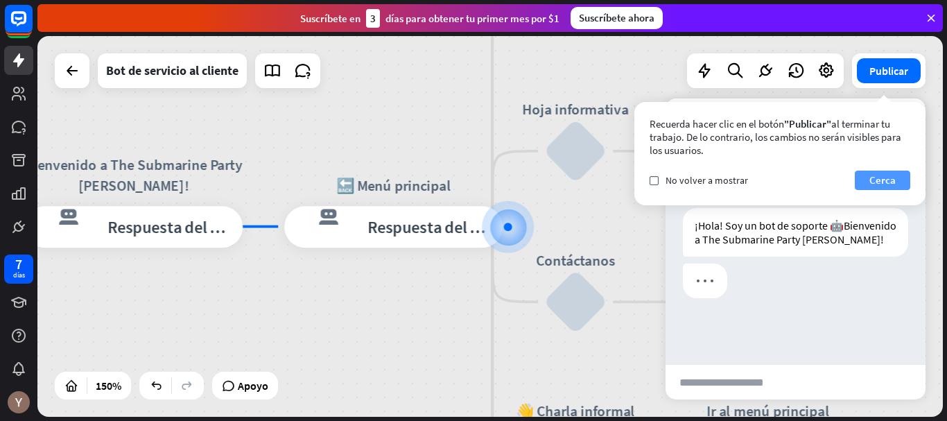
click at [886, 187] on font "Cerca" at bounding box center [883, 180] width 26 height 19
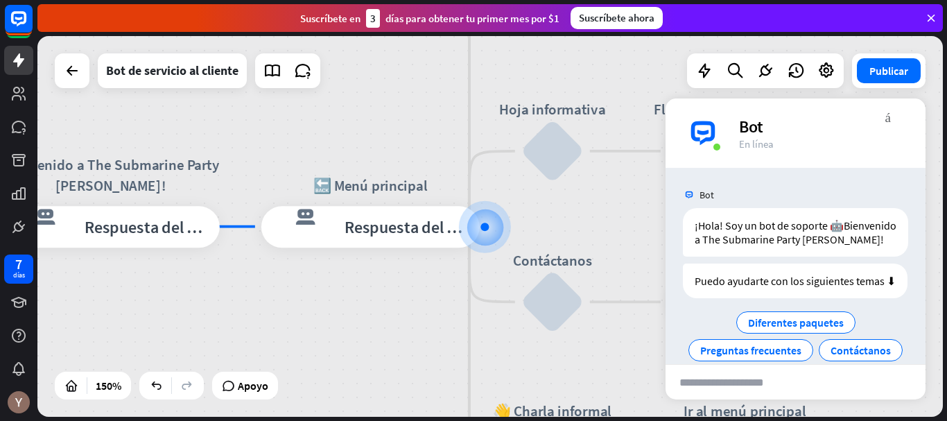
scroll to position [90, 0]
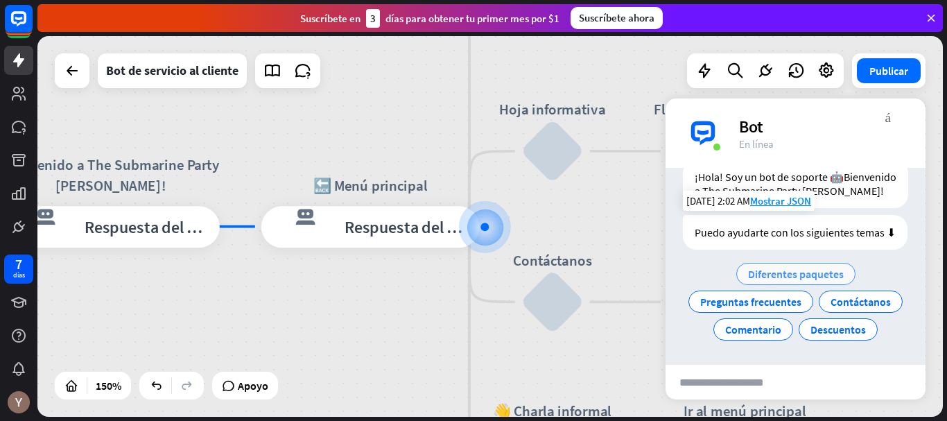
click at [810, 267] on font "Diferentes paquetes" at bounding box center [796, 274] width 96 height 14
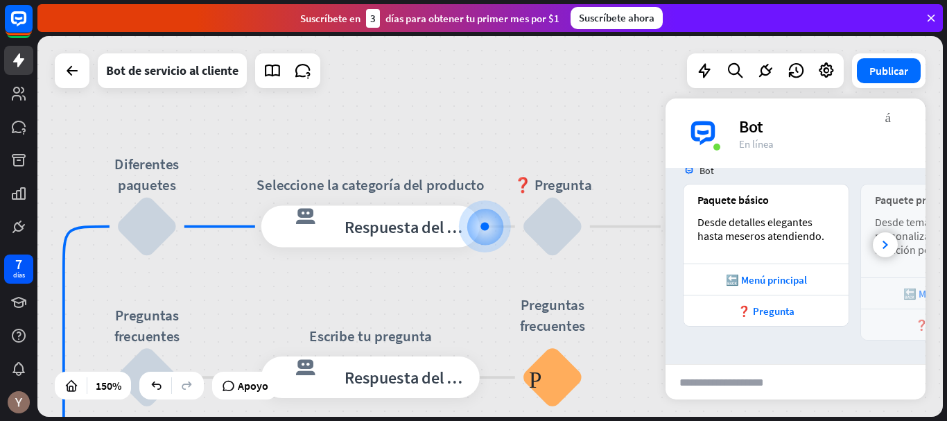
scroll to position [241, 0]
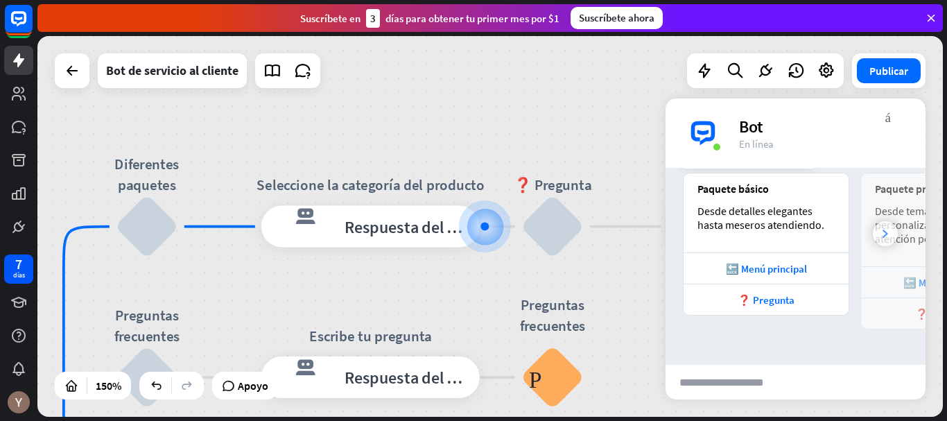
click at [883, 237] on icon at bounding box center [886, 234] width 6 height 8
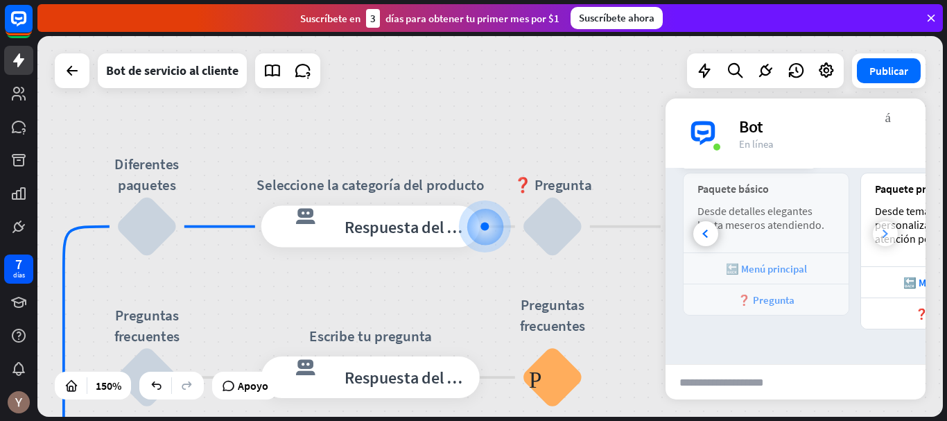
scroll to position [0, 153]
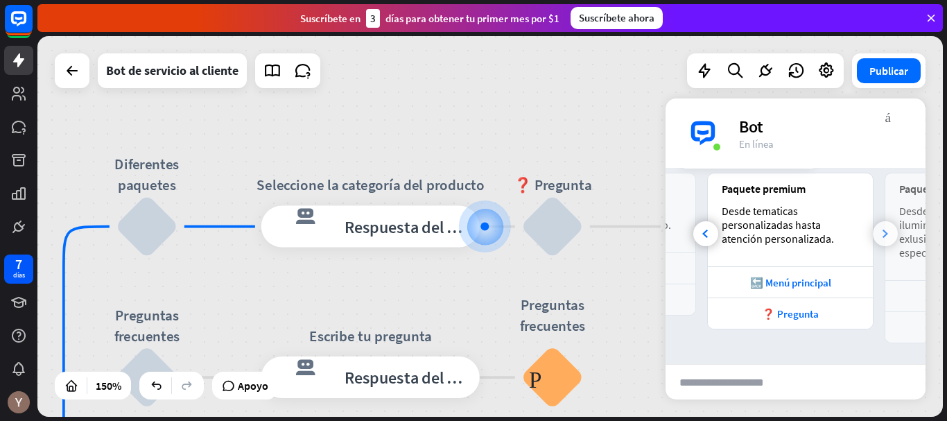
click at [883, 237] on icon at bounding box center [886, 234] width 6 height 8
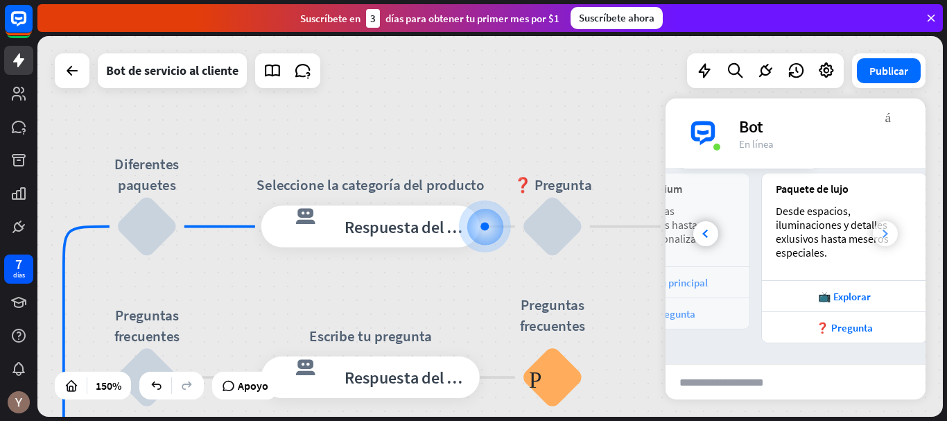
scroll to position [0, 307]
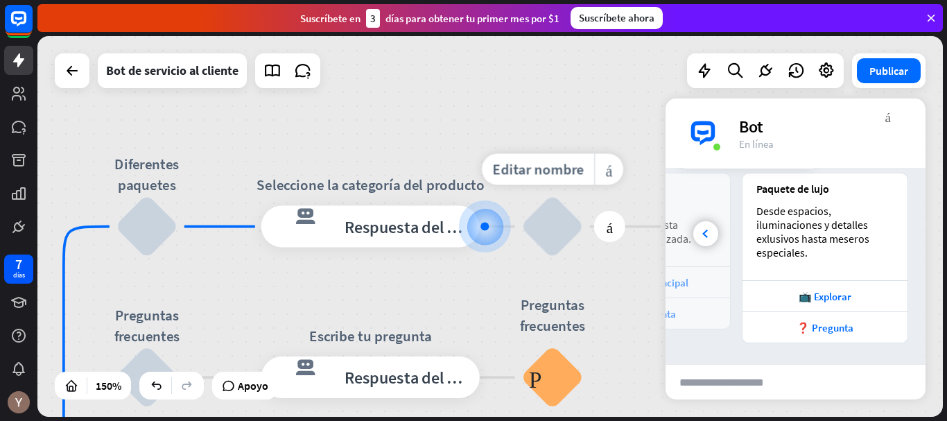
click at [560, 235] on div "bloquear_entrada_de_usuario" at bounding box center [553, 227] width 62 height 62
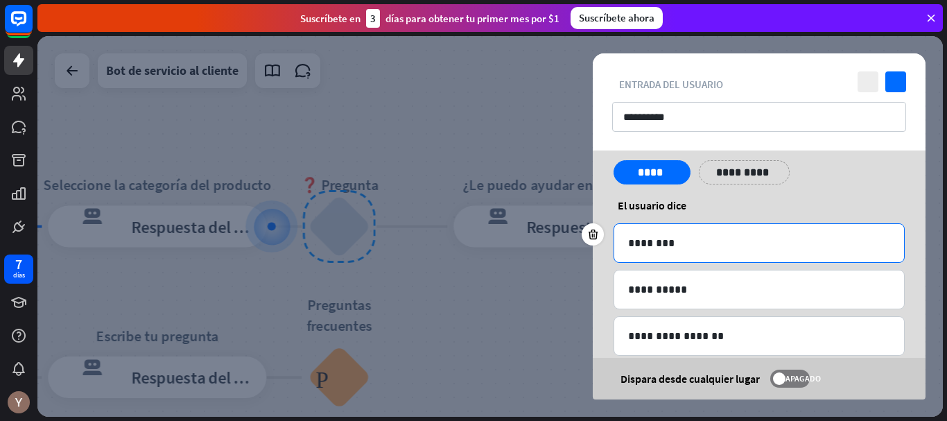
scroll to position [53, 0]
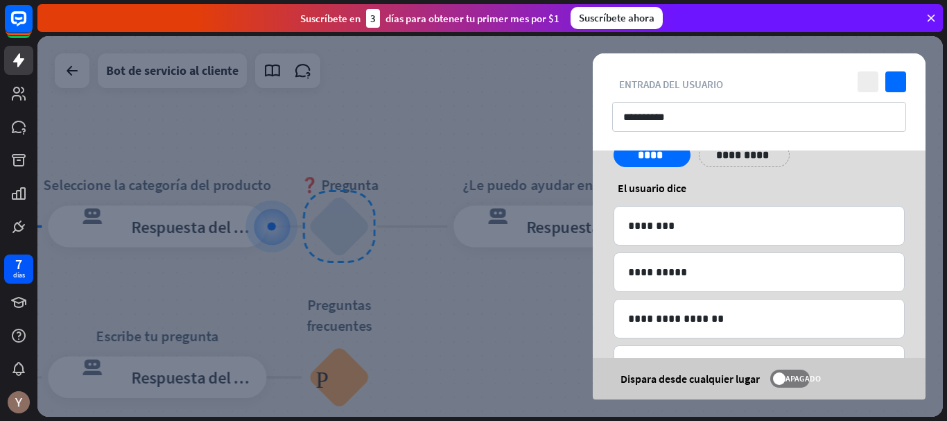
click at [506, 166] on div at bounding box center [490, 226] width 906 height 381
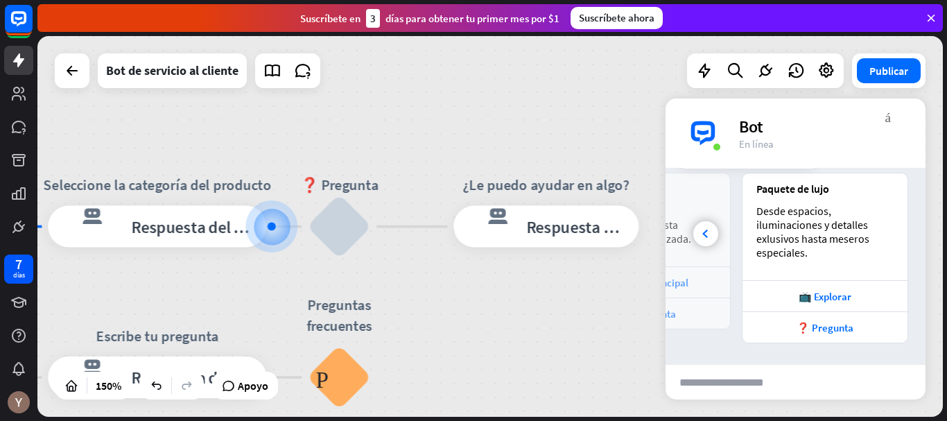
click at [850, 347] on div "Paquete básico Desde detalles elegantes hasta meseros atendiendo. 🔙 Menú princi…" at bounding box center [796, 262] width 260 height 178
click at [837, 334] on font "❓ Pregunta" at bounding box center [825, 327] width 57 height 13
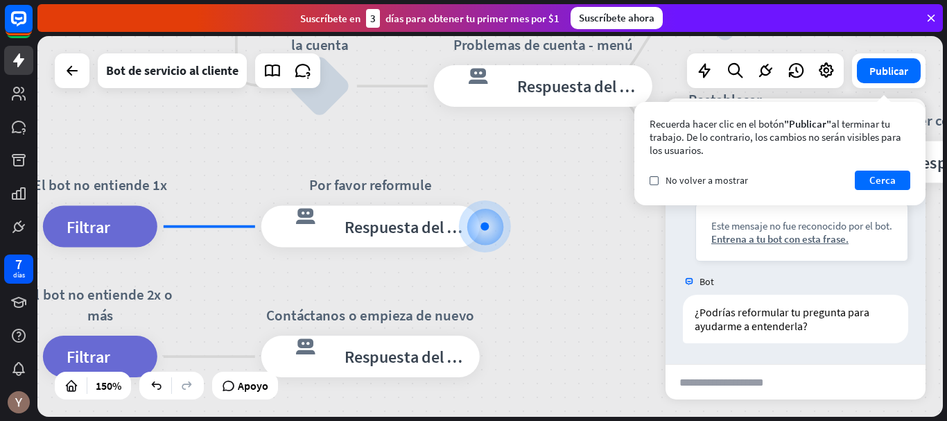
scroll to position [476, 0]
click at [741, 398] on input "text" at bounding box center [734, 382] width 136 height 35
type input "**********"
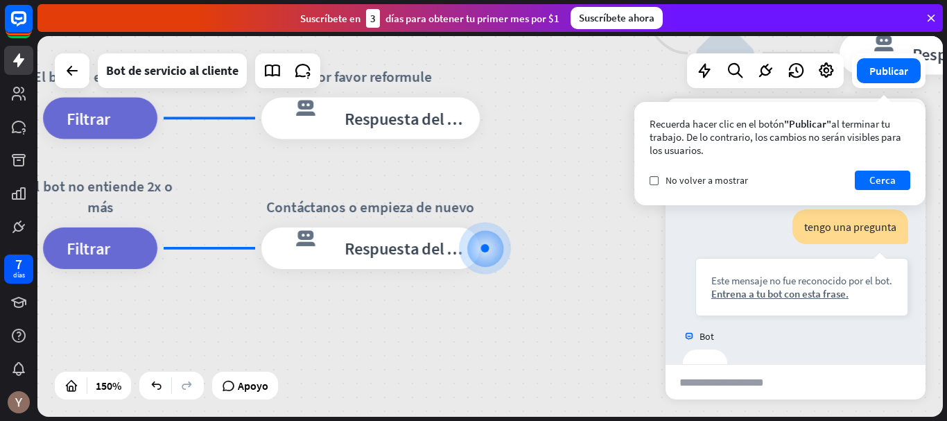
scroll to position [697, 0]
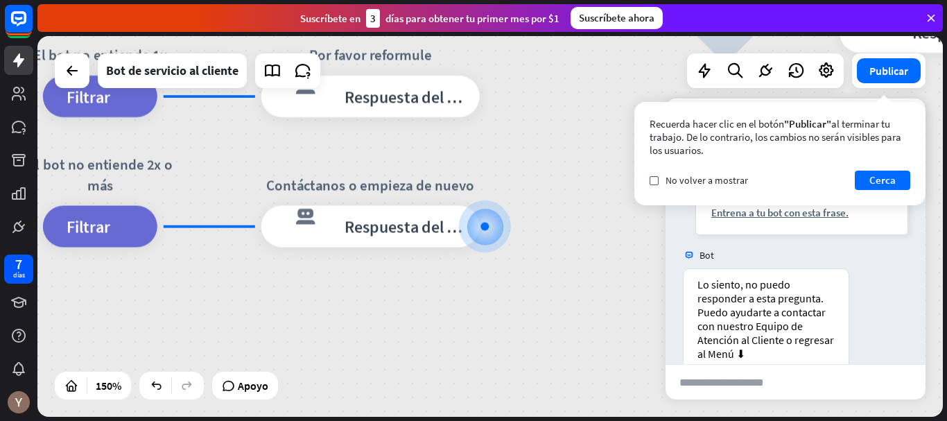
click at [896, 170] on div "Recuerda hacer clic en el botón "Publicar" al terminar tu trabajo. De lo contra…" at bounding box center [780, 153] width 291 height 103
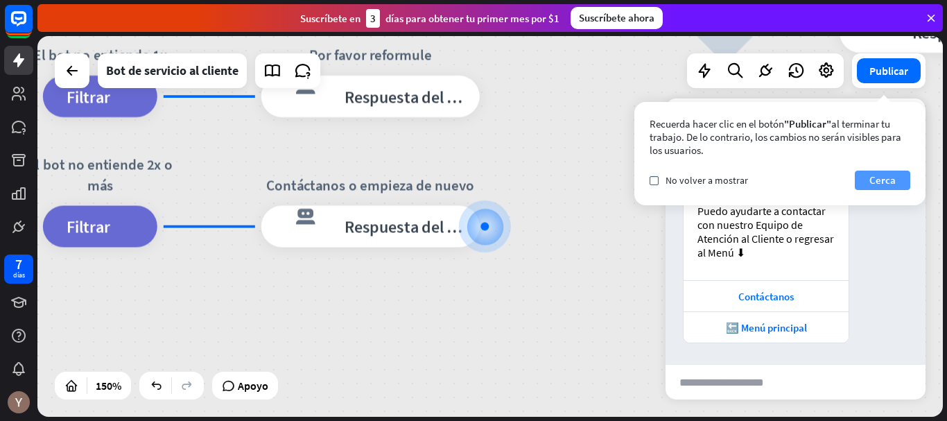
click at [889, 173] on font "Cerca" at bounding box center [883, 180] width 26 height 19
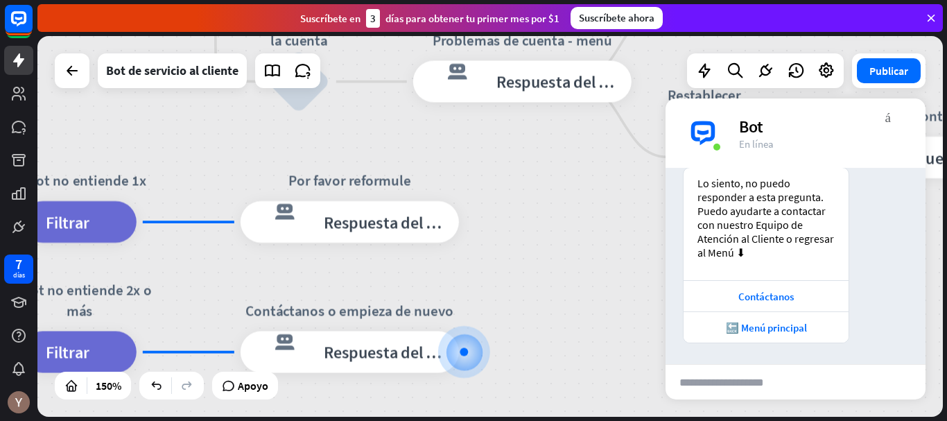
drag, startPoint x: 544, startPoint y: 170, endPoint x: 524, endPoint y: 325, distance: 156.7
click at [523, 324] on div "inicio_2 Punto de inicio Bienvenido a The Submarine Party [PERSON_NAME]! respue…" at bounding box center [166, 205] width 1359 height 571
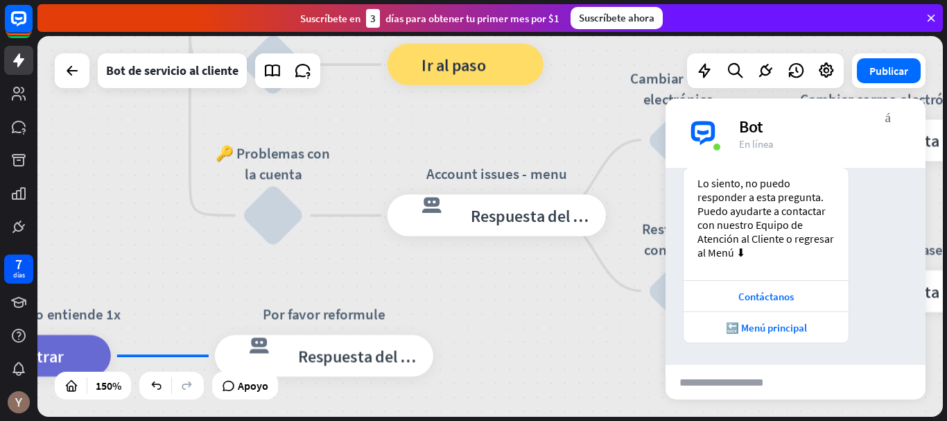
drag, startPoint x: 560, startPoint y: 136, endPoint x: 530, endPoint y: 305, distance: 171.8
click at [530, 237] on div "Edit name more_horiz plus Account issues - menu respuesta del bot de bloqueo Re…" at bounding box center [497, 216] width 218 height 42
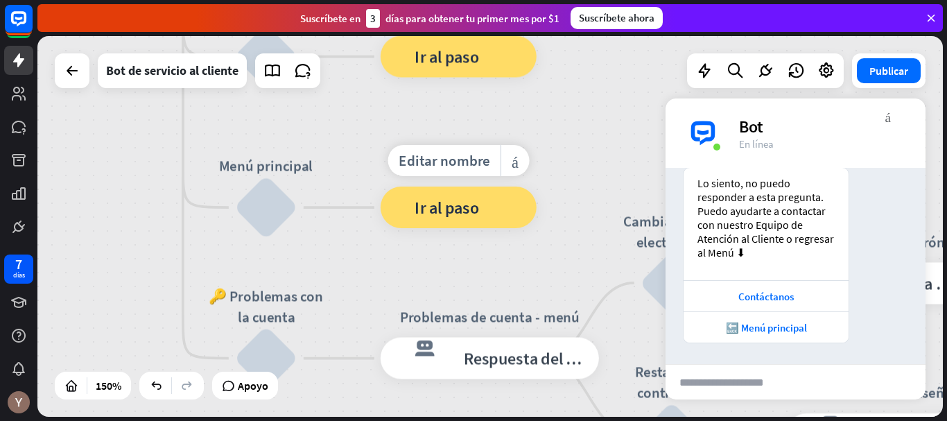
drag, startPoint x: 544, startPoint y: 69, endPoint x: 540, endPoint y: 216, distance: 147.1
click at [537, 212] on div "Editar nombre más_amarillo Ir al menú principal bloque_ir a Ir al paso" at bounding box center [459, 208] width 156 height 42
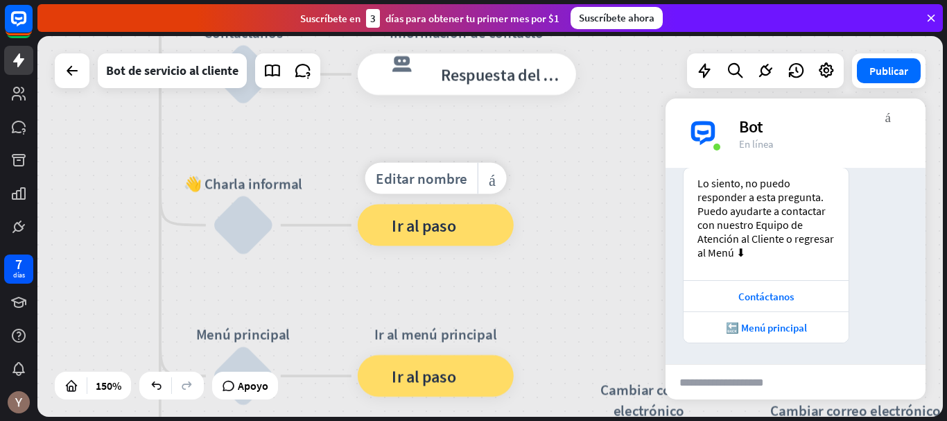
drag, startPoint x: 562, startPoint y: 57, endPoint x: 540, endPoint y: 186, distance: 130.9
click at [514, 205] on div "Editar nombre más_amarillo Ir al menú principal bloque_ir a Ir al paso" at bounding box center [436, 226] width 156 height 42
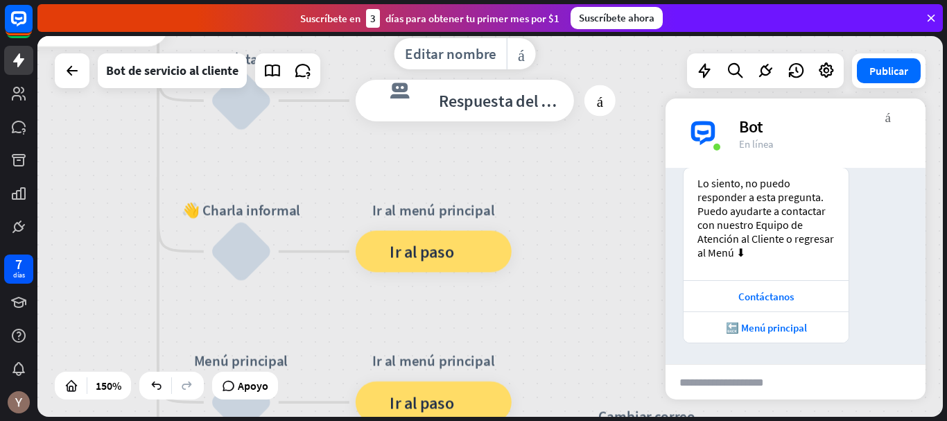
drag, startPoint x: 601, startPoint y: 143, endPoint x: 526, endPoint y: 319, distance: 191.4
click at [530, 121] on div "Editar nombre más_amarillo más Información de contacto respuesta del bot de blo…" at bounding box center [465, 101] width 218 height 42
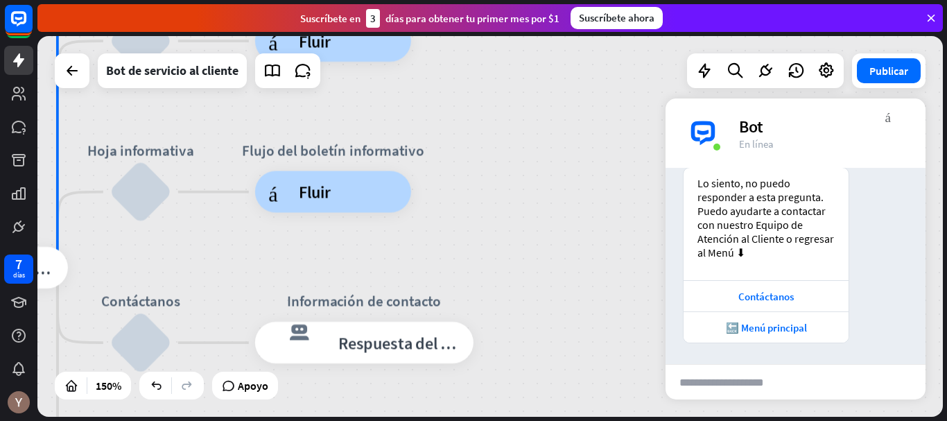
drag, startPoint x: 578, startPoint y: 141, endPoint x: 535, endPoint y: 297, distance: 162.1
click at [535, 291] on div "inicio_2 Punto de inicio Bienvenido a The Submarine Party [PERSON_NAME]! respue…" at bounding box center [490, 226] width 906 height 381
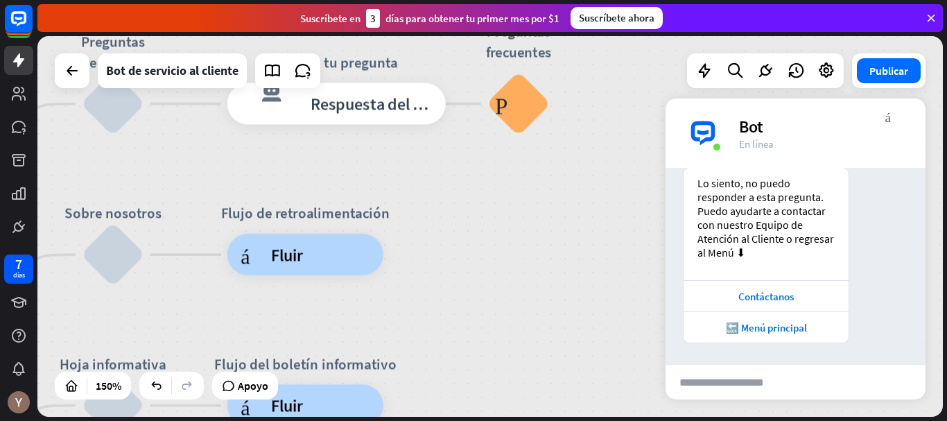
drag, startPoint x: 548, startPoint y: 116, endPoint x: 530, endPoint y: 278, distance: 163.3
click at [530, 273] on div "inicio_2 Punto de inicio Bienvenido a The Submarine Party [PERSON_NAME]! respue…" at bounding box center [490, 226] width 906 height 381
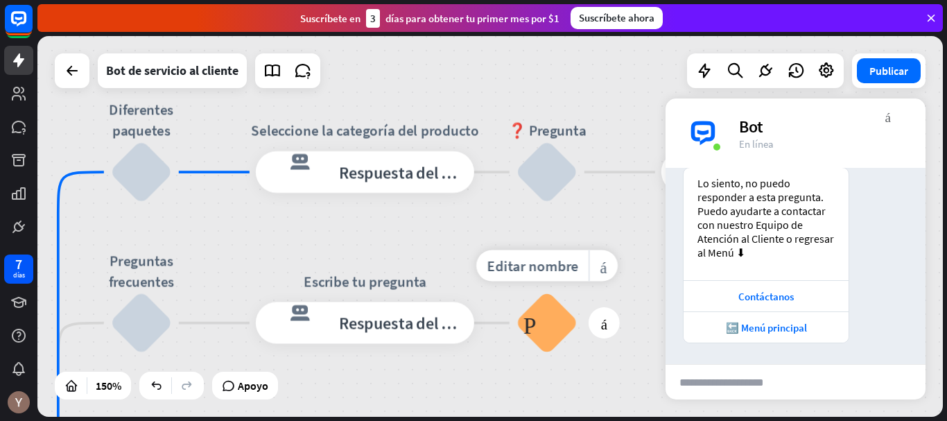
drag, startPoint x: 584, startPoint y: 93, endPoint x: 617, endPoint y: 291, distance: 201.0
click at [578, 292] on div "Editar nombre más_amarillo más Preguntas frecuentes Preguntas frecuentes sobre …" at bounding box center [547, 323] width 62 height 62
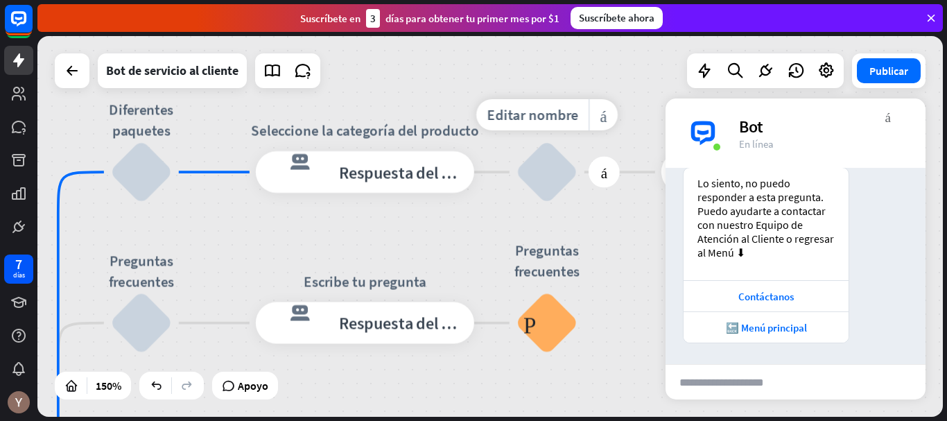
click at [547, 180] on div "bloquear_entrada_de_usuario" at bounding box center [547, 172] width 62 height 62
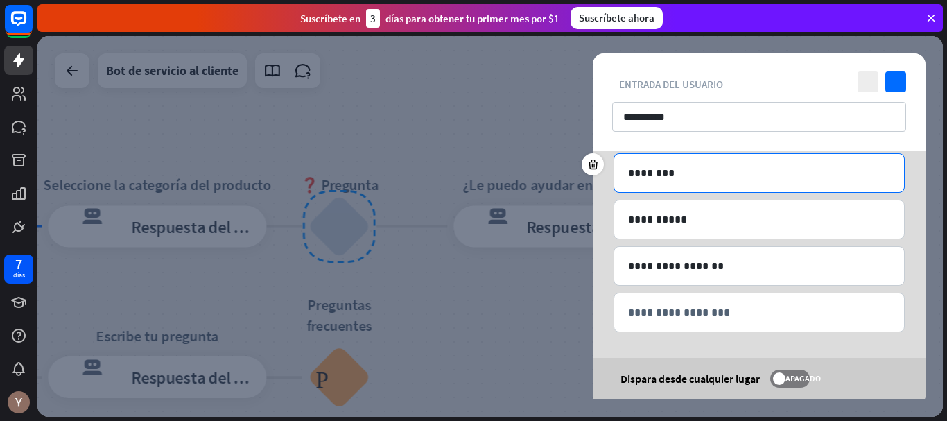
scroll to position [108, 0]
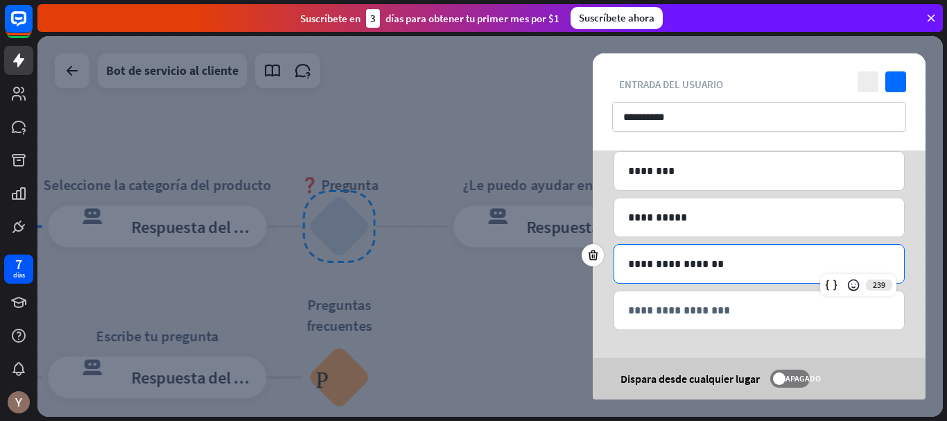
click at [750, 266] on p "**********" at bounding box center [759, 263] width 262 height 17
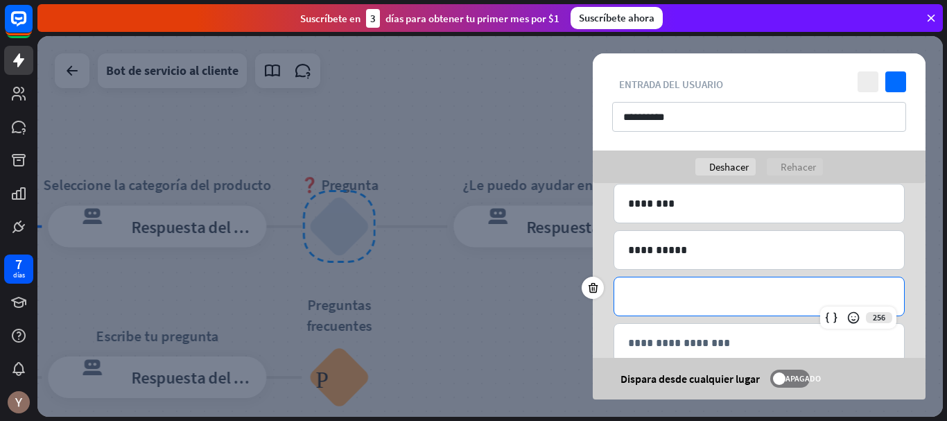
scroll to position [14, 0]
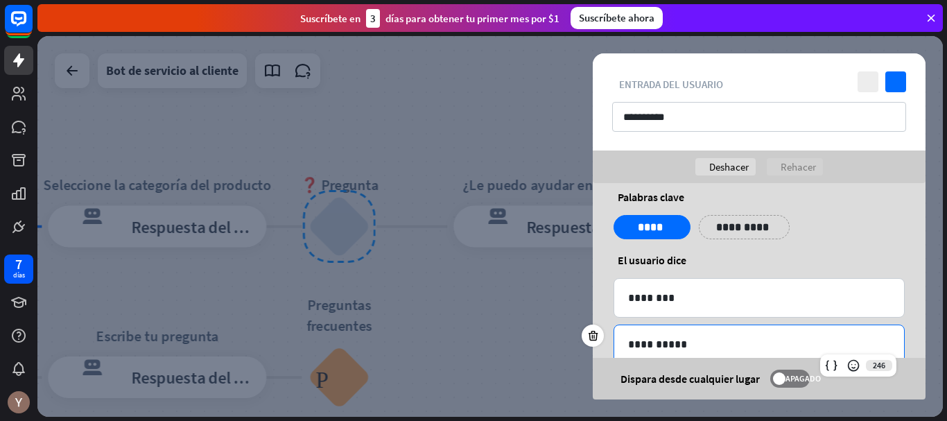
click at [710, 343] on p "**********" at bounding box center [759, 344] width 262 height 17
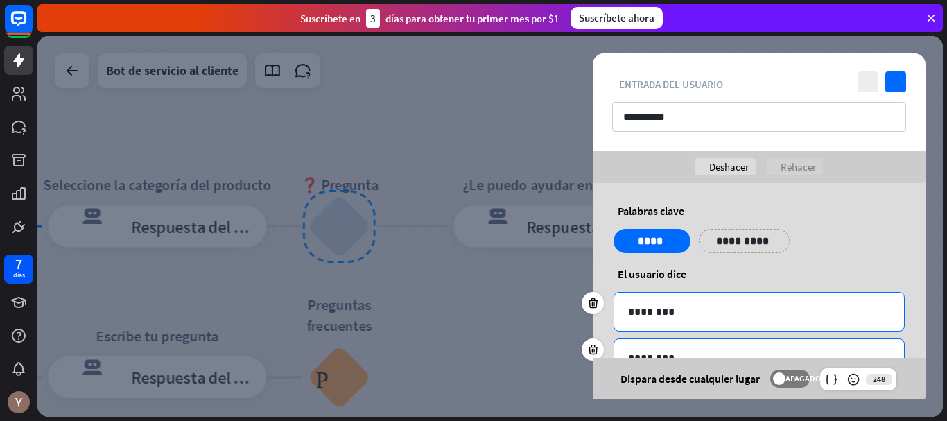
click at [689, 319] on p "********" at bounding box center [759, 311] width 262 height 17
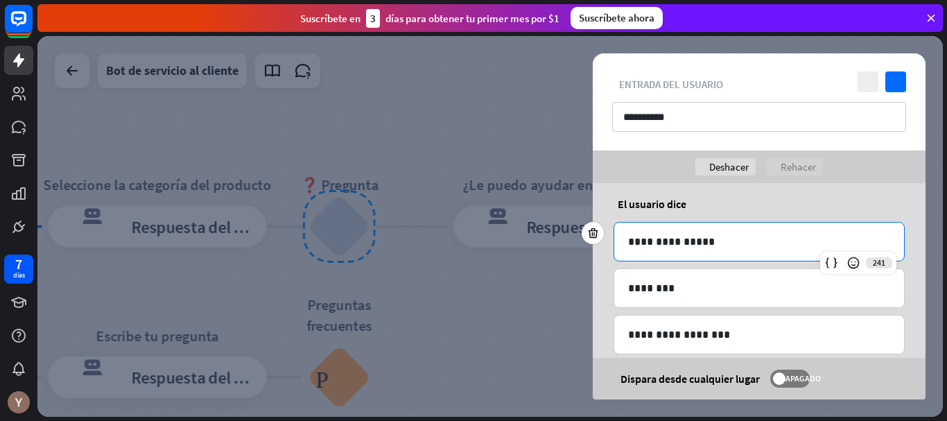
scroll to position [69, 0]
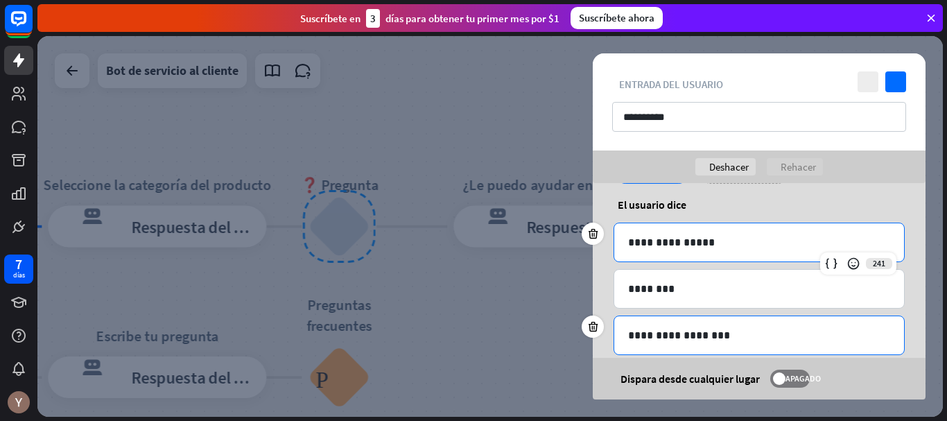
click at [656, 338] on p "**********" at bounding box center [759, 335] width 262 height 17
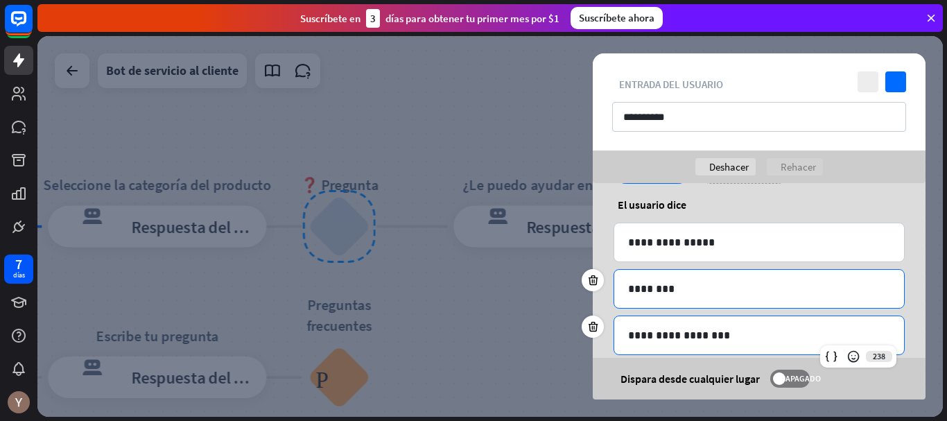
scroll to position [0, 0]
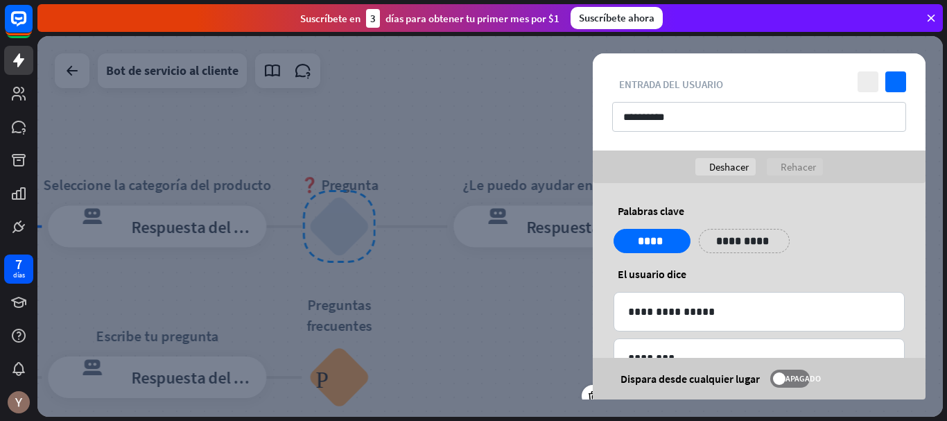
click at [736, 244] on p "**********" at bounding box center [745, 240] width 70 height 17
click at [812, 243] on p "**********" at bounding box center [821, 240] width 55 height 17
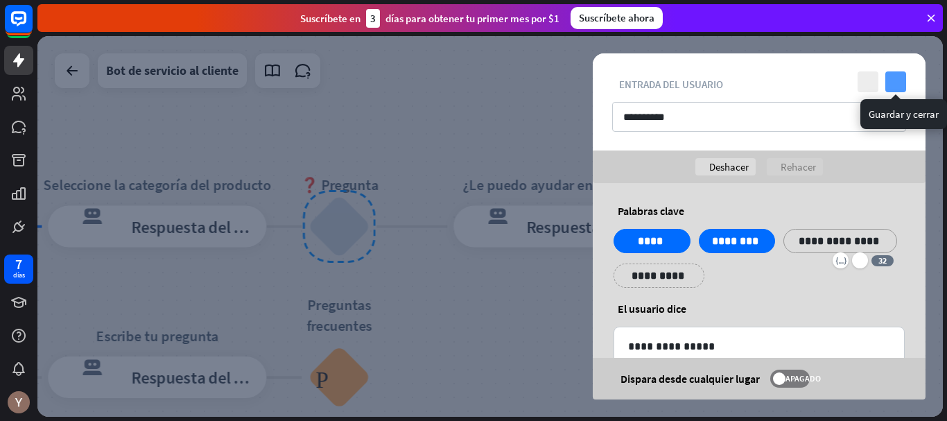
click at [900, 92] on icon "controlar" at bounding box center [896, 81] width 21 height 21
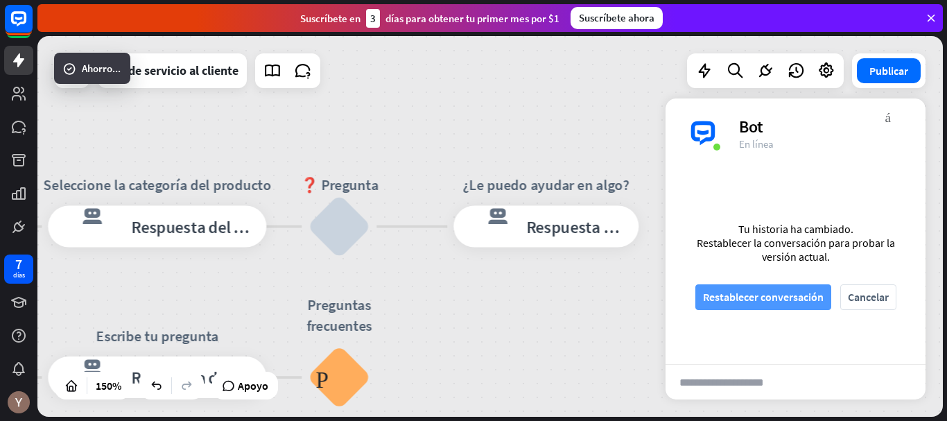
click at [765, 303] on font "Restablecer conversación" at bounding box center [763, 297] width 121 height 14
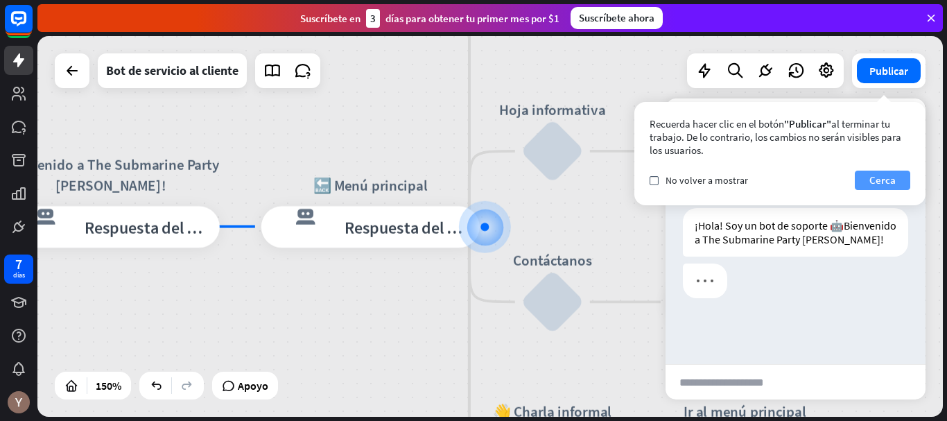
click at [889, 188] on font "Cerca" at bounding box center [883, 180] width 26 height 19
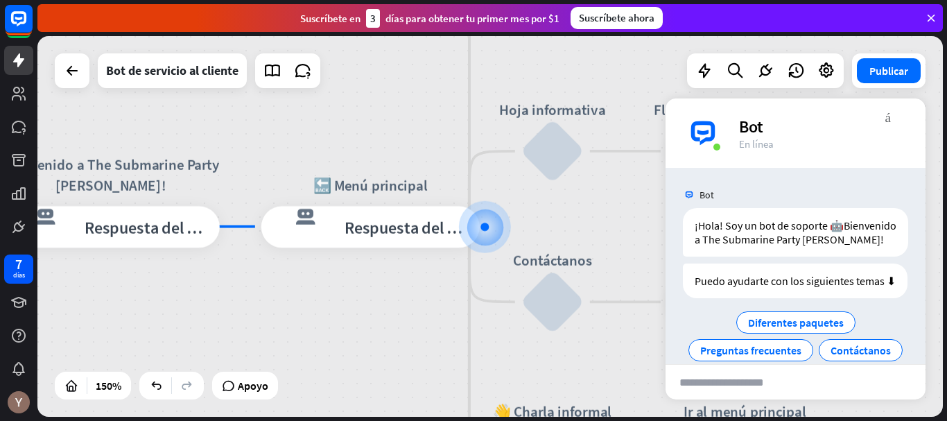
scroll to position [90, 0]
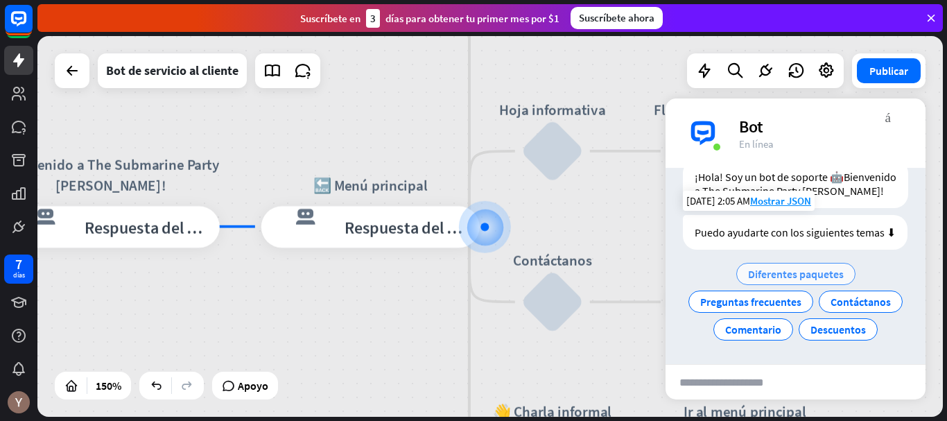
click at [827, 263] on div "Diferentes paquetes" at bounding box center [796, 274] width 119 height 22
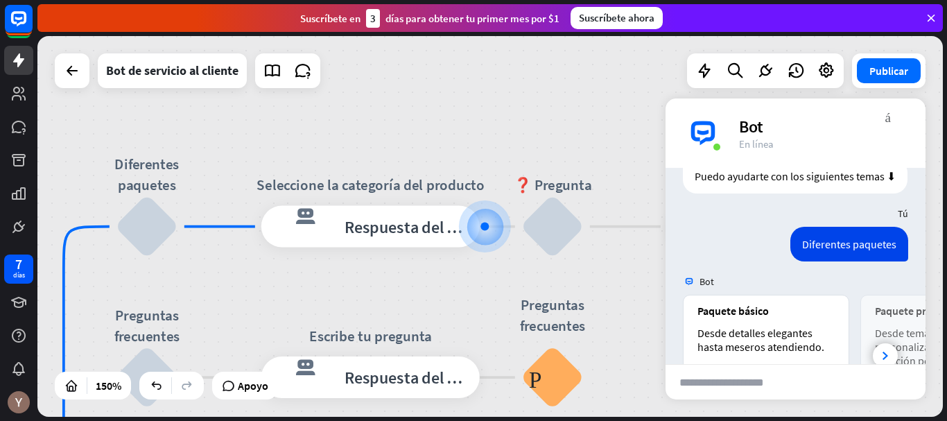
scroll to position [241, 0]
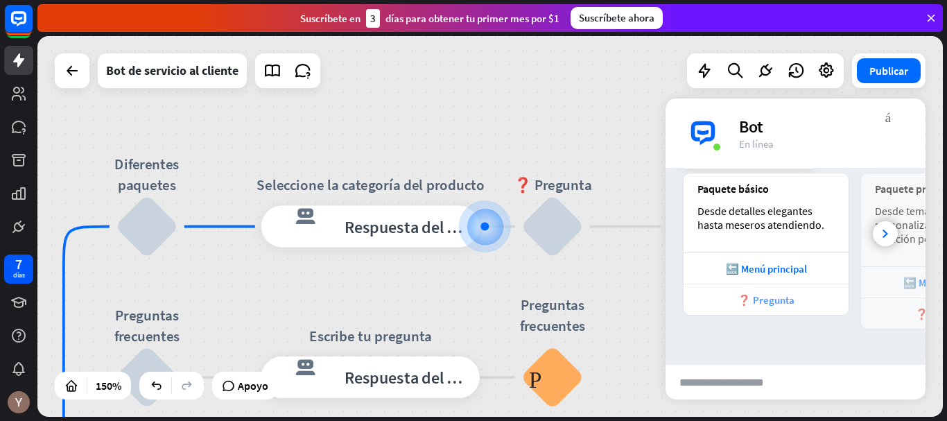
click at [790, 302] on font "❓ Pregunta" at bounding box center [766, 299] width 57 height 13
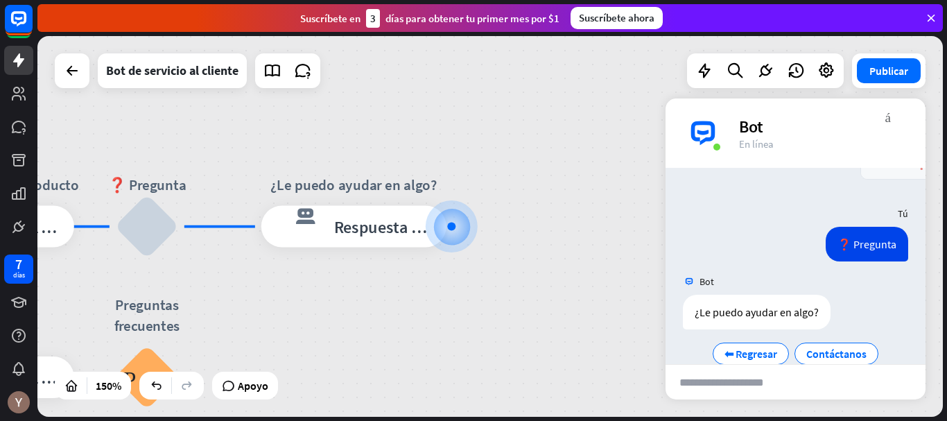
scroll to position [442, 0]
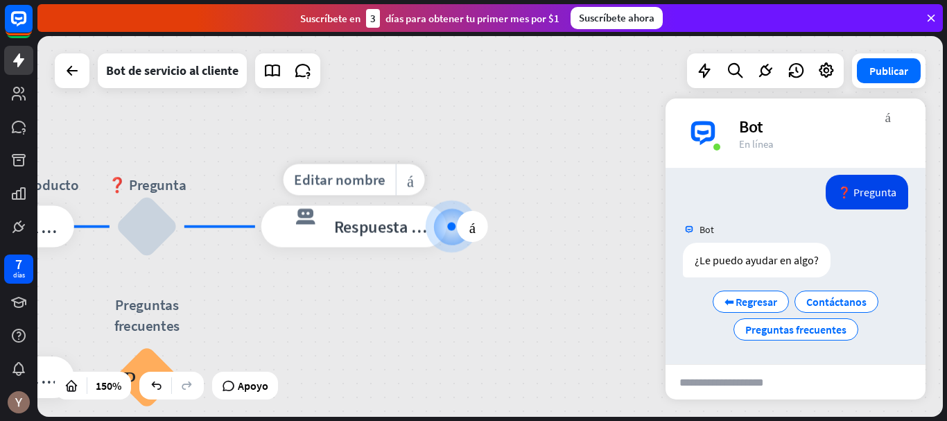
click at [348, 244] on div "respuesta del bot de bloqueo Respuesta del bot" at bounding box center [353, 227] width 185 height 42
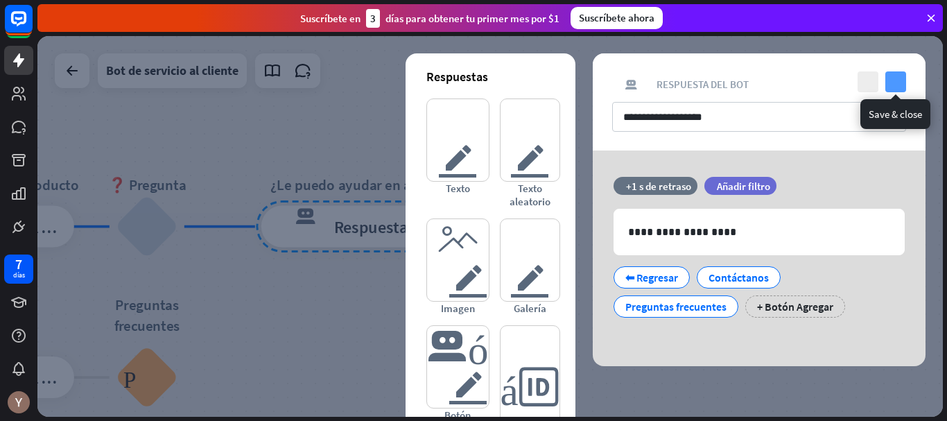
click at [899, 78] on icon "controlar" at bounding box center [896, 81] width 21 height 21
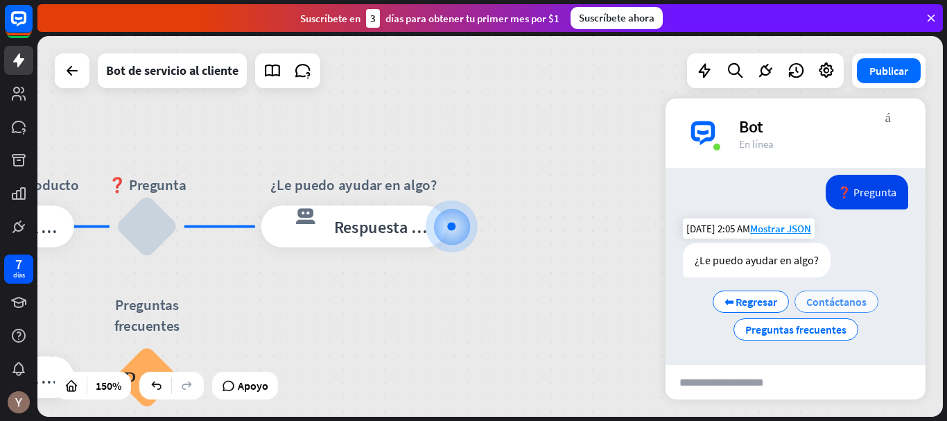
click at [828, 296] on font "Contáctanos" at bounding box center [837, 302] width 60 height 14
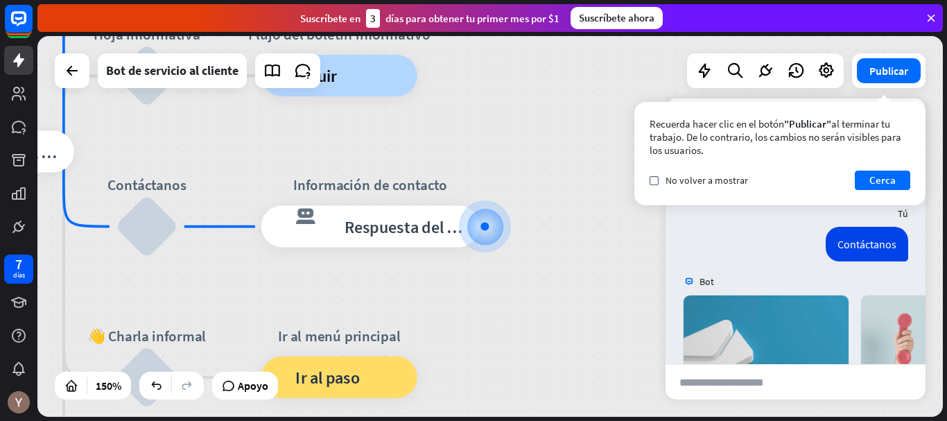
scroll to position [753, 0]
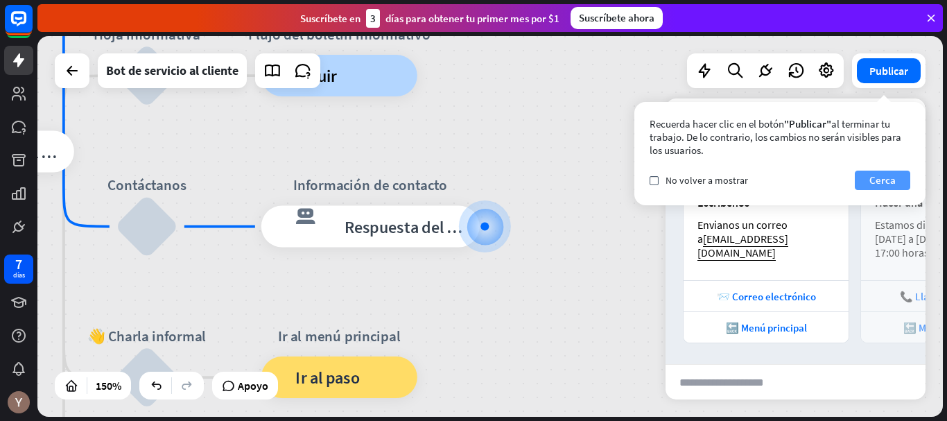
click at [891, 175] on font "Cerca" at bounding box center [883, 179] width 26 height 13
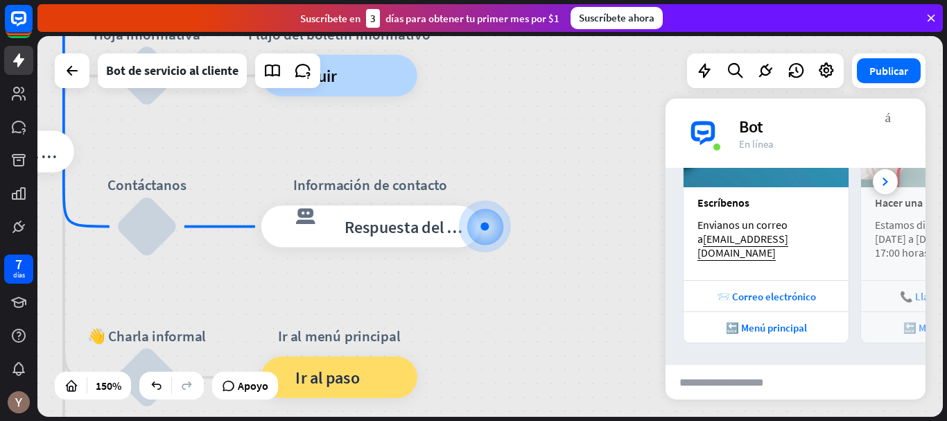
click at [645, 265] on div "inicio_2 Punto de inicio Bienvenido a The Submarine Party [PERSON_NAME]! respue…" at bounding box center [490, 226] width 906 height 381
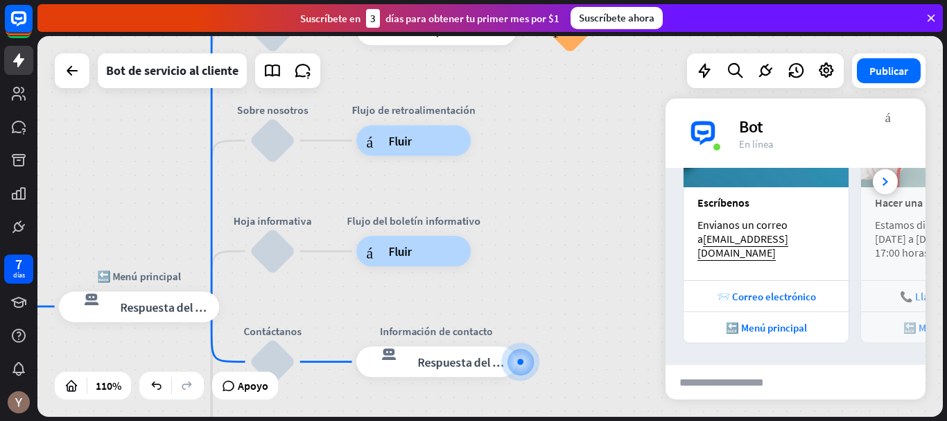
drag, startPoint x: 581, startPoint y: 176, endPoint x: 594, endPoint y: 301, distance: 125.6
click at [594, 301] on div "inicio_2 Punto de inicio Bienvenido a The Submarine Party [PERSON_NAME]! respue…" at bounding box center [490, 226] width 906 height 381
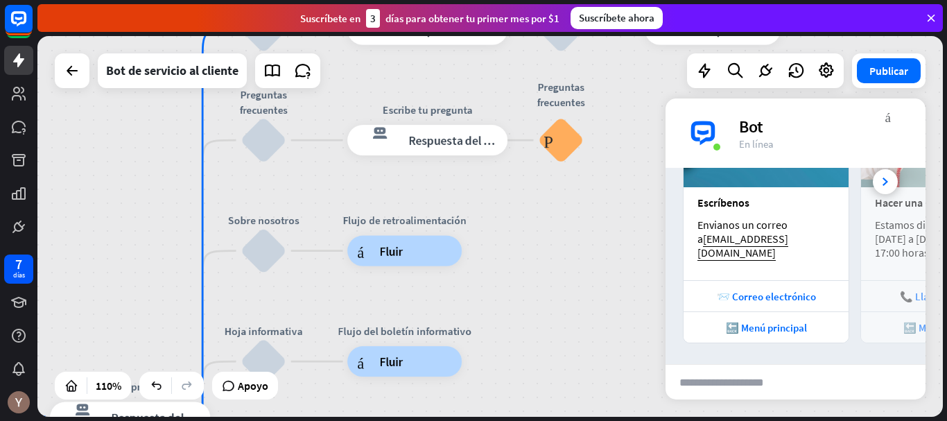
drag, startPoint x: 587, startPoint y: 191, endPoint x: 578, endPoint y: 302, distance: 110.6
click at [578, 302] on div "inicio_2 Punto de inicio Bienvenido a The Submarine Party [PERSON_NAME]! respue…" at bounding box center [490, 226] width 906 height 381
click at [901, 81] on button "Publicar" at bounding box center [889, 70] width 64 height 25
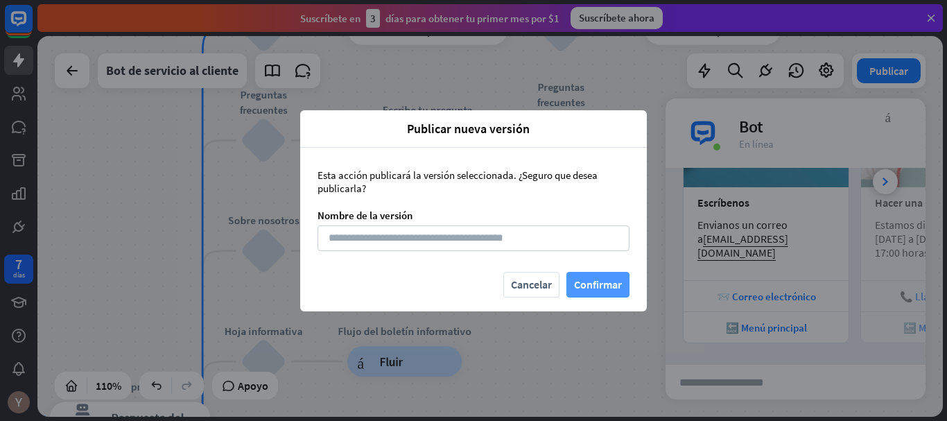
click at [600, 282] on font "Confirmar" at bounding box center [598, 284] width 48 height 14
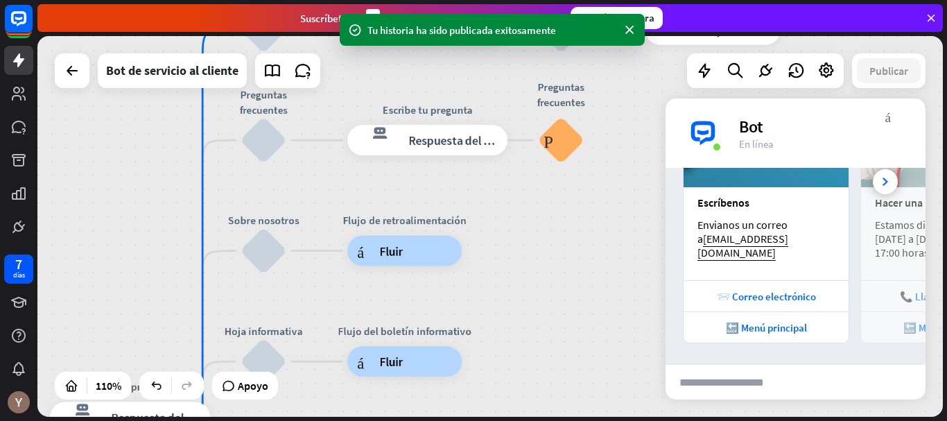
click at [882, 120] on div "Bot" at bounding box center [824, 127] width 170 height 22
click at [884, 120] on div "Bot" at bounding box center [824, 127] width 170 height 22
click at [890, 118] on font "más_vert" at bounding box center [889, 116] width 6 height 13
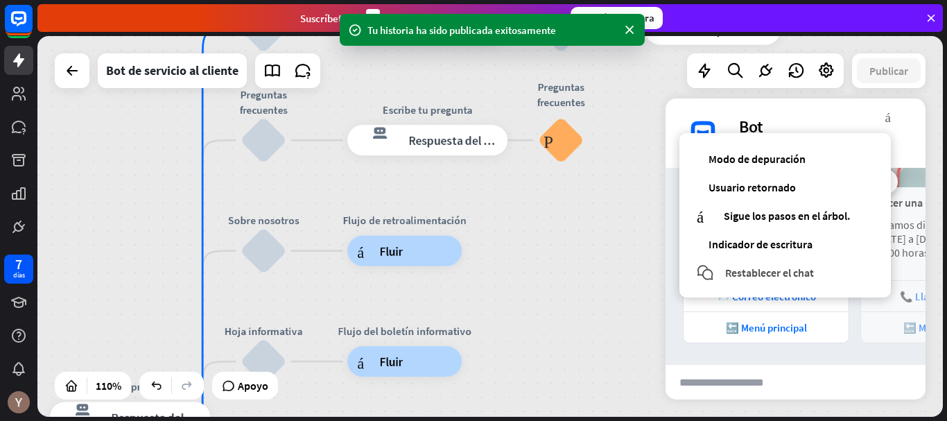
click at [779, 270] on font "Restablecer el chat" at bounding box center [769, 273] width 89 height 14
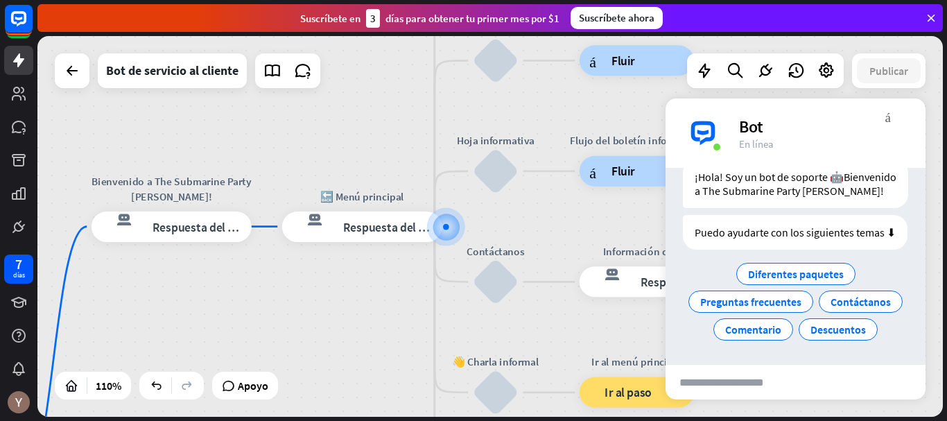
scroll to position [90, 0]
click at [802, 295] on font "Preguntas frecuentes" at bounding box center [750, 302] width 101 height 14
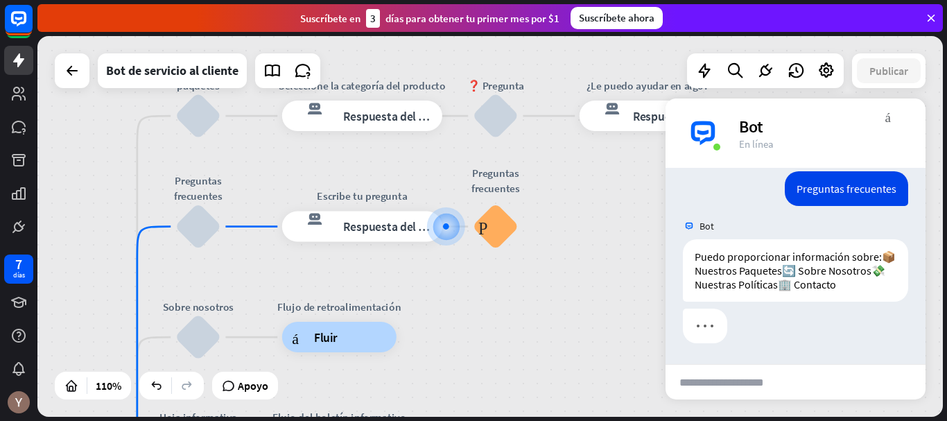
scroll to position [202, 0]
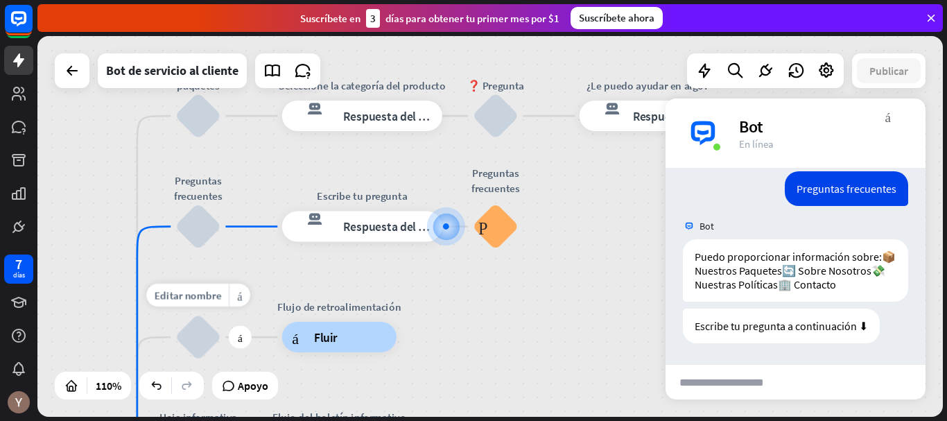
click at [208, 336] on div "bloquear_entrada_de_usuario" at bounding box center [198, 337] width 46 height 46
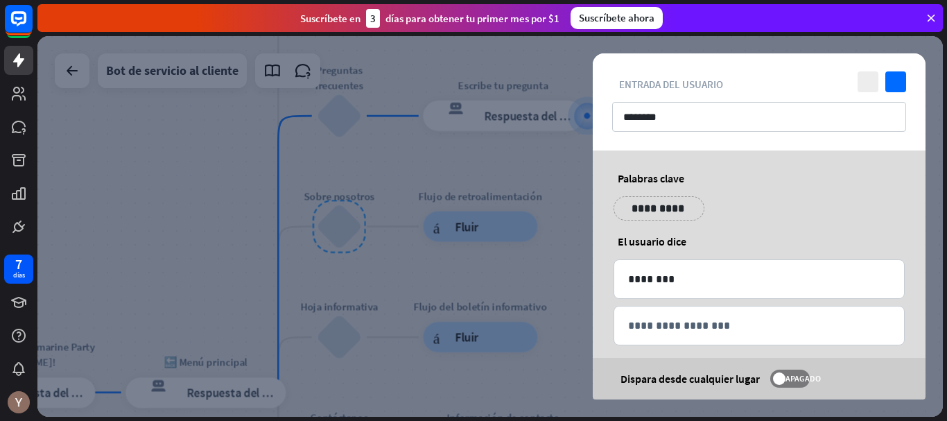
click at [676, 209] on p "**********" at bounding box center [659, 208] width 70 height 17
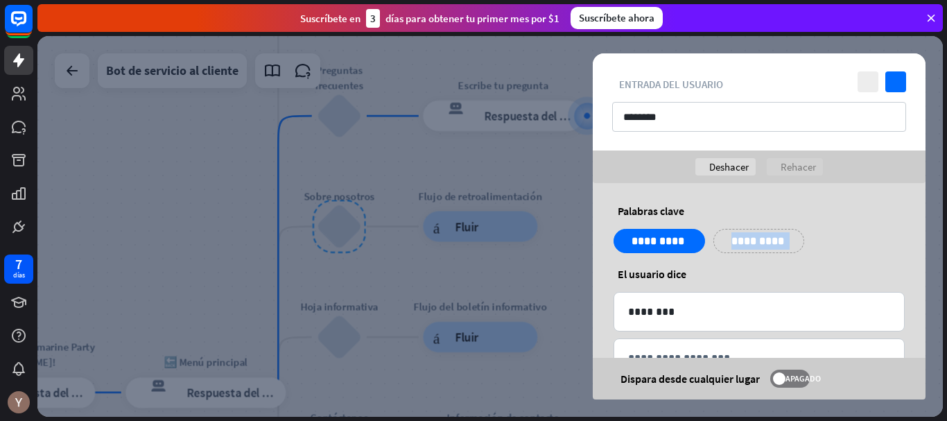
drag, startPoint x: 744, startPoint y: 254, endPoint x: 763, endPoint y: 245, distance: 20.8
click at [763, 245] on div "**********" at bounding box center [760, 246] width 300 height 35
click at [763, 245] on p "**********" at bounding box center [751, 240] width 55 height 17
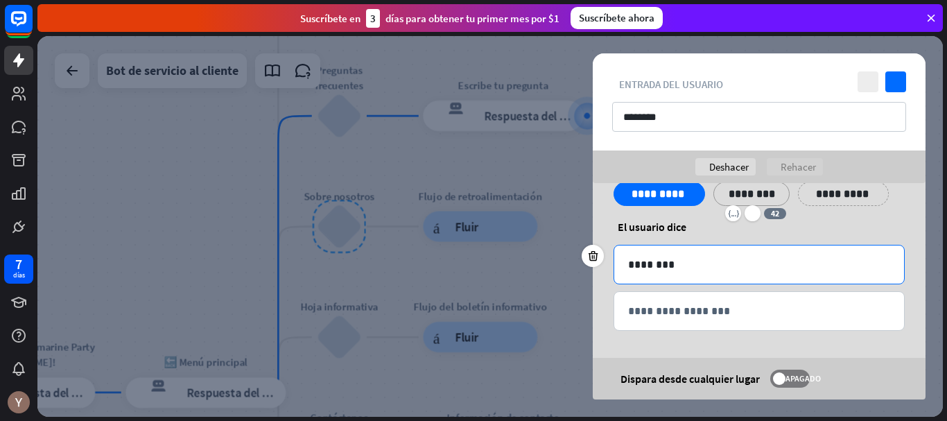
scroll to position [48, 0]
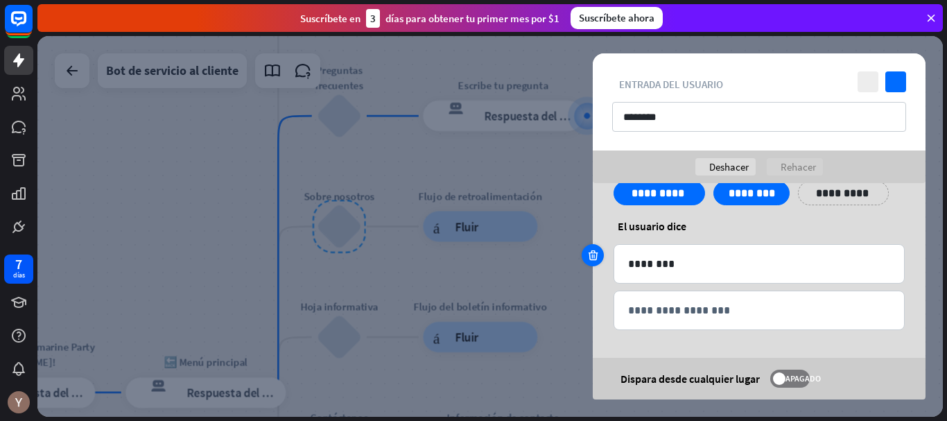
click at [586, 256] on div at bounding box center [593, 255] width 22 height 22
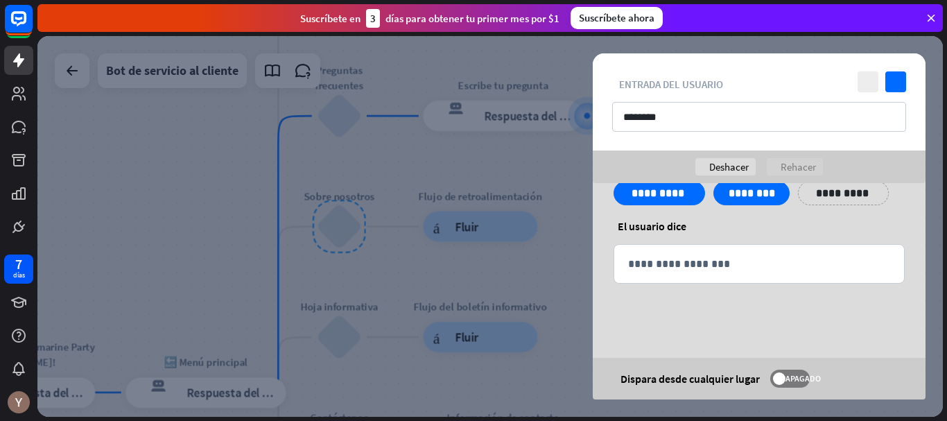
scroll to position [1, 0]
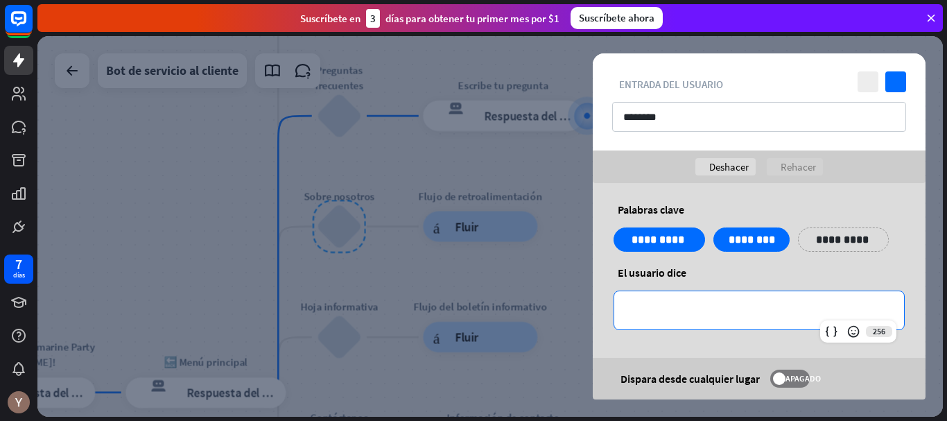
click at [690, 304] on p "**********" at bounding box center [759, 310] width 262 height 17
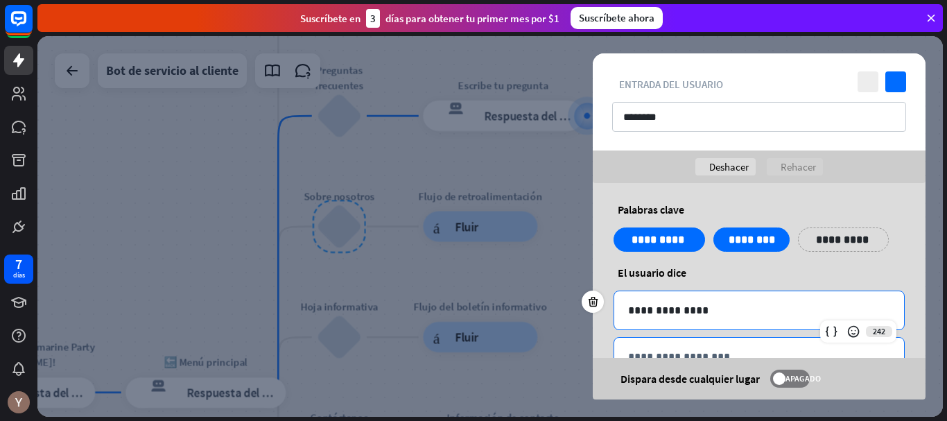
scroll to position [48, 0]
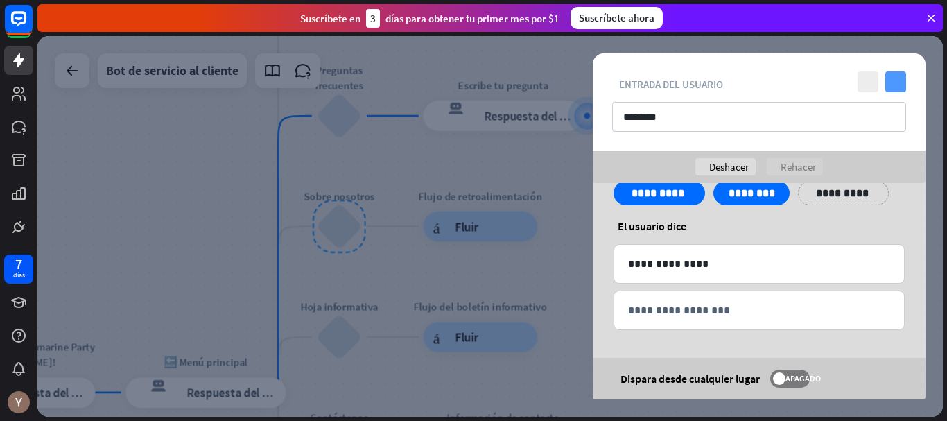
click at [897, 85] on icon "controlar" at bounding box center [896, 81] width 21 height 21
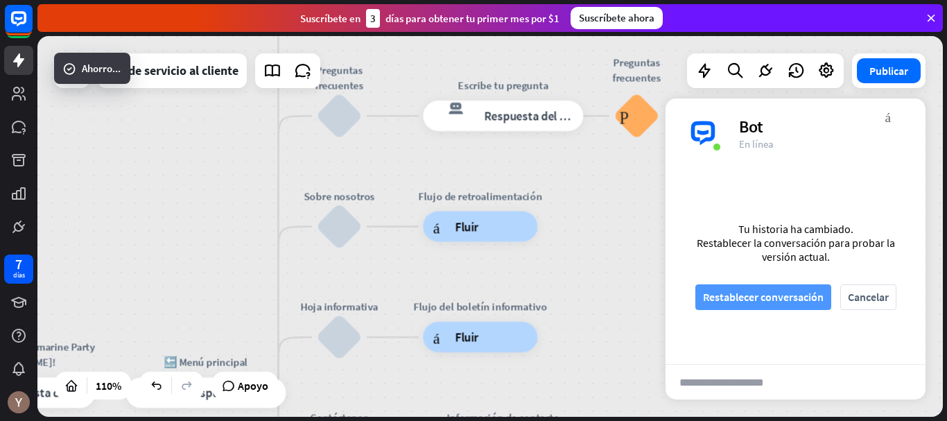
click at [783, 292] on font "Restablecer conversación" at bounding box center [763, 297] width 121 height 14
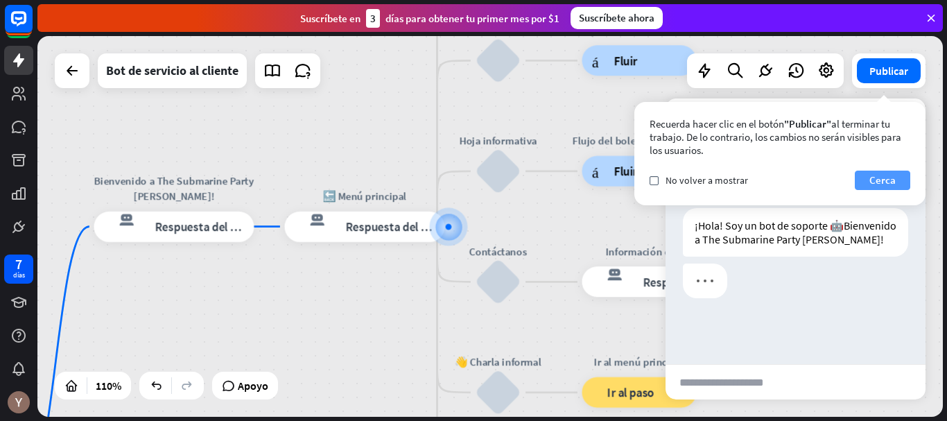
click at [894, 183] on font "Cerca" at bounding box center [883, 179] width 26 height 13
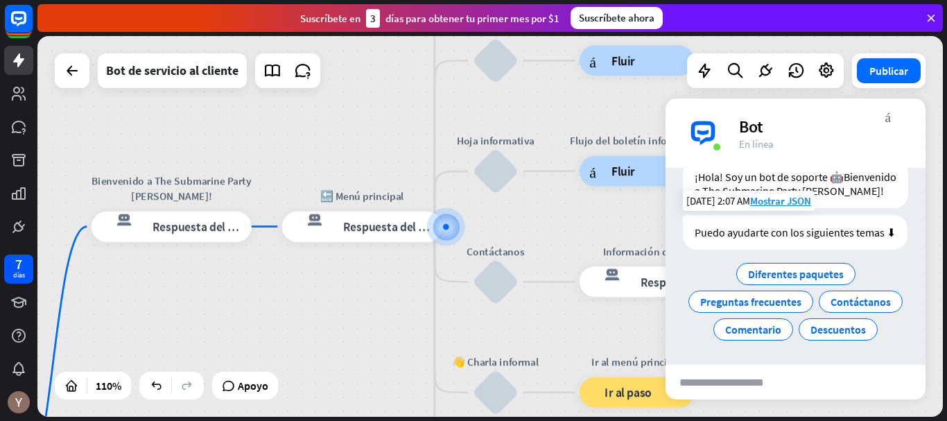
scroll to position [90, 0]
click at [802, 295] on font "Preguntas frecuentes" at bounding box center [750, 302] width 101 height 14
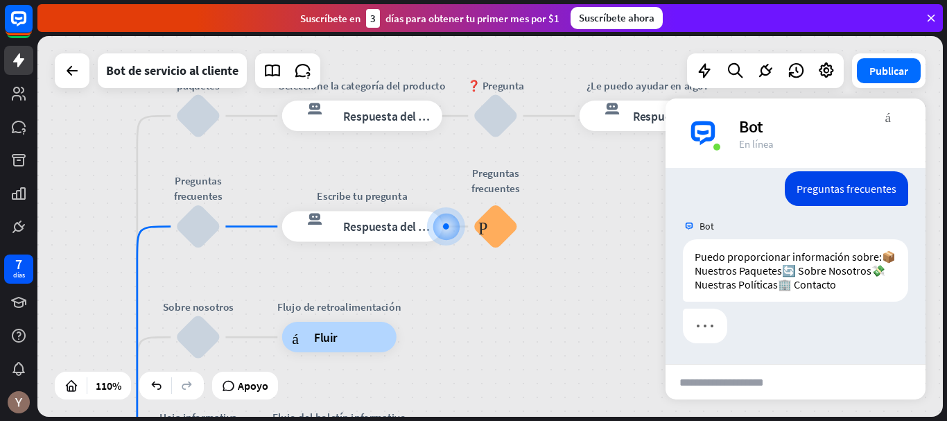
scroll to position [202, 0]
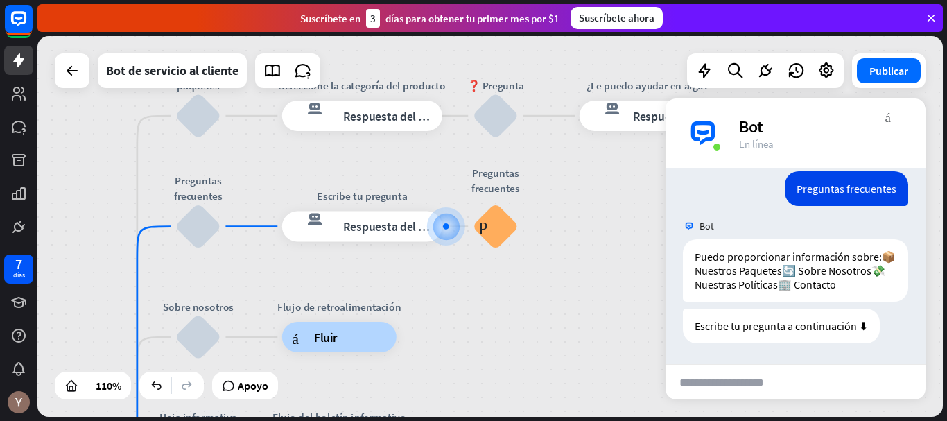
click at [716, 388] on input "text" at bounding box center [734, 382] width 136 height 35
type input "**********"
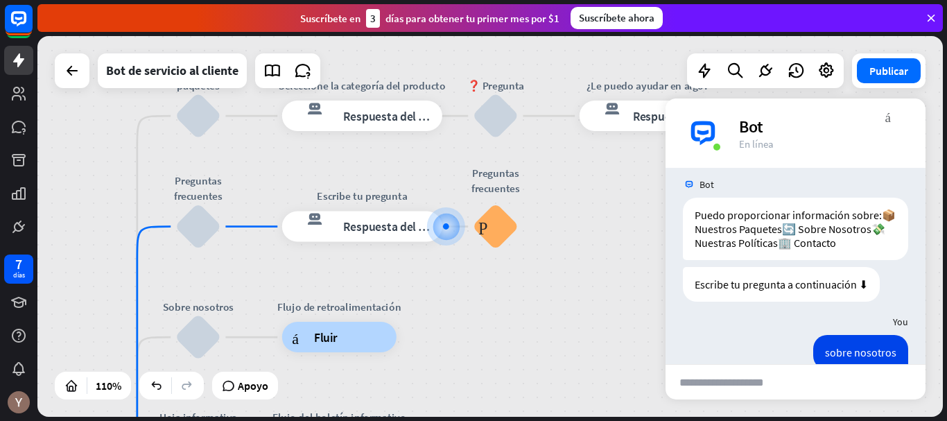
scroll to position [270, 0]
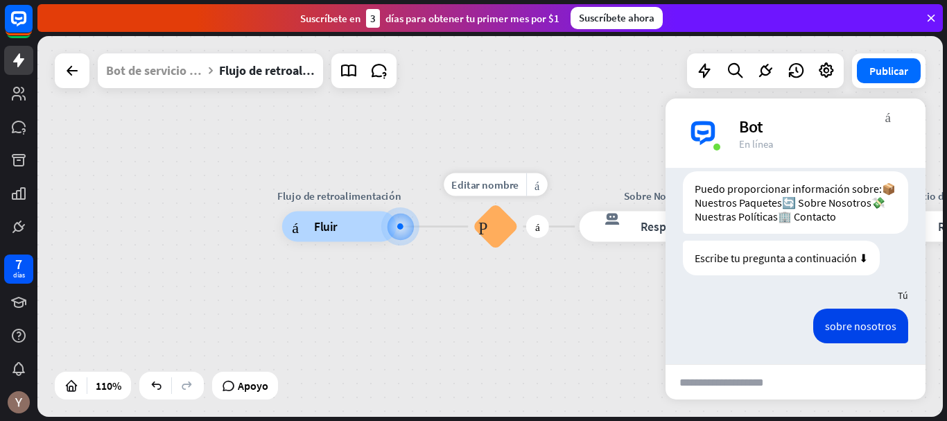
click at [482, 225] on font "Preguntas frecuentes sobre bloques" at bounding box center [496, 226] width 35 height 17
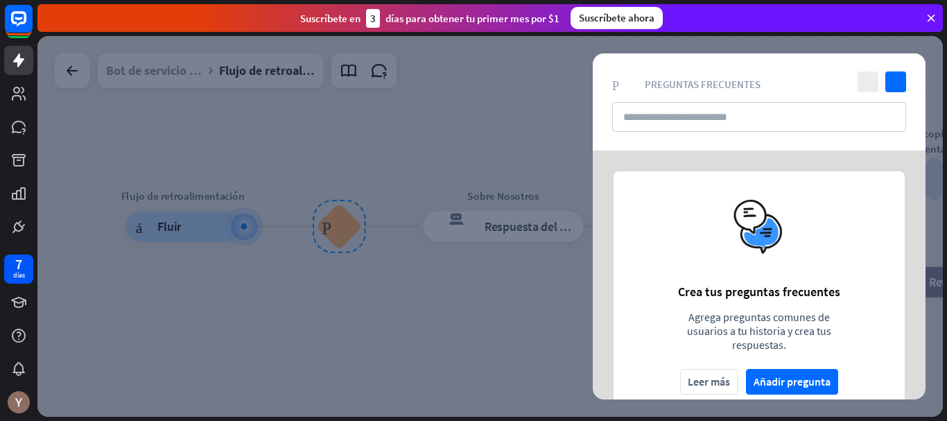
click at [514, 301] on div at bounding box center [490, 226] width 906 height 381
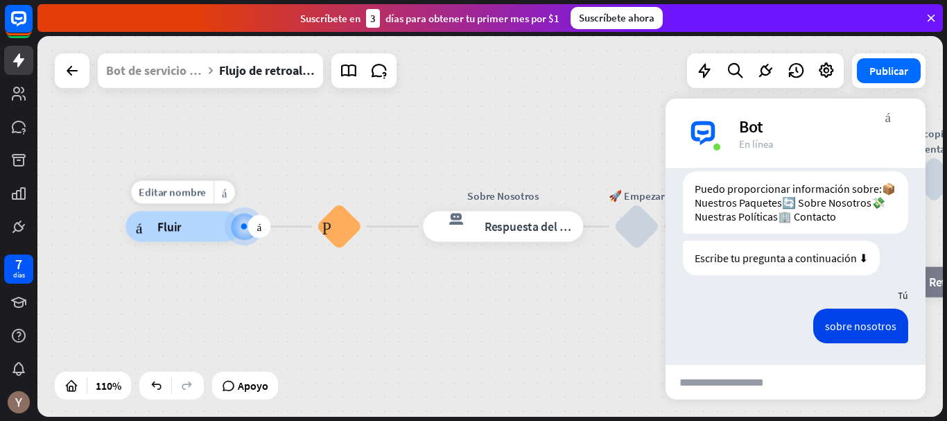
click at [248, 232] on div at bounding box center [244, 225] width 15 height 15
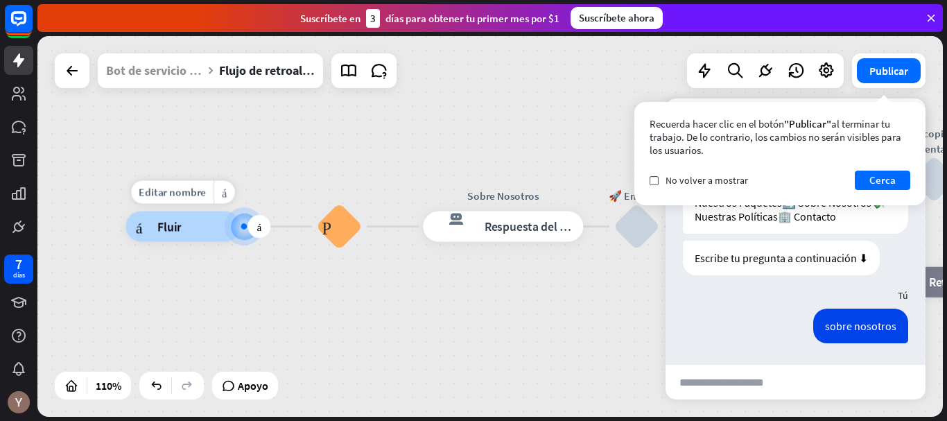
click at [218, 225] on div "árbol constructor Fluir" at bounding box center [183, 227] width 114 height 31
click at [895, 187] on font "Cerca" at bounding box center [883, 180] width 26 height 19
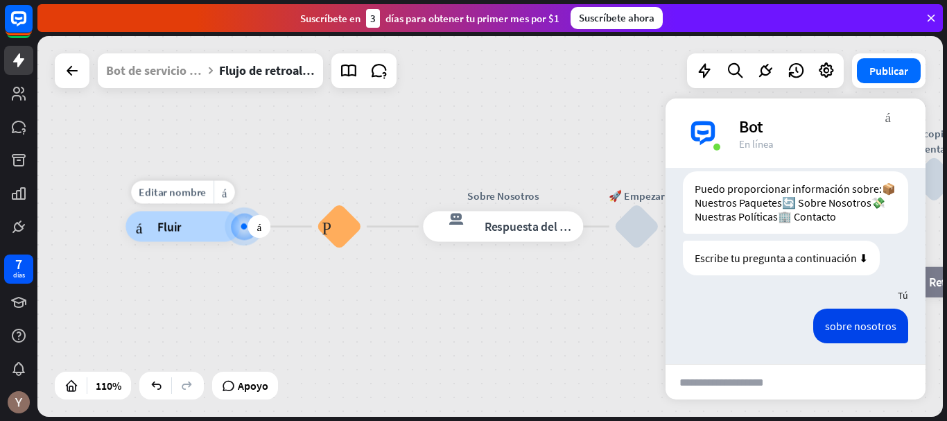
click at [203, 236] on div "árbol constructor Fluir" at bounding box center [183, 227] width 114 height 31
click at [343, 232] on font "Preguntas frecuentes sobre bloques" at bounding box center [339, 226] width 35 height 17
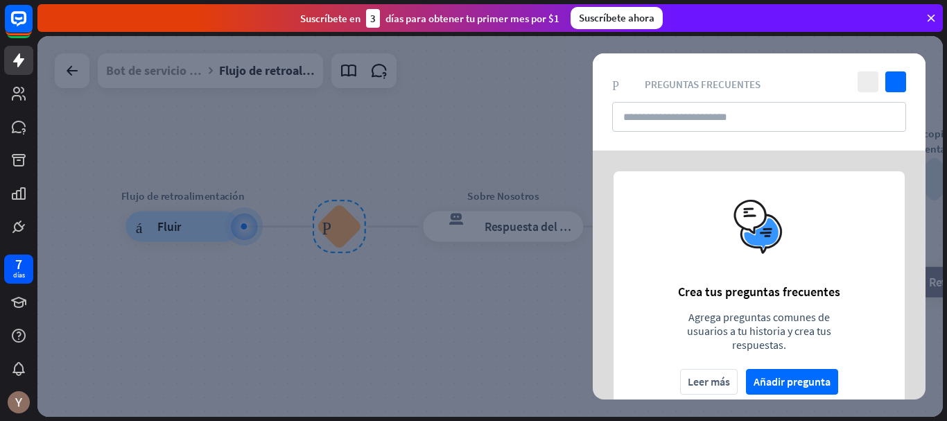
click at [506, 279] on div at bounding box center [490, 226] width 906 height 381
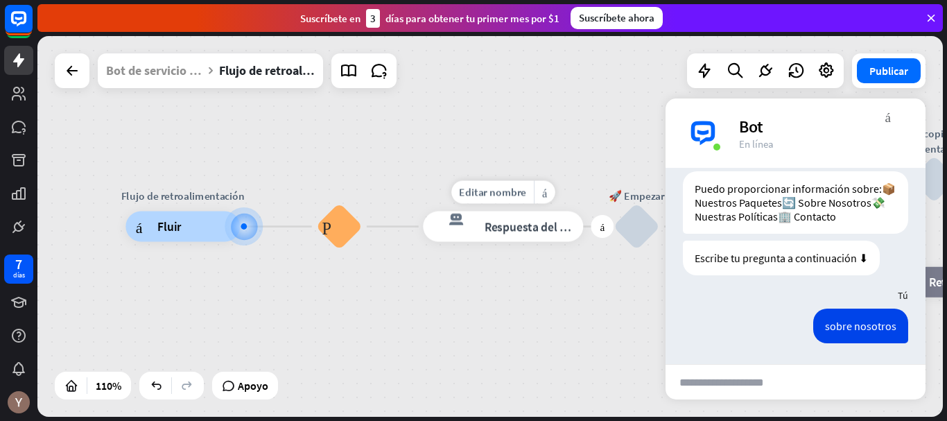
click at [533, 233] on font "Respuesta del bot" at bounding box center [531, 226] width 93 height 15
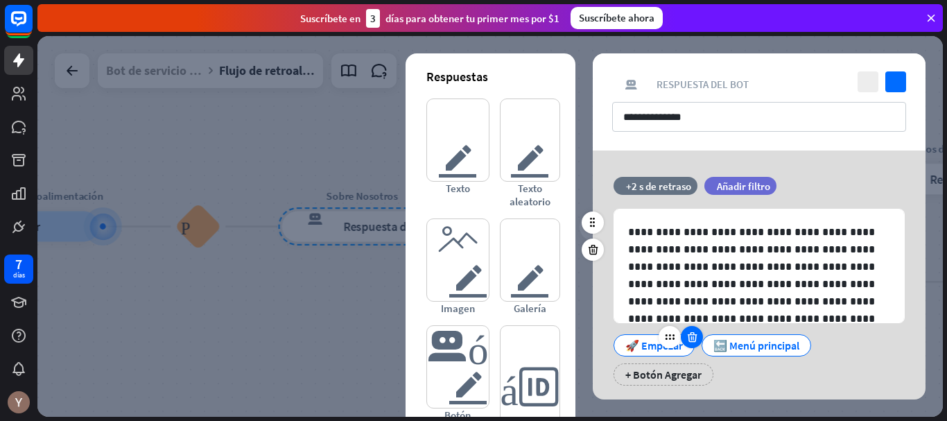
click at [692, 344] on div at bounding box center [692, 337] width 22 height 22
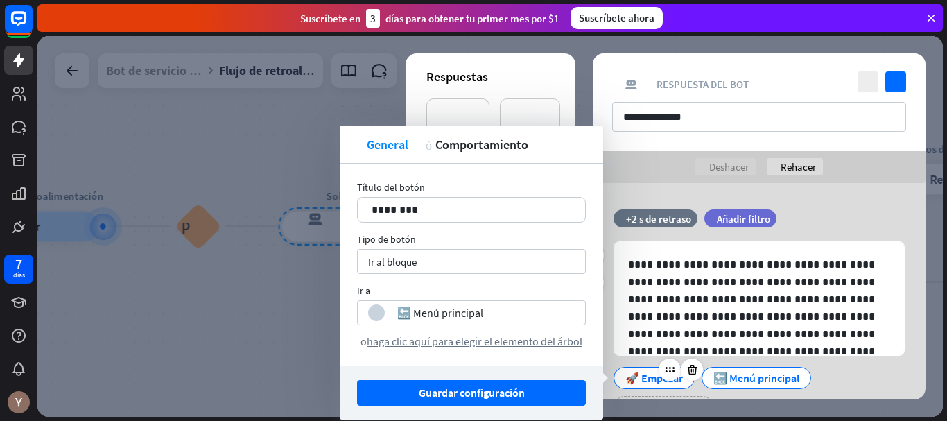
click at [846, 382] on div "🚀 Empezar 🔙 Menú principal + Botón Agregar" at bounding box center [755, 389] width 291 height 58
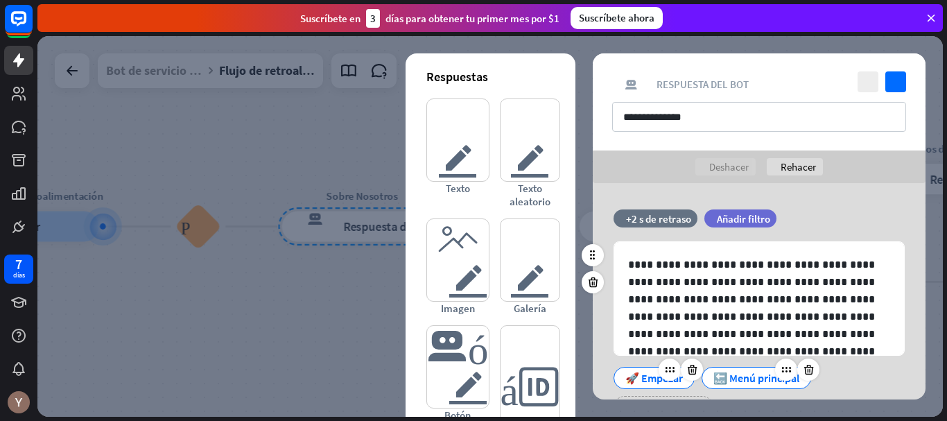
drag, startPoint x: 716, startPoint y: 377, endPoint x: 807, endPoint y: 386, distance: 92.0
click at [807, 386] on div "🔙 Menú principal" at bounding box center [757, 378] width 110 height 22
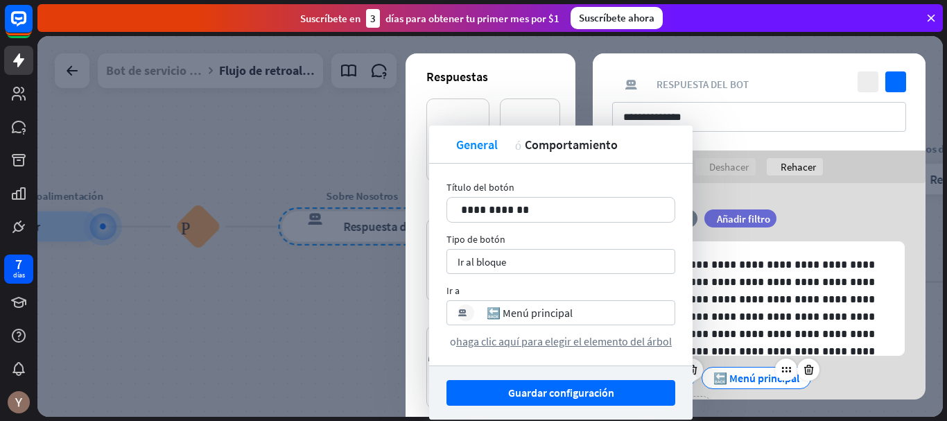
copy font "🔙 Menú principal"
click at [868, 375] on div "🚀 Empezar 🔙 Menú principal + Botón Agregar" at bounding box center [755, 389] width 291 height 58
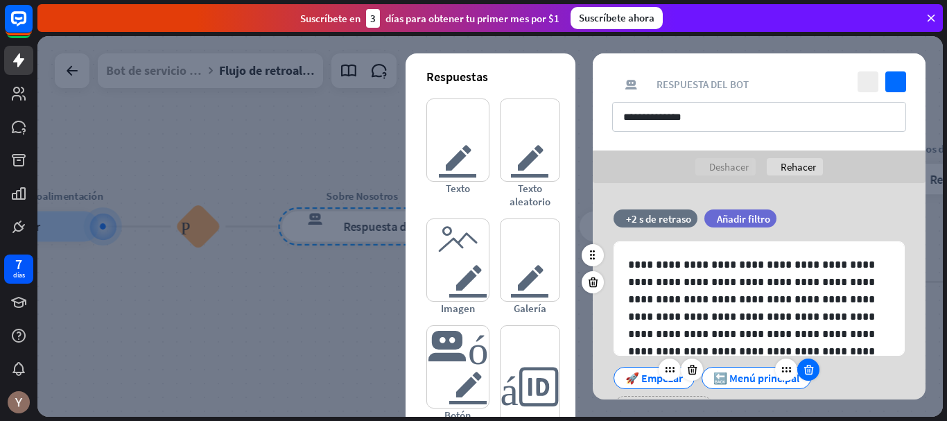
click at [806, 371] on icon at bounding box center [808, 369] width 13 height 12
click at [689, 373] on div "🚀 Empezar" at bounding box center [654, 378] width 81 height 22
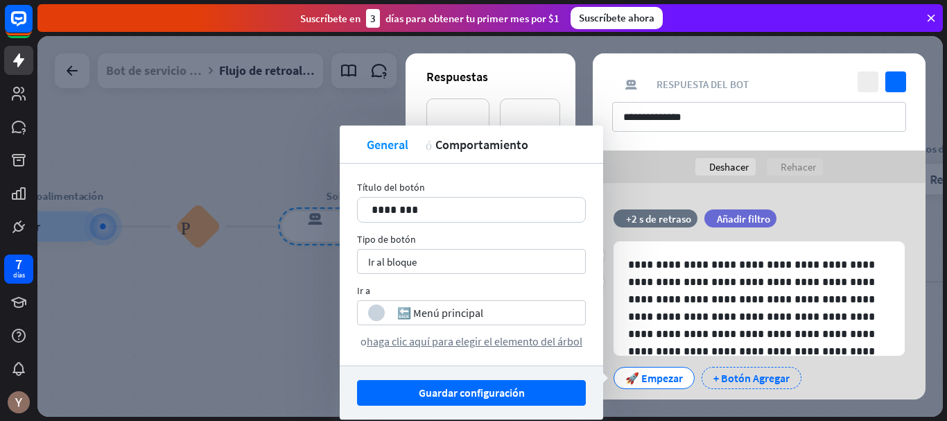
click at [752, 379] on font "+ Botón Agregar" at bounding box center [752, 378] width 76 height 14
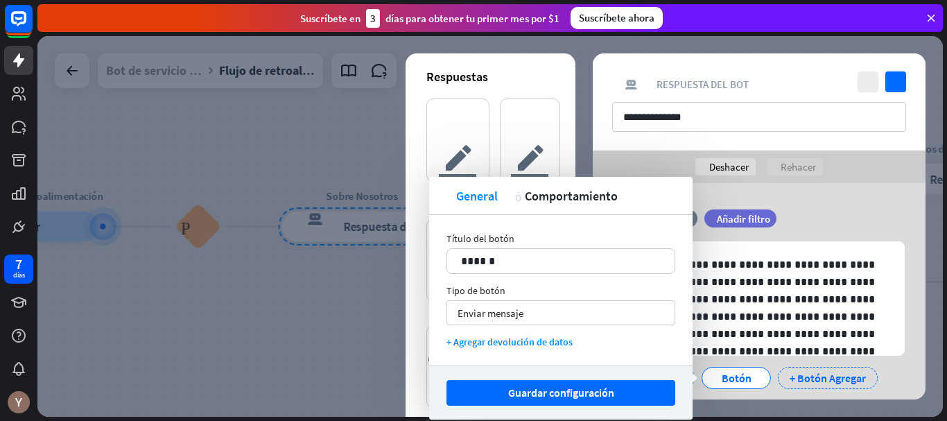
click at [820, 379] on font "+ Botón Agregar" at bounding box center [828, 378] width 76 height 14
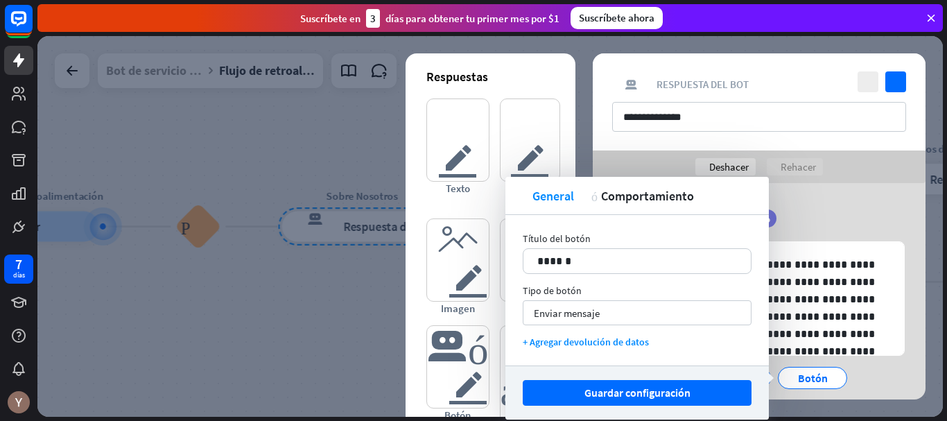
click at [889, 375] on div "🚀 Empezar Botón Botón + Botón Agregar" at bounding box center [755, 389] width 291 height 58
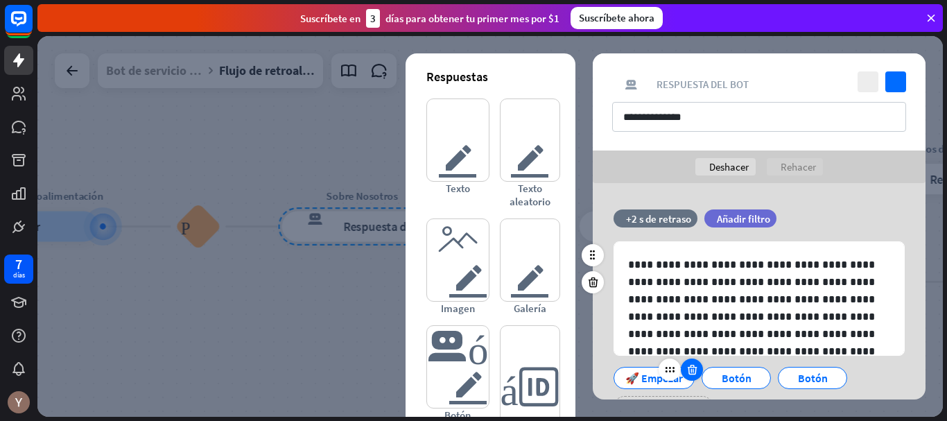
click at [693, 370] on icon at bounding box center [692, 369] width 13 height 12
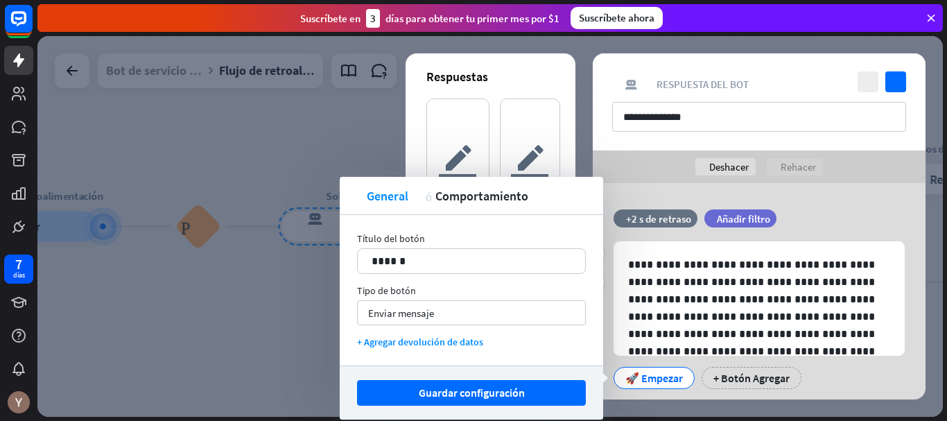
click at [680, 379] on font "🚀 Empezar" at bounding box center [655, 378] width 58 height 14
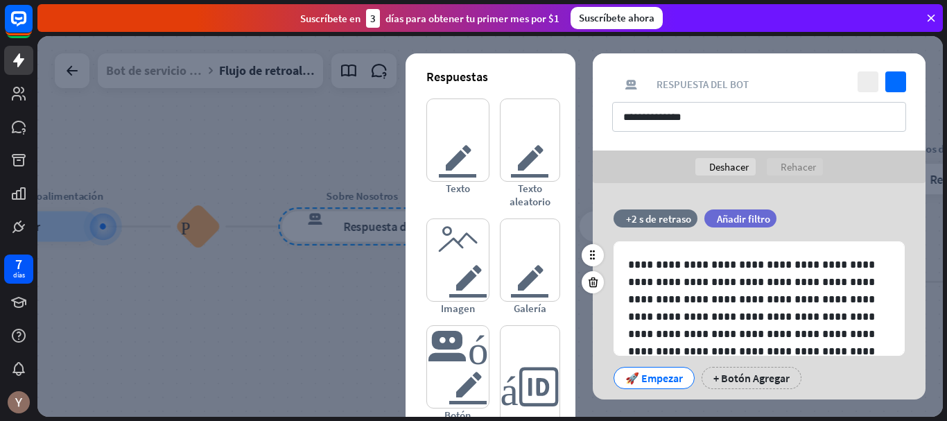
click at [680, 379] on font "🚀 Empezar" at bounding box center [655, 378] width 58 height 14
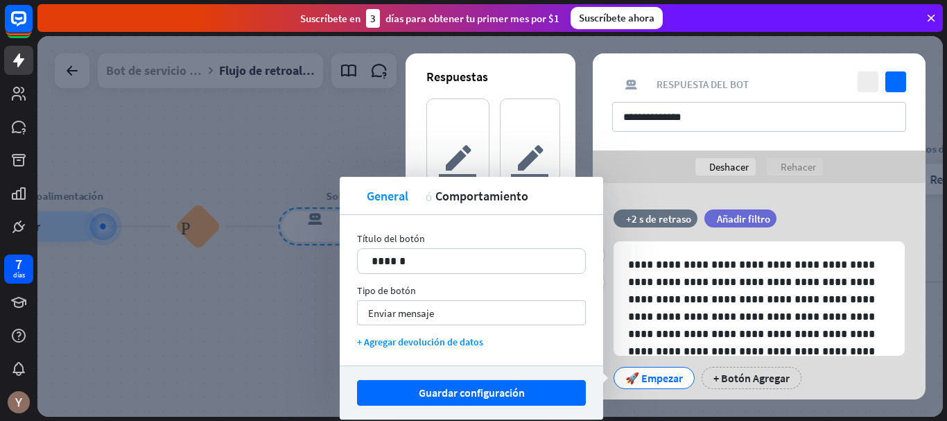
click at [680, 379] on font "🚀 Empezar" at bounding box center [655, 378] width 58 height 14
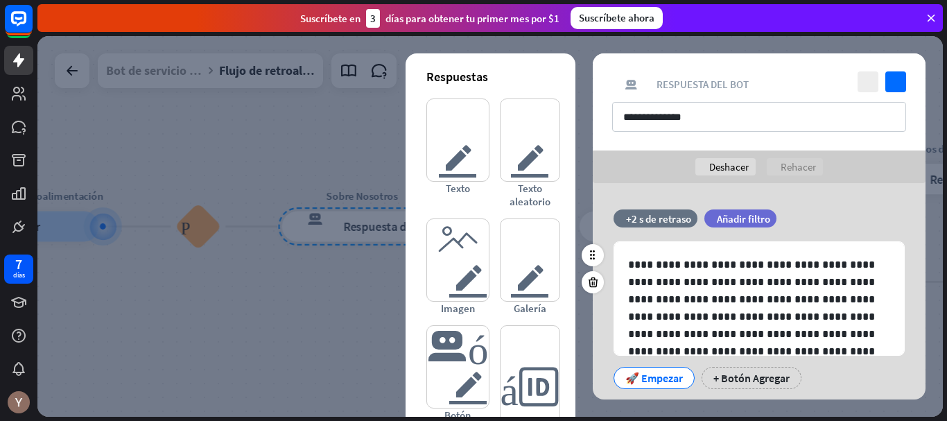
click at [680, 379] on font "🚀 Empezar" at bounding box center [655, 378] width 58 height 14
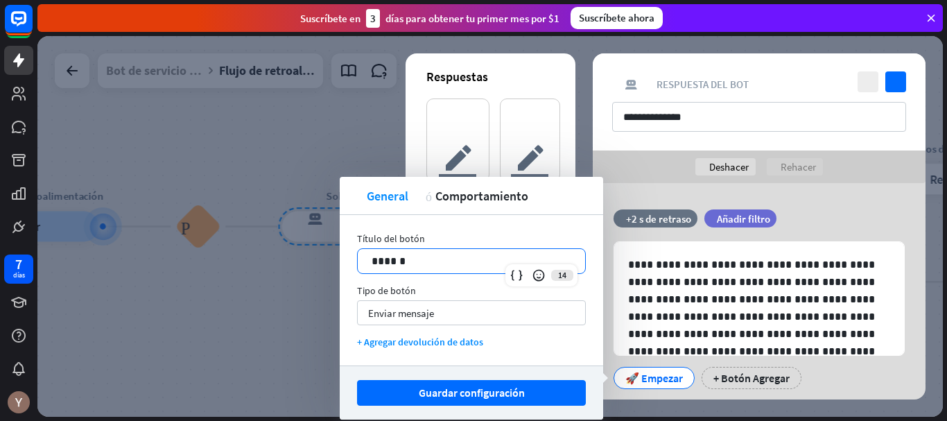
click at [445, 266] on p "******" at bounding box center [472, 260] width 200 height 17
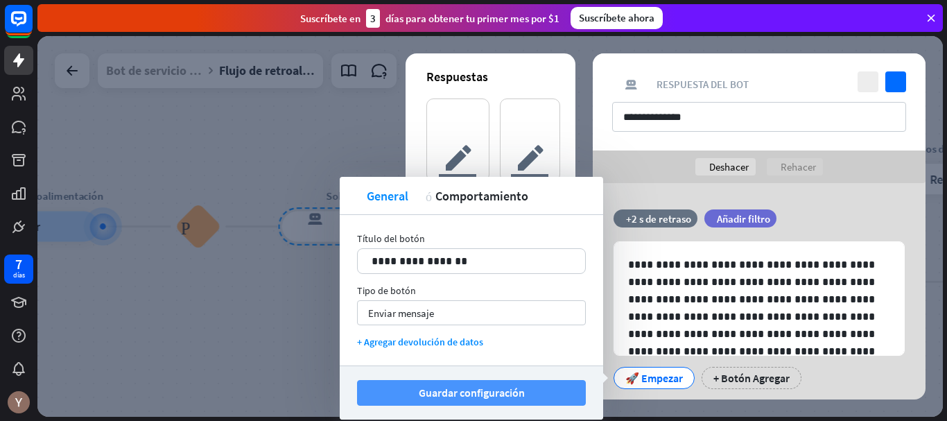
click at [517, 380] on button "Guardar configuración" at bounding box center [471, 393] width 229 height 26
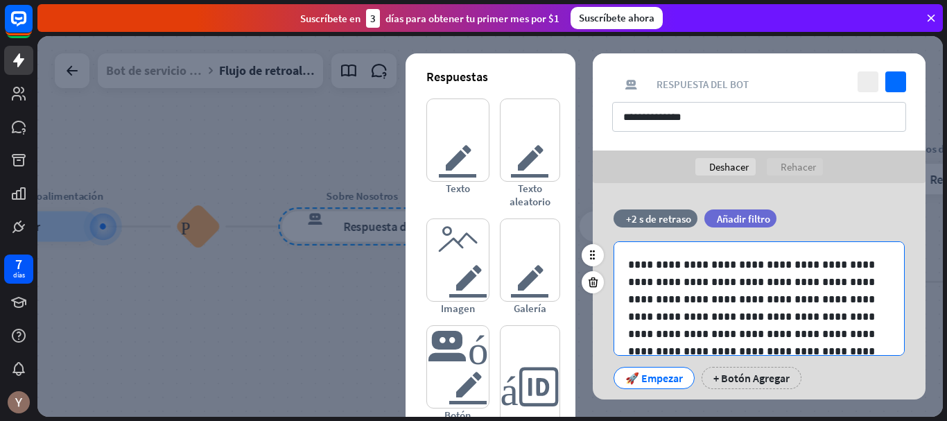
scroll to position [53, 0]
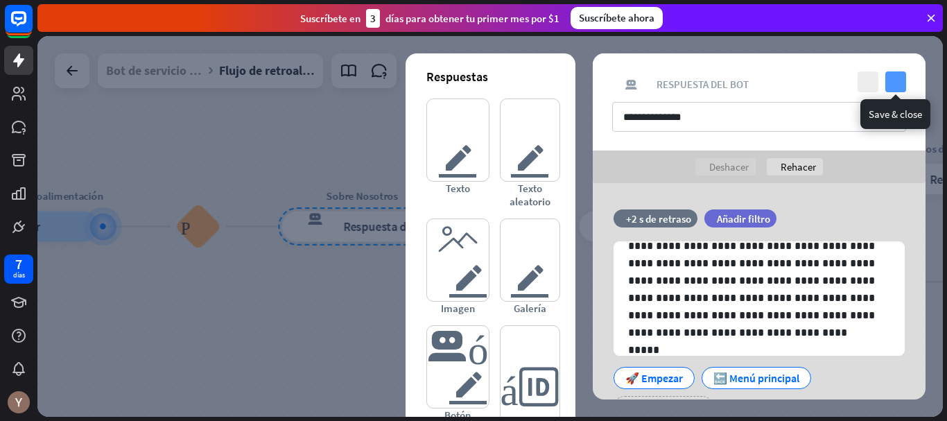
click at [902, 76] on icon "controlar" at bounding box center [896, 81] width 21 height 21
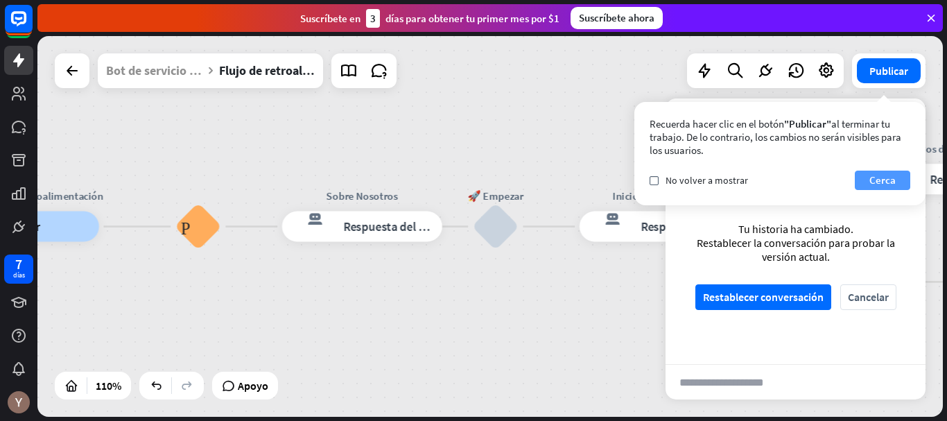
click at [893, 178] on font "Cerca" at bounding box center [883, 179] width 26 height 13
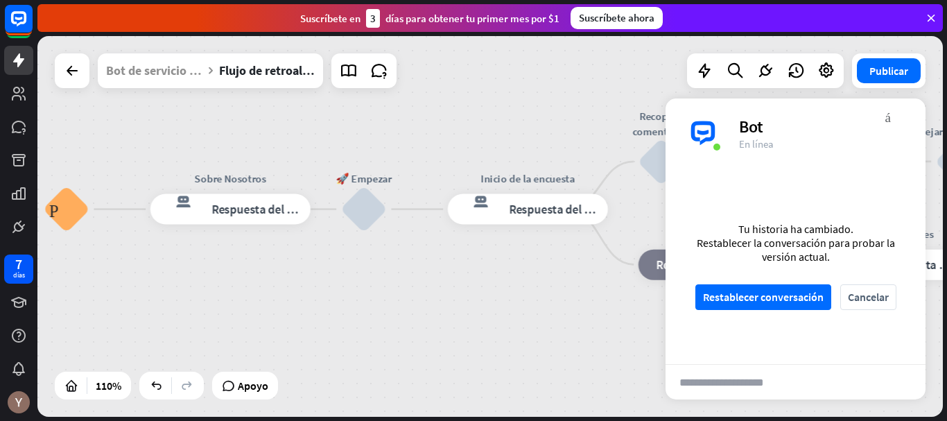
drag, startPoint x: 555, startPoint y: 298, endPoint x: 423, endPoint y: 281, distance: 132.9
click at [423, 281] on div "Flujo de retroalimentación árbol constructor Fluir Preguntas frecuentes sobre b…" at bounding box center [351, 418] width 997 height 419
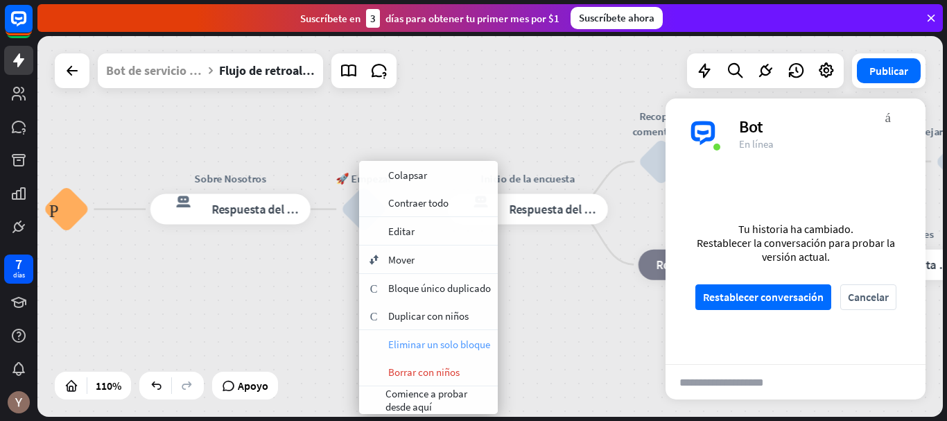
click at [443, 344] on span "Eliminar un solo bloque" at bounding box center [439, 344] width 102 height 13
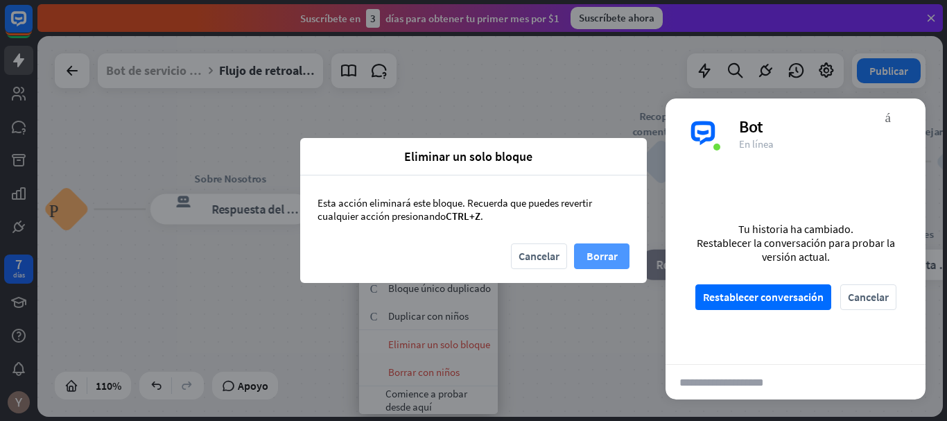
click at [593, 256] on font "Borrar" at bounding box center [602, 256] width 31 height 14
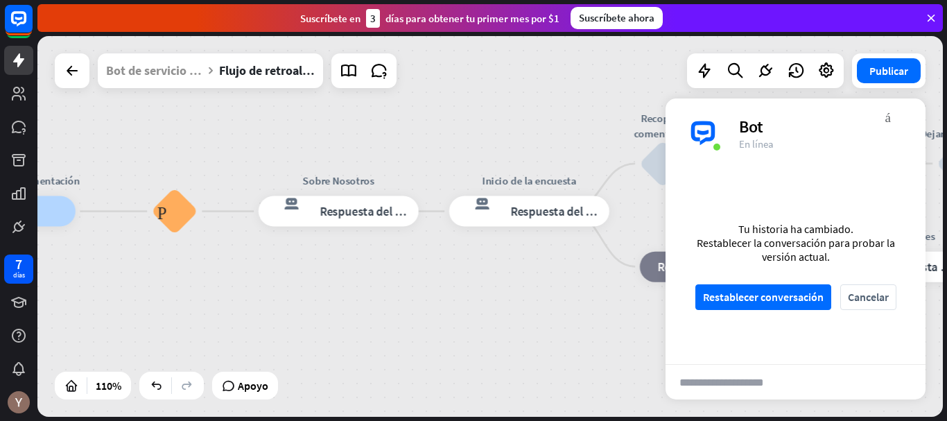
drag, startPoint x: 413, startPoint y: 261, endPoint x: 530, endPoint y: 263, distance: 116.5
click at [530, 263] on div "Flujo de retroalimentación árbol constructor Fluir Preguntas frecuentes sobre b…" at bounding box center [459, 421] width 997 height 419
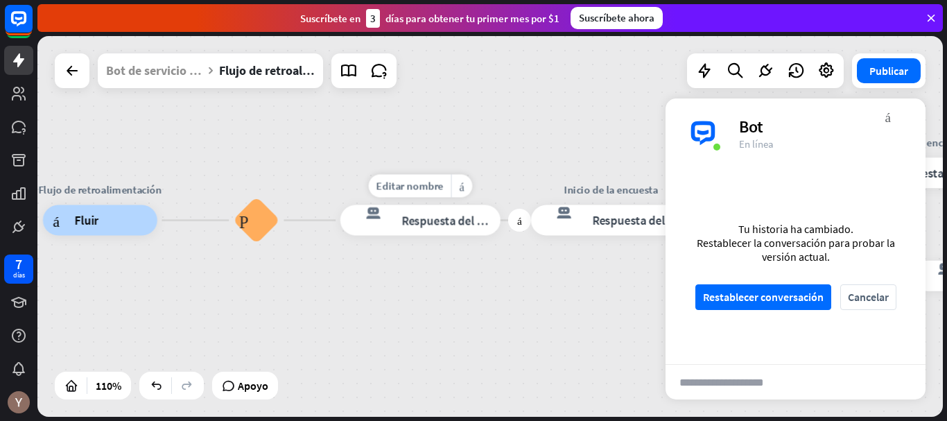
drag, startPoint x: 282, startPoint y: 230, endPoint x: 360, endPoint y: 239, distance: 78.9
click at [360, 236] on div "Editar nombre más_amarillo más Sobre Nosotros respuesta del bot de bloqueo Resp…" at bounding box center [421, 220] width 160 height 31
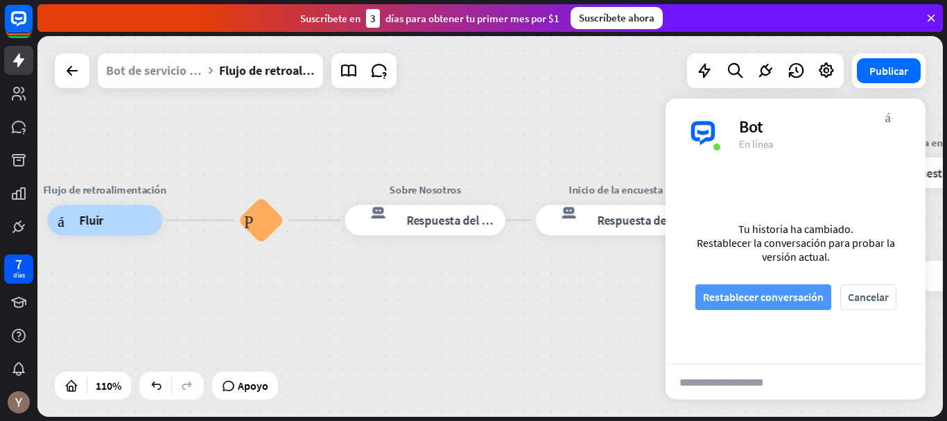
click at [748, 299] on font "Restablecer conversación" at bounding box center [763, 297] width 121 height 14
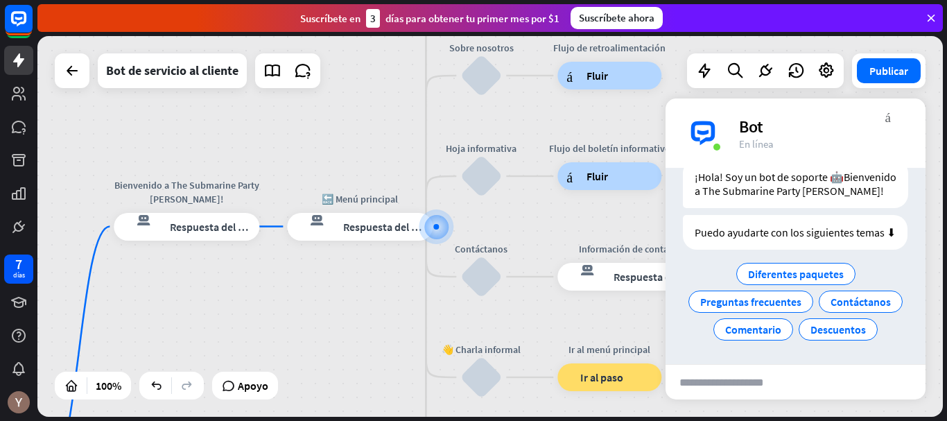
scroll to position [90, 0]
click at [802, 295] on font "Preguntas frecuentes" at bounding box center [750, 302] width 101 height 14
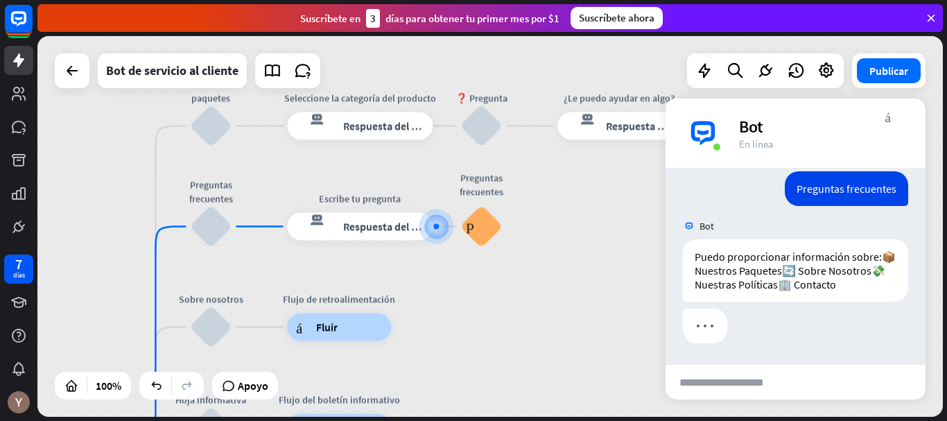
click at [725, 396] on input "text" at bounding box center [734, 382] width 136 height 35
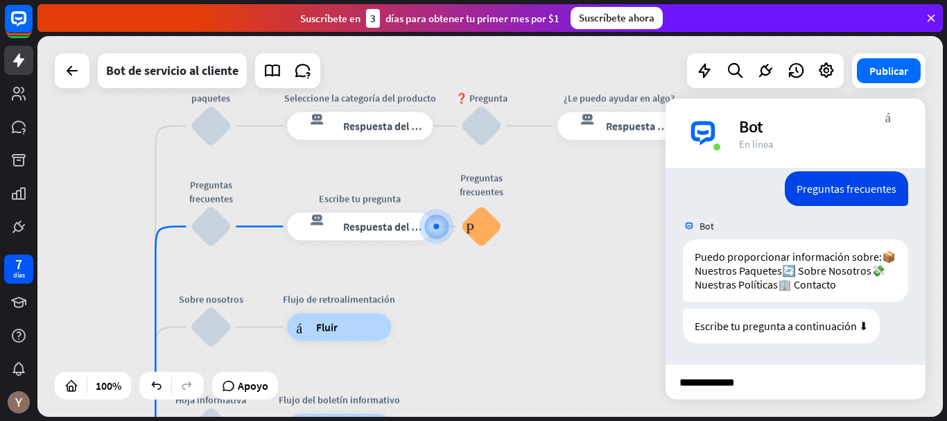
type input "**********"
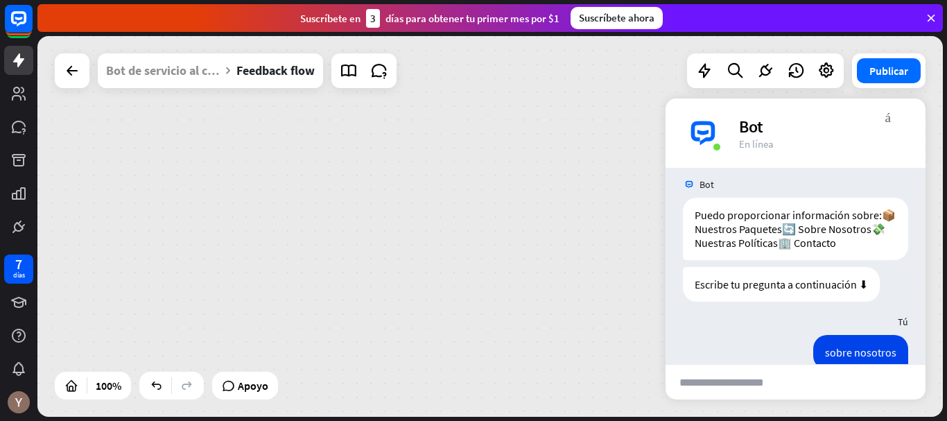
scroll to position [270, 0]
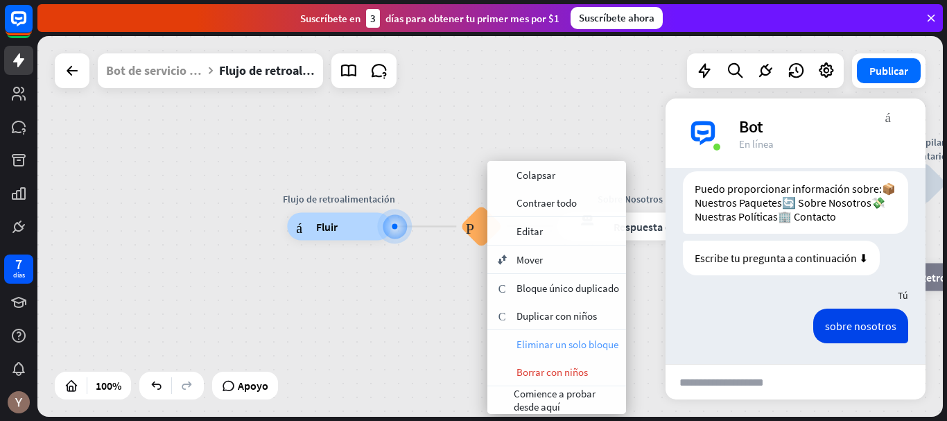
click at [558, 338] on font "Eliminar un solo bloque" at bounding box center [568, 344] width 102 height 13
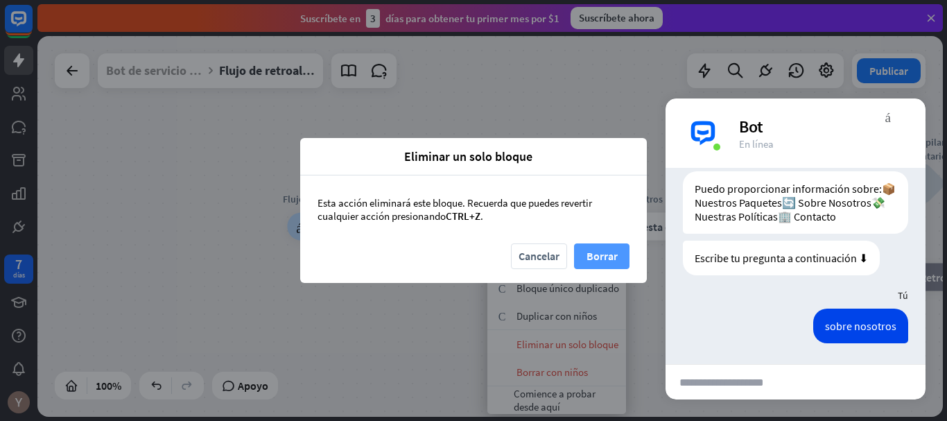
click at [601, 259] on font "Borrar" at bounding box center [602, 256] width 31 height 14
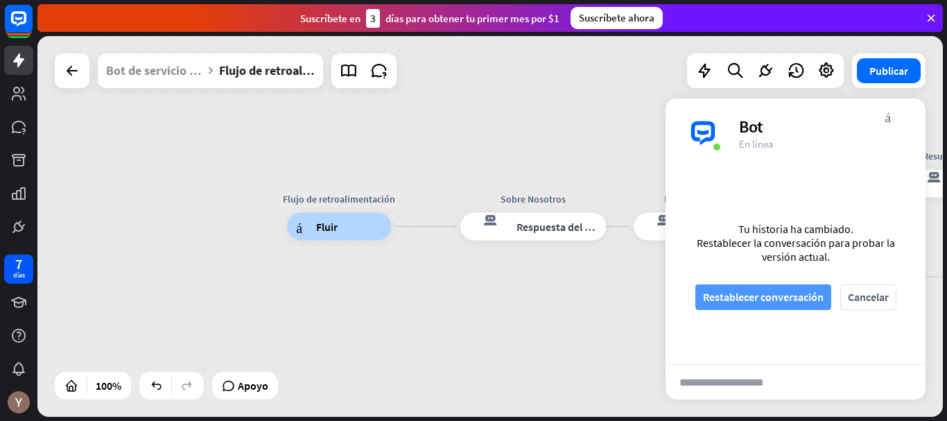
click at [766, 288] on font "Restablecer conversación" at bounding box center [763, 297] width 121 height 24
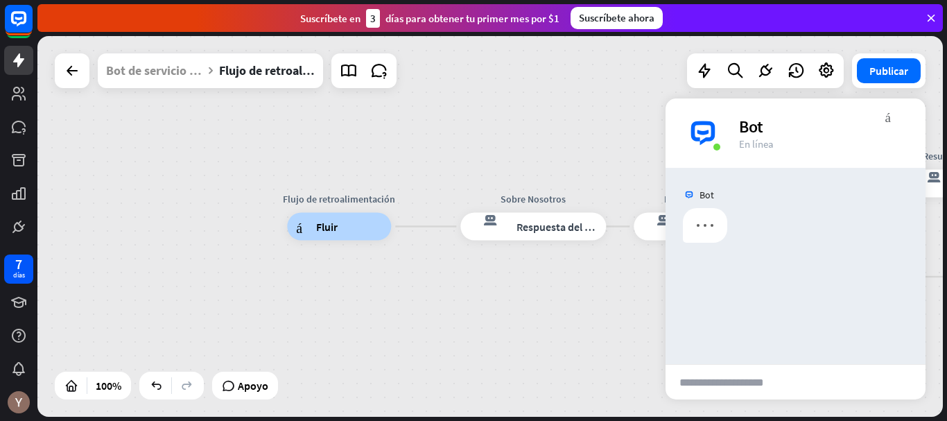
scroll to position [0, 0]
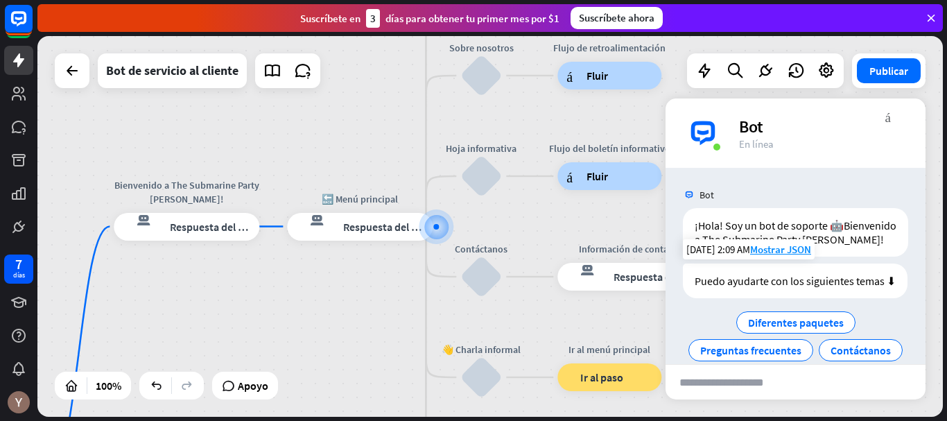
scroll to position [90, 0]
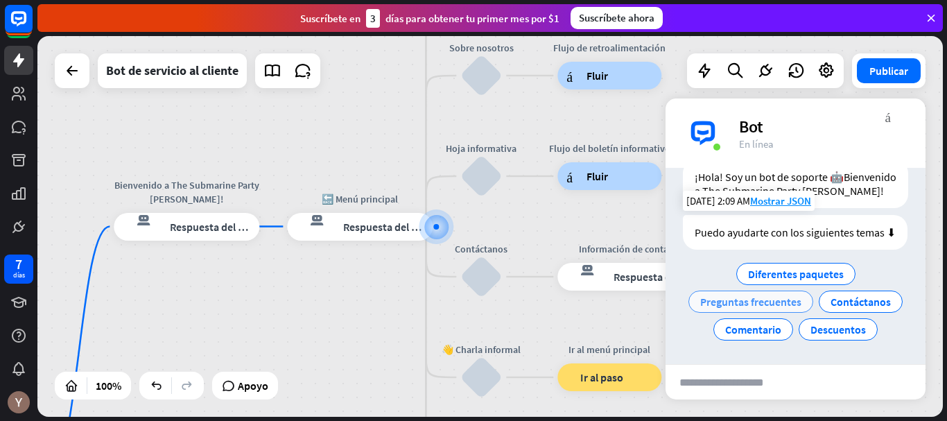
click at [802, 295] on font "Preguntas frecuentes" at bounding box center [750, 302] width 101 height 14
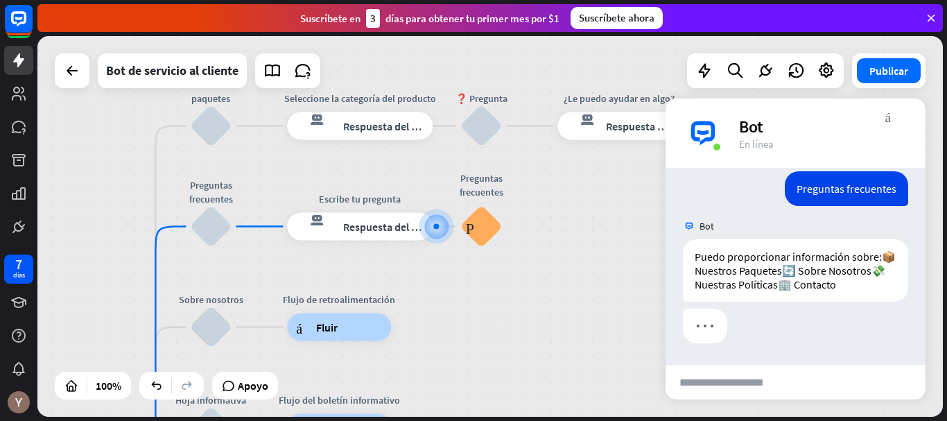
click at [739, 383] on input "text" at bounding box center [734, 382] width 136 height 35
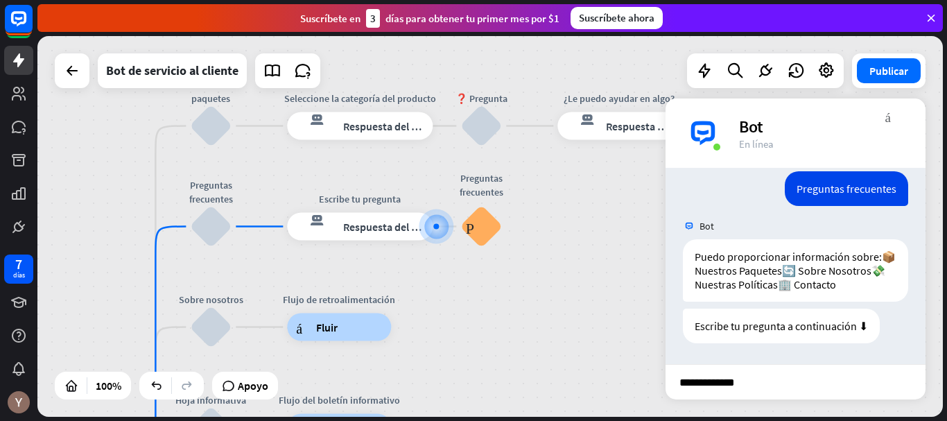
type input "**********"
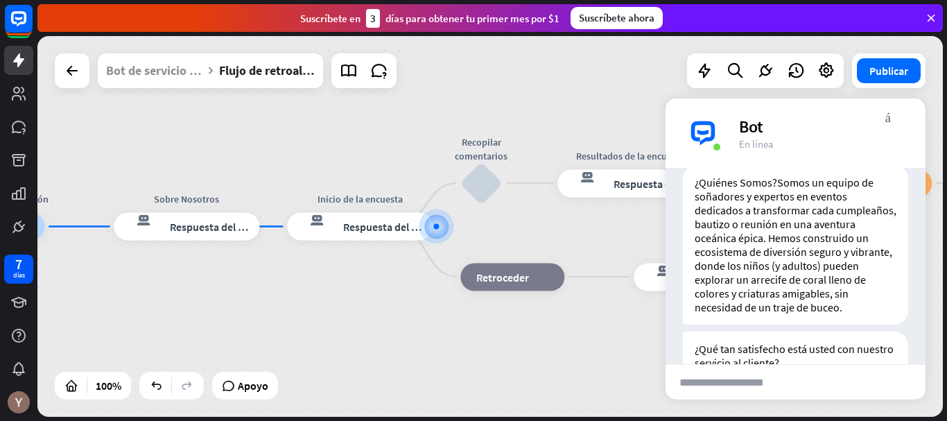
scroll to position [626, 0]
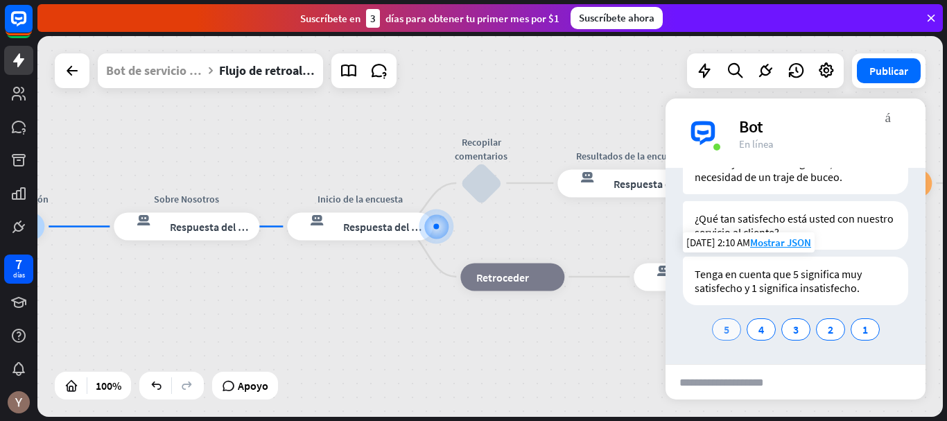
click at [726, 332] on div "5" at bounding box center [726, 329] width 29 height 22
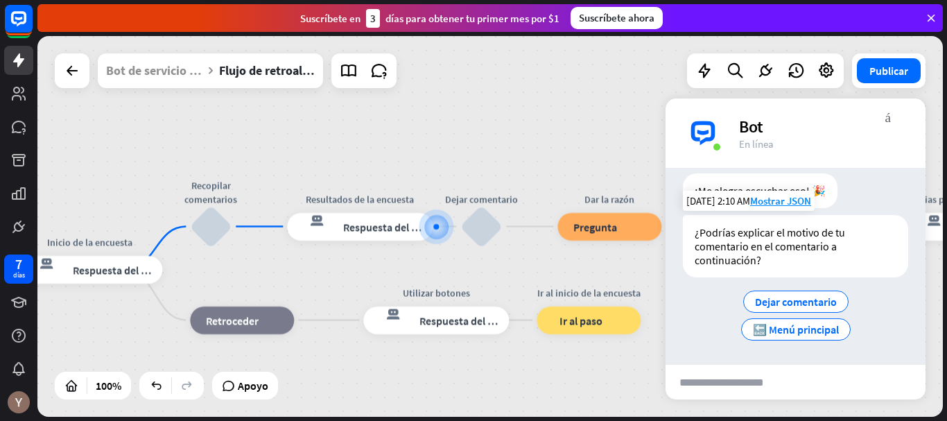
scroll to position [859, 0]
click at [814, 327] on font "🔙 Menú principal" at bounding box center [796, 330] width 86 height 14
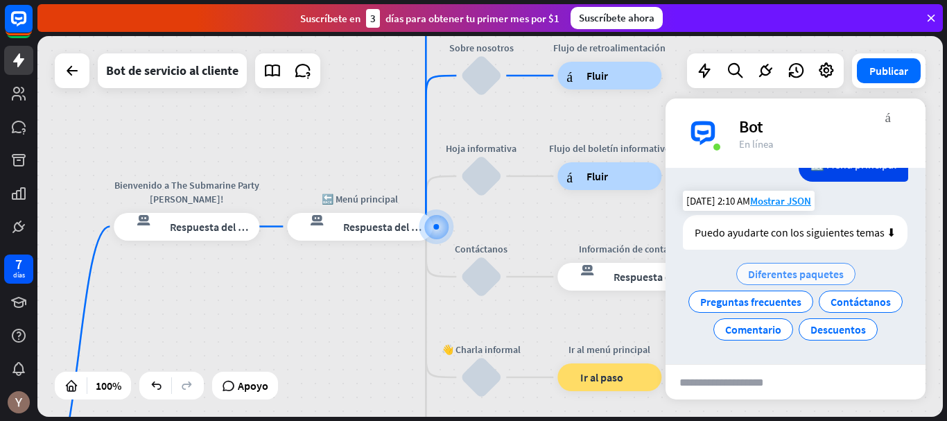
scroll to position [1064, 0]
click at [381, 229] on font "Respuesta del bot" at bounding box center [385, 227] width 85 height 14
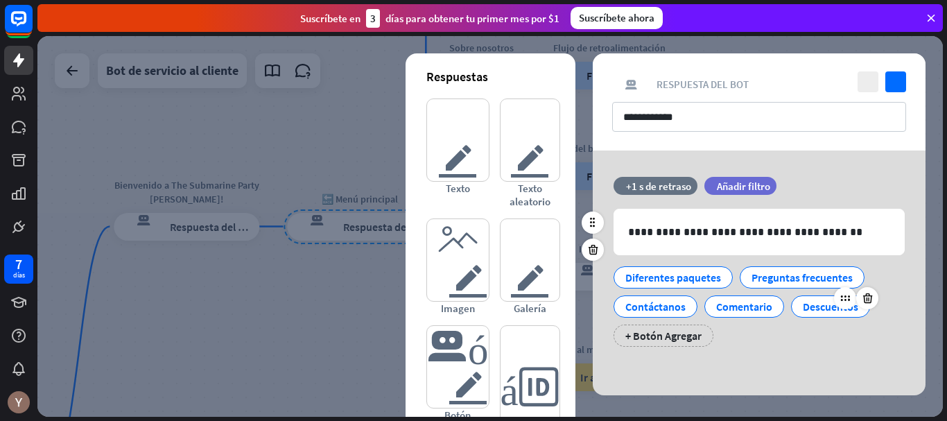
click at [830, 307] on font "Descuentos" at bounding box center [830, 307] width 55 height 14
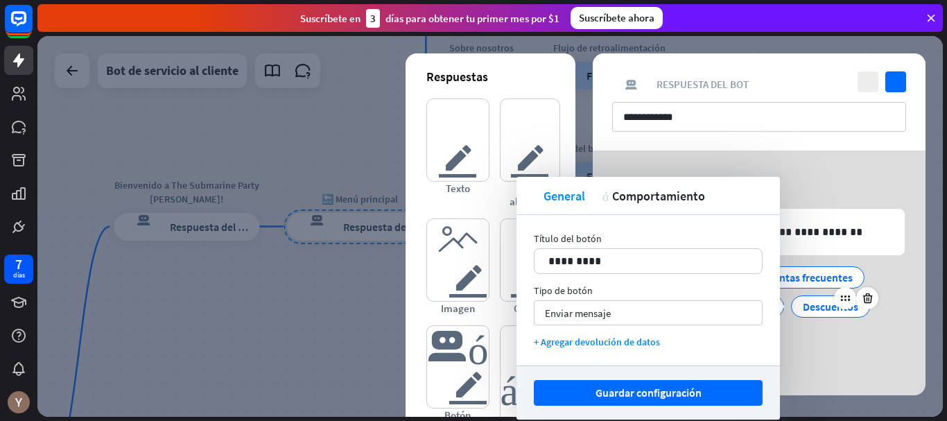
click at [830, 307] on font "Descuentos" at bounding box center [830, 307] width 55 height 14
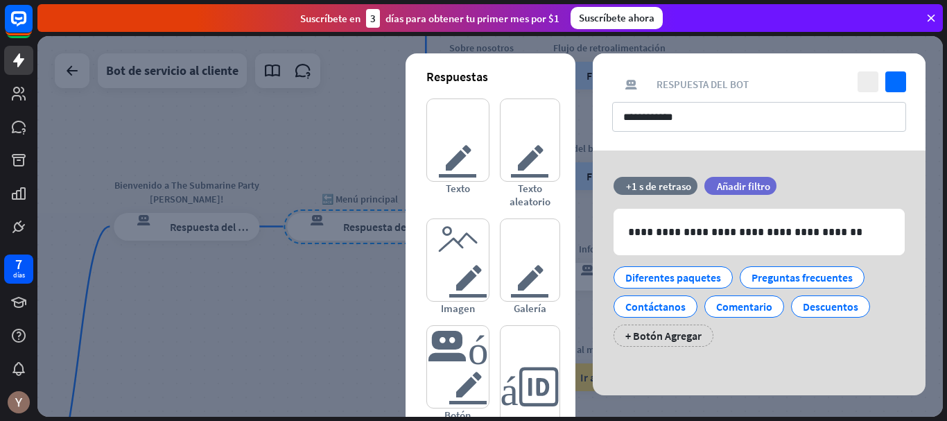
click at [380, 280] on div at bounding box center [490, 226] width 906 height 381
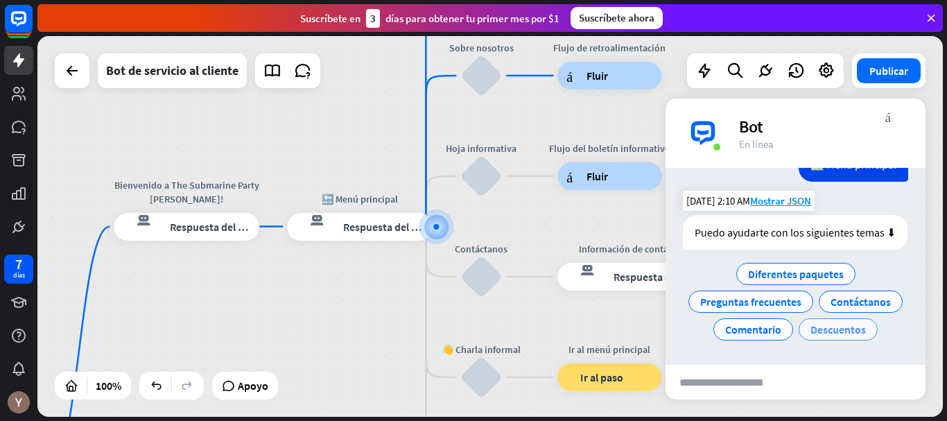
click at [817, 329] on font "Descuentos" at bounding box center [838, 330] width 55 height 14
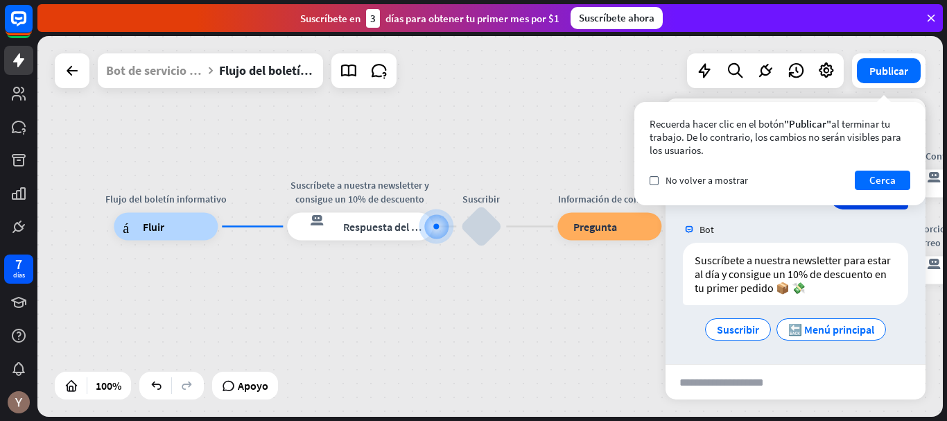
scroll to position [1144, 0]
click at [900, 180] on button "Cerca" at bounding box center [882, 180] width 55 height 19
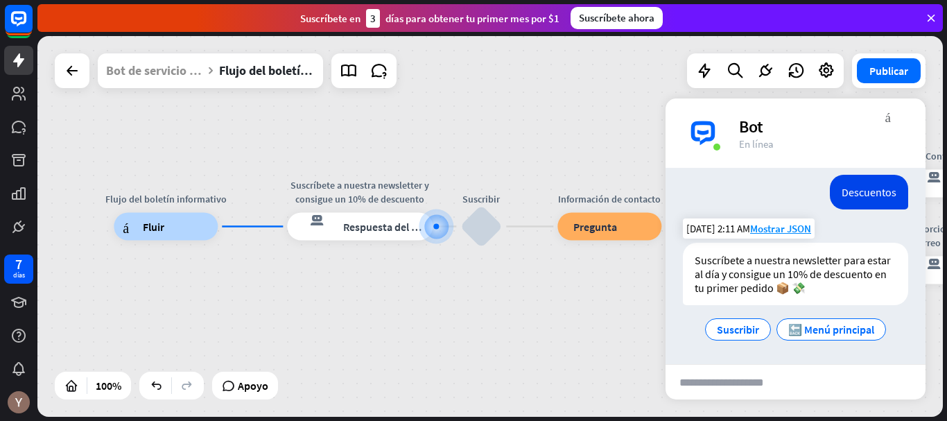
click at [720, 317] on div "Suscribir 🔙 Menú principal" at bounding box center [795, 330] width 225 height 28
click at [726, 321] on div "Suscribir" at bounding box center [738, 329] width 66 height 22
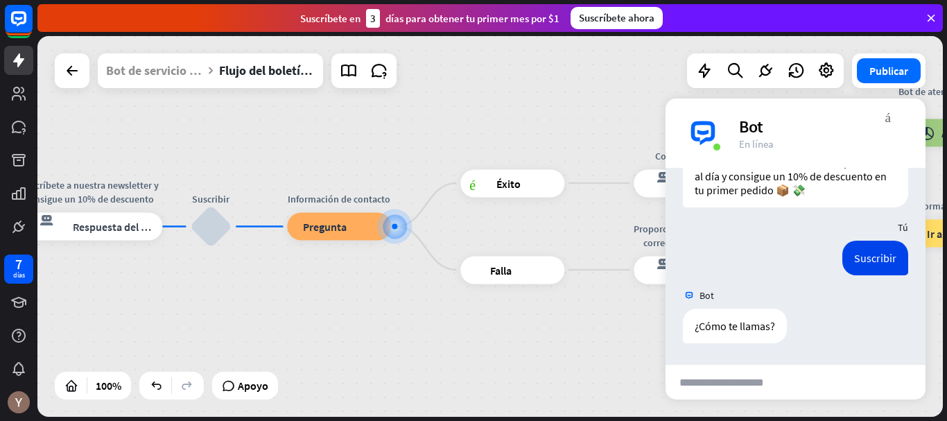
scroll to position [1242, 0]
click at [738, 380] on input "text" at bounding box center [734, 382] width 136 height 35
type input "****"
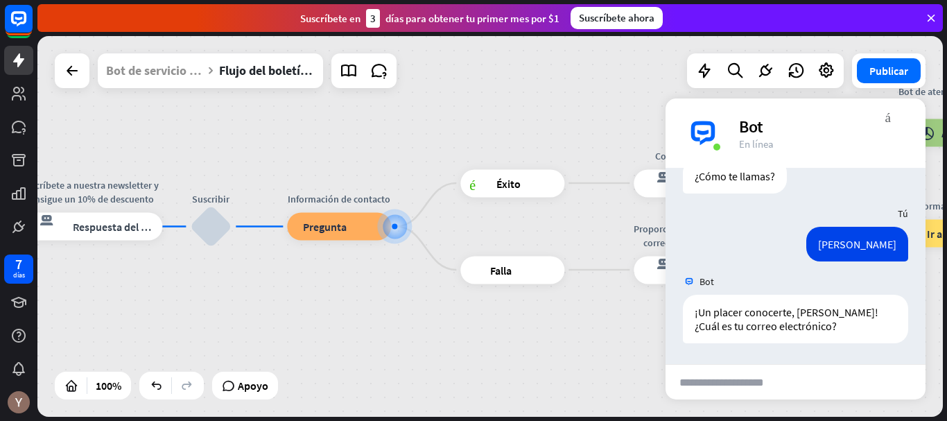
scroll to position [1392, 0]
type input "****"
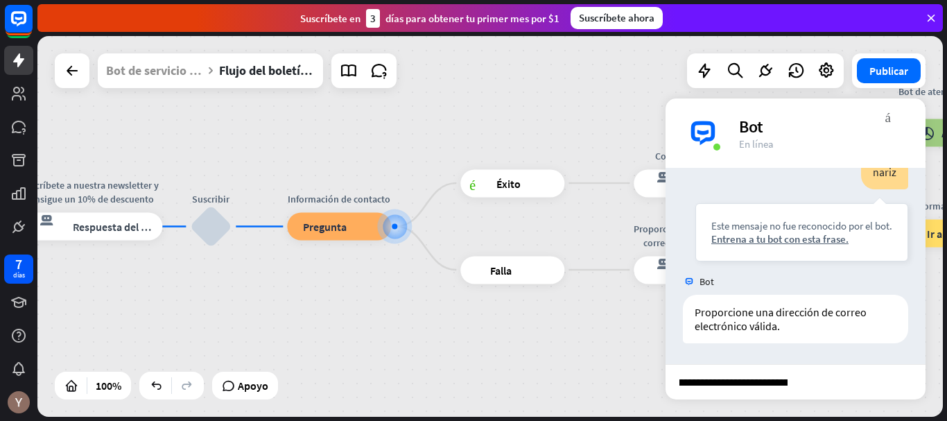
scroll to position [0, 147]
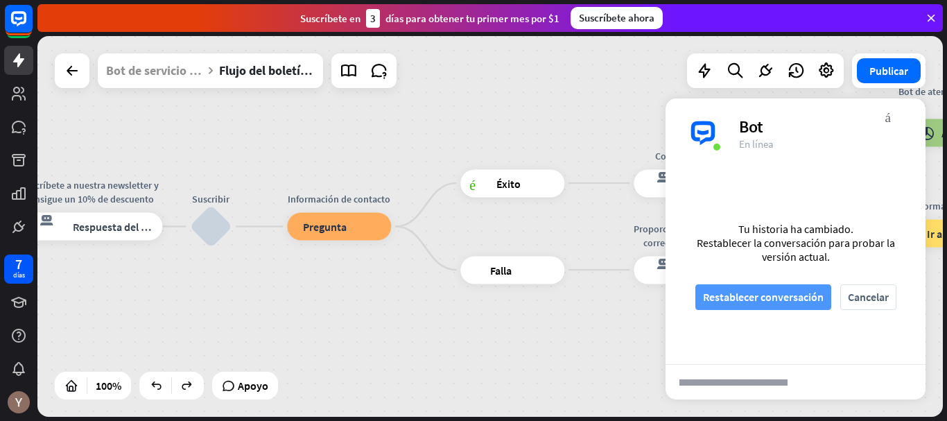
type input "**********"
click at [809, 306] on font "Restablecer conversación" at bounding box center [763, 297] width 121 height 24
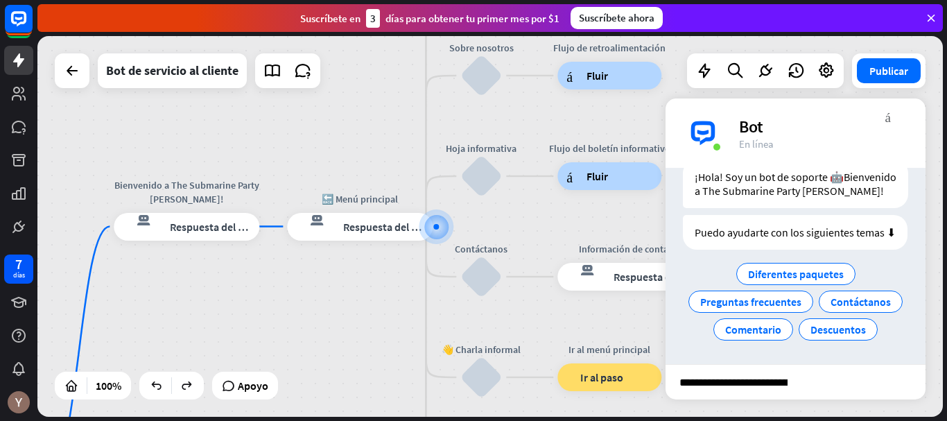
scroll to position [90, 0]
click at [782, 323] on font "Comentario" at bounding box center [753, 330] width 56 height 14
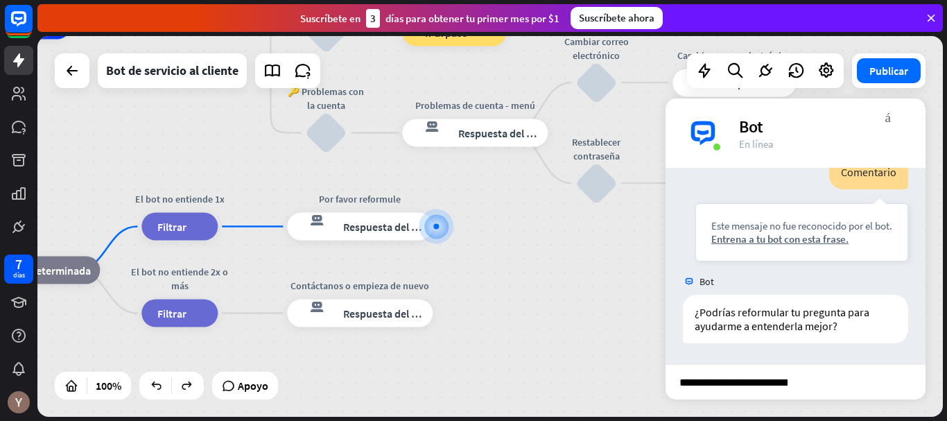
scroll to position [204, 0]
click at [598, 276] on div "inicio_2 Punto de inicio Bienvenido a The Submarine Party [PERSON_NAME]! respue…" at bounding box center [238, 216] width 906 height 381
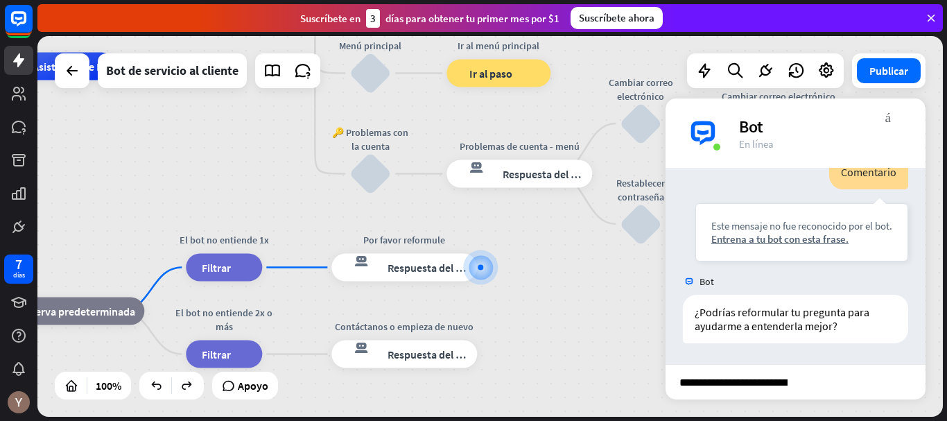
drag, startPoint x: 537, startPoint y: 287, endPoint x: 585, endPoint y: 334, distance: 66.7
click at [584, 333] on div "inicio_2 Punto de inicio Bienvenido a The Submarine Party [PERSON_NAME]! respue…" at bounding box center [282, 257] width 906 height 381
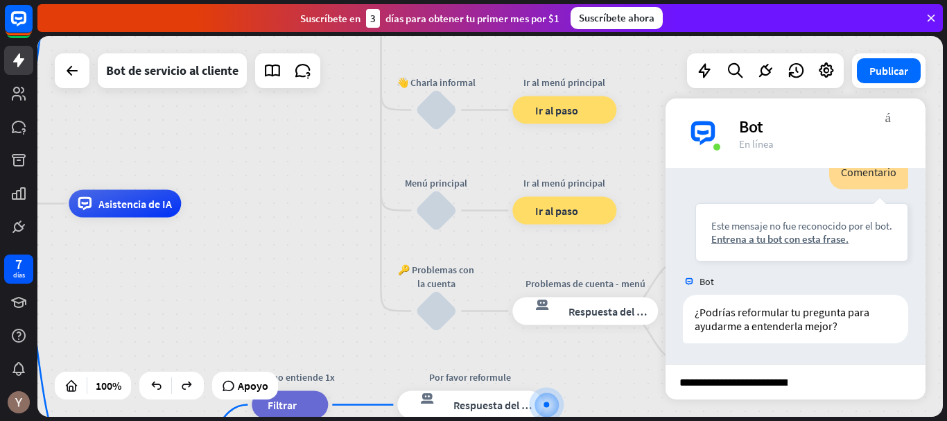
drag, startPoint x: 225, startPoint y: 164, endPoint x: 277, endPoint y: 299, distance: 144.7
click at [277, 300] on div "inicio_2 Punto de inicio Bienvenido a The Submarine Party [PERSON_NAME]! respue…" at bounding box center [348, 394] width 906 height 381
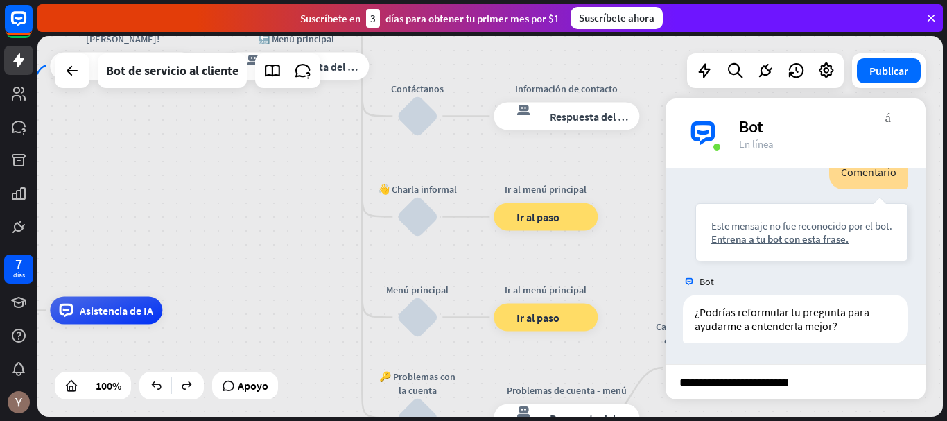
drag, startPoint x: 320, startPoint y: 173, endPoint x: 312, endPoint y: 280, distance: 107.8
click at [312, 280] on div "inicio_2 Punto de inicio Bienvenido a The Submarine Party [PERSON_NAME]! respue…" at bounding box center [490, 226] width 906 height 381
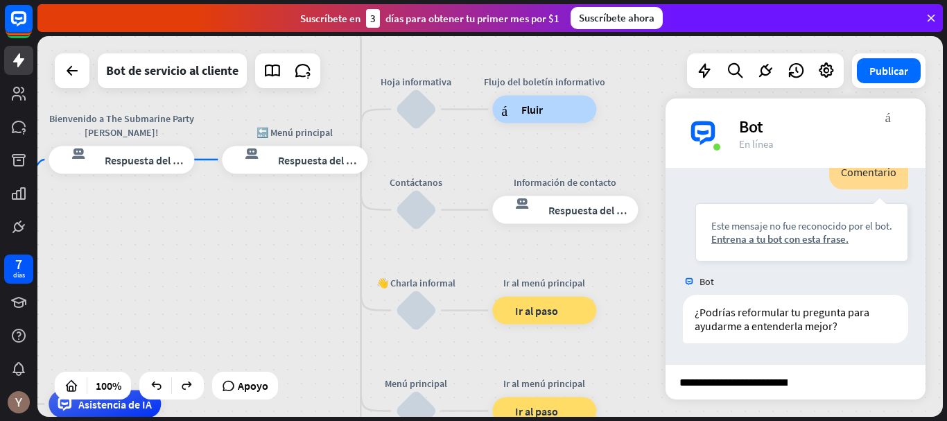
drag, startPoint x: 325, startPoint y: 157, endPoint x: 325, endPoint y: 231, distance: 73.5
click at [323, 246] on div "inicio_2 Punto de inicio Bienvenido a The Submarine Party [PERSON_NAME]! respue…" at bounding box center [490, 226] width 906 height 381
click at [307, 164] on font "Respuesta del bot" at bounding box center [320, 159] width 85 height 14
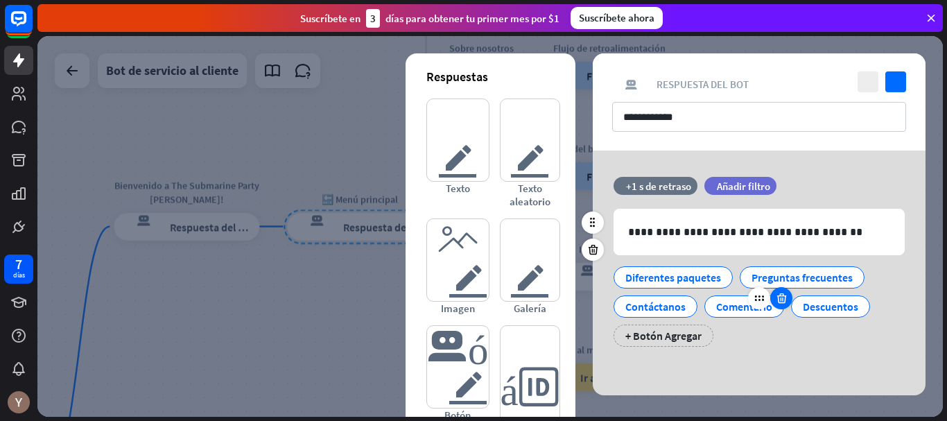
click at [781, 297] on icon at bounding box center [781, 298] width 13 height 12
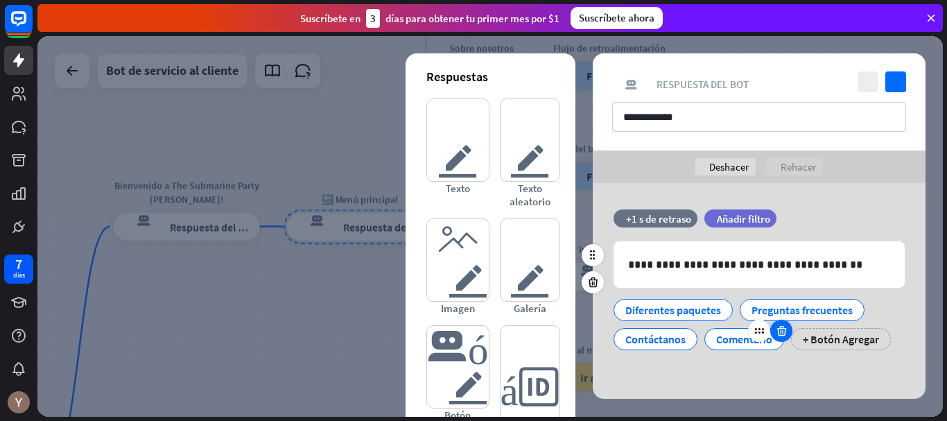
click at [777, 332] on icon at bounding box center [781, 331] width 13 height 12
click at [768, 340] on font "+ Botón Agregar" at bounding box center [754, 339] width 76 height 14
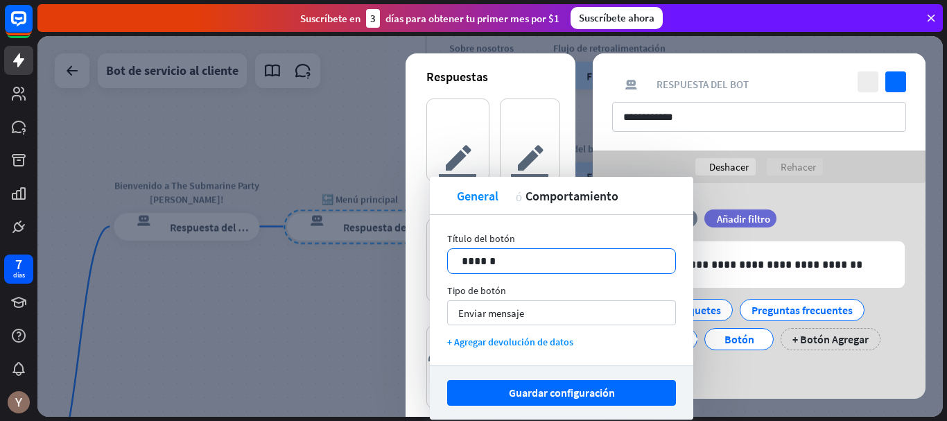
click at [560, 262] on p "******" at bounding box center [562, 260] width 200 height 17
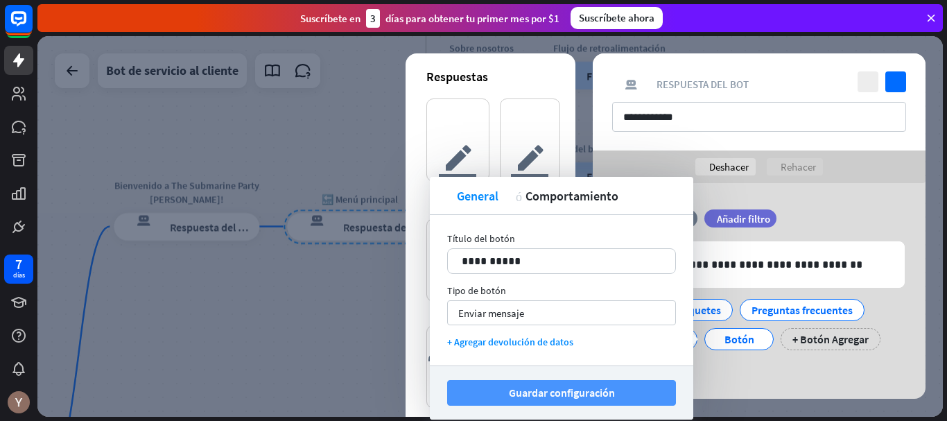
click at [614, 384] on font "Guardar configuración" at bounding box center [562, 393] width 106 height 24
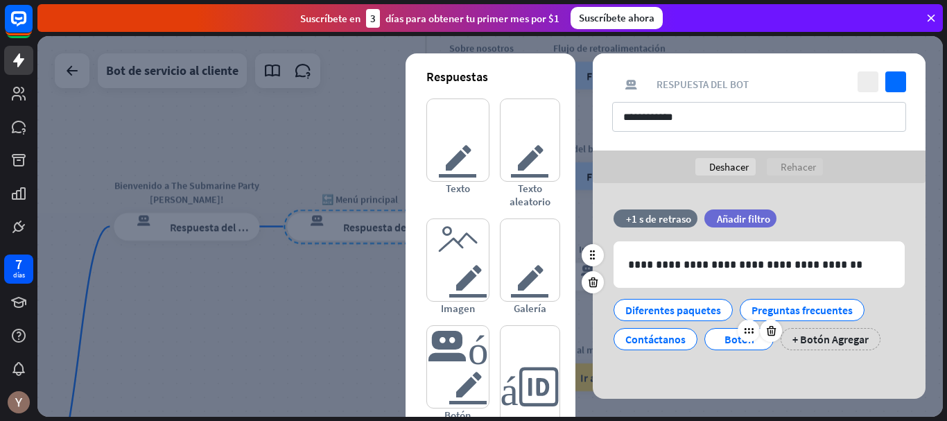
click at [749, 345] on div "Botón" at bounding box center [739, 339] width 46 height 21
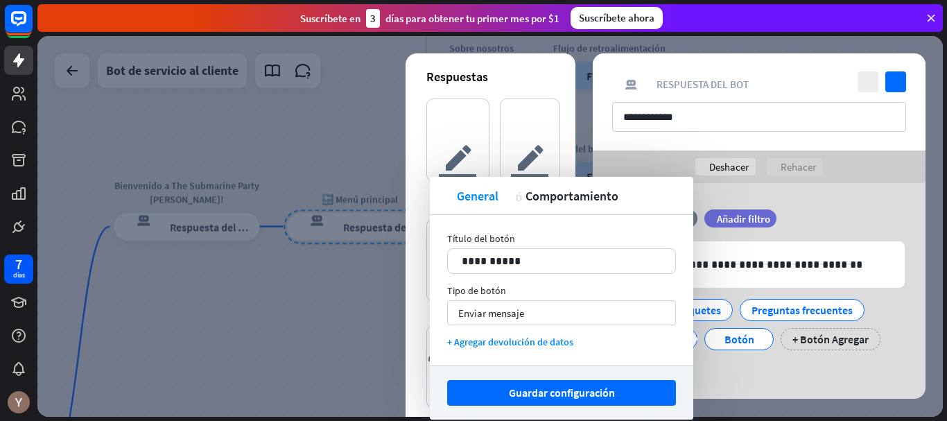
click at [644, 403] on button "Guardar configuración" at bounding box center [561, 393] width 229 height 26
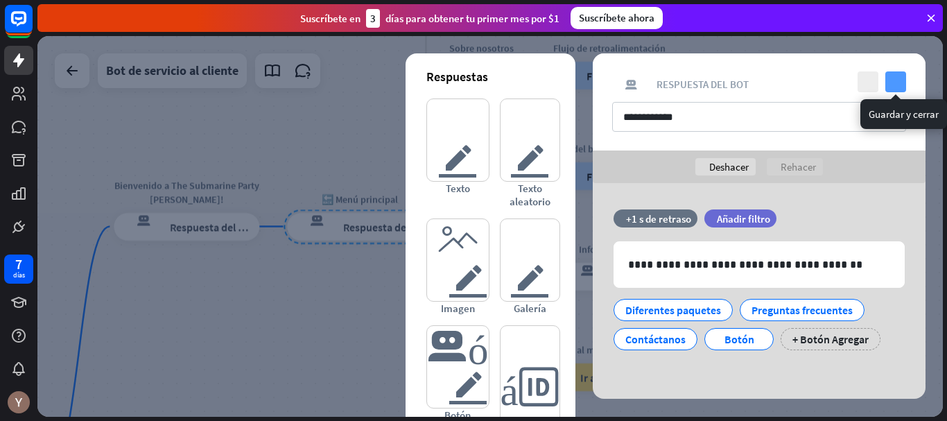
click at [897, 80] on icon "controlar" at bounding box center [896, 81] width 21 height 21
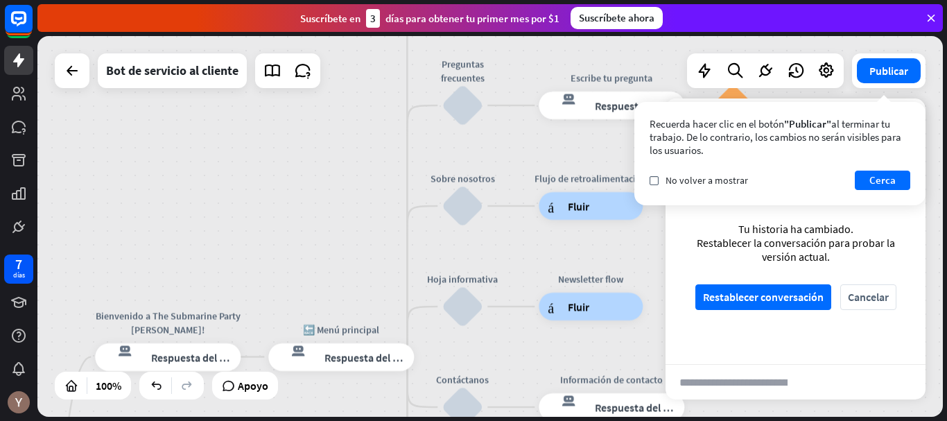
drag, startPoint x: 552, startPoint y: 132, endPoint x: 533, endPoint y: 263, distance: 131.7
click at [533, 263] on div "inicio_2 Punto de inicio Bienvenido a The Submarine Party [PERSON_NAME]! respue…" at bounding box center [490, 226] width 906 height 381
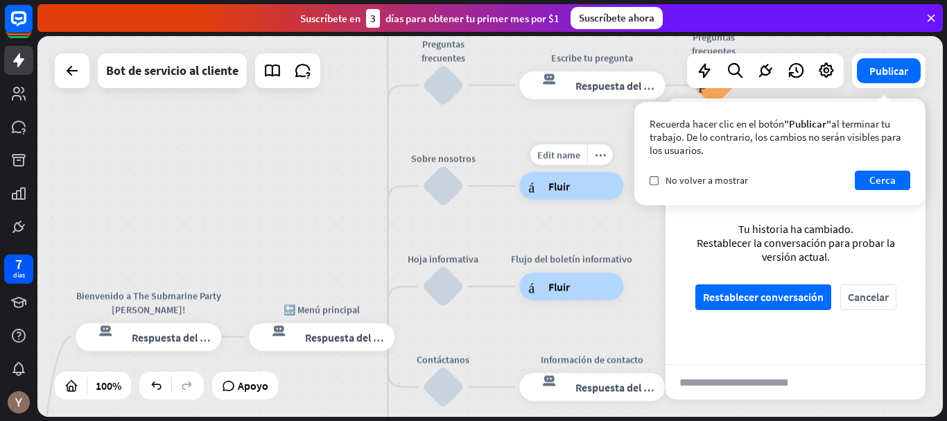
drag, startPoint x: 519, startPoint y: 179, endPoint x: 504, endPoint y: 171, distance: 17.7
click at [519, 172] on div "Edit name more_horiz Feedback flow árbol constructor Fluir" at bounding box center [571, 186] width 104 height 28
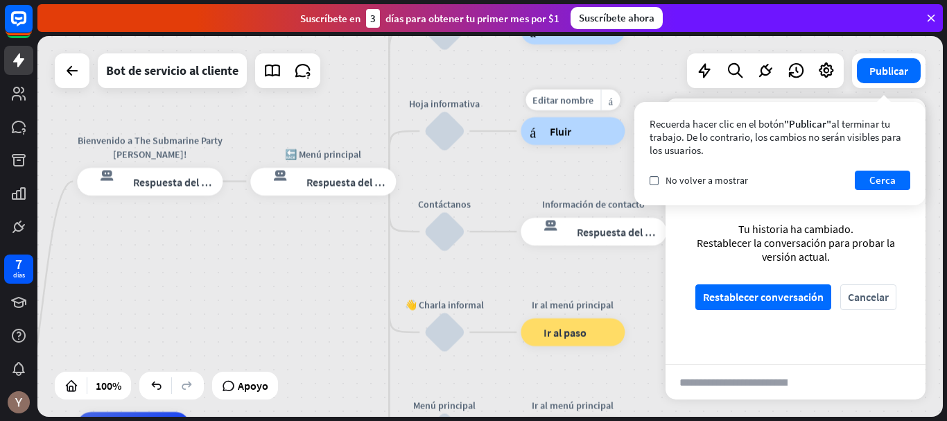
drag, startPoint x: 512, startPoint y: 284, endPoint x: 516, endPoint y: 149, distance: 135.3
click at [521, 145] on div "Editar nombre más_amarillo Flujo del boletín informativo árbol constructor Fluir" at bounding box center [573, 131] width 104 height 28
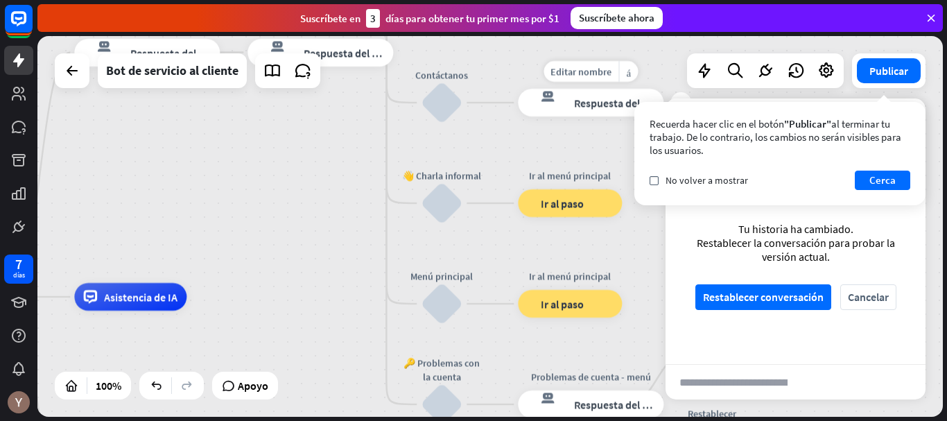
drag, startPoint x: 508, startPoint y: 262, endPoint x: 506, endPoint y: 132, distance: 129.7
click at [518, 117] on div "Editar nombre más_amarillo más respuesta del bot de bloqueo Respuesta del bot" at bounding box center [591, 103] width 146 height 28
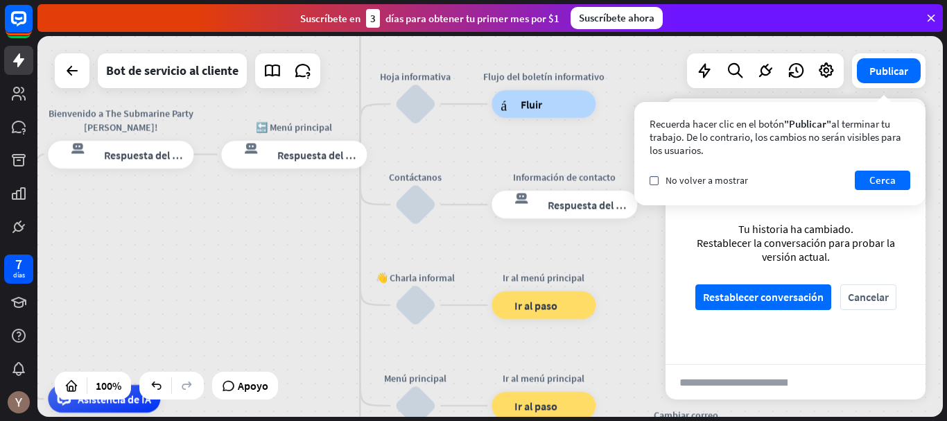
drag, startPoint x: 511, startPoint y: 252, endPoint x: 485, endPoint y: 354, distance: 105.3
click at [485, 354] on div "inicio_2 Punto de inicio Bienvenido a The Submarine Party [PERSON_NAME]! respue…" at bounding box center [490, 226] width 906 height 381
click at [782, 294] on font "Restablecer conversación" at bounding box center [763, 297] width 121 height 14
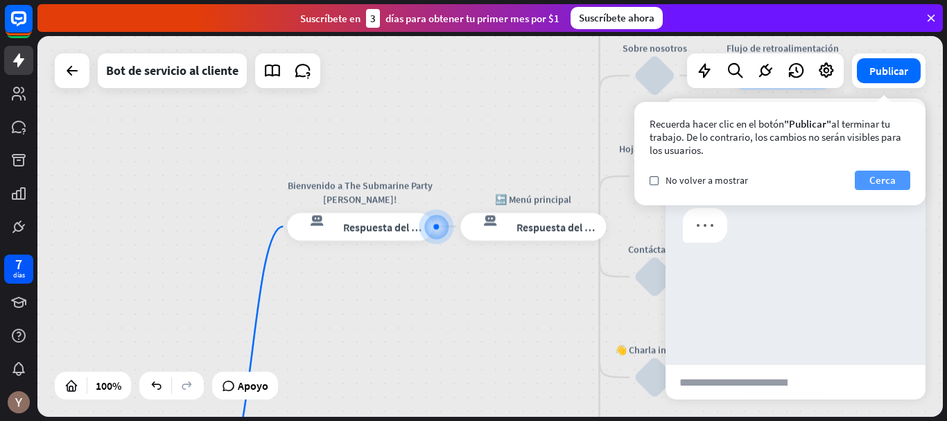
click at [897, 178] on button "Cerca" at bounding box center [882, 180] width 55 height 19
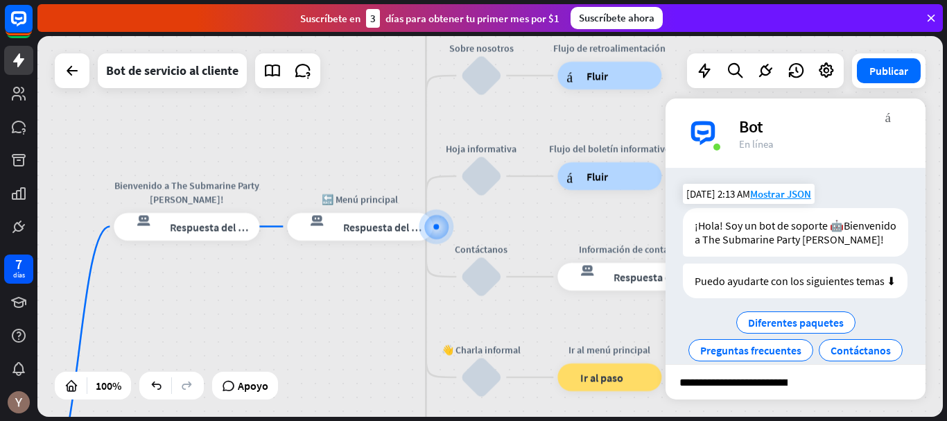
scroll to position [62, 0]
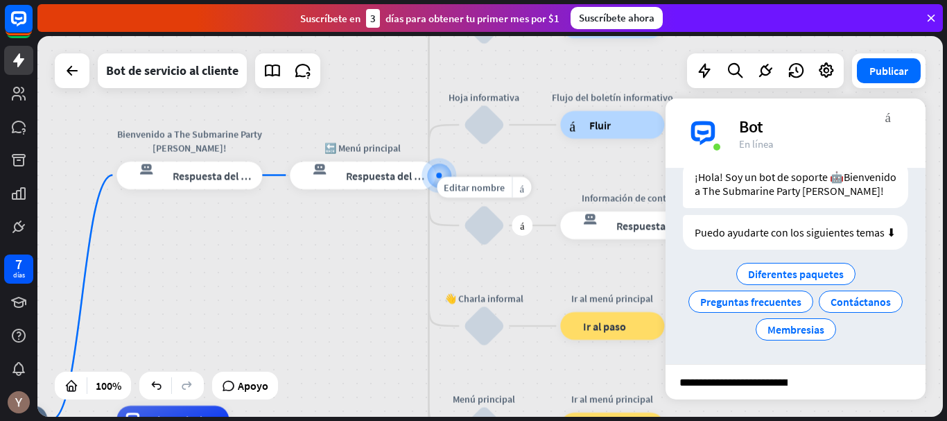
drag, startPoint x: 522, startPoint y: 308, endPoint x: 526, endPoint y: 236, distance: 72.3
click at [505, 236] on div "Editar nombre más_amarillo más bloquear_entrada_de_usuario" at bounding box center [484, 226] width 42 height 42
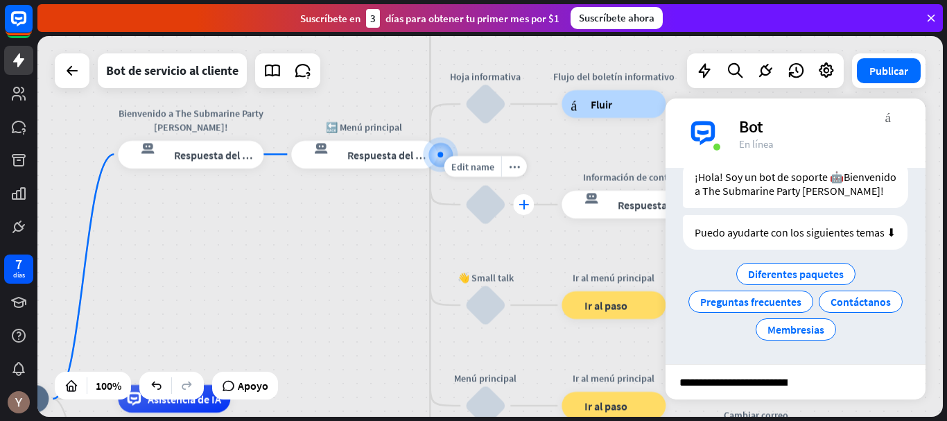
drag, startPoint x: 522, startPoint y: 268, endPoint x: 519, endPoint y: 206, distance: 62.5
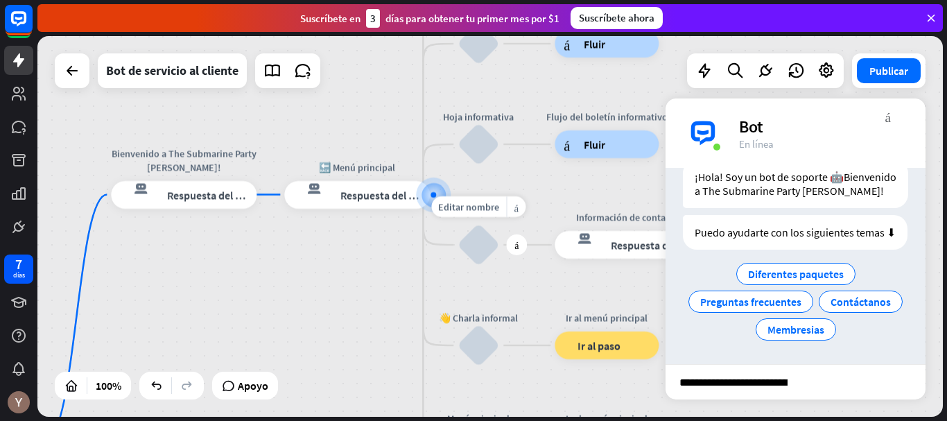
drag, startPoint x: 521, startPoint y: 244, endPoint x: 523, endPoint y: 256, distance: 12.0
click at [499, 266] on div "Editar nombre más_amarillo más bloquear_entrada_de_usuario" at bounding box center [479, 245] width 42 height 42
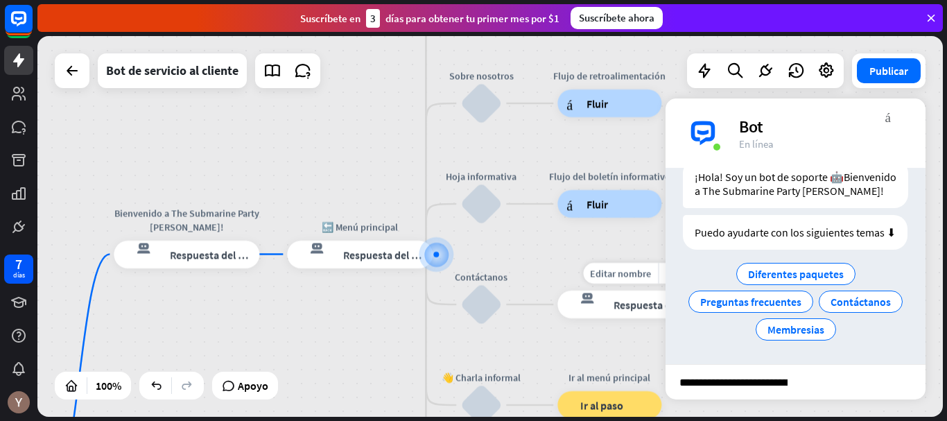
drag, startPoint x: 531, startPoint y: 208, endPoint x: 533, endPoint y: 270, distance: 61.8
click at [558, 291] on div "Editar nombre más_amarillo más respuesta del bot de bloqueo Respuesta del bot" at bounding box center [631, 305] width 146 height 28
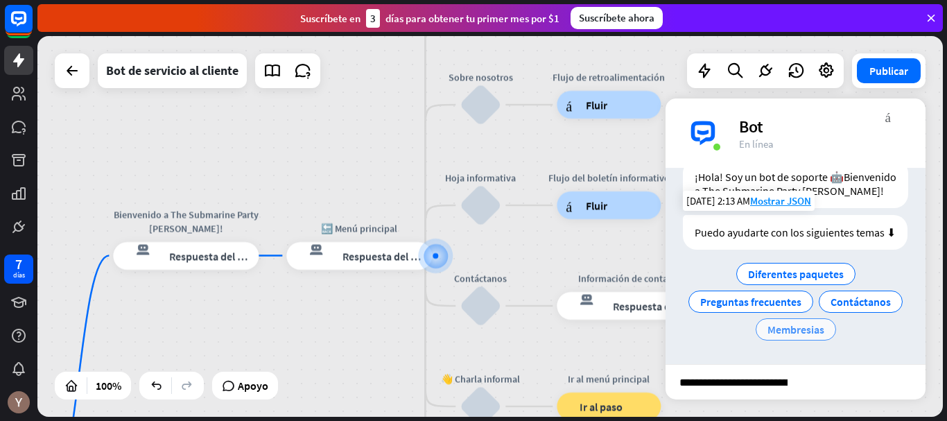
click at [825, 331] on font "Membresias" at bounding box center [796, 330] width 57 height 14
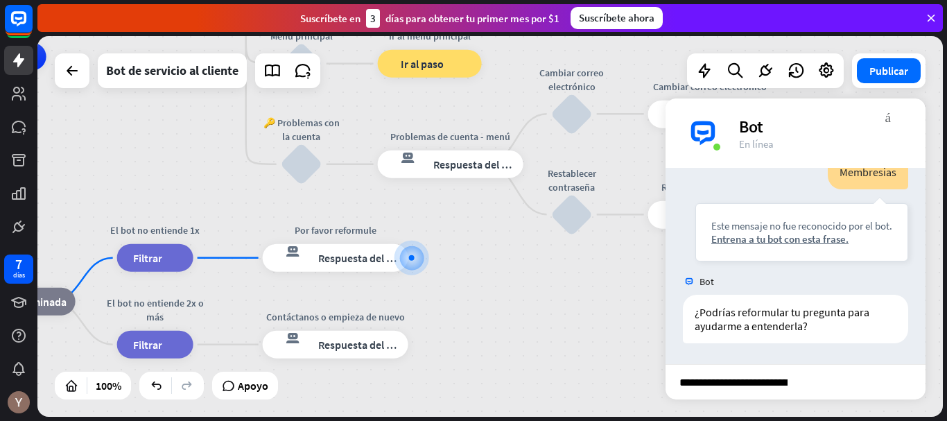
scroll to position [204, 0]
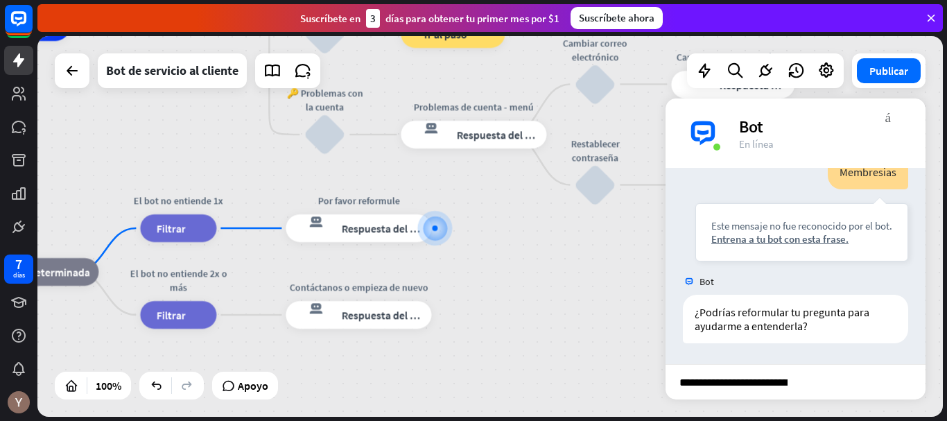
drag, startPoint x: 626, startPoint y: 303, endPoint x: 487, endPoint y: 361, distance: 151.1
click at [487, 361] on div "inicio_2 Punto de inicio Bienvenido a The Submarine Party [PERSON_NAME]! respue…" at bounding box center [237, 217] width 906 height 381
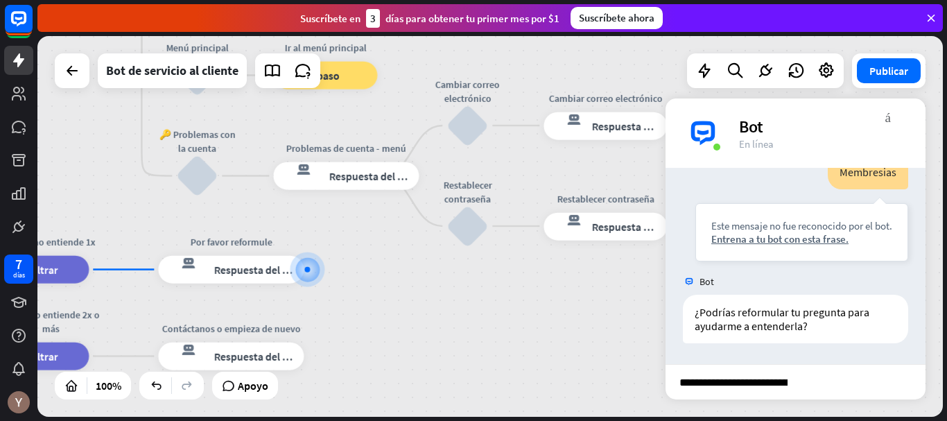
drag, startPoint x: 526, startPoint y: 297, endPoint x: 397, endPoint y: 340, distance: 136.0
click at [397, 340] on div "inicio_2 Punto de inicio Bienvenido a The Submarine Party [PERSON_NAME]! respue…" at bounding box center [109, 259] width 906 height 381
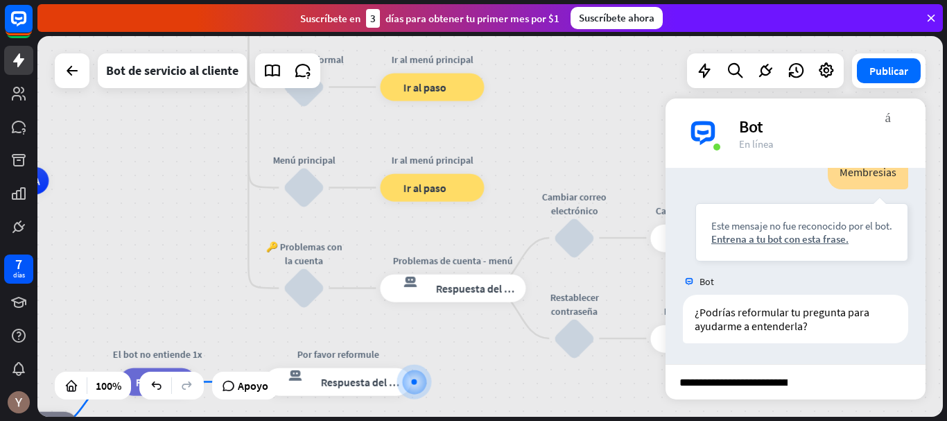
drag, startPoint x: 397, startPoint y: 285, endPoint x: 504, endPoint y: 398, distance: 155.5
click at [504, 398] on div "inicio_2 Punto de inicio Bienvenido a The Submarine Party [PERSON_NAME]! respue…" at bounding box center [216, 371] width 906 height 381
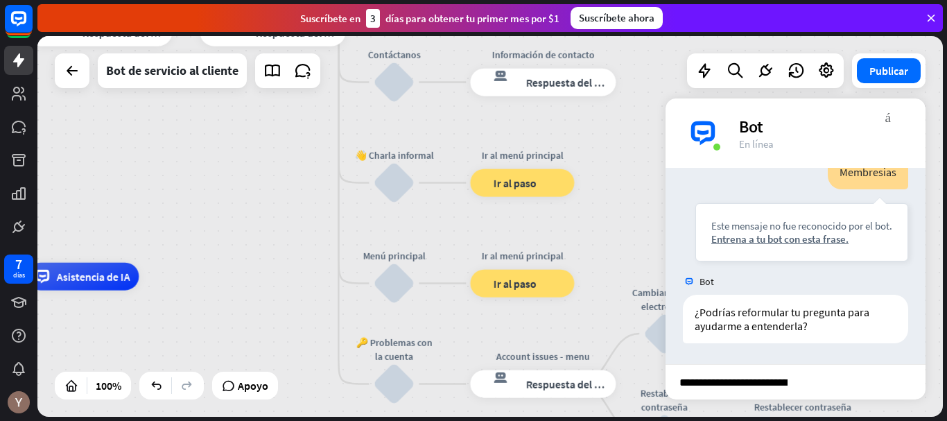
drag, startPoint x: 399, startPoint y: 241, endPoint x: 456, endPoint y: 279, distance: 68.7
drag, startPoint x: 438, startPoint y: 240, endPoint x: 442, endPoint y: 272, distance: 32.1
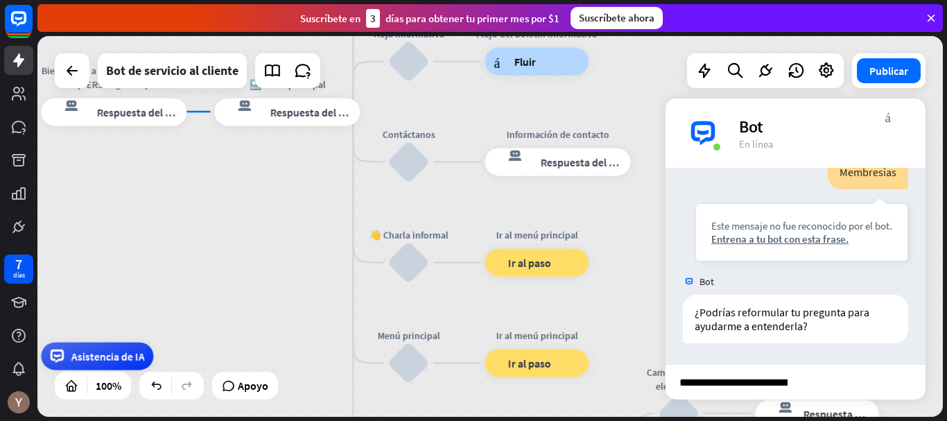
drag, startPoint x: 442, startPoint y: 226, endPoint x: 458, endPoint y: 307, distance: 82.6
click at [458, 307] on div "inicio_2 Punto de inicio Bienvenido a The Submarine Party [PERSON_NAME]! respue…" at bounding box center [490, 226] width 906 height 381
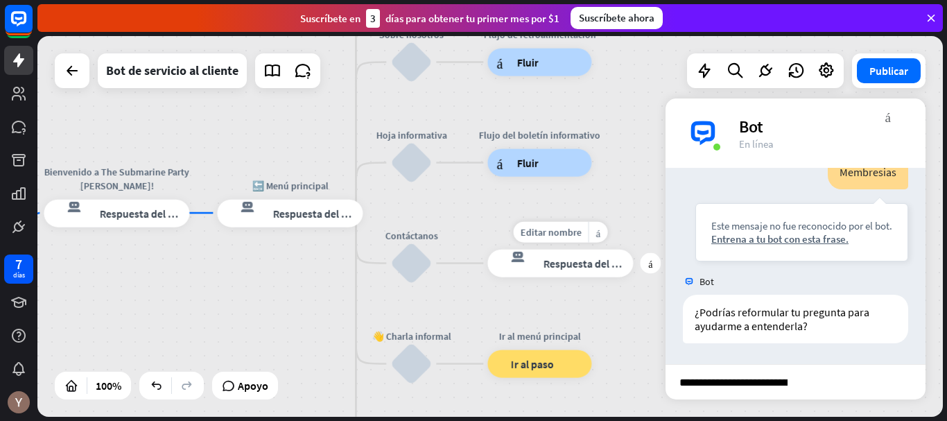
drag, startPoint x: 467, startPoint y: 197, endPoint x: 470, endPoint y: 298, distance: 100.6
click at [488, 277] on div "Editar nombre más_amarillo más Información de contacto respuesta del bot de blo…" at bounding box center [561, 264] width 146 height 28
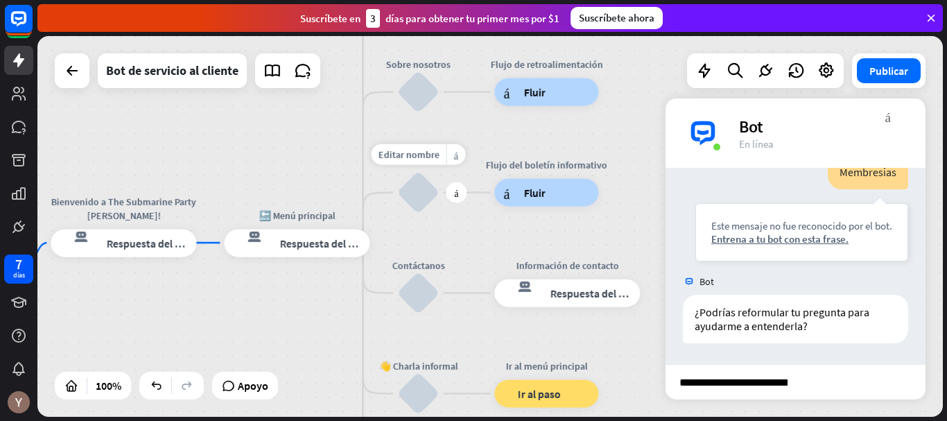
drag, startPoint x: 452, startPoint y: 194, endPoint x: 458, endPoint y: 224, distance: 30.6
click at [439, 214] on div "Editar nombre más_amarillo más Hoja informativa bloquear_entrada_de_usuario" at bounding box center [418, 193] width 42 height 42
click at [418, 191] on div "bloquear_entrada_de_usuario" at bounding box center [418, 194] width 42 height 42
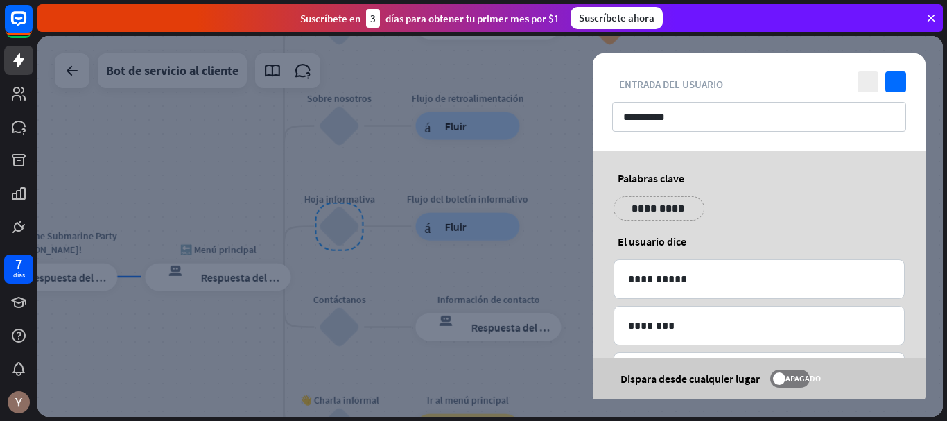
click at [556, 230] on div at bounding box center [490, 226] width 906 height 381
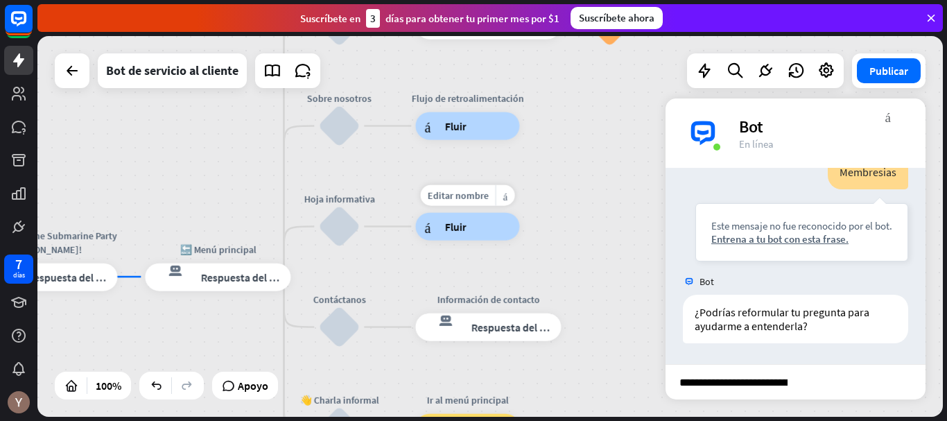
click at [495, 228] on div "árbol constructor Fluir" at bounding box center [467, 227] width 104 height 28
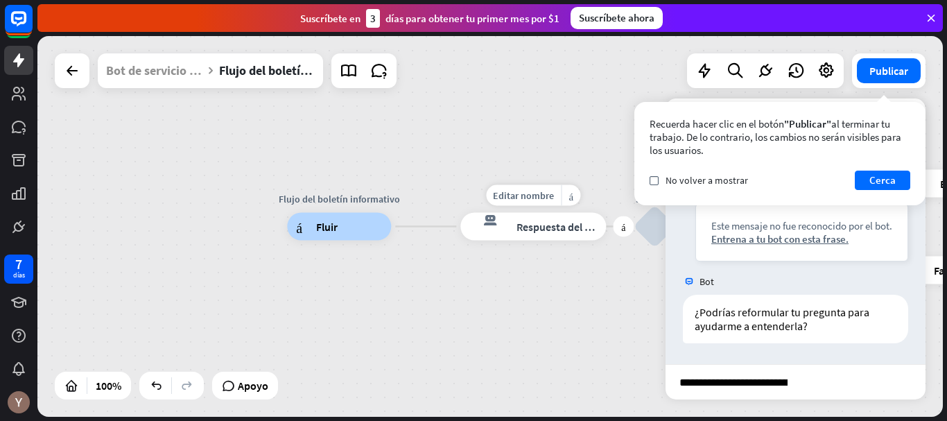
click at [522, 227] on font "Respuesta del bot" at bounding box center [559, 227] width 85 height 14
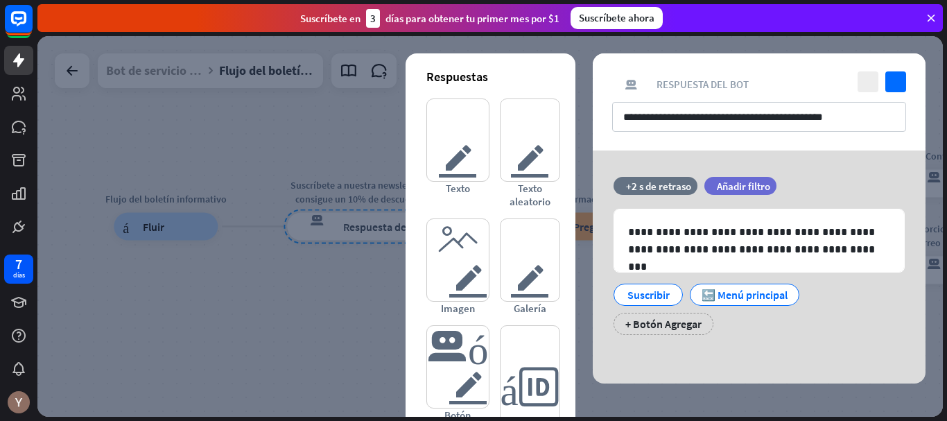
click at [284, 288] on div at bounding box center [490, 226] width 906 height 381
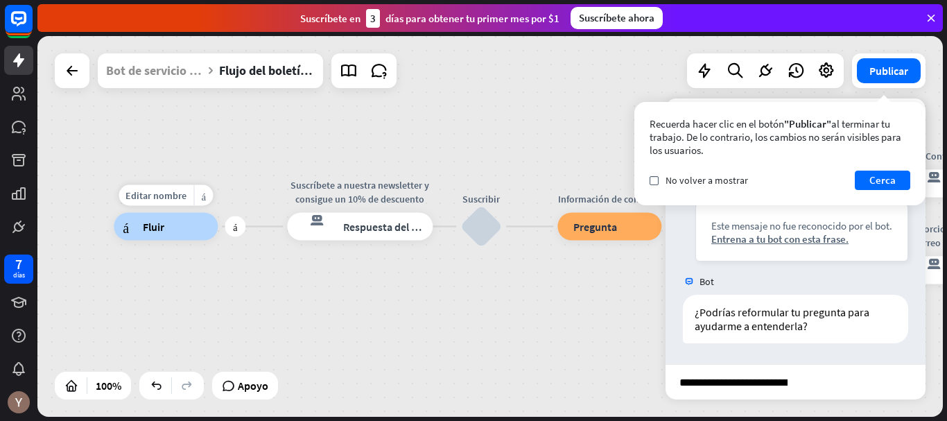
click at [176, 231] on div "árbol constructor Fluir" at bounding box center [166, 227] width 104 height 28
click at [863, 180] on button "Cerca" at bounding box center [882, 180] width 55 height 19
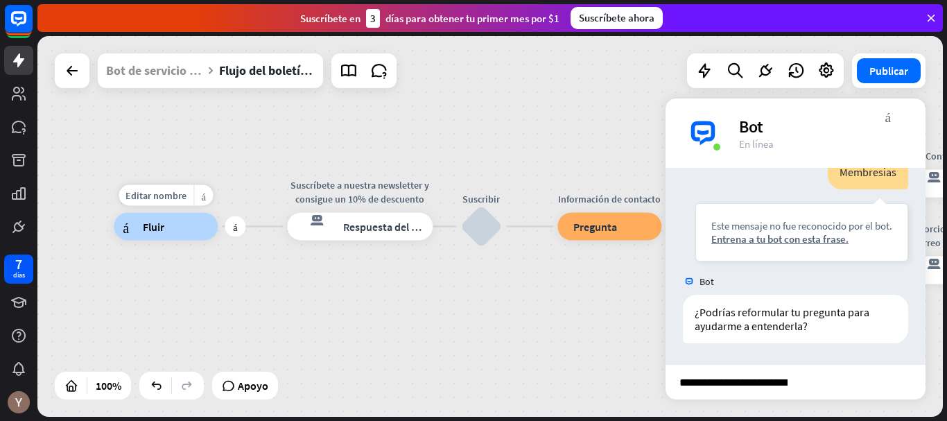
click at [197, 237] on div "árbol constructor Fluir" at bounding box center [166, 227] width 104 height 28
click at [172, 223] on div "árbol constructor Fluir" at bounding box center [166, 227] width 104 height 28
click at [211, 229] on div "árbol constructor Fluir" at bounding box center [166, 227] width 104 height 28
click at [233, 226] on font "más" at bounding box center [235, 227] width 4 height 10
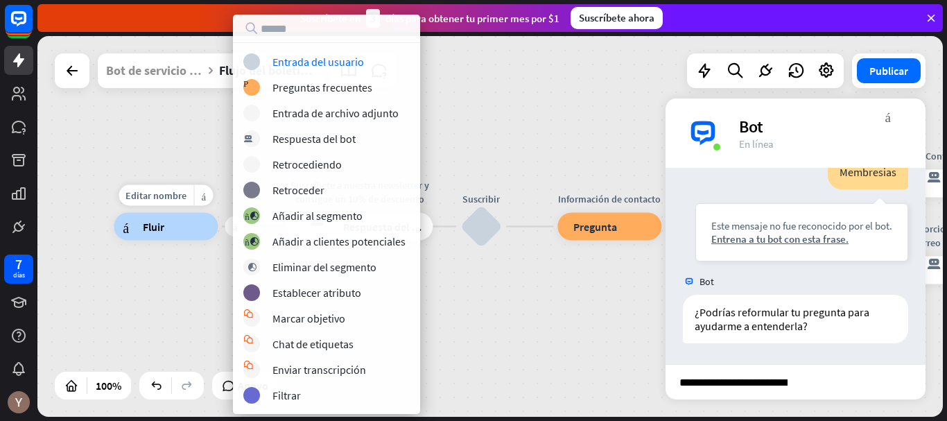
click at [187, 224] on div "árbol constructor Fluir" at bounding box center [166, 227] width 104 height 28
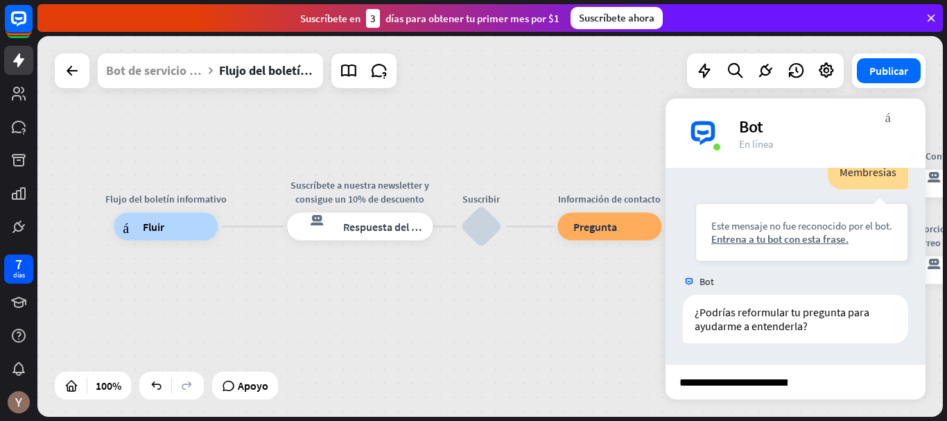
click at [883, 113] on div "más_vert cerca Bot En línea" at bounding box center [796, 132] width 260 height 69
click at [884, 114] on div "más_vert cerca Bot En línea" at bounding box center [796, 132] width 260 height 69
click at [891, 121] on font "más_vert" at bounding box center [889, 116] width 6 height 13
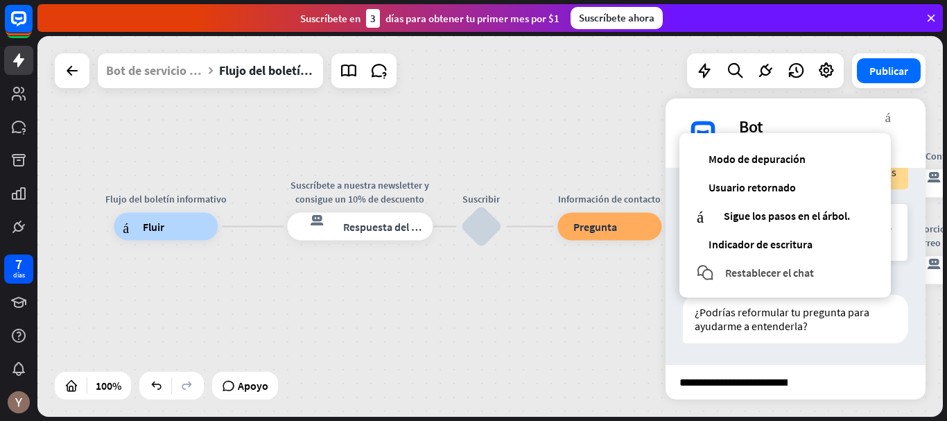
click at [776, 270] on font "Restablecer el chat" at bounding box center [769, 273] width 89 height 14
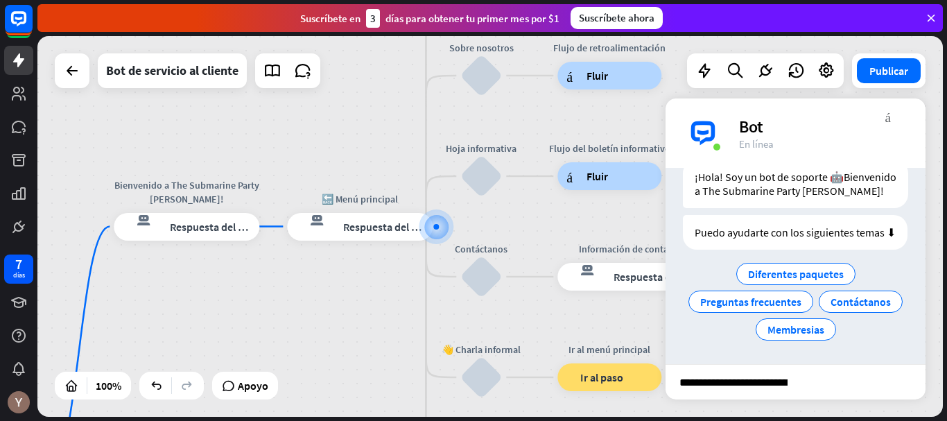
scroll to position [62, 0]
click at [483, 175] on div "bloquear_entrada_de_usuario" at bounding box center [482, 176] width 42 height 42
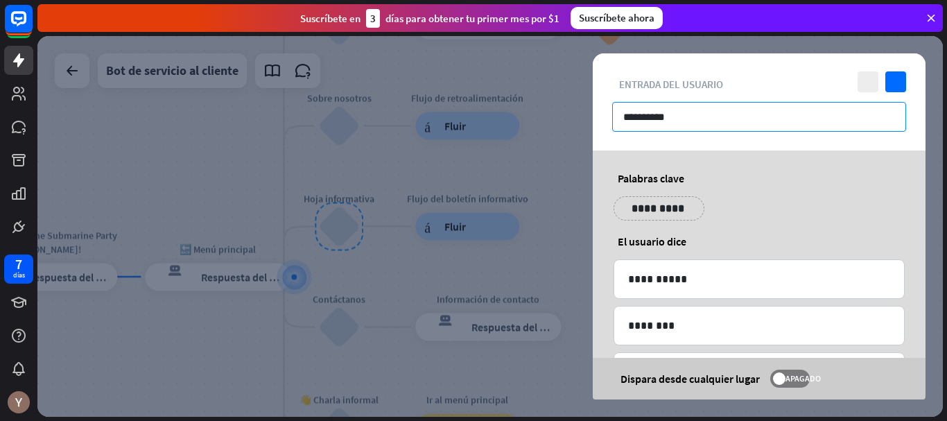
click at [671, 122] on input "**********" at bounding box center [759, 117] width 294 height 30
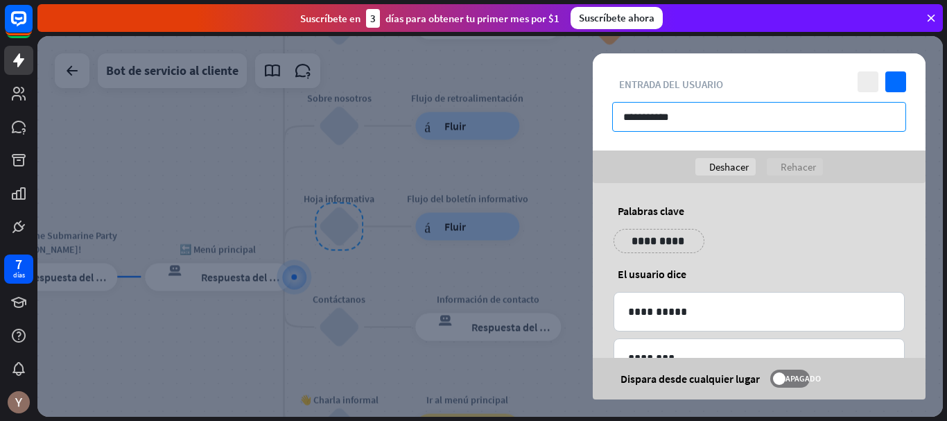
drag, startPoint x: 624, startPoint y: 116, endPoint x: 721, endPoint y: 126, distance: 97.6
click at [721, 126] on input "**********" at bounding box center [759, 117] width 294 height 30
type input "**********"
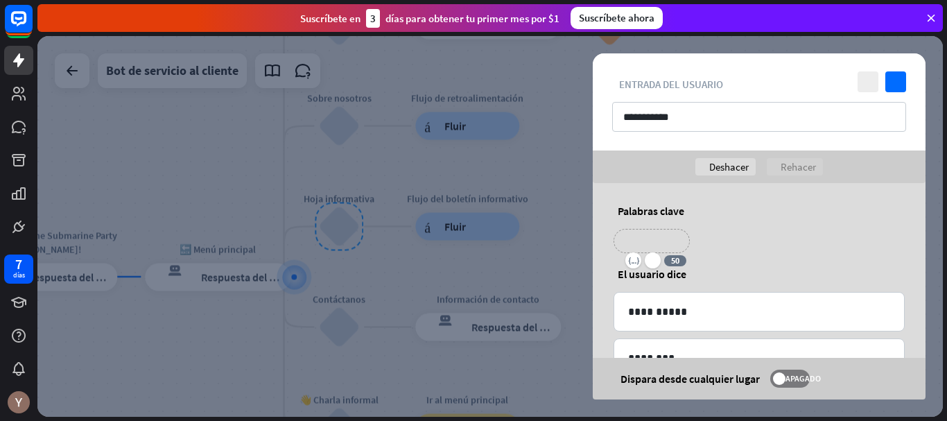
click at [663, 235] on p "**********" at bounding box center [651, 240] width 55 height 17
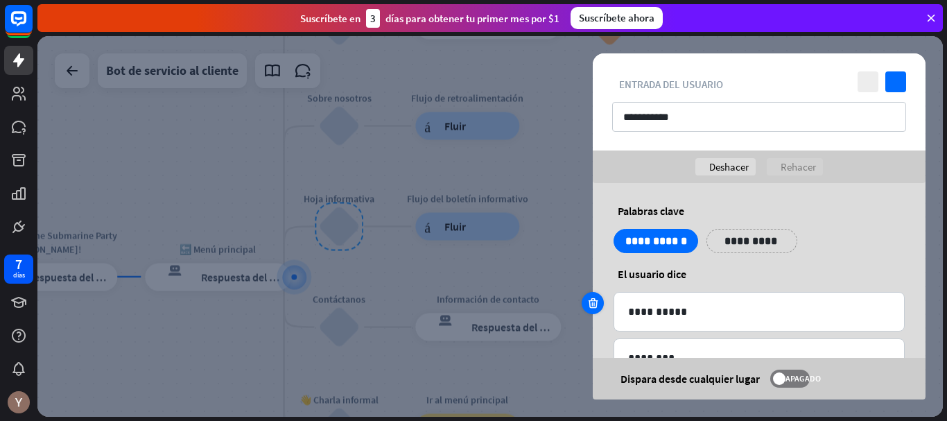
click at [593, 305] on icon at bounding box center [593, 303] width 13 height 12
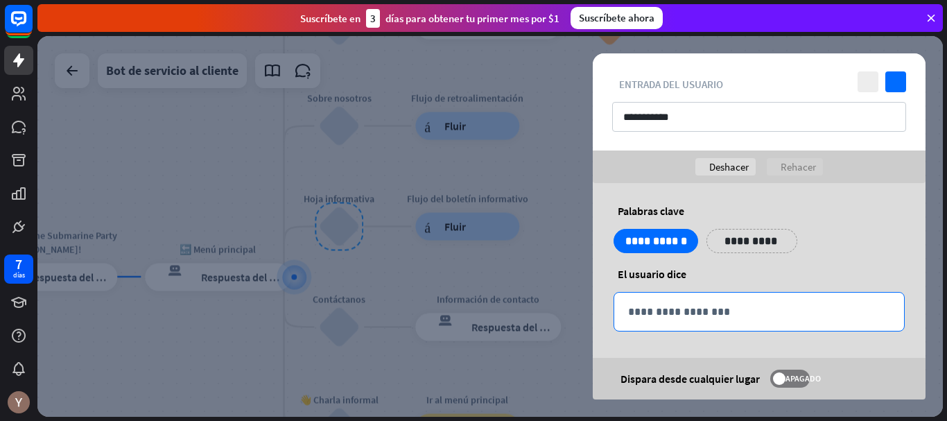
click at [636, 305] on p "**********" at bounding box center [759, 311] width 262 height 17
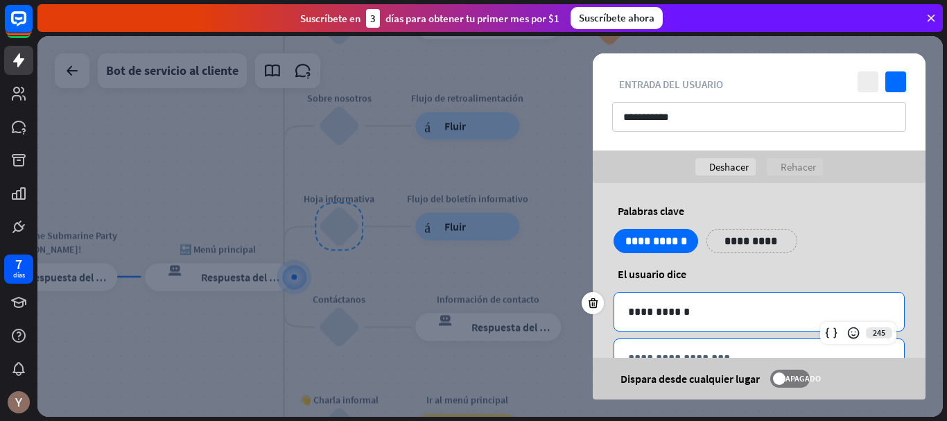
click at [684, 348] on div "**********" at bounding box center [759, 358] width 290 height 38
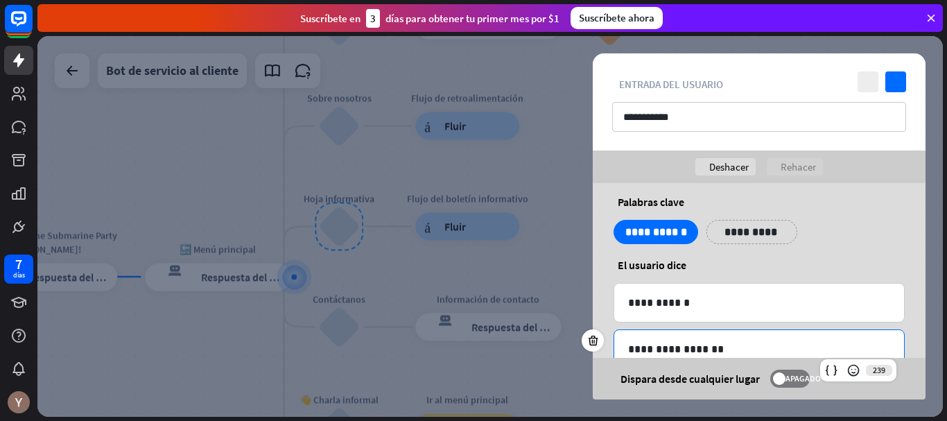
scroll to position [10, 0]
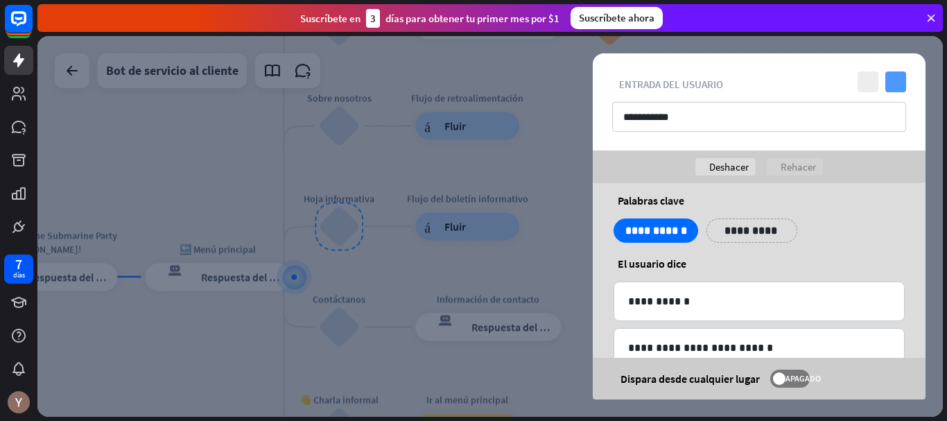
click at [896, 87] on icon "controlar" at bounding box center [896, 81] width 21 height 21
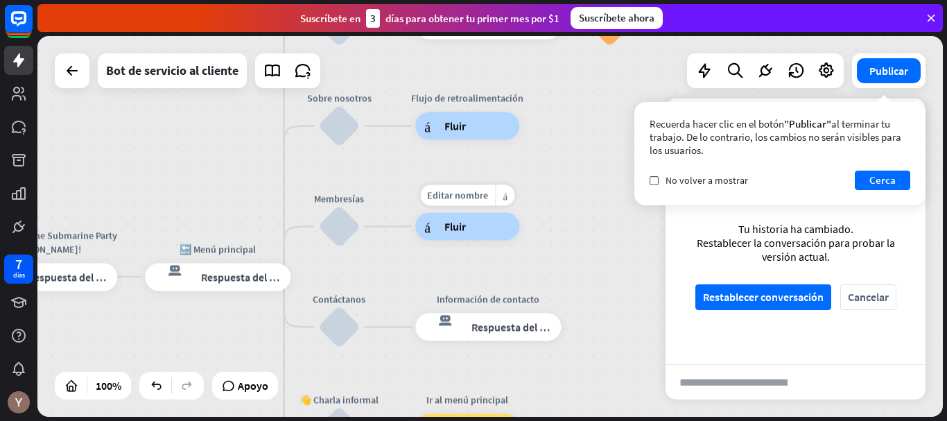
click at [476, 228] on div "árbol constructor Fluir" at bounding box center [467, 227] width 104 height 28
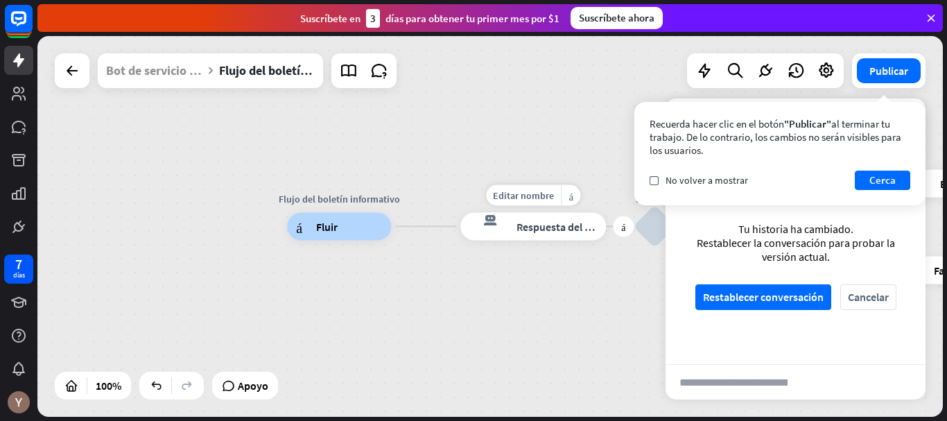
click at [532, 224] on font "Respuesta del bot" at bounding box center [559, 227] width 85 height 14
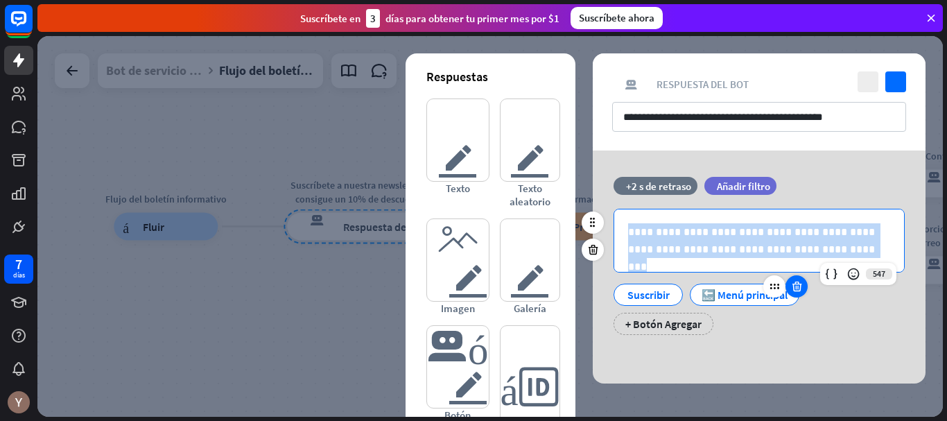
drag, startPoint x: 631, startPoint y: 237, endPoint x: 806, endPoint y: 279, distance: 179.8
click at [806, 279] on div "**********" at bounding box center [759, 272] width 291 height 126
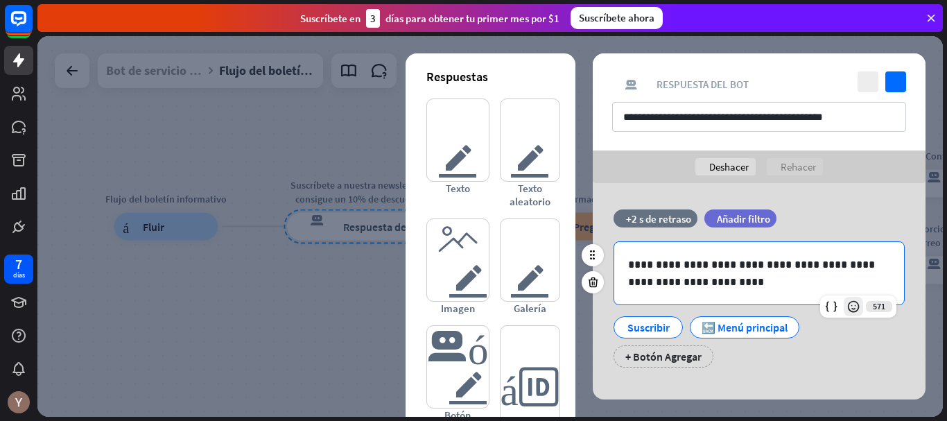
click at [859, 307] on icon at bounding box center [854, 307] width 14 height 14
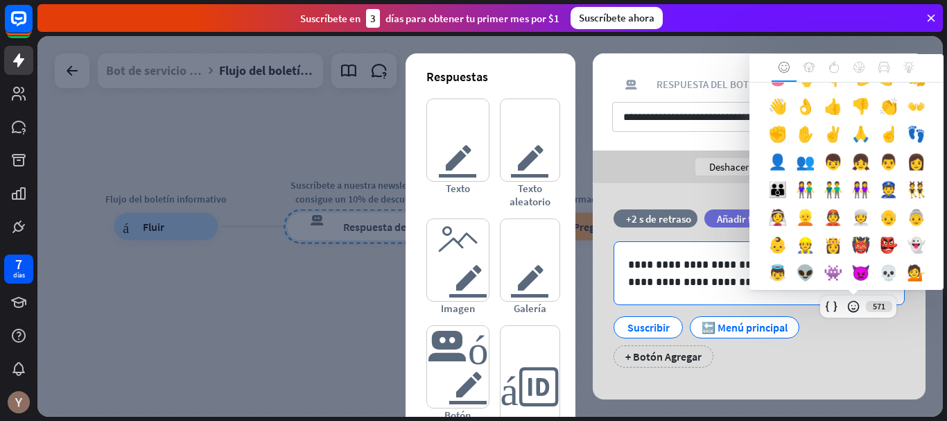
scroll to position [414, 0]
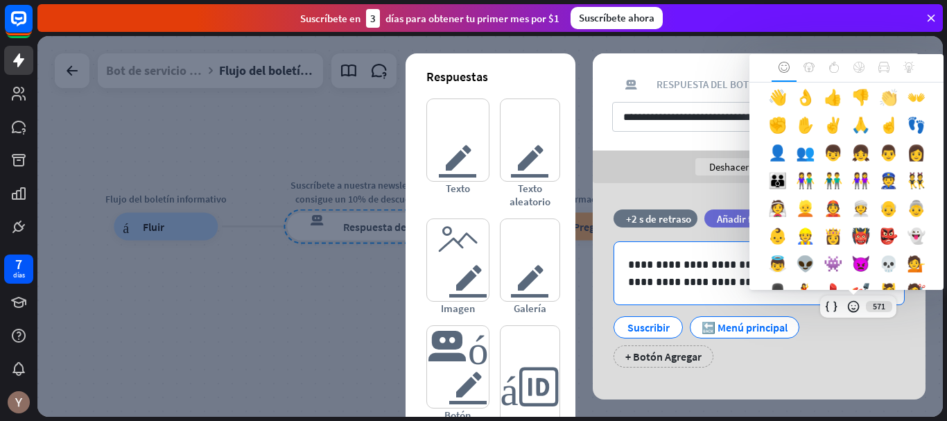
click at [879, 107] on font "👏" at bounding box center [888, 96] width 19 height 19
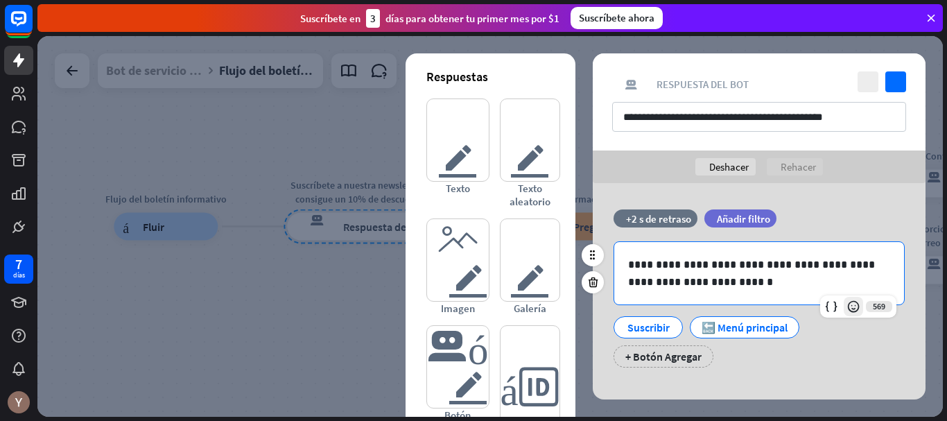
click at [849, 311] on icon at bounding box center [854, 307] width 14 height 14
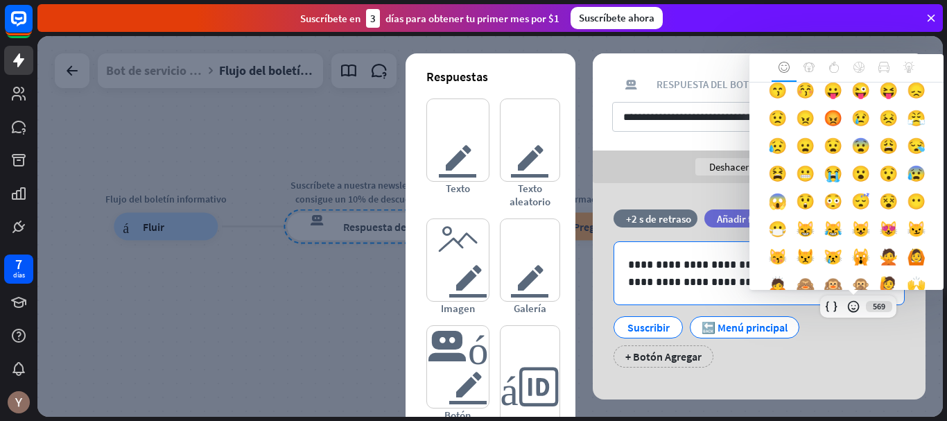
scroll to position [0, 0]
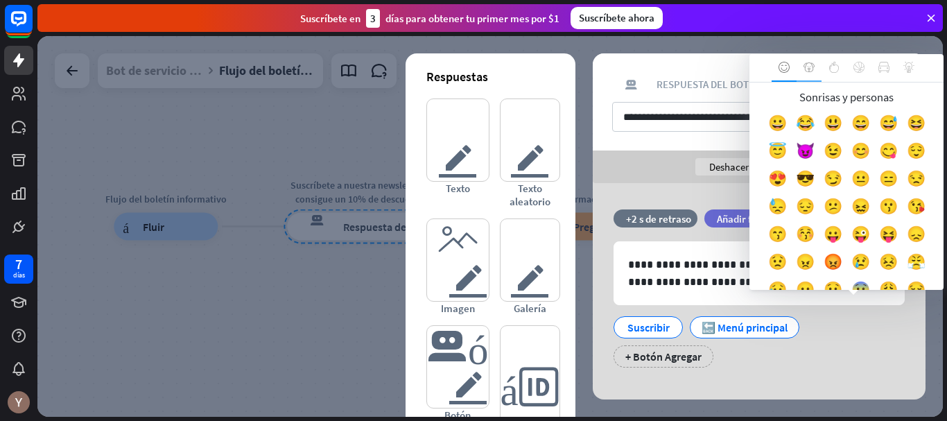
click at [809, 74] on div at bounding box center [809, 68] width 25 height 28
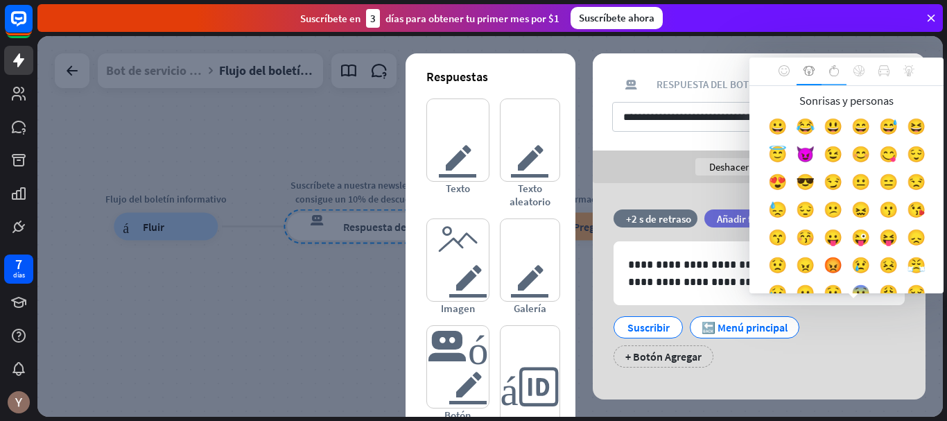
click at [832, 74] on icon at bounding box center [834, 70] width 11 height 11
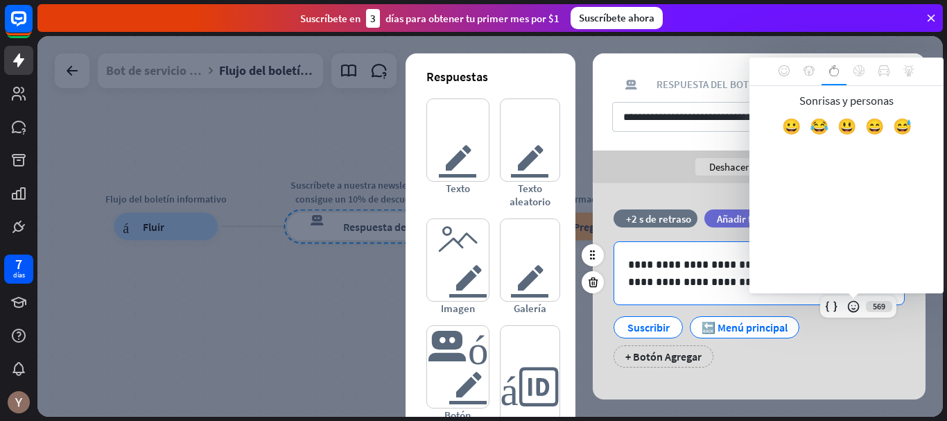
click at [760, 285] on body "7 días cerca Ayuda del producto Pinitos Comience a usar ChatBot Centro de ayuda…" at bounding box center [473, 210] width 947 height 421
click at [854, 76] on div at bounding box center [859, 72] width 25 height 28
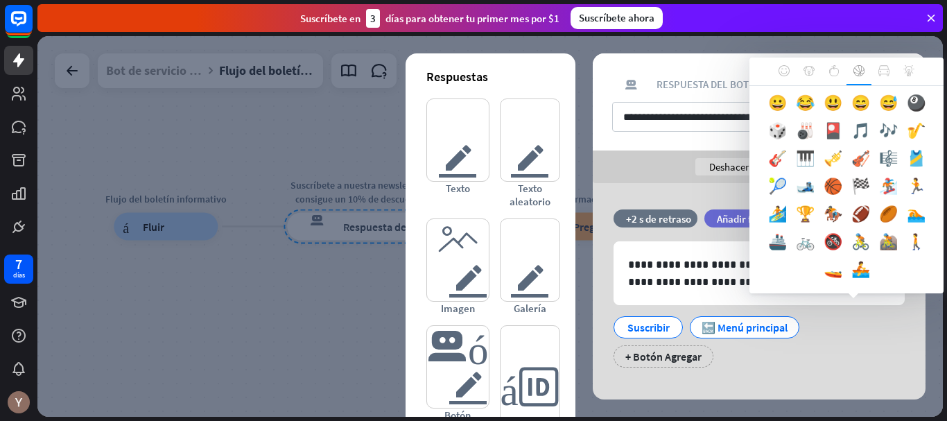
scroll to position [51, 0]
click at [890, 76] on div at bounding box center [884, 72] width 25 height 28
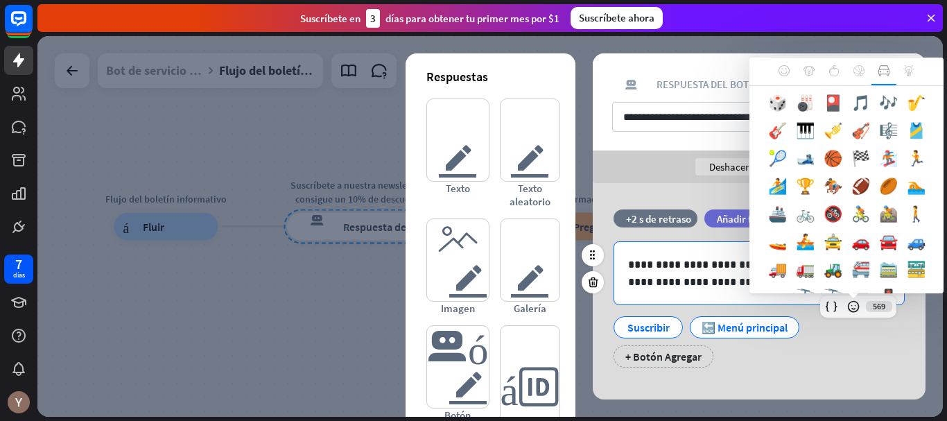
click at [764, 302] on div "**********" at bounding box center [759, 273] width 290 height 62
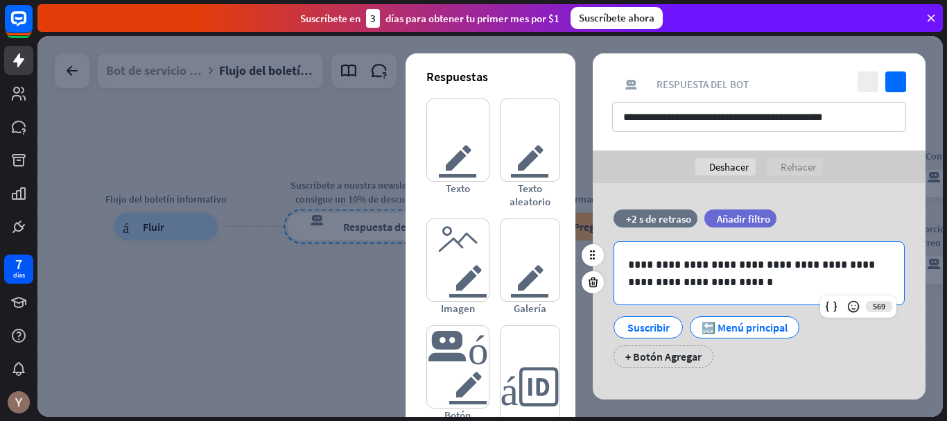
click at [786, 291] on div "**********" at bounding box center [759, 273] width 290 height 62
click at [848, 307] on icon at bounding box center [854, 307] width 14 height 14
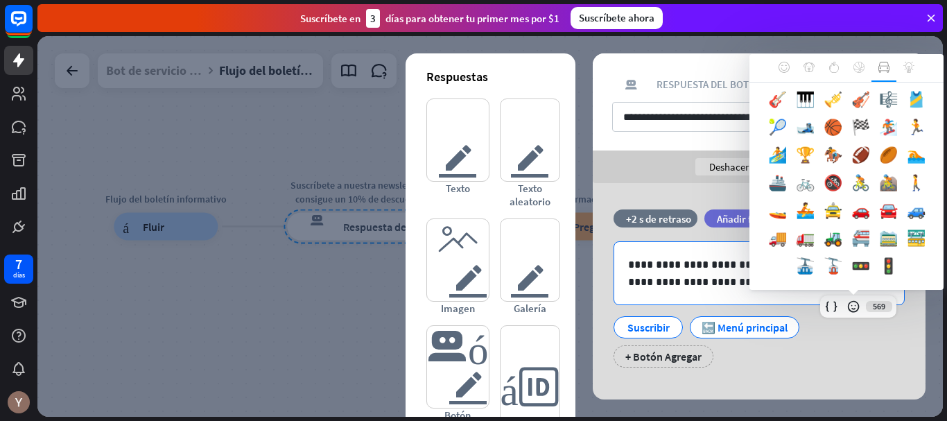
scroll to position [135, 0]
click at [909, 71] on icon at bounding box center [909, 67] width 7 height 10
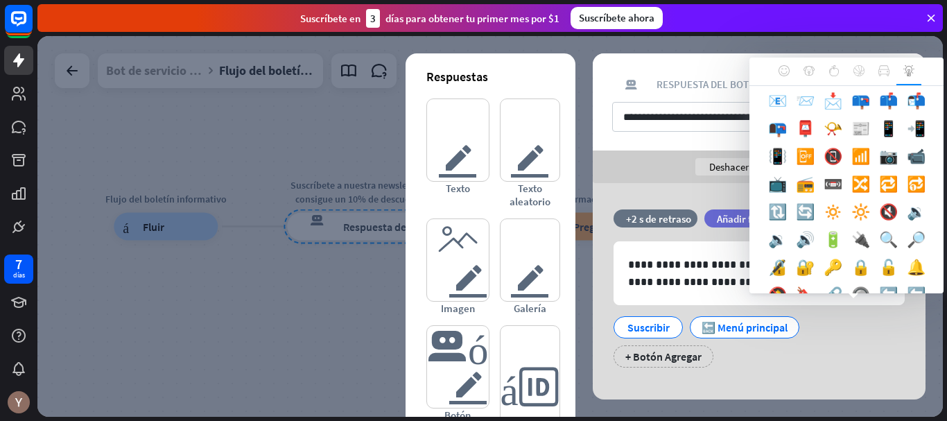
scroll to position [315, 0]
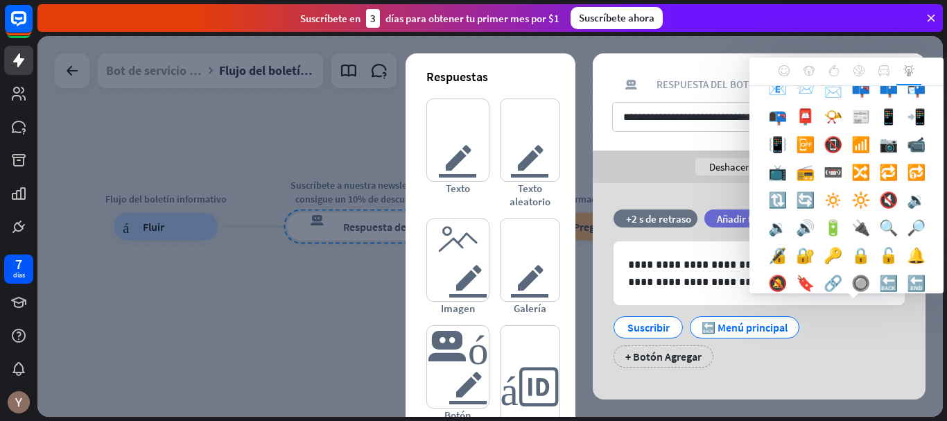
click at [796, 71] on font "📢" at bounding box center [805, 60] width 19 height 19
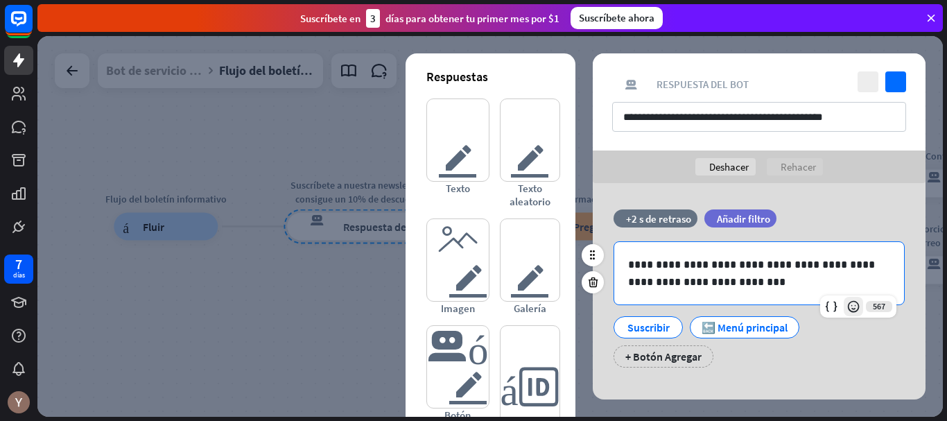
click at [856, 311] on icon at bounding box center [854, 307] width 14 height 14
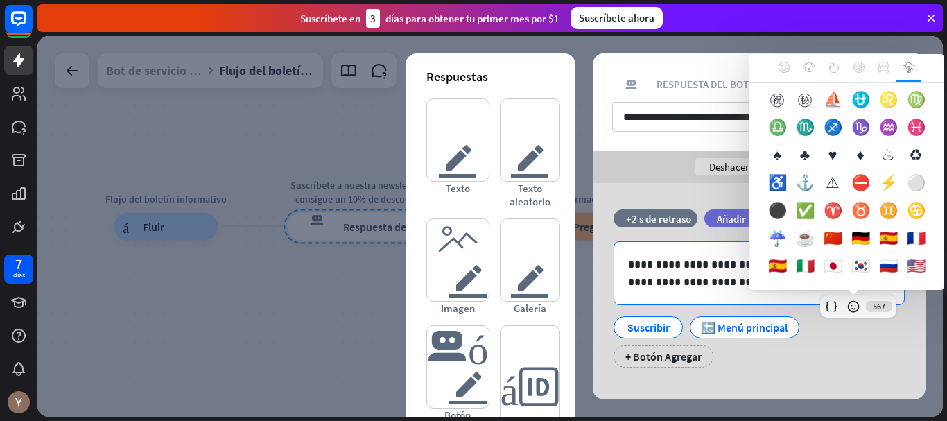
scroll to position [1827, 0]
click at [867, 384] on div "**********" at bounding box center [759, 299] width 333 height 233
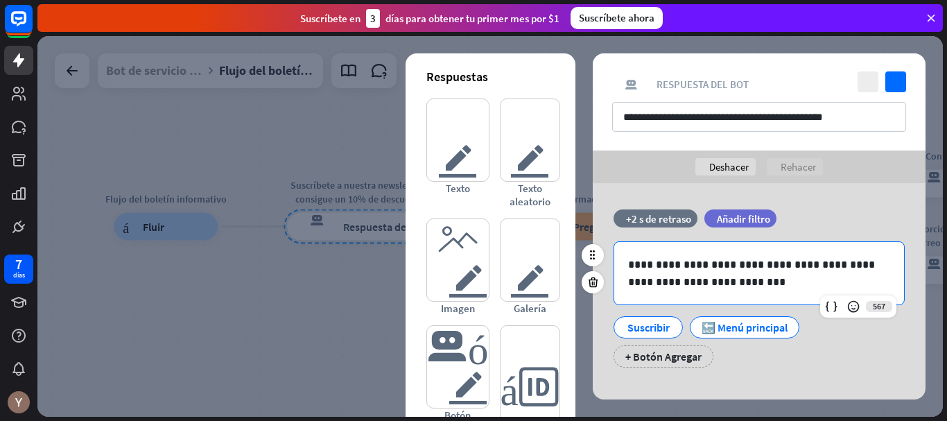
click at [747, 280] on p "**********" at bounding box center [759, 273] width 262 height 35
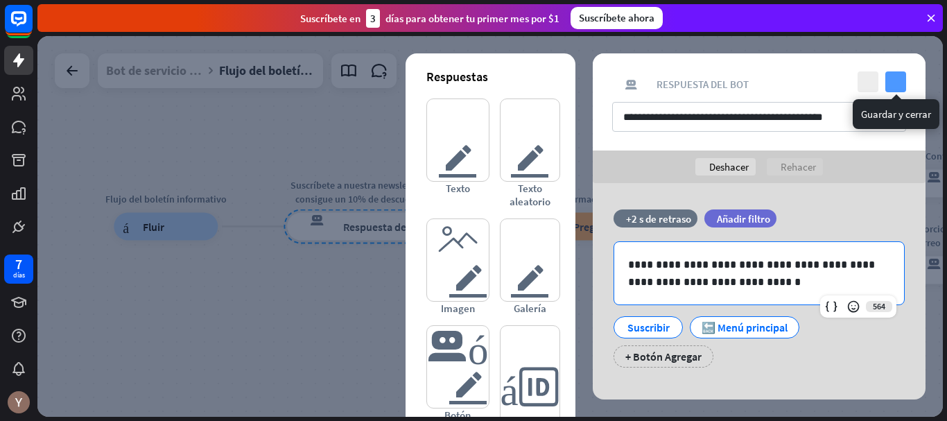
click at [894, 84] on icon "controlar" at bounding box center [896, 81] width 21 height 21
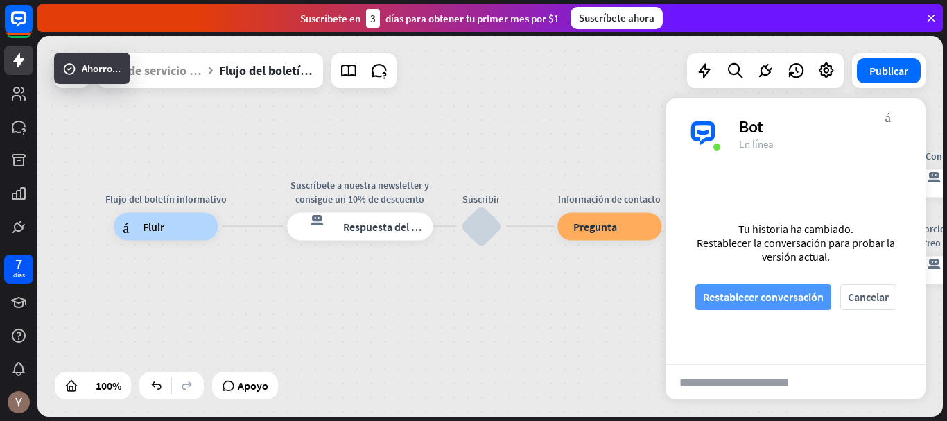
click at [766, 293] on font "Restablecer conversación" at bounding box center [763, 297] width 121 height 14
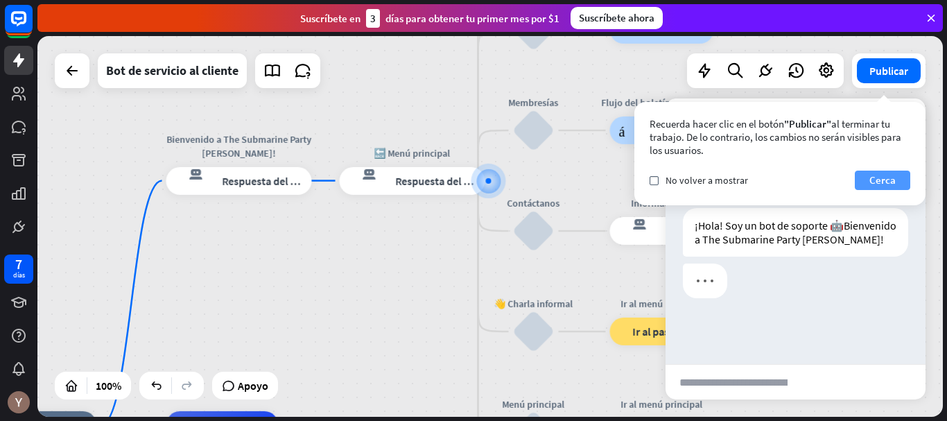
click at [895, 182] on font "Cerca" at bounding box center [883, 179] width 26 height 13
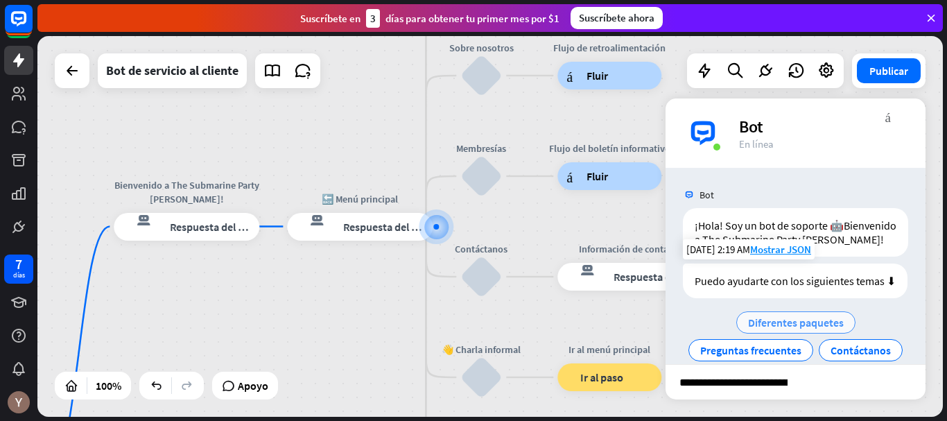
scroll to position [62, 0]
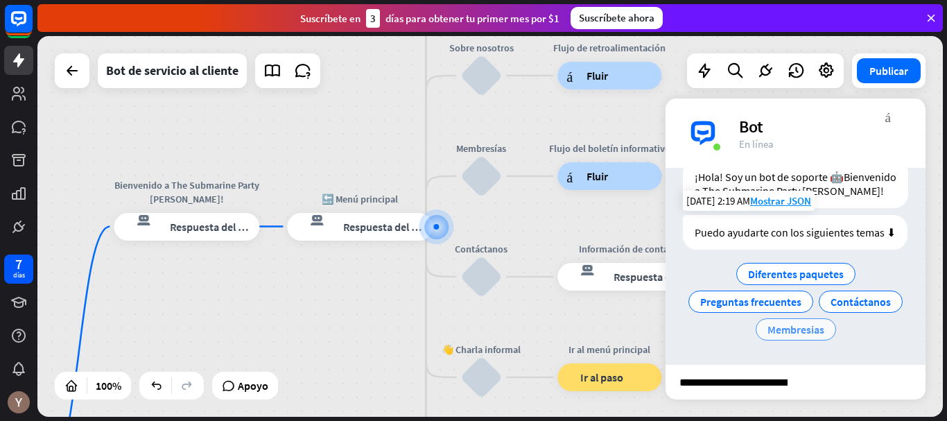
click at [825, 334] on font "Membresias" at bounding box center [796, 330] width 57 height 14
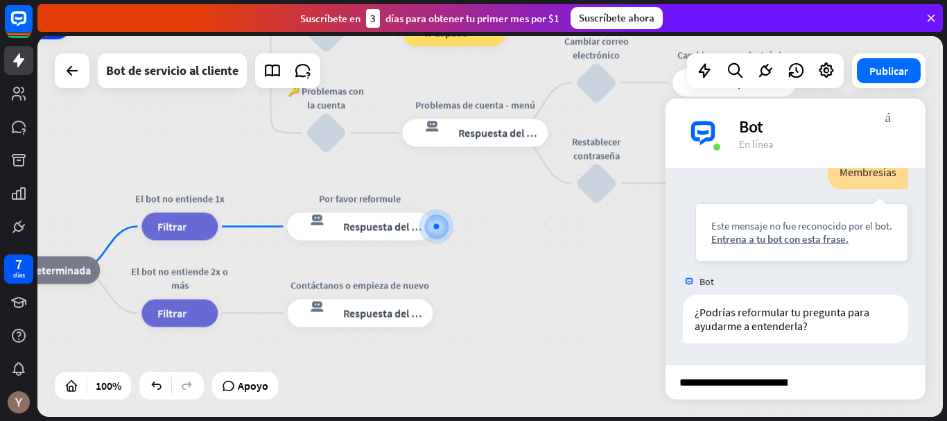
scroll to position [204, 0]
click at [822, 373] on div "**********" at bounding box center [796, 381] width 260 height 35
click at [791, 397] on input "**********" at bounding box center [734, 382] width 136 height 35
click at [800, 390] on input "**********" at bounding box center [734, 382] width 136 height 35
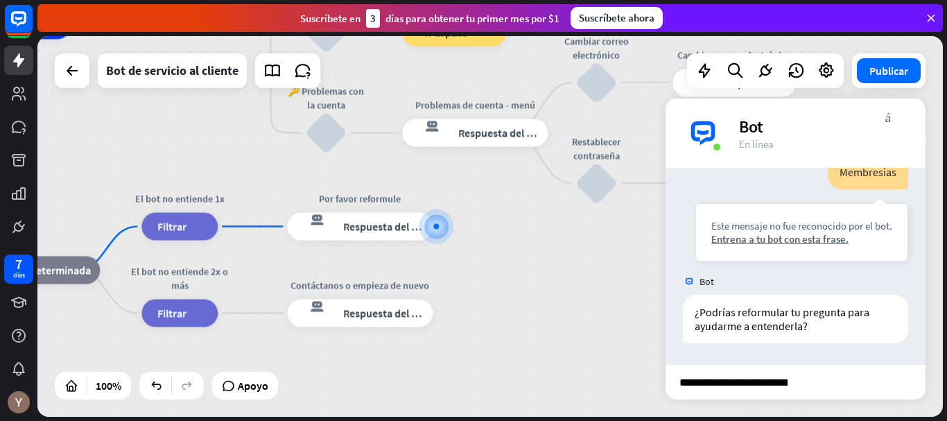
click at [800, 390] on input "**********" at bounding box center [734, 382] width 136 height 35
type input "*"
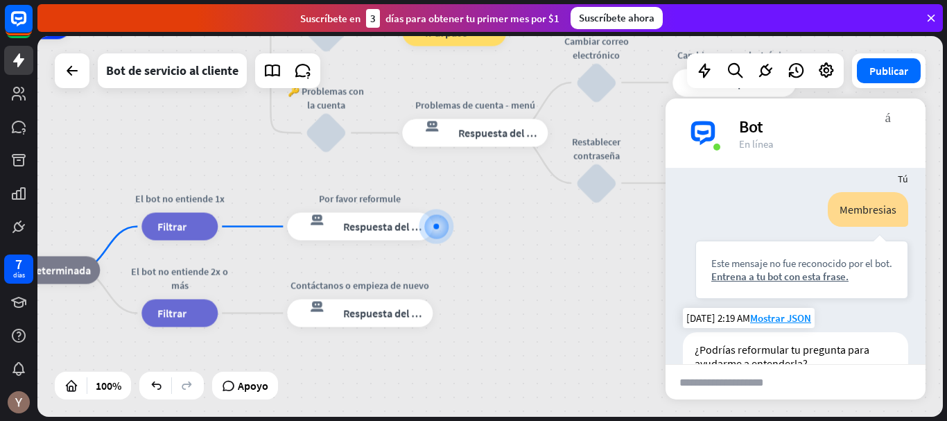
scroll to position [138, 0]
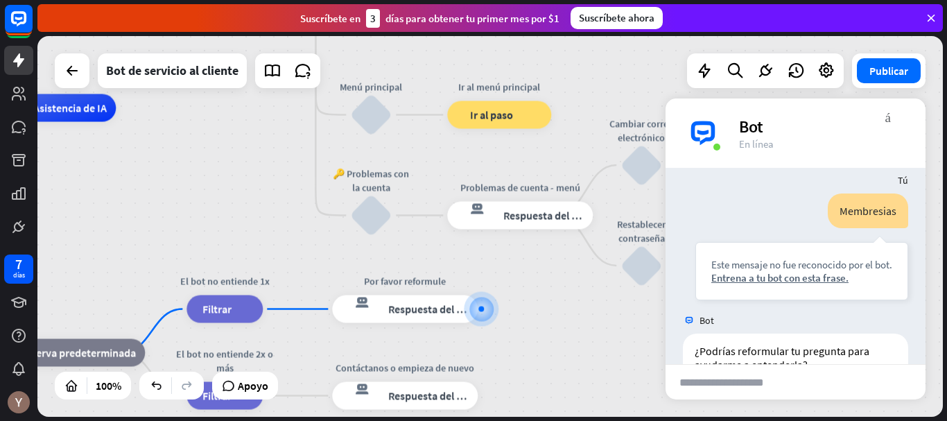
drag, startPoint x: 219, startPoint y: 128, endPoint x: 295, endPoint y: 277, distance: 167.5
click at [295, 276] on div "inicio_2 Punto de inicio Bienvenido a The Submarine Party [PERSON_NAME]! respue…" at bounding box center [283, 298] width 906 height 381
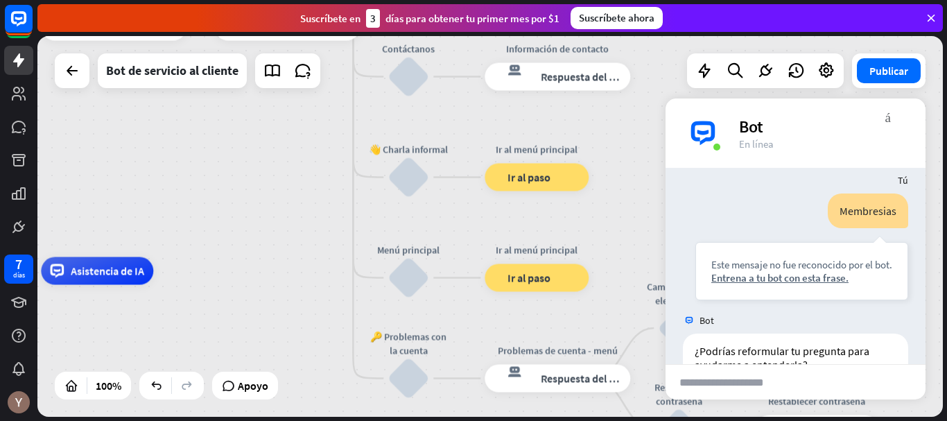
drag, startPoint x: 291, startPoint y: 155, endPoint x: 291, endPoint y: 285, distance: 129.7
click at [291, 285] on div "inicio_2 Punto de inicio Bienvenido a The Submarine Party [PERSON_NAME]! respue…" at bounding box center [490, 226] width 906 height 381
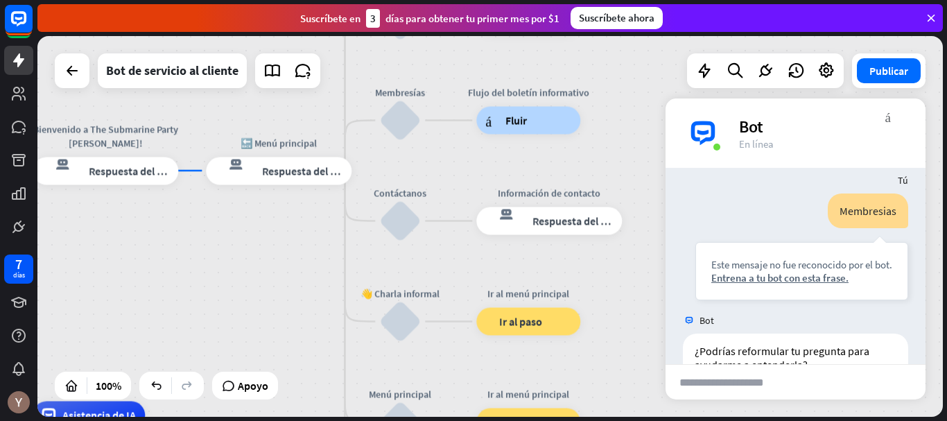
drag, startPoint x: 313, startPoint y: 265, endPoint x: 306, endPoint y: 350, distance: 85.0
click at [306, 350] on div "inicio_2 Punto de inicio Bienvenido a The Submarine Party [PERSON_NAME]! respue…" at bounding box center [490, 226] width 906 height 381
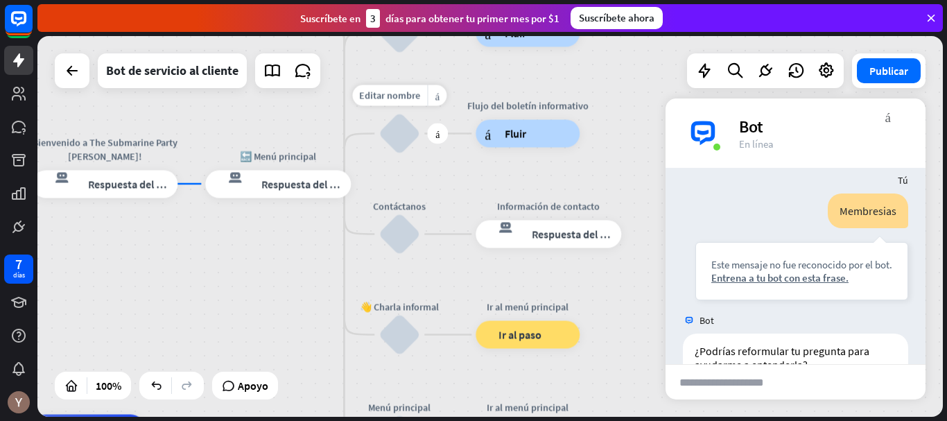
click at [398, 120] on div "bloquear_entrada_de_usuario" at bounding box center [400, 134] width 42 height 42
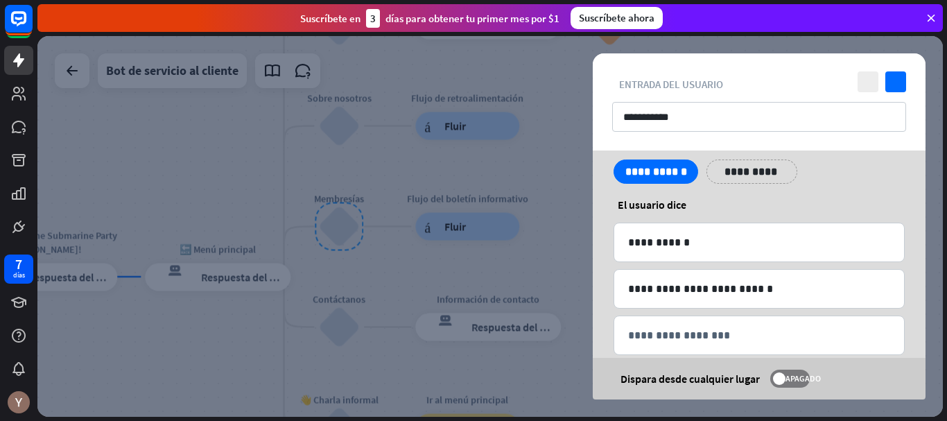
scroll to position [62, 0]
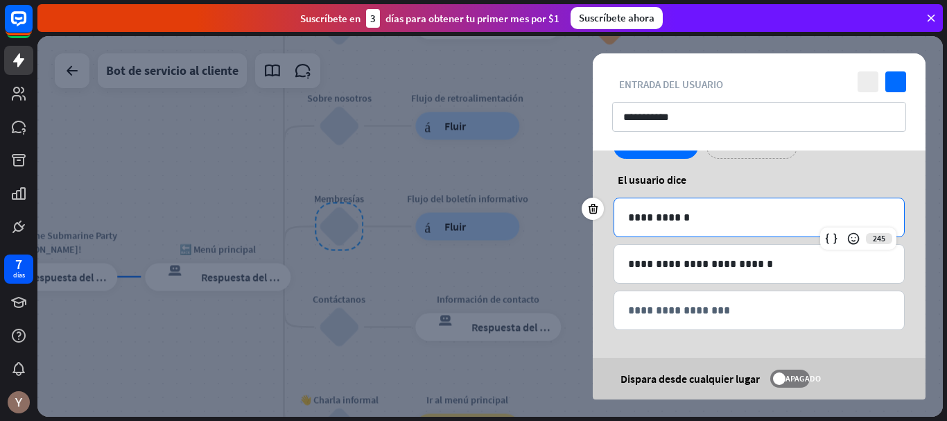
click at [716, 227] on div "**********" at bounding box center [759, 217] width 290 height 38
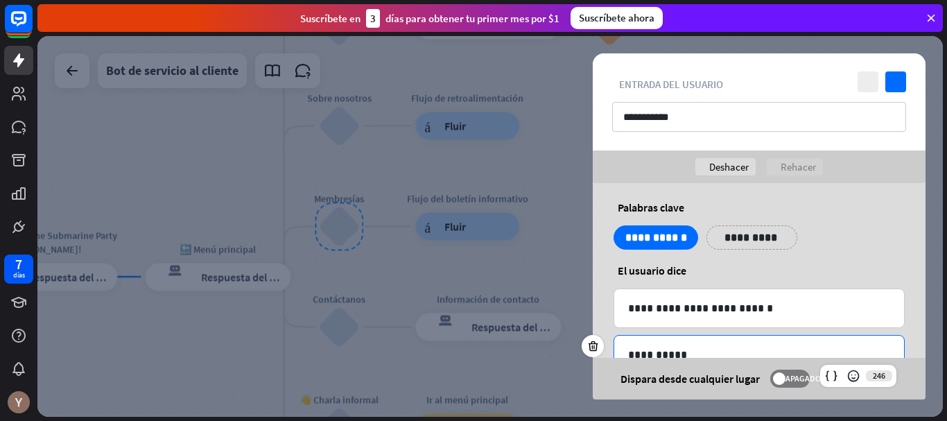
scroll to position [0, 0]
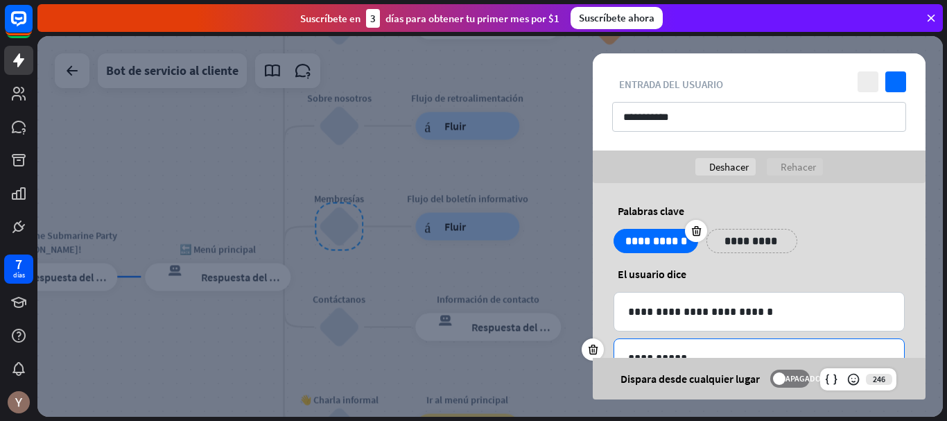
click at [664, 245] on p "**********" at bounding box center [656, 240] width 64 height 17
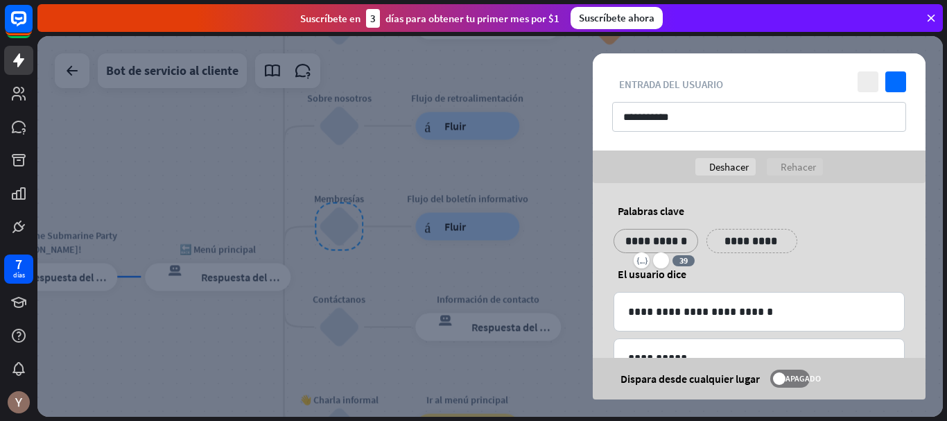
click at [688, 246] on p "**********" at bounding box center [656, 240] width 64 height 17
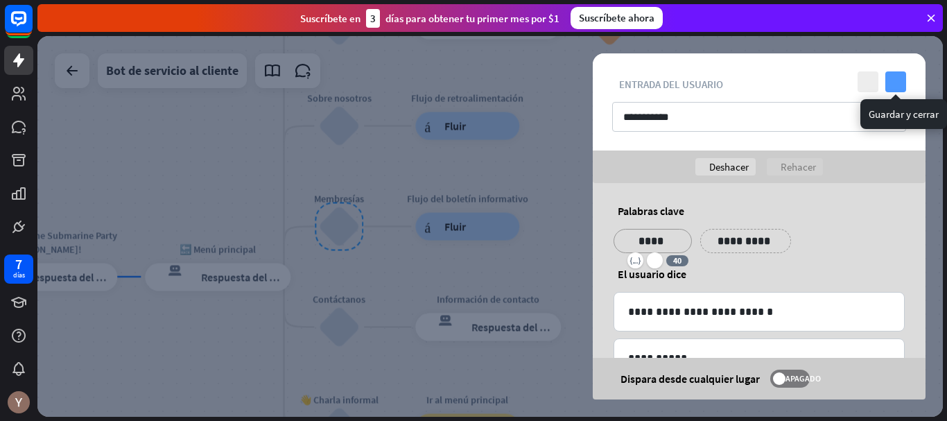
click at [895, 80] on icon "controlar" at bounding box center [896, 81] width 21 height 21
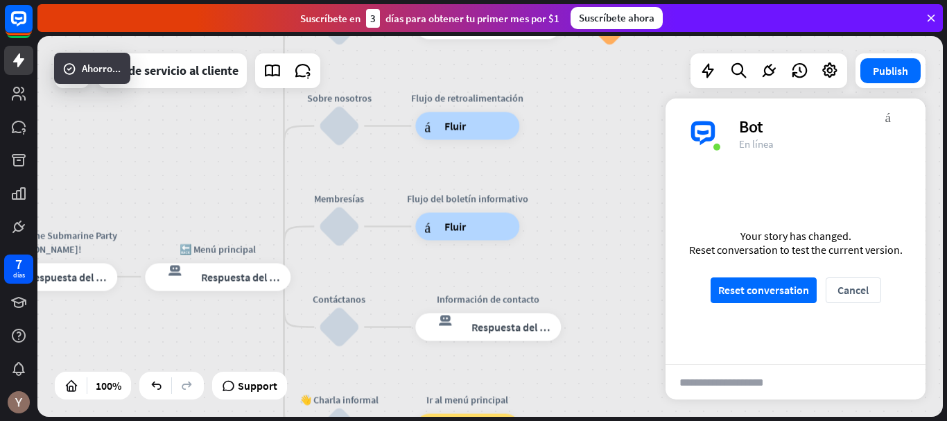
scroll to position [152, 0]
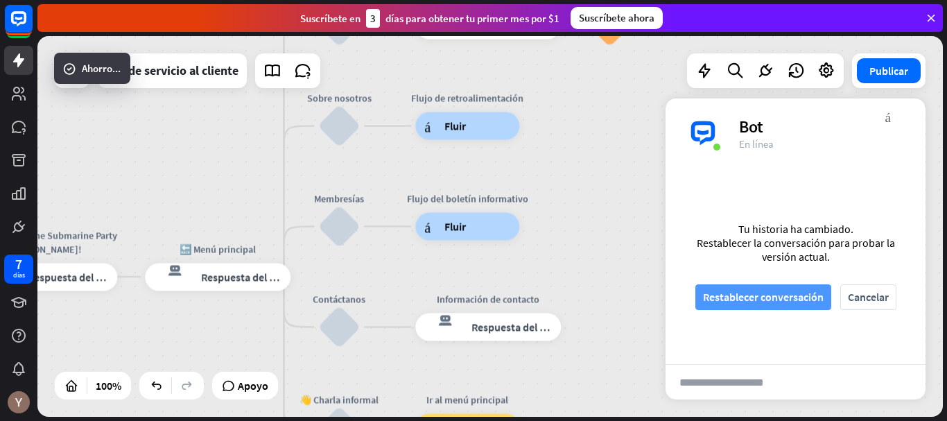
click at [796, 286] on font "Restablecer conversación" at bounding box center [763, 297] width 121 height 24
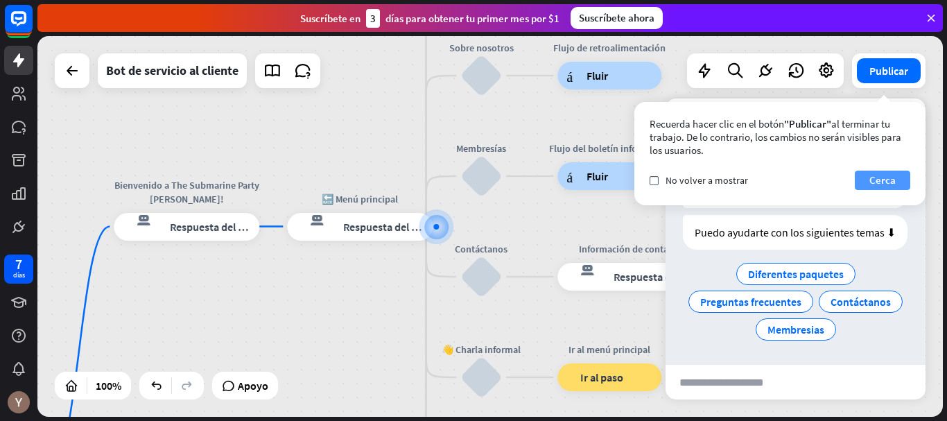
scroll to position [62, 0]
click at [897, 184] on button "Cerca" at bounding box center [882, 180] width 55 height 19
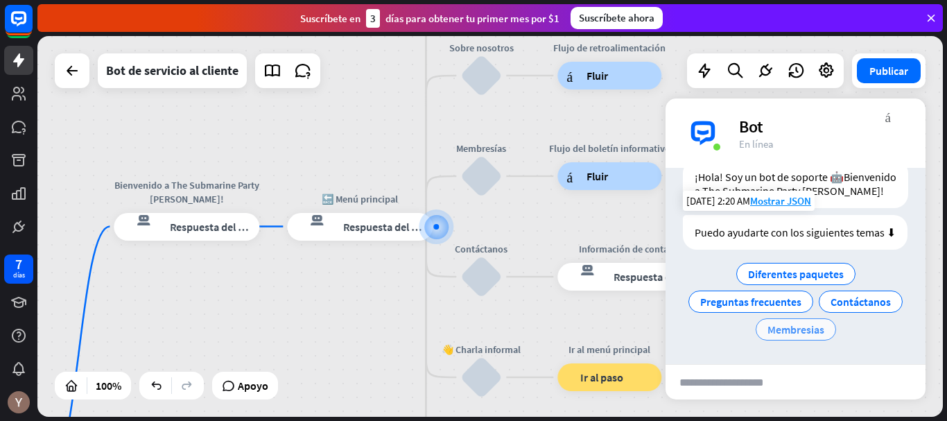
click at [825, 324] on font "Membresias" at bounding box center [796, 330] width 57 height 14
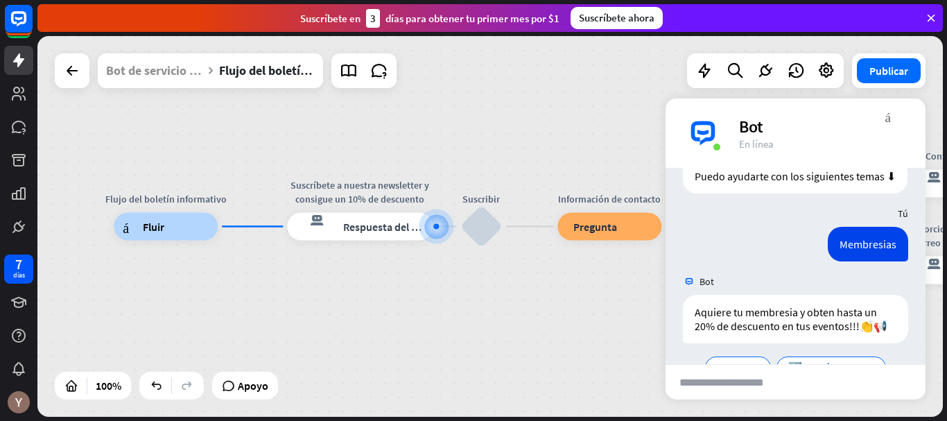
scroll to position [171, 0]
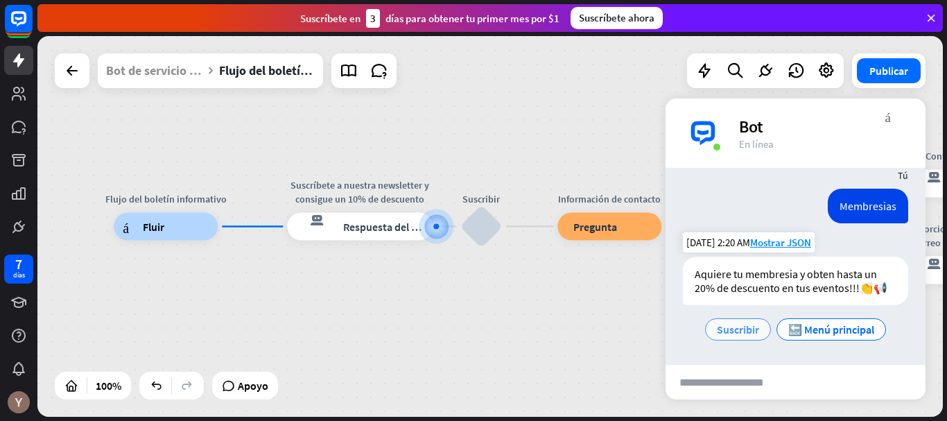
click at [753, 334] on div "Suscribir" at bounding box center [738, 329] width 66 height 22
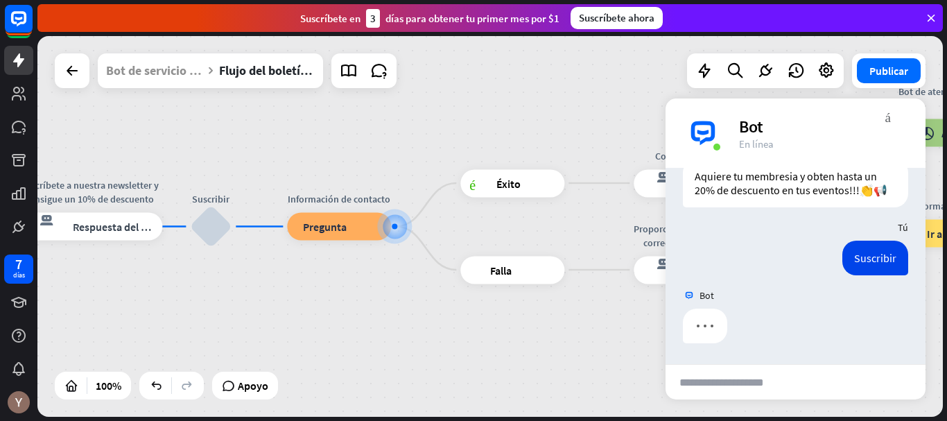
scroll to position [268, 0]
click at [743, 379] on input "text" at bounding box center [734, 382] width 136 height 35
type input "**********"
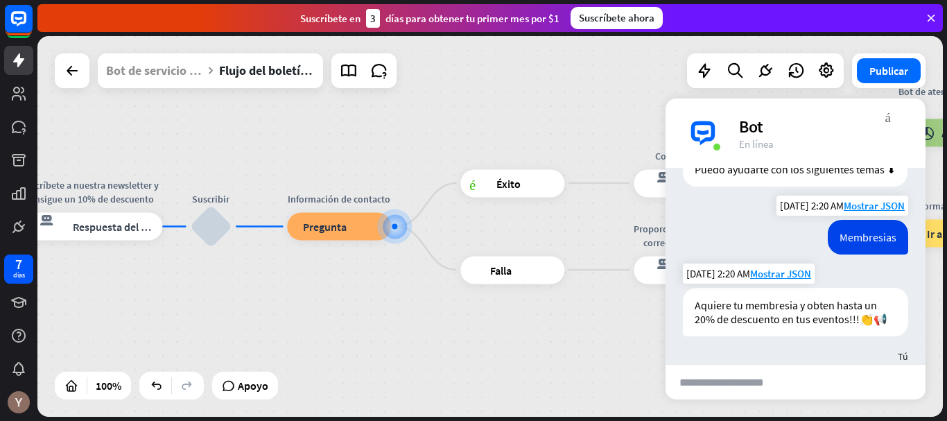
scroll to position [111, 0]
type input "***"
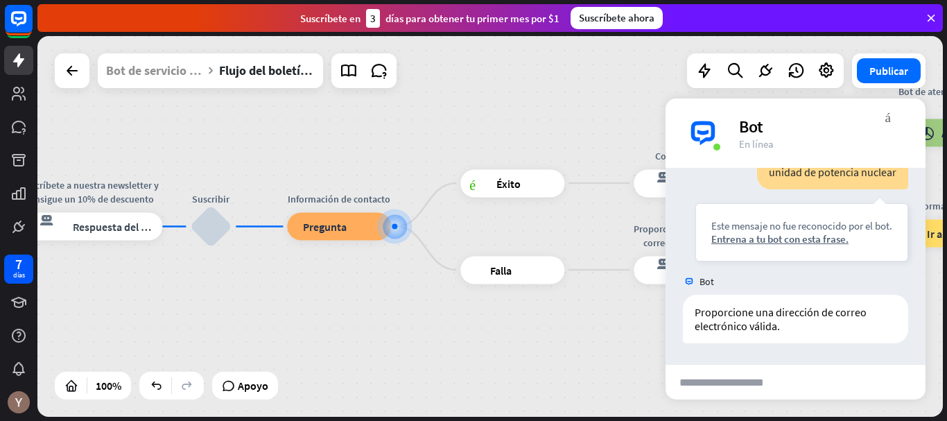
scroll to position [653, 0]
click at [890, 115] on font "más_vert" at bounding box center [889, 116] width 6 height 13
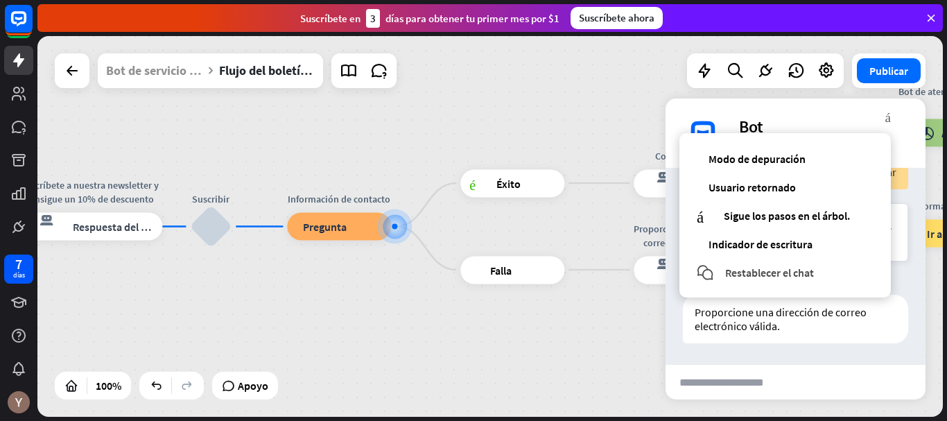
click at [795, 269] on font "Restablecer el chat" at bounding box center [769, 273] width 89 height 14
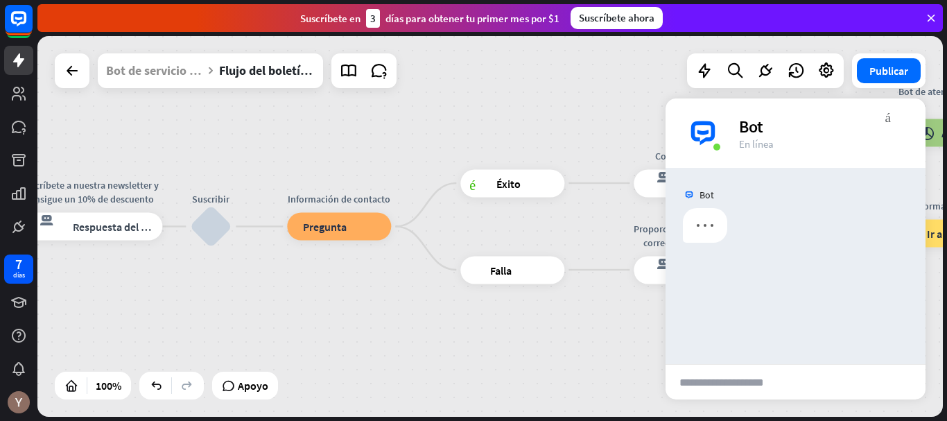
scroll to position [0, 0]
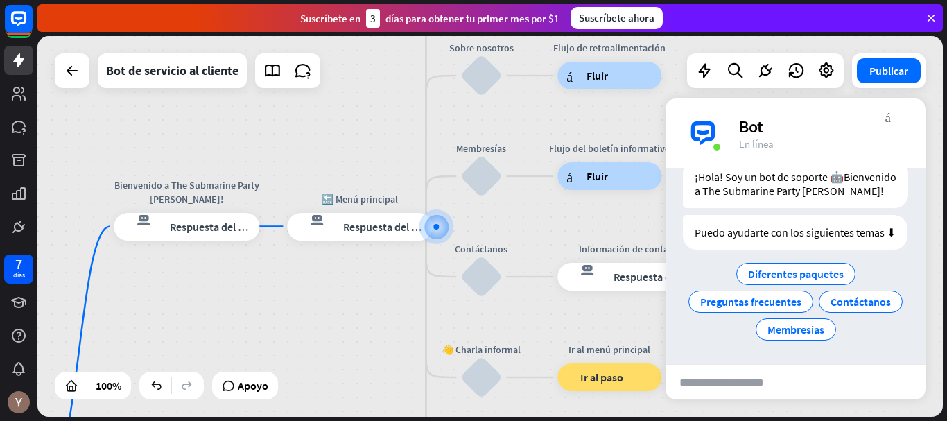
scroll to position [62, 0]
click at [819, 313] on div "Contáctanos" at bounding box center [861, 302] width 84 height 22
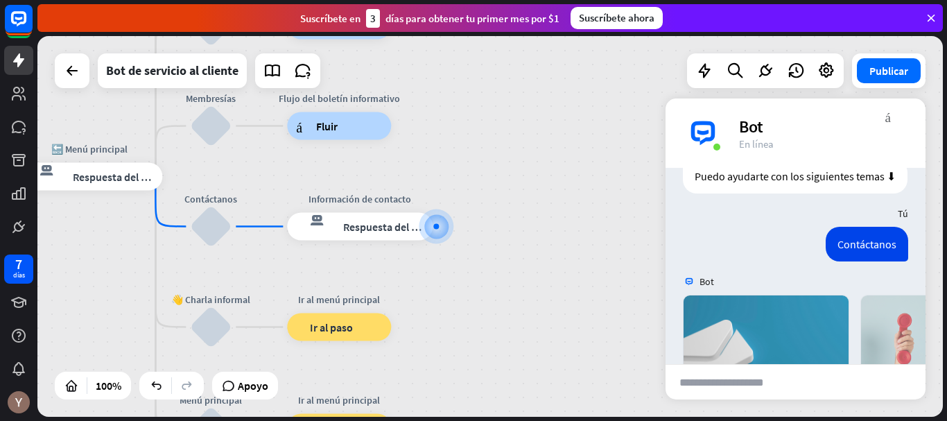
scroll to position [345, 0]
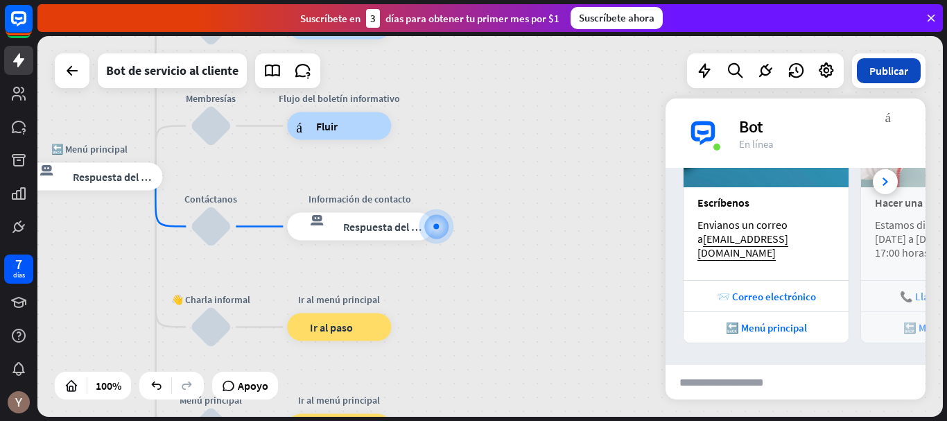
click at [887, 70] on font "Publicar" at bounding box center [889, 71] width 39 height 14
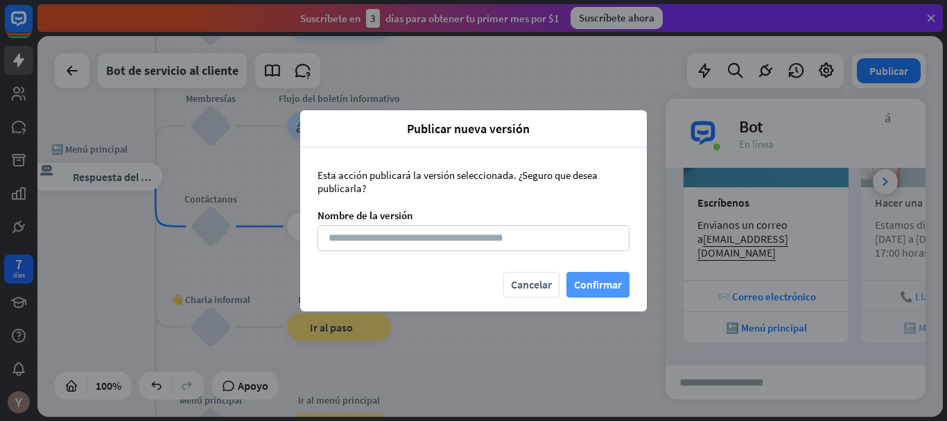
click at [607, 281] on font "Confirmar" at bounding box center [598, 284] width 48 height 14
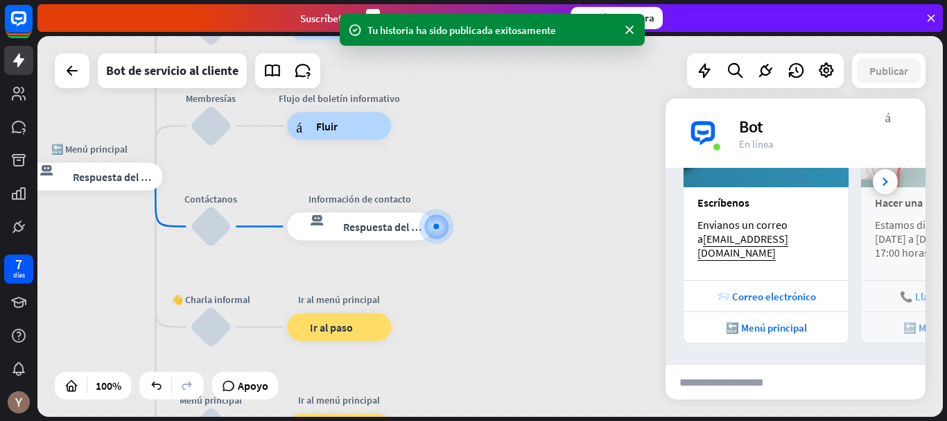
click at [76, 85] on div at bounding box center [72, 70] width 35 height 35
click at [76, 80] on div at bounding box center [72, 71] width 28 height 28
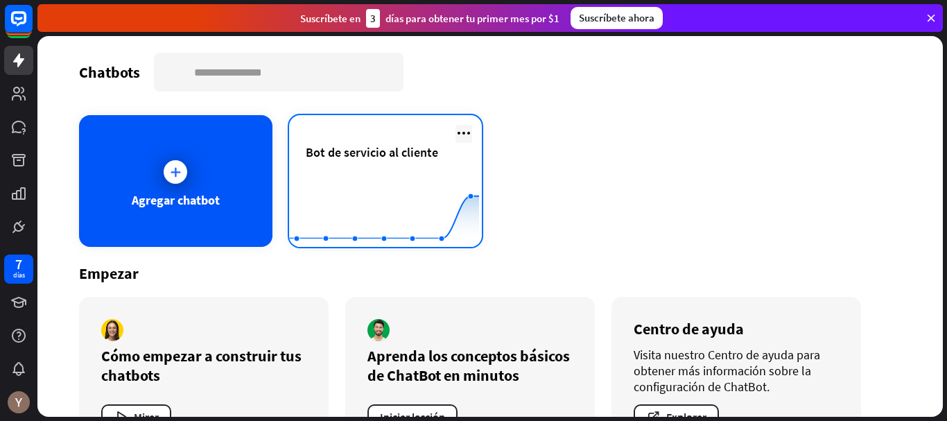
click at [463, 128] on icon at bounding box center [464, 133] width 17 height 17
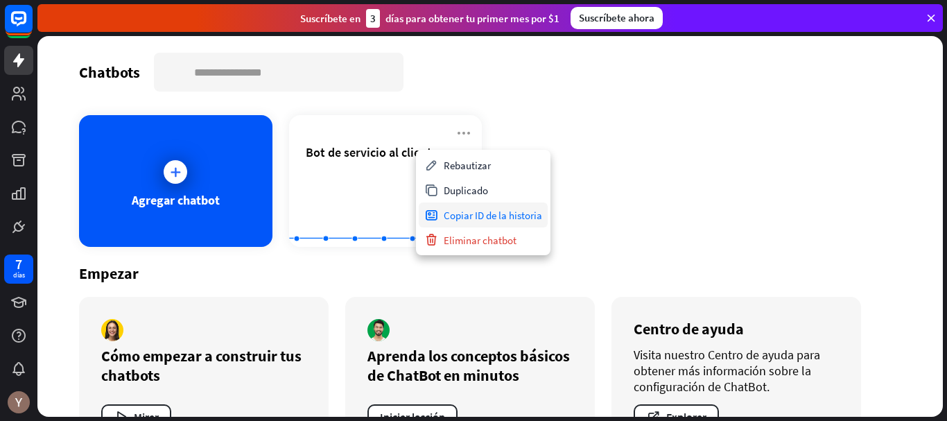
click at [524, 213] on font "Copiar ID de la historia" at bounding box center [493, 215] width 98 height 13
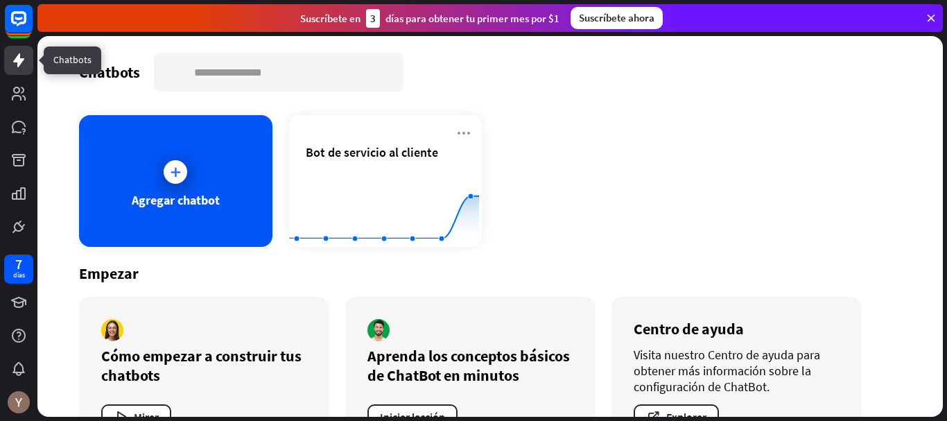
click at [14, 61] on icon at bounding box center [18, 60] width 17 height 17
click at [21, 166] on icon at bounding box center [18, 160] width 17 height 17
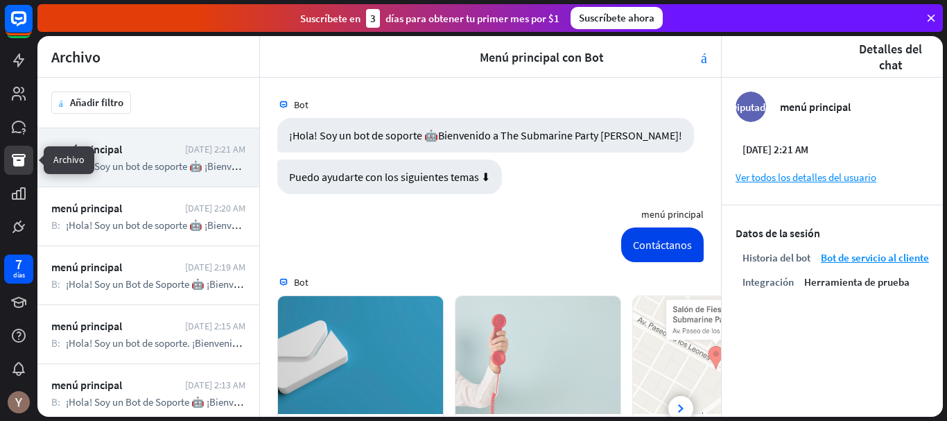
scroll to position [188, 0]
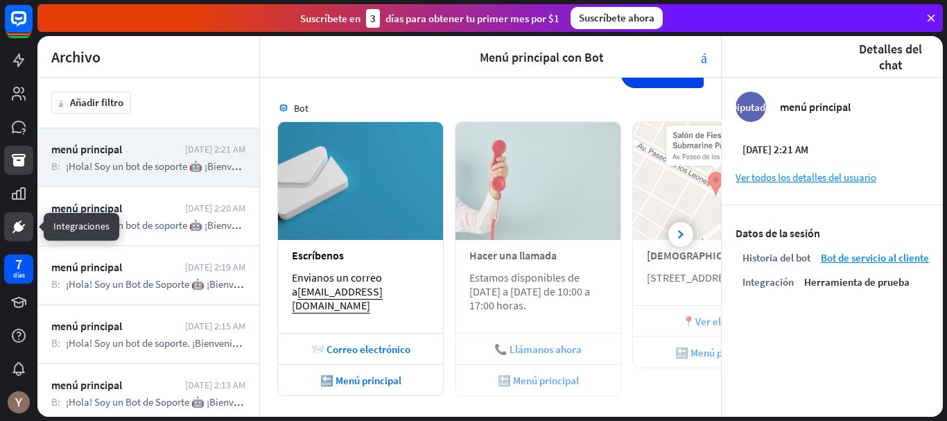
click at [19, 235] on link at bounding box center [18, 226] width 29 height 29
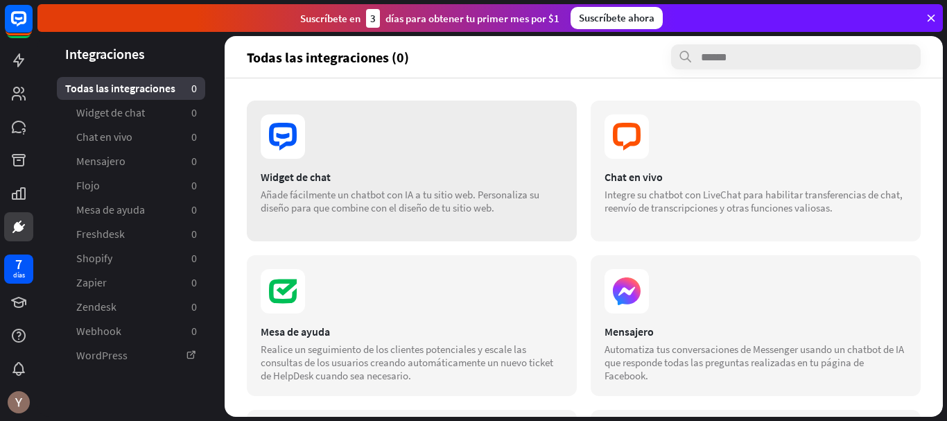
click at [468, 225] on div "Widget de chat Añade fácilmente un chatbot con IA a tu sitio web. Personaliza s…" at bounding box center [412, 171] width 330 height 141
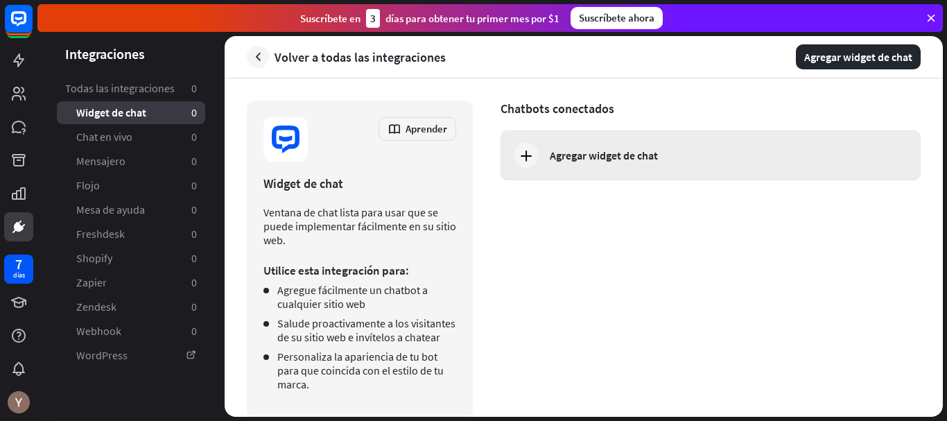
click at [565, 145] on div "Agregar widget de chat" at bounding box center [711, 155] width 420 height 50
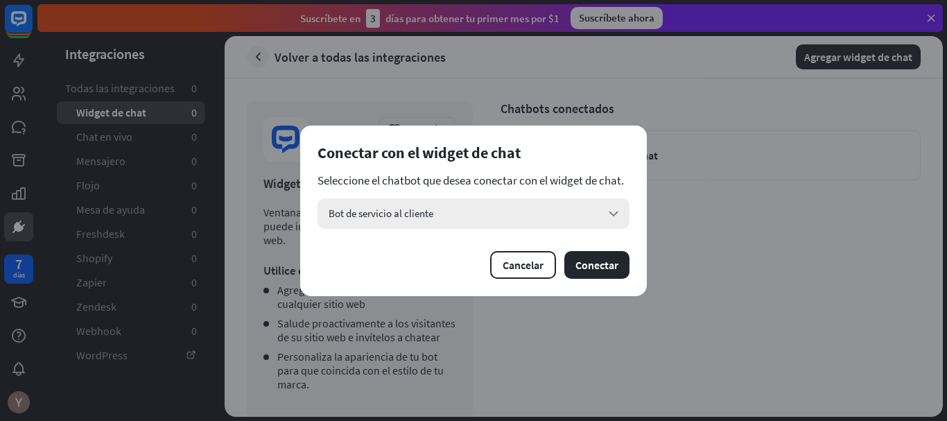
click at [542, 218] on div "Bot de servicio al cliente flecha_abajo" at bounding box center [474, 213] width 312 height 31
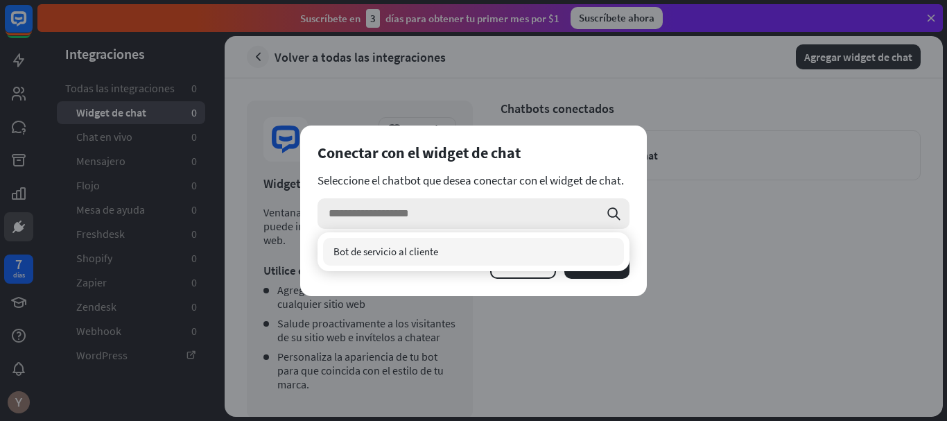
click at [542, 218] on input "search" at bounding box center [464, 213] width 270 height 31
click at [547, 250] on div "Bot de servicio al cliente comprobado" at bounding box center [473, 252] width 301 height 28
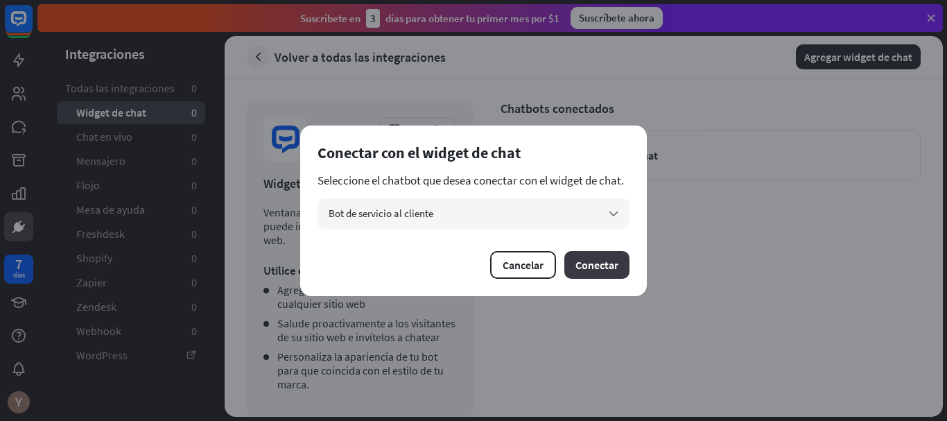
click at [580, 260] on font "Conectar" at bounding box center [597, 265] width 43 height 14
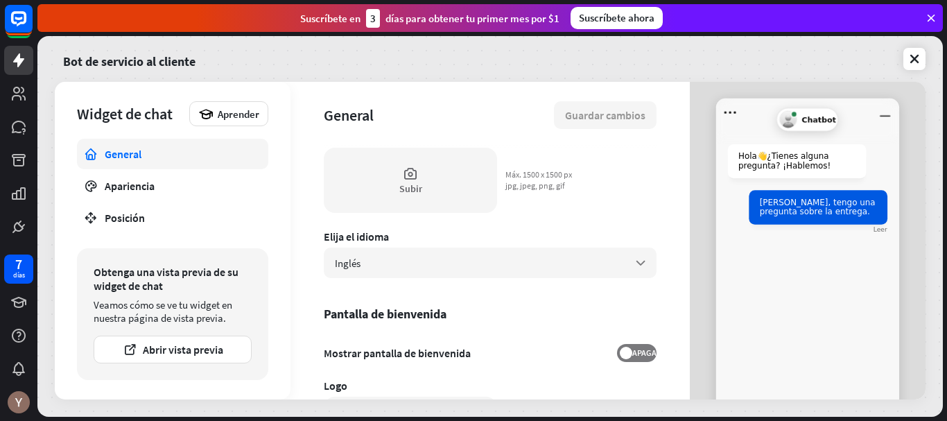
scroll to position [160, 0]
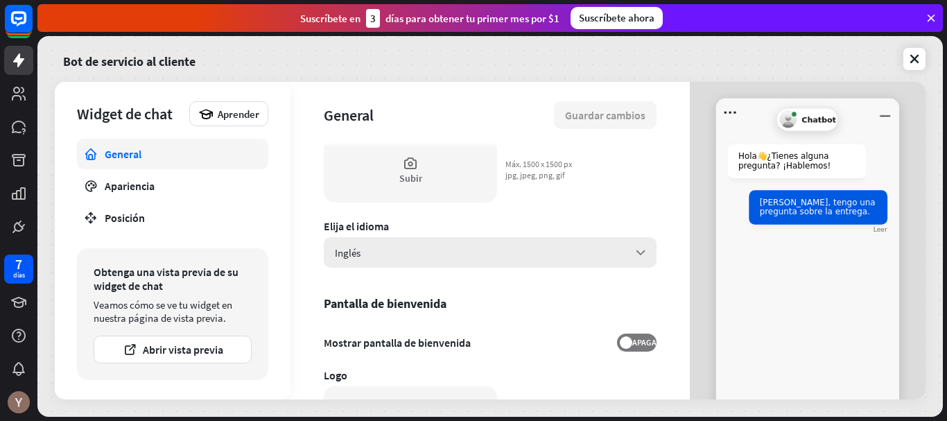
click at [519, 255] on div "Inglés flecha_abajo" at bounding box center [490, 252] width 333 height 31
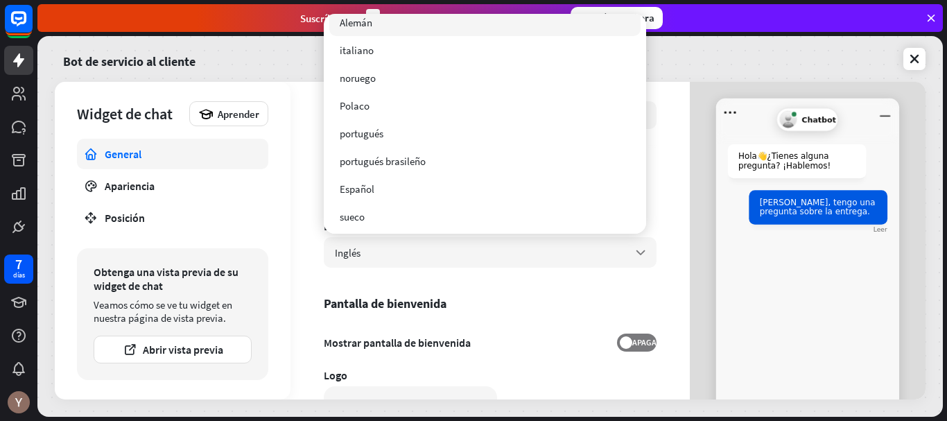
scroll to position [124, 0]
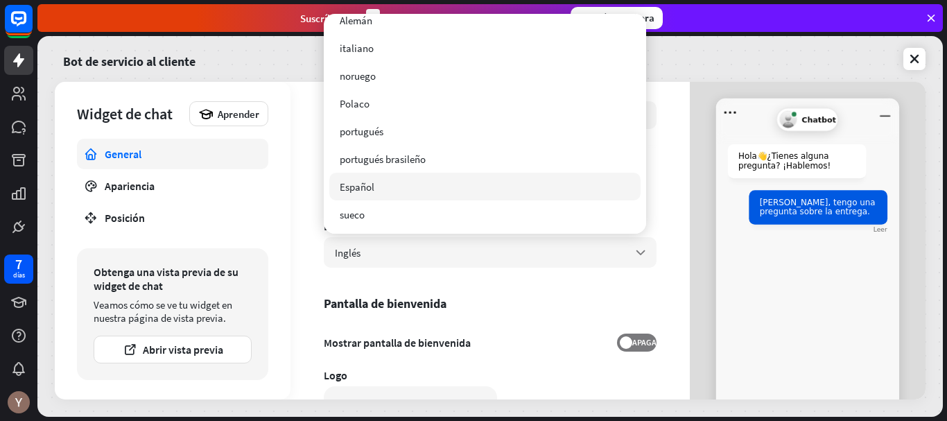
click at [369, 191] on font "Español" at bounding box center [357, 186] width 35 height 13
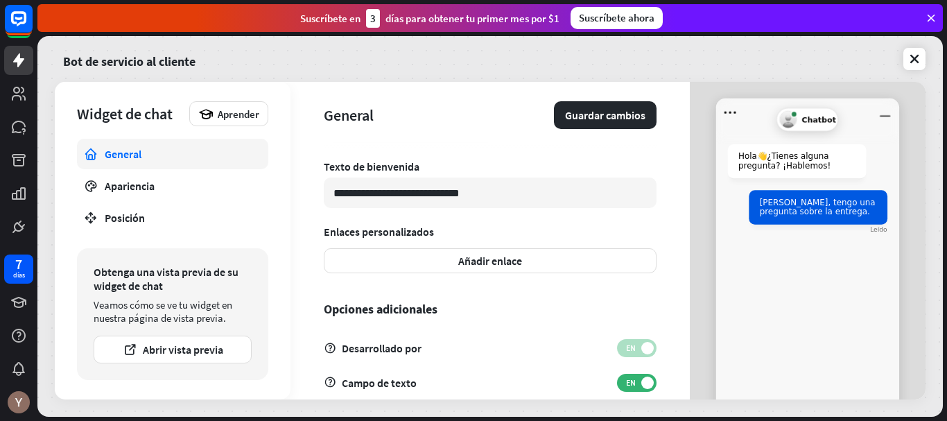
scroll to position [452, 0]
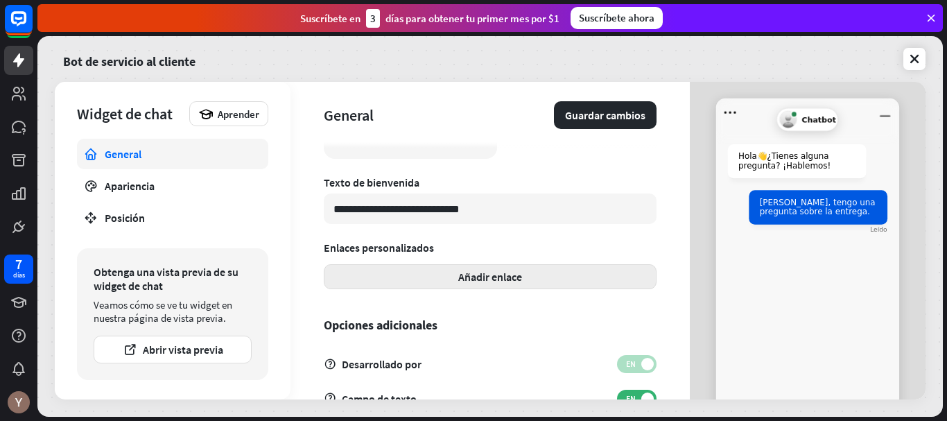
click at [462, 280] on font "Añadir enlace" at bounding box center [490, 277] width 64 height 14
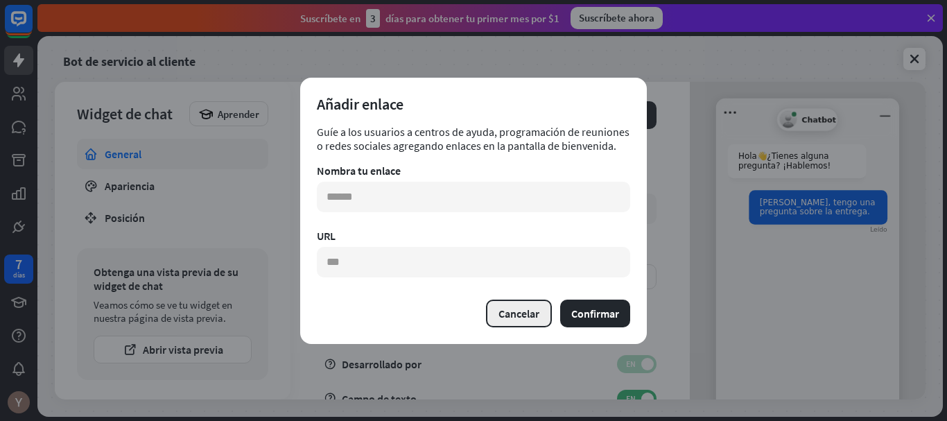
click at [533, 317] on font "Cancelar" at bounding box center [519, 314] width 41 height 14
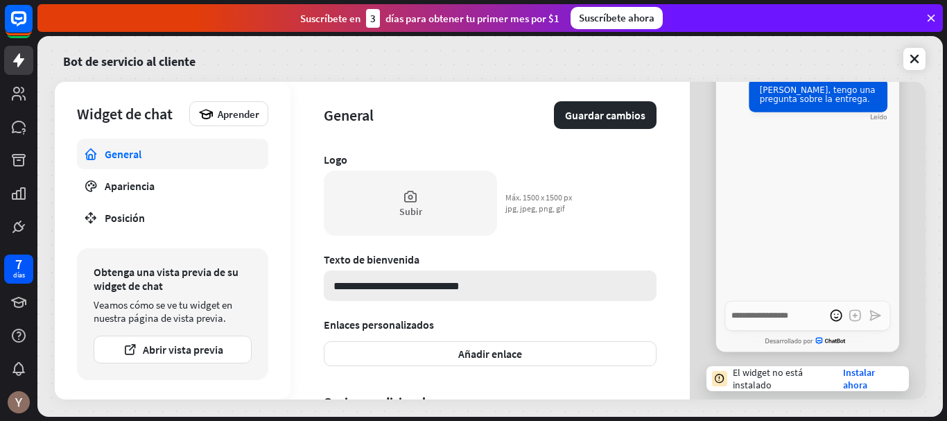
scroll to position [372, 0]
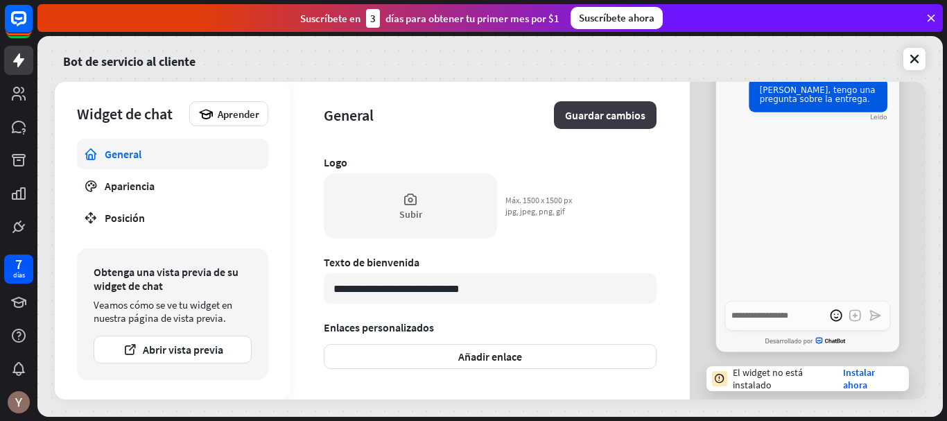
click at [609, 117] on font "Guardar cambios" at bounding box center [605, 115] width 80 height 14
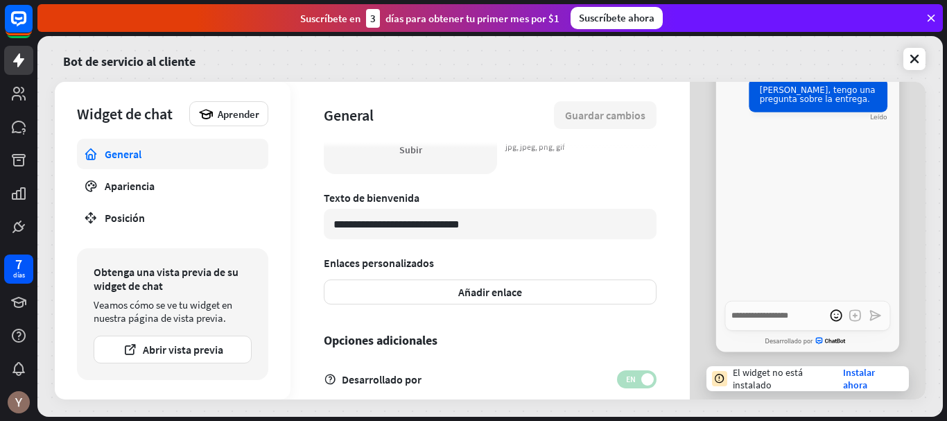
scroll to position [492, 0]
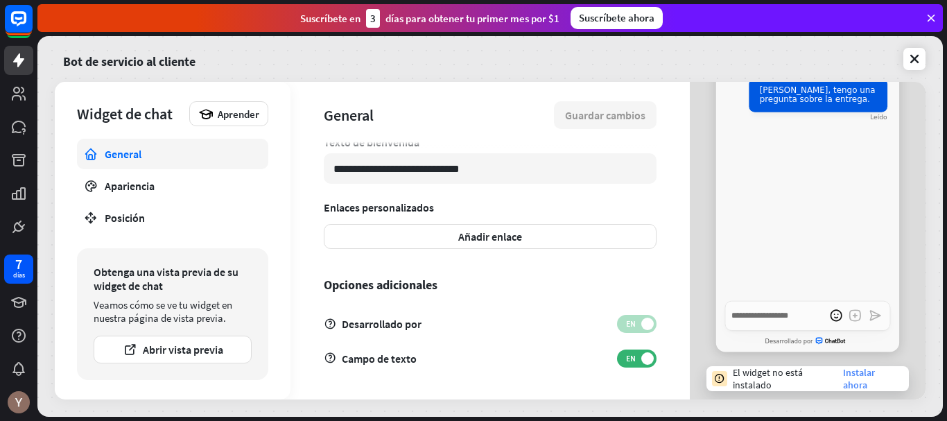
click at [850, 384] on font "Instalar ahora" at bounding box center [859, 378] width 32 height 25
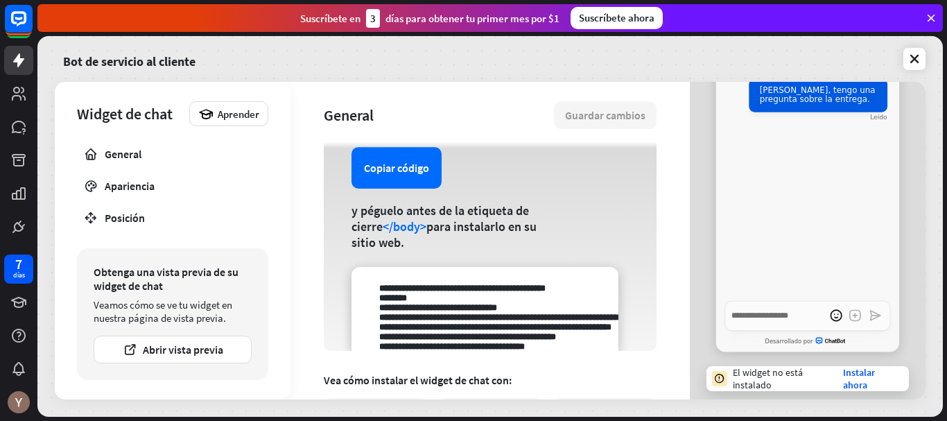
scroll to position [113, 0]
click at [409, 173] on font "Copiar código" at bounding box center [396, 167] width 65 height 14
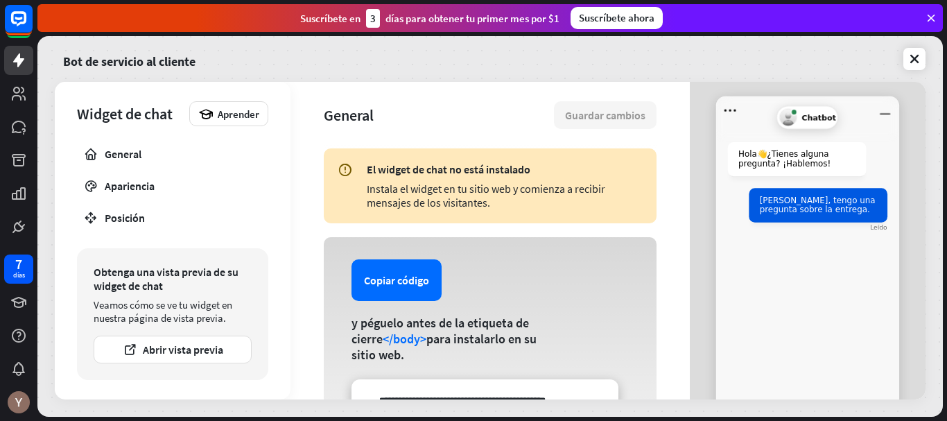
scroll to position [0, 0]
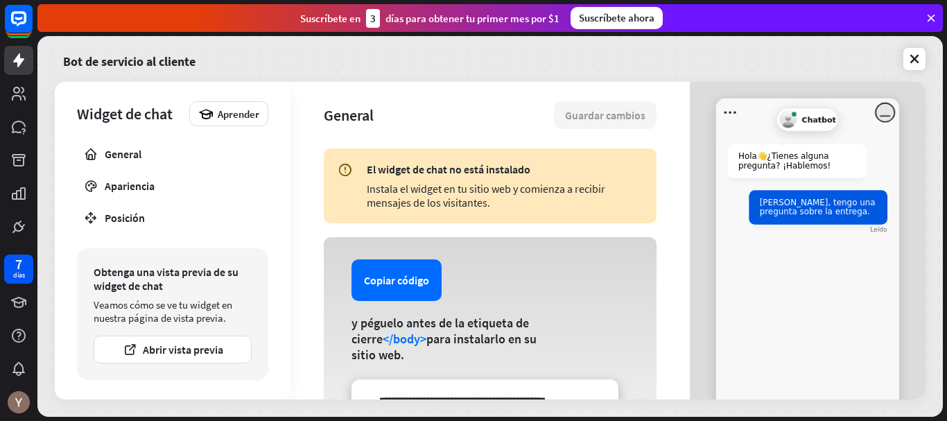
click at [879, 115] on icon "Minimizar ventana" at bounding box center [885, 112] width 19 height 19
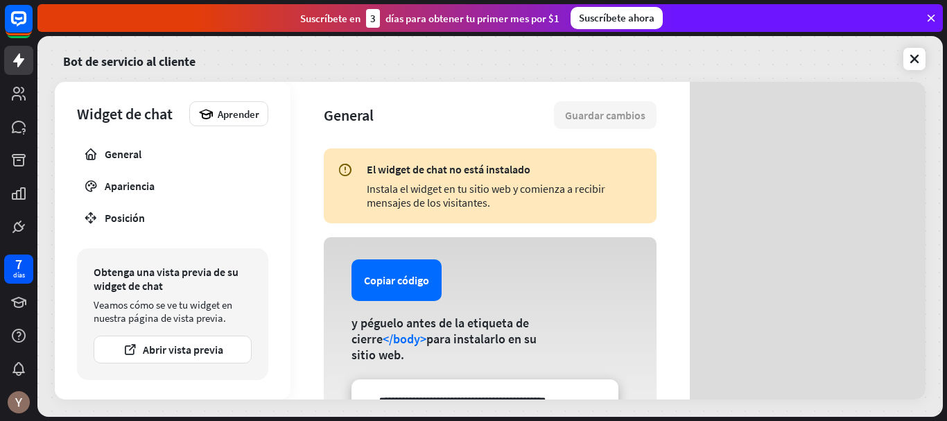
scroll to position [112, 0]
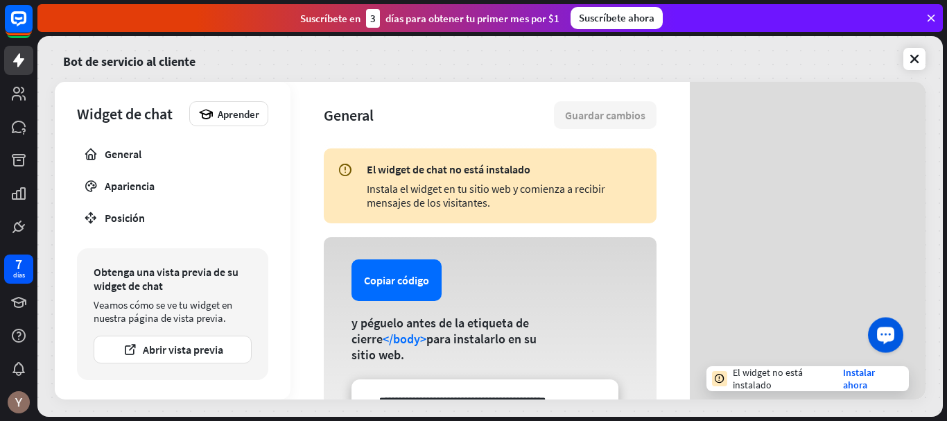
click at [875, 321] on button "Lanzar el widget OpenWidget" at bounding box center [885, 334] width 35 height 35
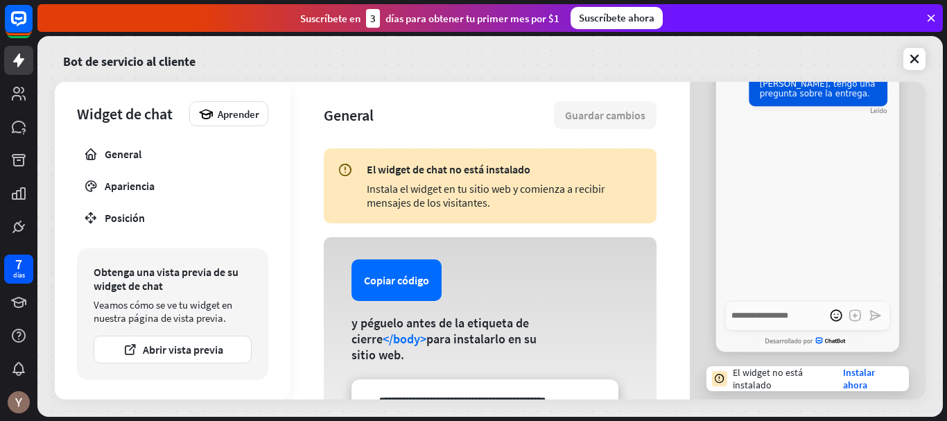
scroll to position [0, 0]
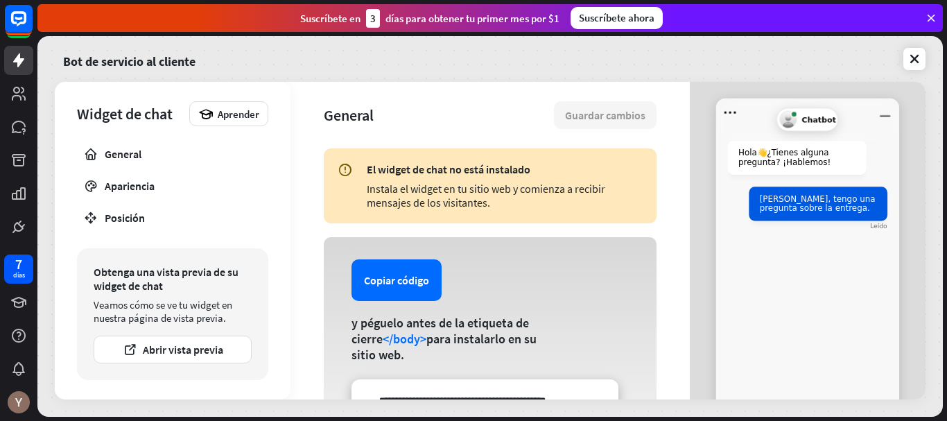
click at [593, 286] on div "Copiar código y péguelo antes de la etiqueta de cierre </body> para instalarlo …" at bounding box center [490, 350] width 333 height 226
click at [25, 266] on div "7 días" at bounding box center [18, 269] width 29 height 29
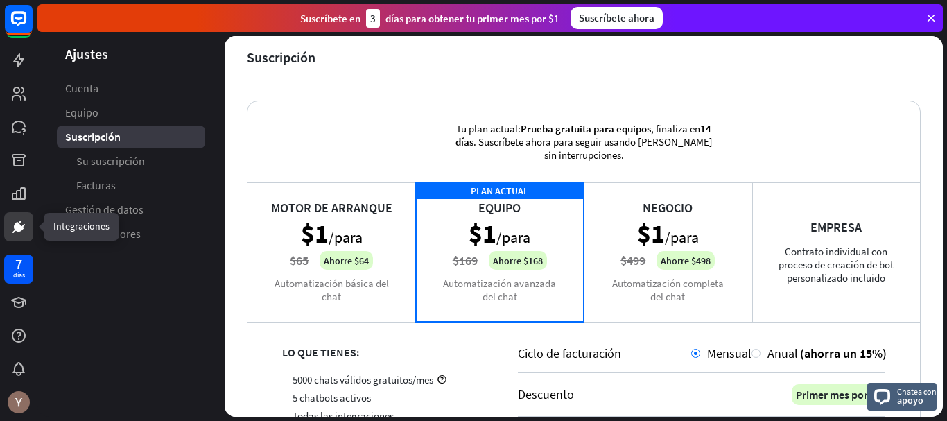
click at [15, 227] on icon at bounding box center [19, 227] width 10 height 10
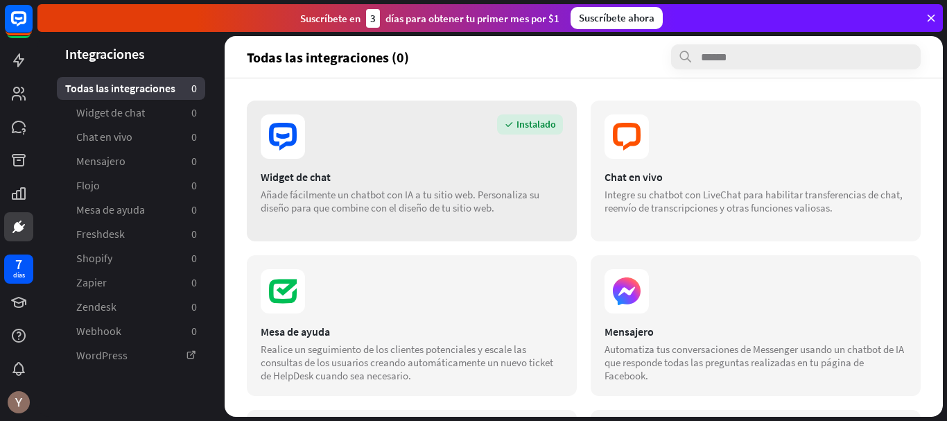
click at [386, 151] on section "Instalado" at bounding box center [412, 136] width 302 height 44
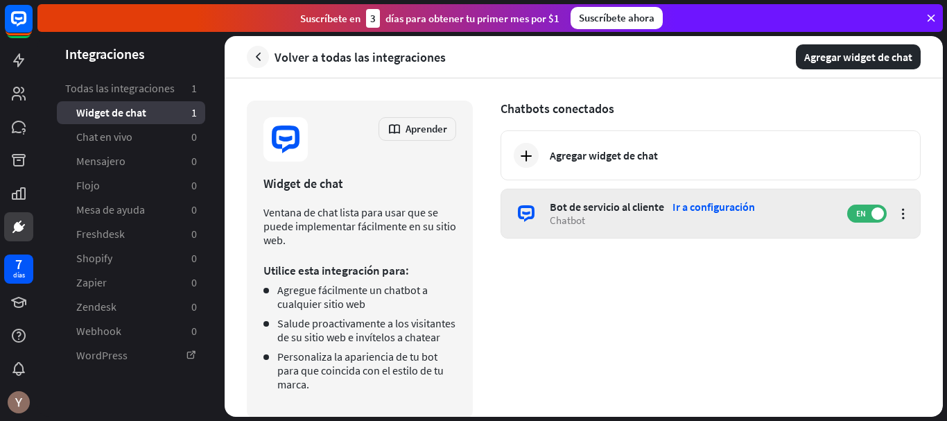
click at [698, 203] on font "Ir a configuración" at bounding box center [714, 207] width 83 height 14
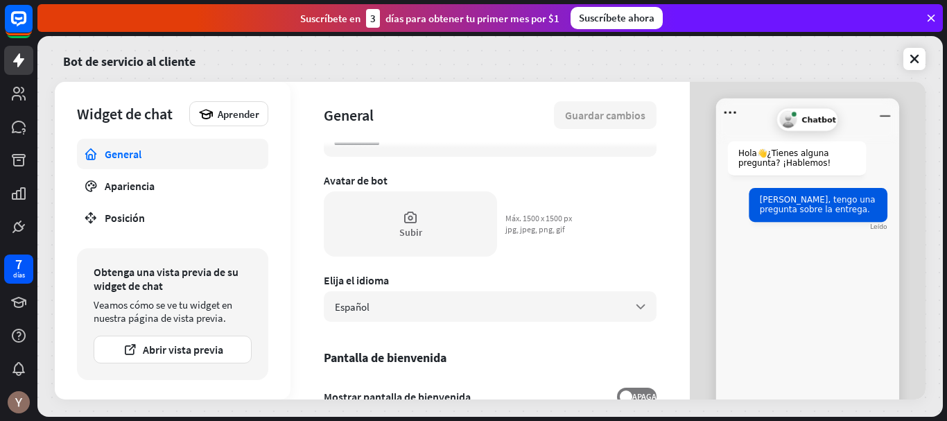
scroll to position [137, 0]
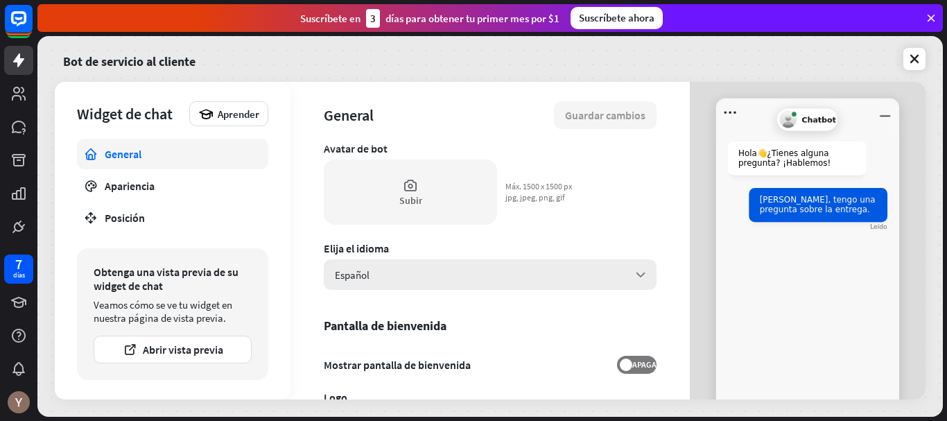
click at [446, 287] on div "Español flecha_abajo" at bounding box center [490, 274] width 333 height 31
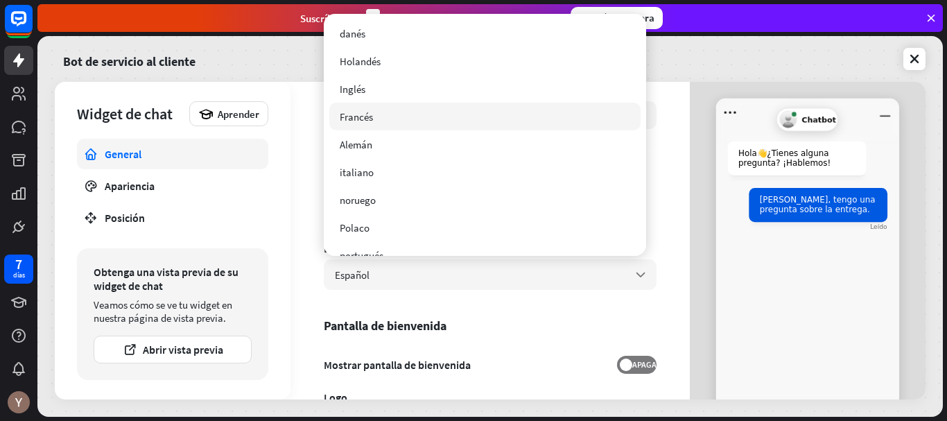
scroll to position [102, 0]
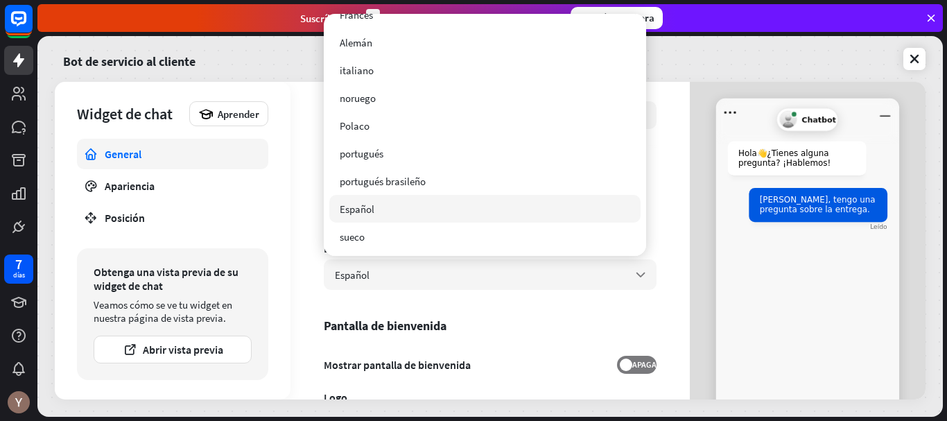
click at [366, 200] on div "Español comprobado" at bounding box center [484, 209] width 311 height 28
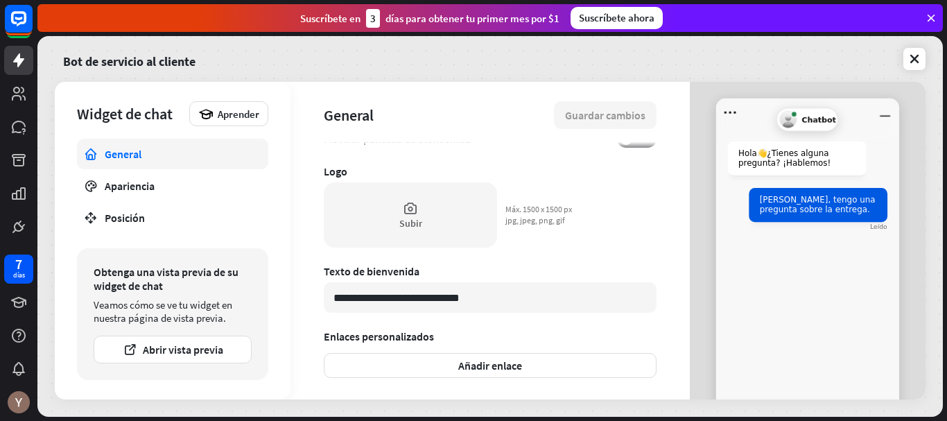
scroll to position [364, 0]
click at [492, 295] on input "**********" at bounding box center [490, 297] width 333 height 31
type textarea "*"
type input "**********"
type textarea "*"
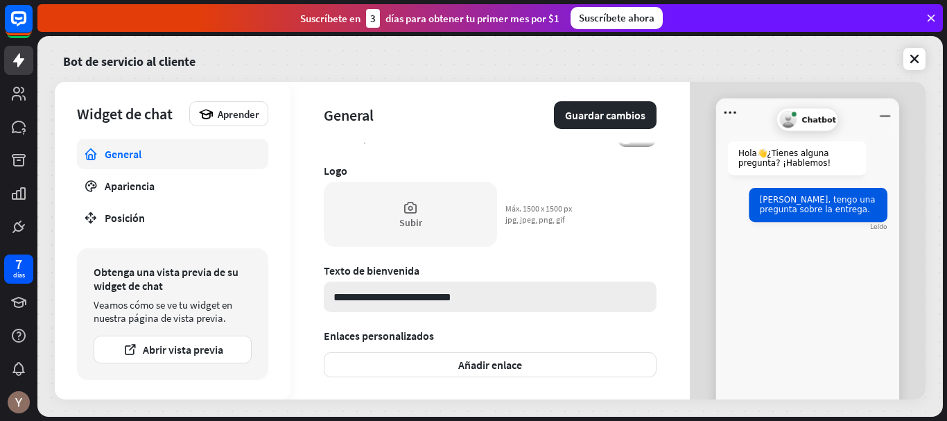
type input "**********"
type textarea "*"
type input "**********"
type textarea "*"
type input "**********"
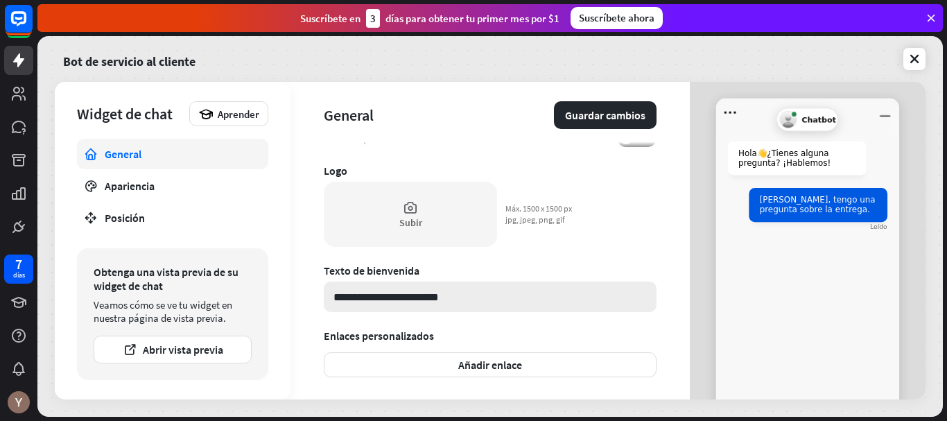
type textarea "*"
type input "**********"
type textarea "*"
type input "**********"
type textarea "*"
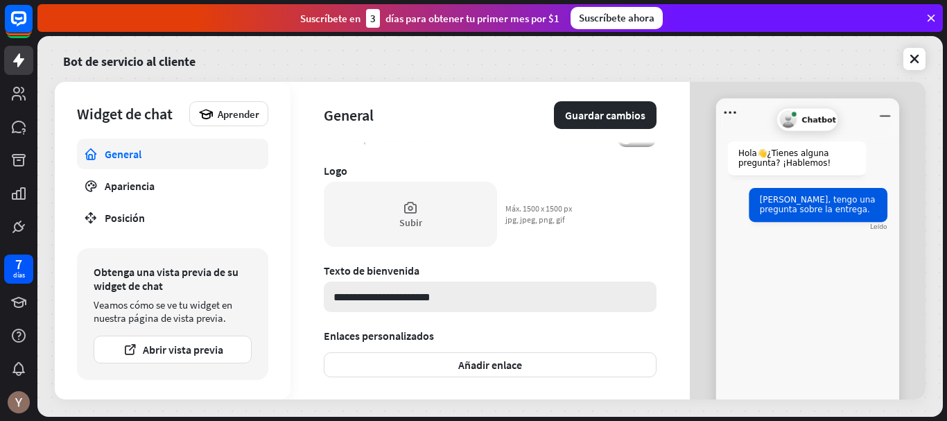
type input "**********"
type textarea "*"
type input "**********"
type textarea "*"
type input "**********"
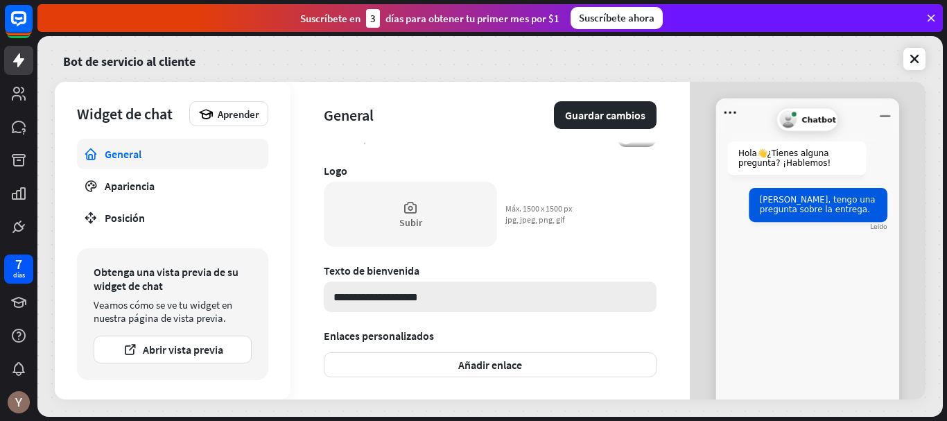
type textarea "*"
type input "**********"
type textarea "*"
type input "**********"
type textarea "*"
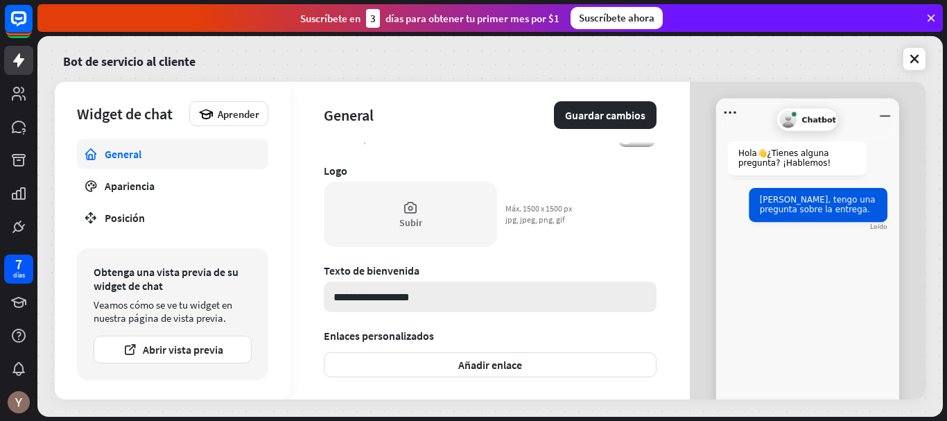
type input "**********"
type textarea "*"
type input "**********"
type textarea "*"
type input "**********"
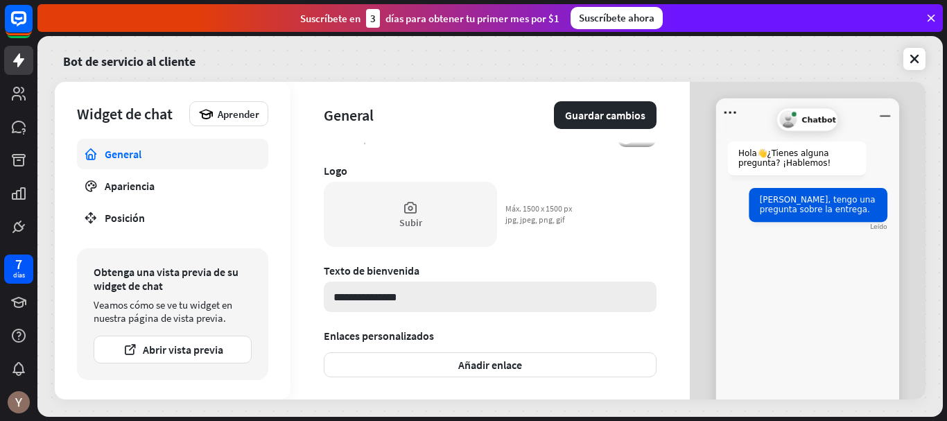
type textarea "*"
type input "**********"
type textarea "*"
type input "**********"
type textarea "*"
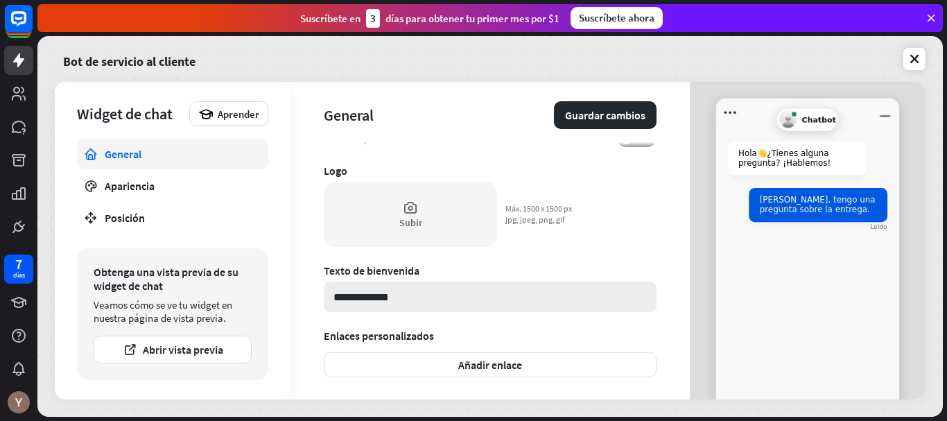
type input "**********"
type textarea "*"
type input "**********"
type textarea "*"
type input "******"
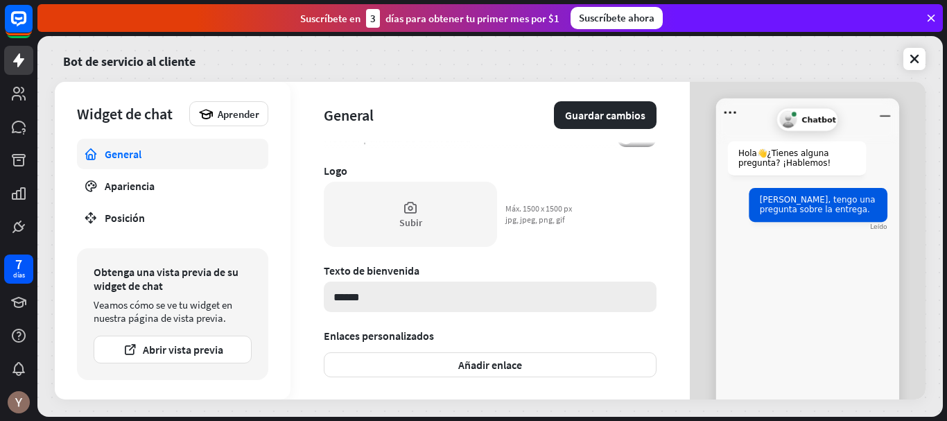
type textarea "*"
type input "*"
type textarea "*"
type input "*"
type textarea "*"
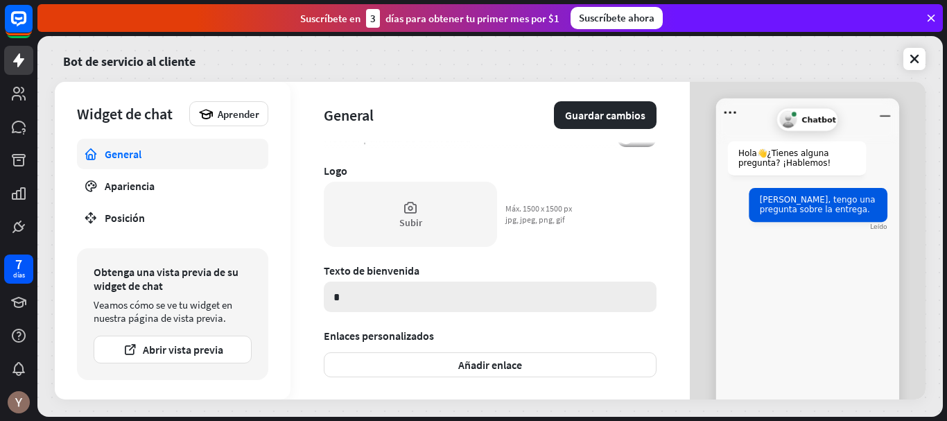
type input "**"
type textarea "*"
type input "***"
type textarea "*"
type input "****"
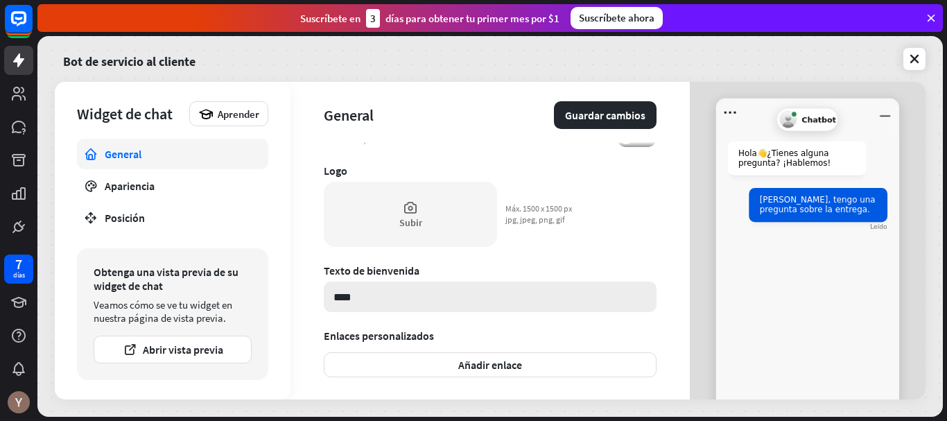
type textarea "*"
type input "*****"
type textarea "*"
type input "******"
type textarea "*"
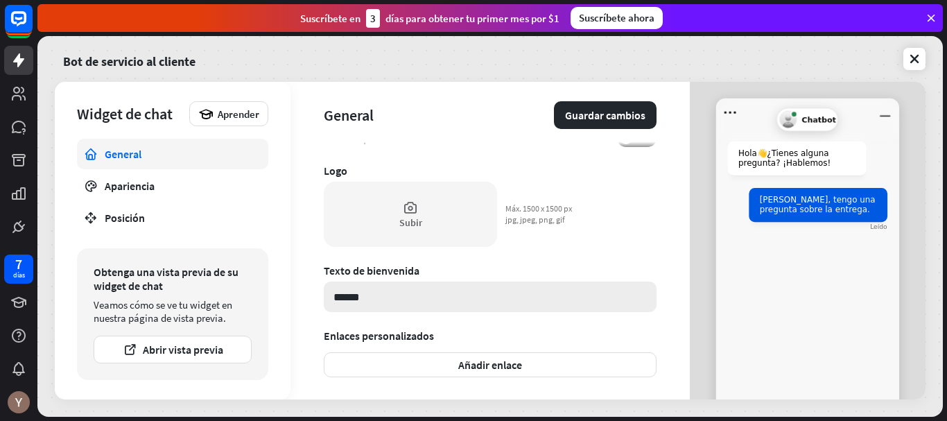
type input "******"
type textarea "*"
type input "********"
type textarea "*"
type input "*********"
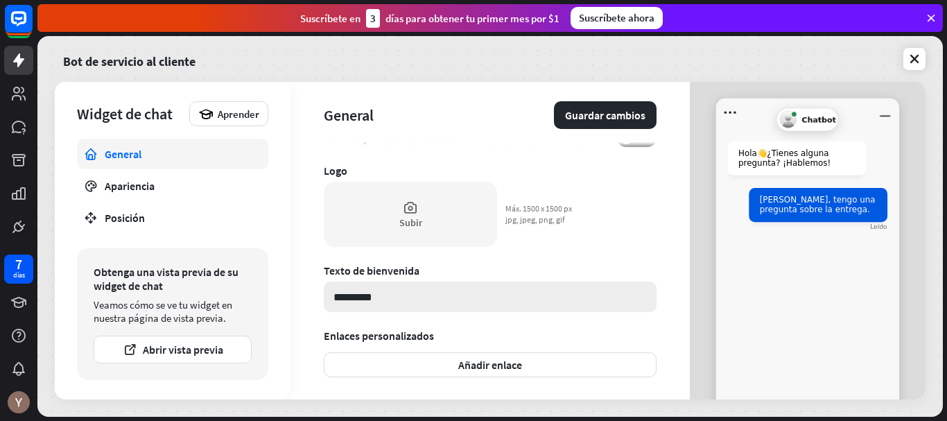
type textarea "*"
type input "**********"
type textarea "*"
type input "**********"
type textarea "*"
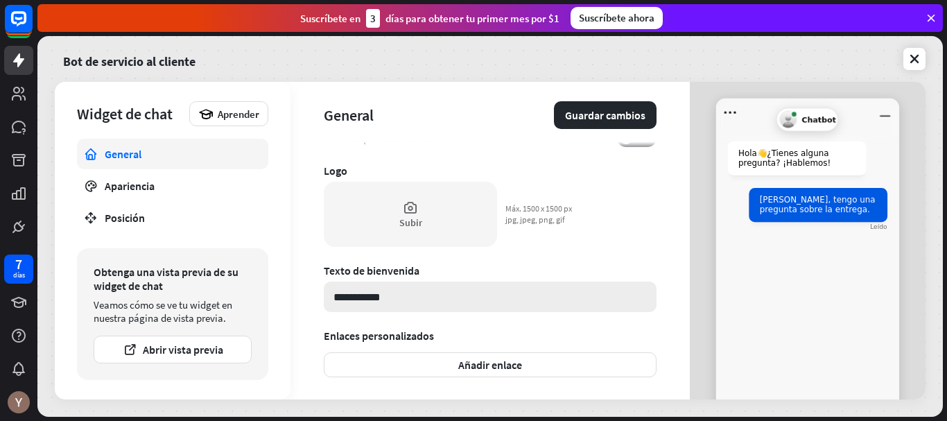
type input "**********"
type textarea "*"
type input "**********"
type textarea "*"
type input "**********"
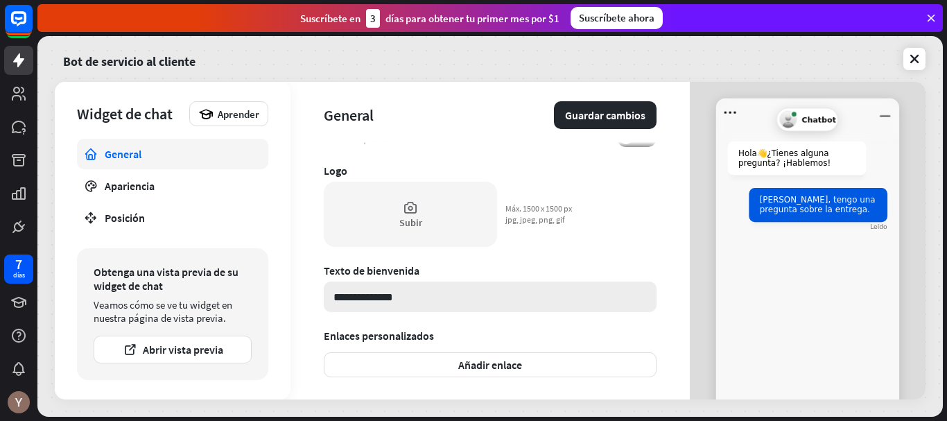
type textarea "*"
type input "**********"
type textarea "*"
type input "**********"
type textarea "*"
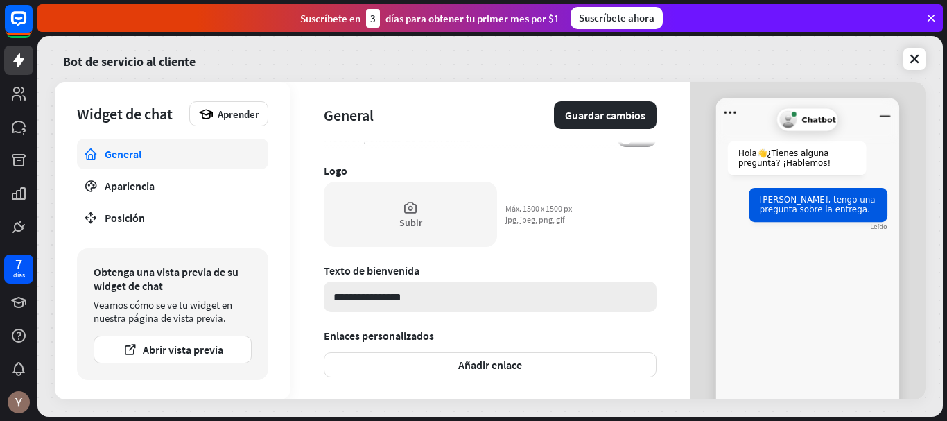
type input "**********"
type textarea "*"
type input "**********"
type textarea "*"
type input "**********"
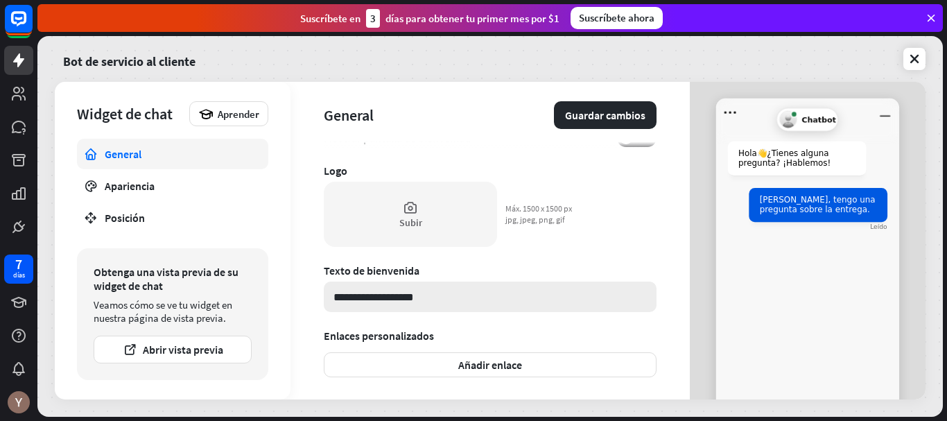
type textarea "*"
type input "**********"
type textarea "*"
type input "**********"
type textarea "*"
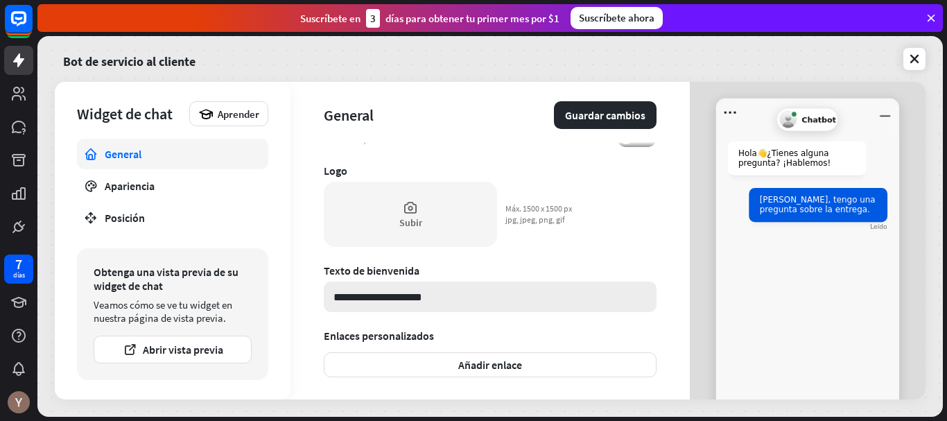
type input "**********"
type textarea "*"
type input "**********"
type textarea "*"
type input "**********"
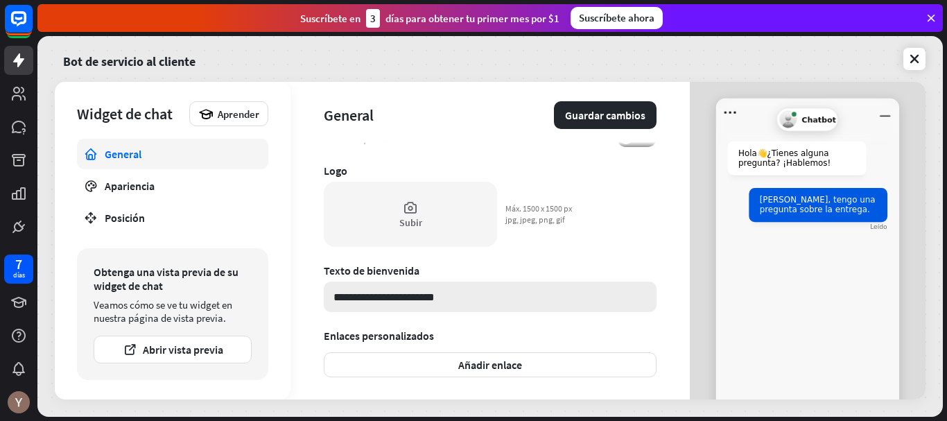
type textarea "*"
type input "**********"
type textarea "*"
type input "**********"
type textarea "*"
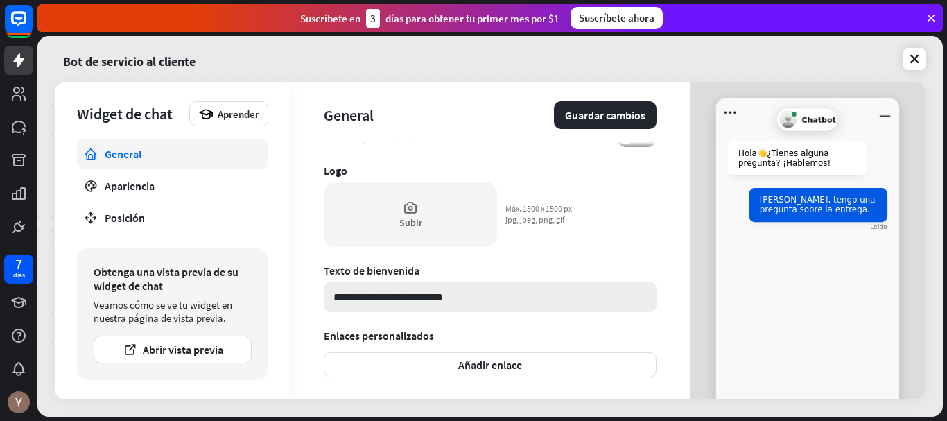
type input "**********"
type textarea "*"
type input "**********"
type textarea "*"
type input "**********"
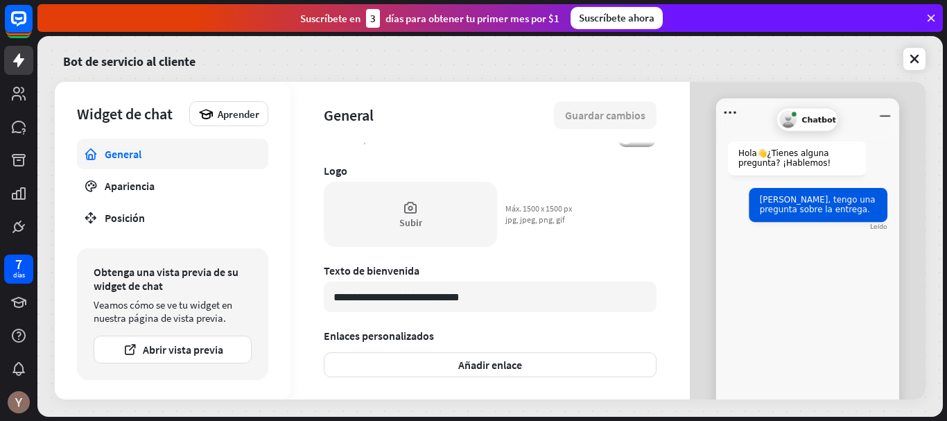
type textarea "*"
type input "**********"
type textarea "*"
type input "**********"
type textarea "*"
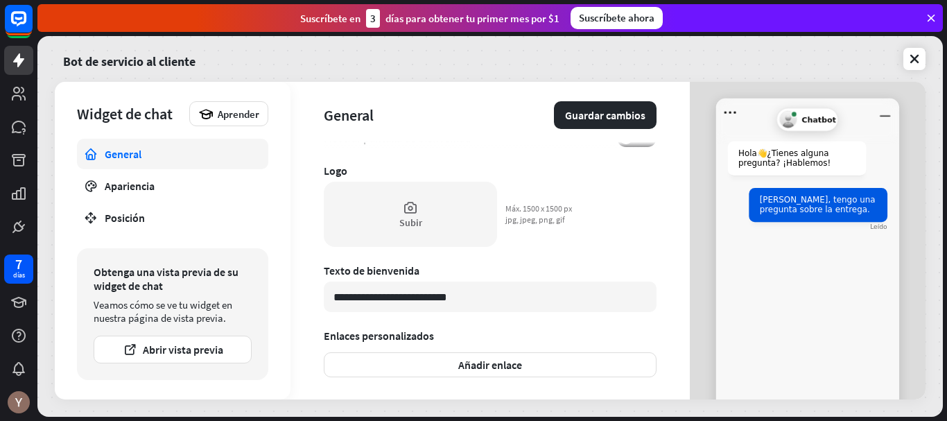
type input "**********"
type textarea "*"
type input "**********"
type textarea "*"
type input "**********"
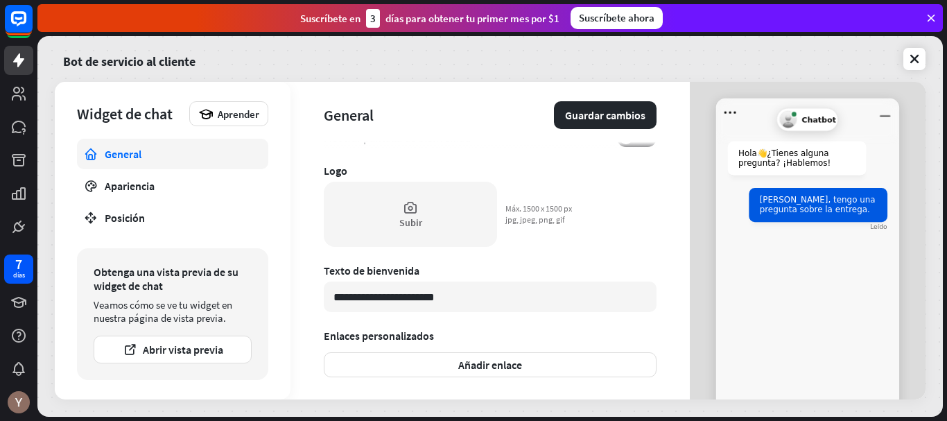
type textarea "*"
type input "**********"
type textarea "*"
type input "**********"
type textarea "*"
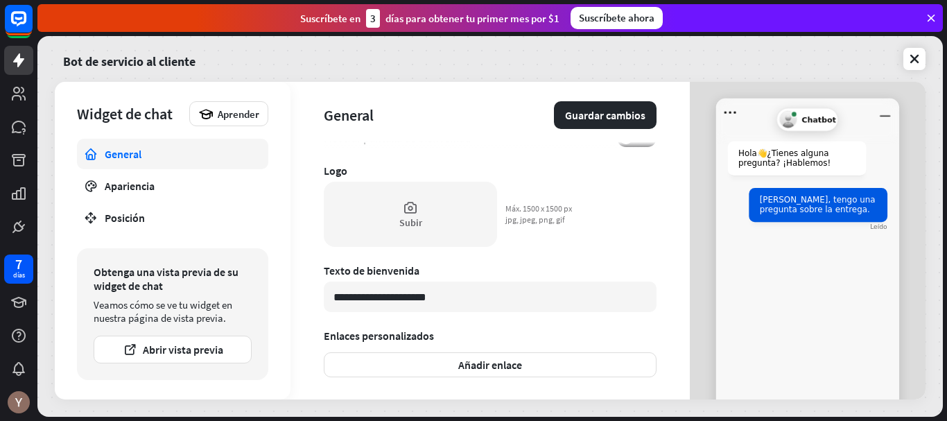
type input "**********"
type textarea "*"
type input "**********"
type textarea "*"
type input "**********"
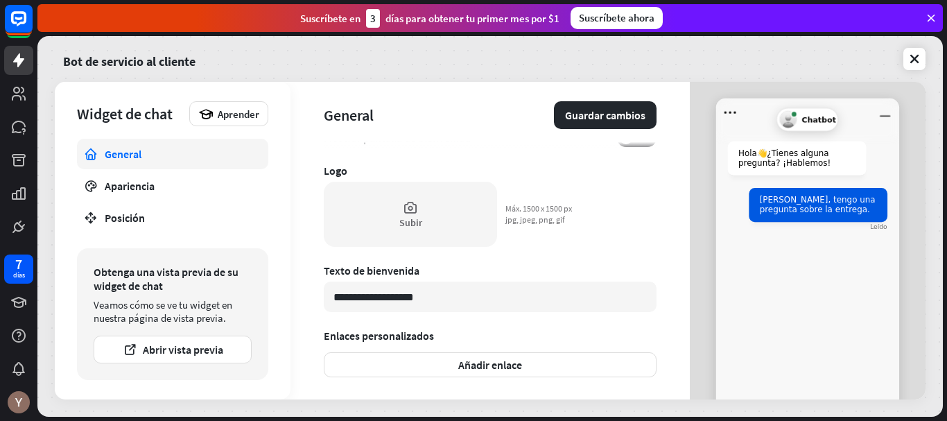
type textarea "*"
type input "**********"
type textarea "*"
type input "***"
type textarea "*"
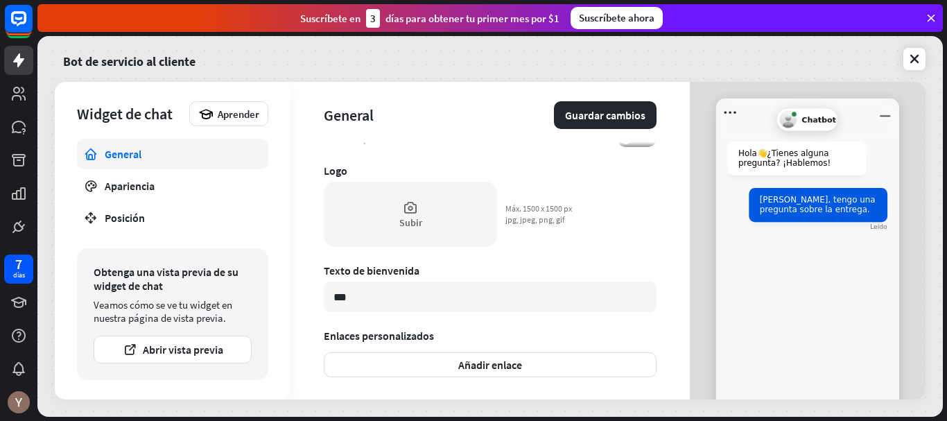
type input "**"
type textarea "*"
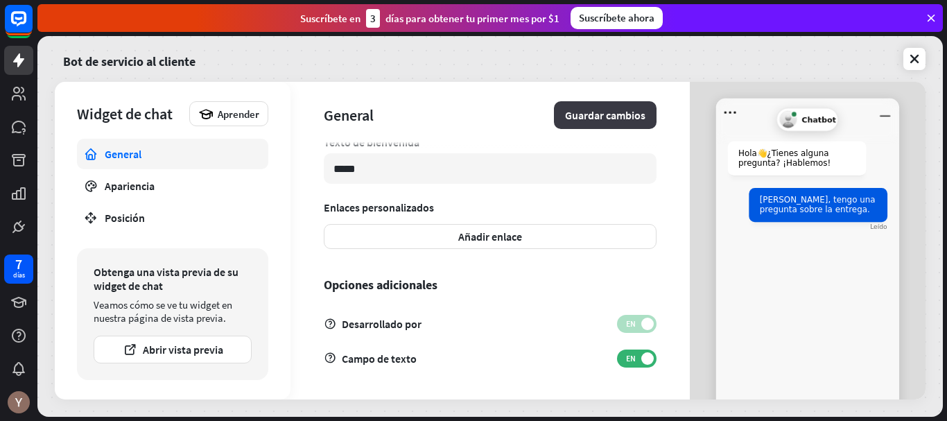
click at [618, 112] on font "Guardar cambios" at bounding box center [605, 115] width 80 height 14
click at [634, 367] on label "EN" at bounding box center [637, 359] width 40 height 18
click at [620, 358] on span at bounding box center [626, 358] width 12 height 12
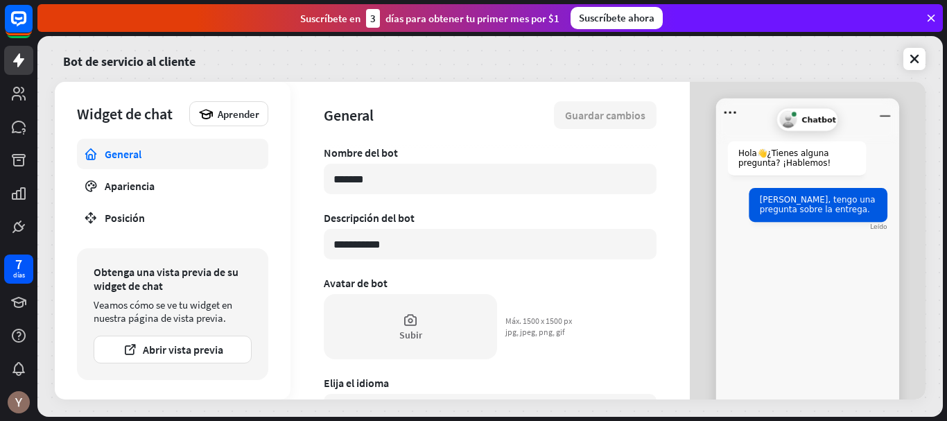
scroll to position [0, 0]
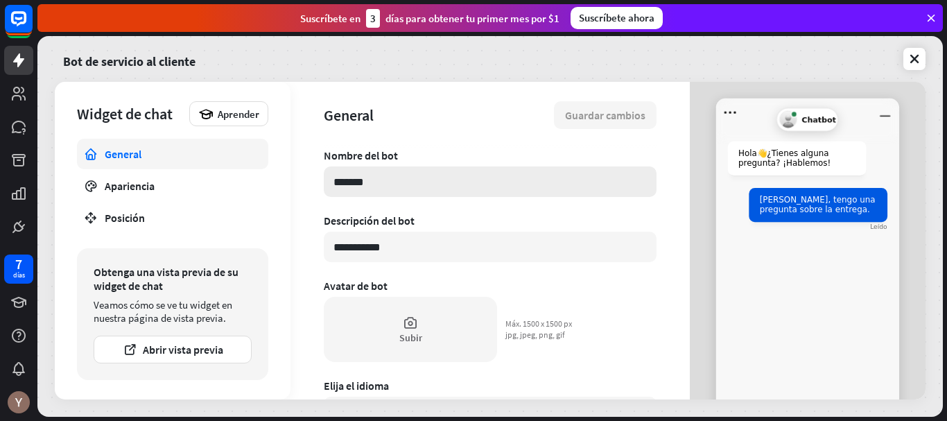
click at [397, 191] on input "*******" at bounding box center [490, 181] width 333 height 31
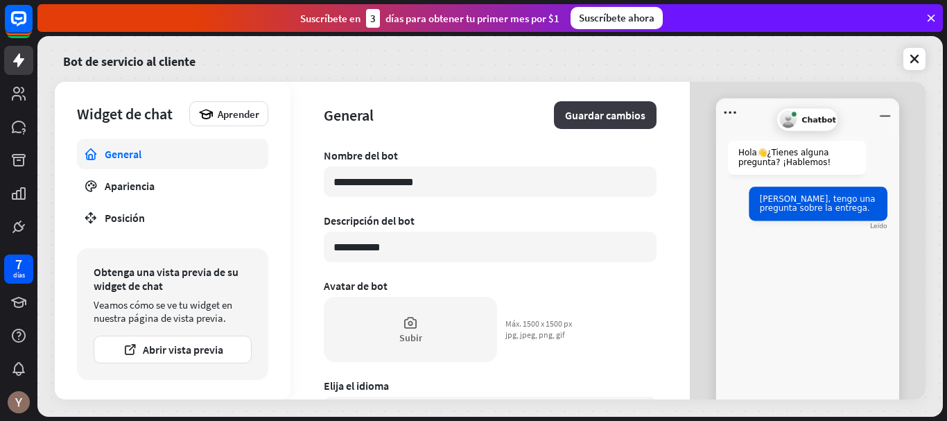
click at [586, 121] on font "Guardar cambios" at bounding box center [605, 115] width 80 height 14
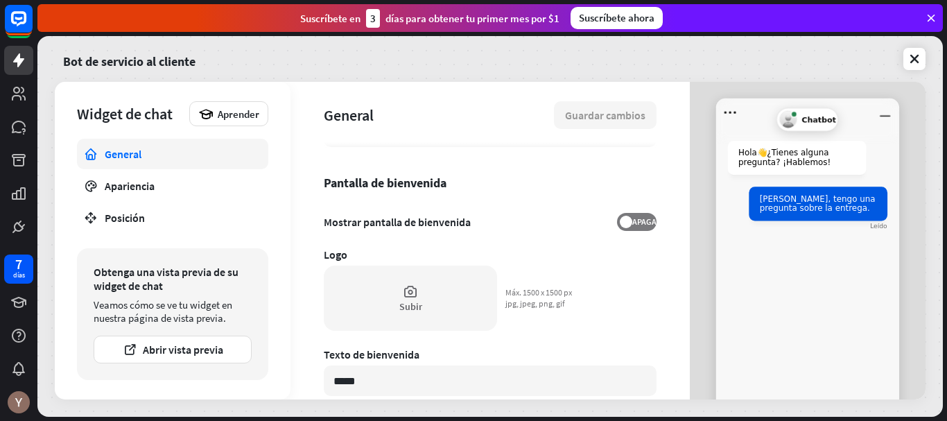
scroll to position [492, 0]
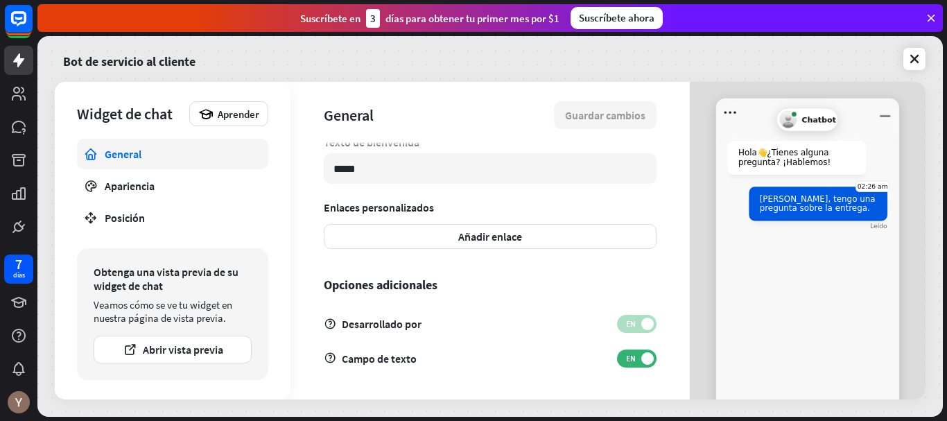
click at [803, 222] on div "[PERSON_NAME], tengo una pregunta sobre la entrega." at bounding box center [819, 204] width 138 height 35
click at [834, 203] on font "[PERSON_NAME], tengo una pregunta sobre la entrega." at bounding box center [818, 203] width 116 height 19
click at [721, 119] on icon "Abrir menú" at bounding box center [730, 112] width 19 height 19
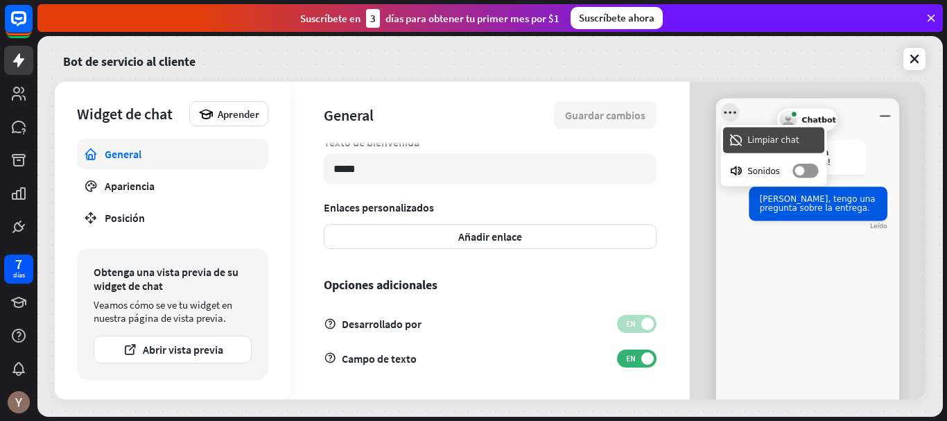
click at [748, 139] on li "Limpiar chat" at bounding box center [773, 141] width 101 height 26
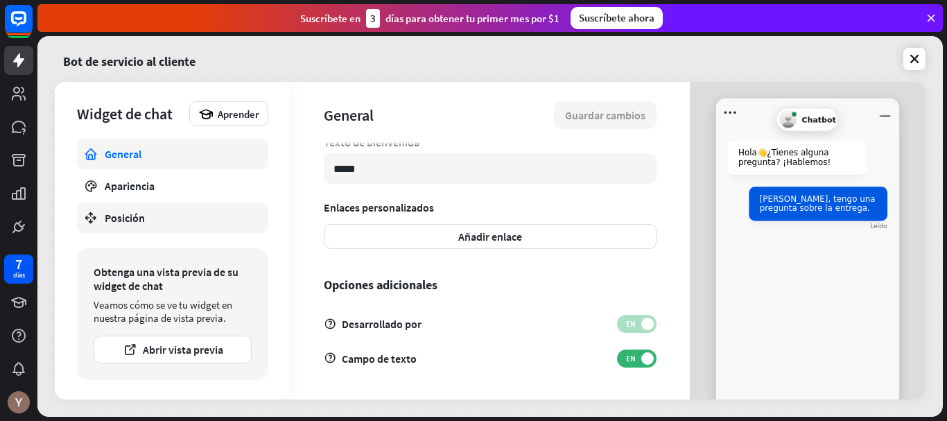
click at [180, 211] on div "Posición" at bounding box center [173, 218] width 136 height 14
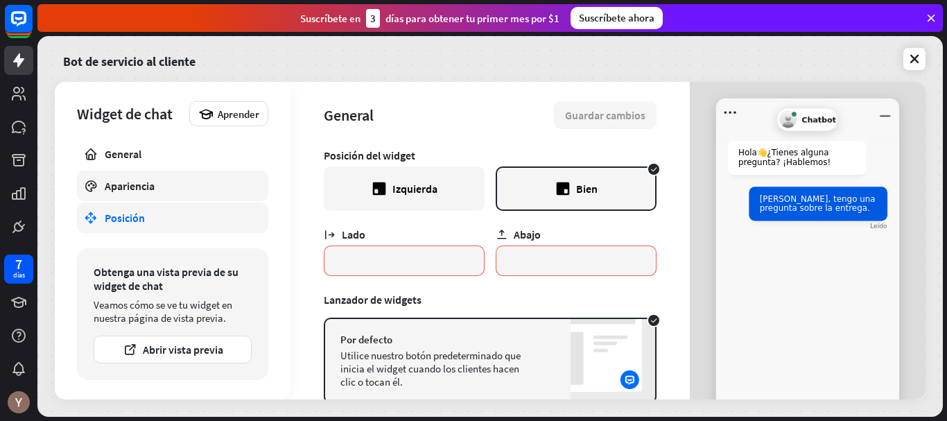
click at [189, 187] on div "Apariencia" at bounding box center [173, 186] width 136 height 14
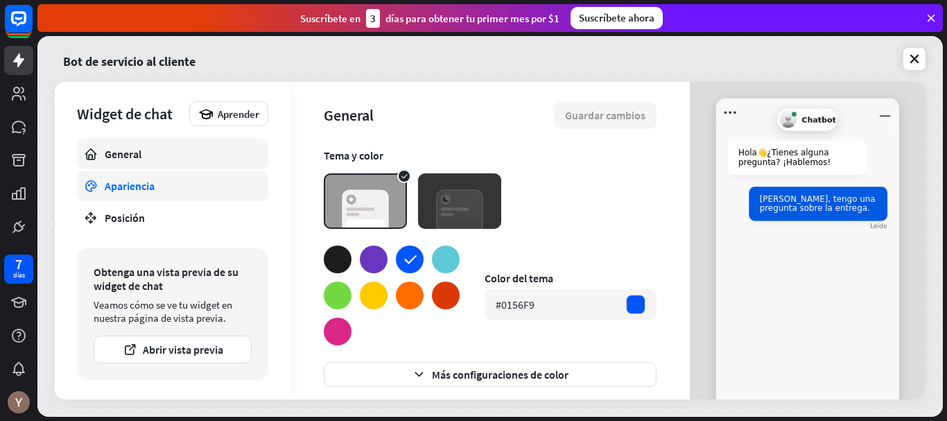
click at [158, 156] on div "General" at bounding box center [173, 154] width 136 height 14
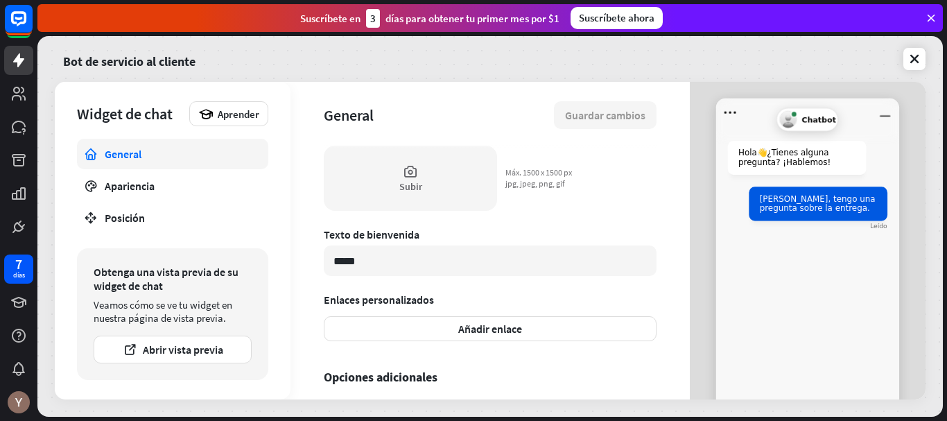
scroll to position [492, 0]
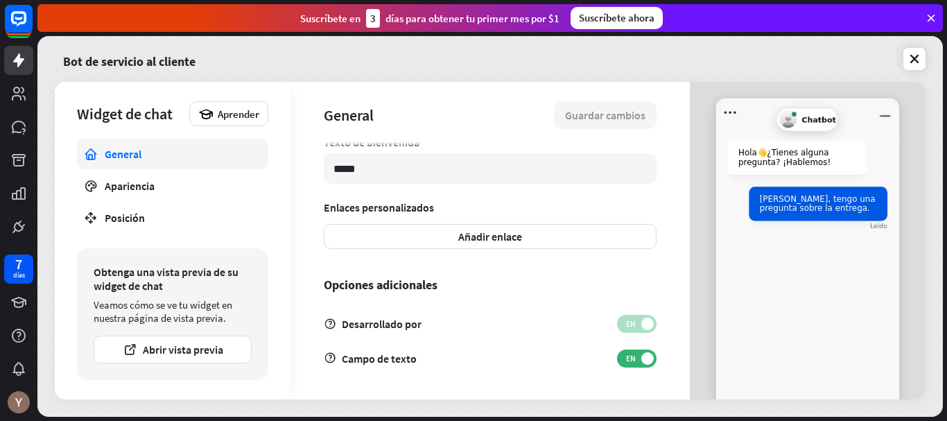
click at [488, 254] on div "**********" at bounding box center [490, 241] width 399 height 318
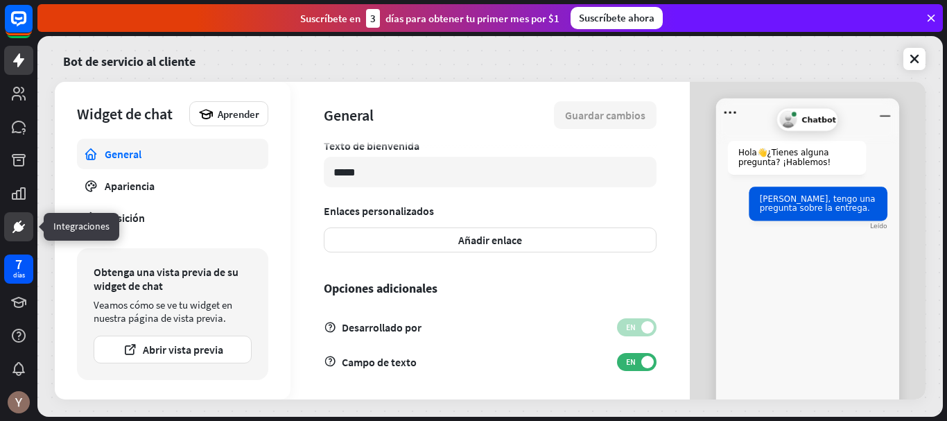
click at [17, 223] on icon at bounding box center [19, 227] width 10 height 10
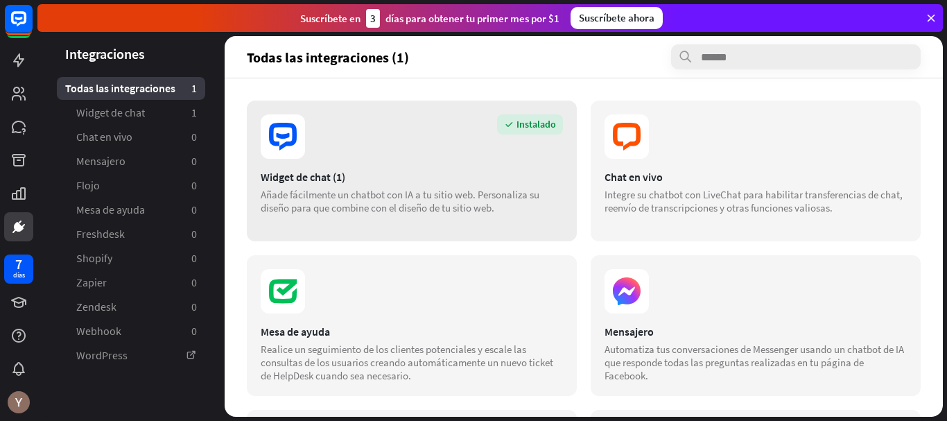
click at [431, 186] on section "Widget de chat (1) Añade fácilmente un chatbot con IA a tu sitio web. Personali…" at bounding box center [412, 192] width 302 height 44
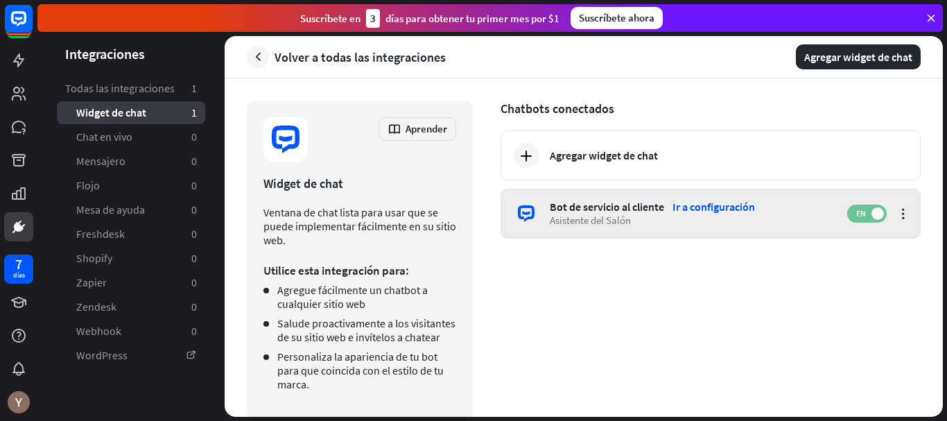
click at [857, 208] on font "EN" at bounding box center [862, 213] width 10 height 10
click at [863, 211] on span "EN" at bounding box center [874, 213] width 22 height 11
click at [897, 211] on icon at bounding box center [904, 214] width 14 height 14
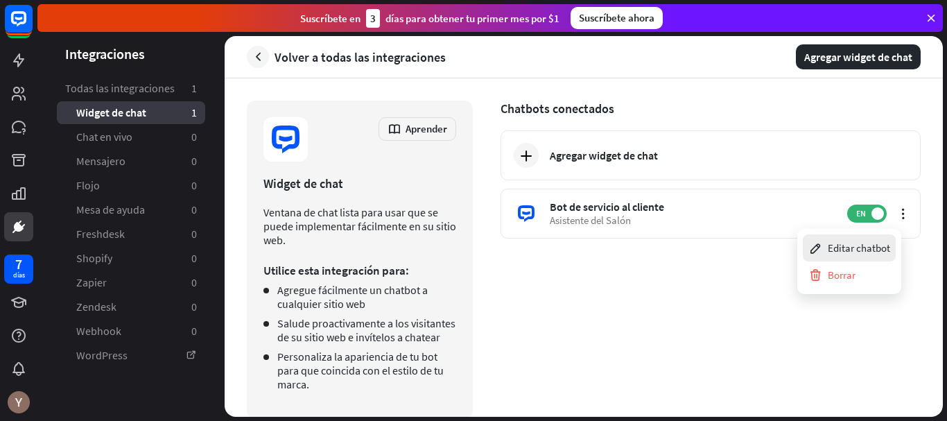
click at [877, 241] on div "Editar chatbot" at bounding box center [850, 247] width 82 height 27
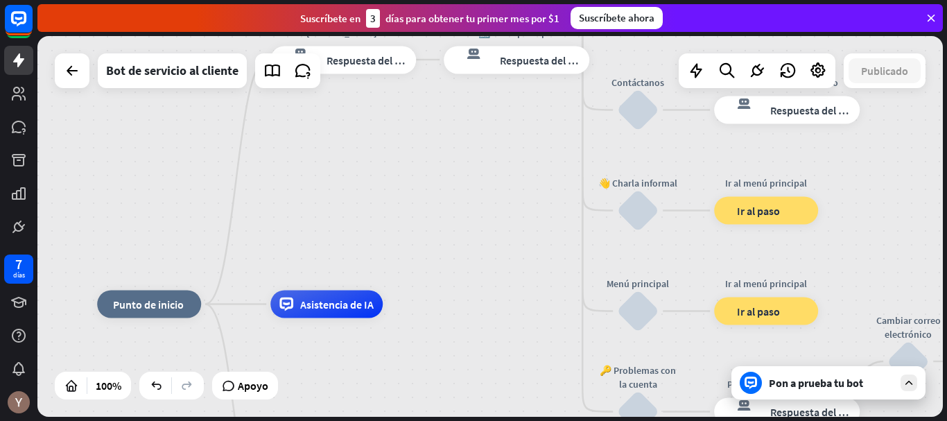
drag, startPoint x: 621, startPoint y: 240, endPoint x: 499, endPoint y: 318, distance: 145.1
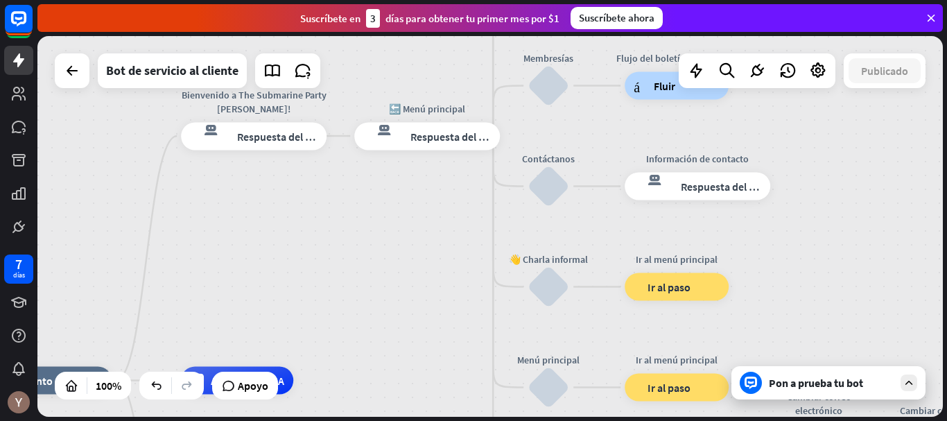
drag, startPoint x: 517, startPoint y: 212, endPoint x: 429, endPoint y: 288, distance: 116.6
click at [429, 288] on div "inicio_2 Punto de inicio Bienvenido a The Submarine Party [PERSON_NAME]! respue…" at bounding box center [490, 226] width 906 height 381
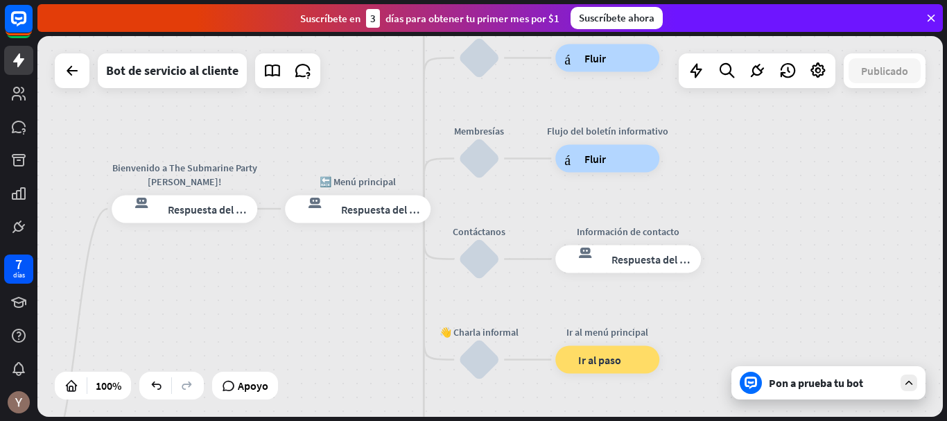
drag, startPoint x: 429, startPoint y: 288, endPoint x: 359, endPoint y: 361, distance: 100.6
click at [359, 361] on div "inicio_2 Punto de inicio Bienvenido a The Submarine Party [PERSON_NAME]! respue…" at bounding box center [490, 226] width 906 height 381
drag, startPoint x: 498, startPoint y: 244, endPoint x: 401, endPoint y: 321, distance: 123.9
click at [398, 365] on div "inicio_2 Punto de inicio Bienvenido a The Submarine Party [PERSON_NAME]! respue…" at bounding box center [490, 226] width 906 height 381
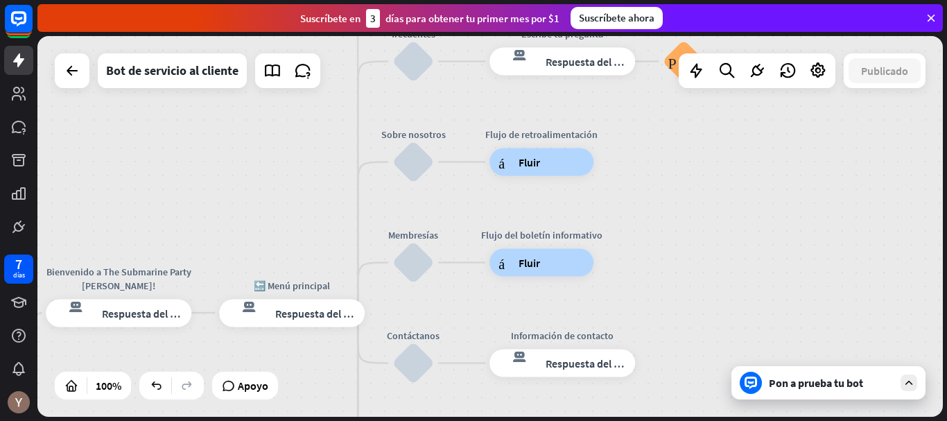
drag, startPoint x: 366, startPoint y: 368, endPoint x: 316, endPoint y: 439, distance: 87.0
click at [316, 420] on html "7 días cerca Ayuda del producto Pinitos Comience a usar ChatBot Centro de ayuda…" at bounding box center [473, 210] width 947 height 421
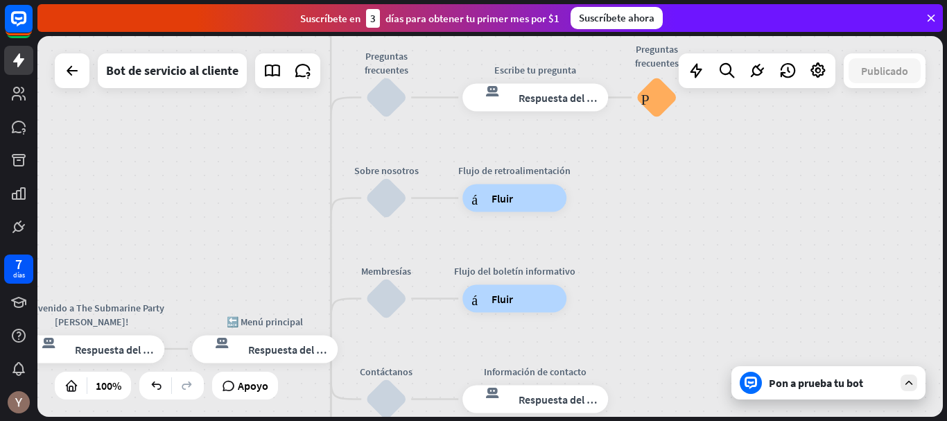
click at [810, 376] on font "Pon a prueba tu bot" at bounding box center [816, 383] width 94 height 14
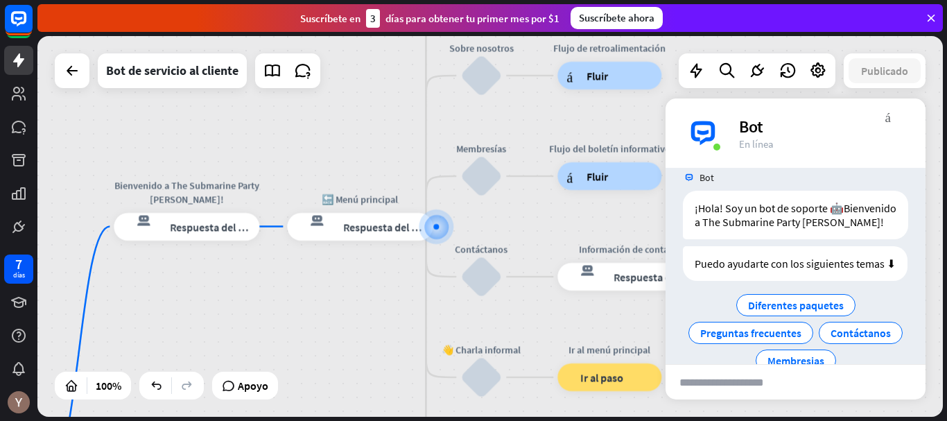
scroll to position [21, 0]
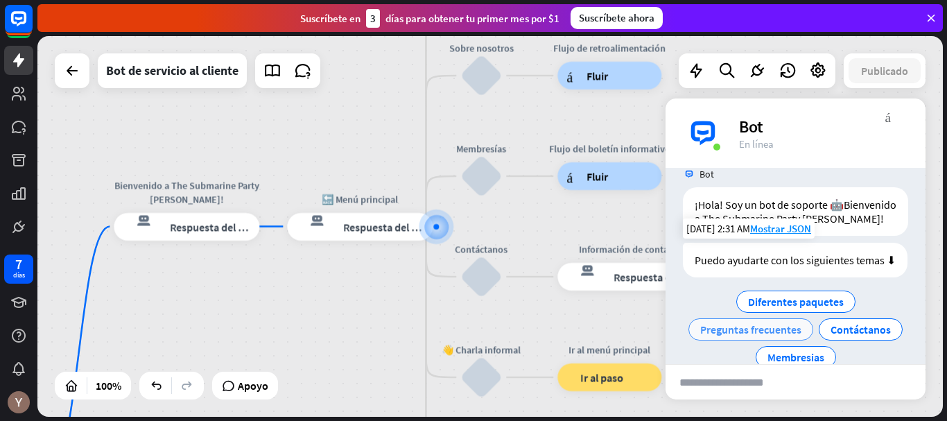
click at [802, 336] on font "Preguntas frecuentes" at bounding box center [750, 330] width 101 height 14
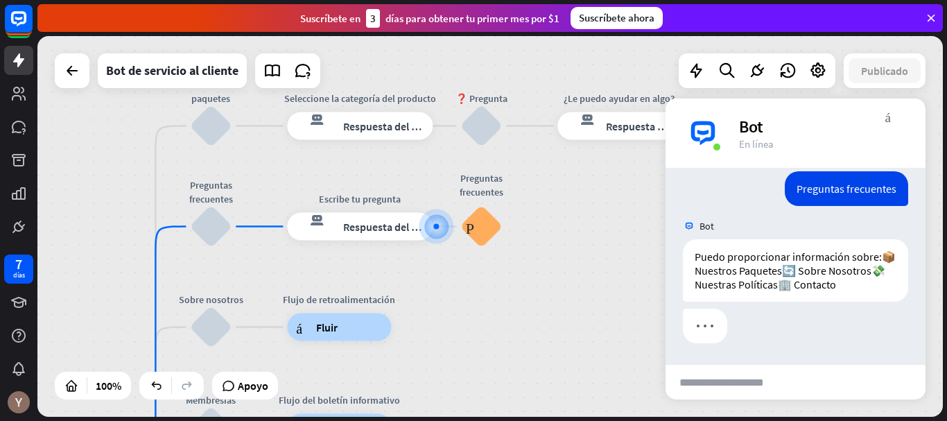
scroll to position [202, 0]
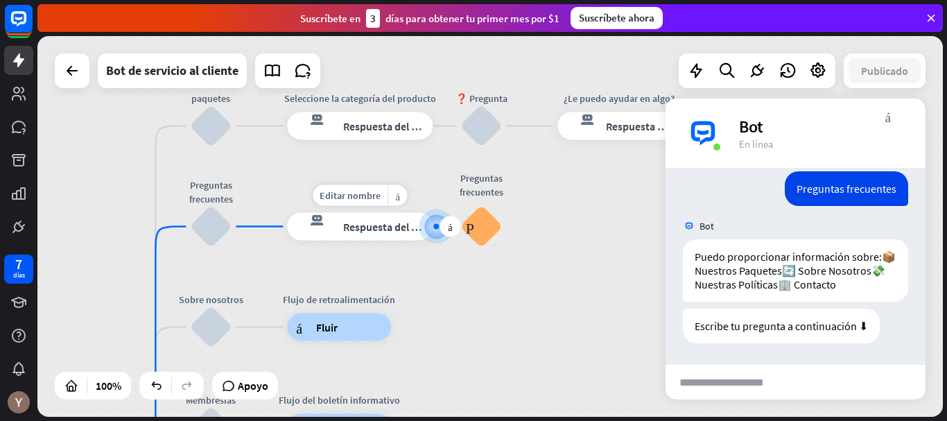
click at [399, 232] on font "Respuesta del bot" at bounding box center [385, 227] width 85 height 14
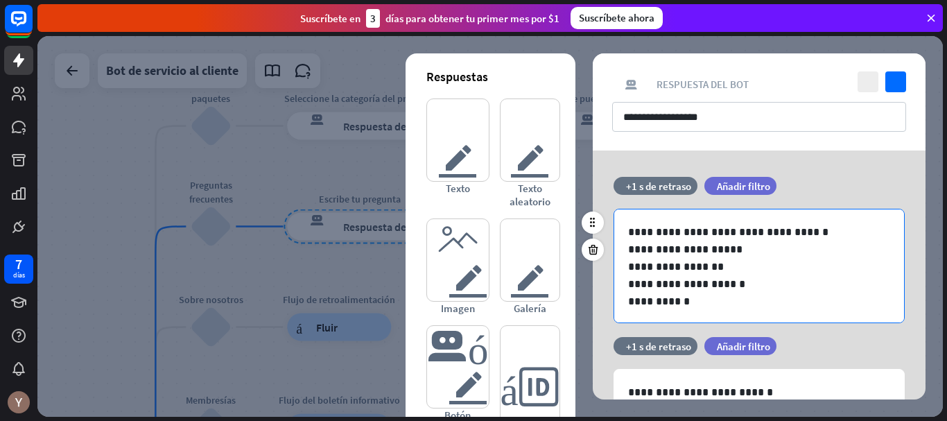
scroll to position [1, 0]
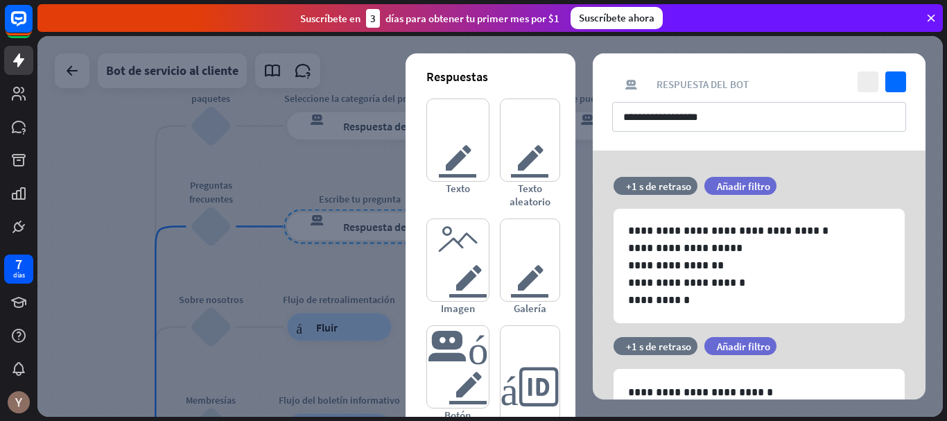
click at [330, 324] on div at bounding box center [490, 226] width 906 height 381
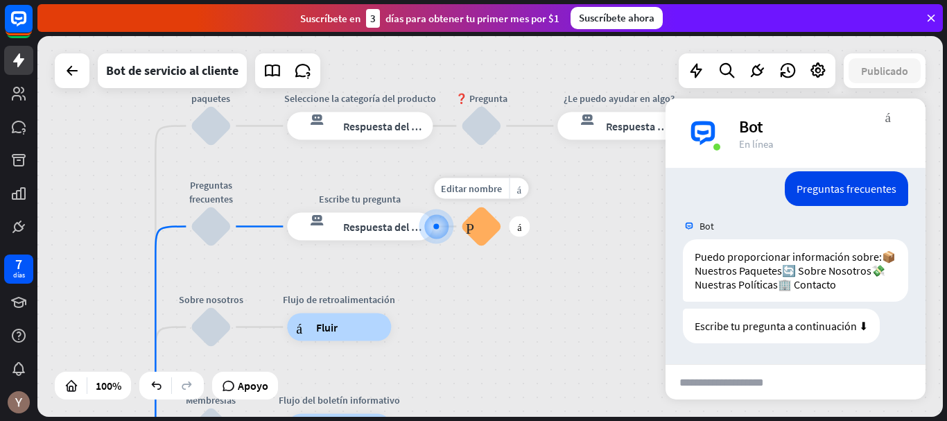
click at [481, 232] on font "Preguntas frecuentes sobre bloques" at bounding box center [481, 226] width 31 height 15
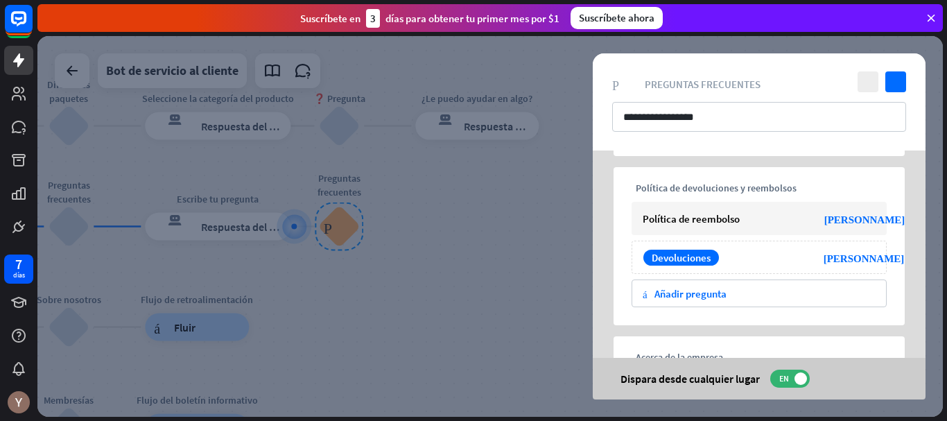
scroll to position [192, 0]
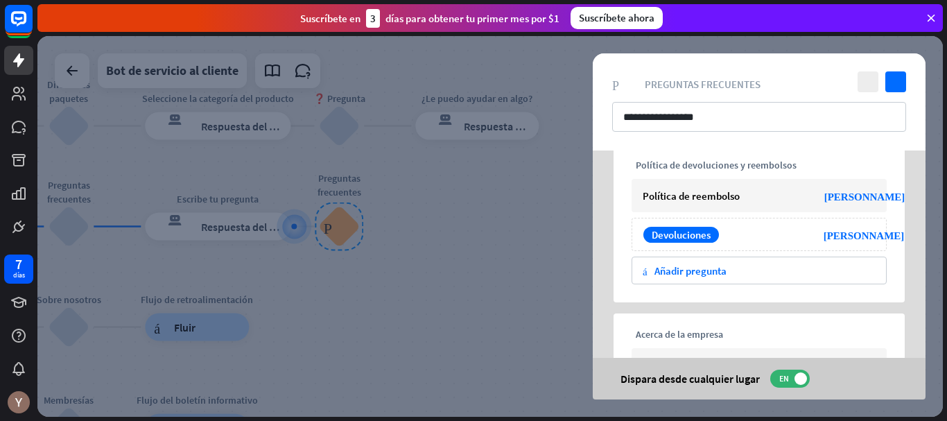
click at [423, 302] on div at bounding box center [490, 226] width 906 height 381
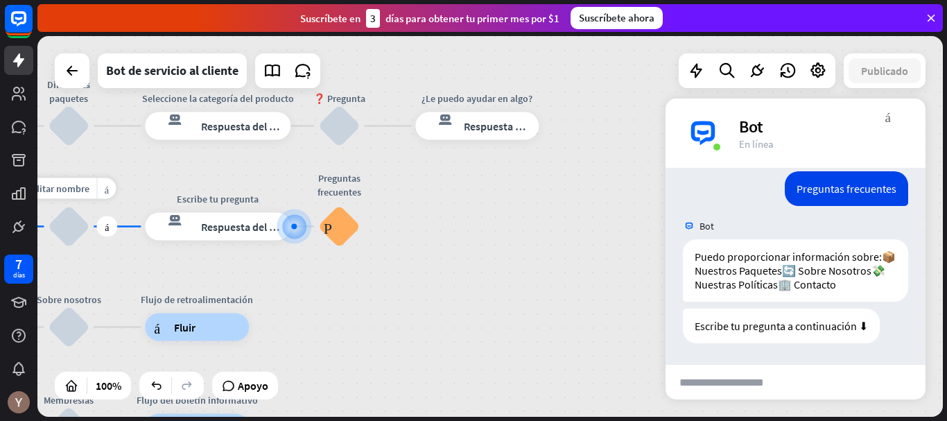
click at [62, 240] on div "bloquear_entrada_de_usuario" at bounding box center [69, 227] width 42 height 42
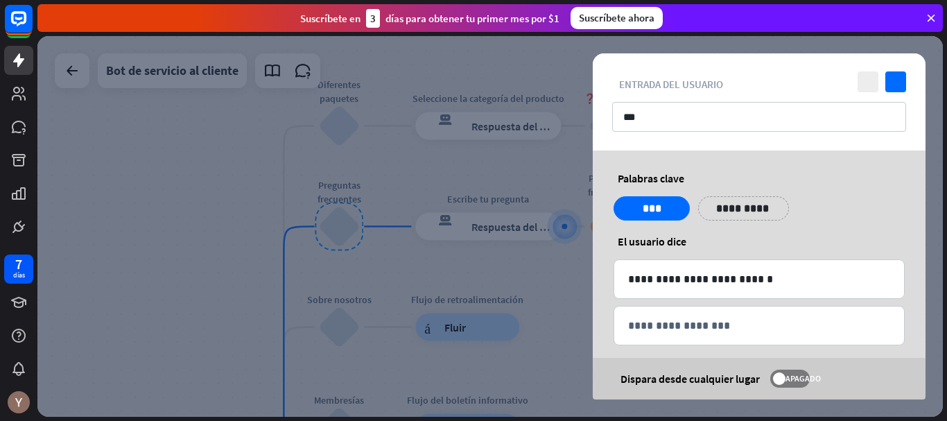
click at [493, 270] on div at bounding box center [490, 226] width 906 height 381
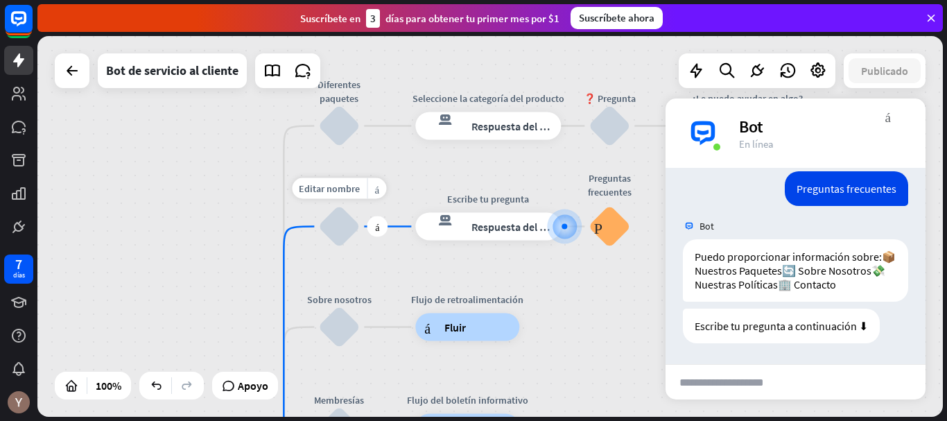
click at [347, 234] on div "bloquear_entrada_de_usuario" at bounding box center [339, 227] width 42 height 42
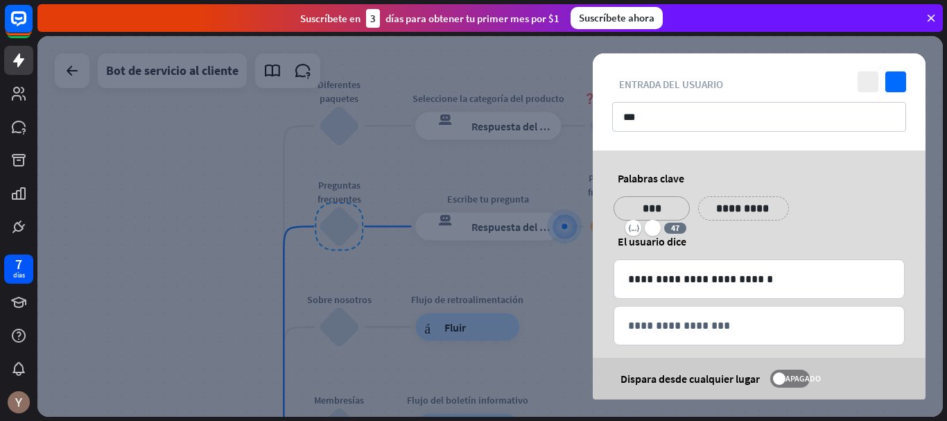
click at [662, 211] on p "***" at bounding box center [651, 208] width 55 height 17
click at [545, 193] on div at bounding box center [490, 226] width 906 height 381
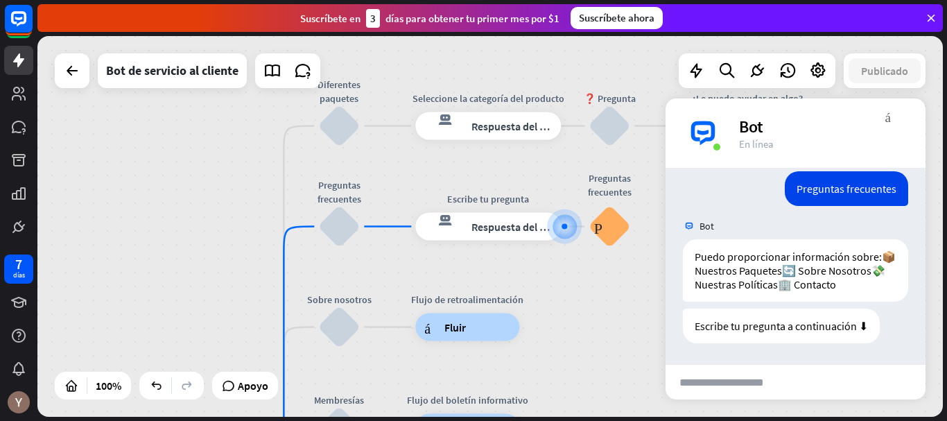
click at [777, 386] on input "text" at bounding box center [734, 382] width 136 height 35
click at [777, 386] on input "**********" at bounding box center [734, 382] width 136 height 35
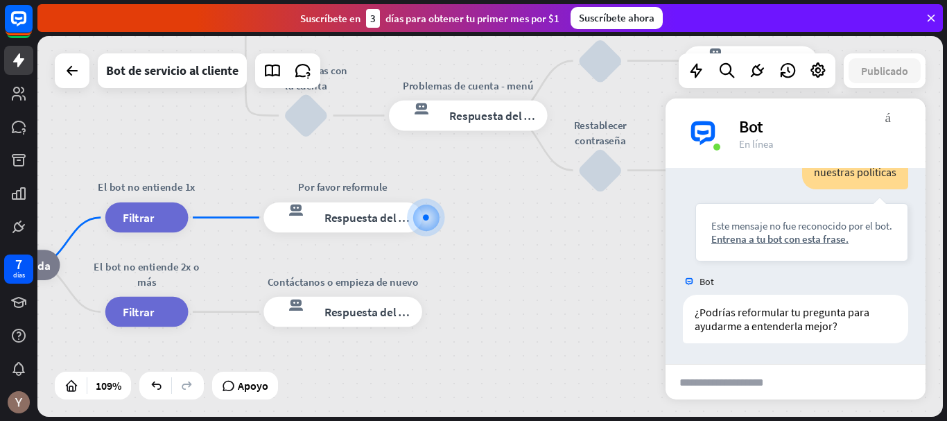
scroll to position [437, 0]
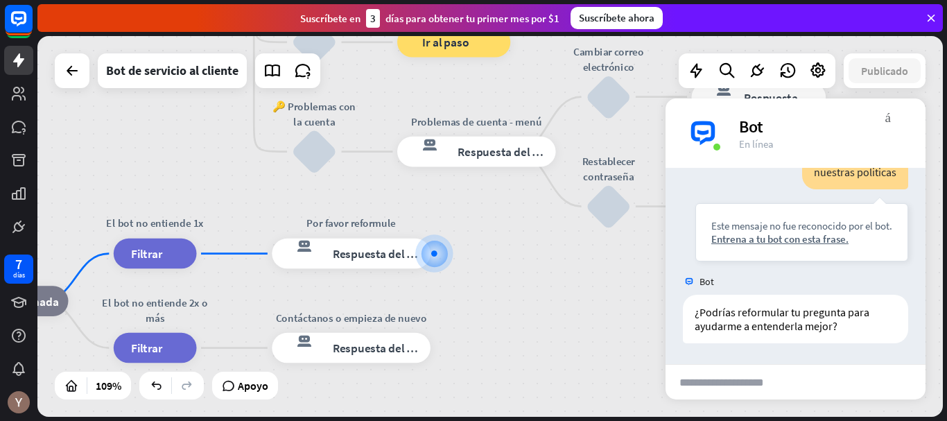
drag, startPoint x: 563, startPoint y: 273, endPoint x: 577, endPoint y: 338, distance: 66.7
click at [577, 338] on div "inicio_2 Punto de inicio Bienvenido a The Submarine Party [PERSON_NAME]! respue…" at bounding box center [218, 242] width 986 height 414
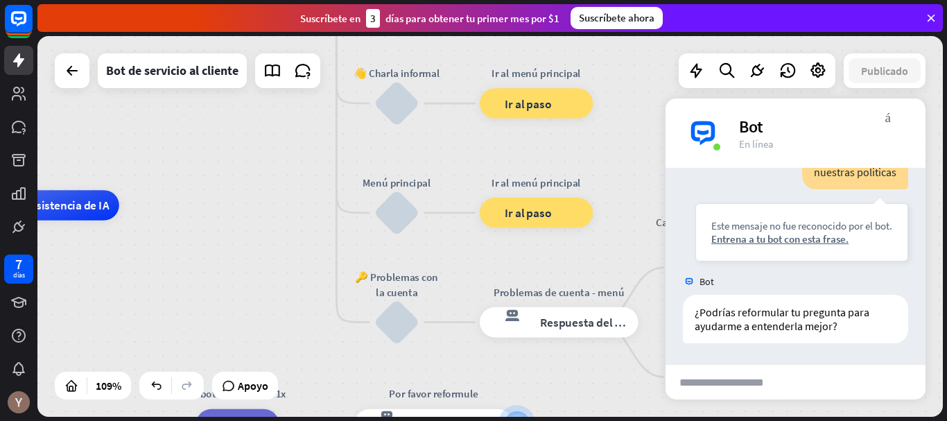
drag, startPoint x: 157, startPoint y: 145, endPoint x: 234, endPoint y: 289, distance: 162.9
click at [232, 289] on div "inicio_2 Punto de inicio Bienvenido a The Submarine Party [PERSON_NAME]! respue…" at bounding box center [301, 412] width 986 height 414
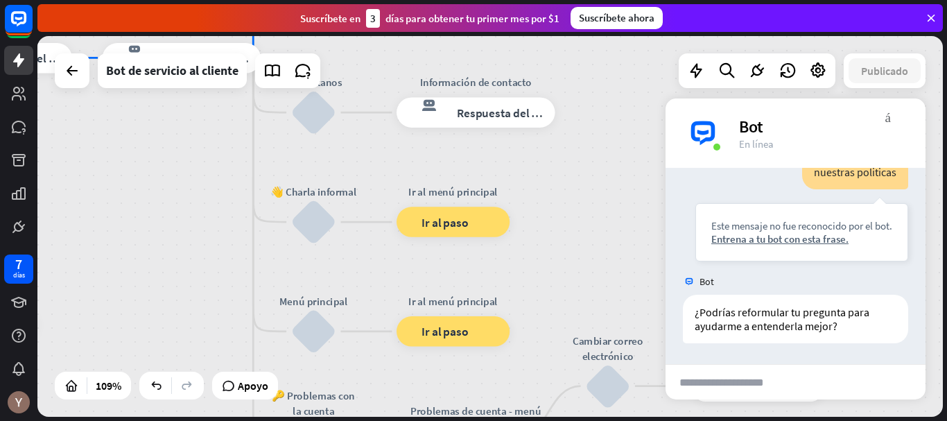
drag, startPoint x: 308, startPoint y: 177, endPoint x: 224, endPoint y: 292, distance: 142.5
click at [224, 292] on div "inicio_2 Punto de inicio Bienvenido a The Submarine Party [PERSON_NAME]! respue…" at bounding box center [490, 226] width 906 height 381
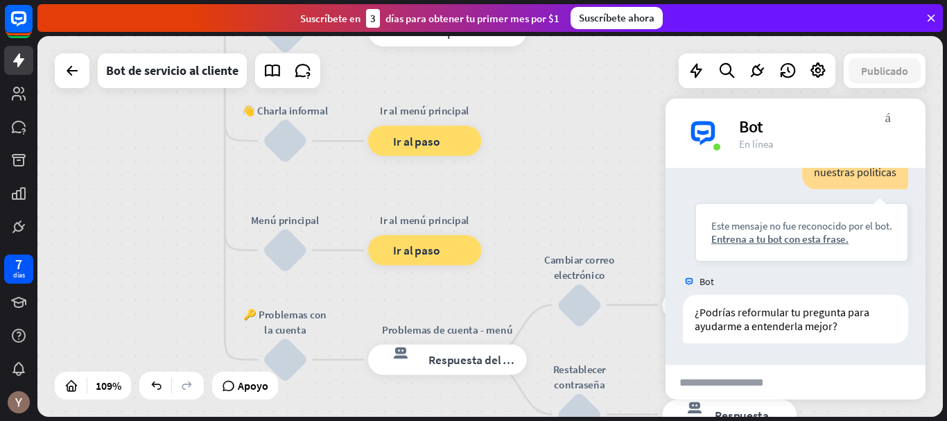
drag, startPoint x: 237, startPoint y: 182, endPoint x: 207, endPoint y: 100, distance: 87.5
click at [207, 100] on div "inicio_2 Punto de inicio Bienvenido a The Submarine Party [PERSON_NAME]! respue…" at bounding box center [490, 226] width 906 height 381
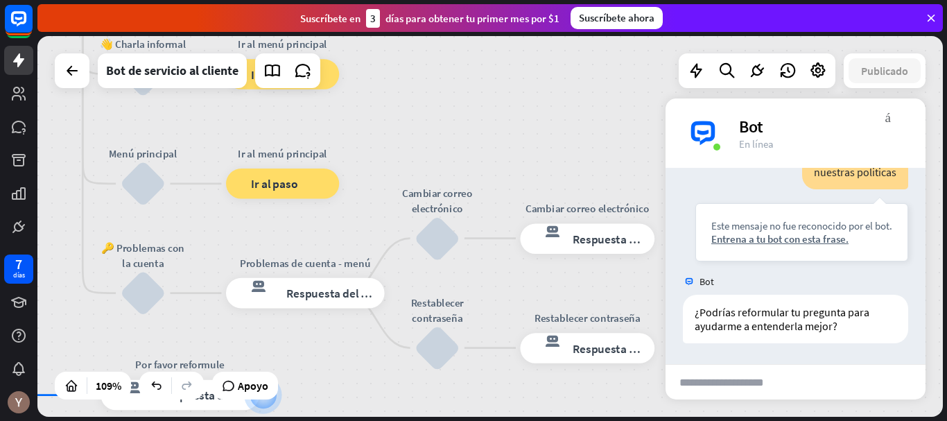
drag, startPoint x: 599, startPoint y: 189, endPoint x: 458, endPoint y: 123, distance: 155.7
click at [458, 123] on div "inicio_2 Punto de inicio Bienvenido a The Submarine Party [PERSON_NAME]! respue…" at bounding box center [490, 226] width 906 height 381
click at [154, 300] on div "bloquear_entrada_de_usuario" at bounding box center [143, 292] width 45 height 45
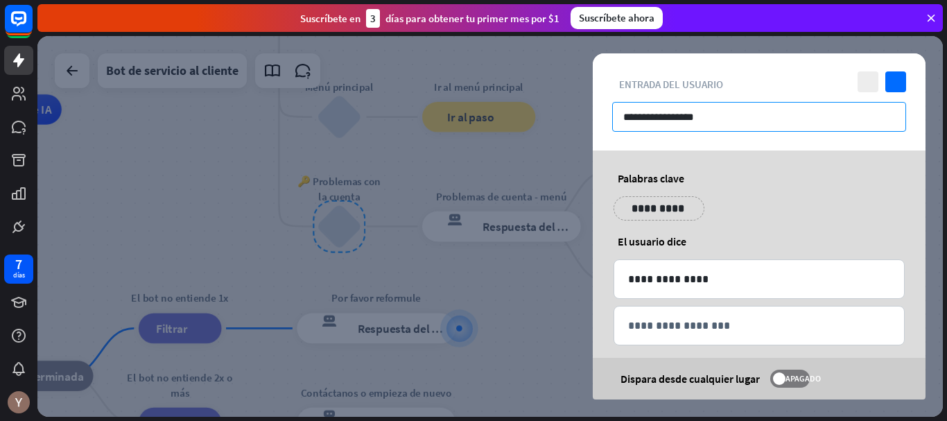
click at [734, 121] on input "**********" at bounding box center [759, 117] width 294 height 30
